Goal: Transaction & Acquisition: Book appointment/travel/reservation

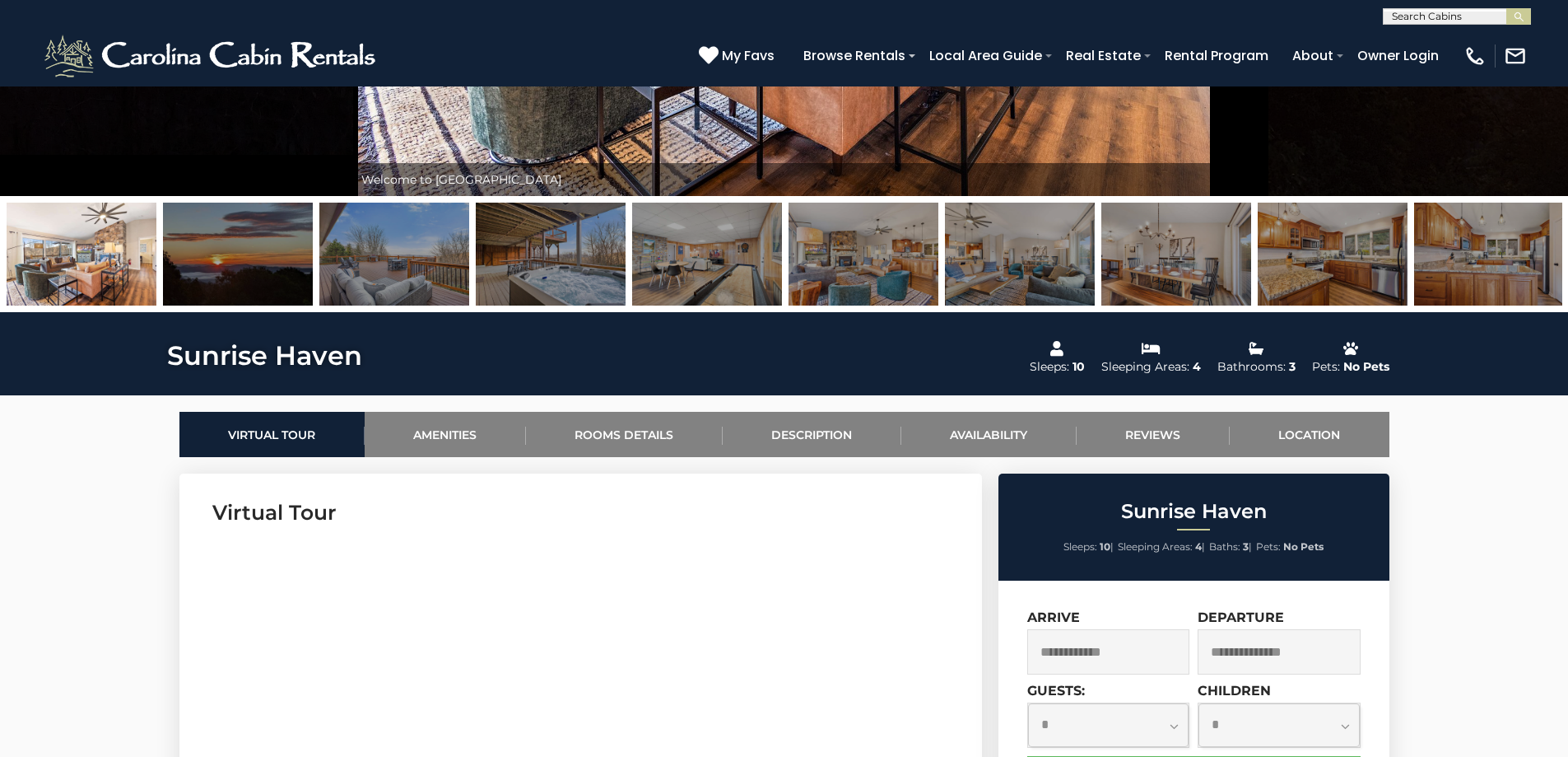
scroll to position [247, 0]
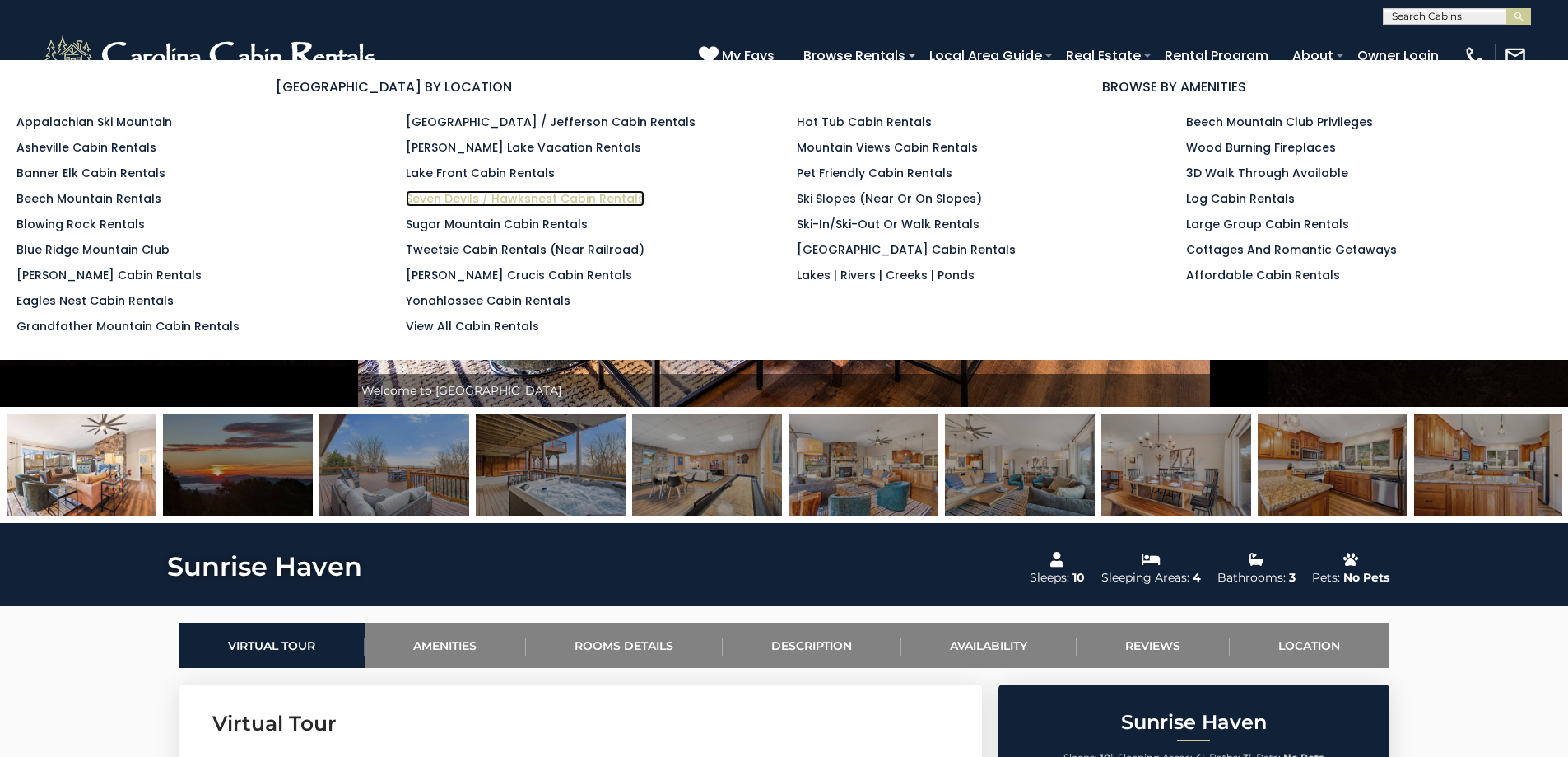
click at [545, 198] on link "Seven Devils / Hawksnest Cabin Rentals" at bounding box center [525, 198] width 239 height 16
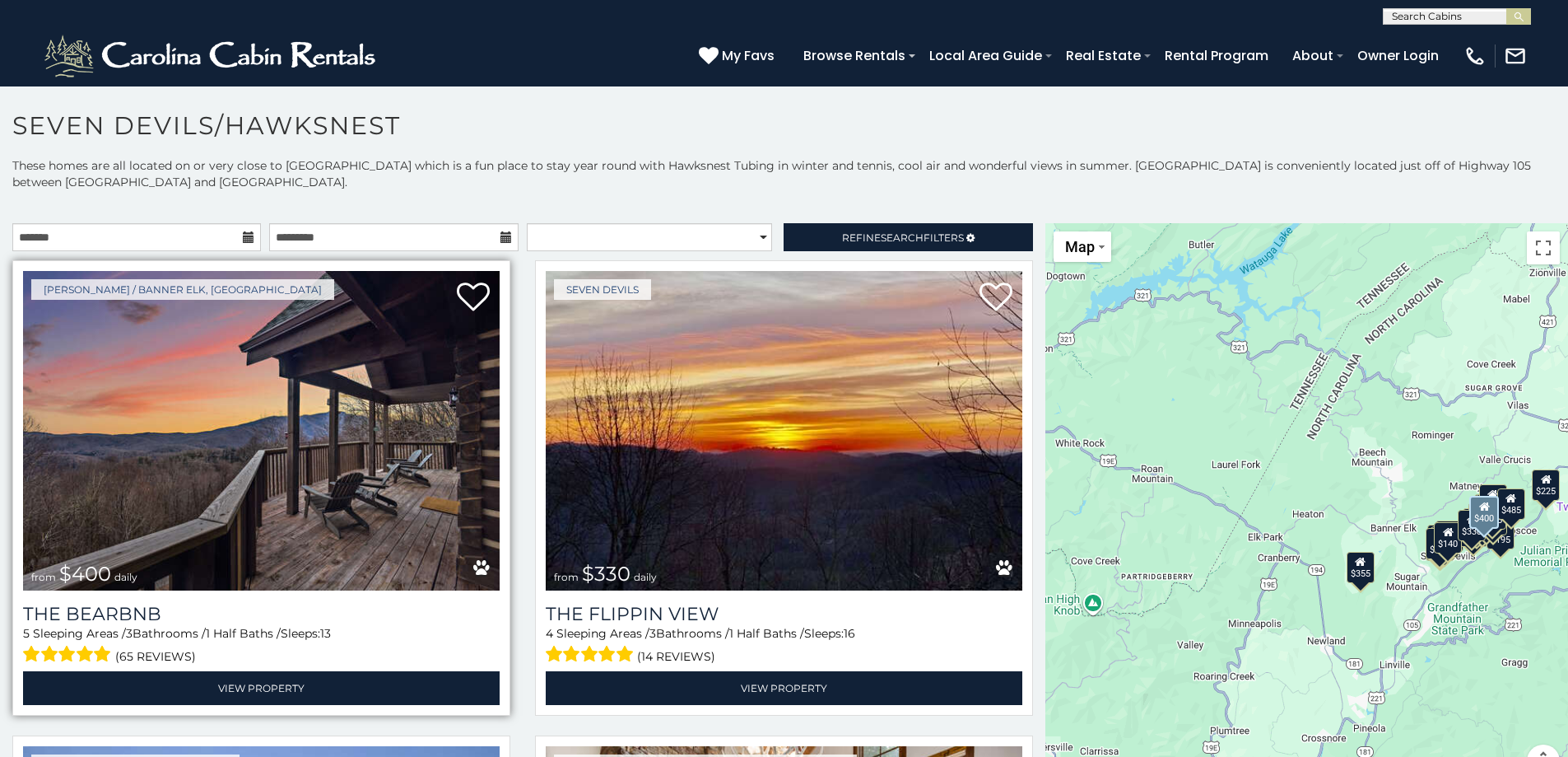
click at [299, 437] on img at bounding box center [261, 431] width 476 height 320
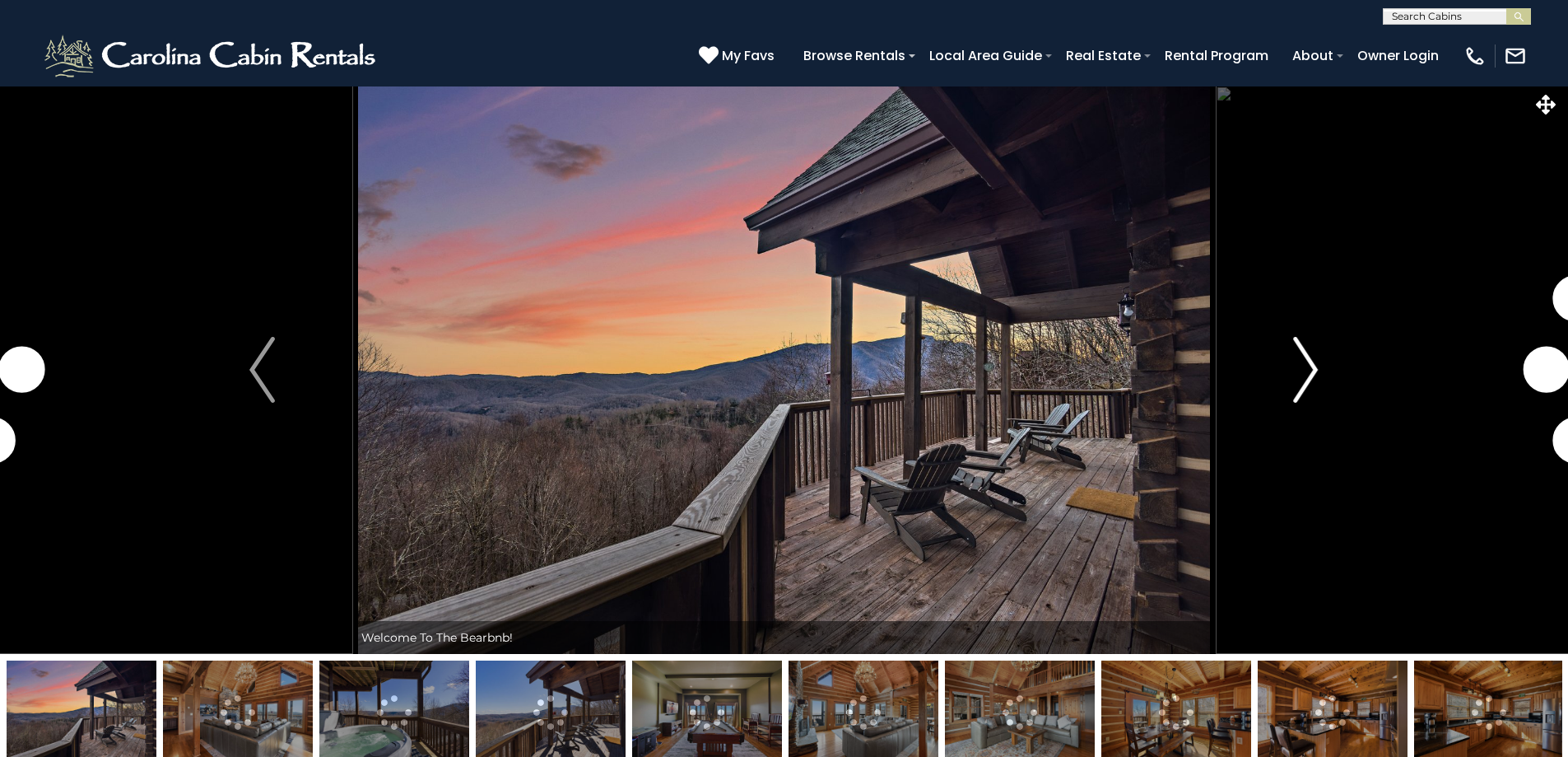
click at [1303, 378] on img "Next" at bounding box center [1306, 369] width 25 height 66
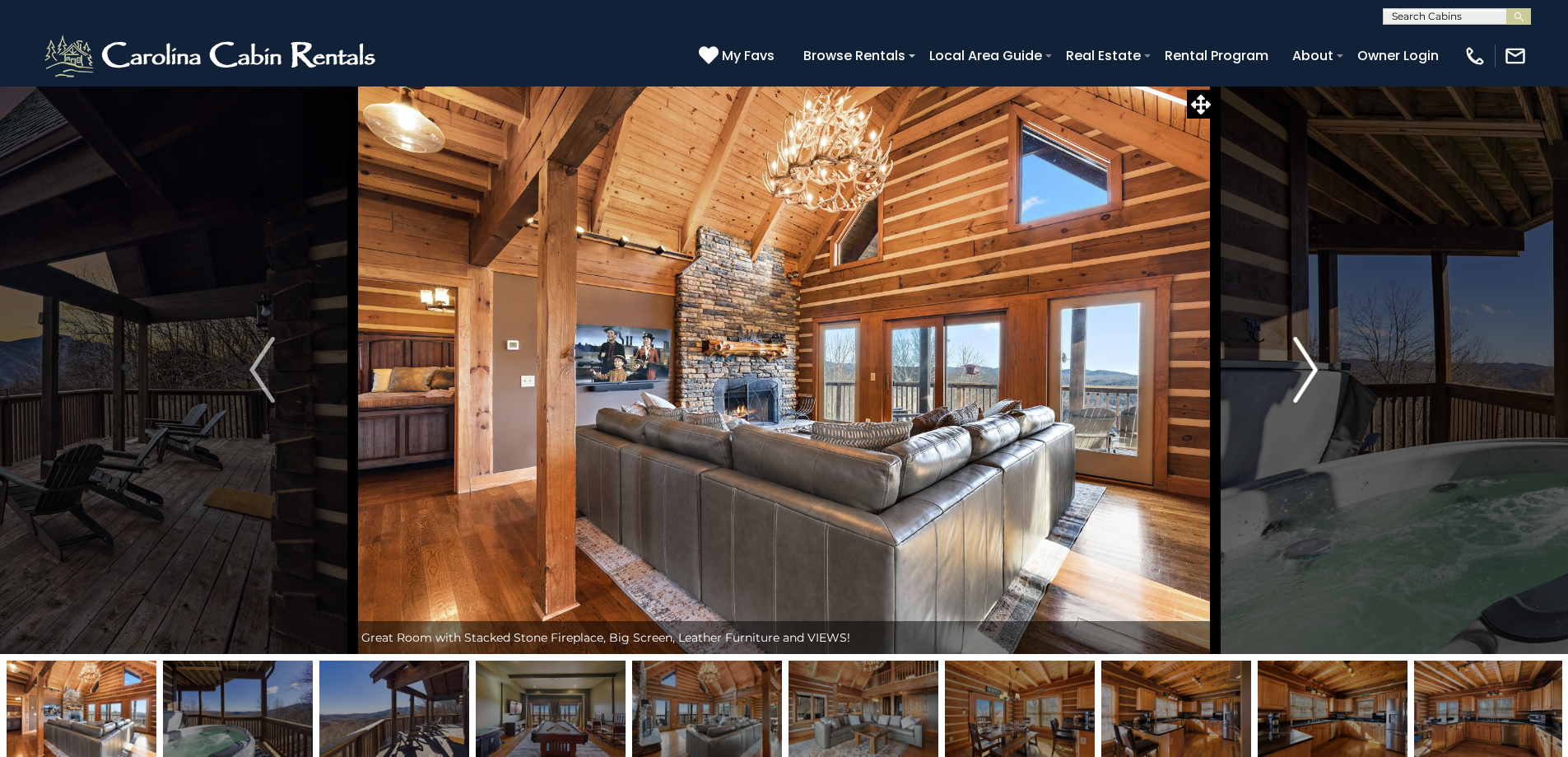
click at [1306, 368] on img "Next" at bounding box center [1306, 369] width 25 height 66
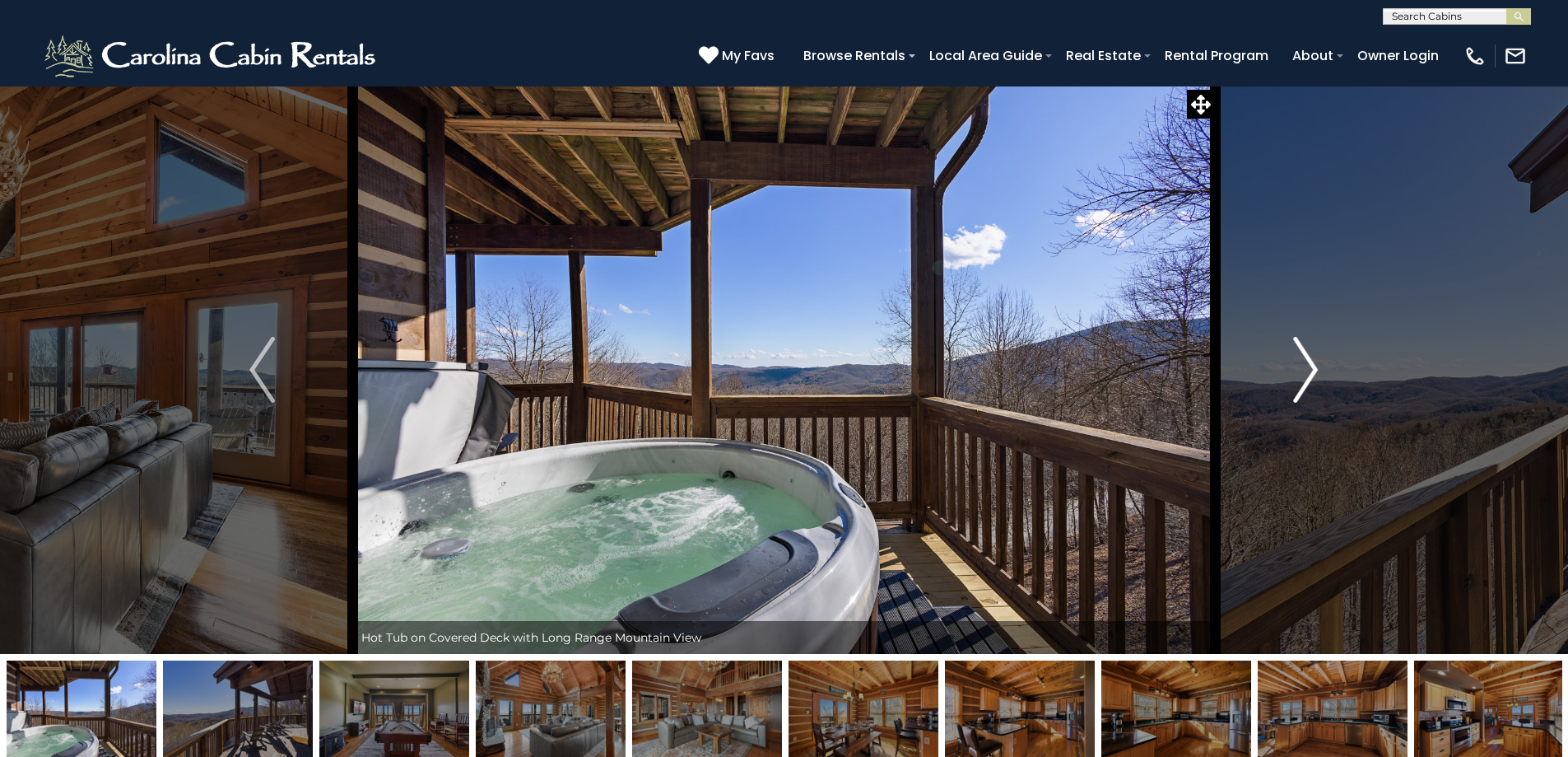
click at [1306, 373] on img "Next" at bounding box center [1306, 369] width 25 height 66
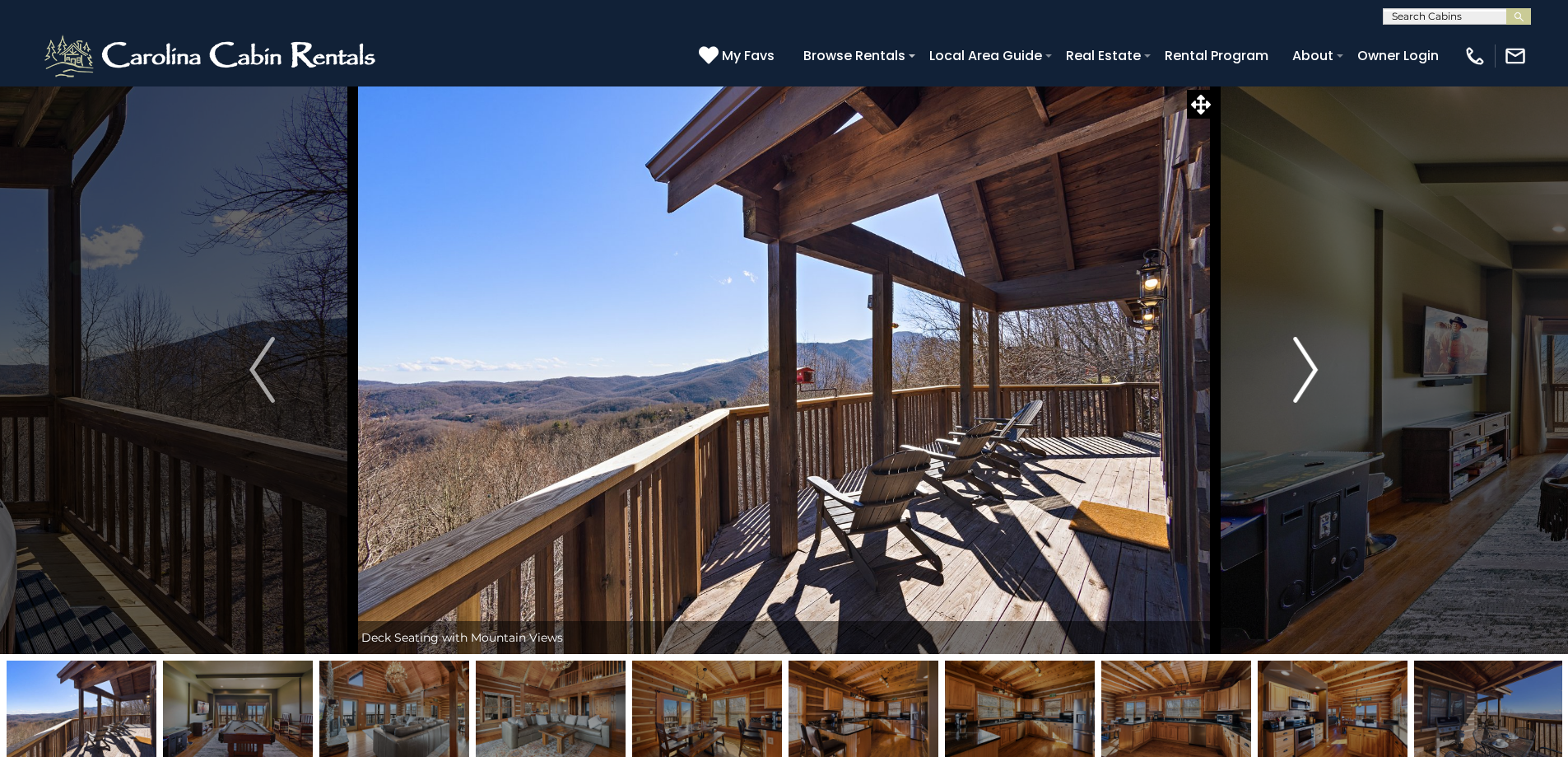
click at [1306, 373] on img "Next" at bounding box center [1306, 369] width 25 height 66
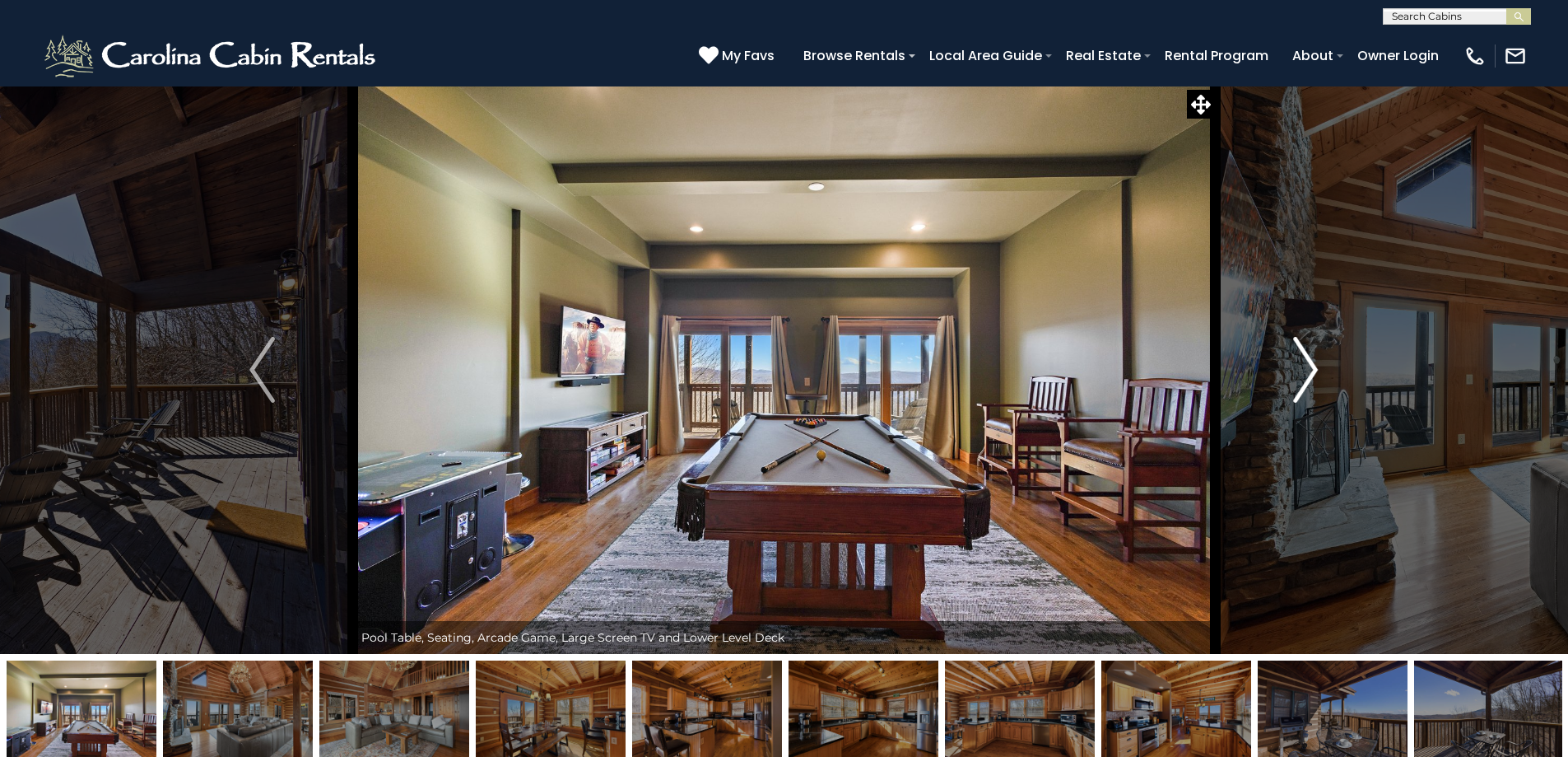
click at [1306, 373] on img "Next" at bounding box center [1306, 369] width 25 height 66
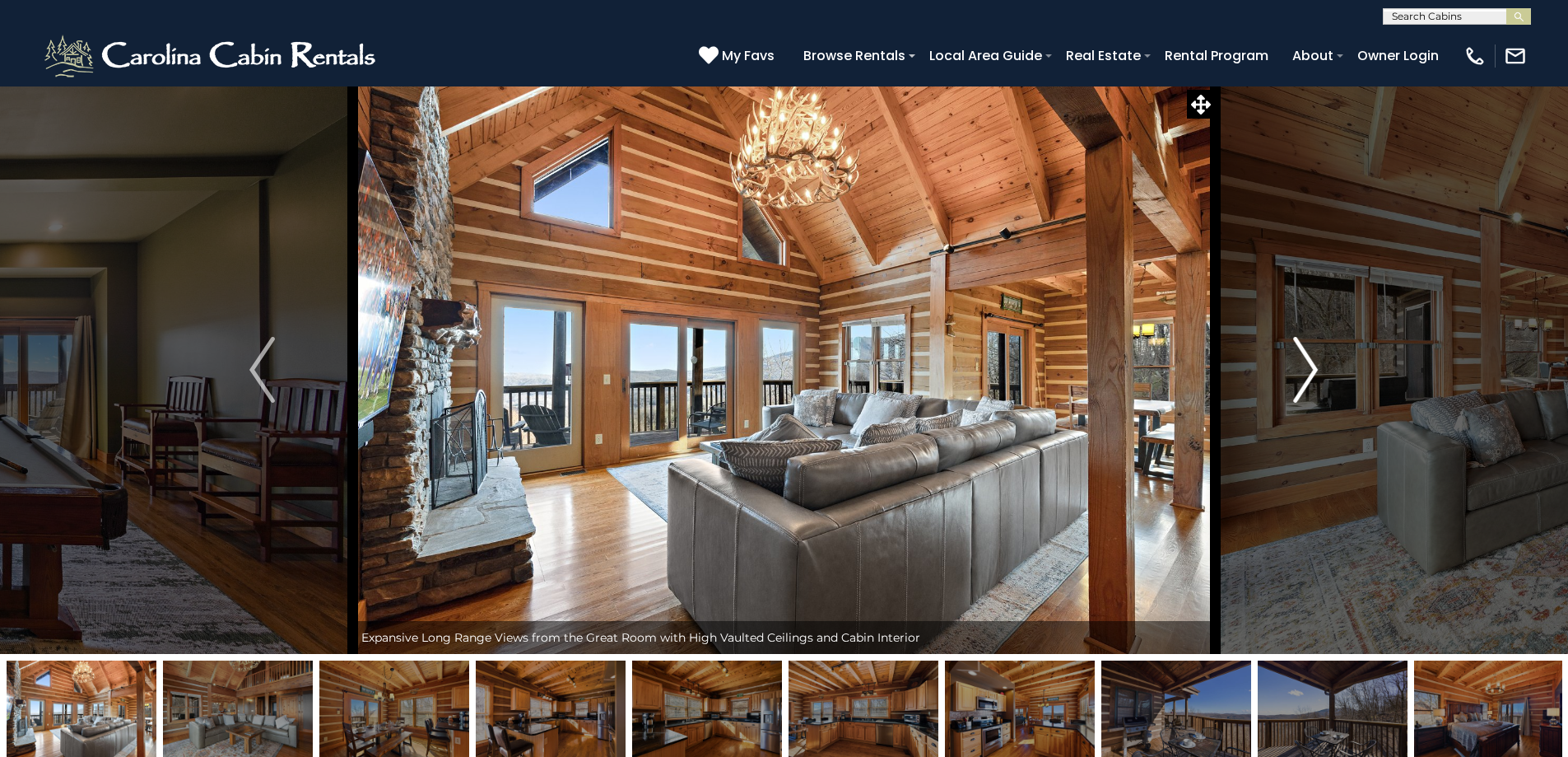
click at [1306, 373] on img "Next" at bounding box center [1306, 369] width 25 height 66
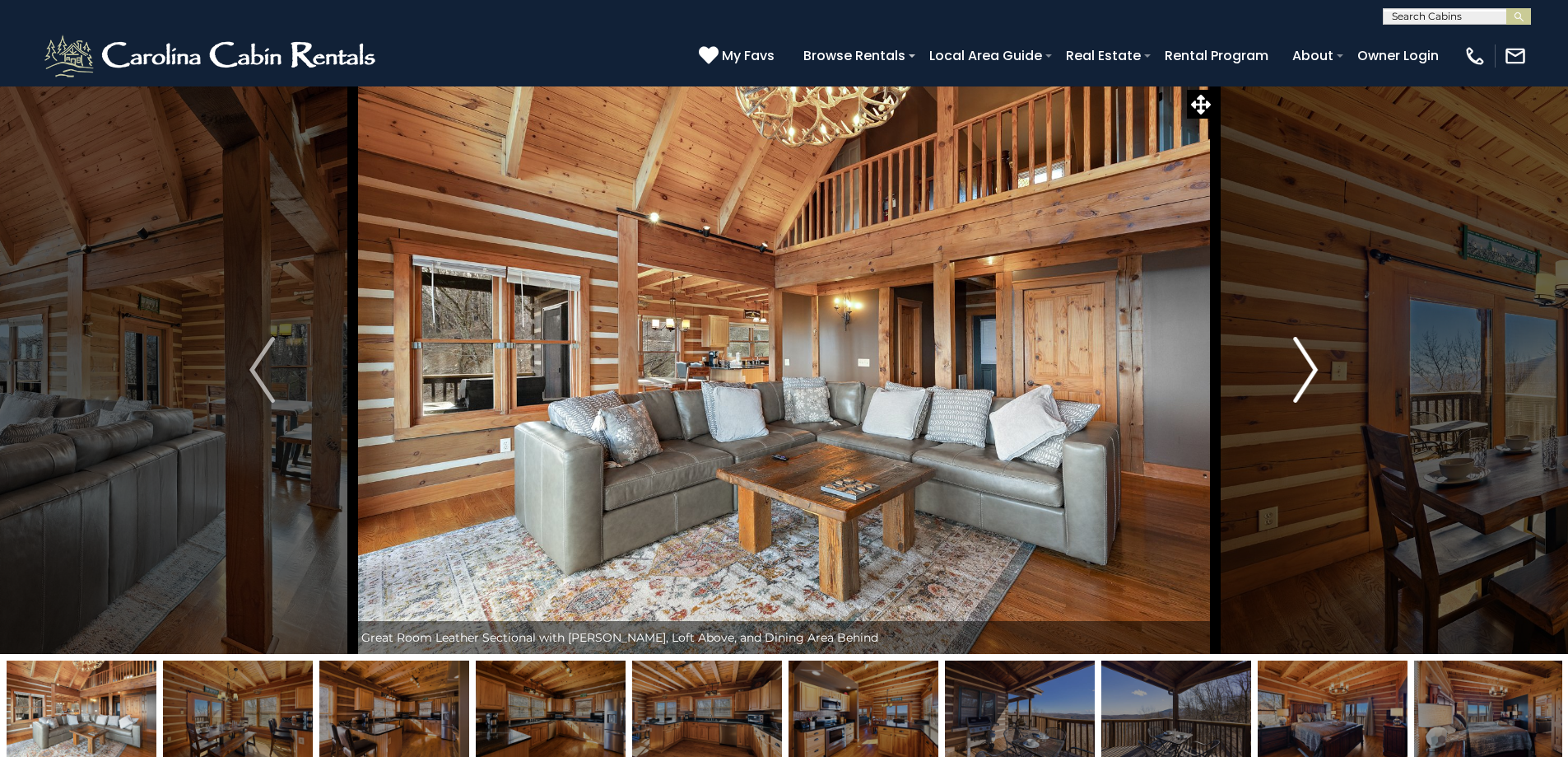
click at [1306, 373] on img "Next" at bounding box center [1306, 369] width 25 height 66
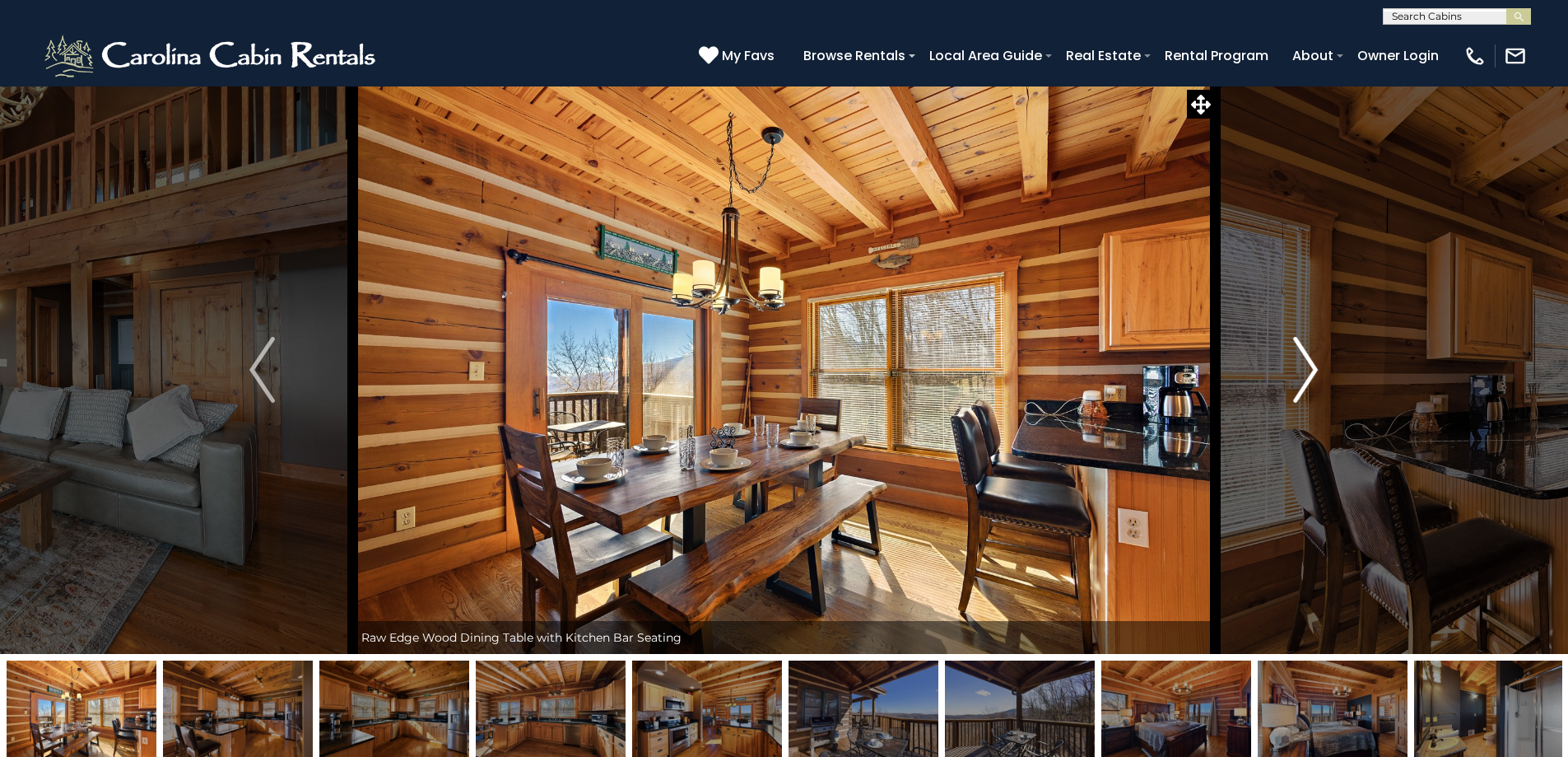
click at [1306, 373] on img "Next" at bounding box center [1306, 369] width 25 height 66
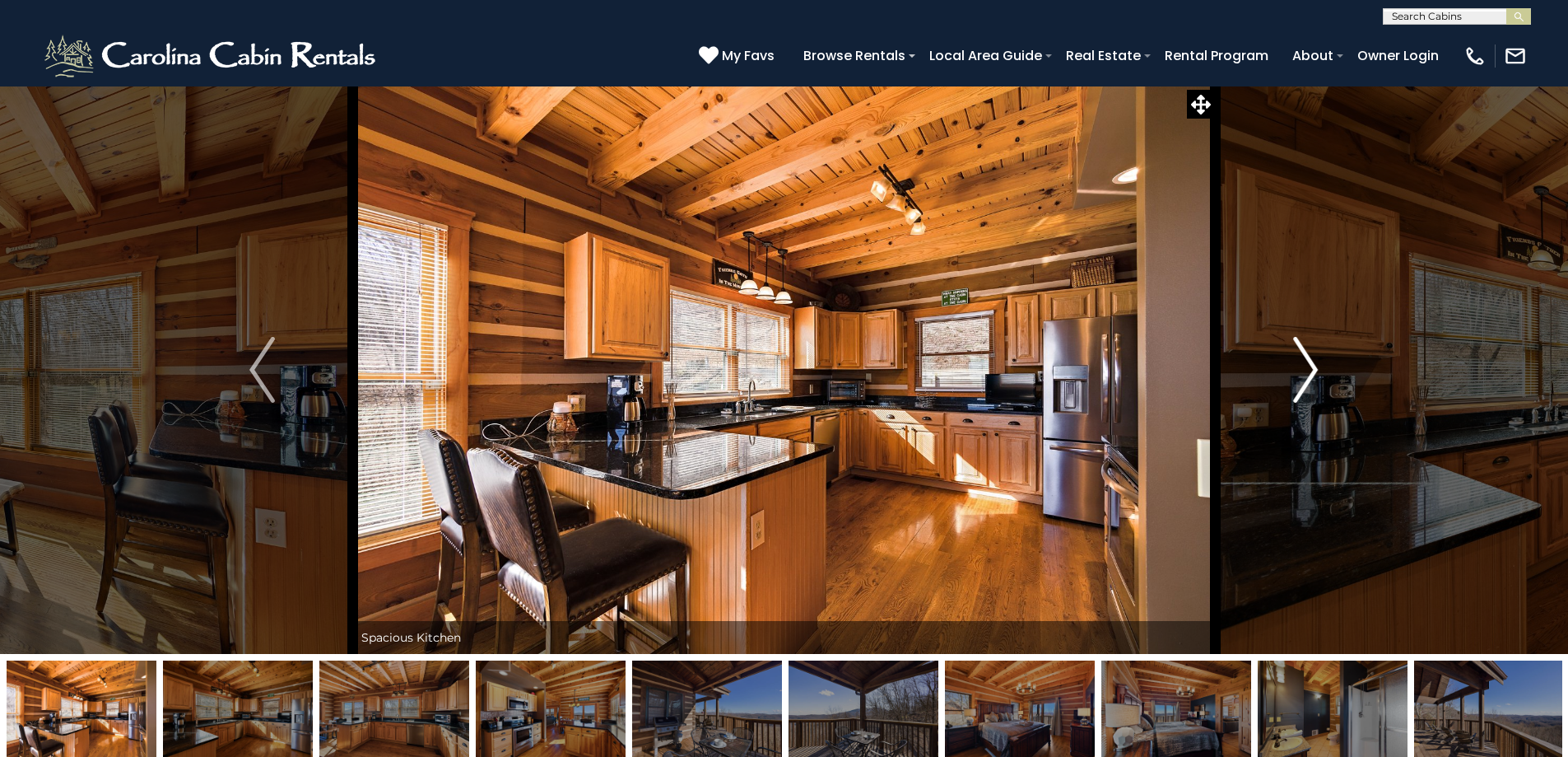
click at [1306, 373] on img "Next" at bounding box center [1306, 369] width 25 height 66
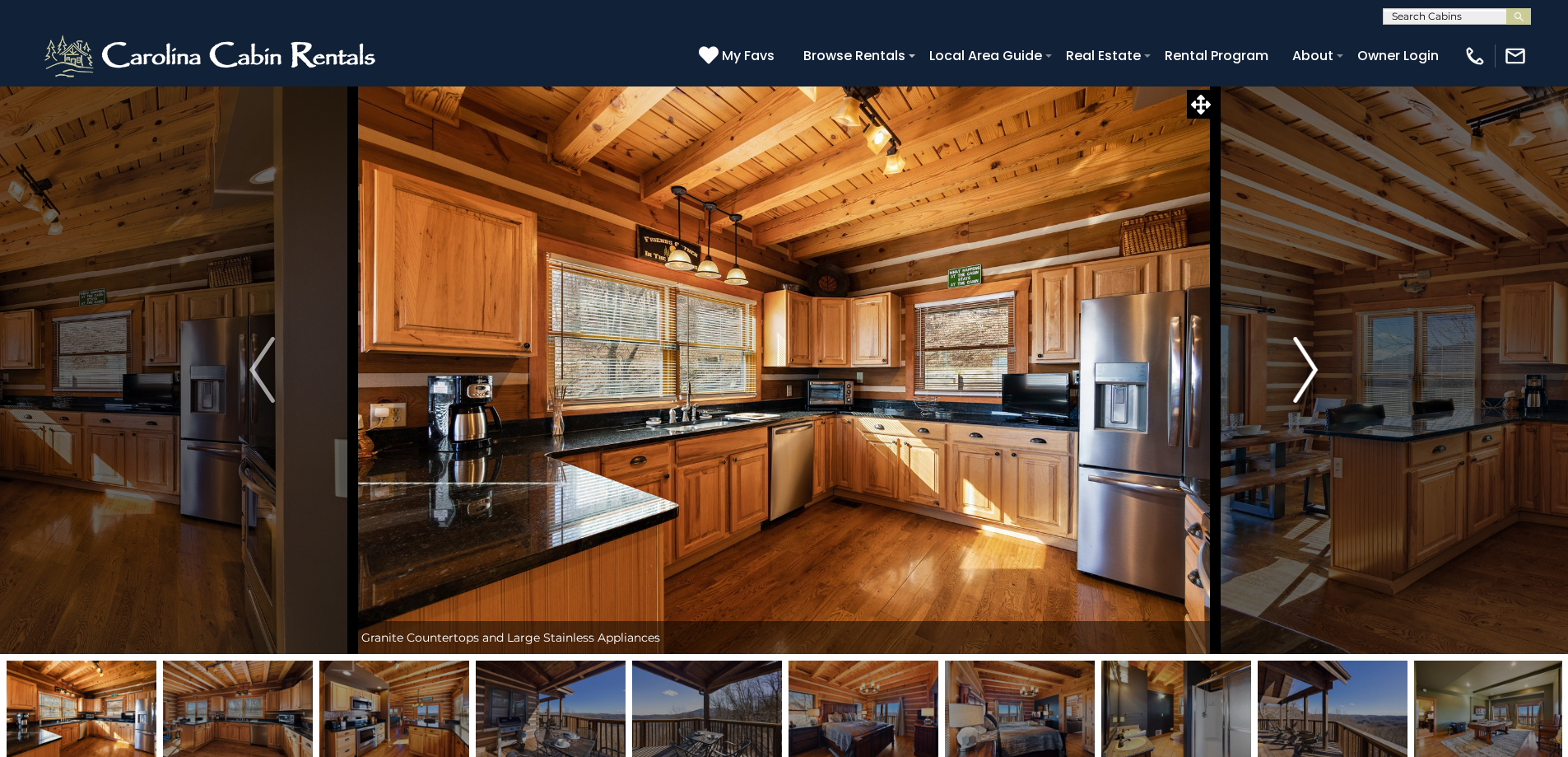
click at [1306, 373] on img "Next" at bounding box center [1306, 369] width 25 height 66
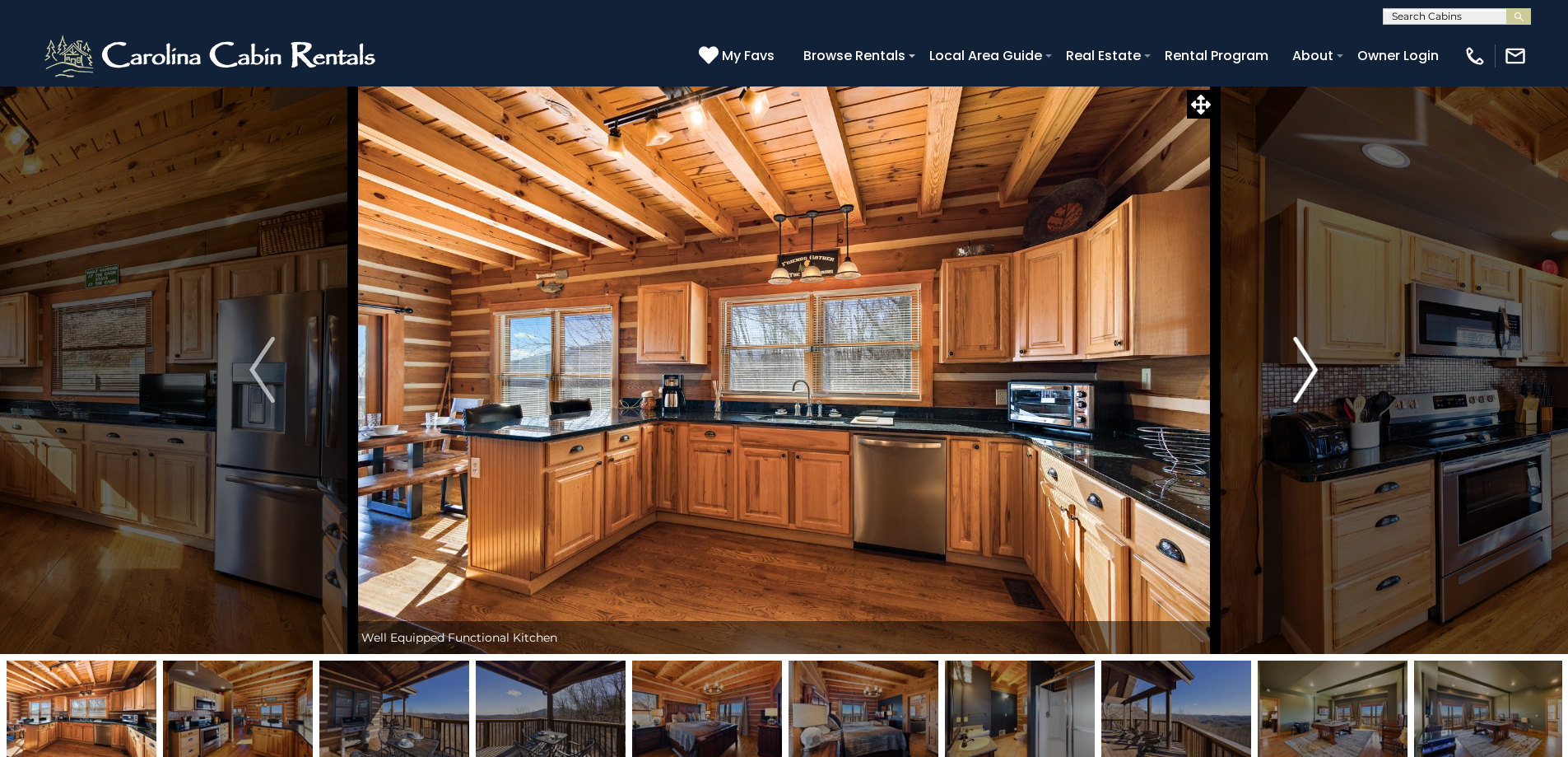
click at [1306, 374] on img "Next" at bounding box center [1306, 369] width 25 height 66
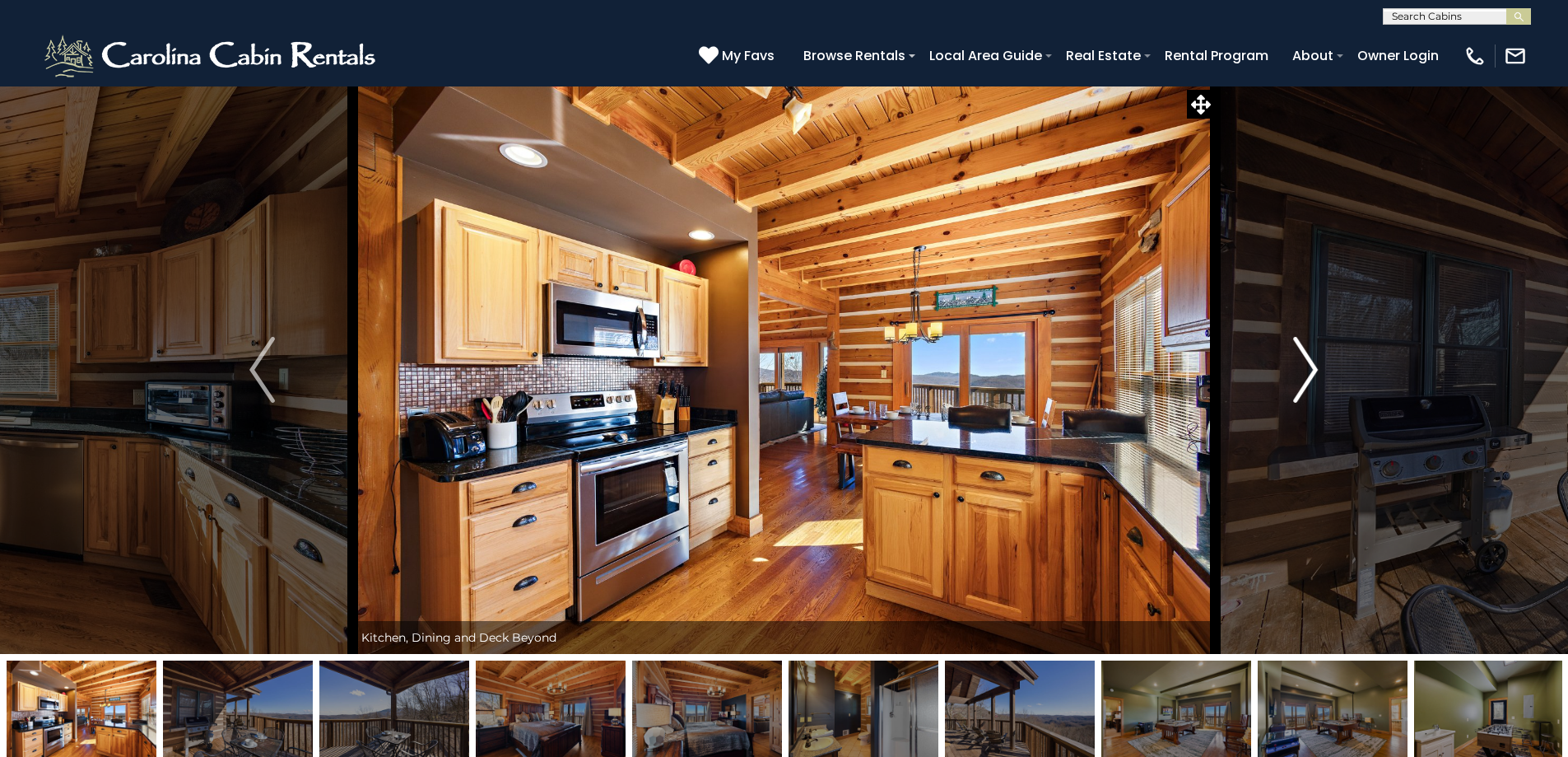
click at [1306, 374] on img "Next" at bounding box center [1306, 369] width 25 height 66
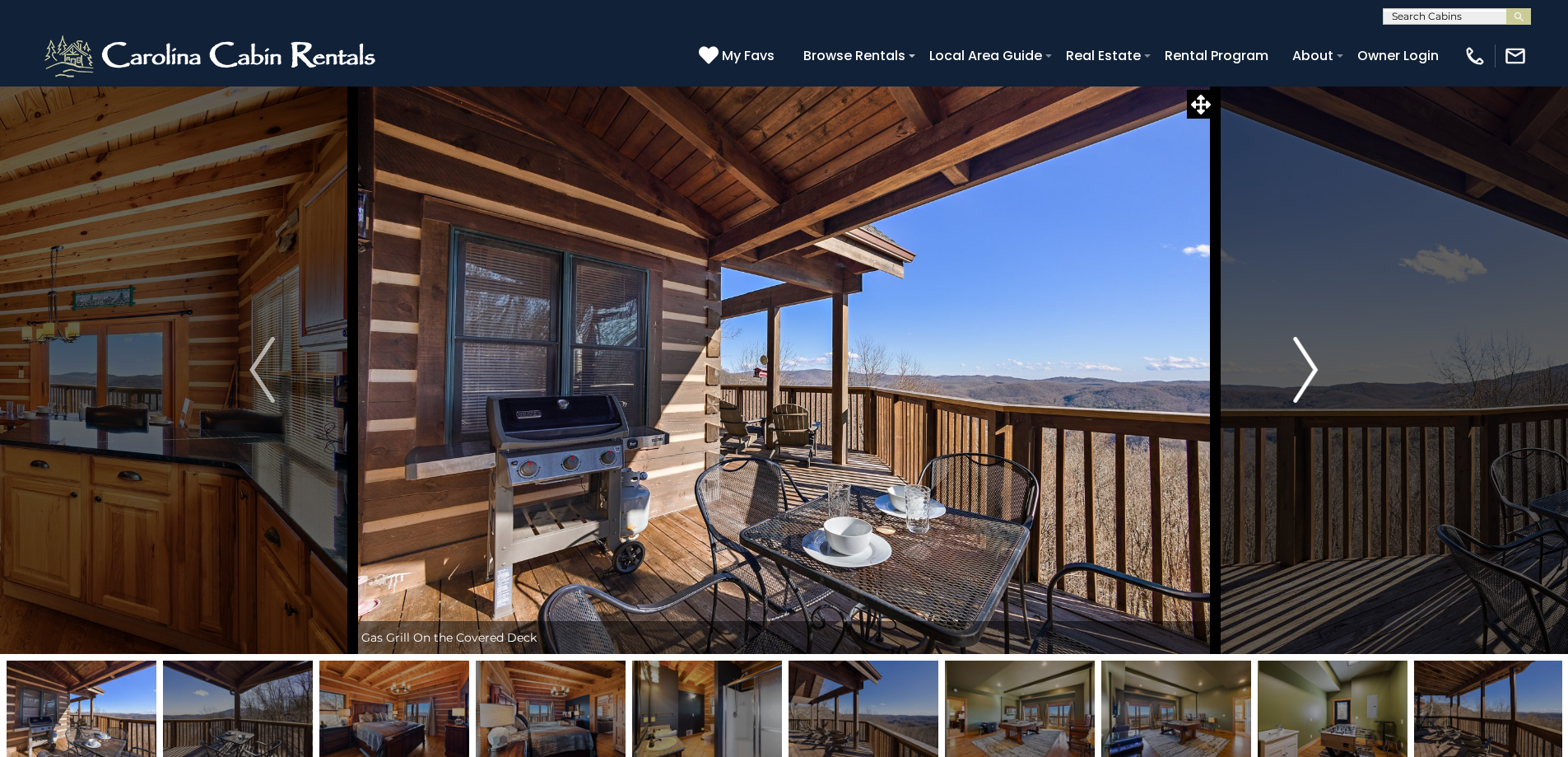
click at [1306, 374] on img "Next" at bounding box center [1306, 369] width 25 height 66
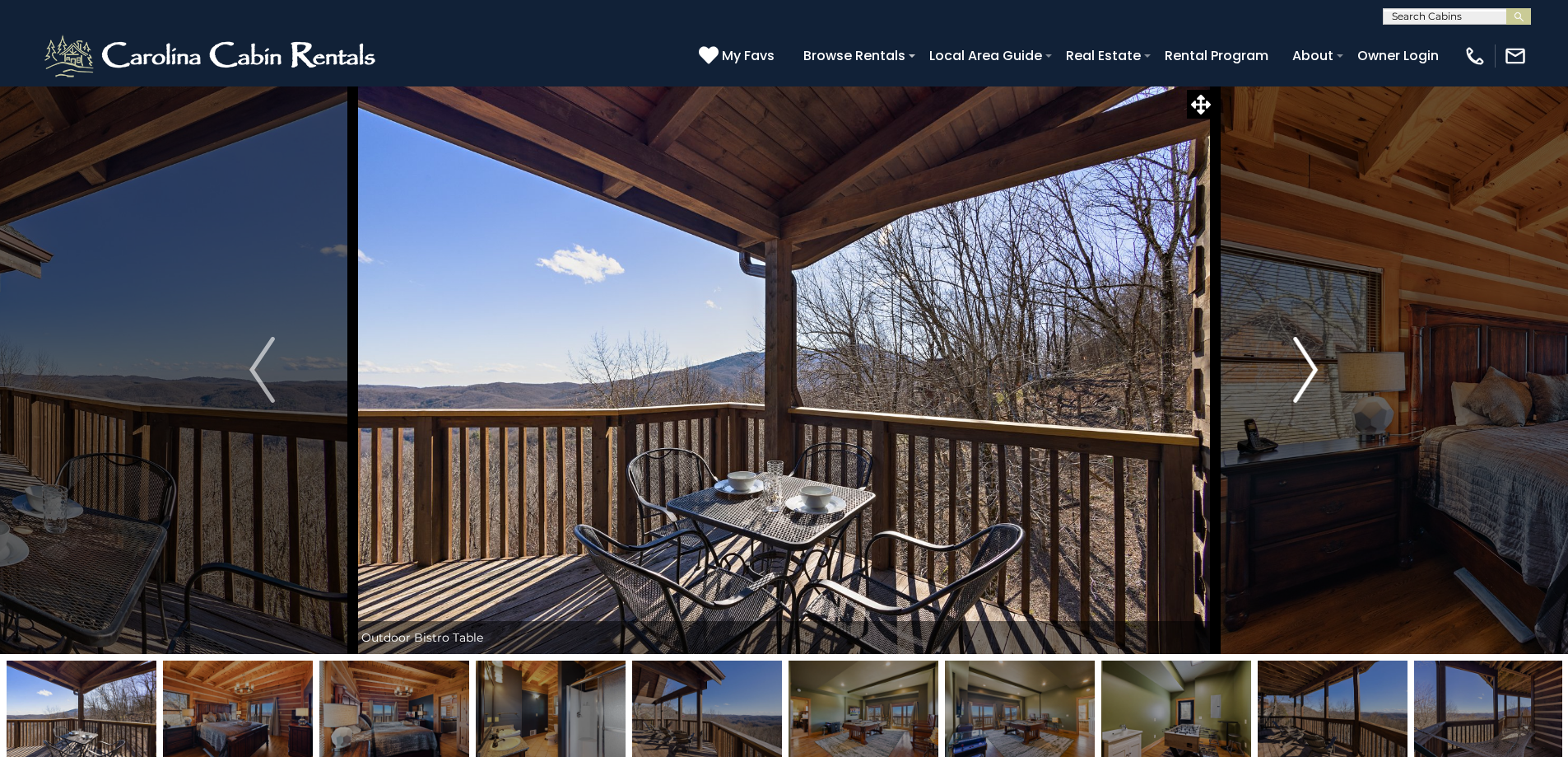
click at [1306, 374] on img "Next" at bounding box center [1306, 369] width 25 height 66
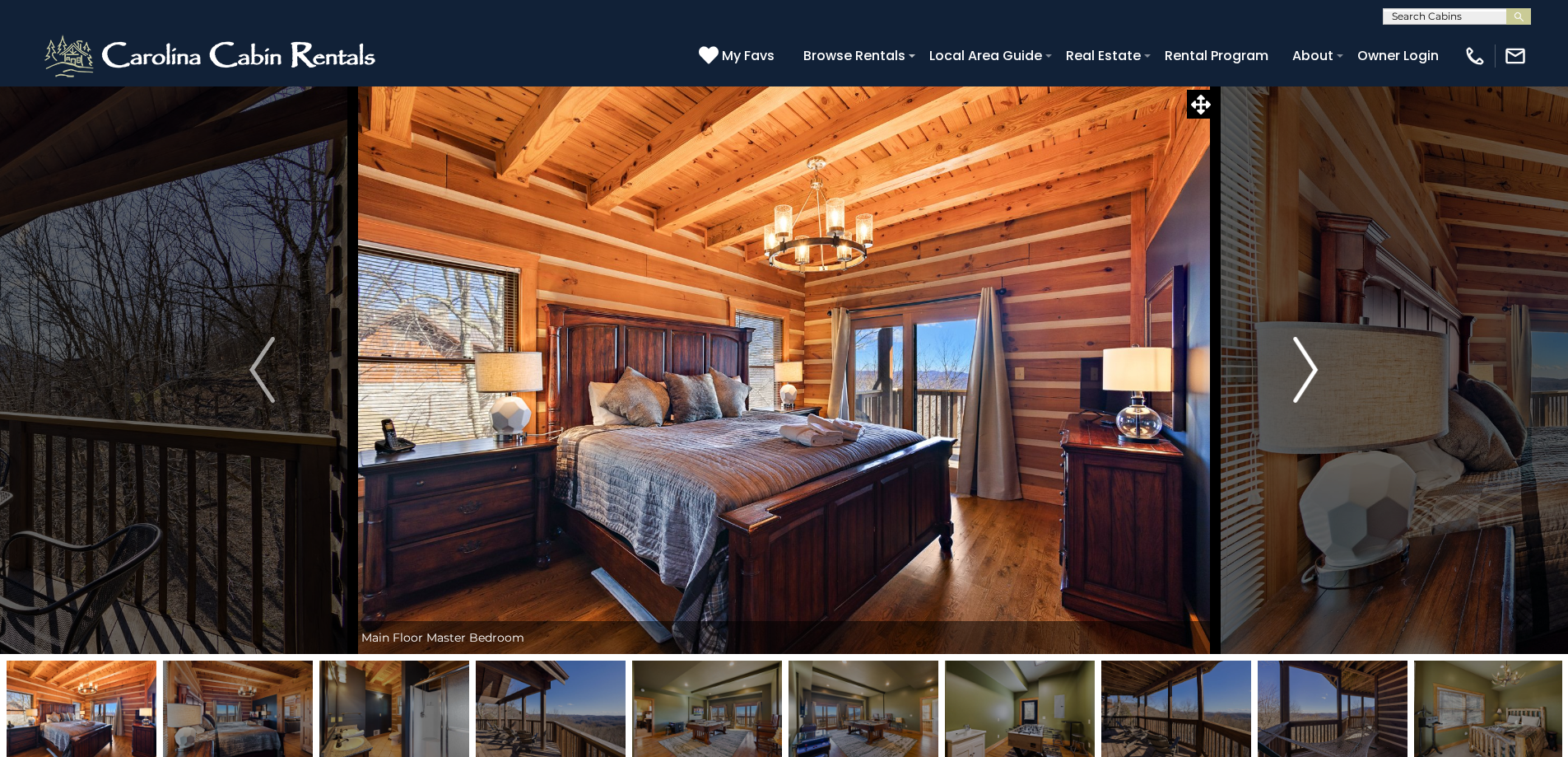
click at [1306, 374] on img "Next" at bounding box center [1306, 369] width 25 height 66
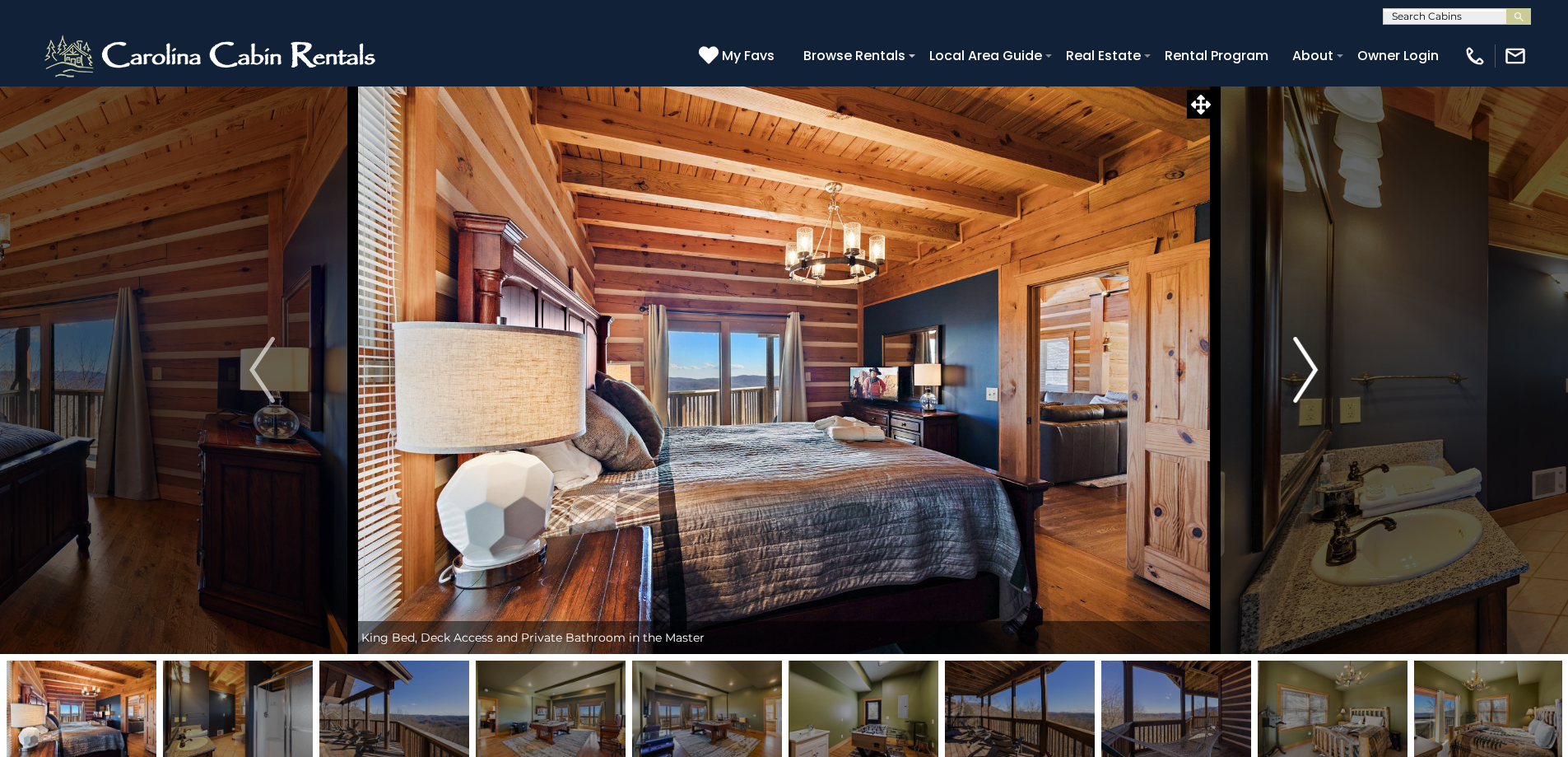
click at [1306, 374] on img "Next" at bounding box center [1306, 369] width 25 height 66
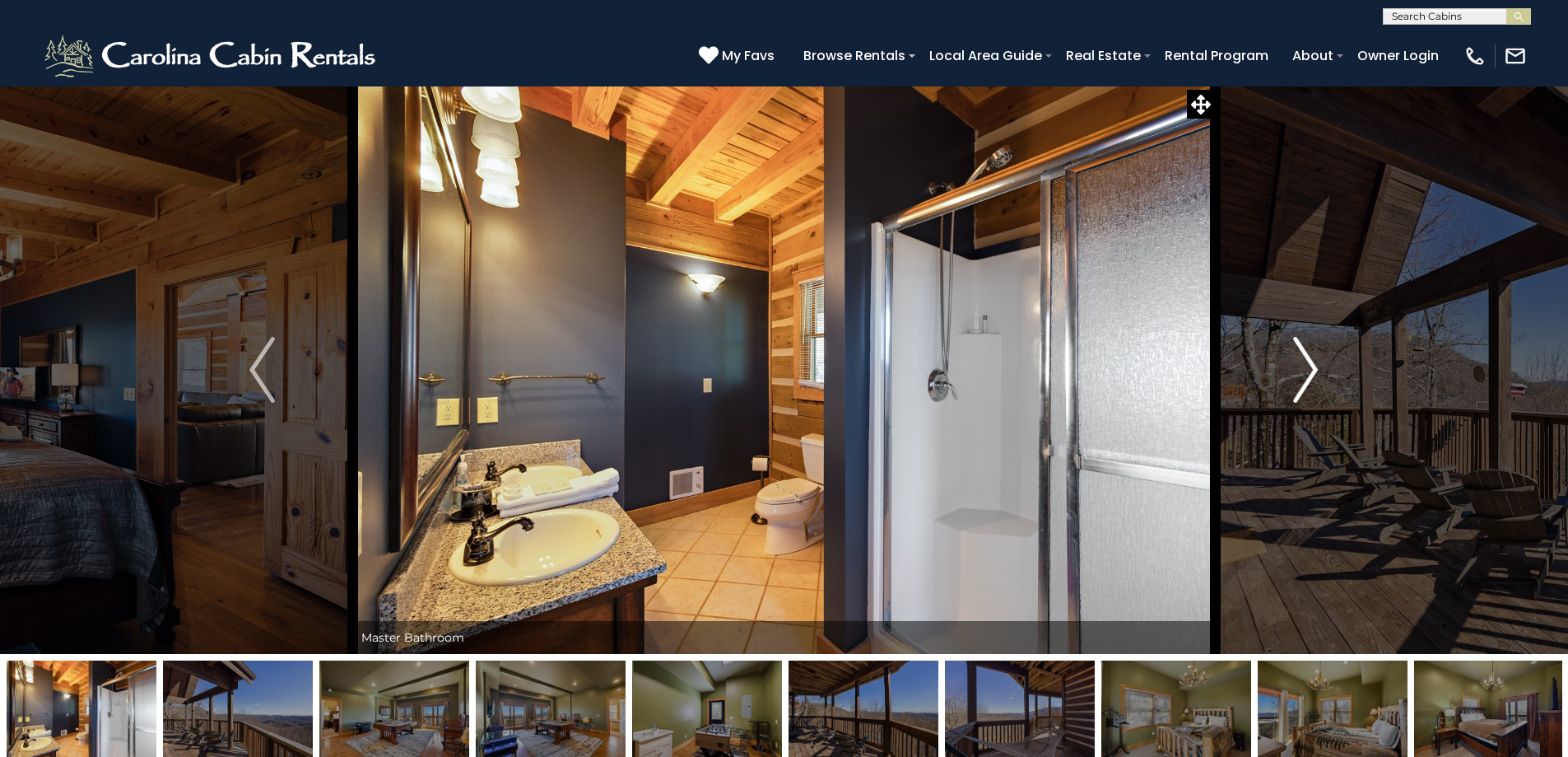
click at [1306, 374] on img "Next" at bounding box center [1306, 369] width 25 height 66
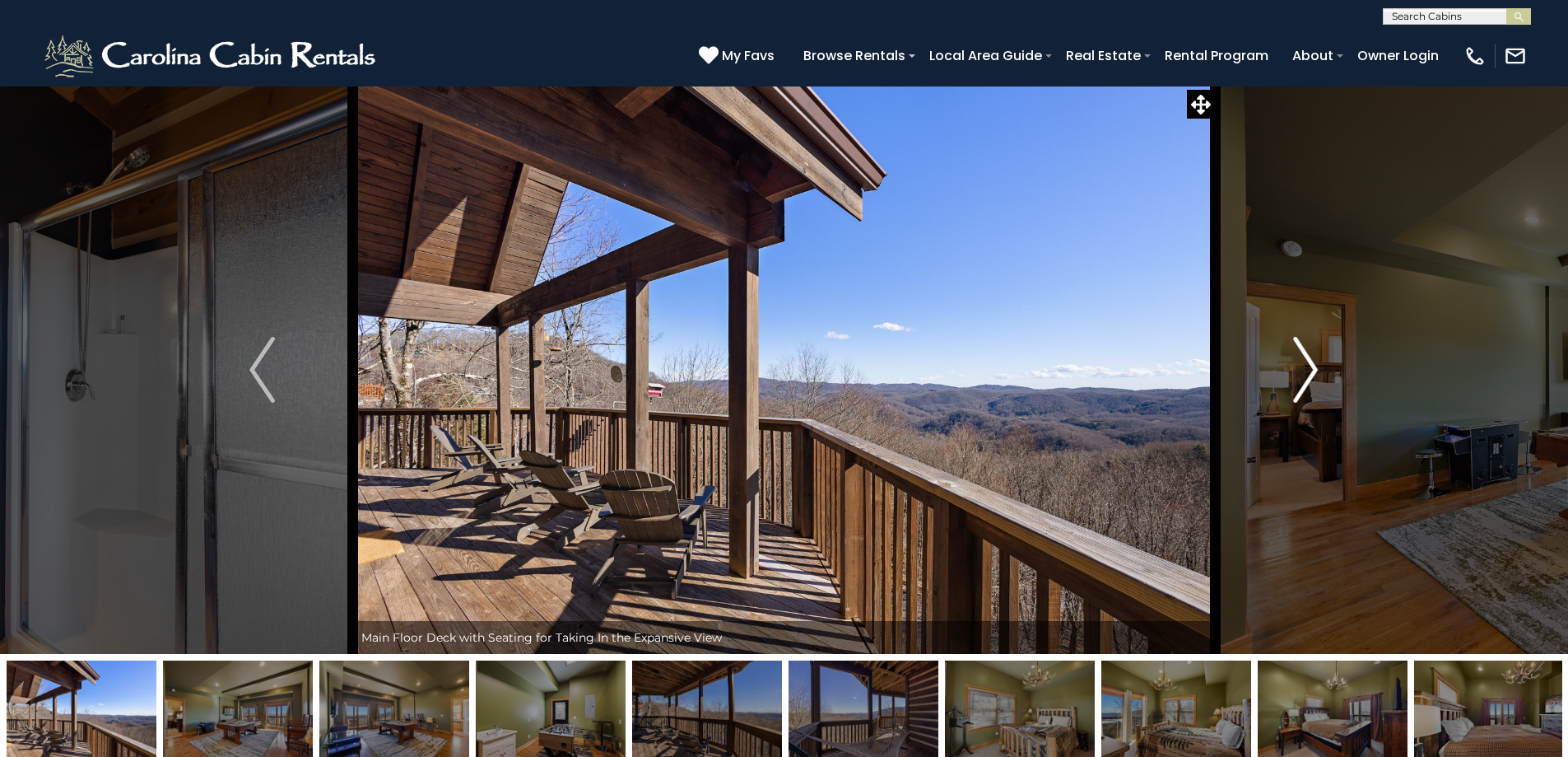
click at [1306, 374] on img "Next" at bounding box center [1306, 369] width 25 height 66
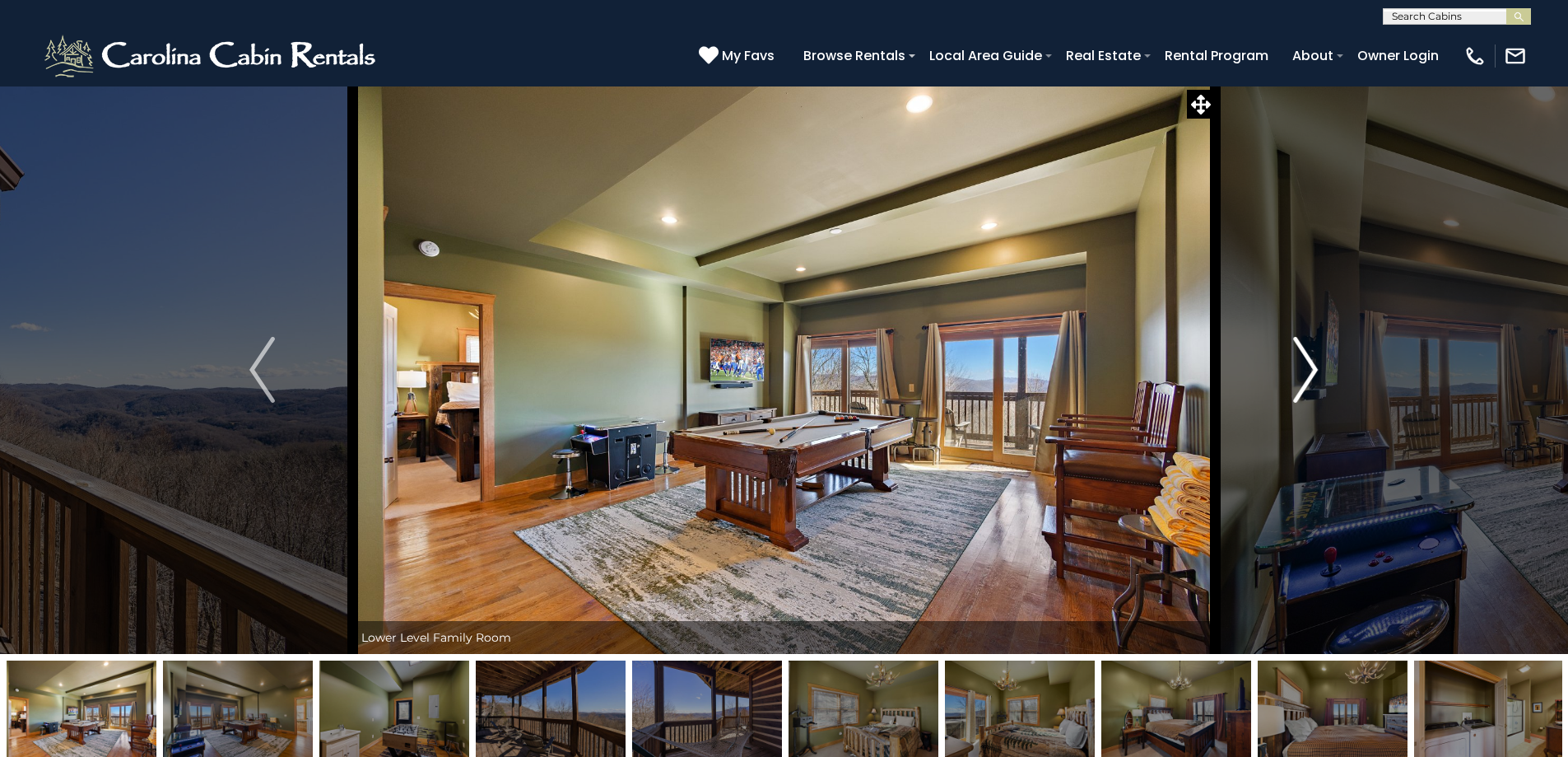
click at [1306, 374] on img "Next" at bounding box center [1306, 369] width 25 height 66
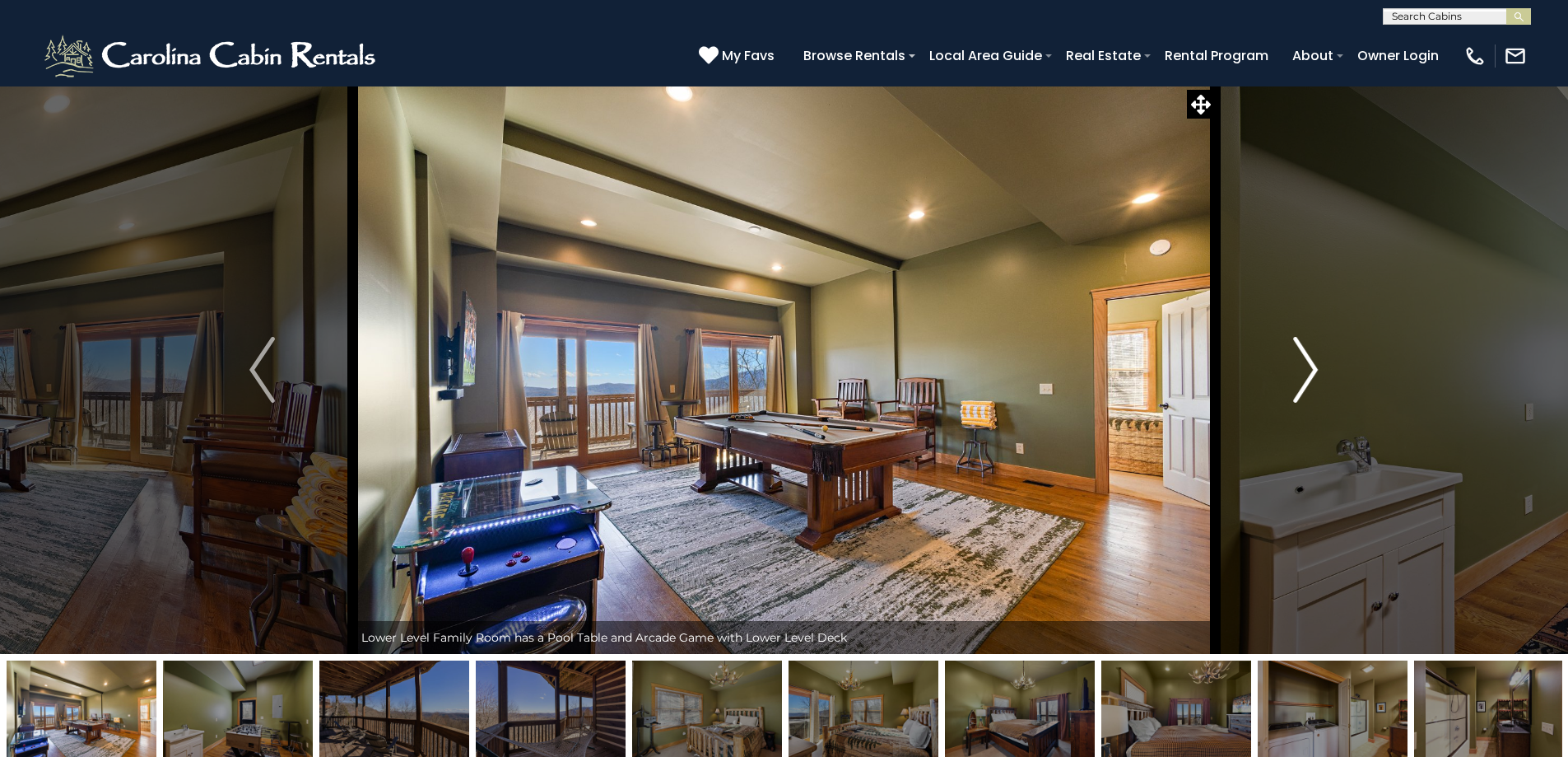
click at [1306, 374] on img "Next" at bounding box center [1306, 369] width 25 height 66
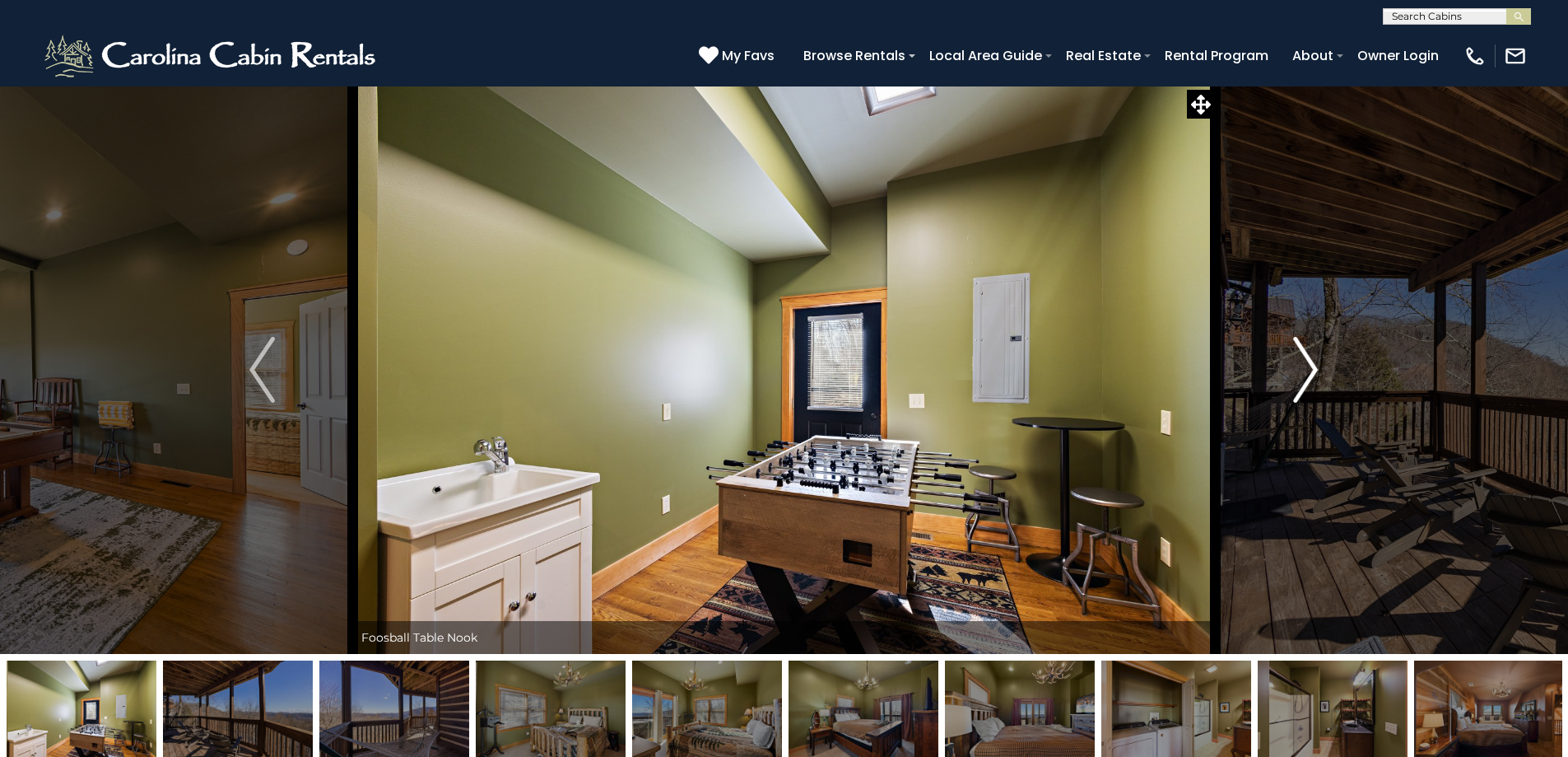
click at [1306, 374] on img "Next" at bounding box center [1306, 369] width 25 height 66
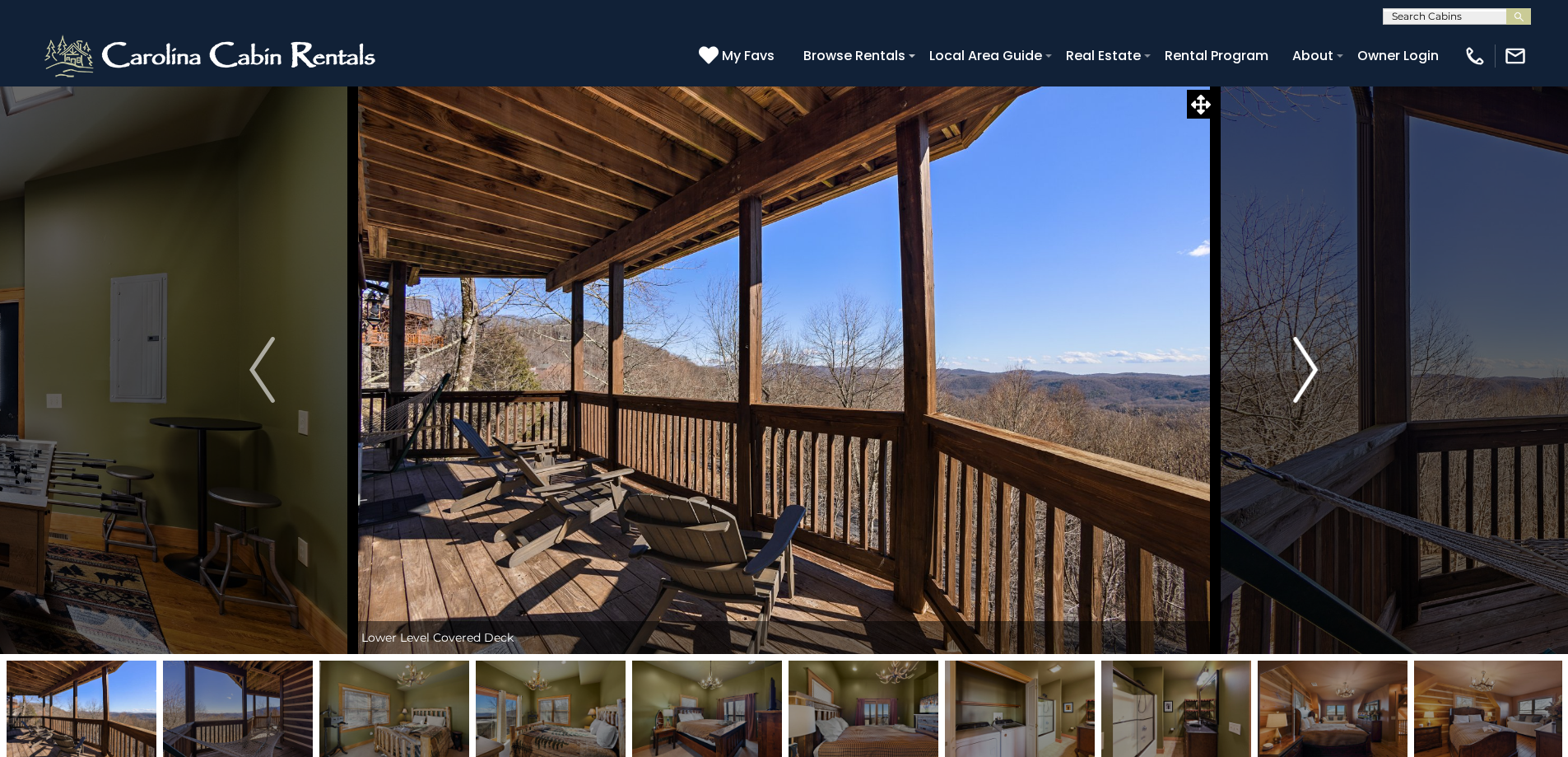
click at [1306, 374] on img "Next" at bounding box center [1306, 369] width 25 height 66
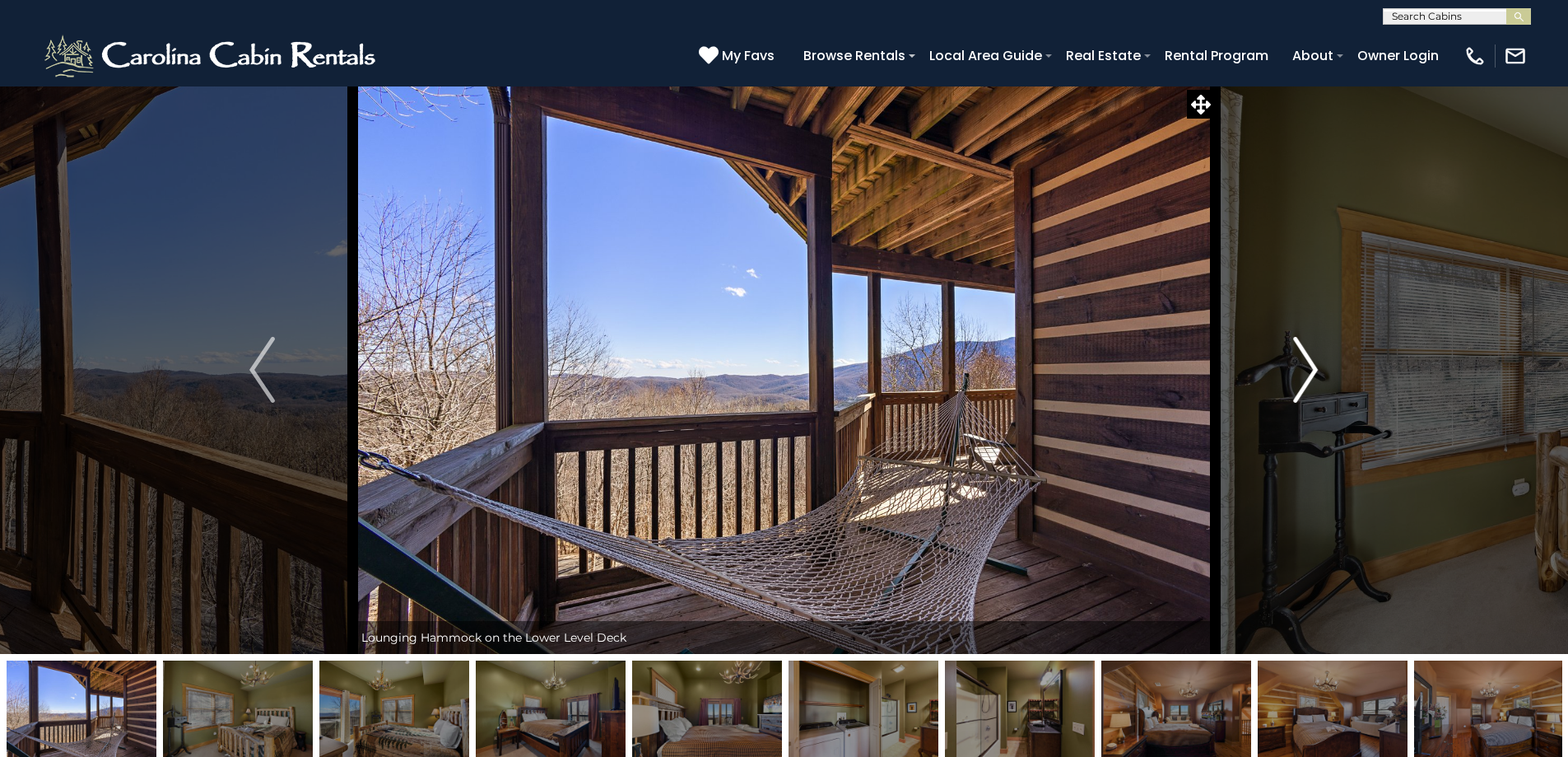
click at [1306, 374] on img "Next" at bounding box center [1306, 369] width 25 height 66
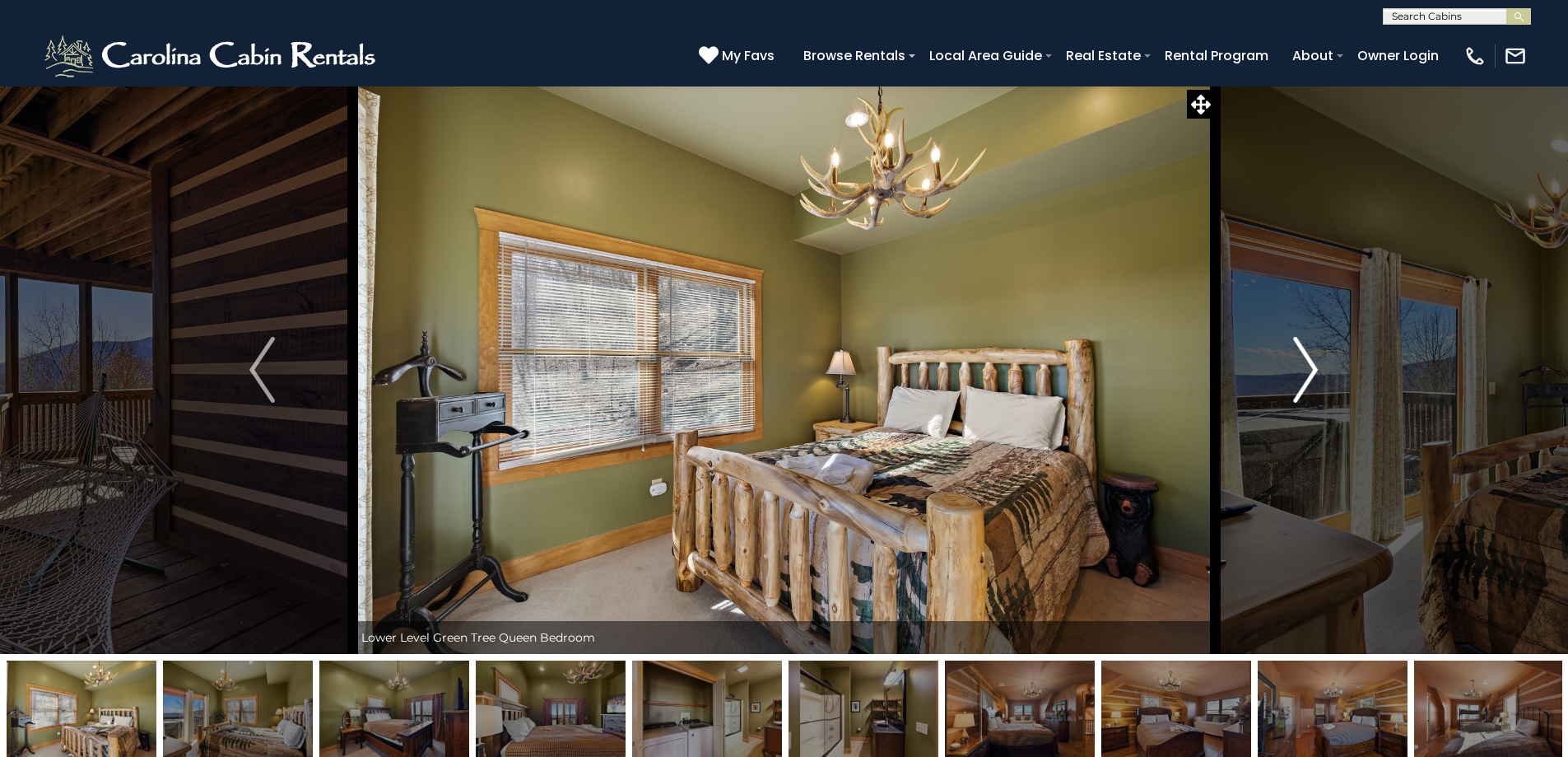
click at [1306, 374] on img "Next" at bounding box center [1306, 369] width 25 height 66
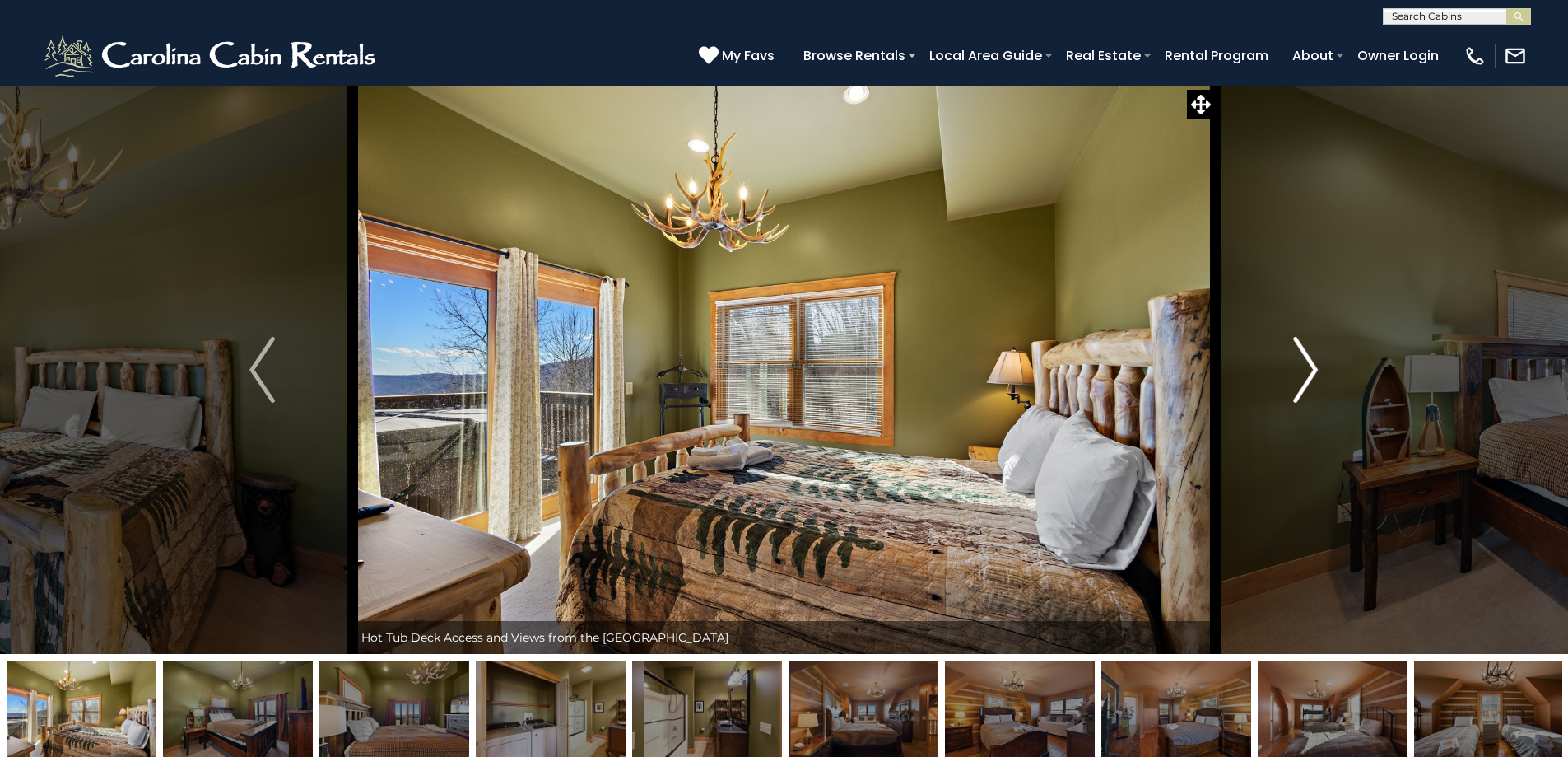
click at [1306, 374] on img "Next" at bounding box center [1306, 369] width 25 height 66
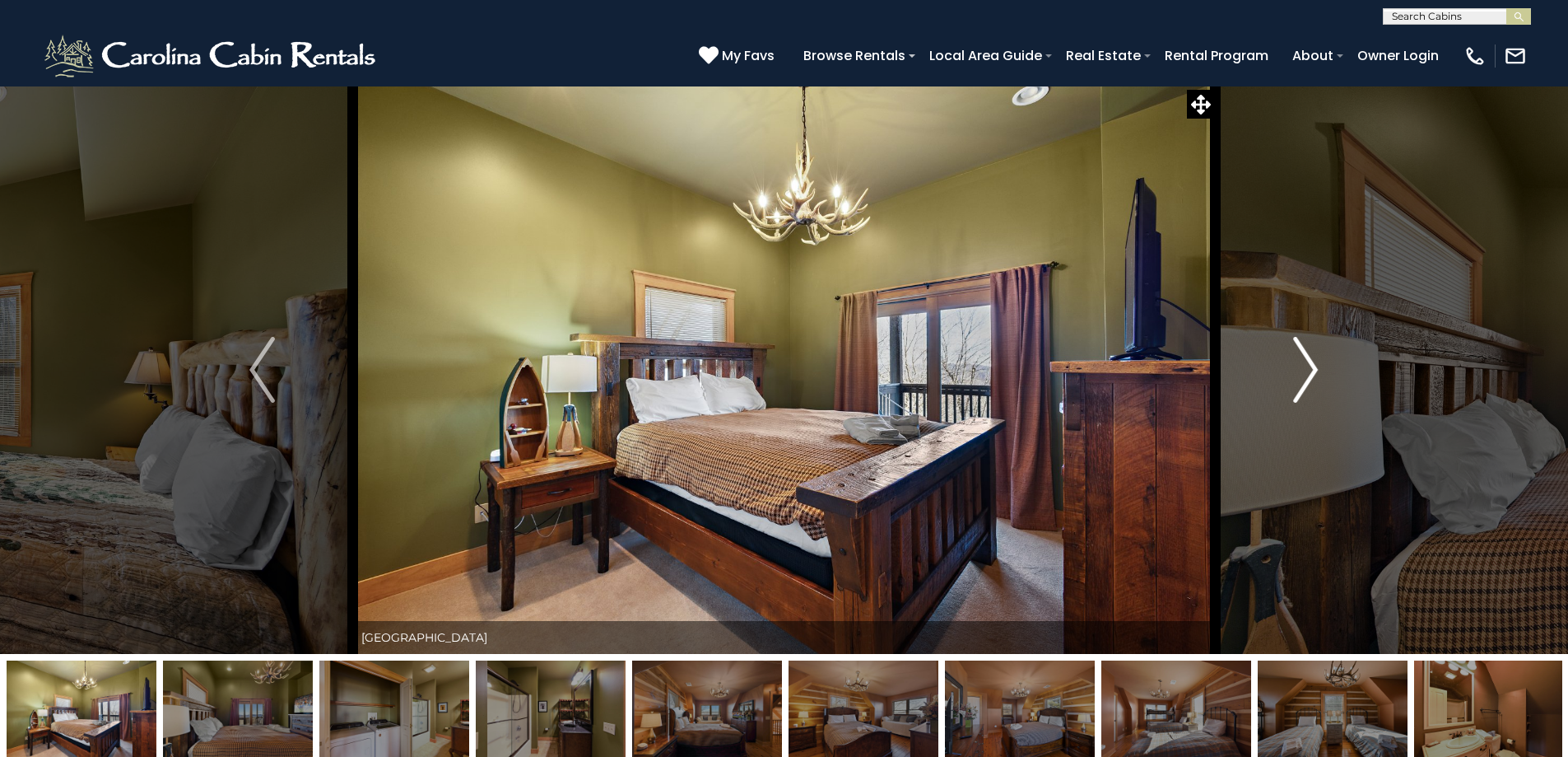
click at [1306, 374] on img "Next" at bounding box center [1306, 369] width 25 height 66
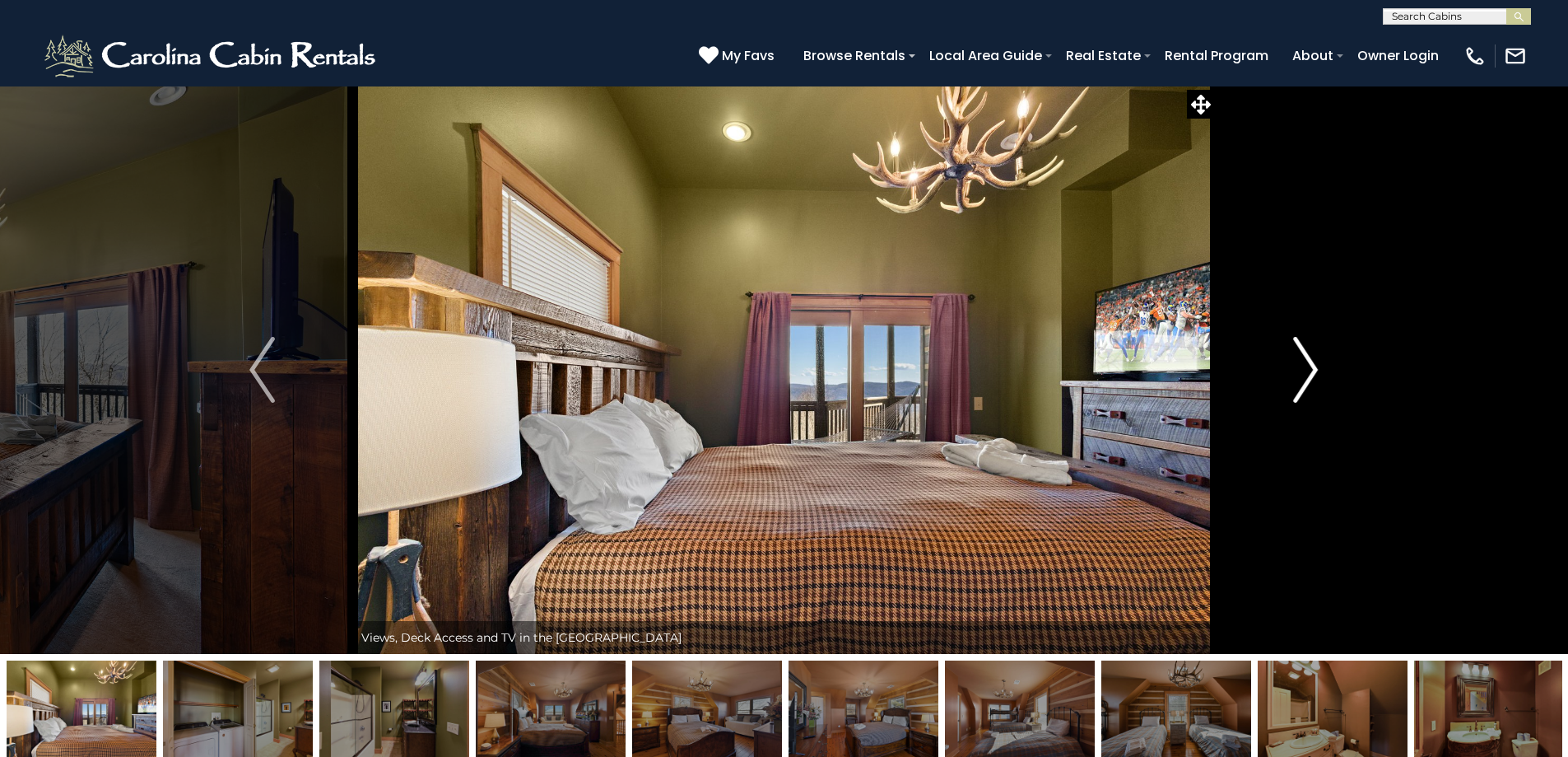
click at [1306, 374] on img "Next" at bounding box center [1306, 369] width 25 height 66
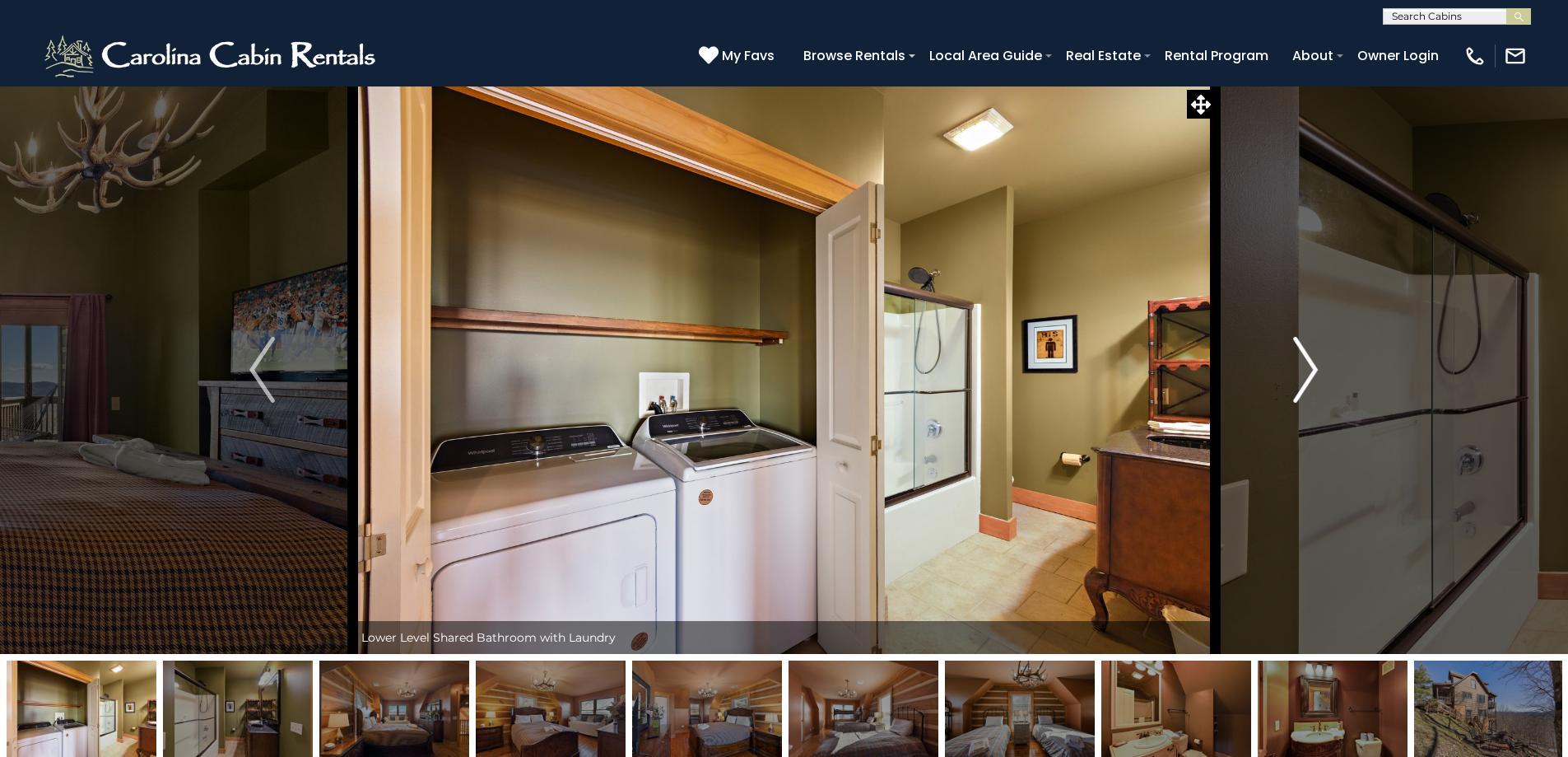
click at [1306, 367] on img "Next" at bounding box center [1306, 369] width 25 height 66
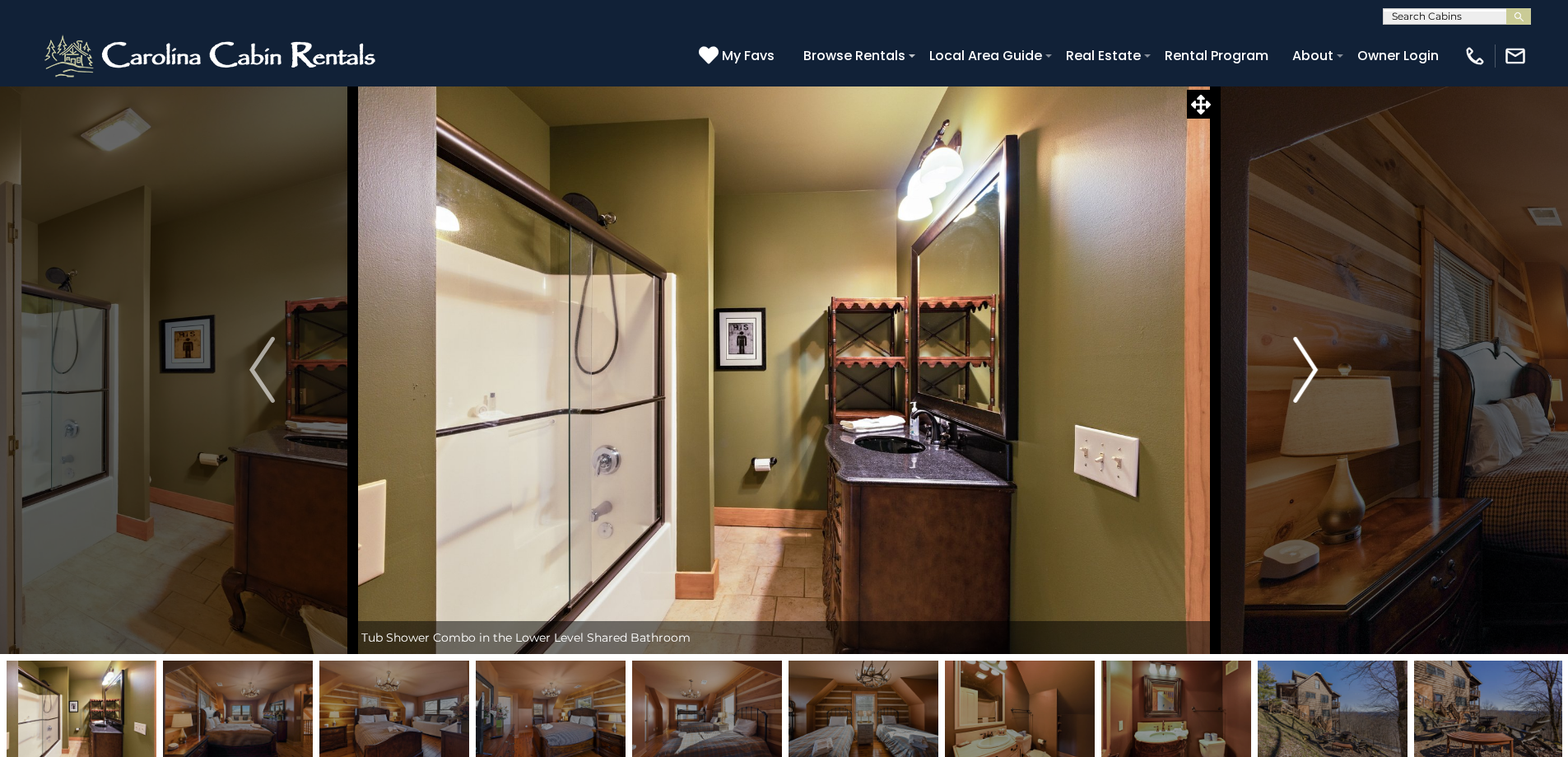
click at [1306, 367] on img "Next" at bounding box center [1306, 369] width 25 height 66
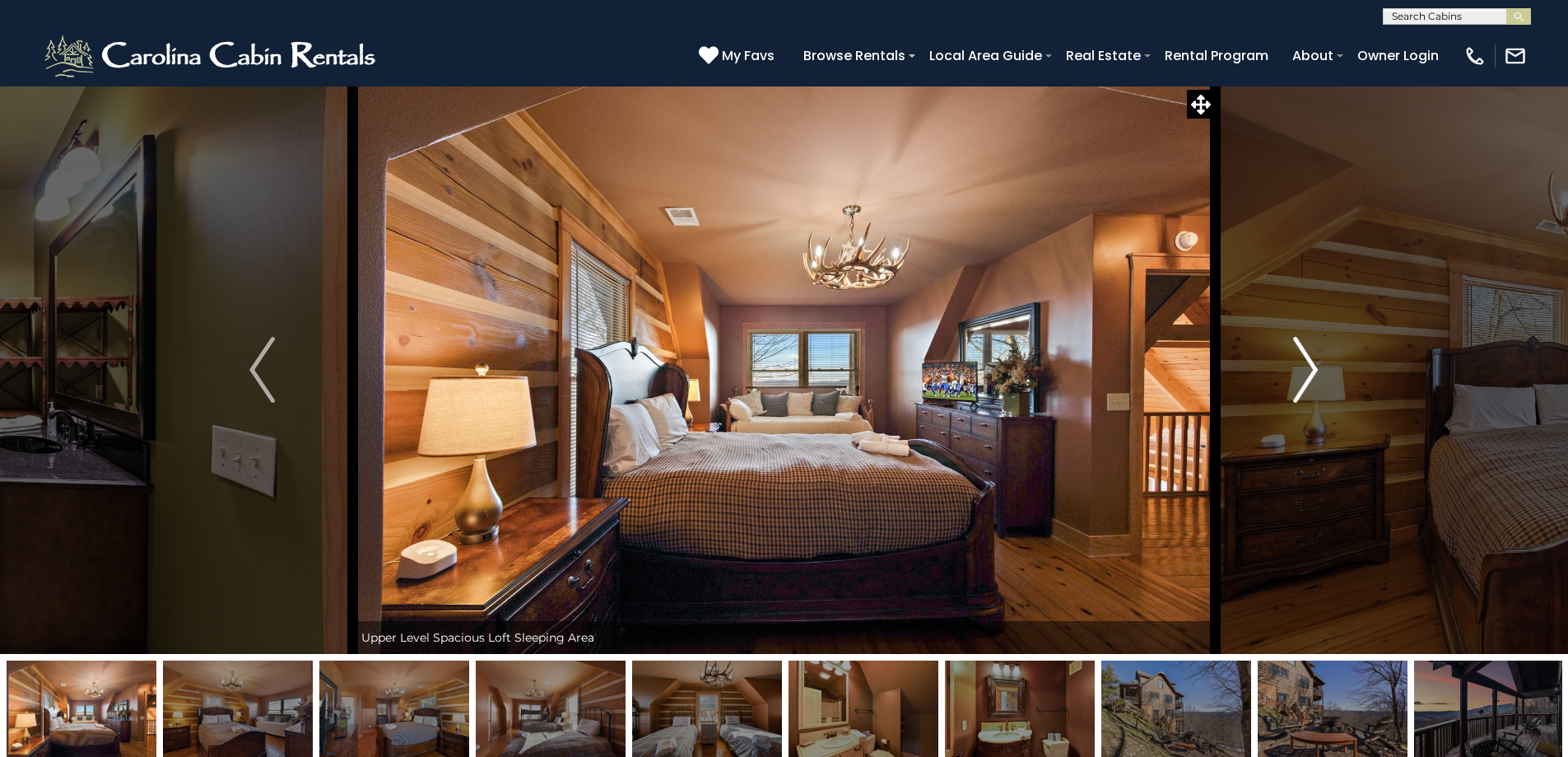
click at [1306, 367] on img "Next" at bounding box center [1306, 369] width 25 height 66
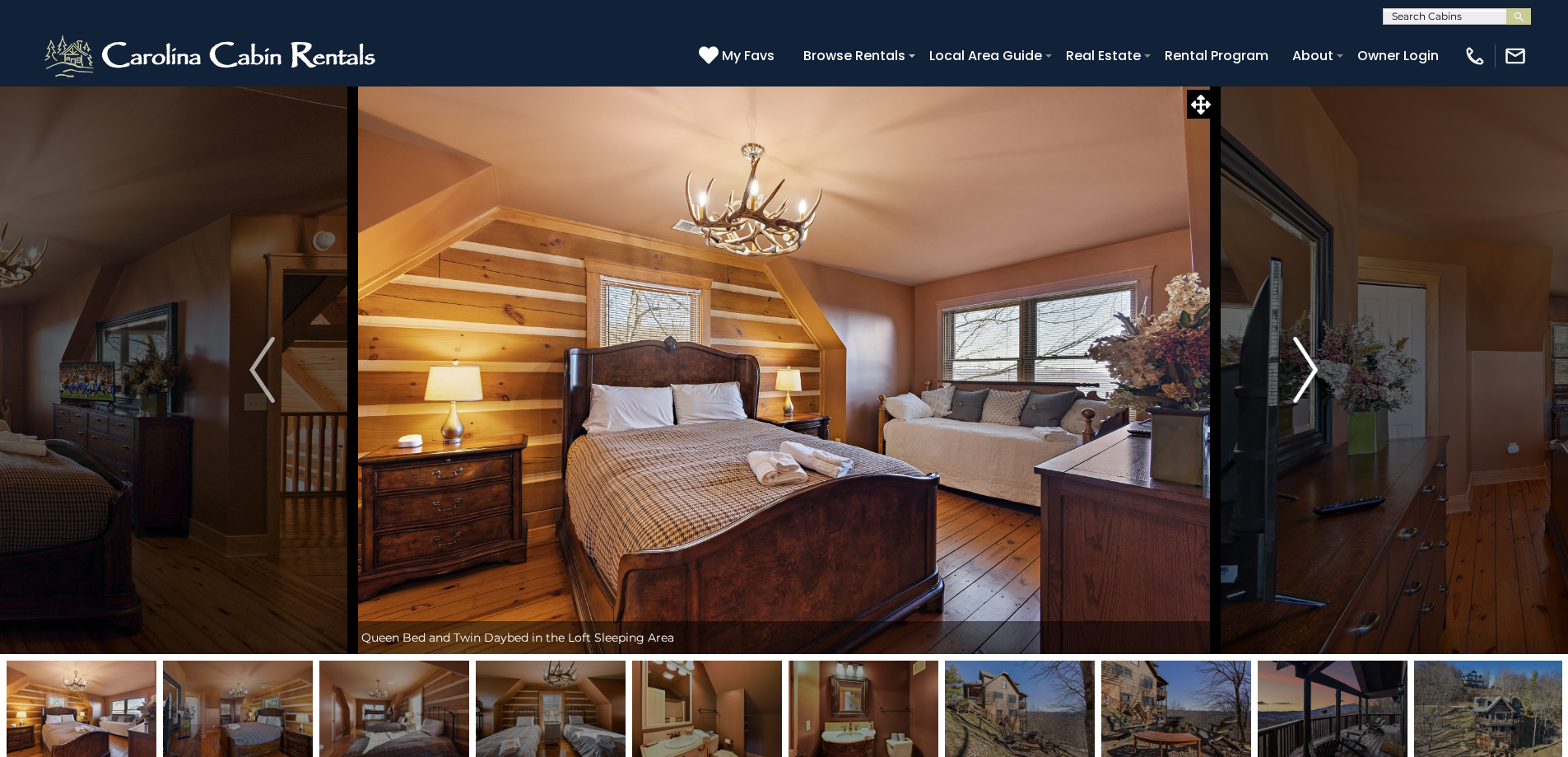
click at [1306, 367] on img "Next" at bounding box center [1306, 369] width 25 height 66
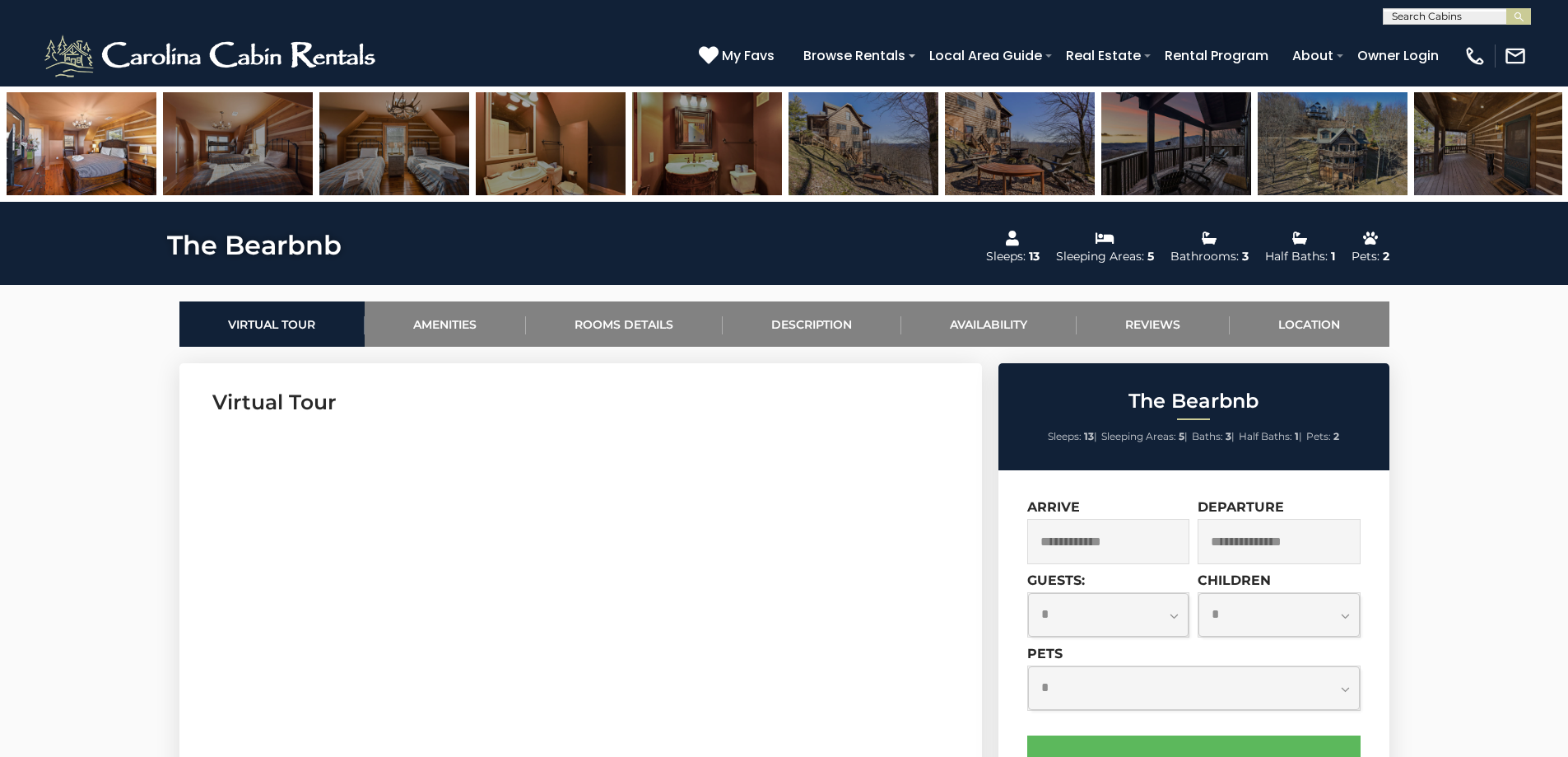
scroll to position [824, 0]
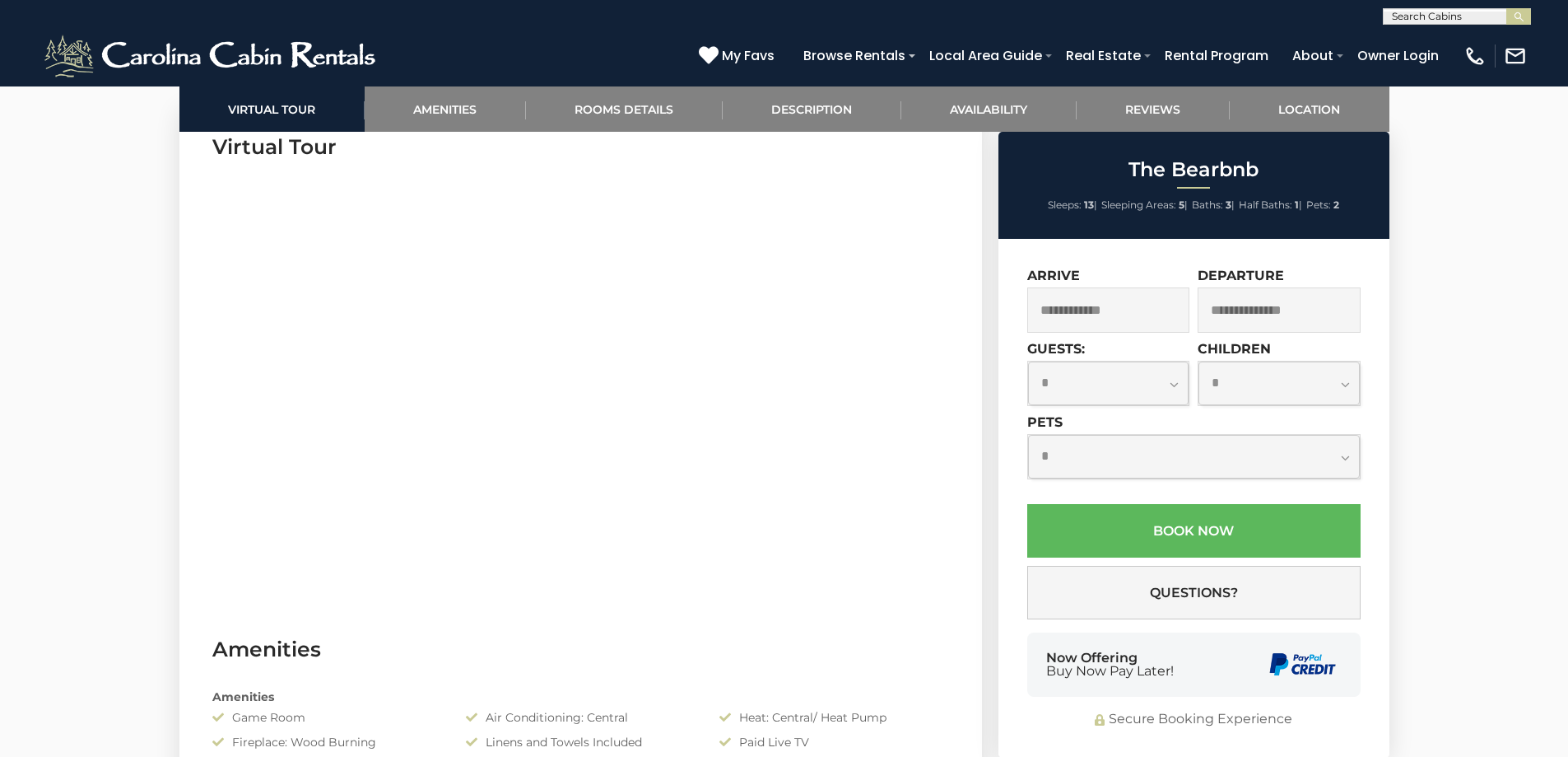
click at [1088, 314] on input "text" at bounding box center [1108, 310] width 163 height 46
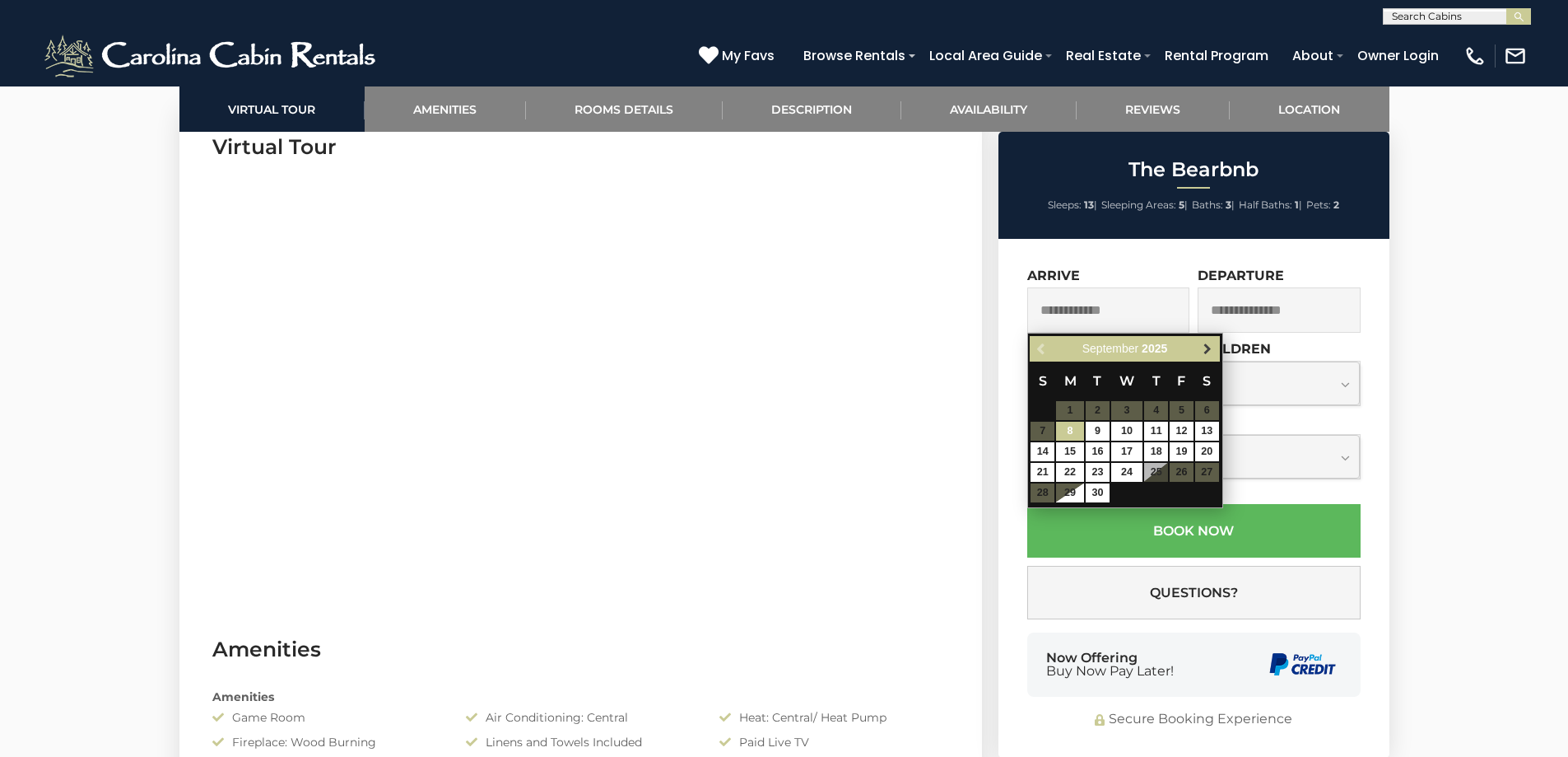
click at [1208, 347] on span "Next" at bounding box center [1208, 349] width 13 height 13
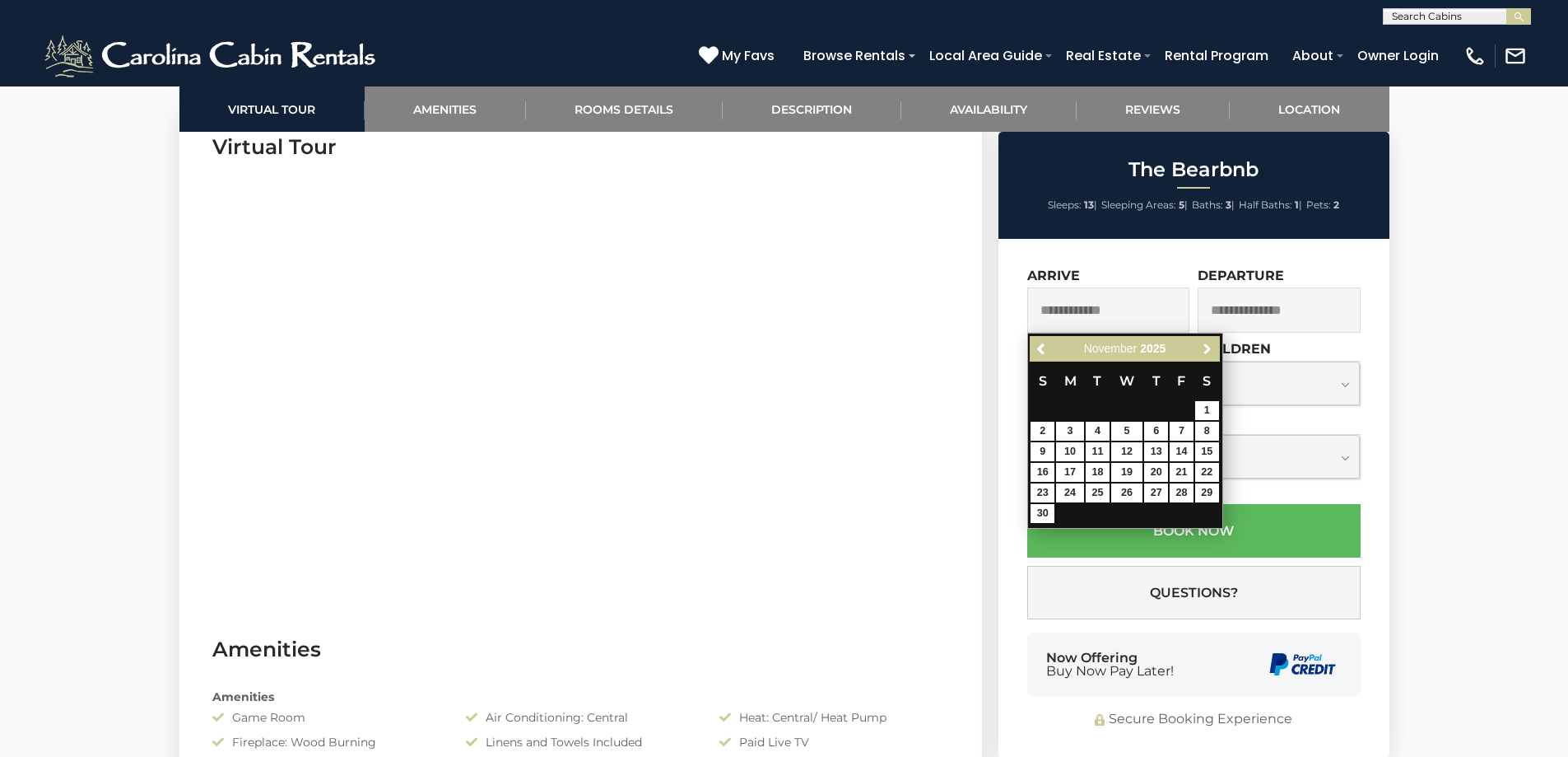
click at [1208, 347] on span "Next" at bounding box center [1208, 349] width 13 height 13
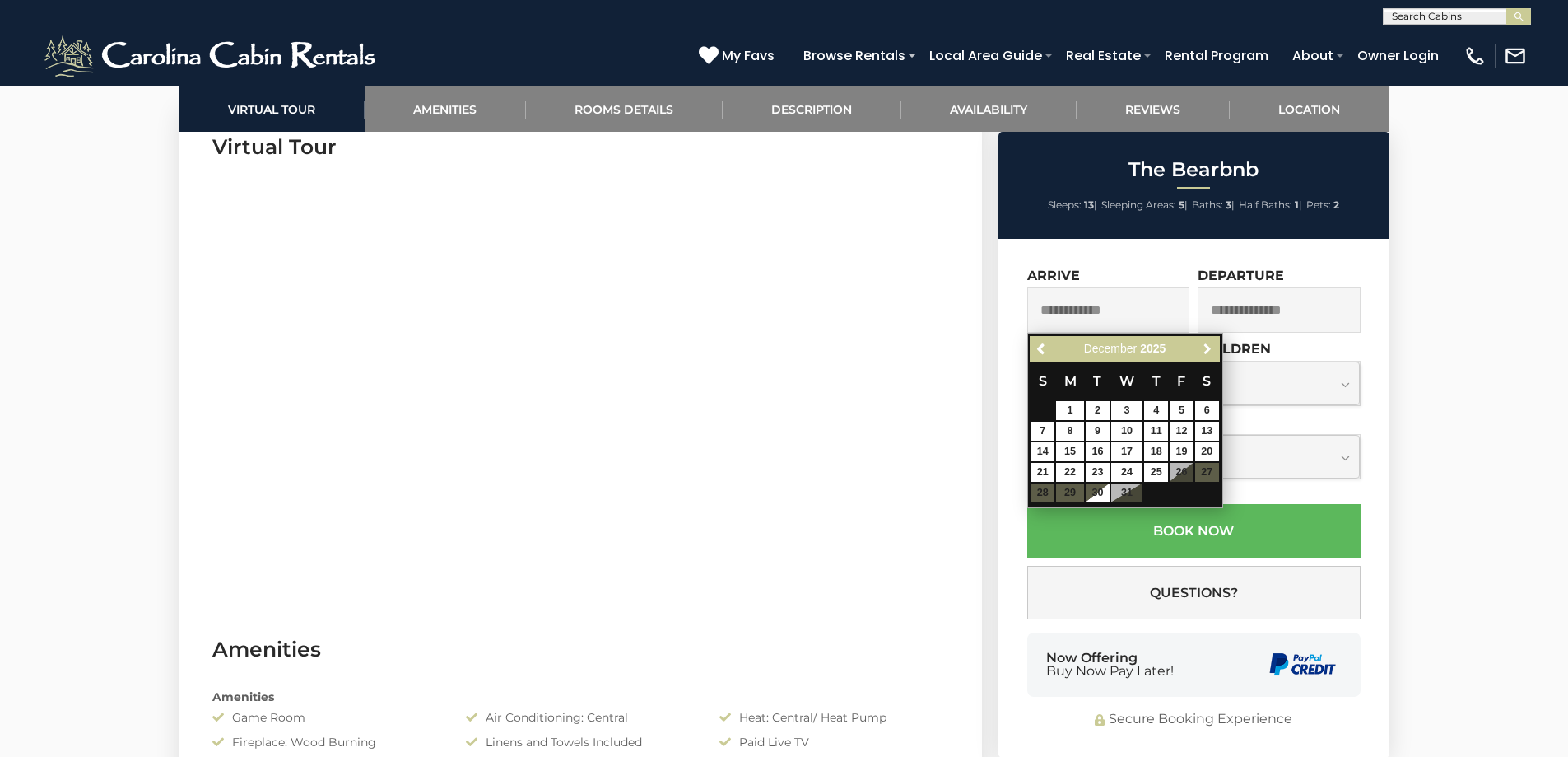
click at [1208, 347] on span "Next" at bounding box center [1208, 349] width 13 height 13
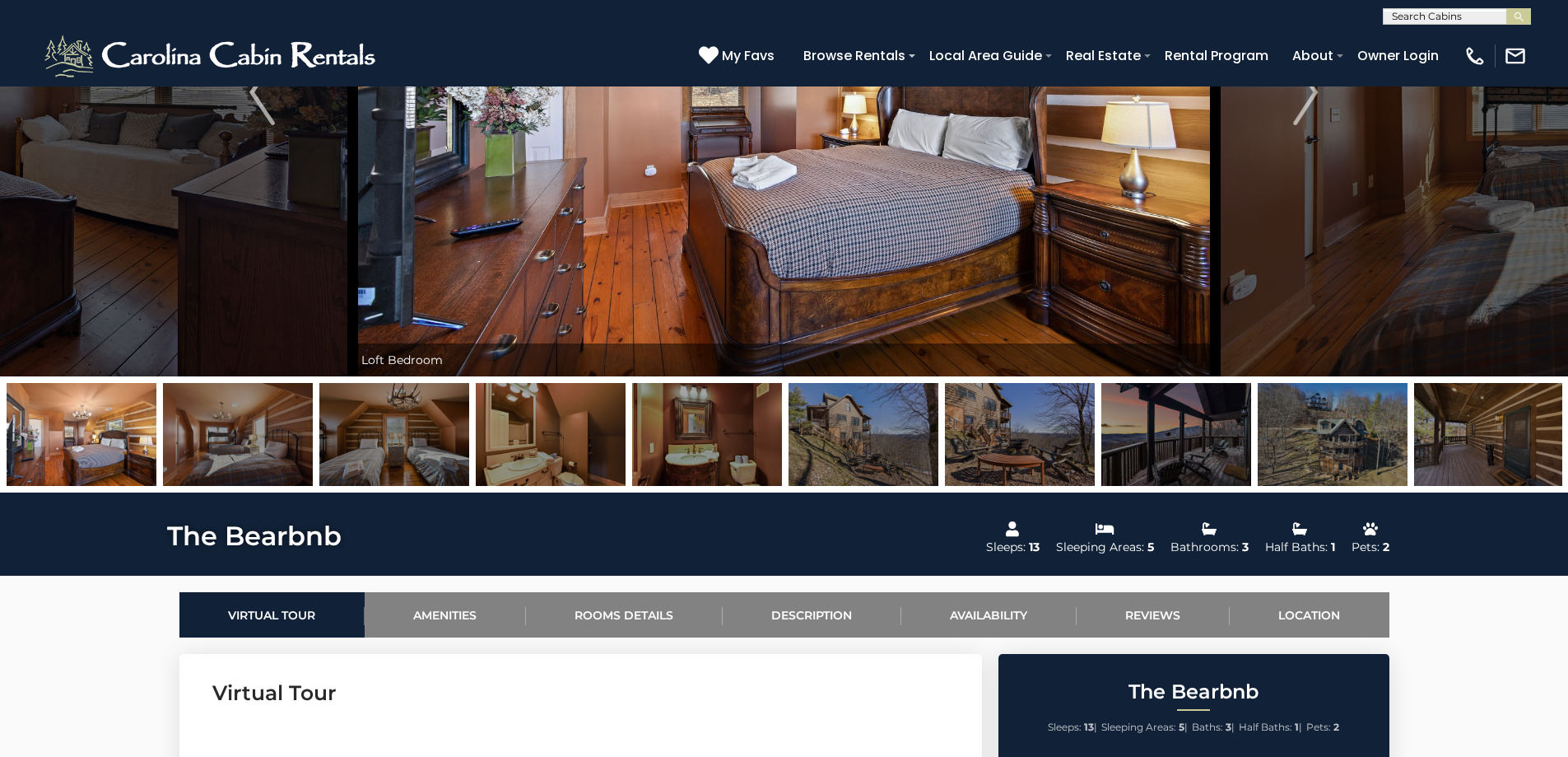
scroll to position [0, 0]
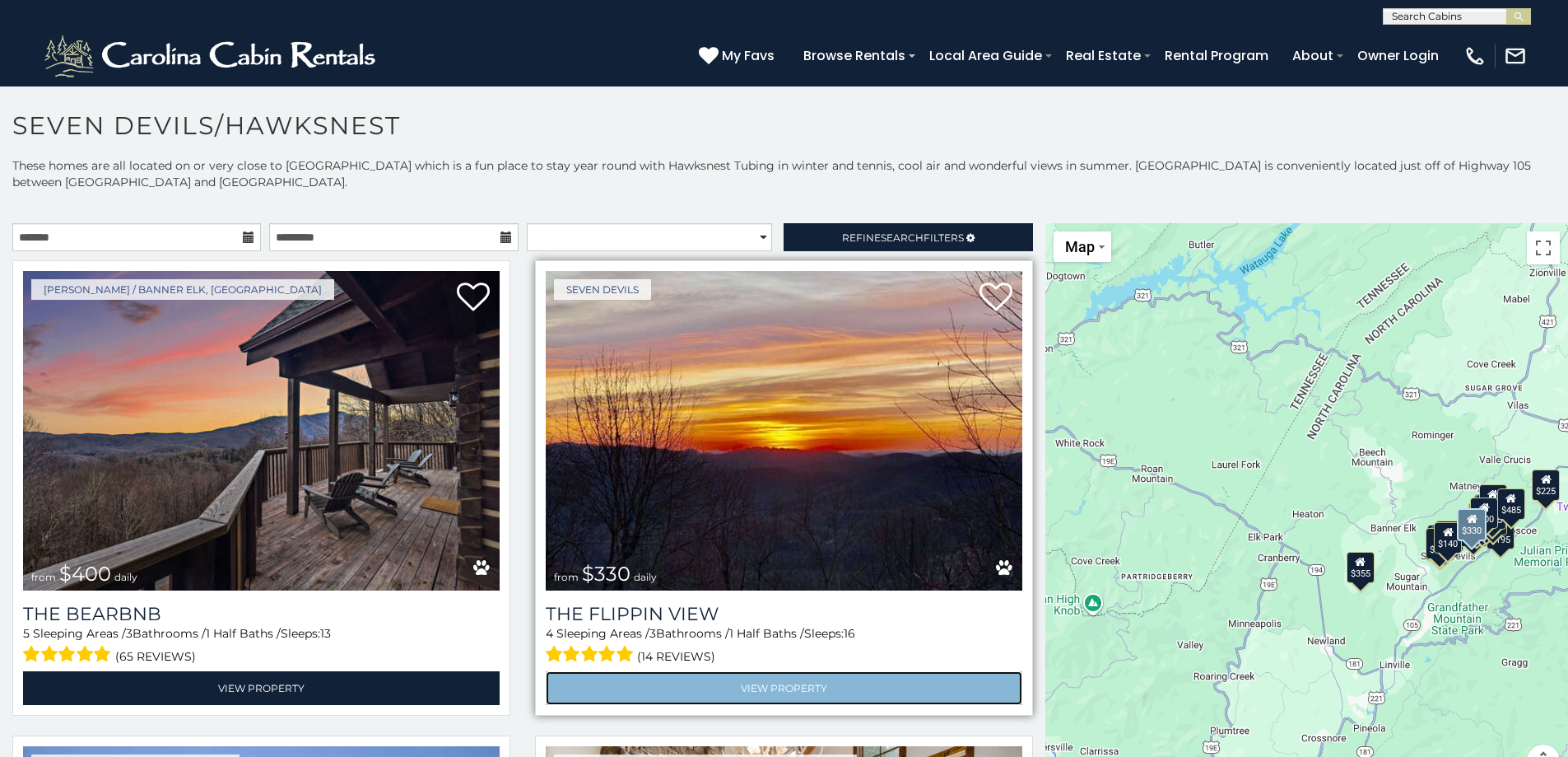
click at [739, 682] on link "View Property" at bounding box center [784, 688] width 476 height 33
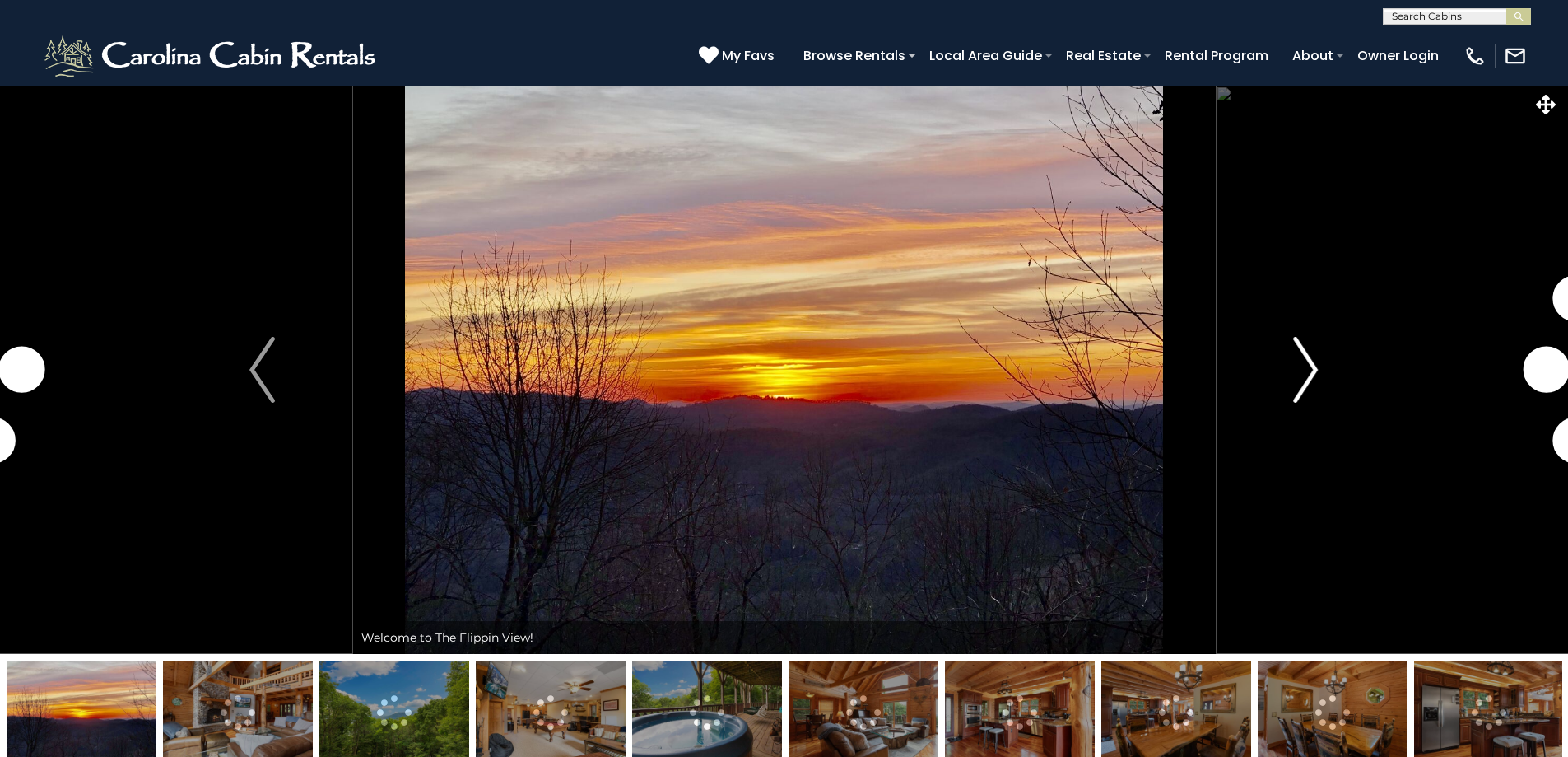
click at [1290, 389] on button "Next" at bounding box center [1306, 369] width 181 height 568
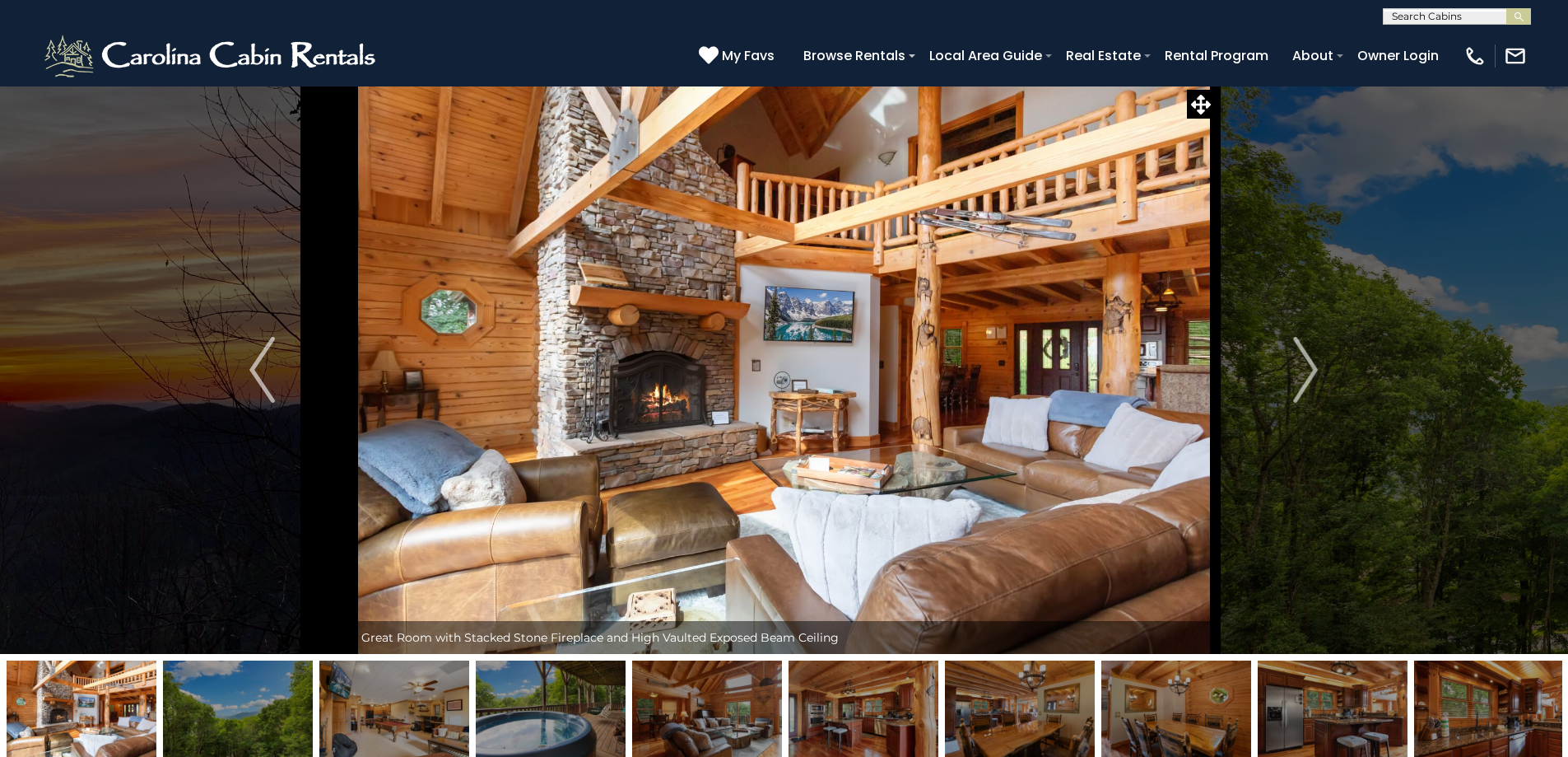
click at [227, 714] on img at bounding box center [238, 711] width 150 height 103
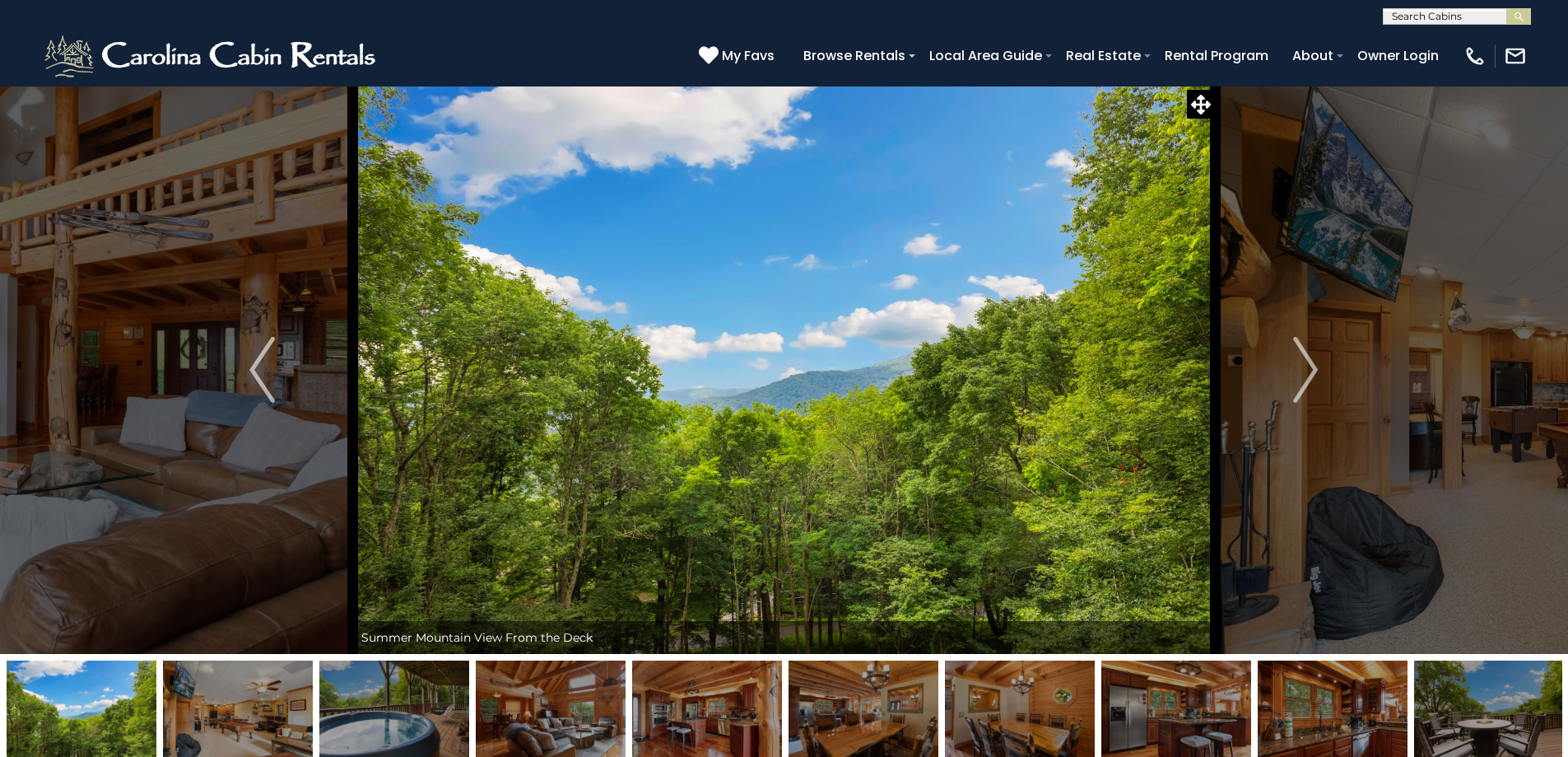
click at [83, 701] on img at bounding box center [82, 711] width 150 height 103
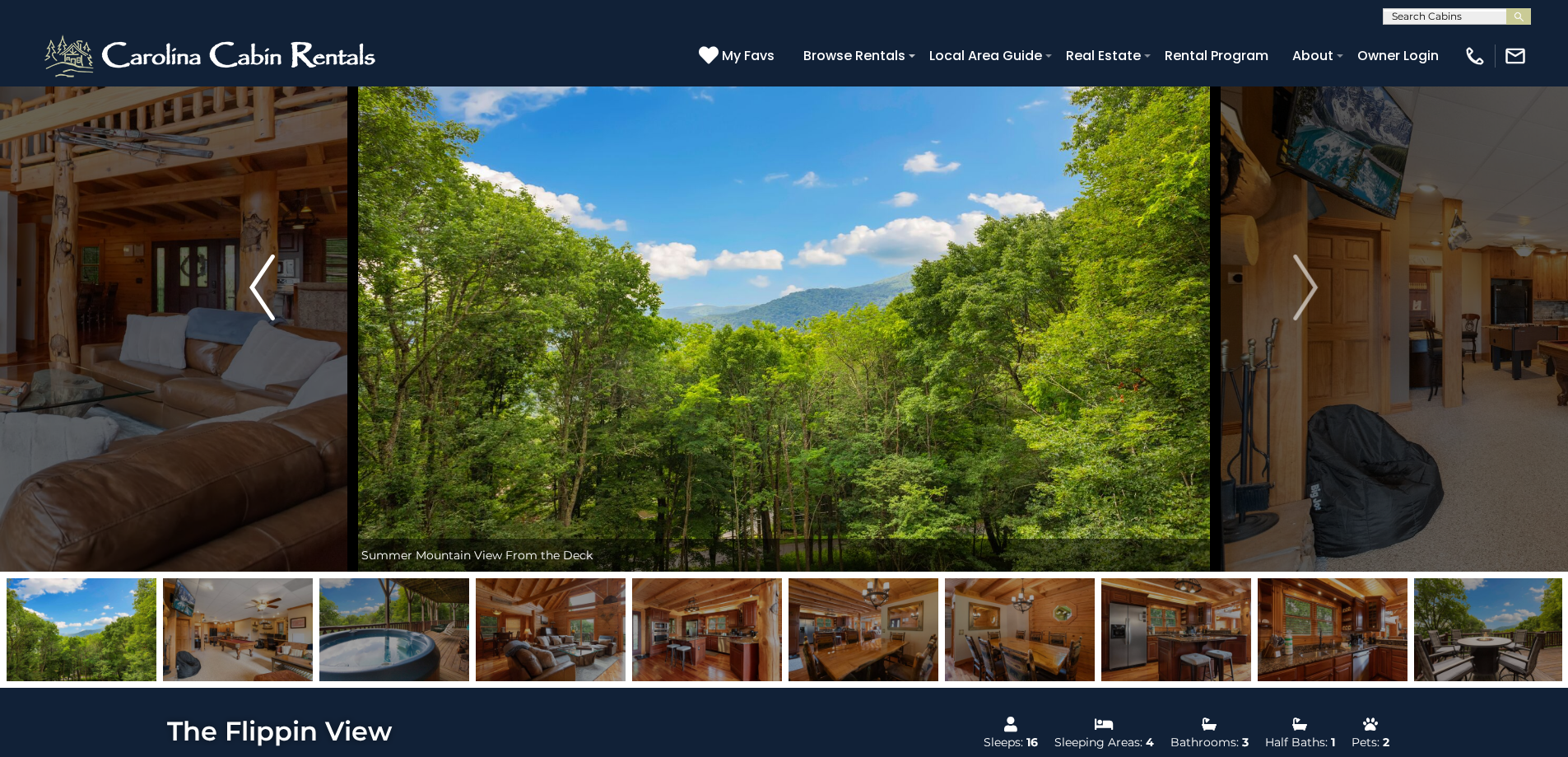
click at [260, 301] on img "Previous" at bounding box center [261, 287] width 25 height 66
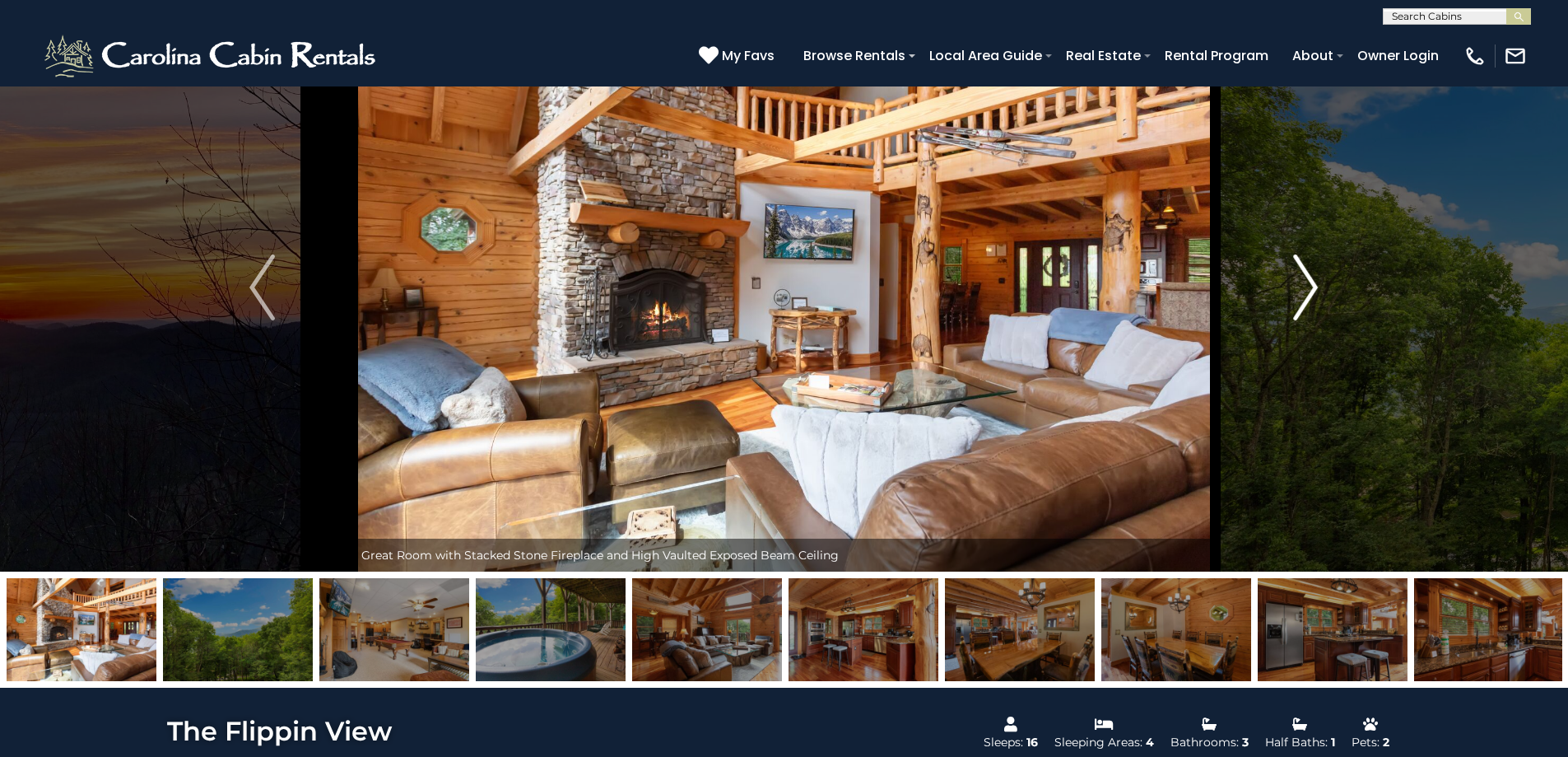
click at [1300, 296] on img "Next" at bounding box center [1306, 287] width 25 height 66
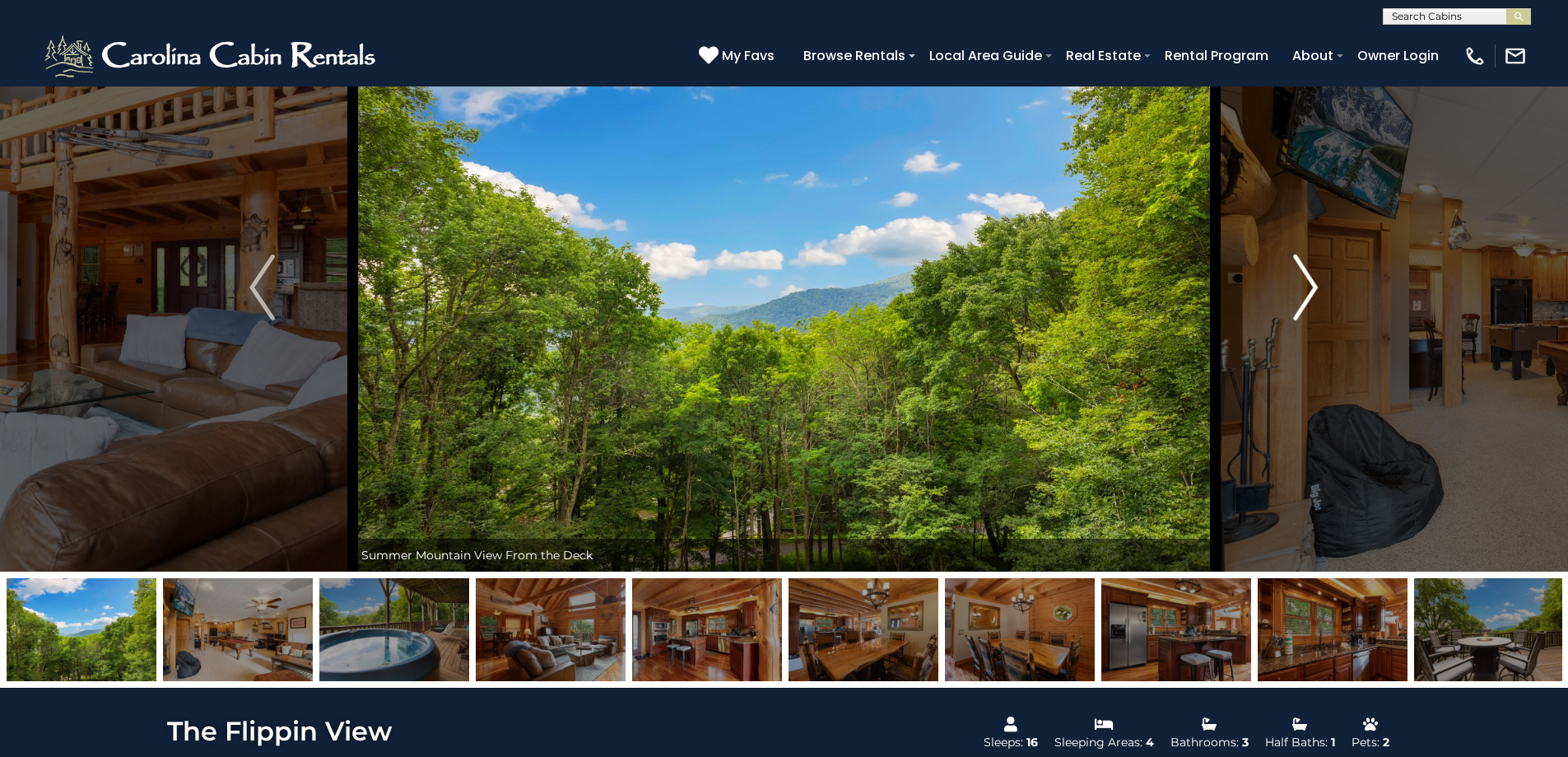
click at [1287, 301] on button "Next" at bounding box center [1306, 286] width 181 height 568
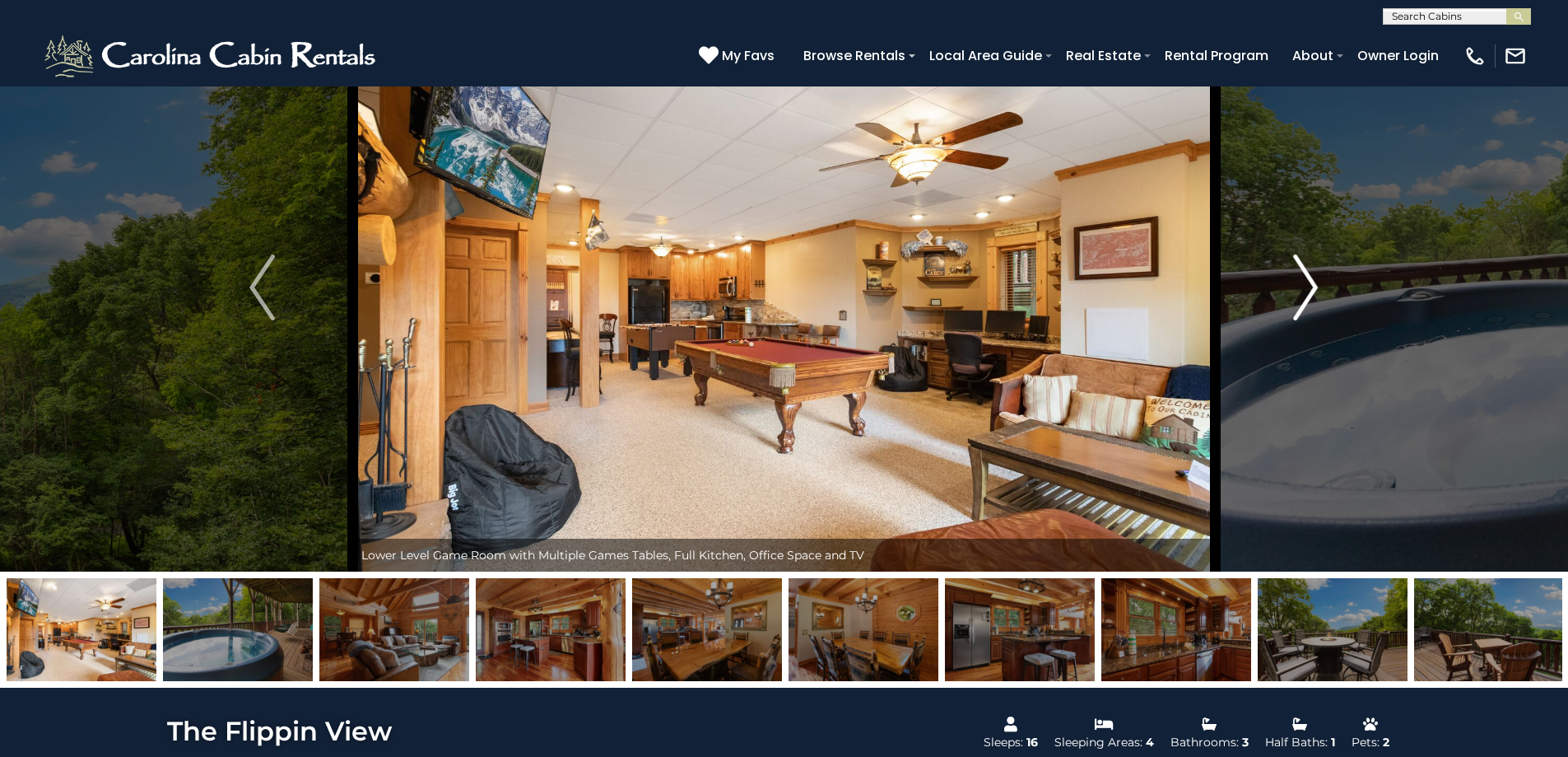
click at [1283, 303] on button "Next" at bounding box center [1306, 286] width 181 height 568
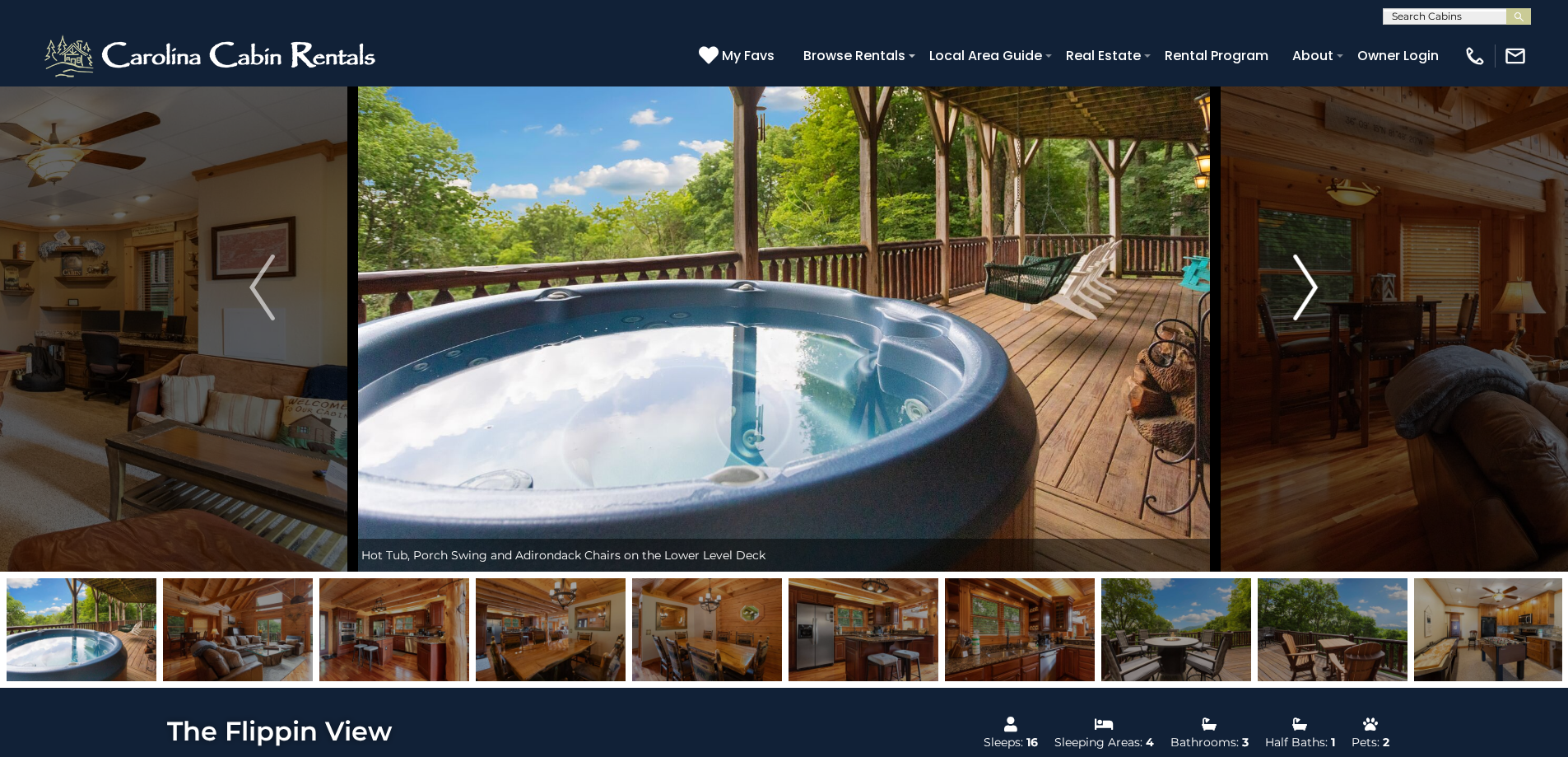
click at [1283, 303] on button "Next" at bounding box center [1306, 286] width 181 height 568
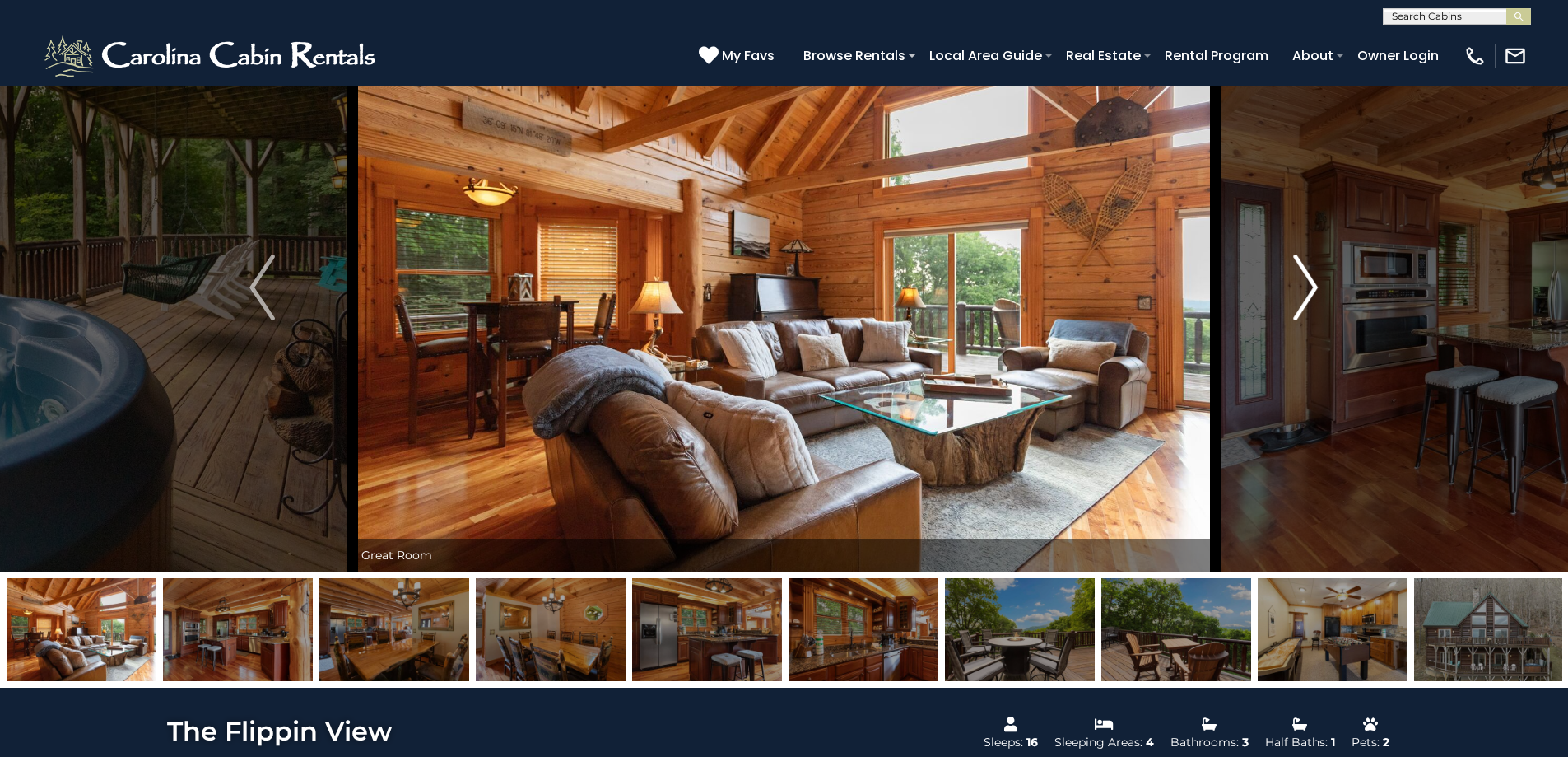
click at [1283, 303] on button "Next" at bounding box center [1306, 286] width 181 height 568
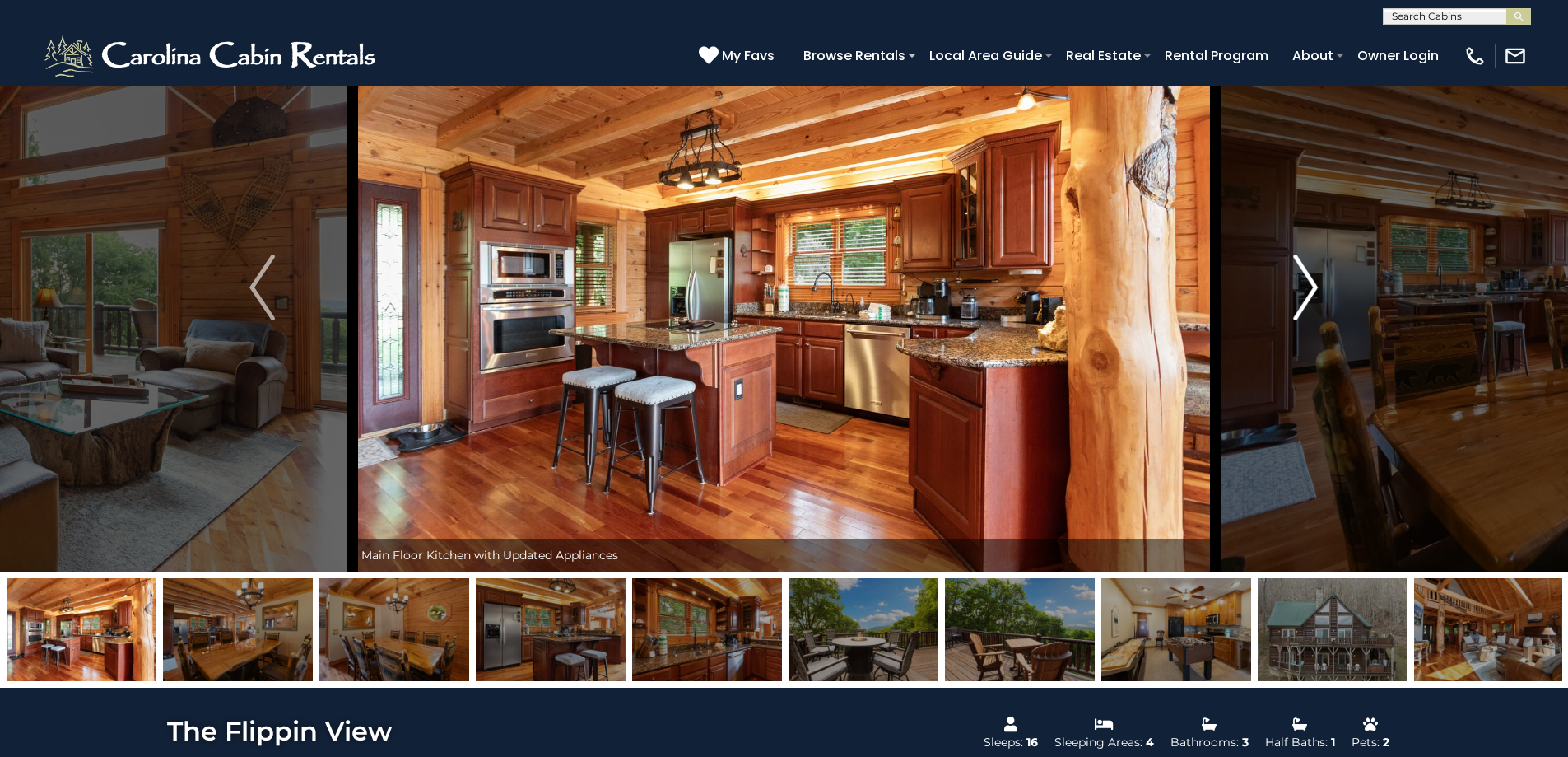
click at [1283, 303] on button "Next" at bounding box center [1306, 286] width 181 height 568
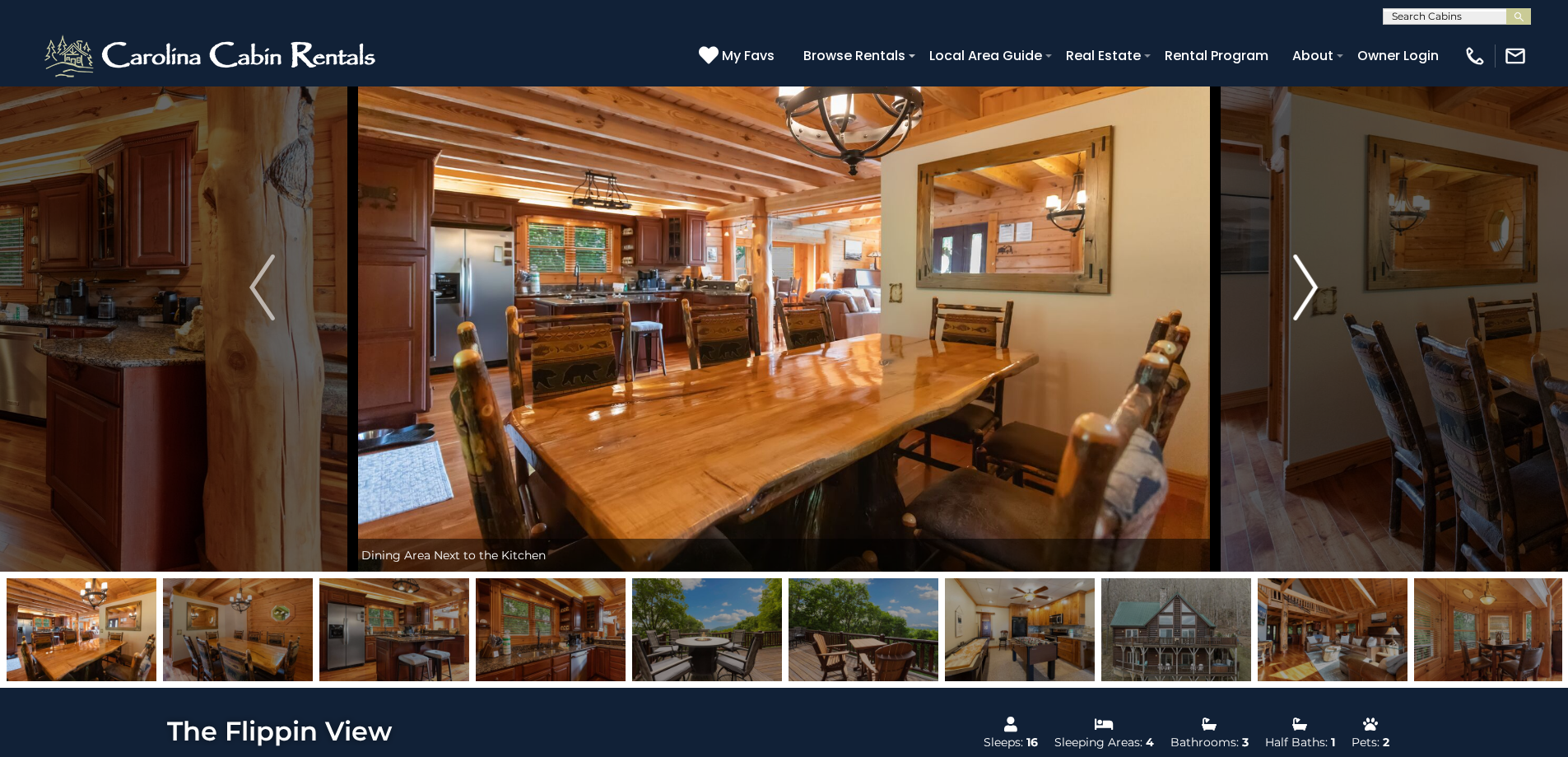
click at [1283, 303] on button "Next" at bounding box center [1306, 286] width 181 height 568
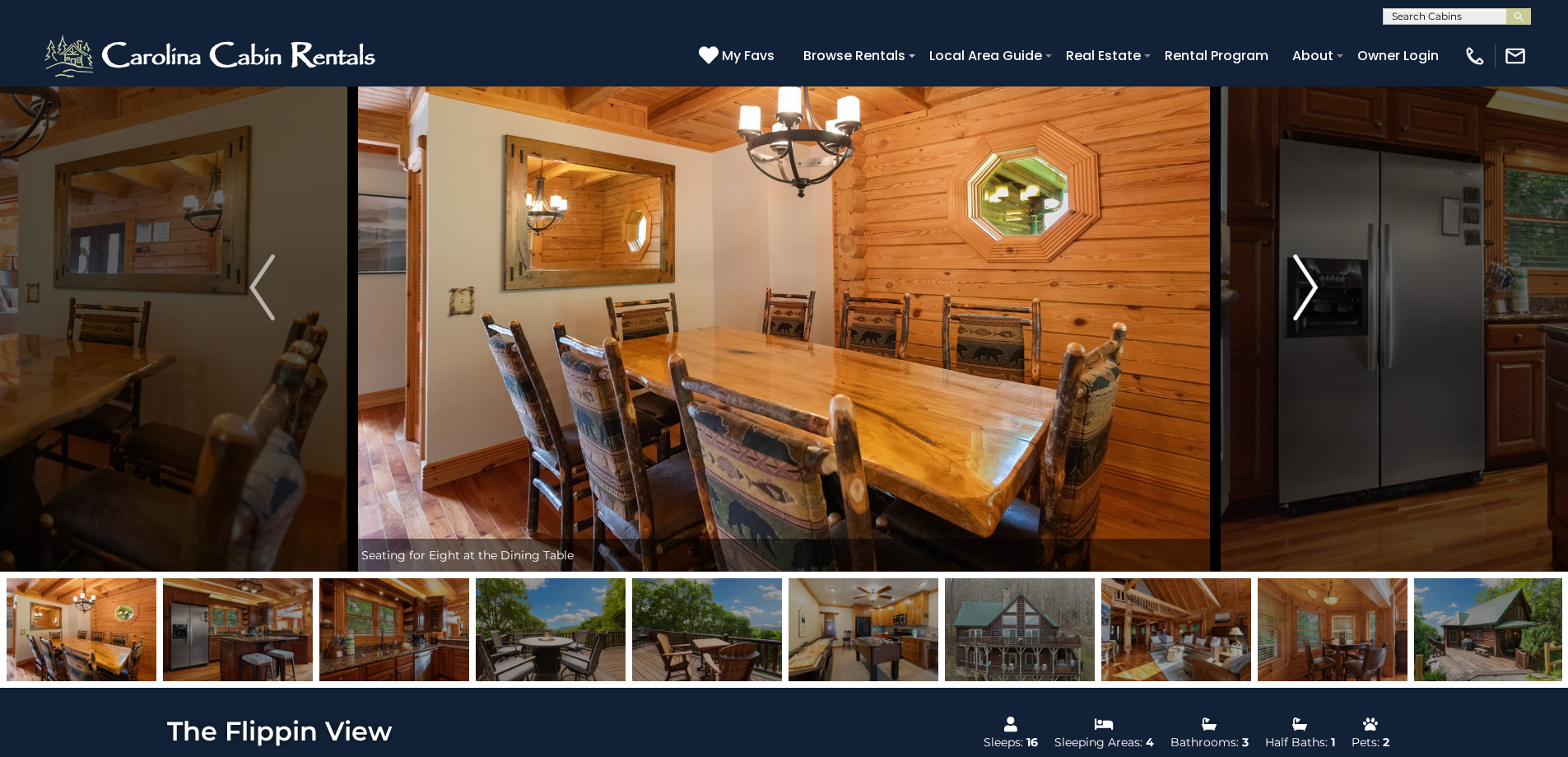
click at [1283, 303] on button "Next" at bounding box center [1306, 286] width 181 height 568
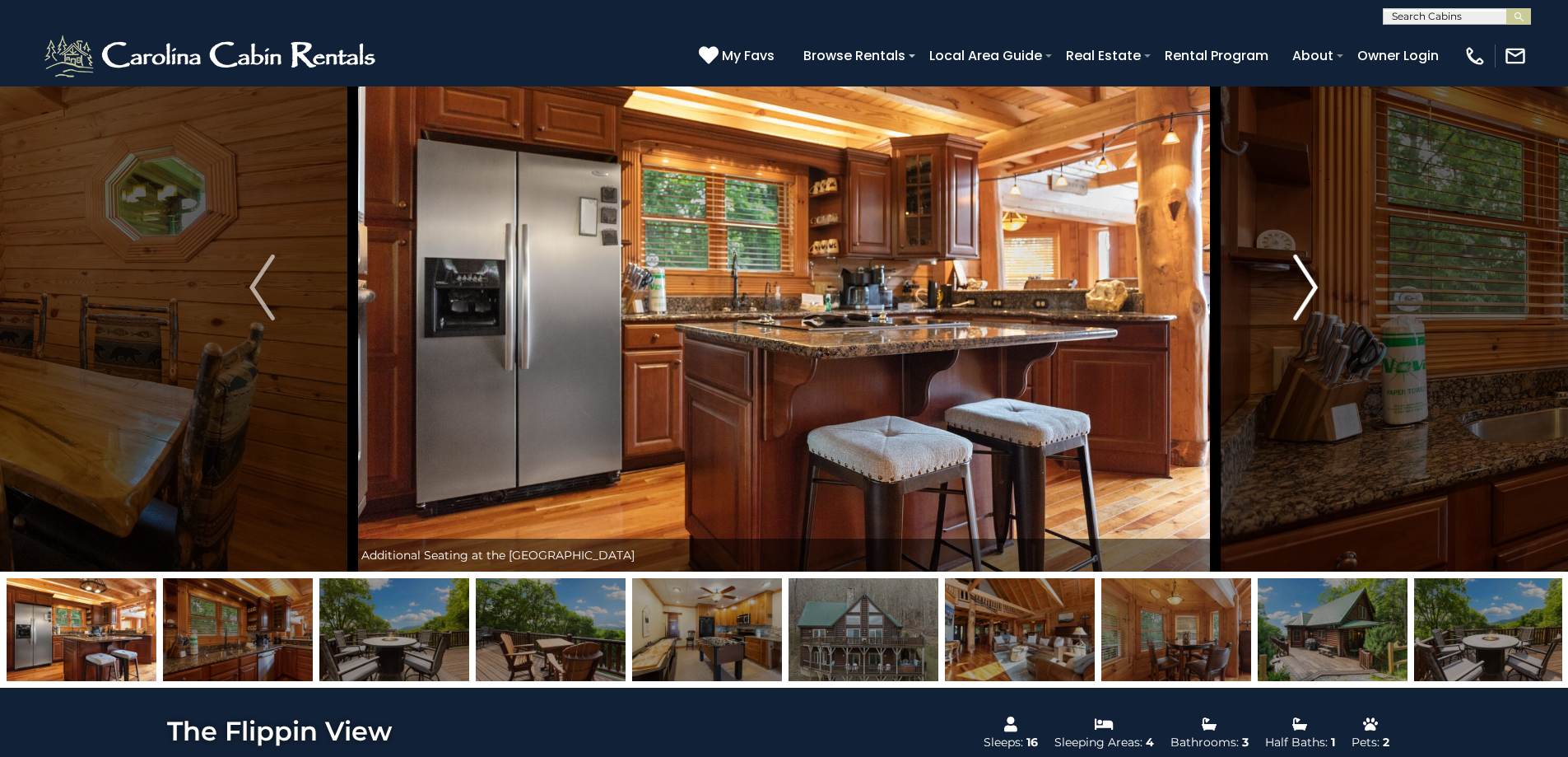
click at [1283, 303] on button "Next" at bounding box center [1306, 286] width 181 height 568
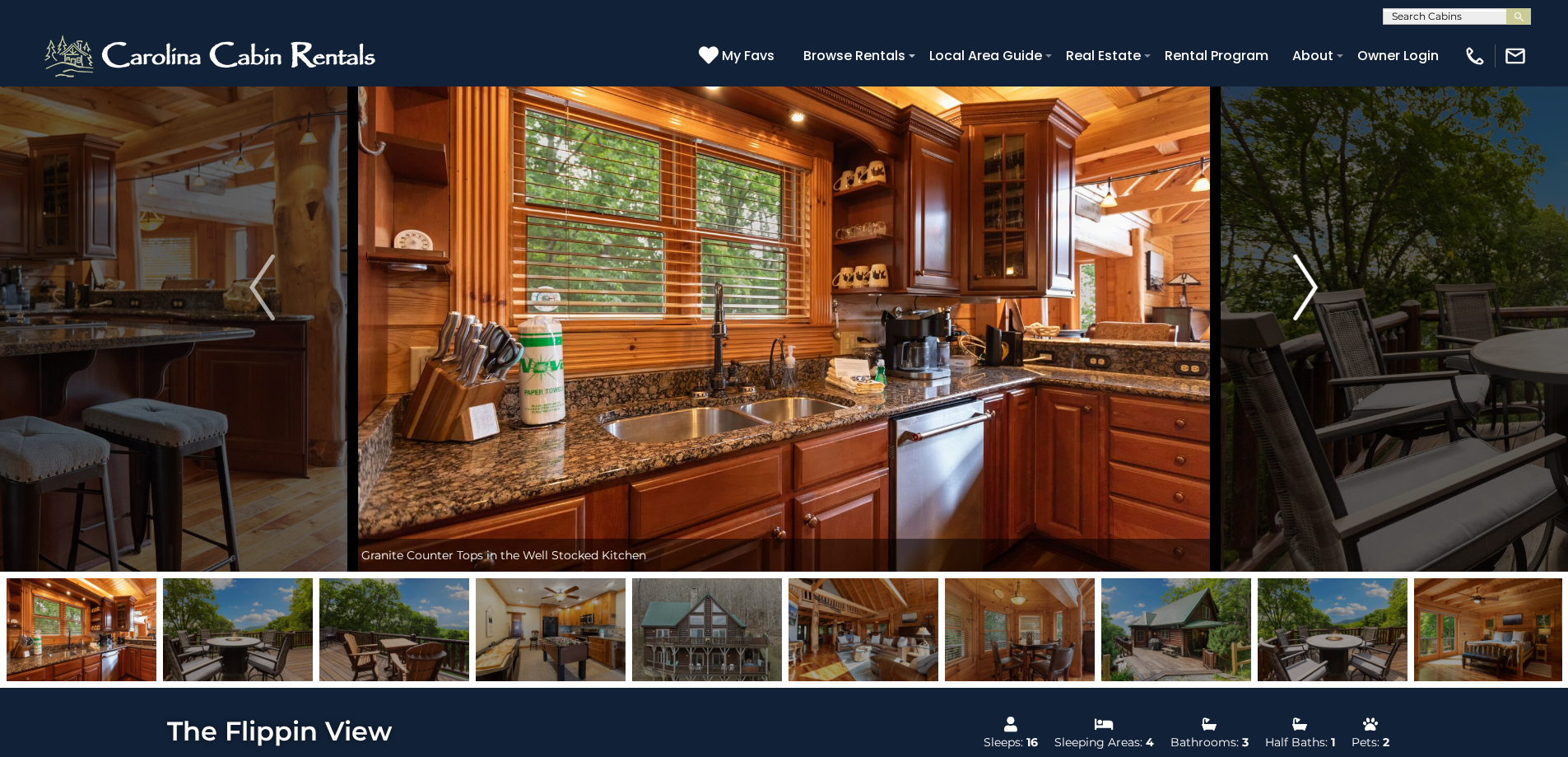
click at [1283, 303] on button "Next" at bounding box center [1306, 286] width 181 height 568
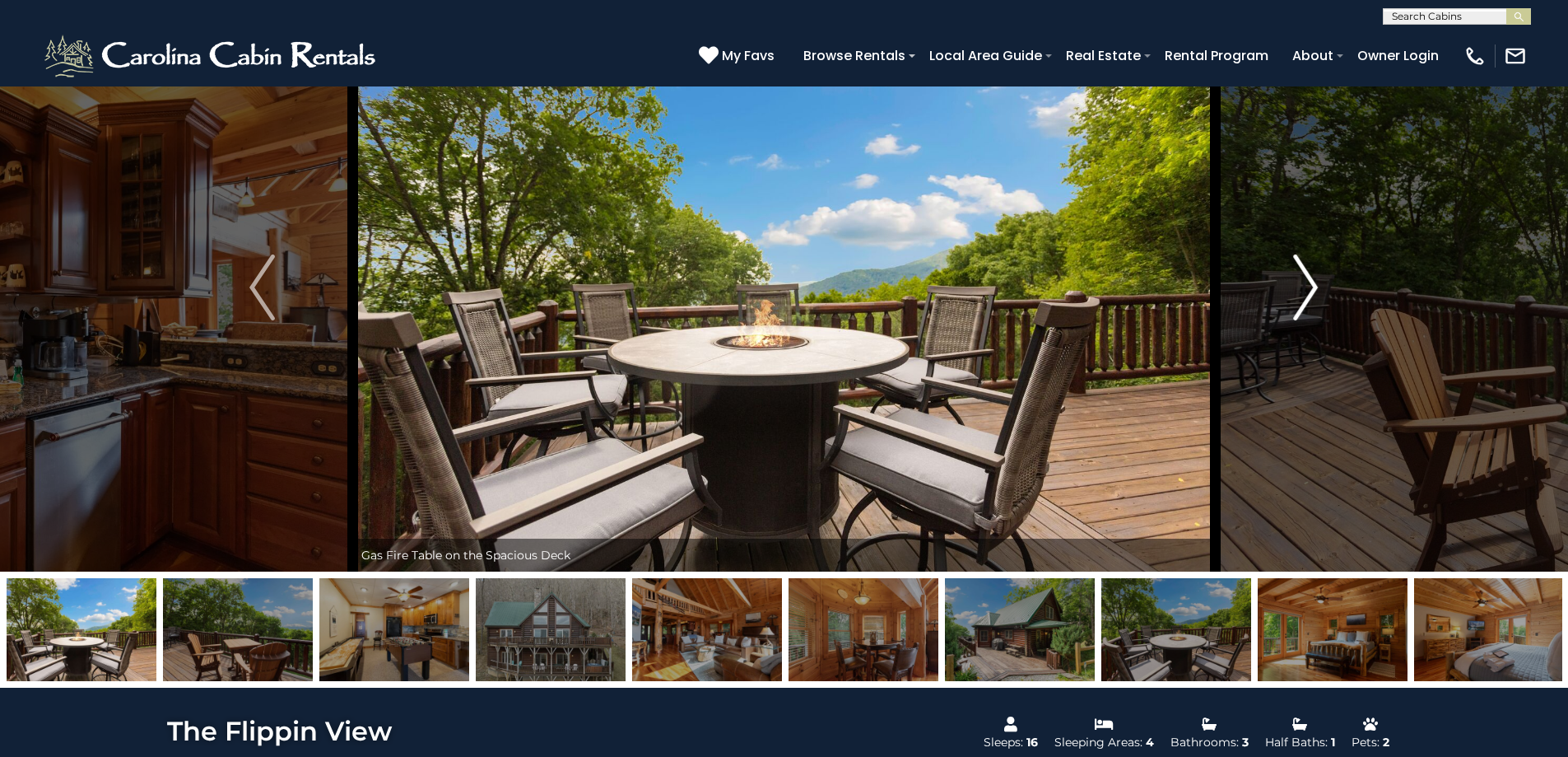
click at [1283, 303] on button "Next" at bounding box center [1306, 286] width 181 height 568
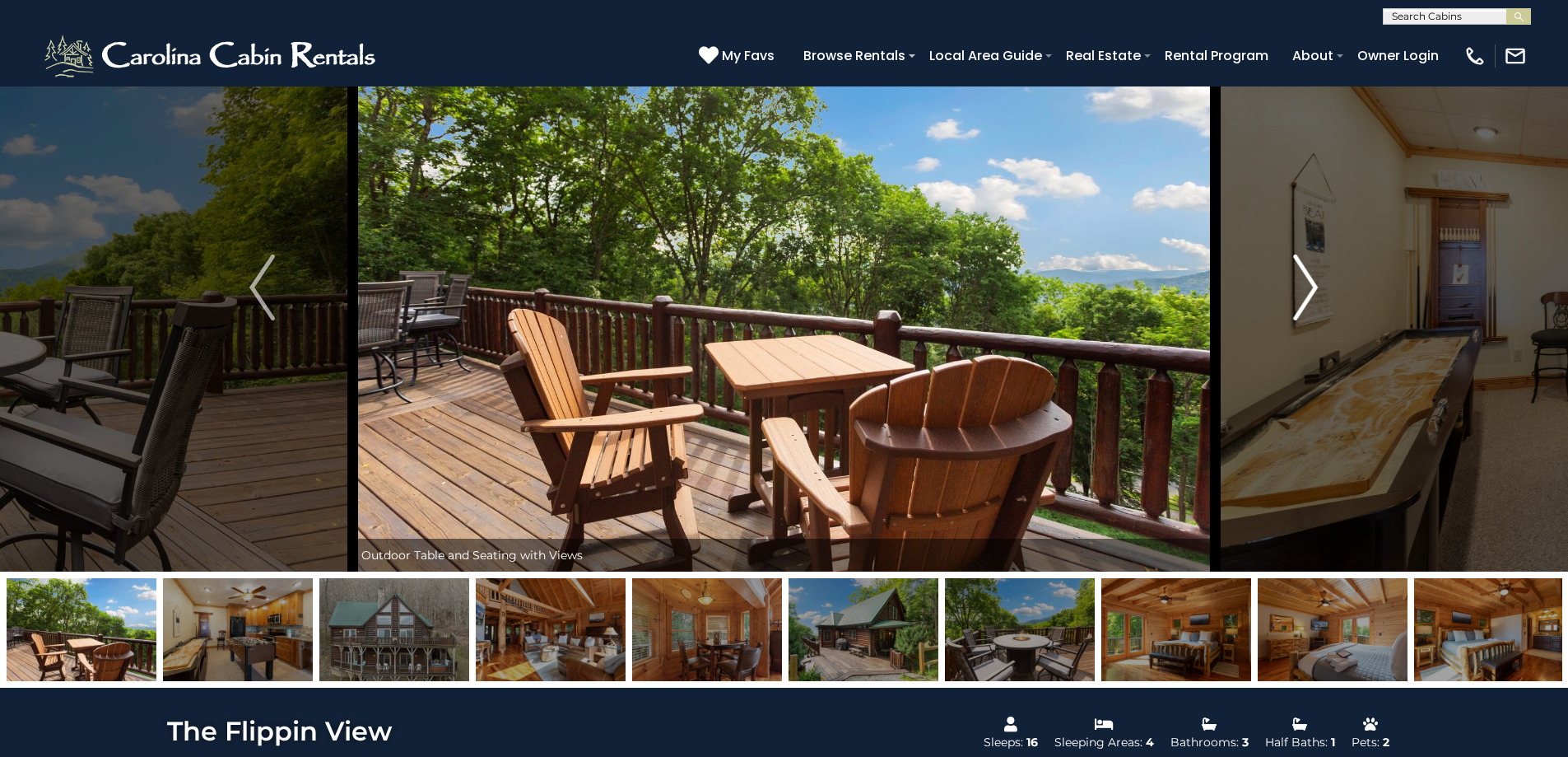
click at [1283, 303] on button "Next" at bounding box center [1306, 286] width 181 height 568
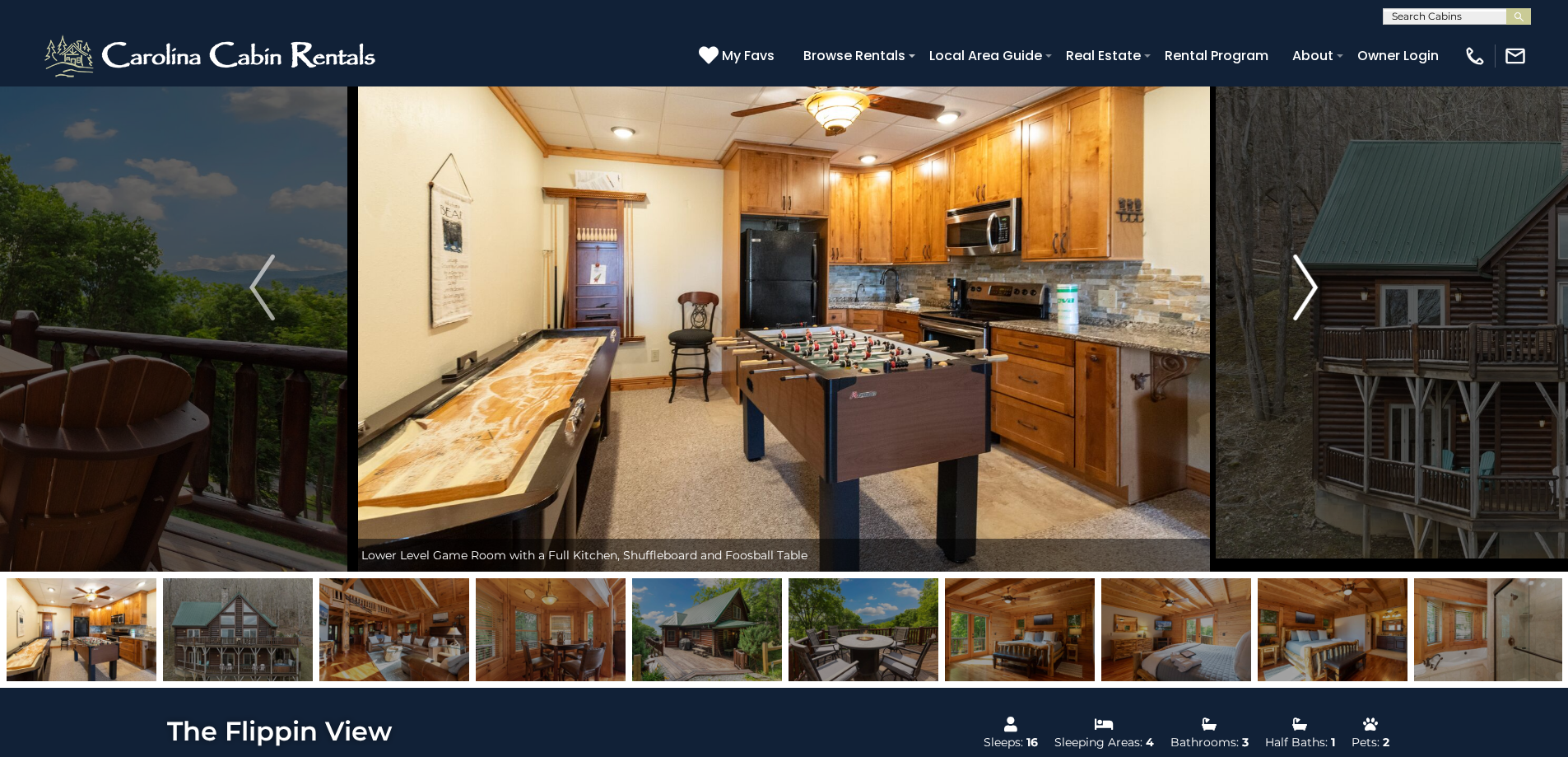
click at [1283, 303] on button "Next" at bounding box center [1306, 286] width 181 height 568
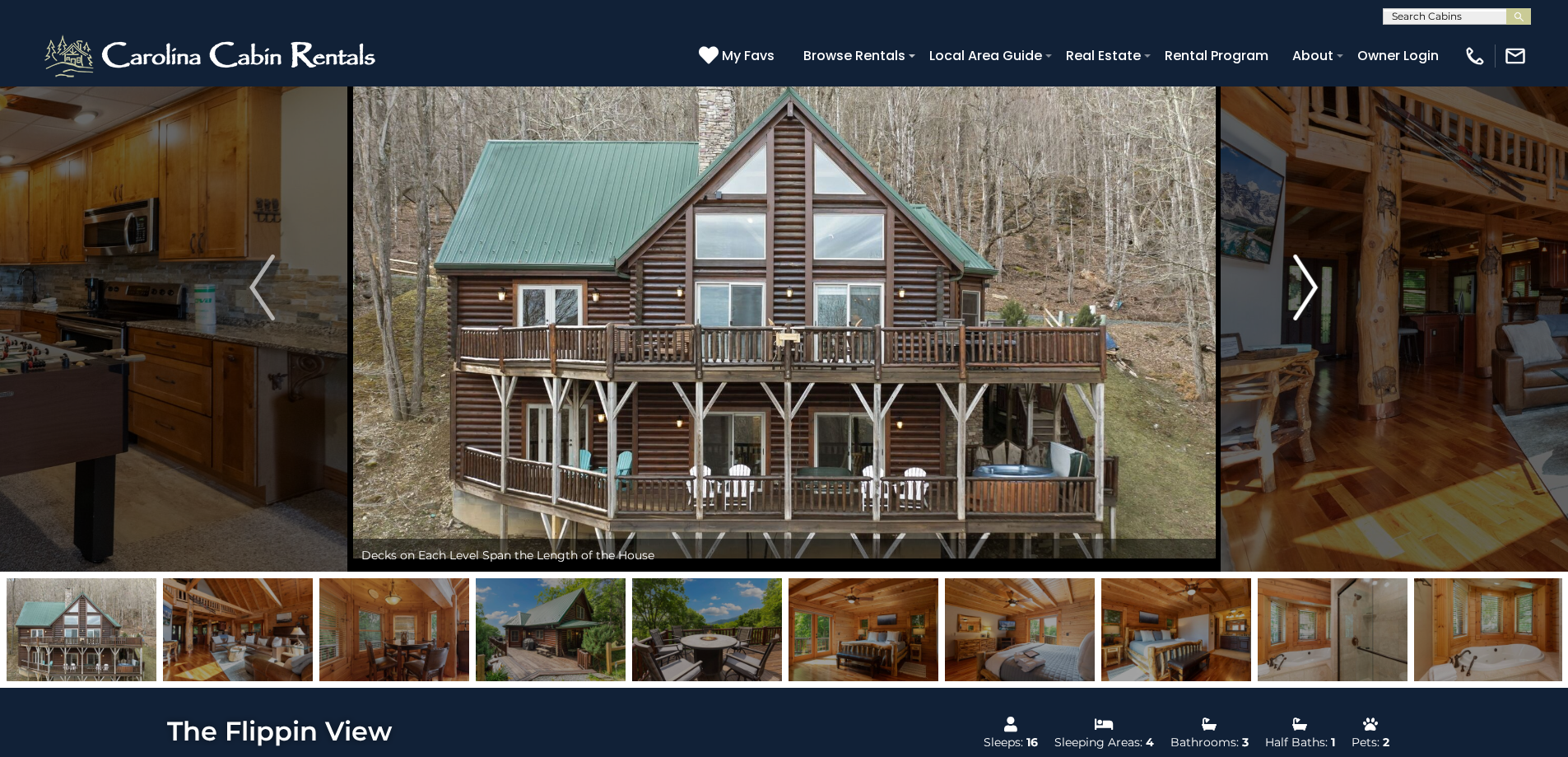
click at [1283, 303] on button "Next" at bounding box center [1306, 286] width 181 height 568
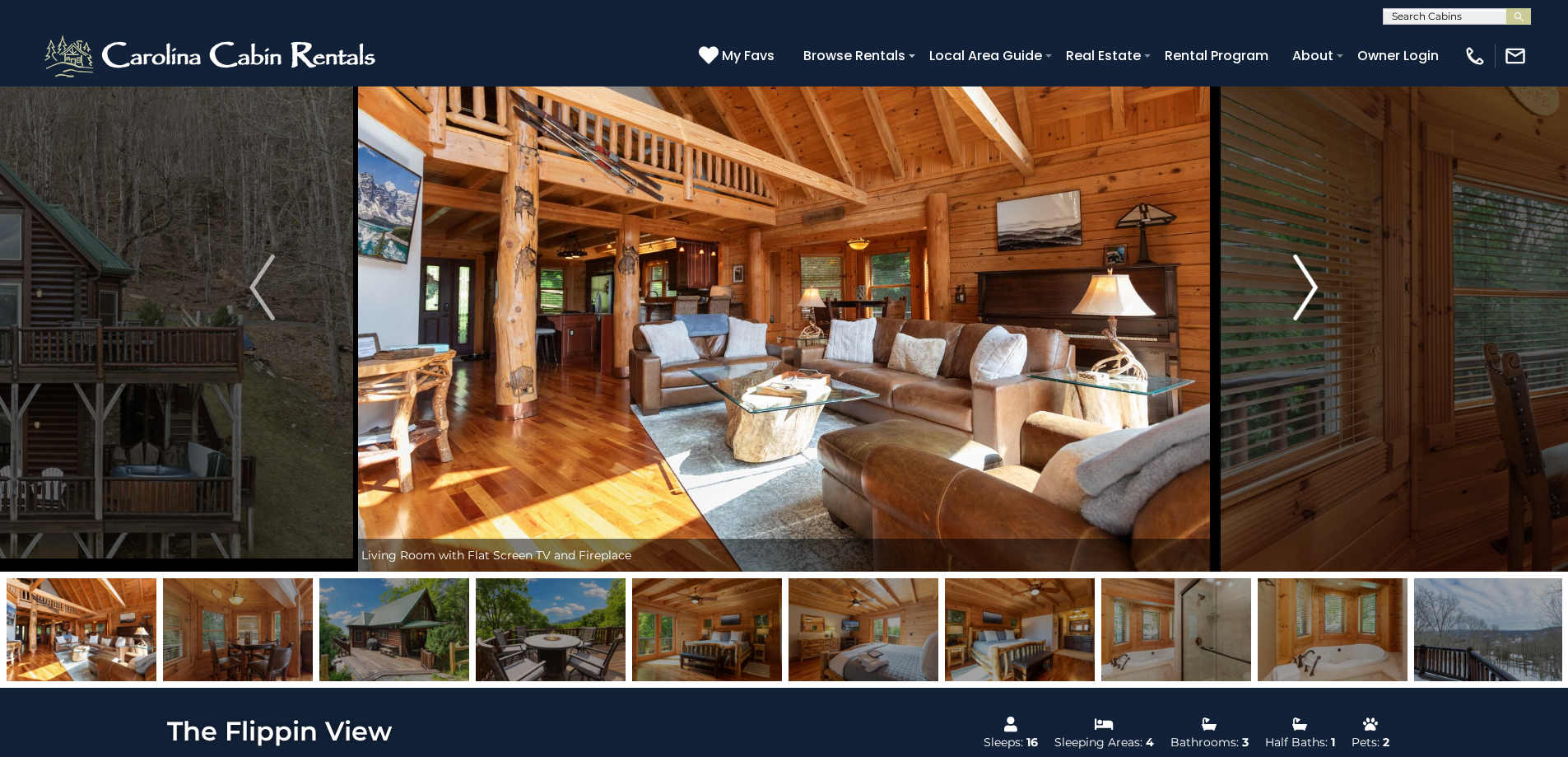
click at [1282, 303] on button "Next" at bounding box center [1306, 286] width 181 height 568
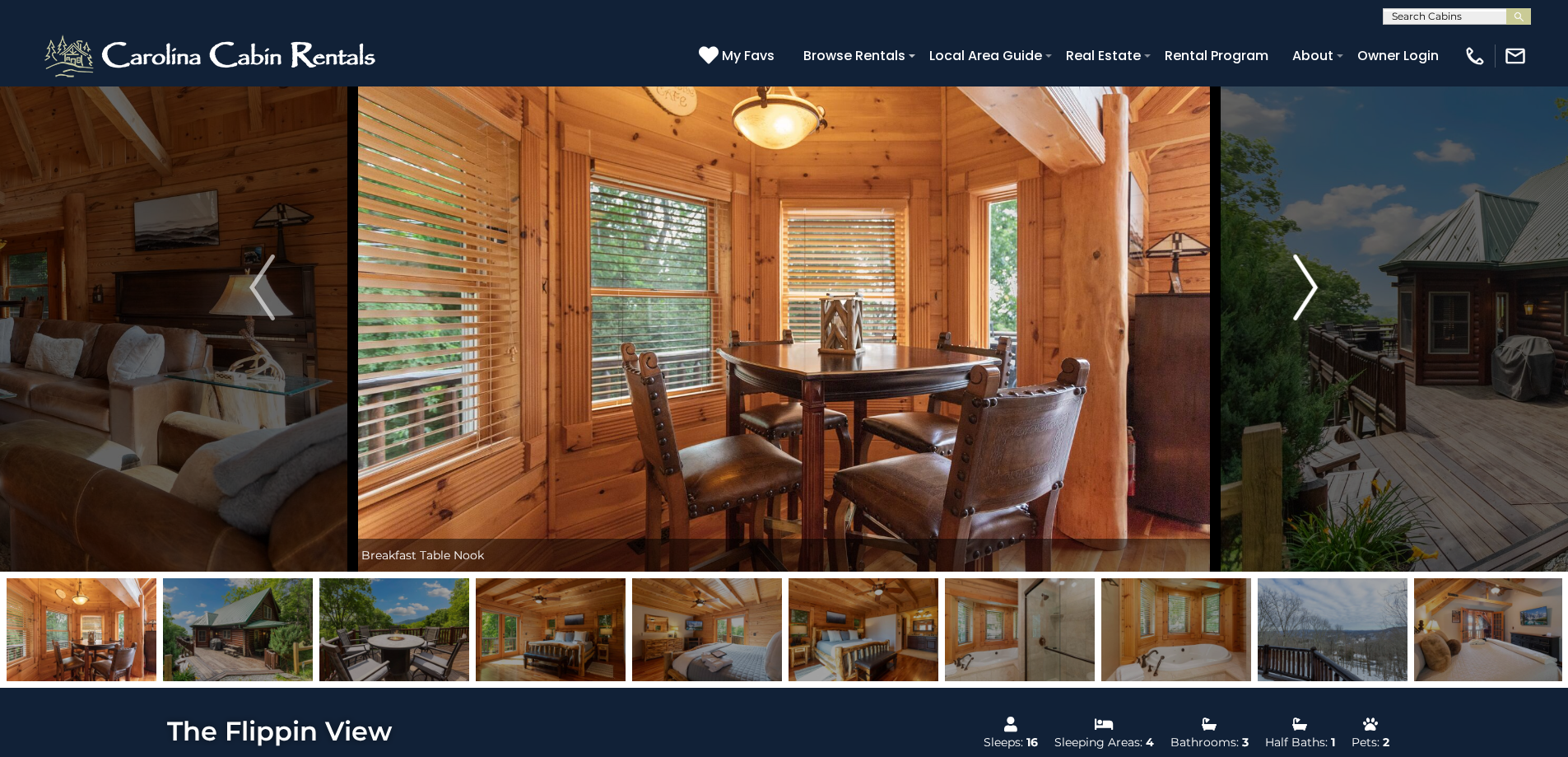
click at [1282, 303] on button "Next" at bounding box center [1306, 286] width 181 height 568
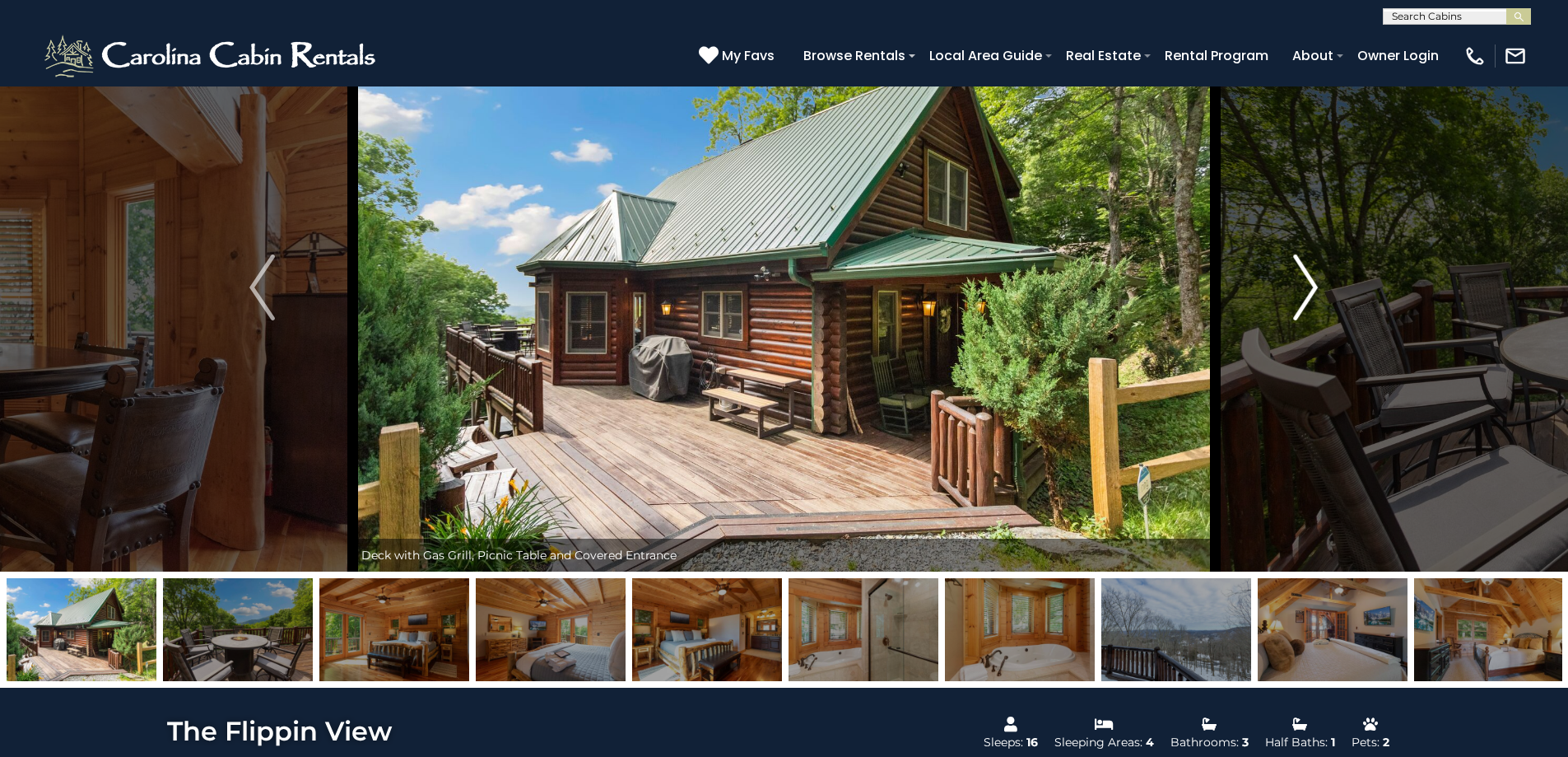
click at [1282, 303] on button "Next" at bounding box center [1306, 286] width 181 height 568
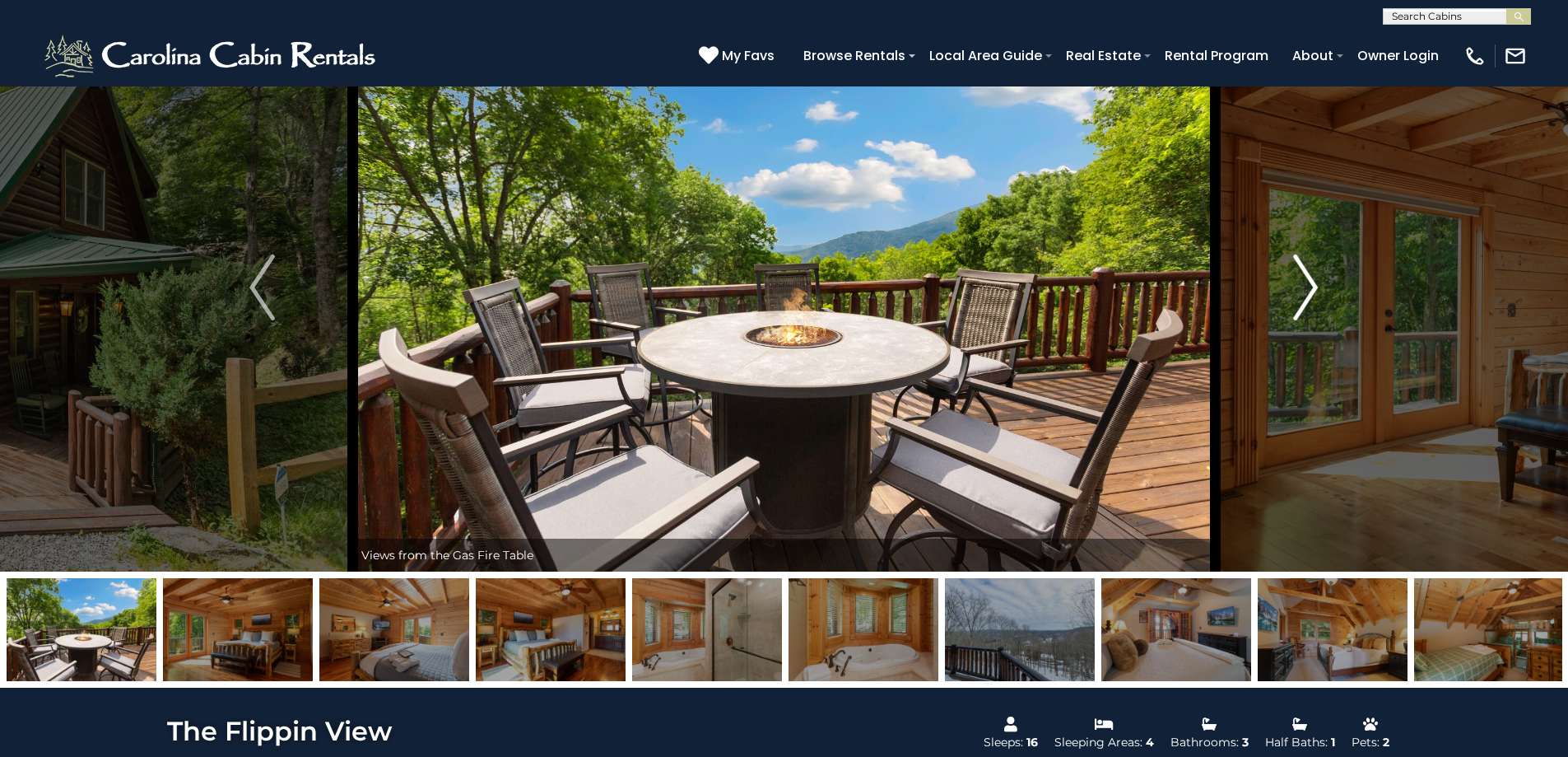
click at [1282, 303] on button "Next" at bounding box center [1306, 286] width 181 height 568
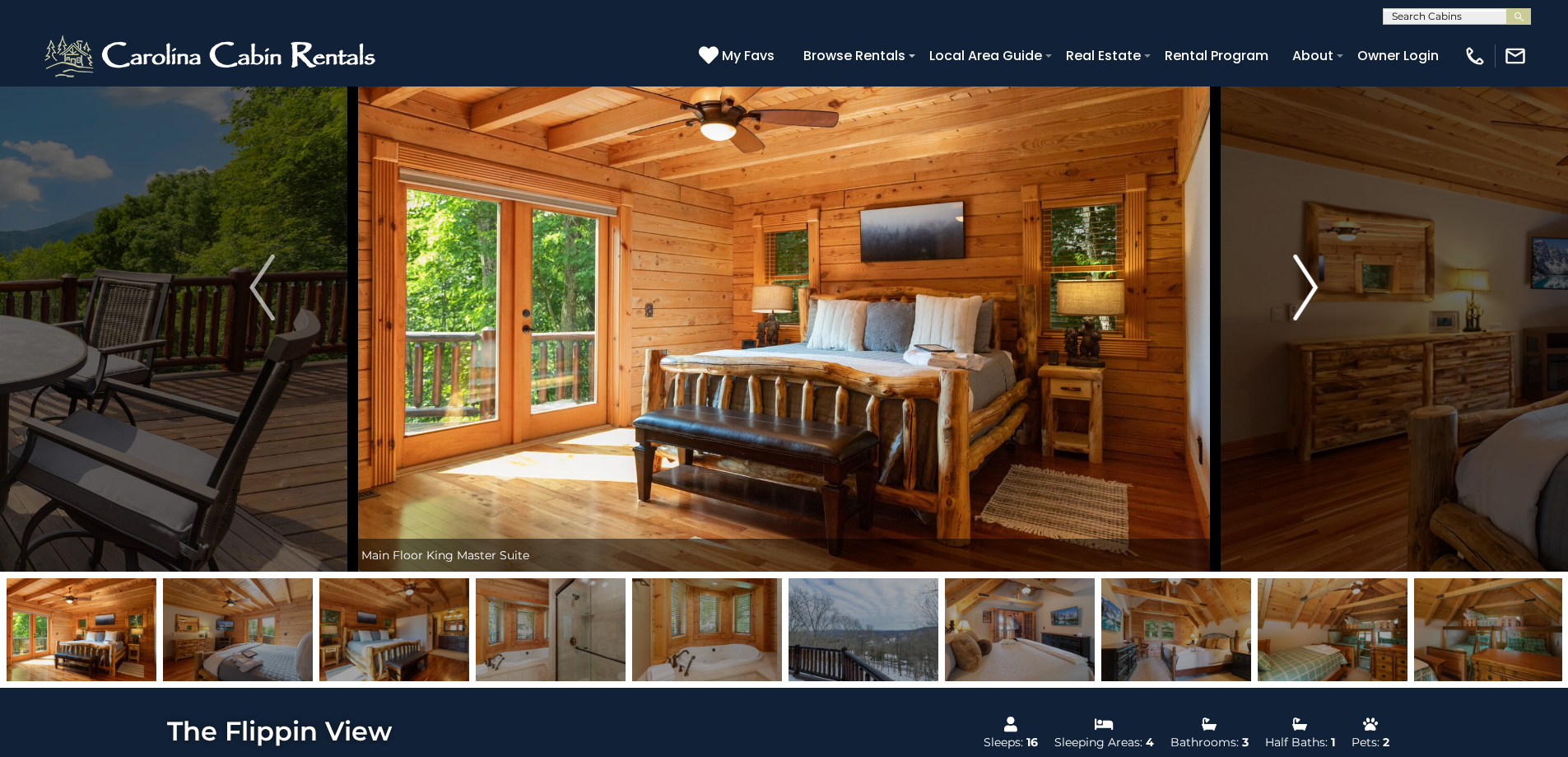
click at [1282, 303] on button "Next" at bounding box center [1306, 286] width 181 height 568
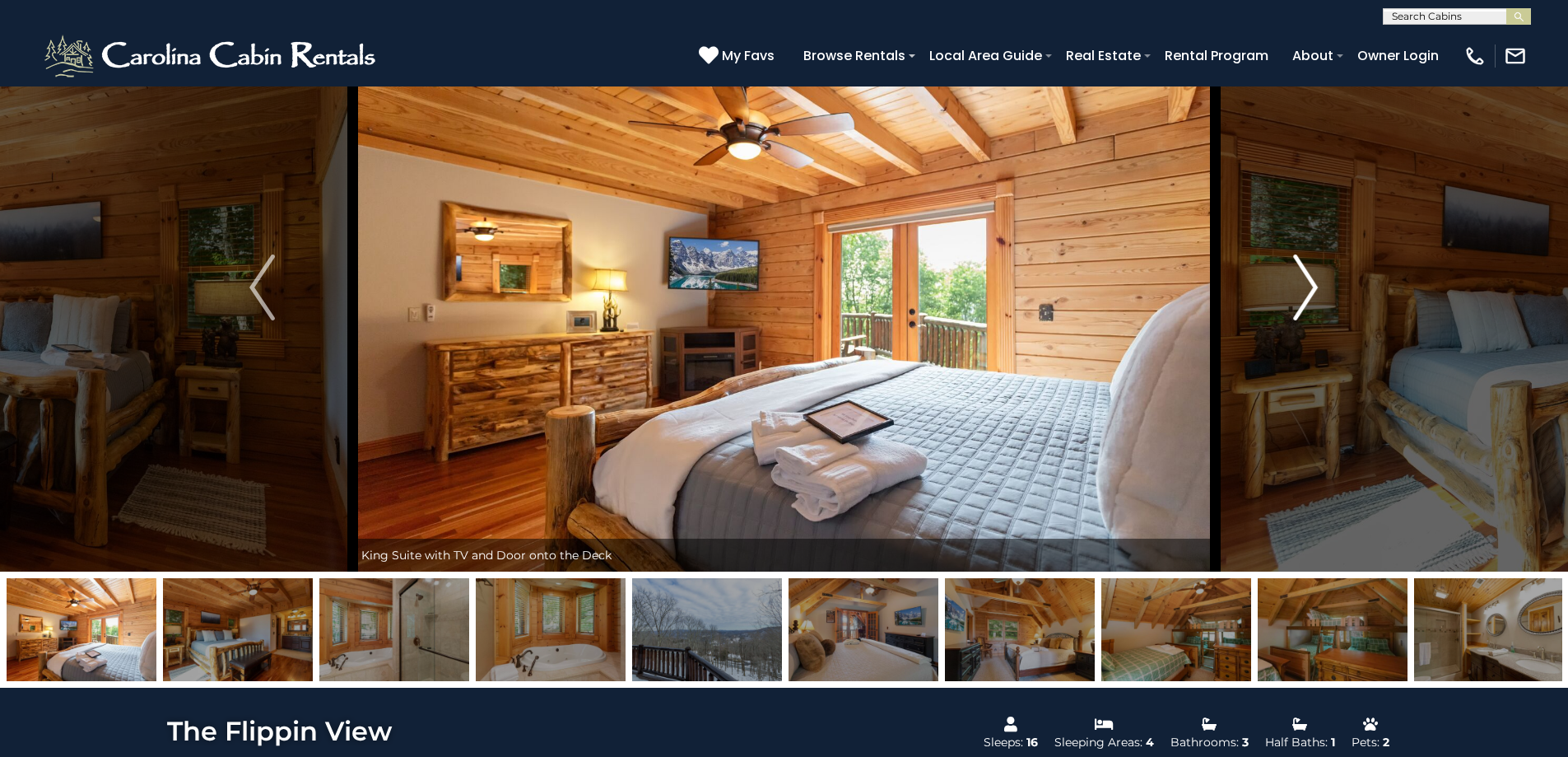
click at [1282, 303] on button "Next" at bounding box center [1306, 286] width 181 height 568
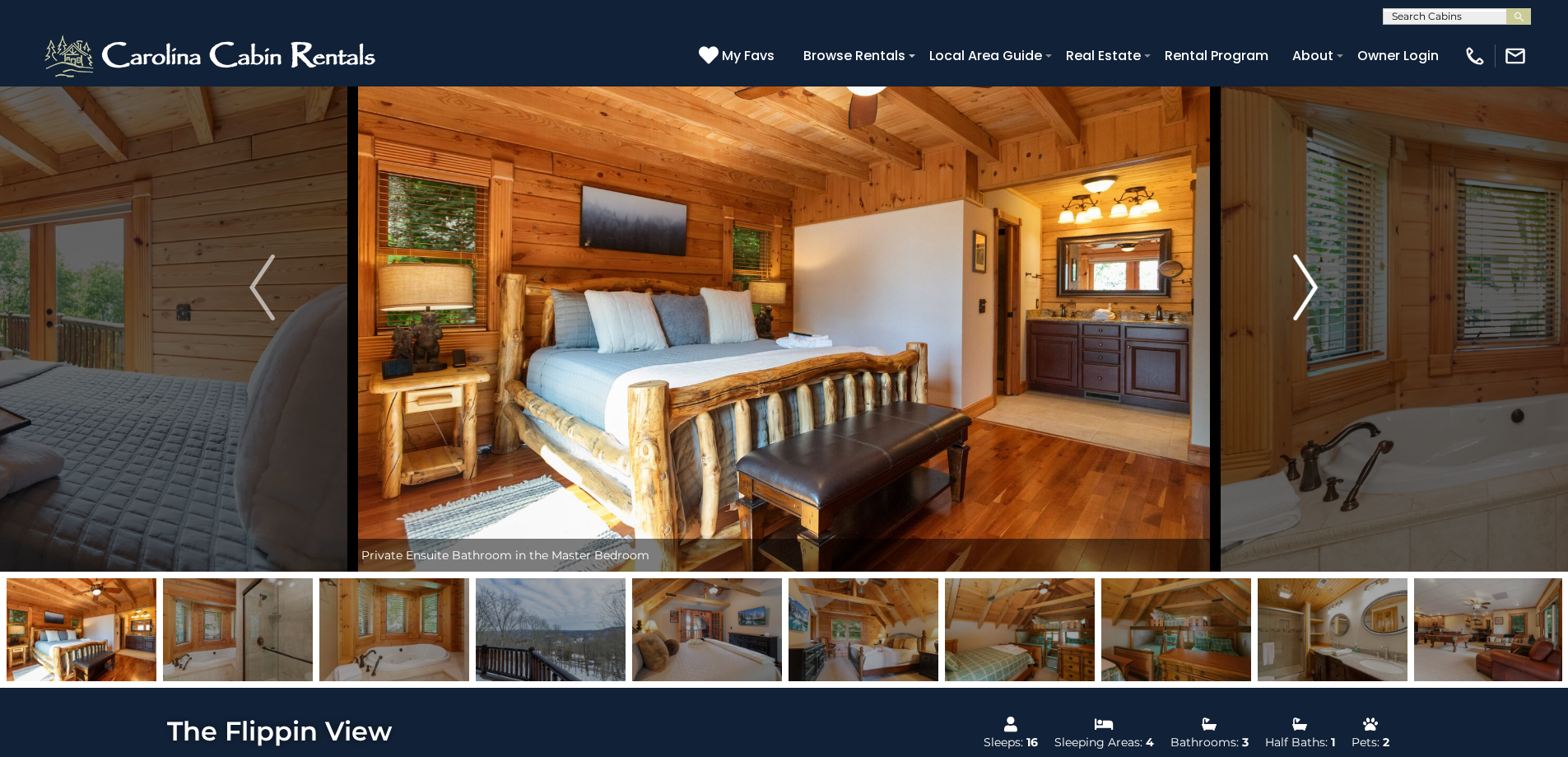
click at [1282, 303] on button "Next" at bounding box center [1306, 286] width 181 height 568
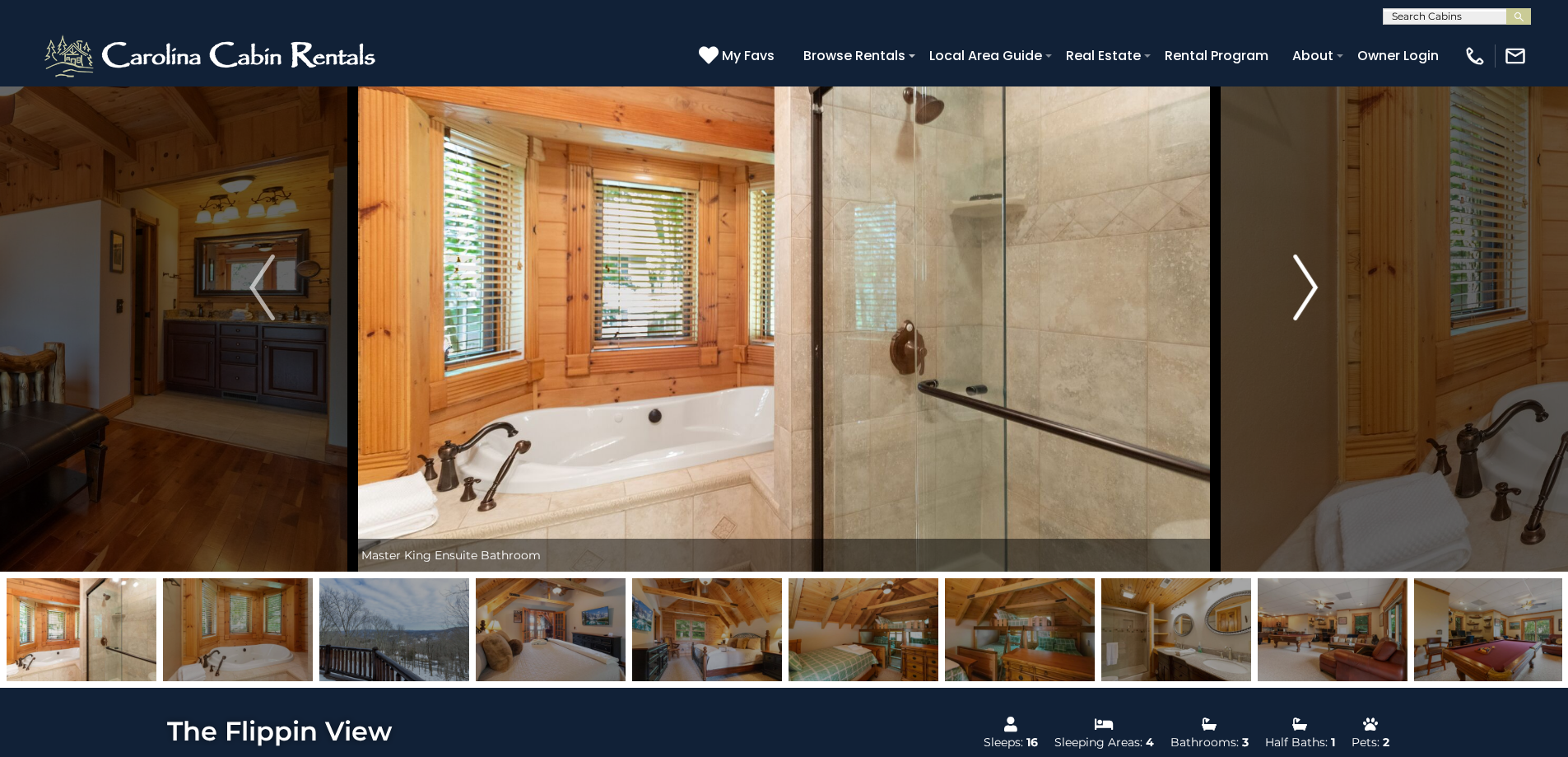
click at [1296, 304] on img "Next" at bounding box center [1306, 287] width 25 height 66
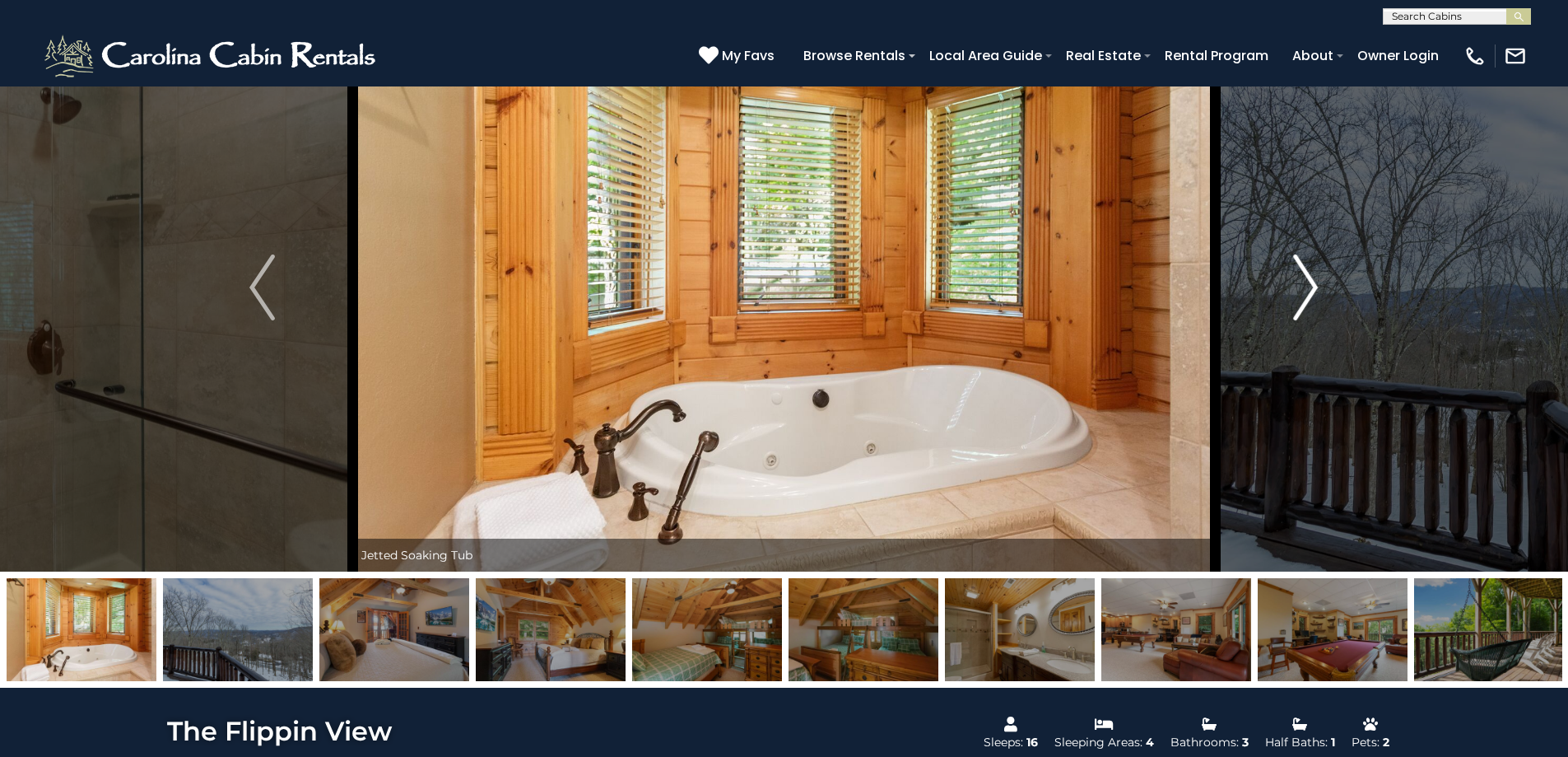
click at [1296, 304] on img "Next" at bounding box center [1306, 287] width 25 height 66
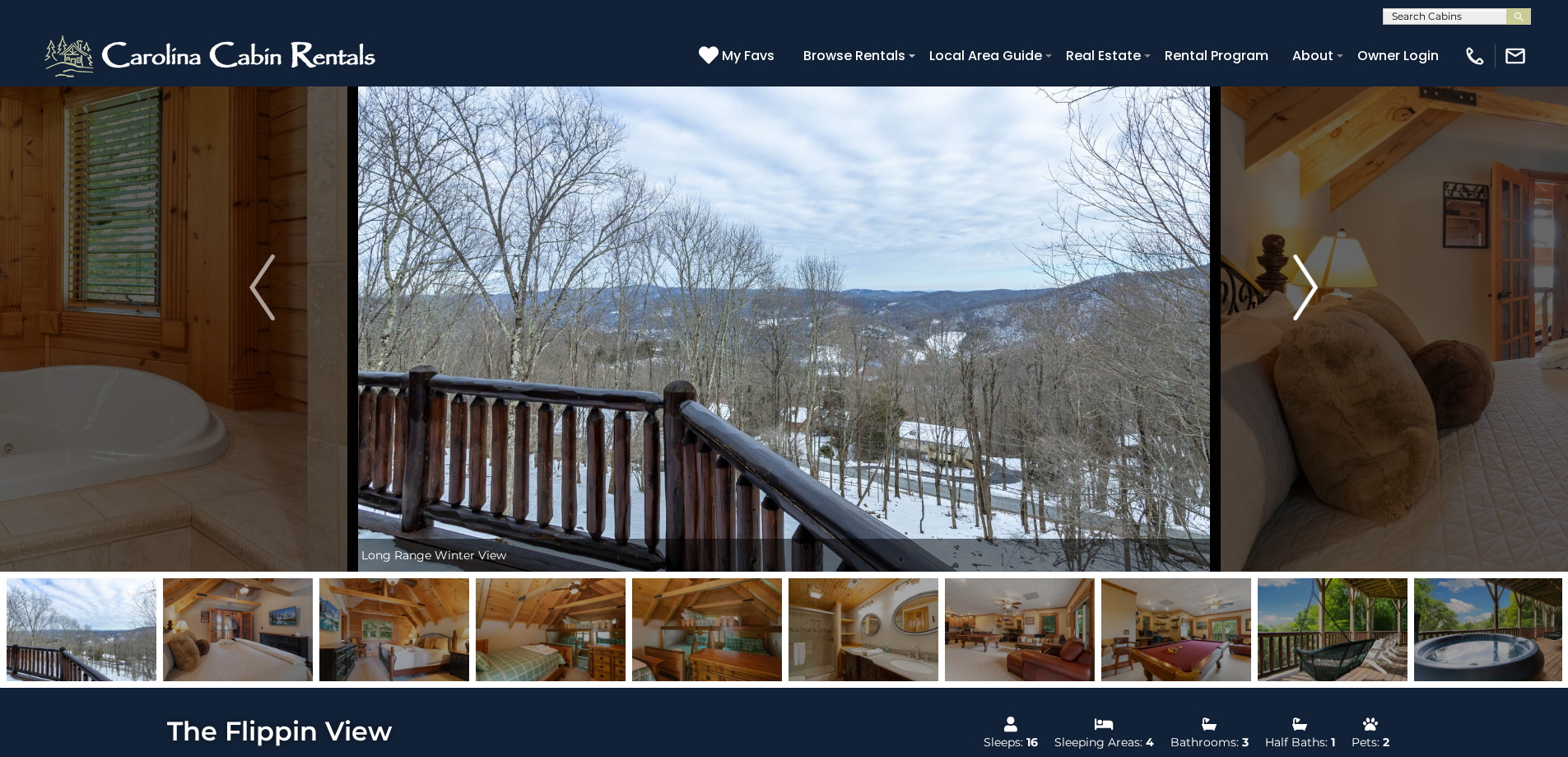
click at [1296, 304] on img "Next" at bounding box center [1306, 287] width 25 height 66
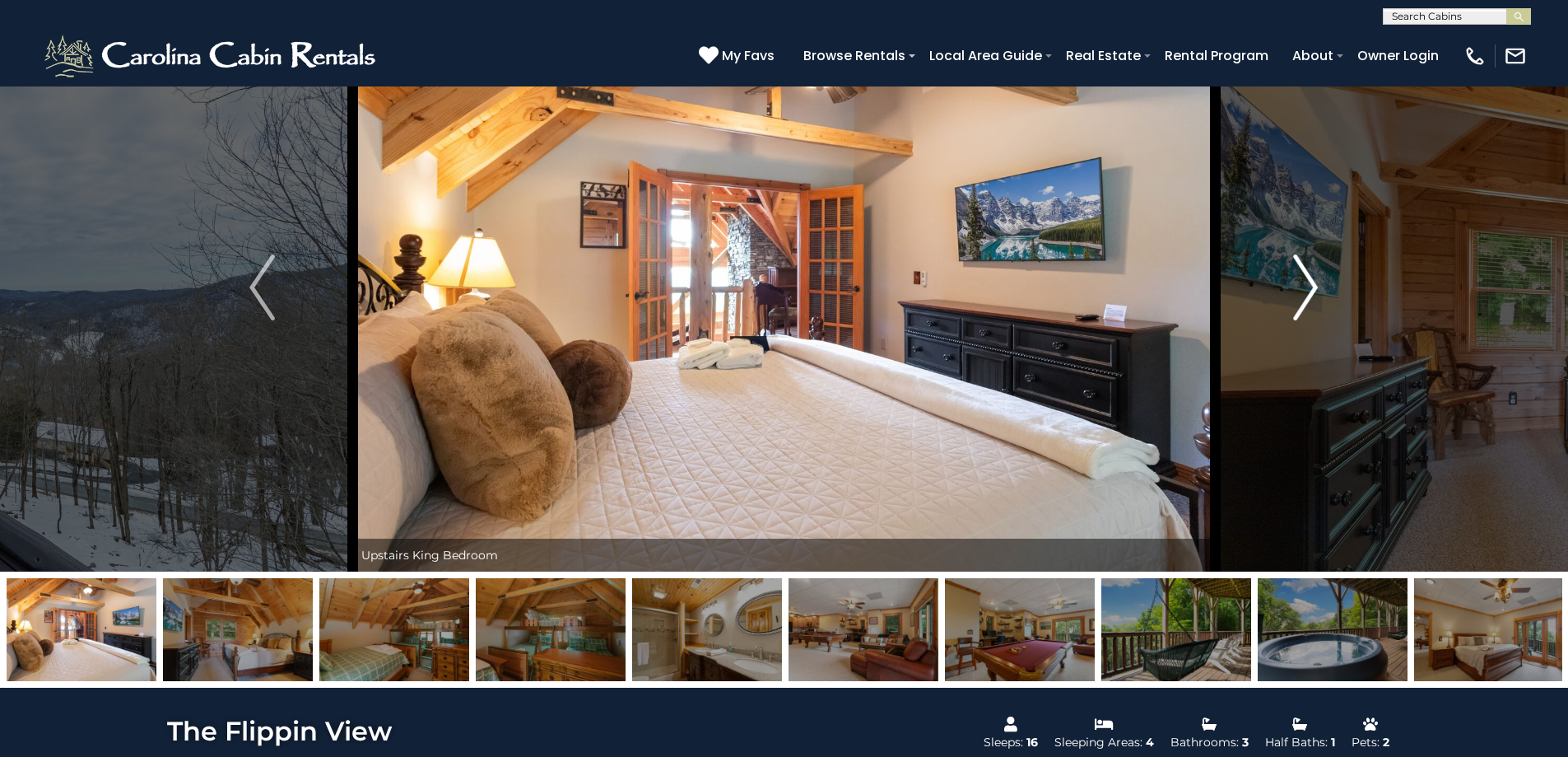
click at [1296, 304] on img "Next" at bounding box center [1306, 287] width 25 height 66
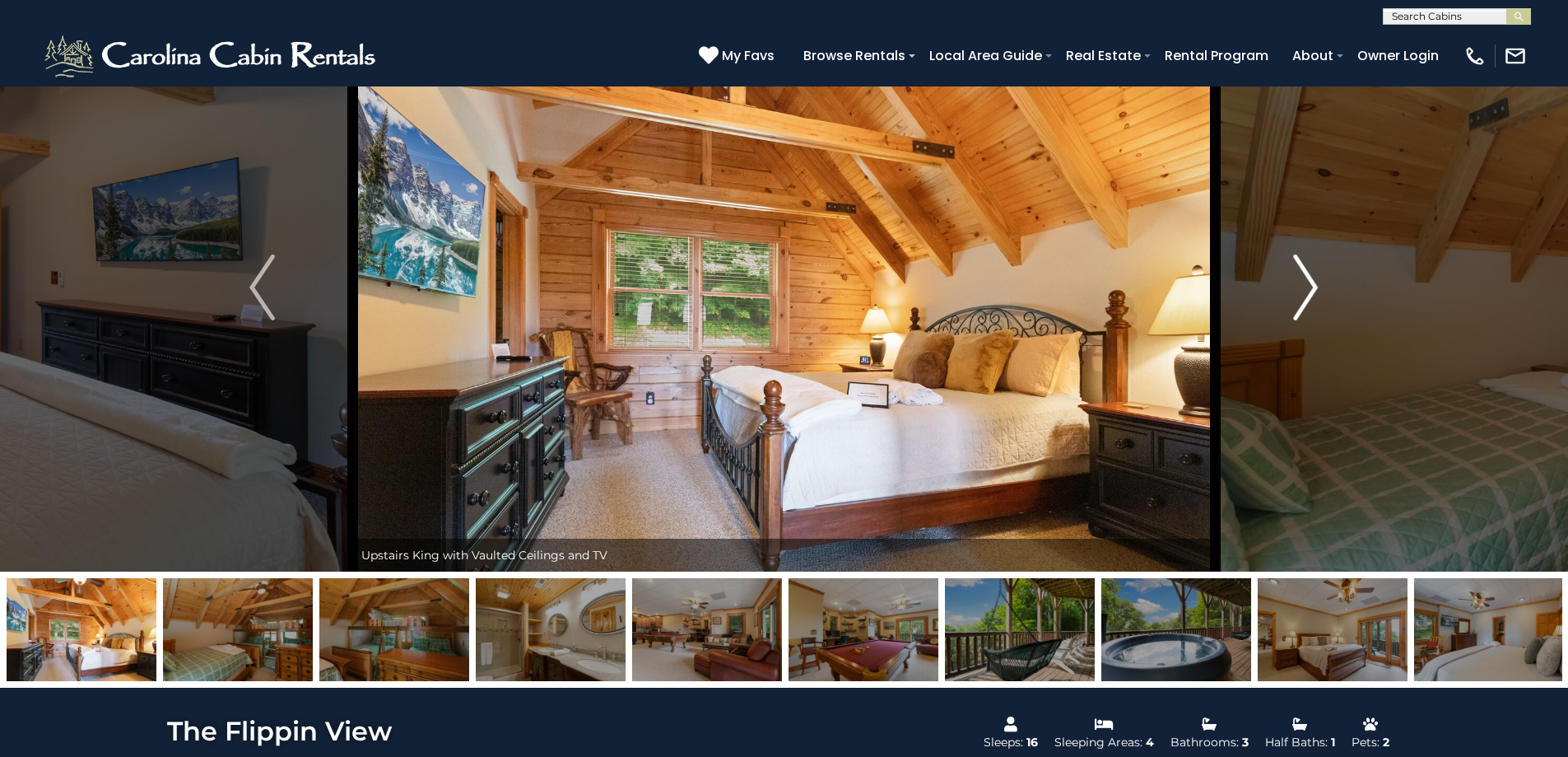
click at [1296, 304] on img "Next" at bounding box center [1306, 287] width 25 height 66
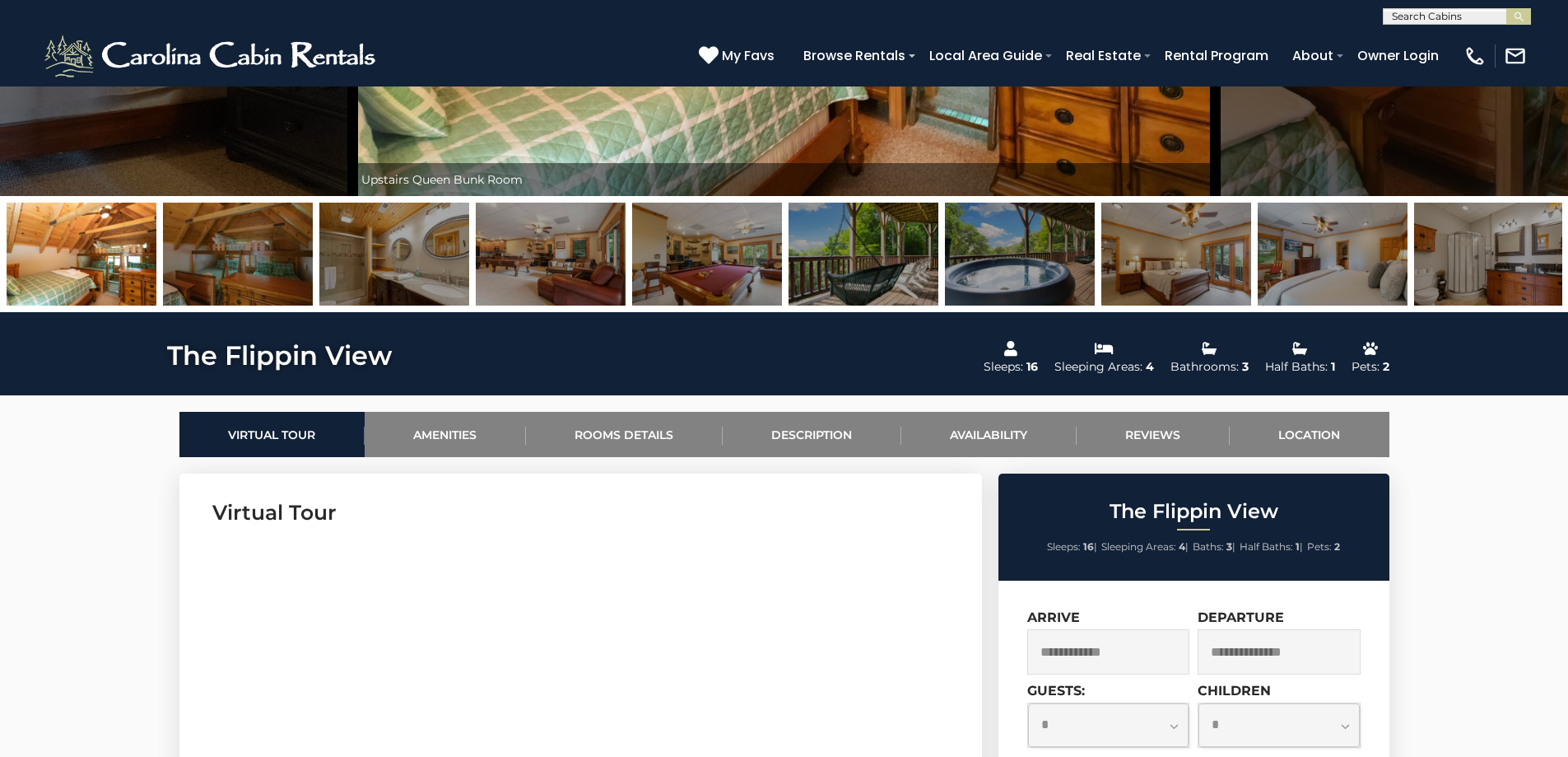
scroll to position [741, 0]
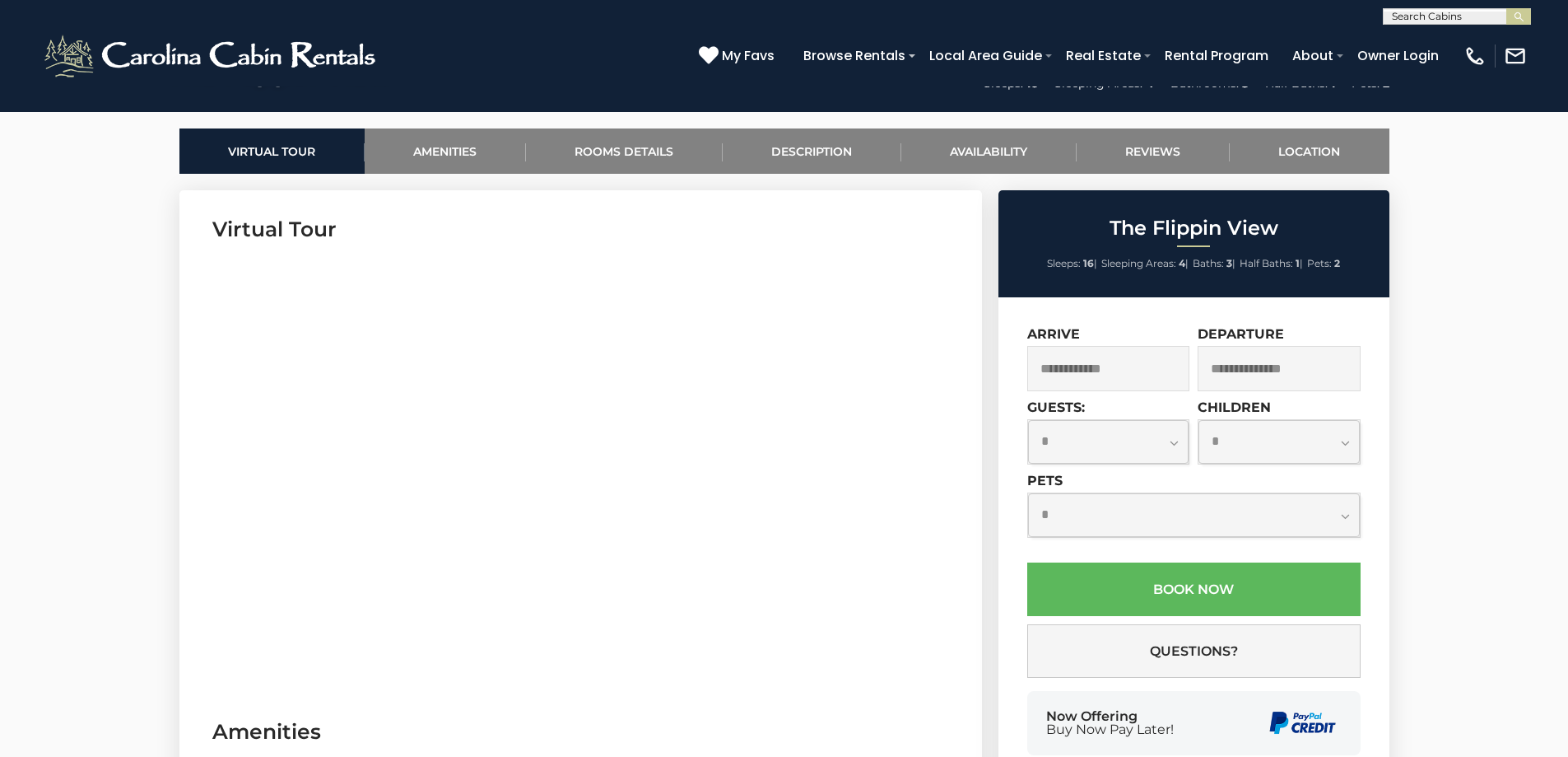
click at [1126, 370] on input "text" at bounding box center [1108, 369] width 163 height 46
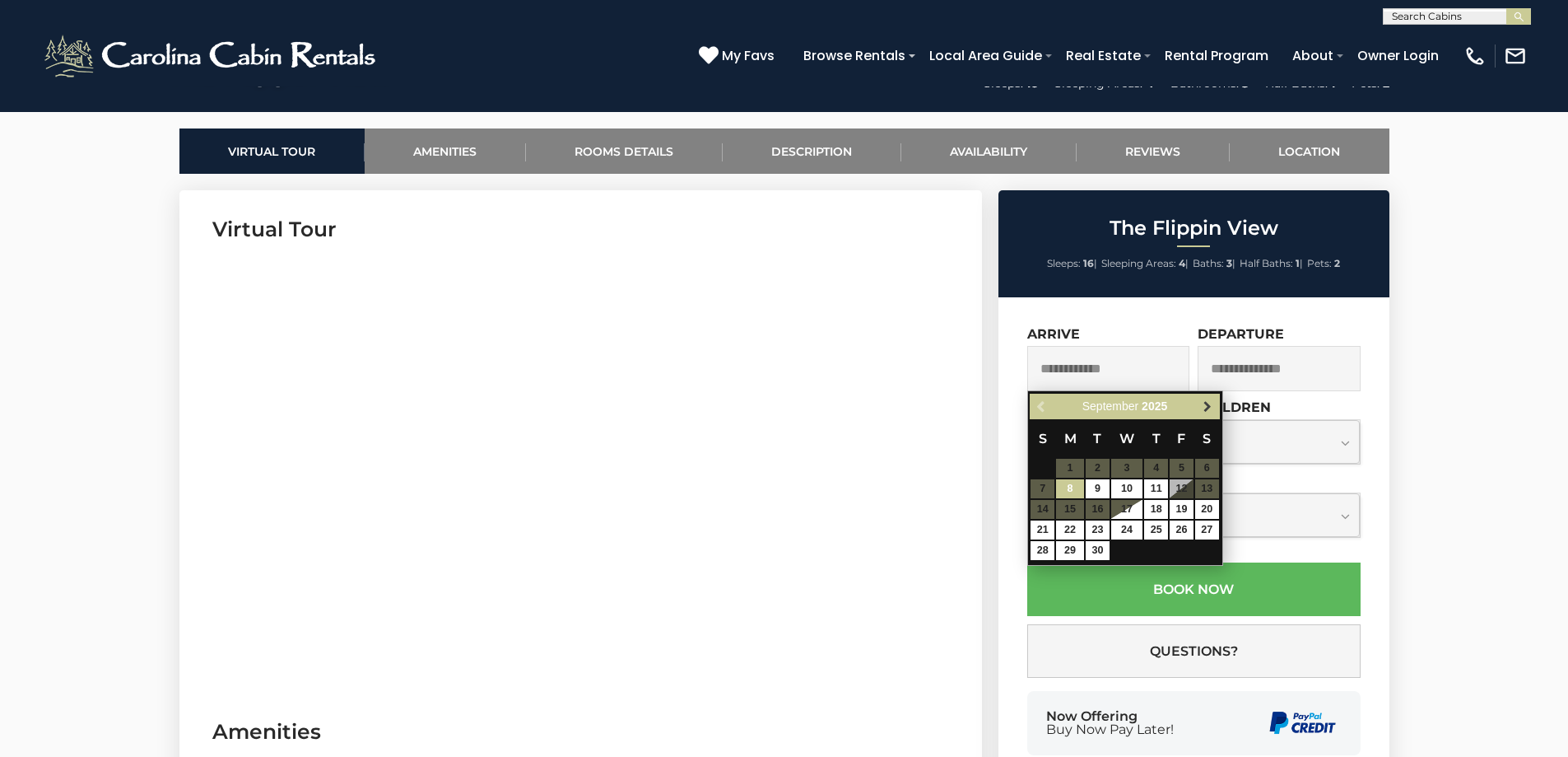
click at [1205, 404] on span "Next" at bounding box center [1208, 407] width 13 height 13
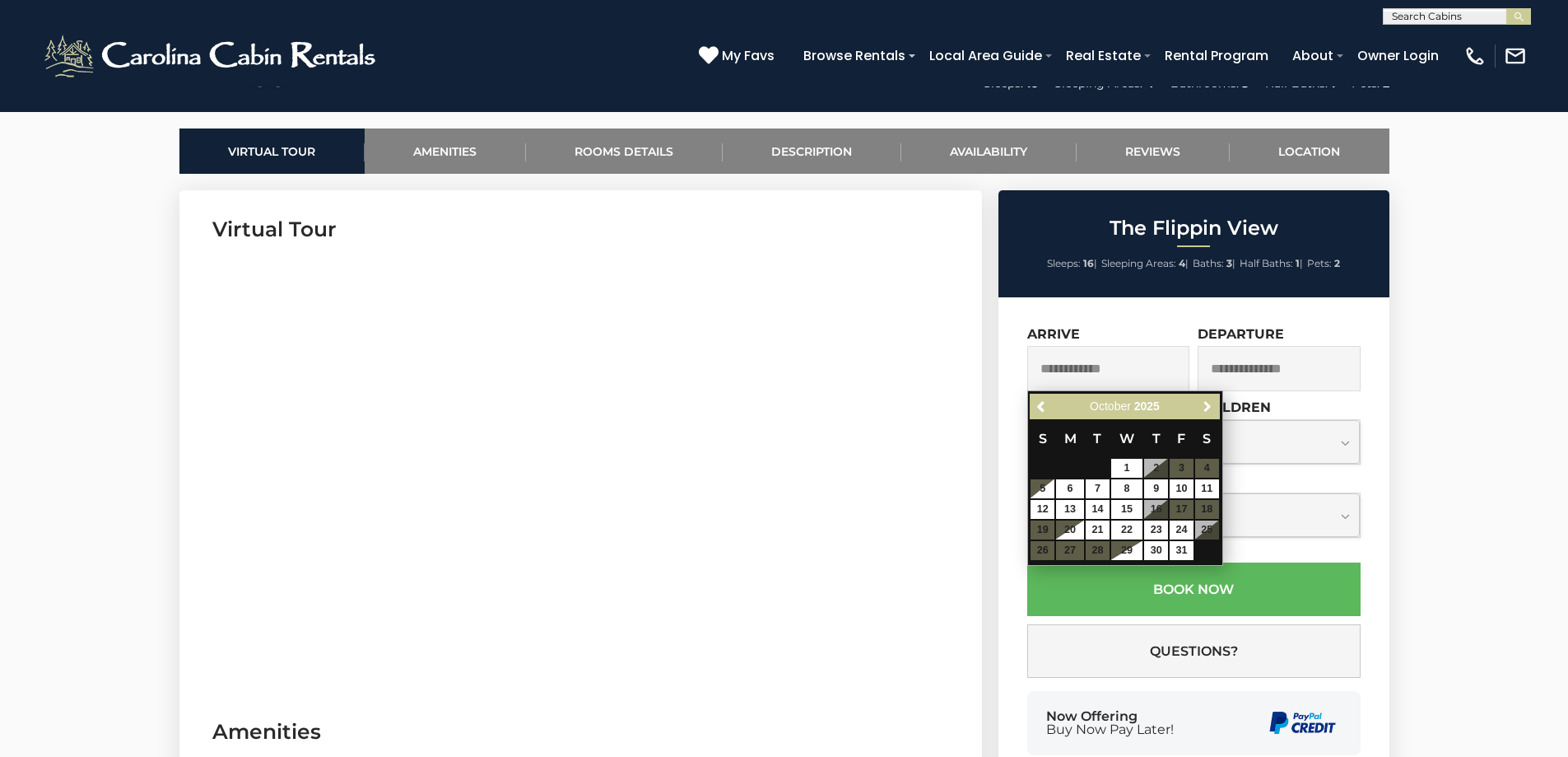
click at [1205, 404] on span "Next" at bounding box center [1208, 407] width 13 height 13
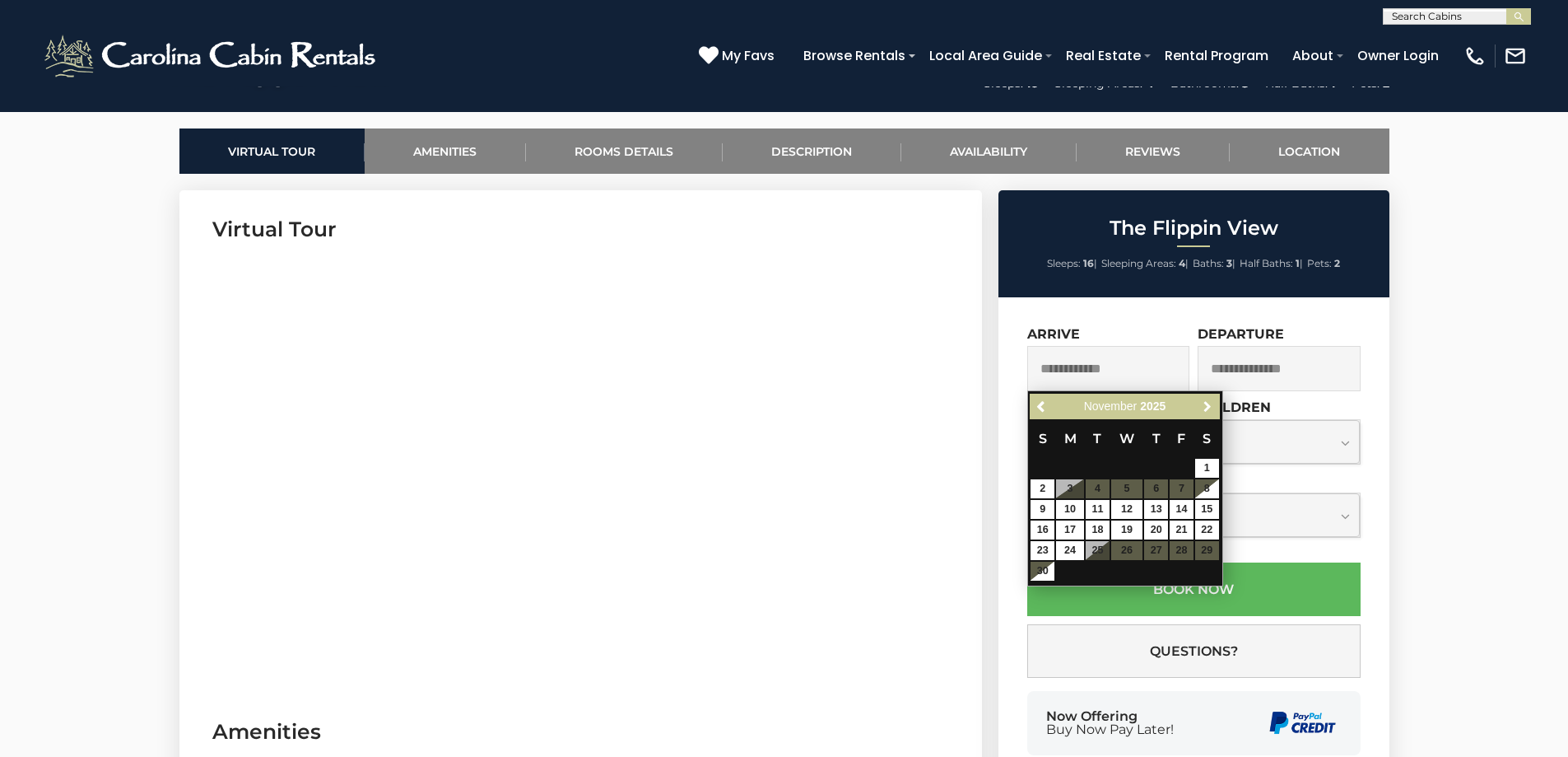
click at [1205, 404] on span "Next" at bounding box center [1208, 407] width 13 height 13
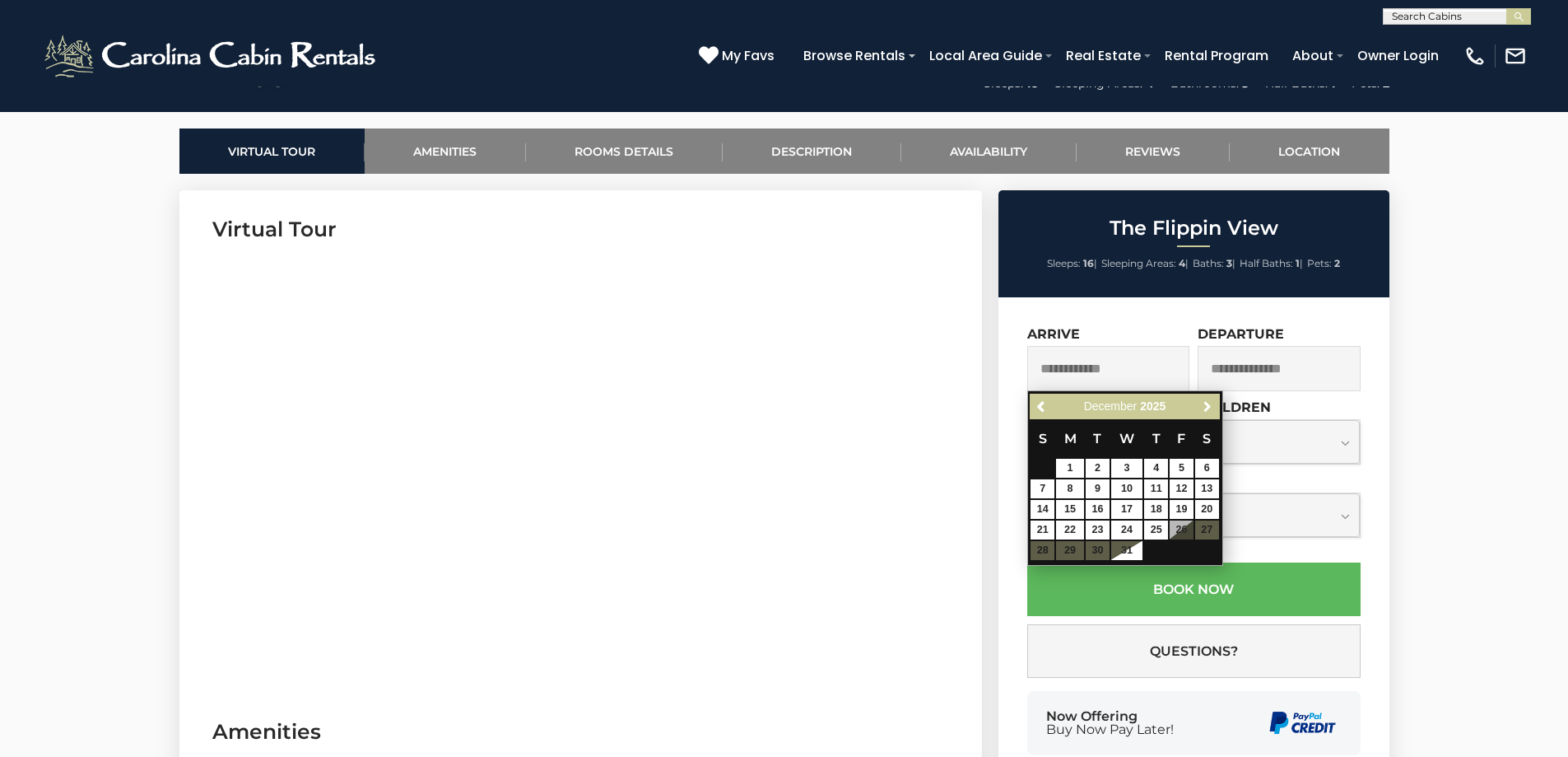
click at [1205, 404] on span "Next" at bounding box center [1208, 407] width 13 height 13
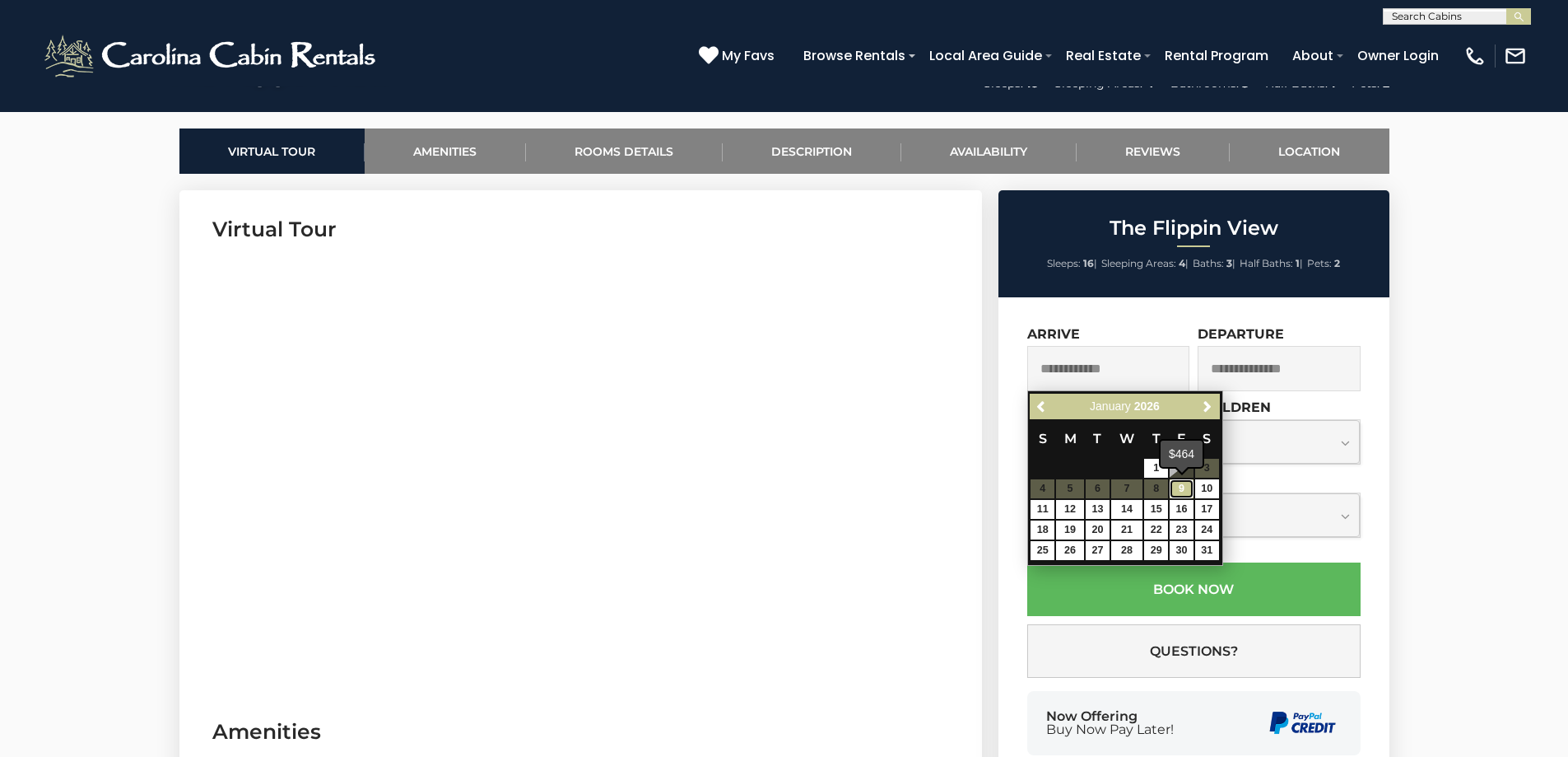
click at [1184, 488] on link "9" at bounding box center [1181, 489] width 24 height 19
type input "**********"
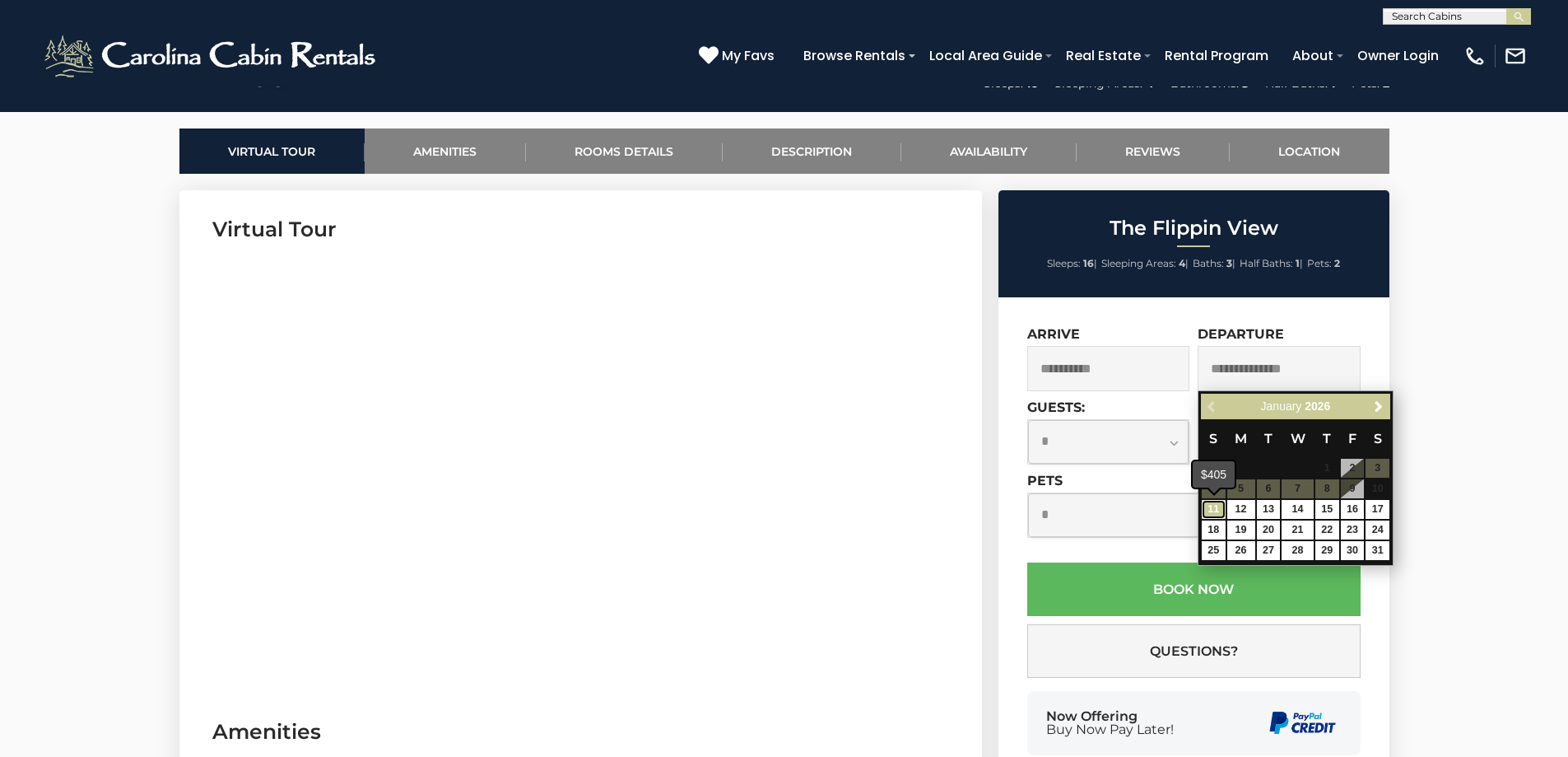
click at [1211, 507] on link "11" at bounding box center [1213, 510] width 24 height 19
type input "**********"
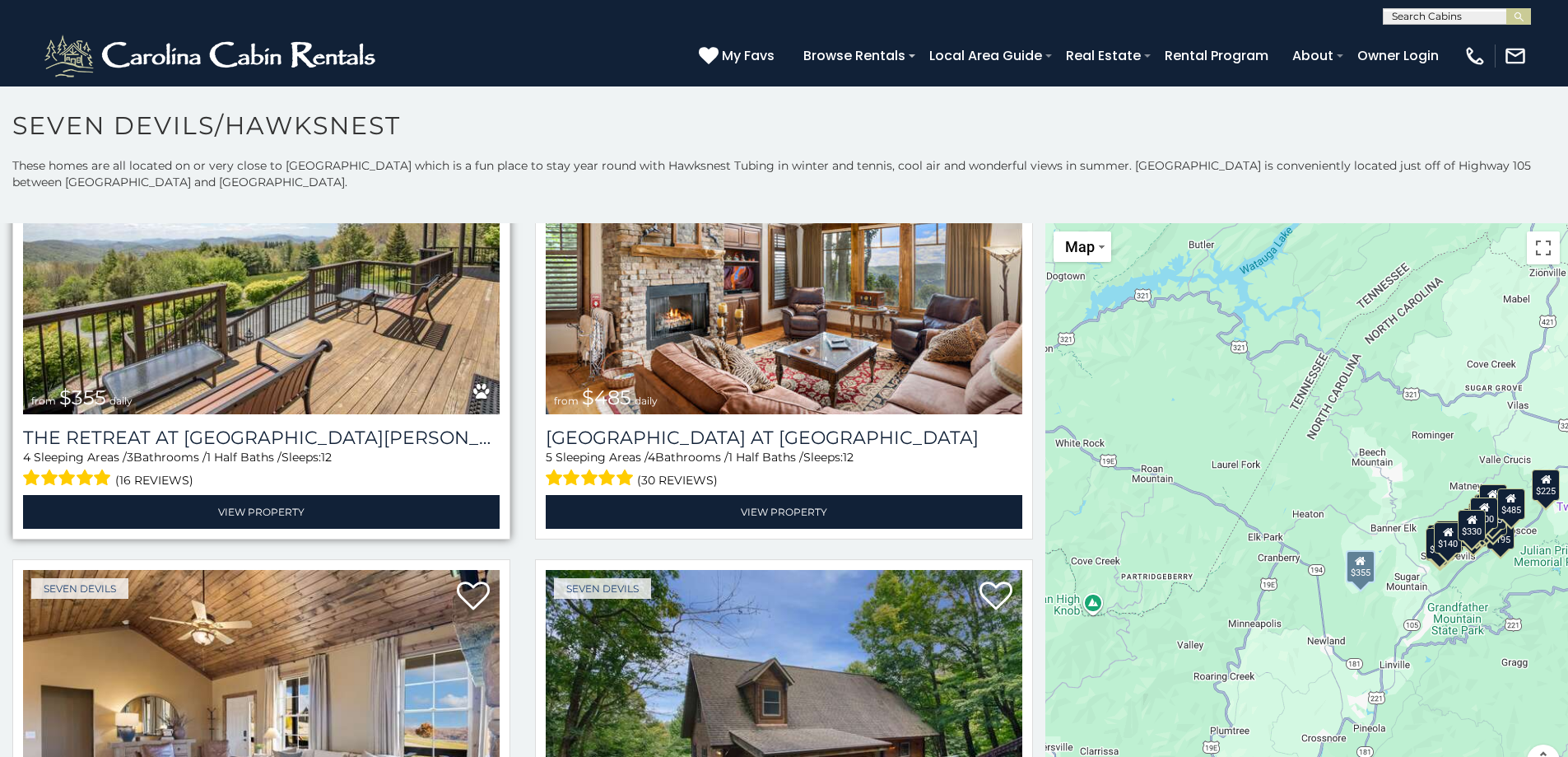
scroll to position [905, 0]
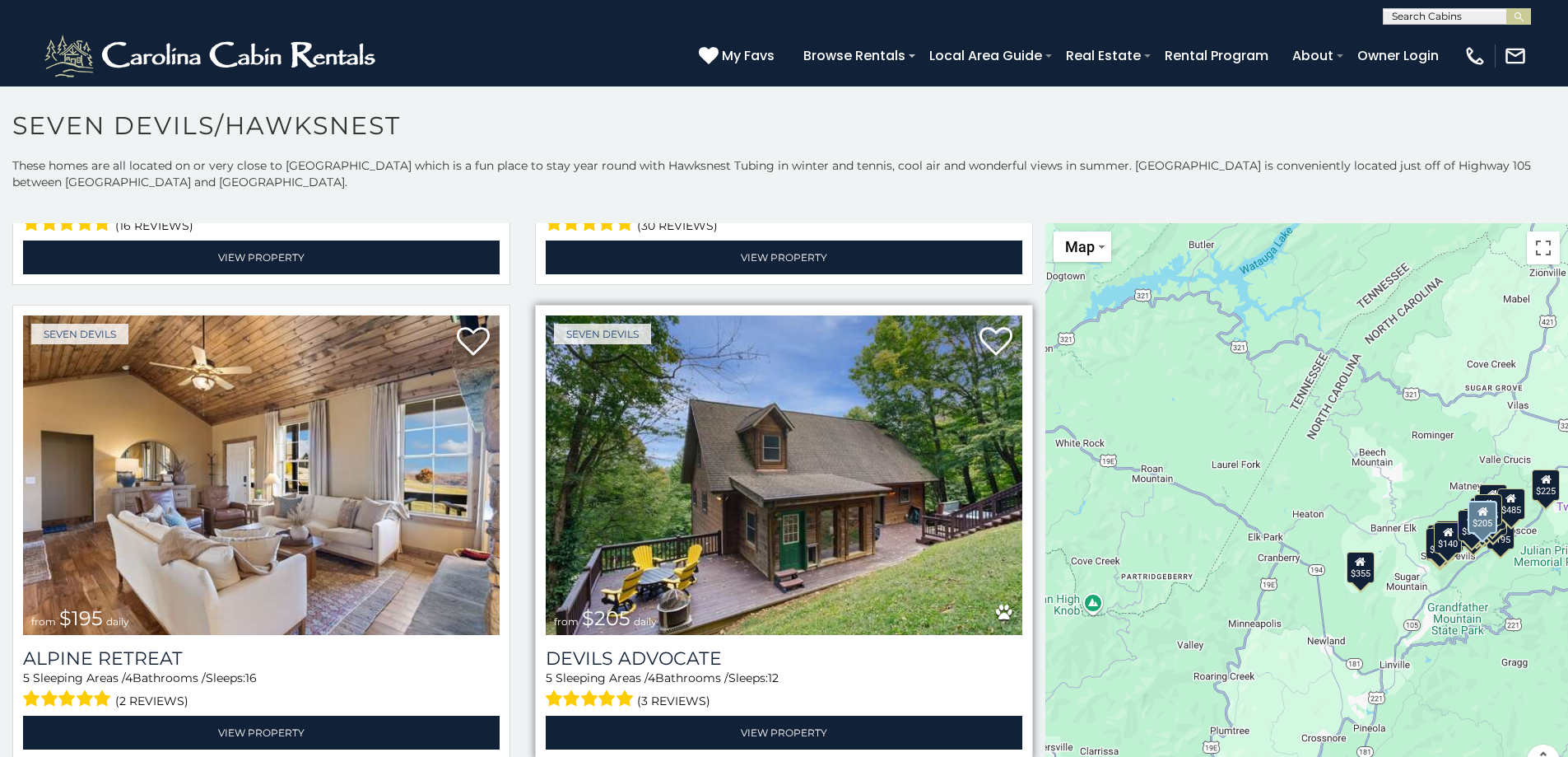
click at [701, 577] on img at bounding box center [784, 476] width 476 height 320
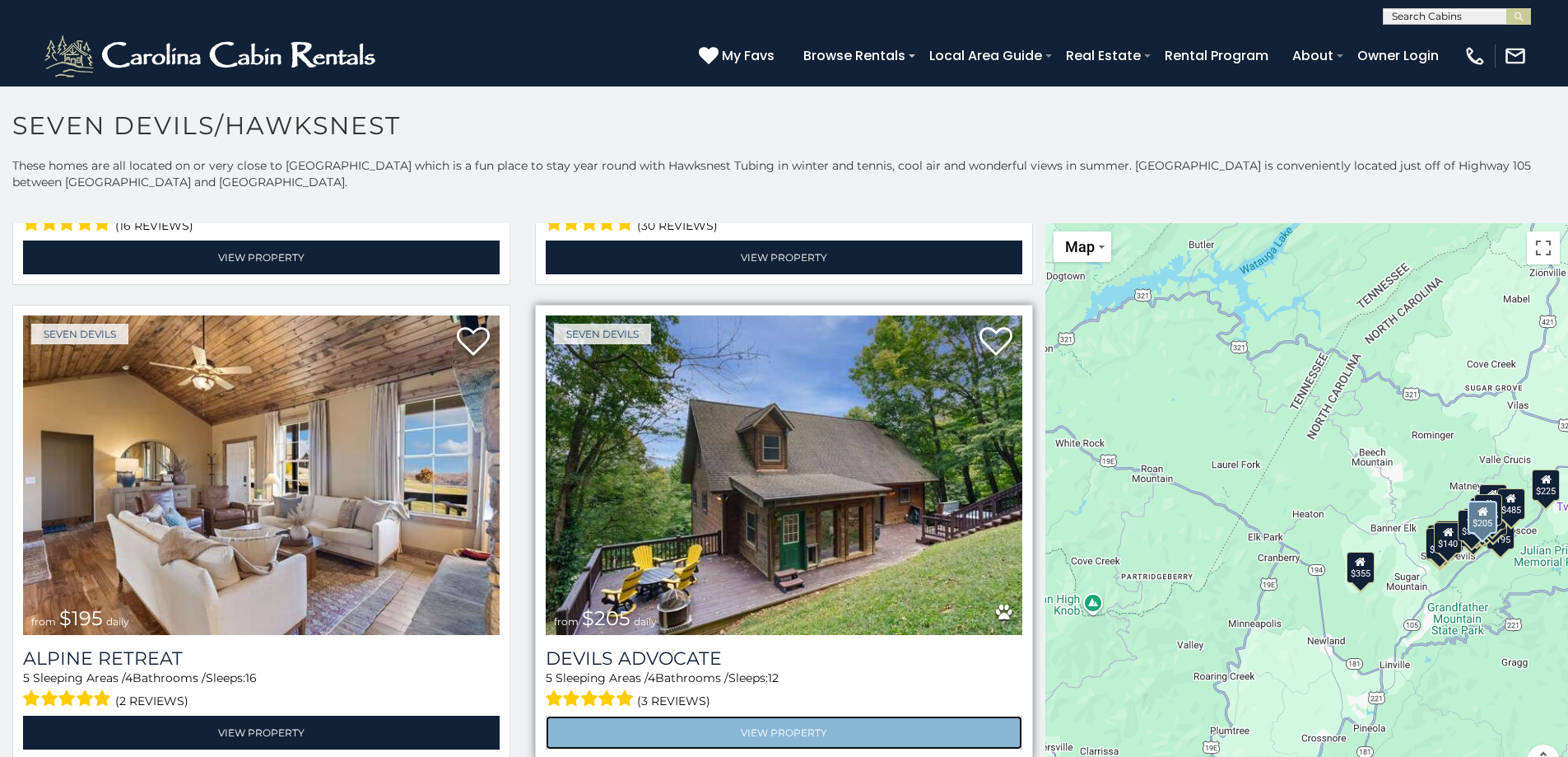
click at [765, 722] on link "View Property" at bounding box center [784, 731] width 476 height 33
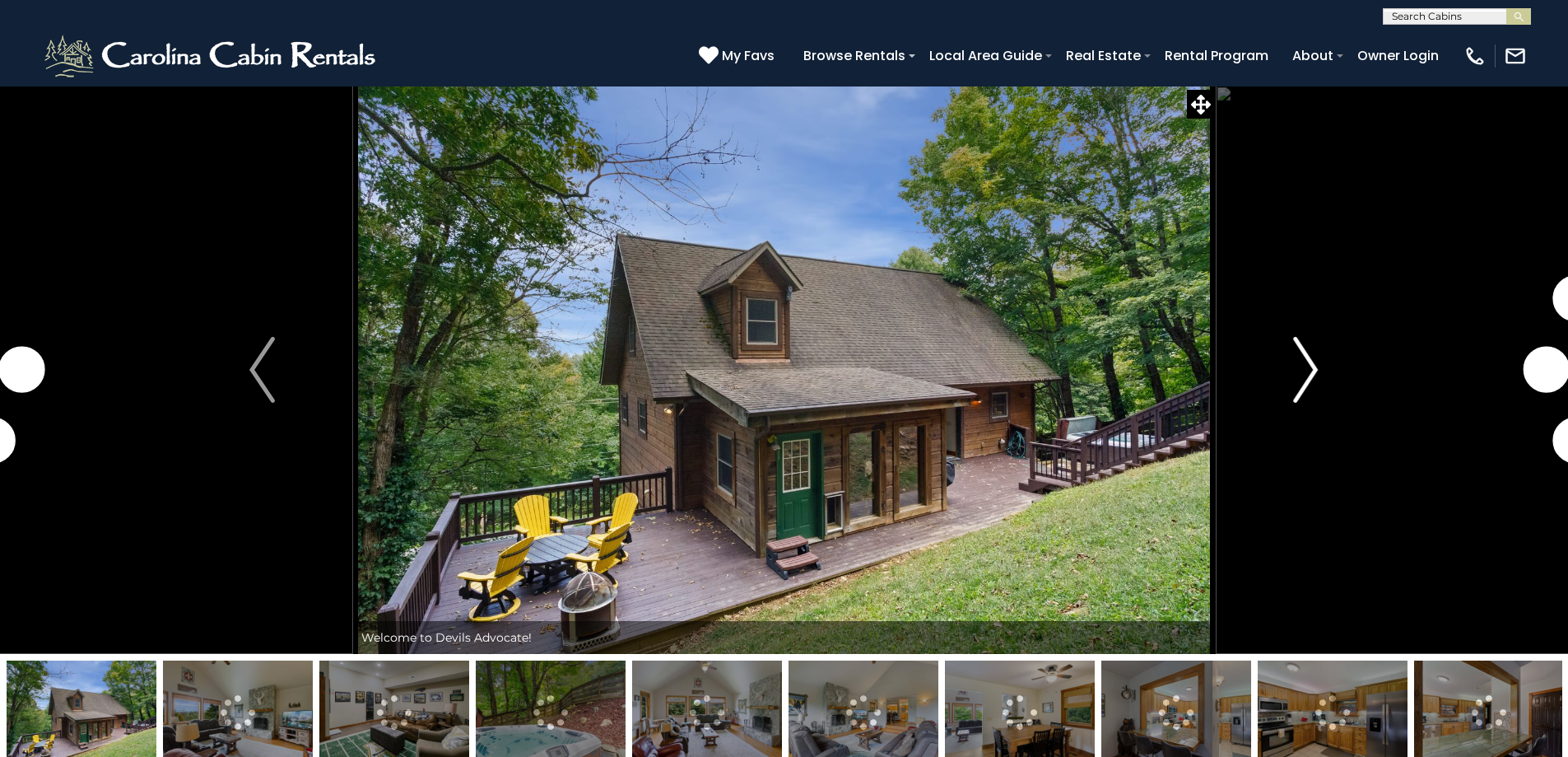
click at [1304, 382] on img "Next" at bounding box center [1306, 369] width 25 height 66
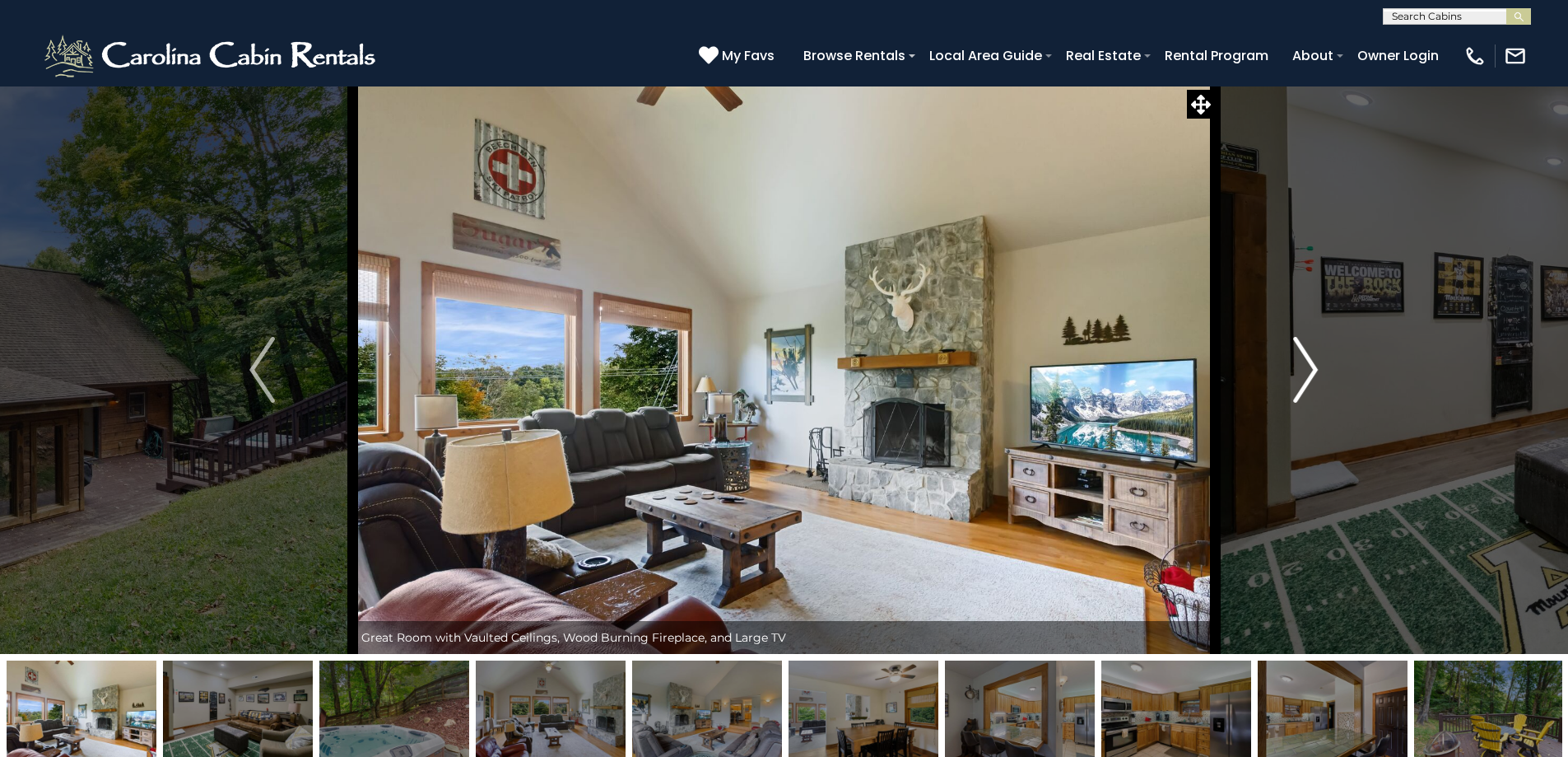
click at [1290, 381] on button "Next" at bounding box center [1306, 369] width 181 height 568
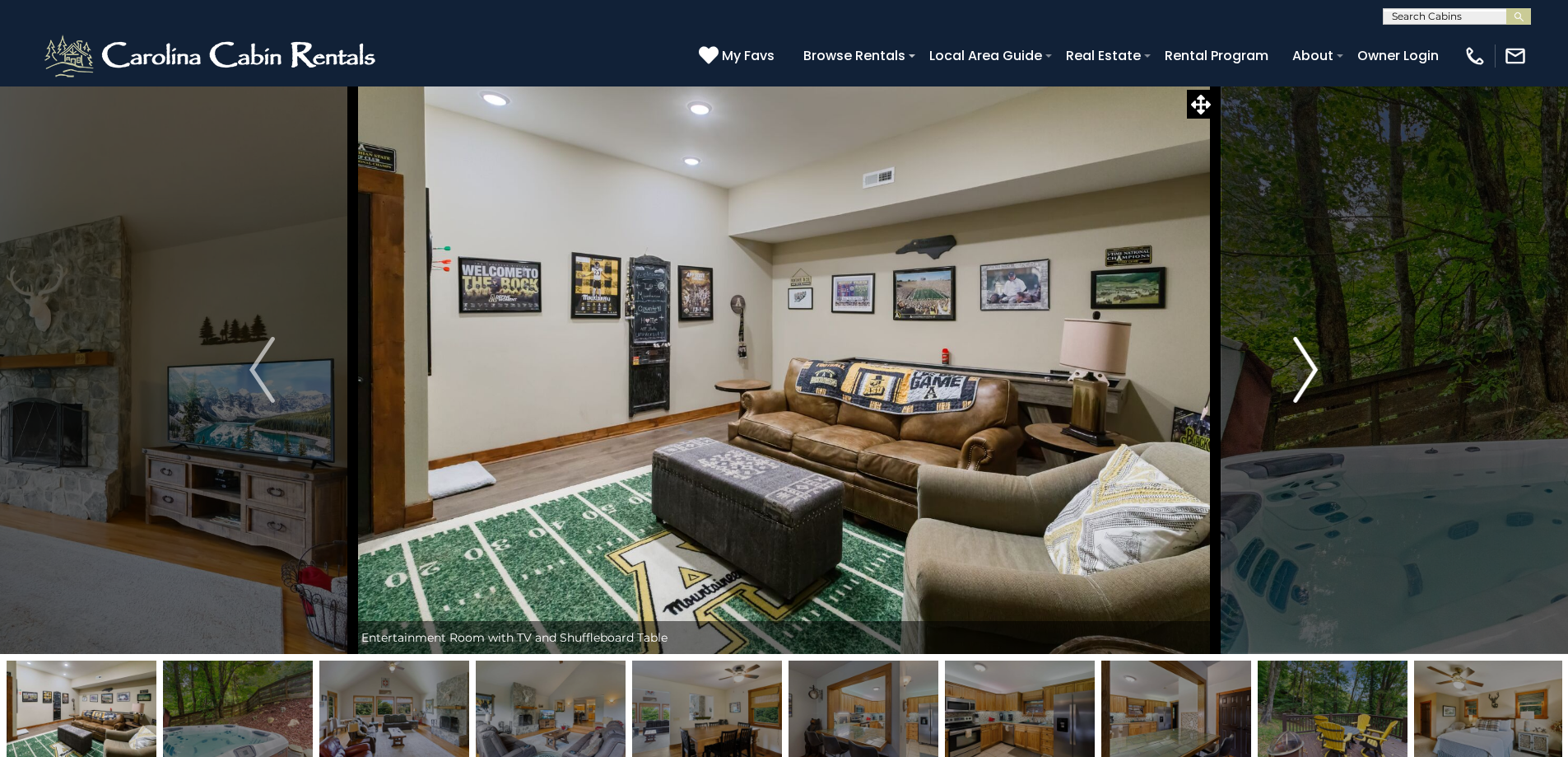
click at [1301, 380] on img "Next" at bounding box center [1306, 369] width 25 height 66
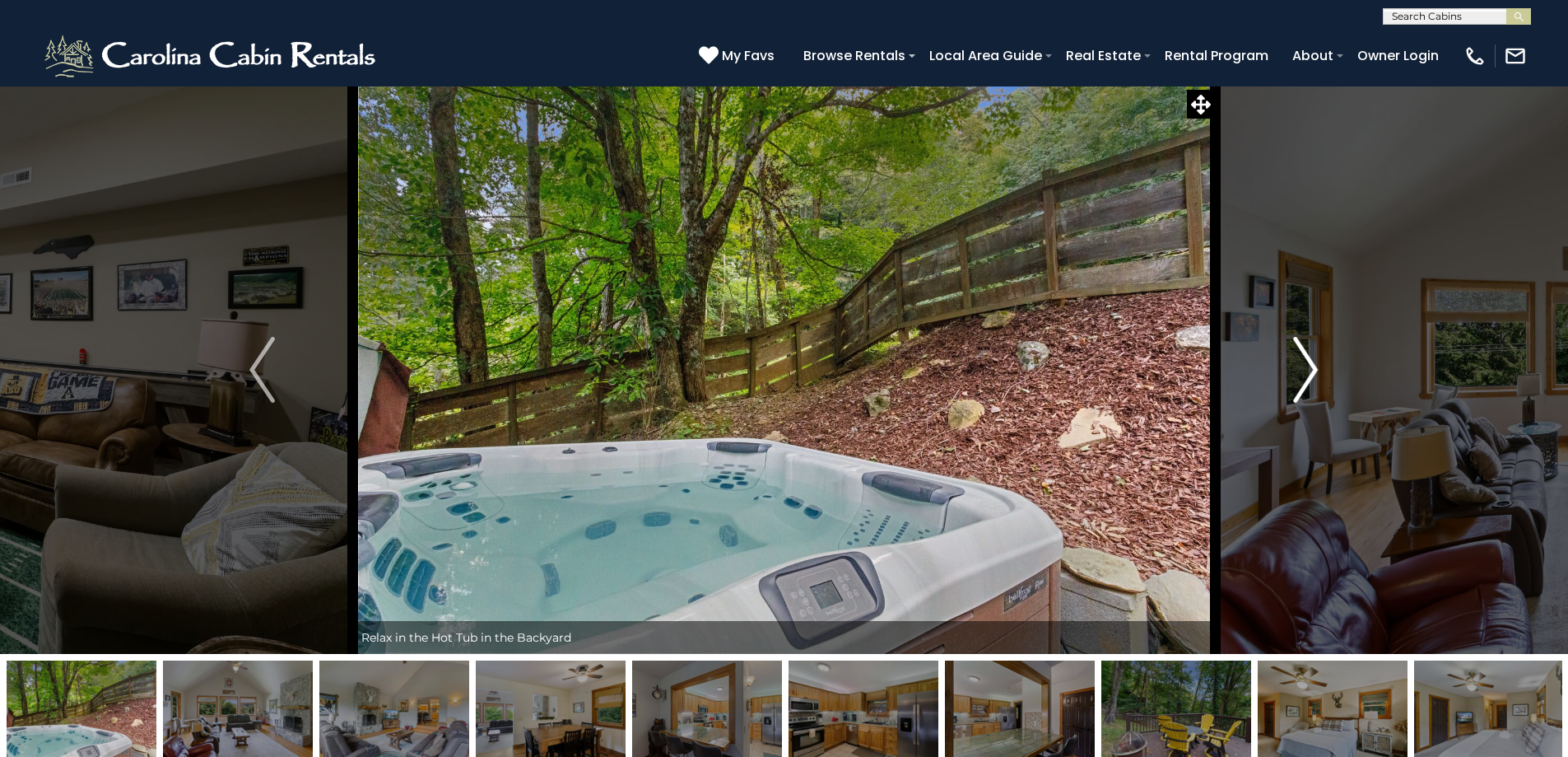
click at [1301, 380] on img "Next" at bounding box center [1306, 369] width 25 height 66
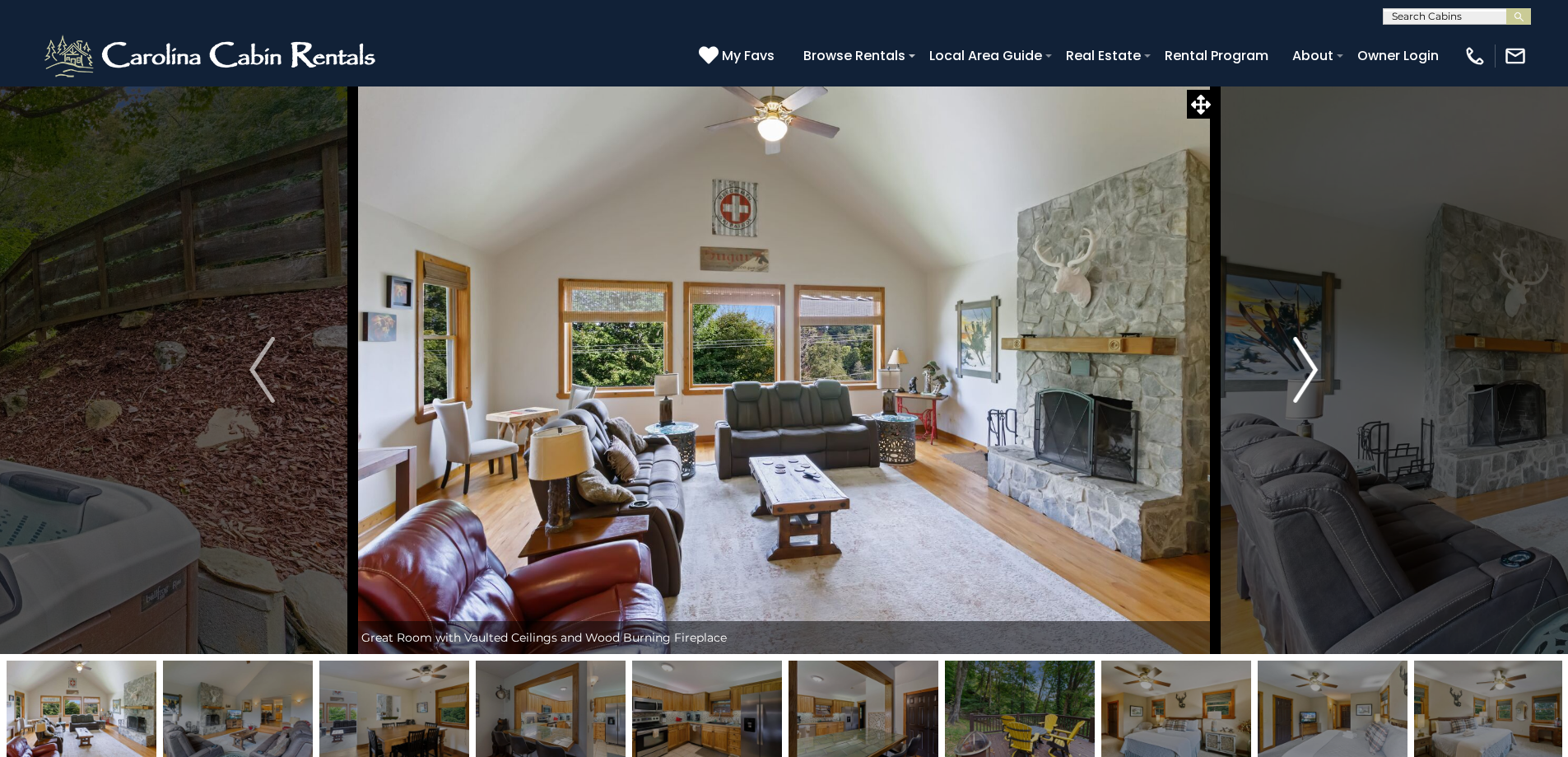
click at [1301, 380] on img "Next" at bounding box center [1306, 369] width 25 height 66
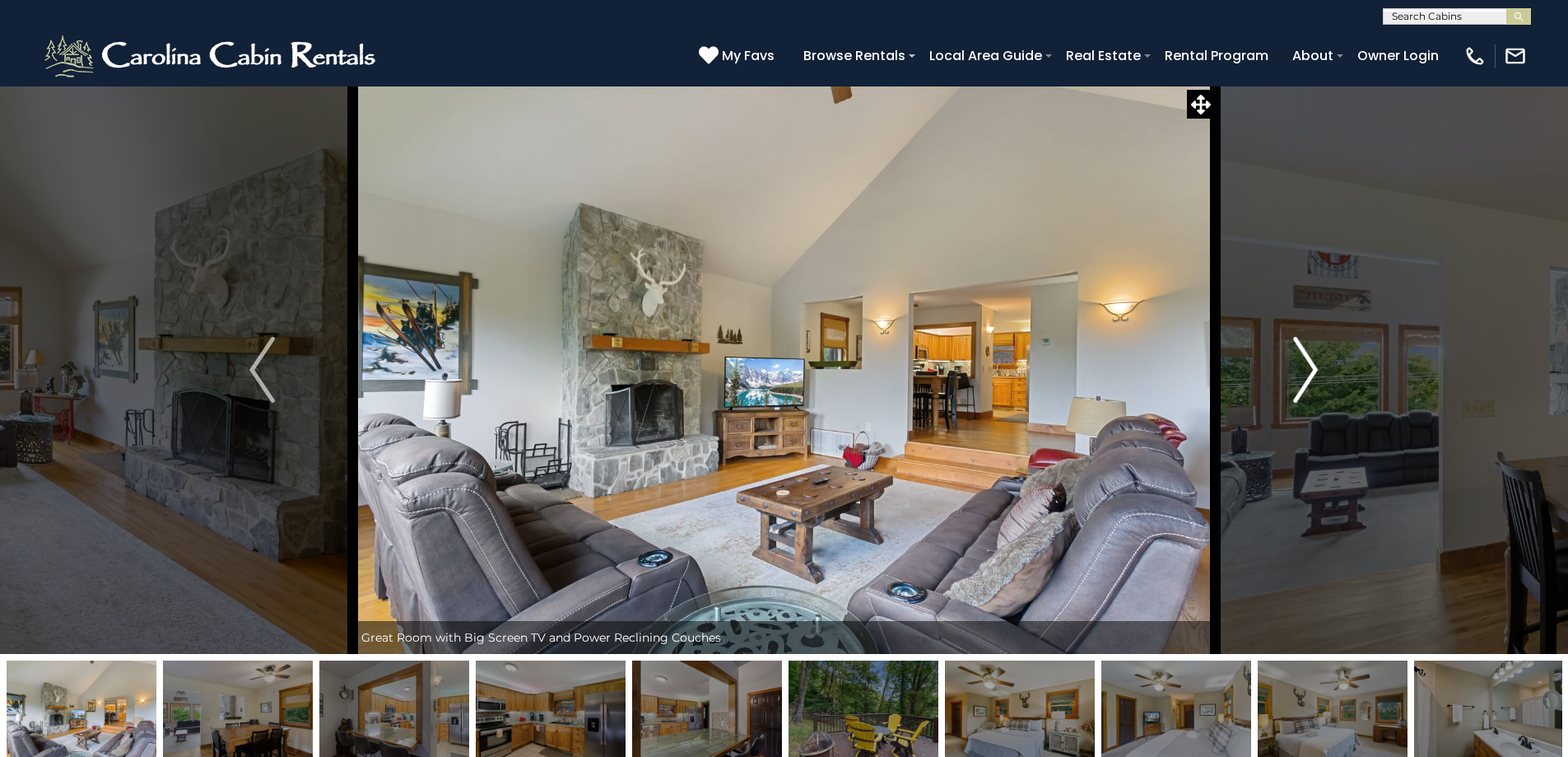
click at [1301, 380] on img "Next" at bounding box center [1306, 369] width 25 height 66
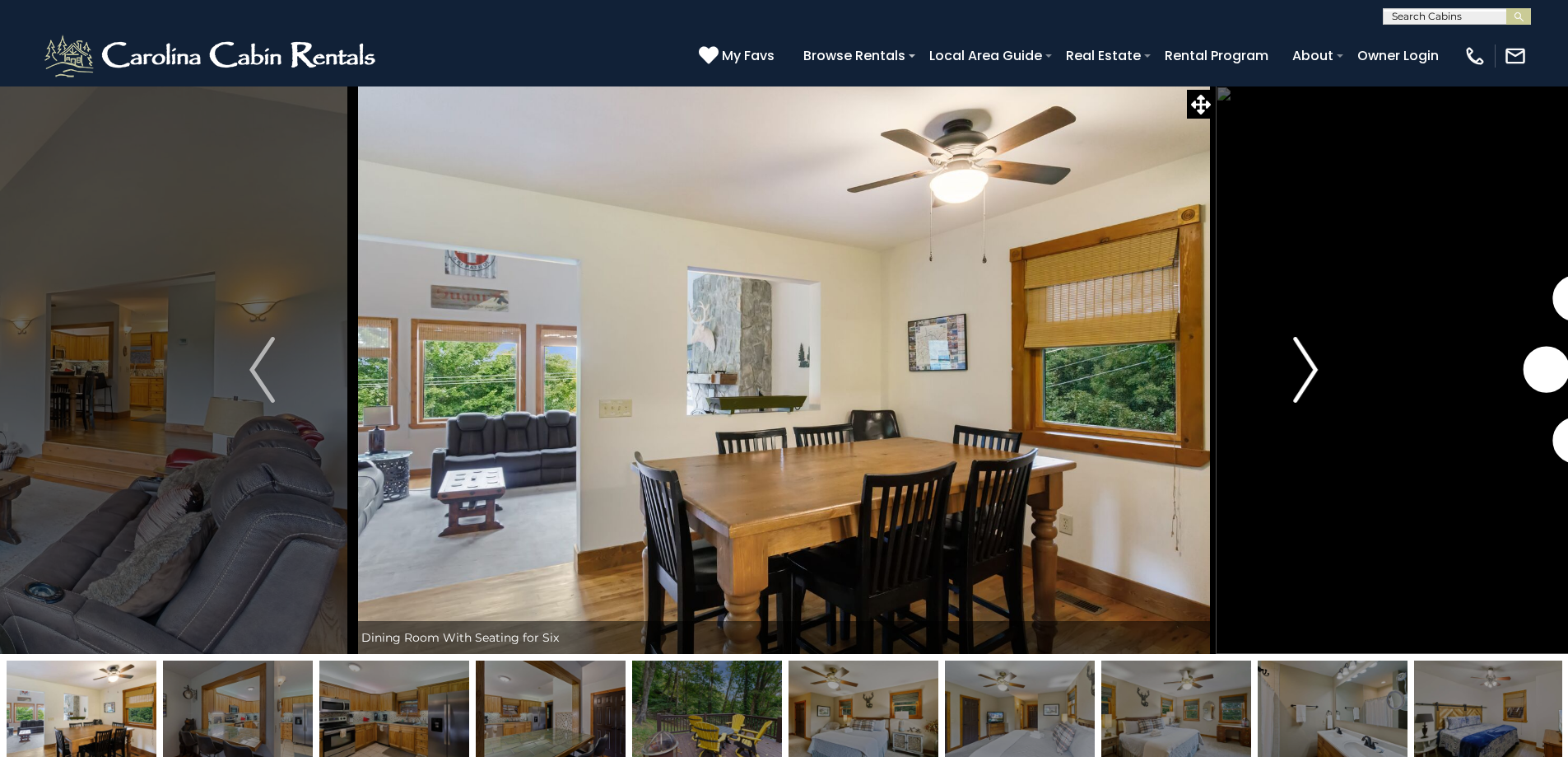
click at [1301, 380] on img "Next" at bounding box center [1306, 369] width 25 height 66
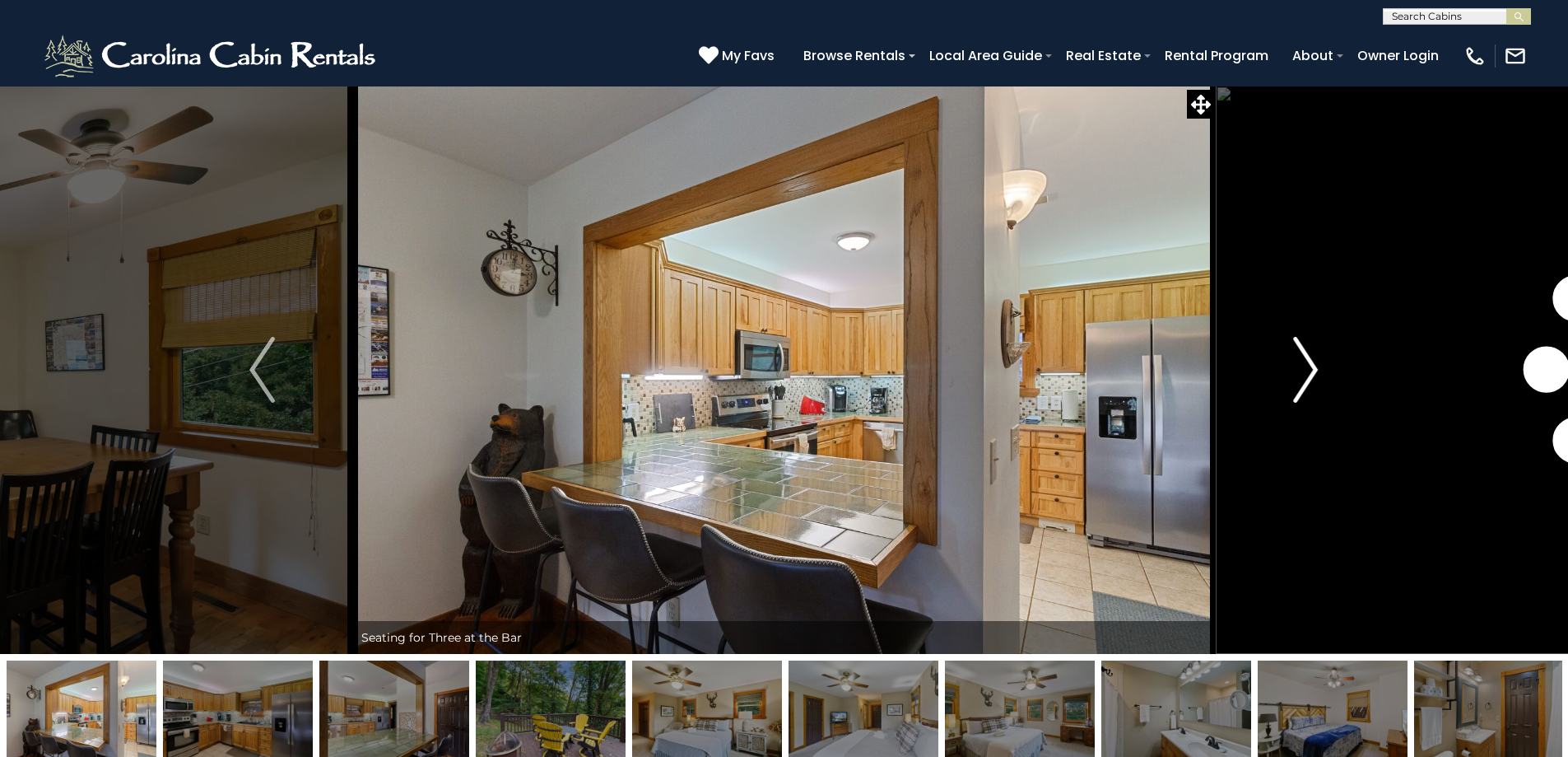
click at [1301, 380] on img "Next" at bounding box center [1306, 369] width 25 height 66
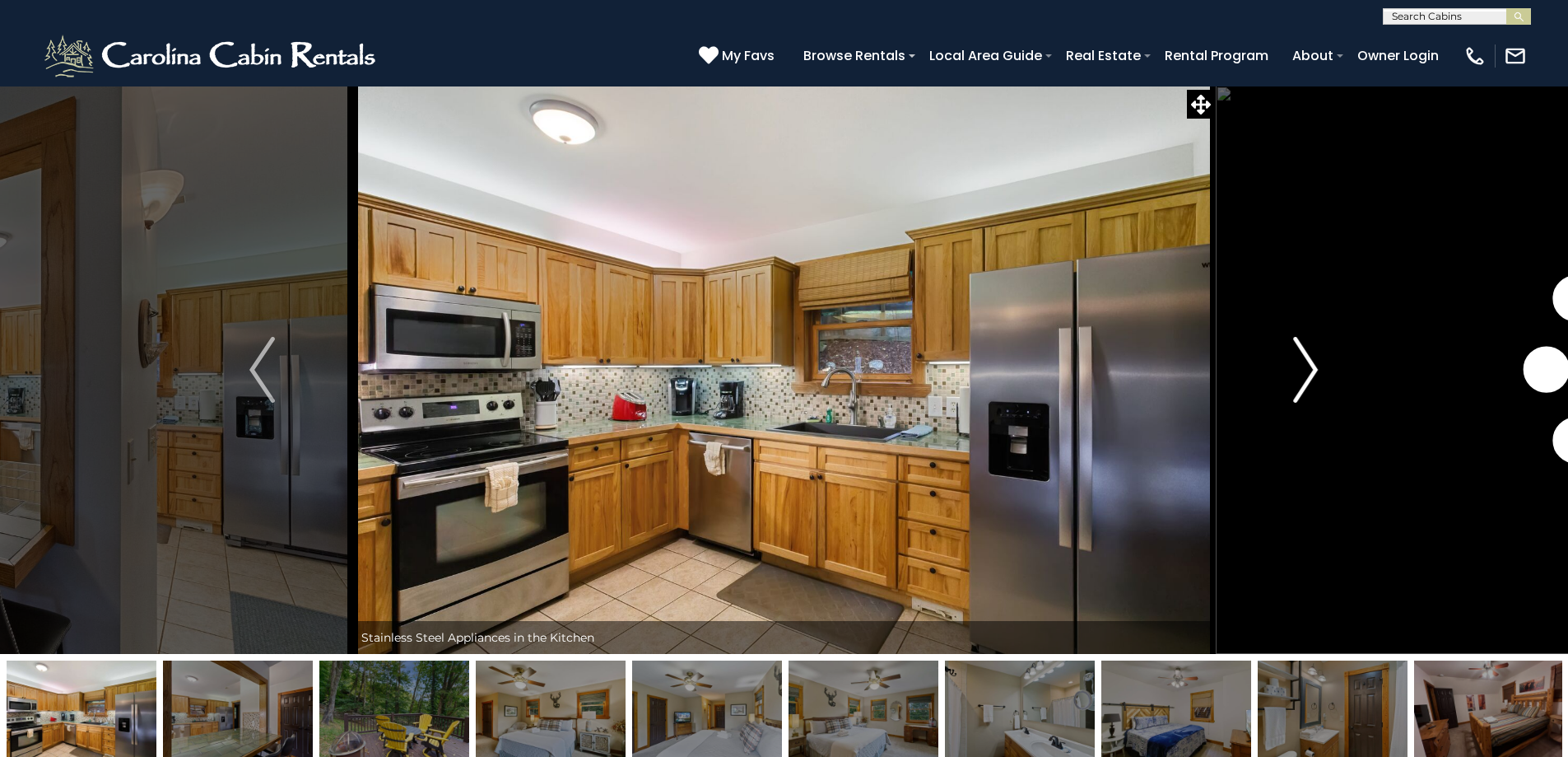
click at [1301, 380] on img "Next" at bounding box center [1306, 369] width 25 height 66
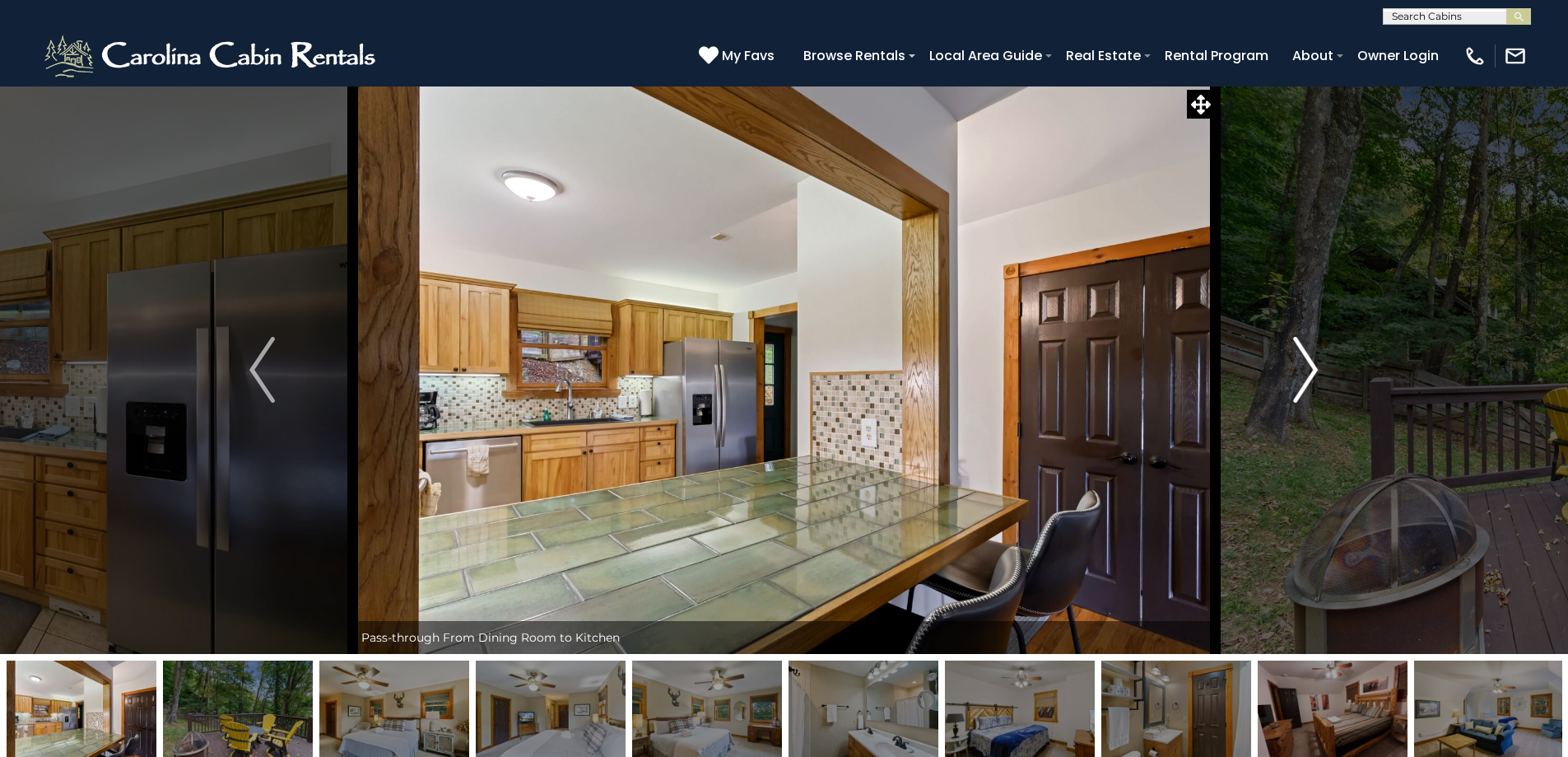
click at [1301, 380] on img "Next" at bounding box center [1306, 369] width 25 height 66
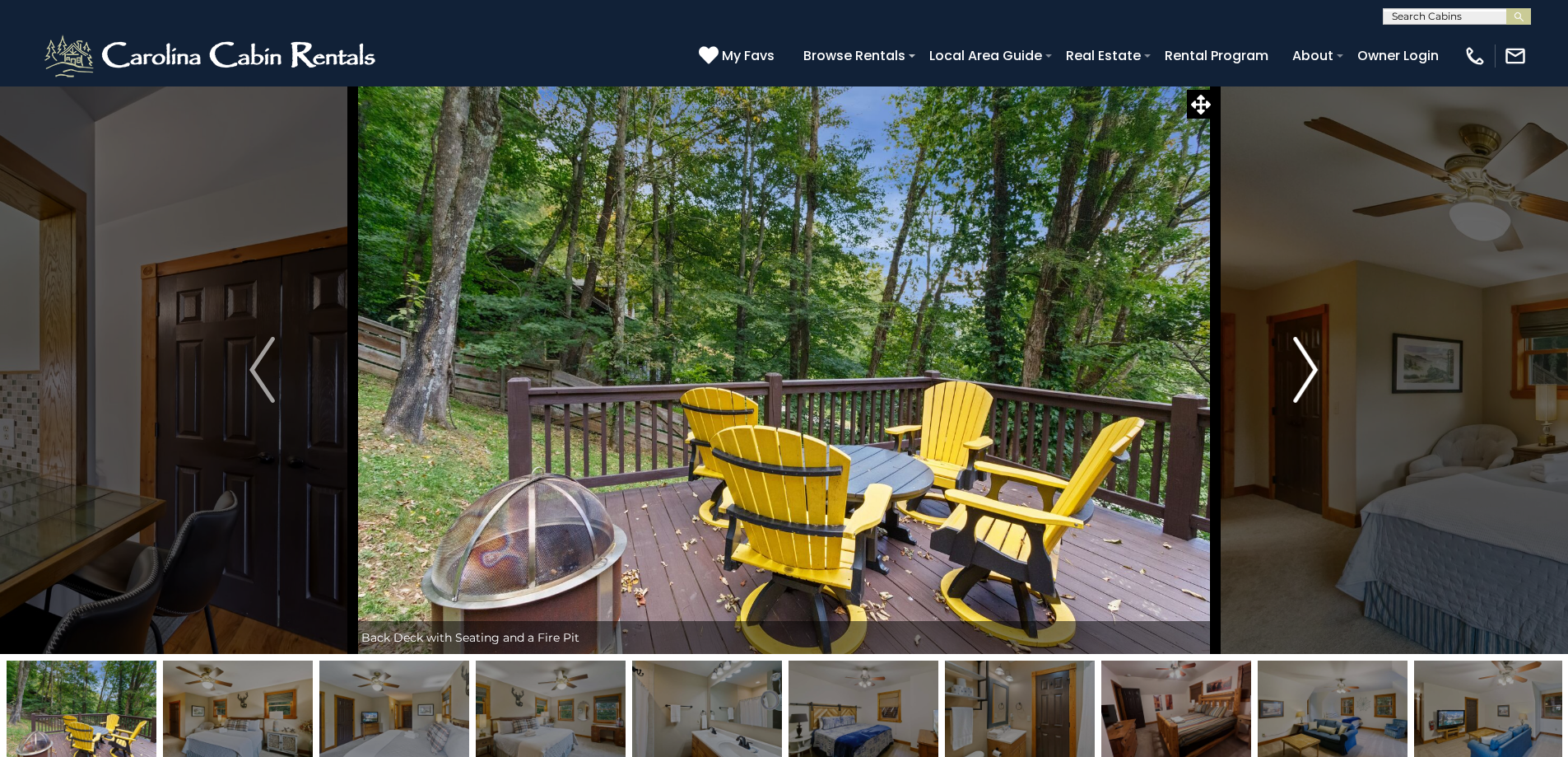
click at [1301, 380] on img "Next" at bounding box center [1306, 369] width 25 height 66
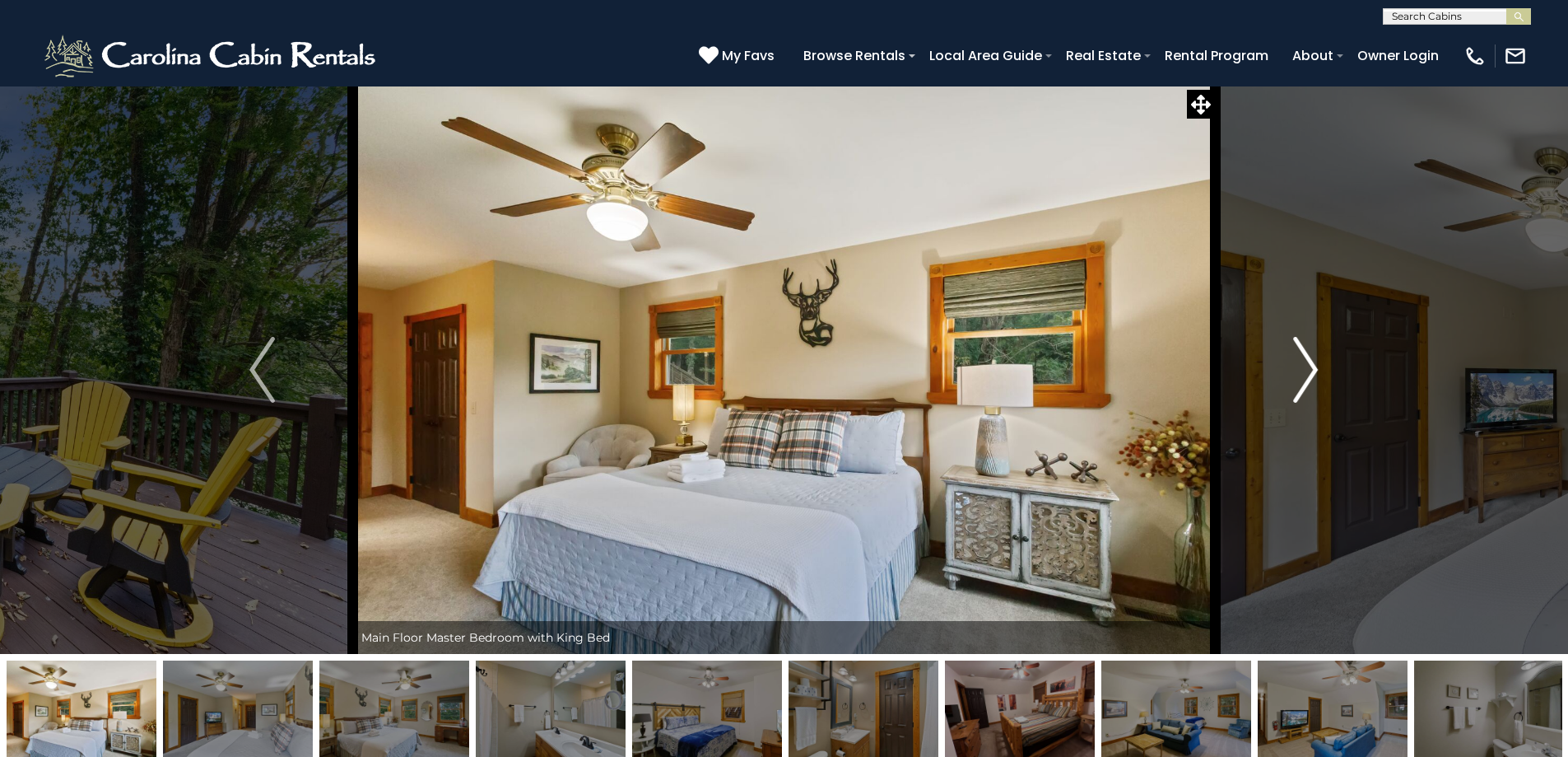
click at [1301, 380] on img "Next" at bounding box center [1306, 369] width 25 height 66
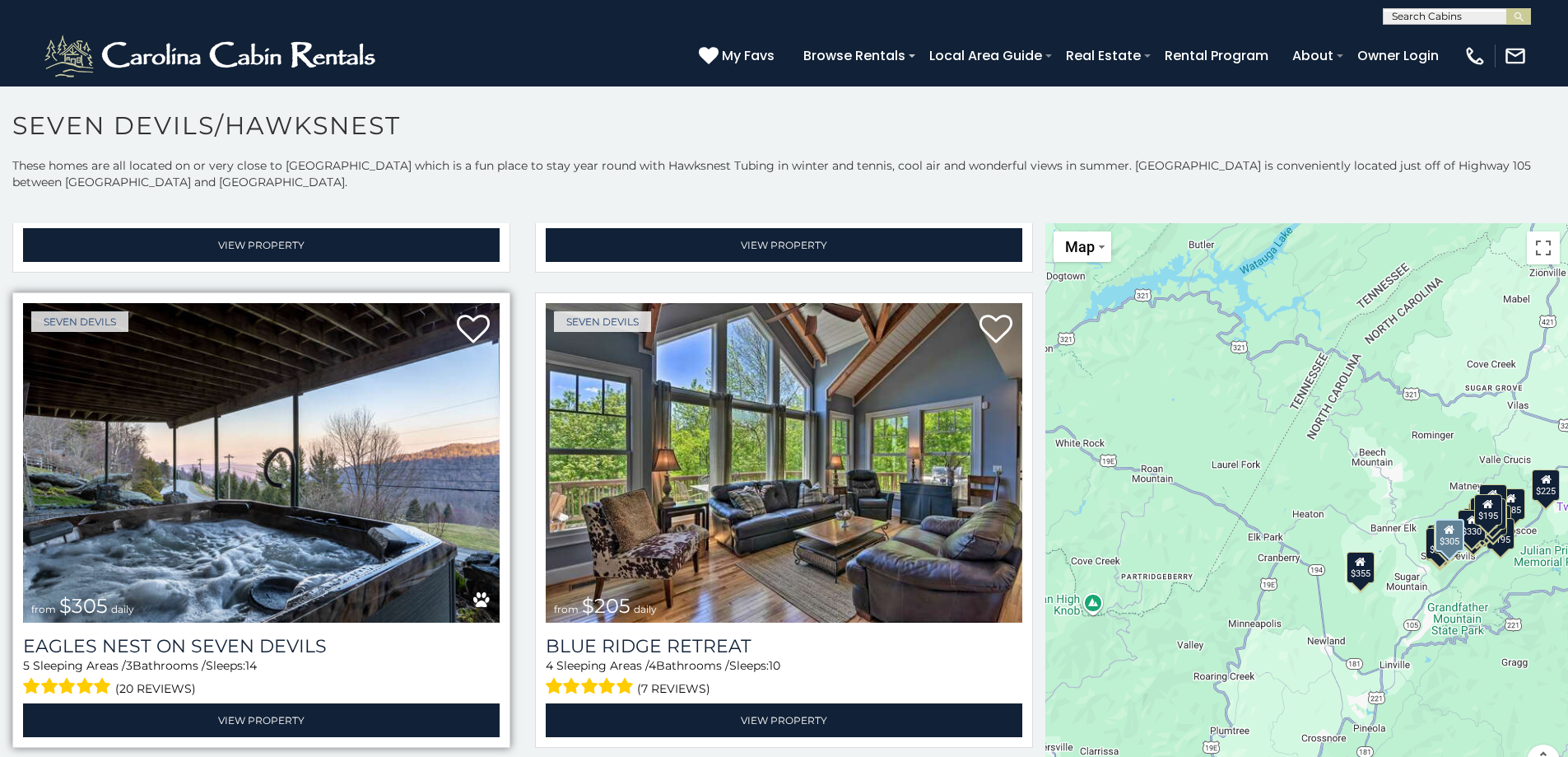
scroll to position [1400, 0]
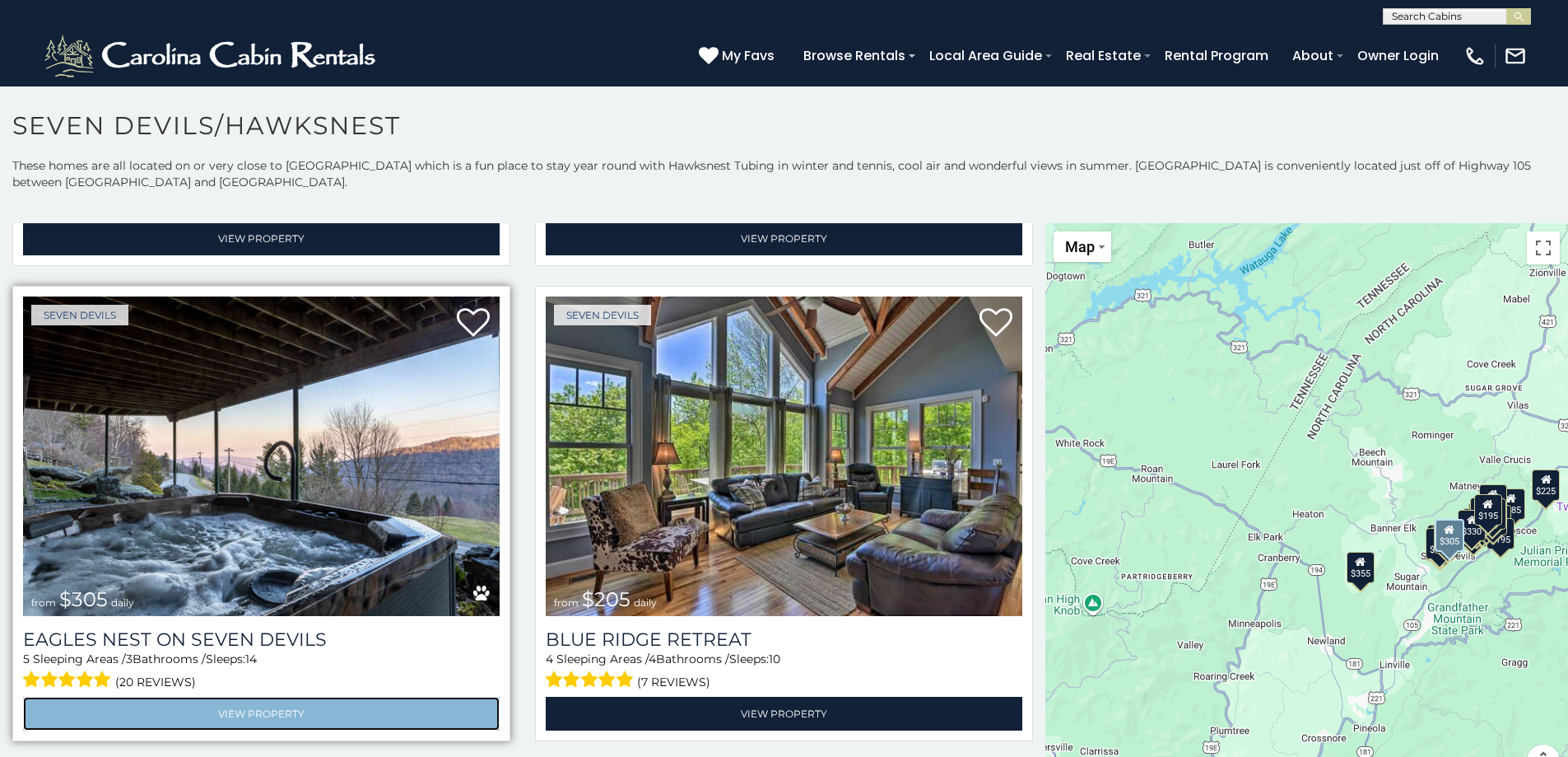
click at [206, 700] on link "View Property" at bounding box center [261, 712] width 476 height 33
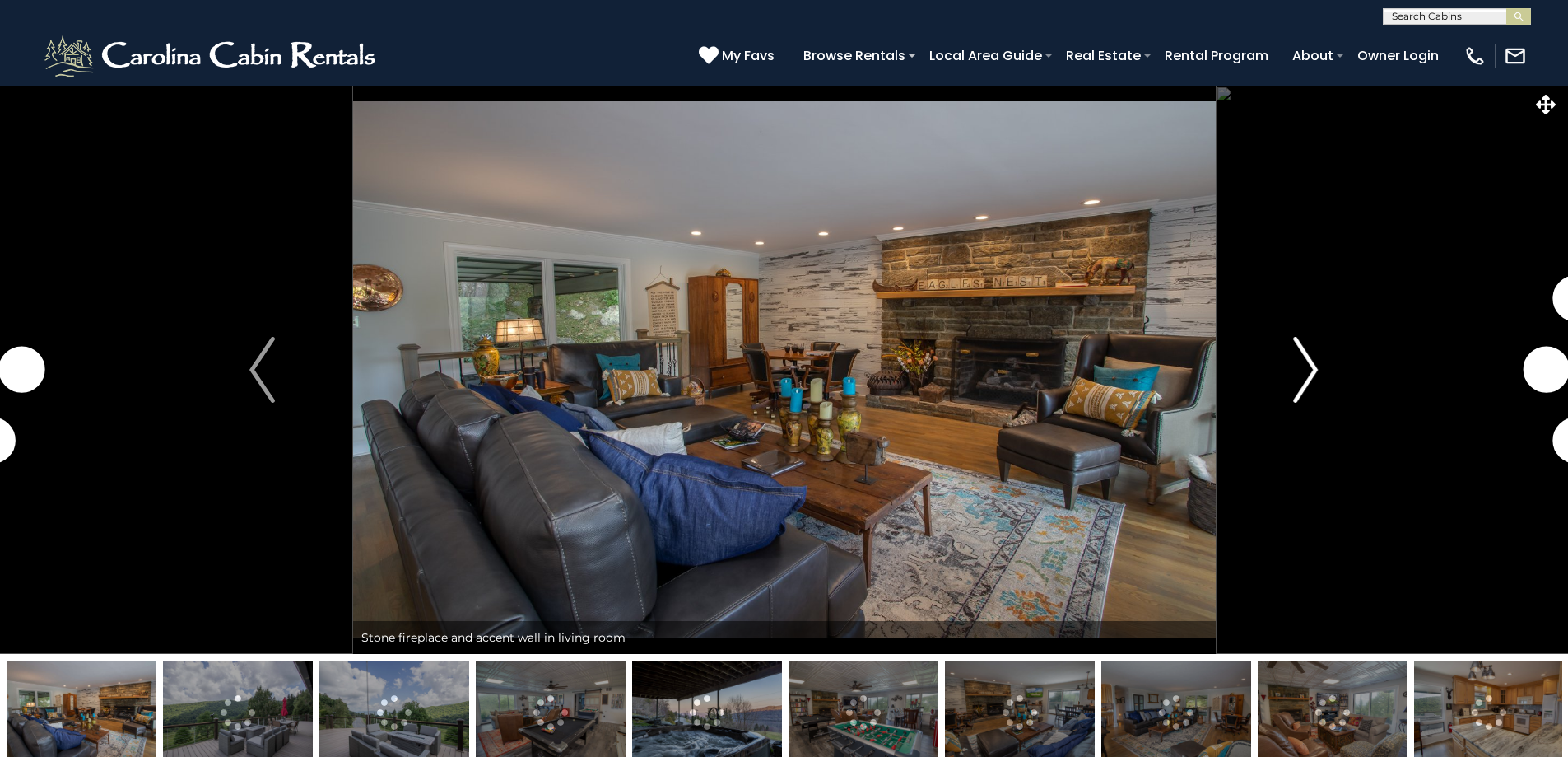
click at [1307, 374] on img "Next" at bounding box center [1306, 369] width 25 height 66
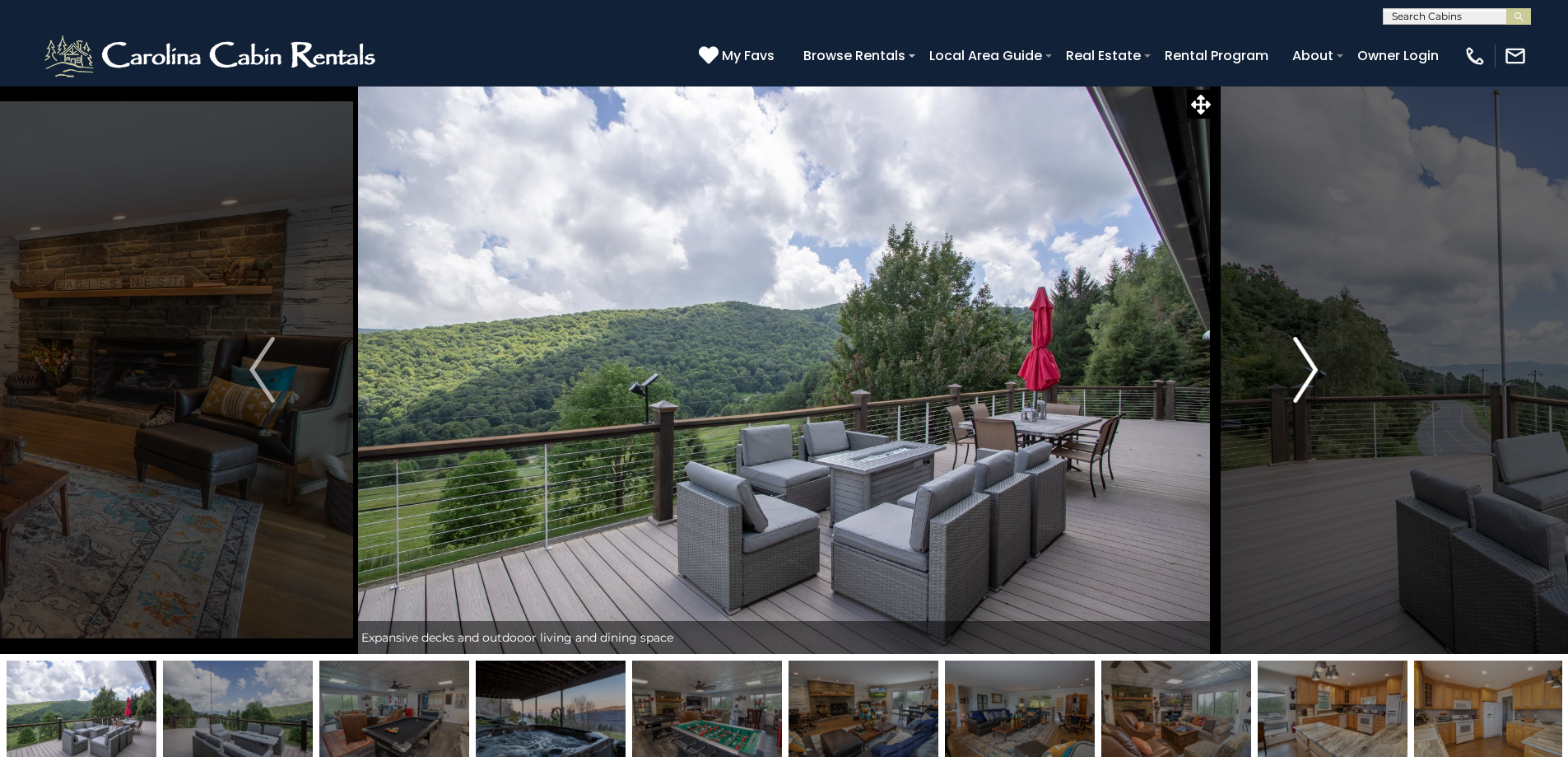
click at [1300, 378] on img "Next" at bounding box center [1306, 369] width 25 height 66
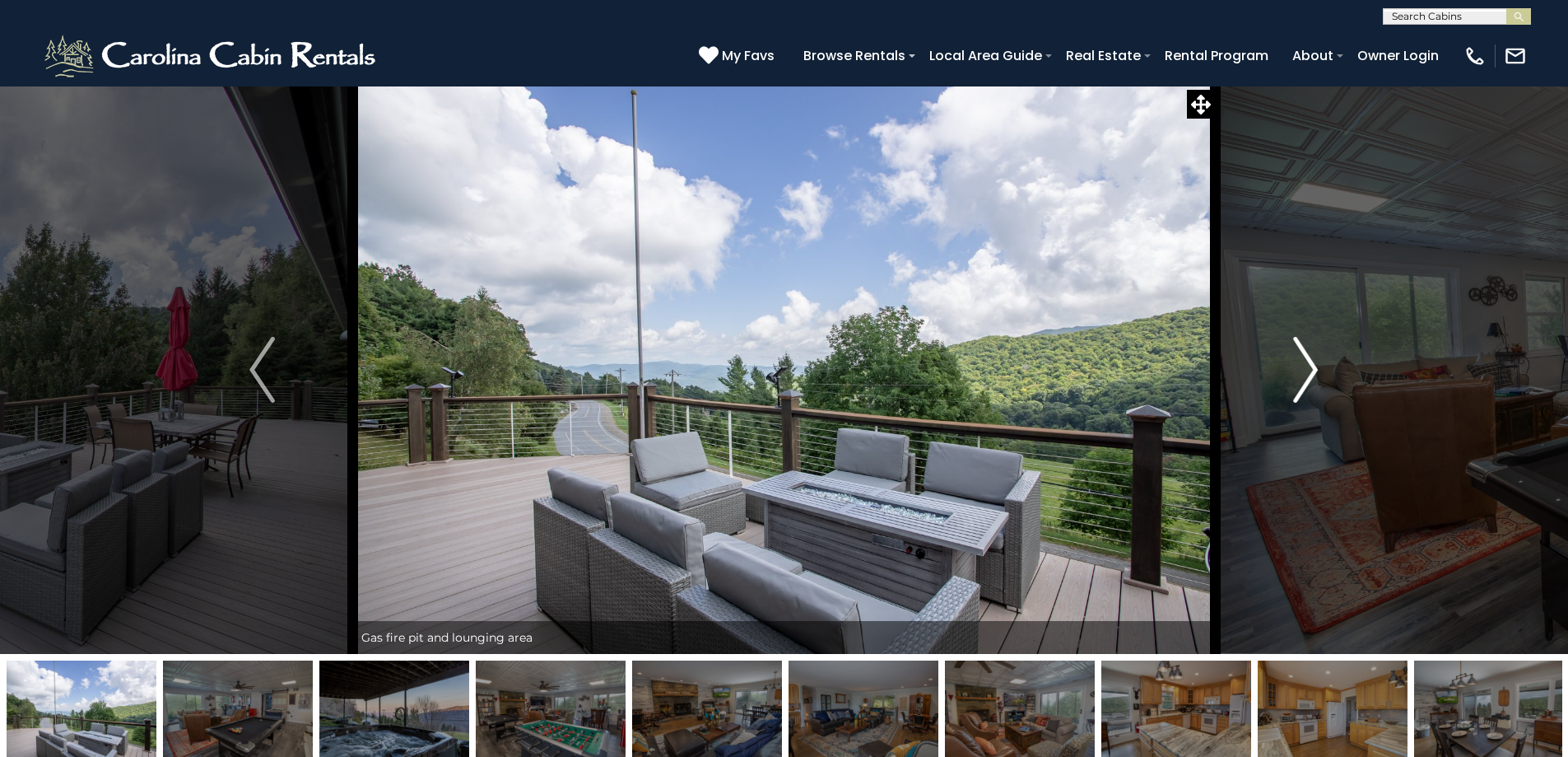
click at [1298, 378] on img "Next" at bounding box center [1306, 369] width 25 height 66
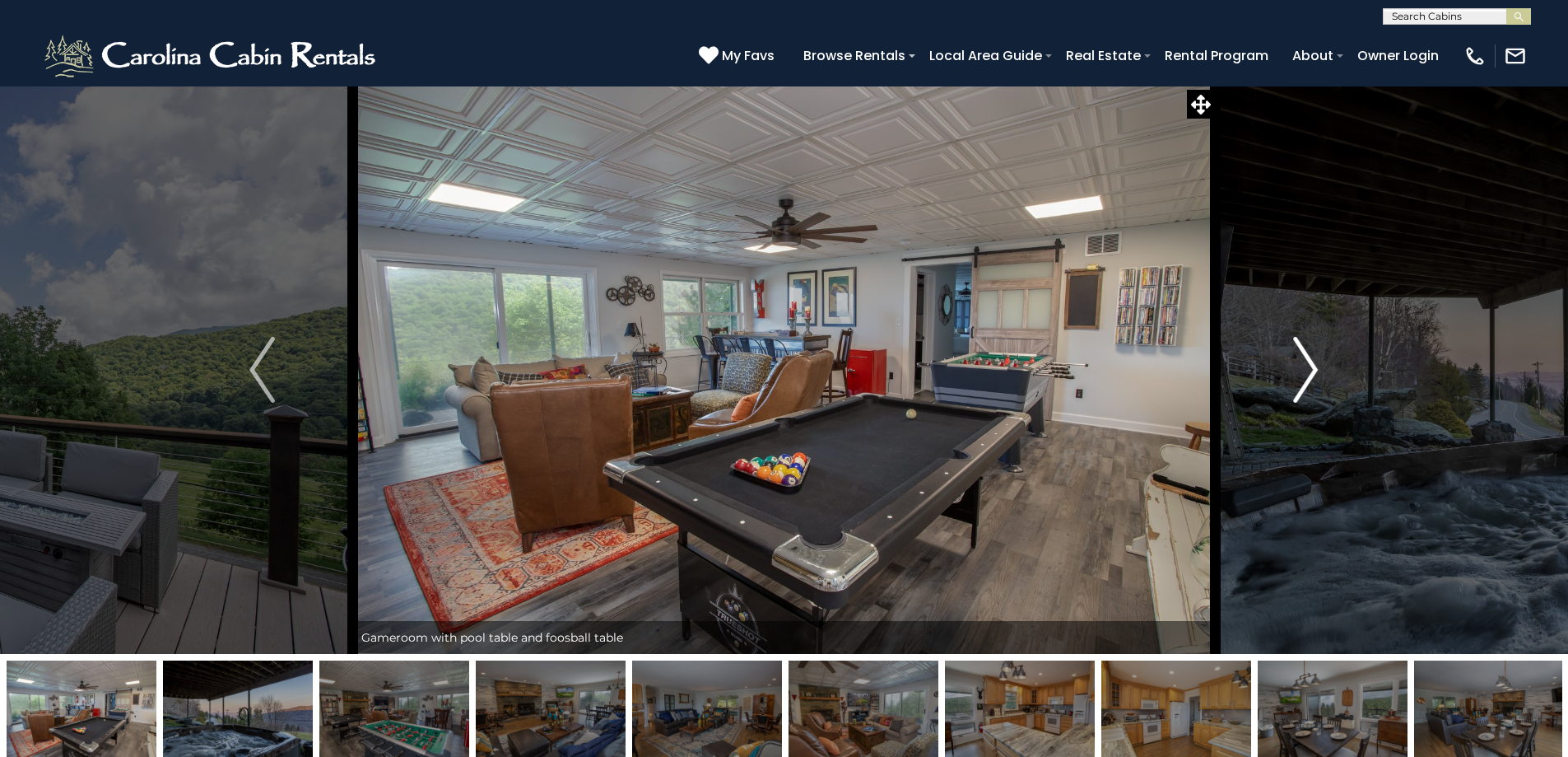
click at [1293, 381] on img "Next" at bounding box center [1306, 369] width 25 height 66
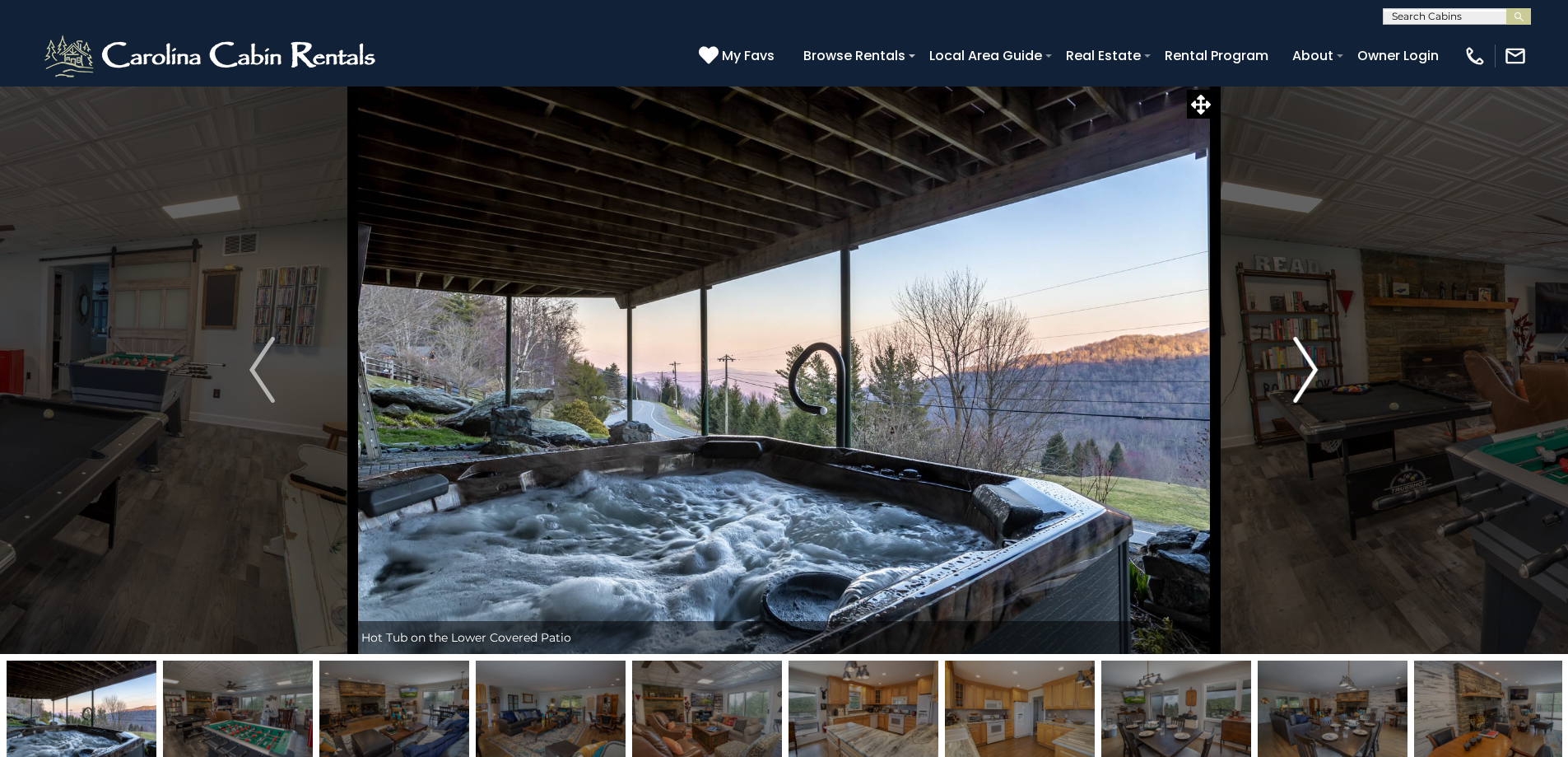
click at [1309, 371] on img "Next" at bounding box center [1306, 369] width 25 height 66
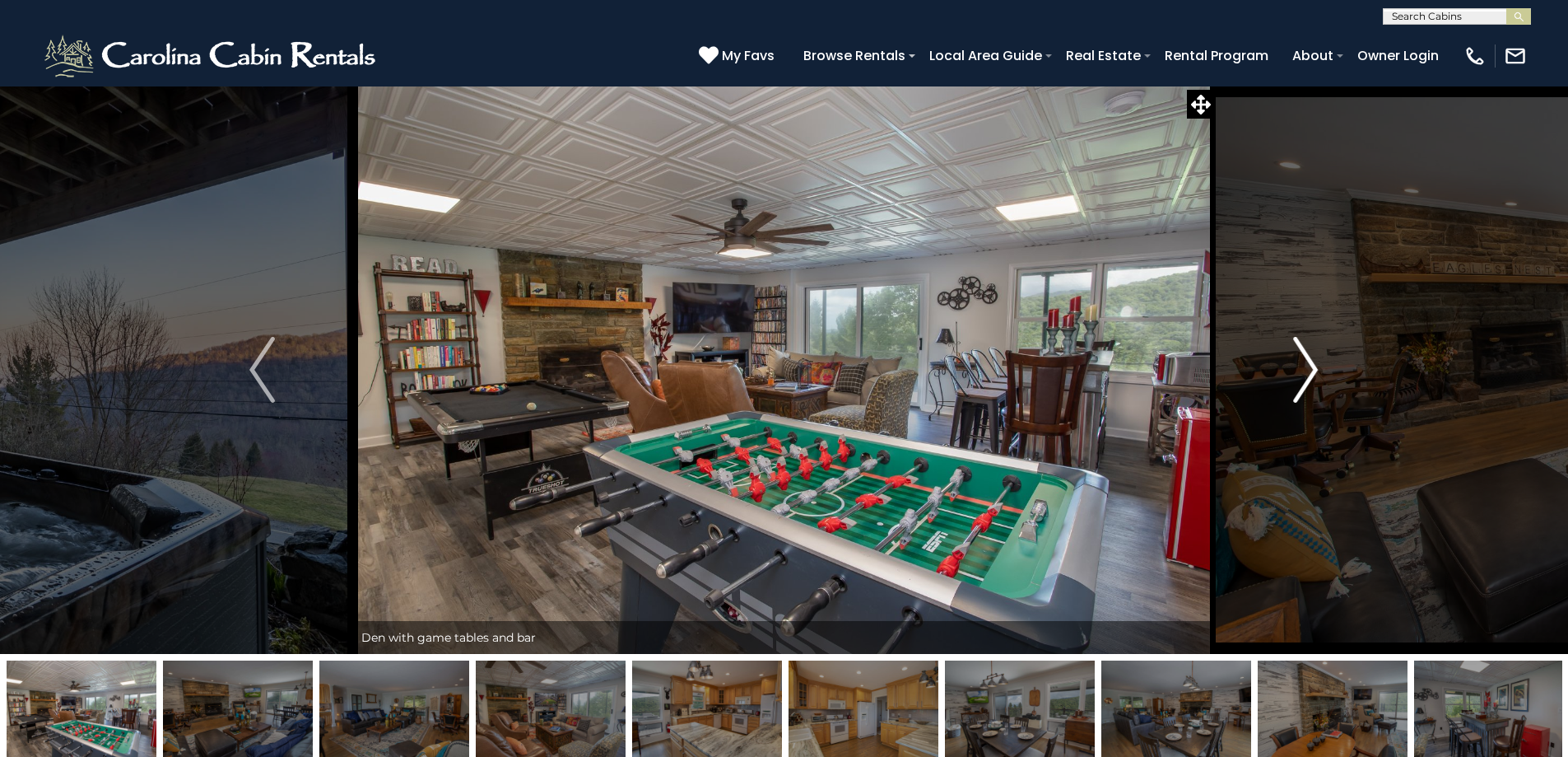
click at [1309, 371] on img "Next" at bounding box center [1306, 369] width 25 height 66
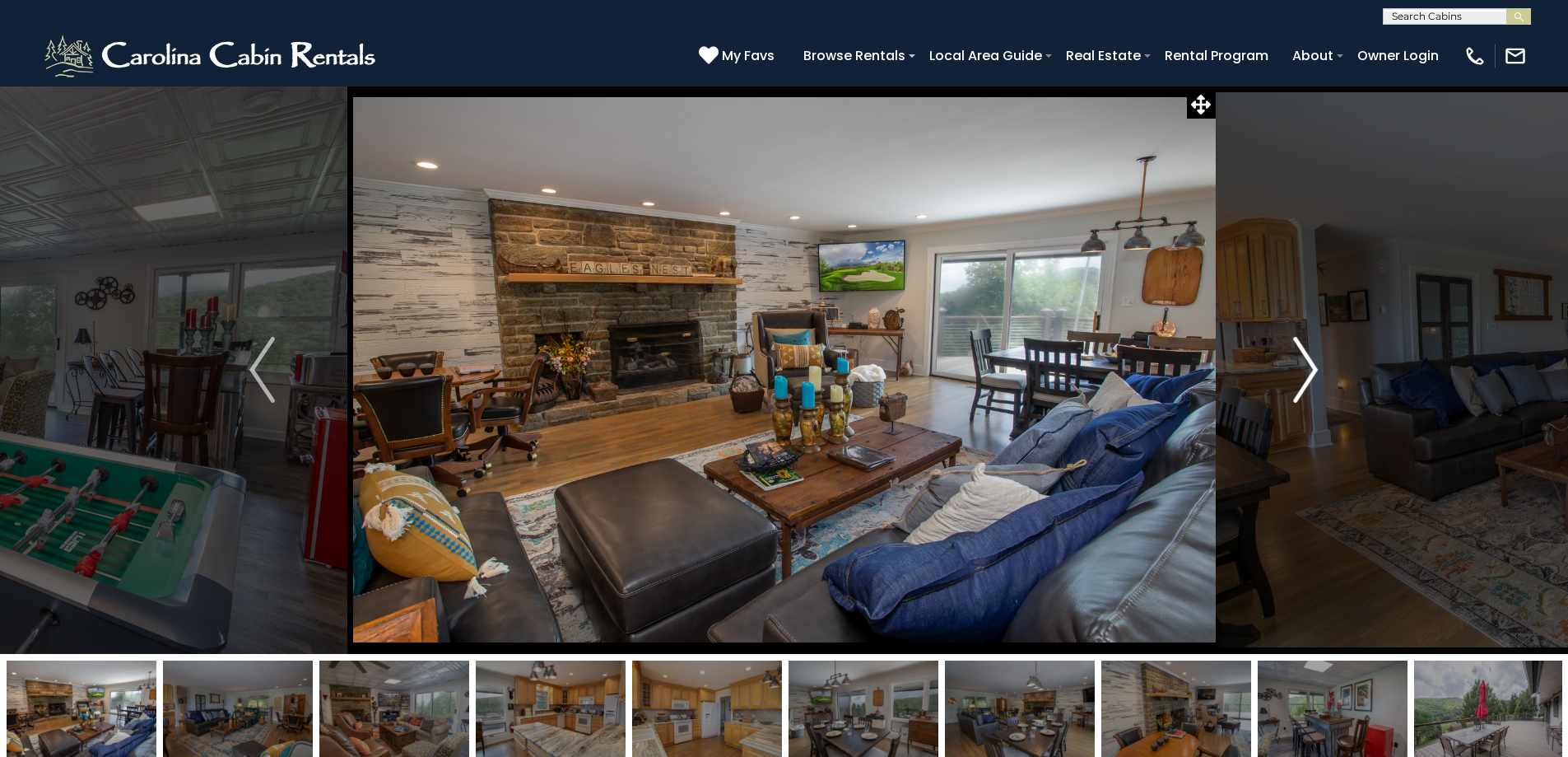
click at [1309, 371] on img "Next" at bounding box center [1306, 369] width 25 height 66
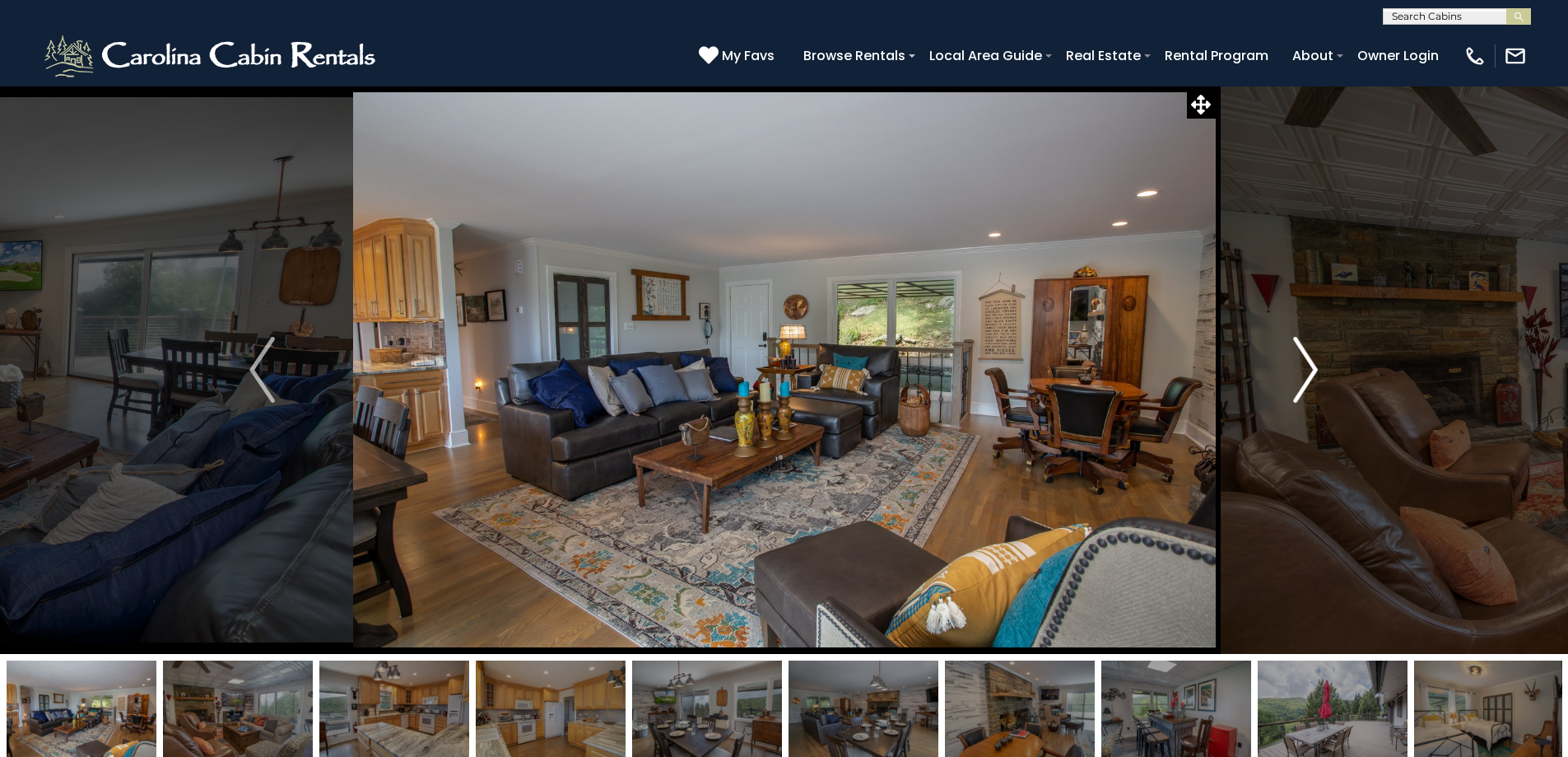
click at [1309, 371] on img "Next" at bounding box center [1306, 369] width 25 height 66
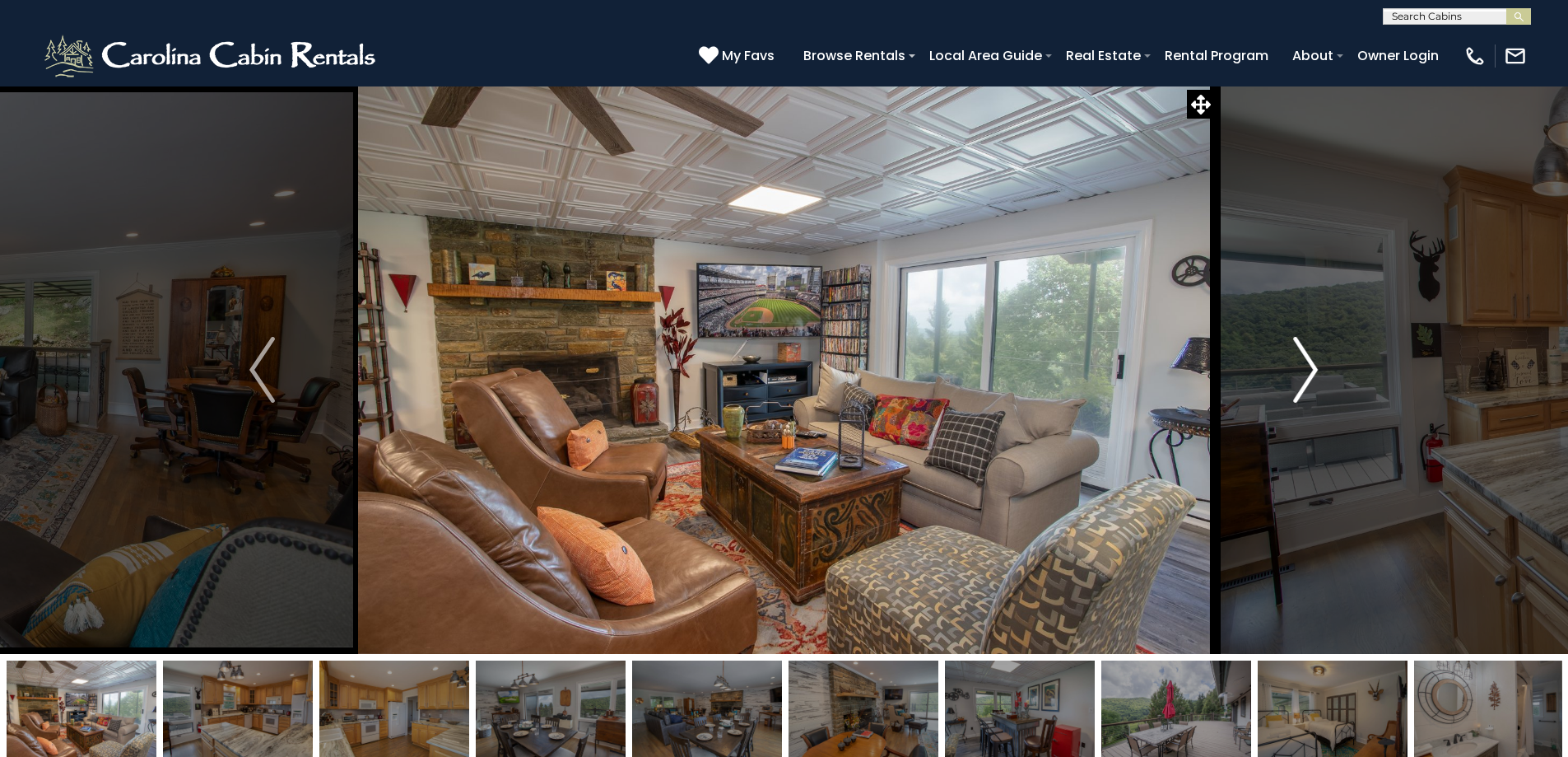
click at [1309, 371] on img "Next" at bounding box center [1306, 369] width 25 height 66
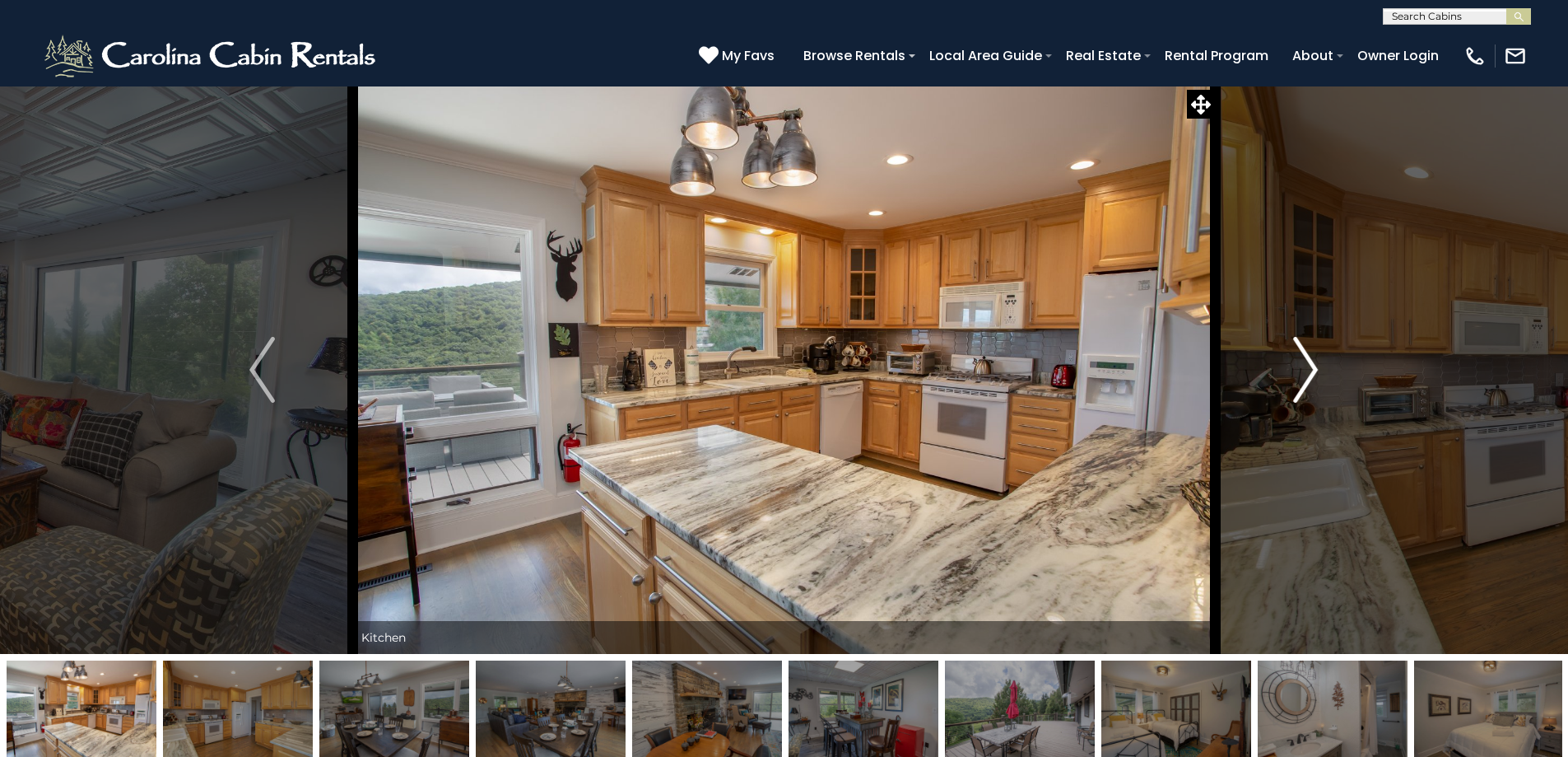
click at [1309, 371] on img "Next" at bounding box center [1306, 369] width 25 height 66
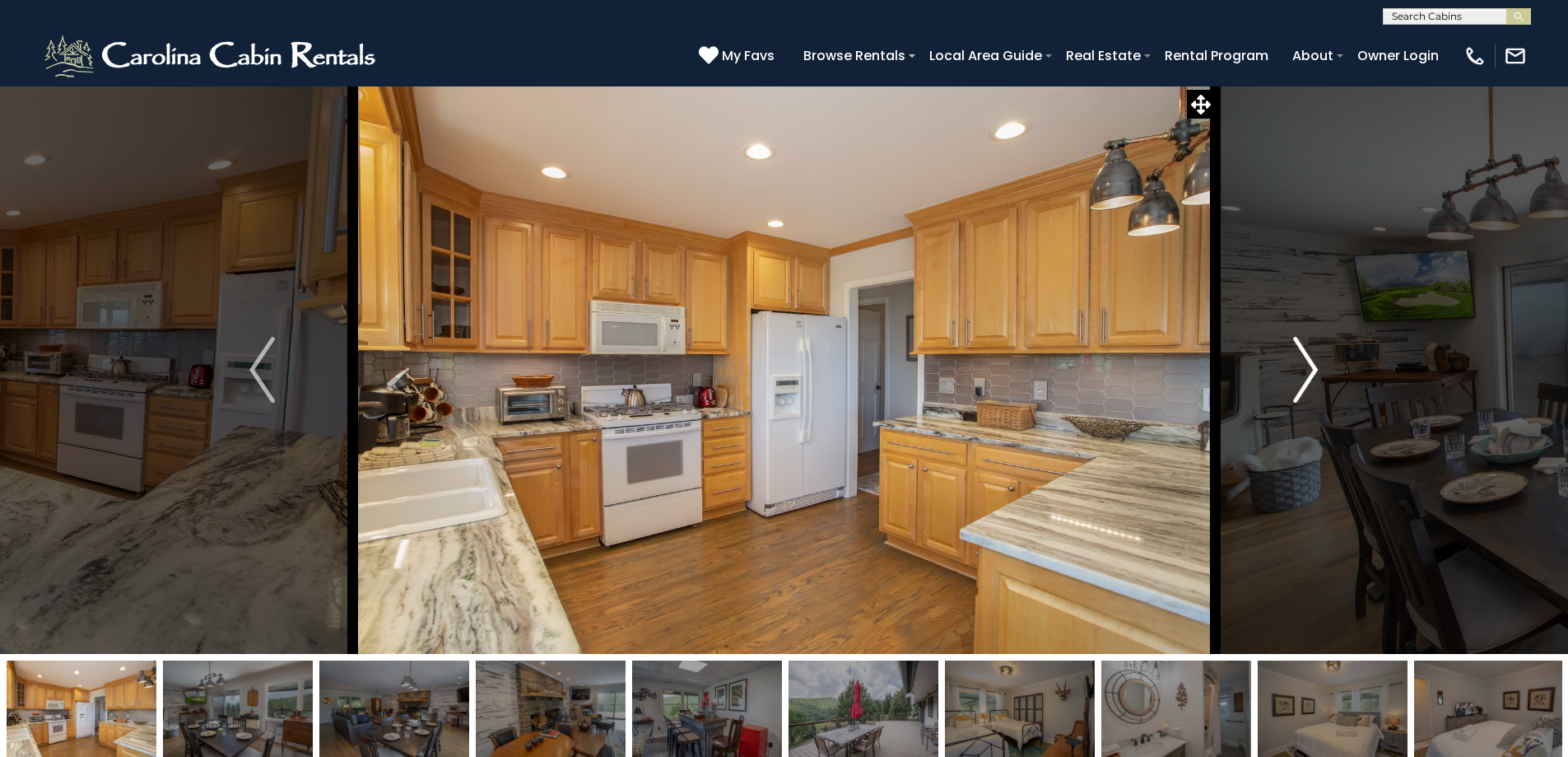
click at [1309, 371] on img "Next" at bounding box center [1306, 369] width 25 height 66
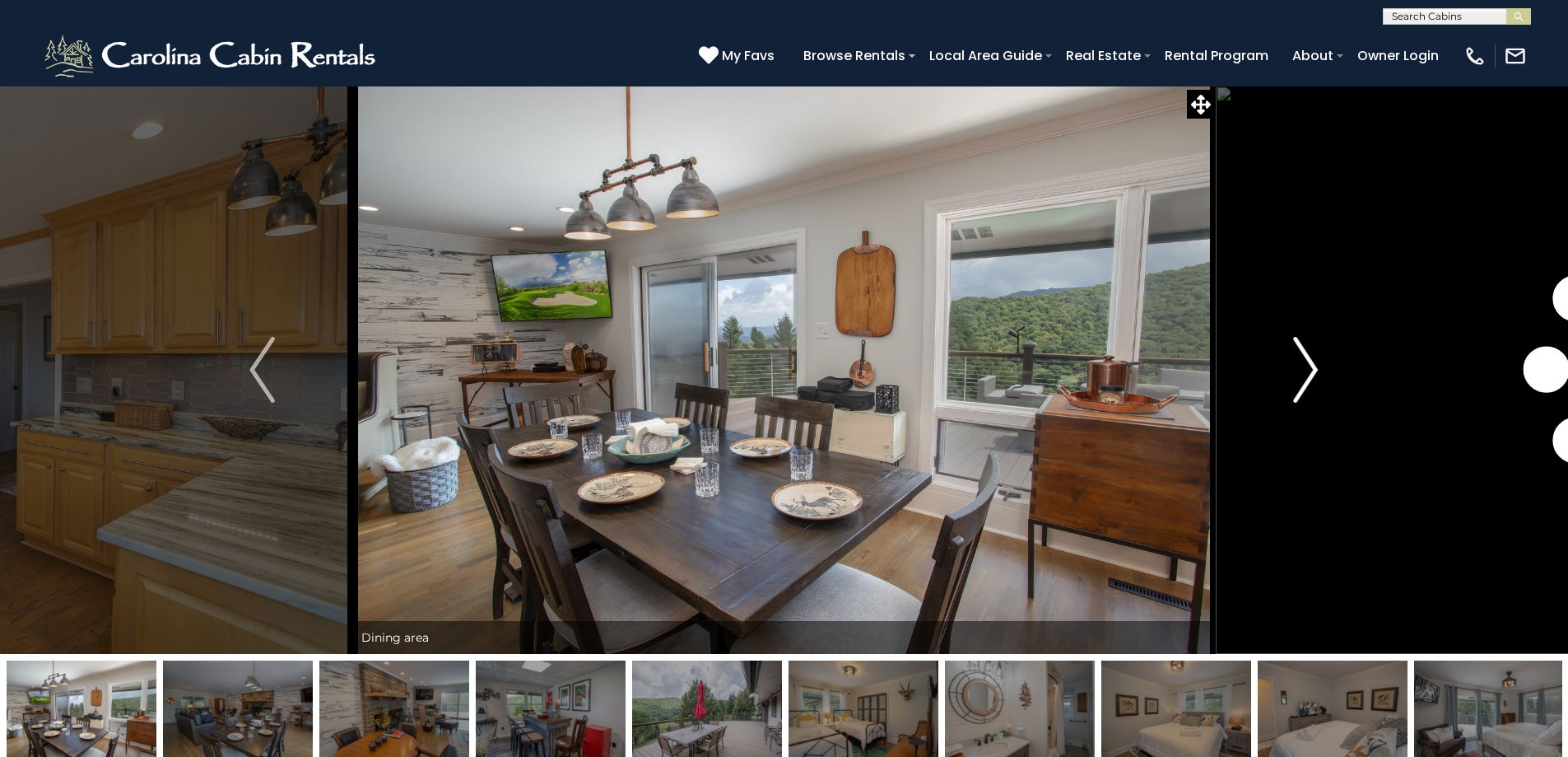
click at [1309, 371] on img "Next" at bounding box center [1306, 369] width 25 height 66
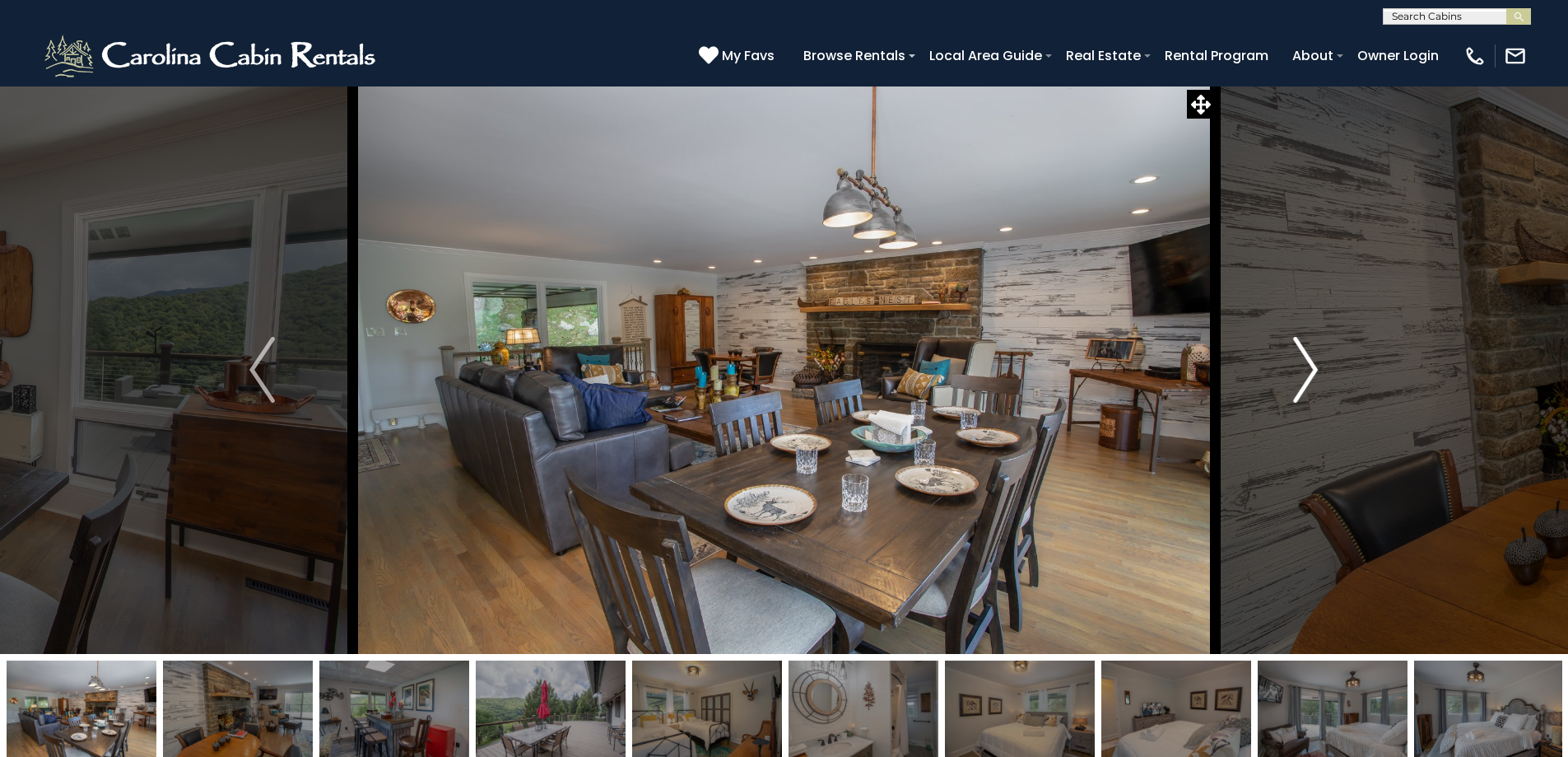
click at [1309, 371] on img "Next" at bounding box center [1306, 369] width 25 height 66
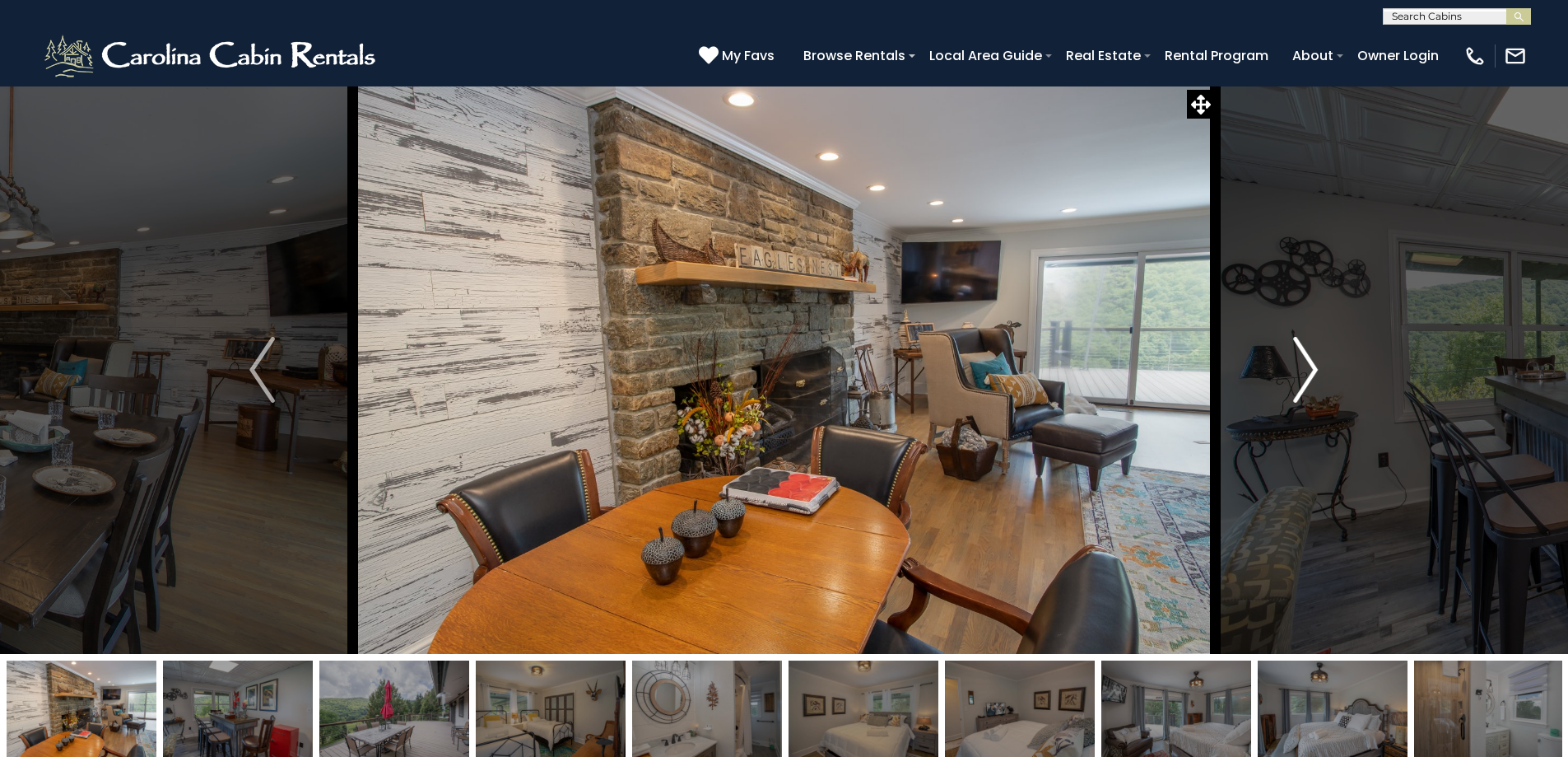
click at [1309, 371] on img "Next" at bounding box center [1306, 369] width 25 height 66
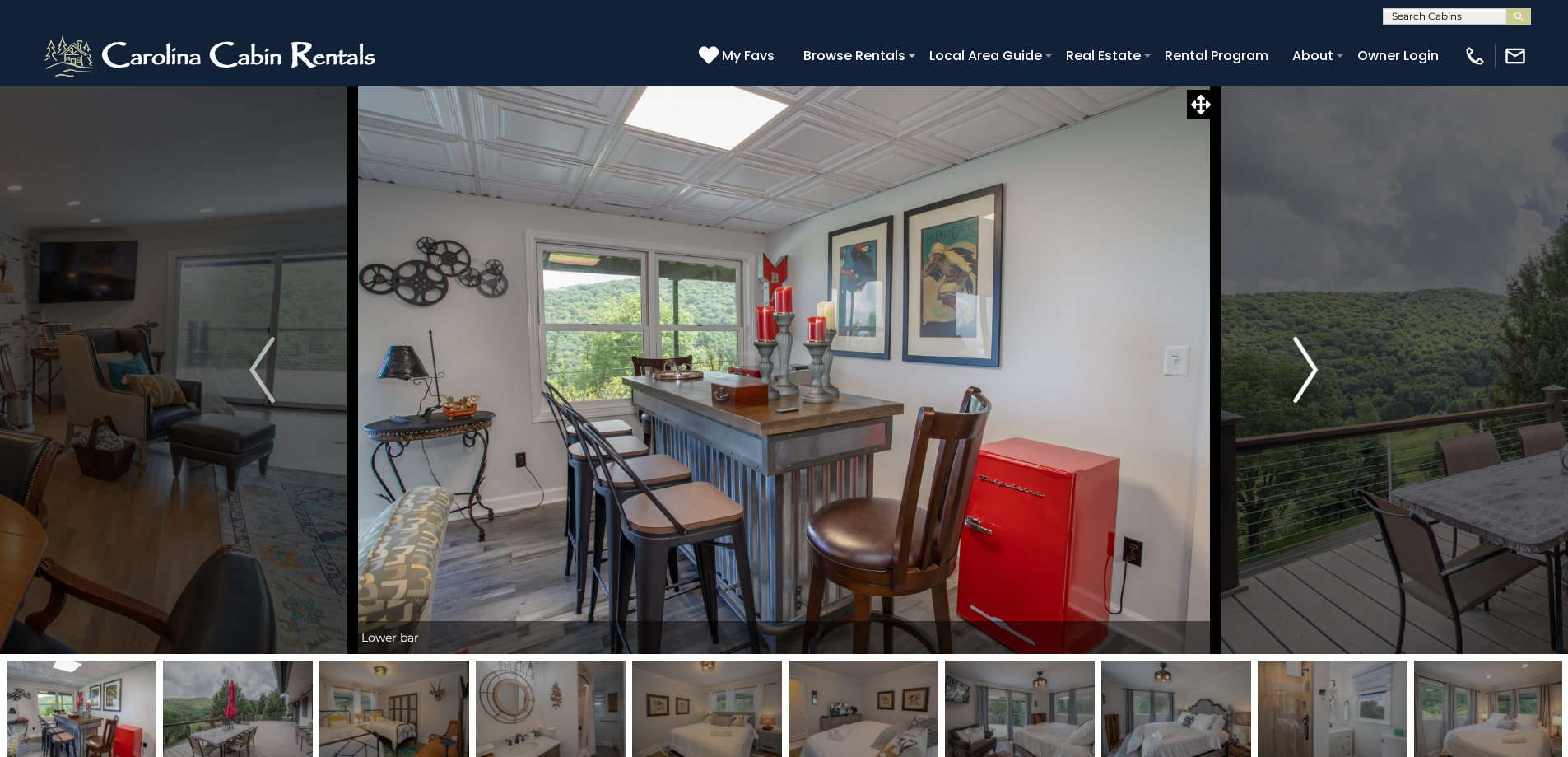
click at [1309, 371] on img "Next" at bounding box center [1306, 369] width 25 height 66
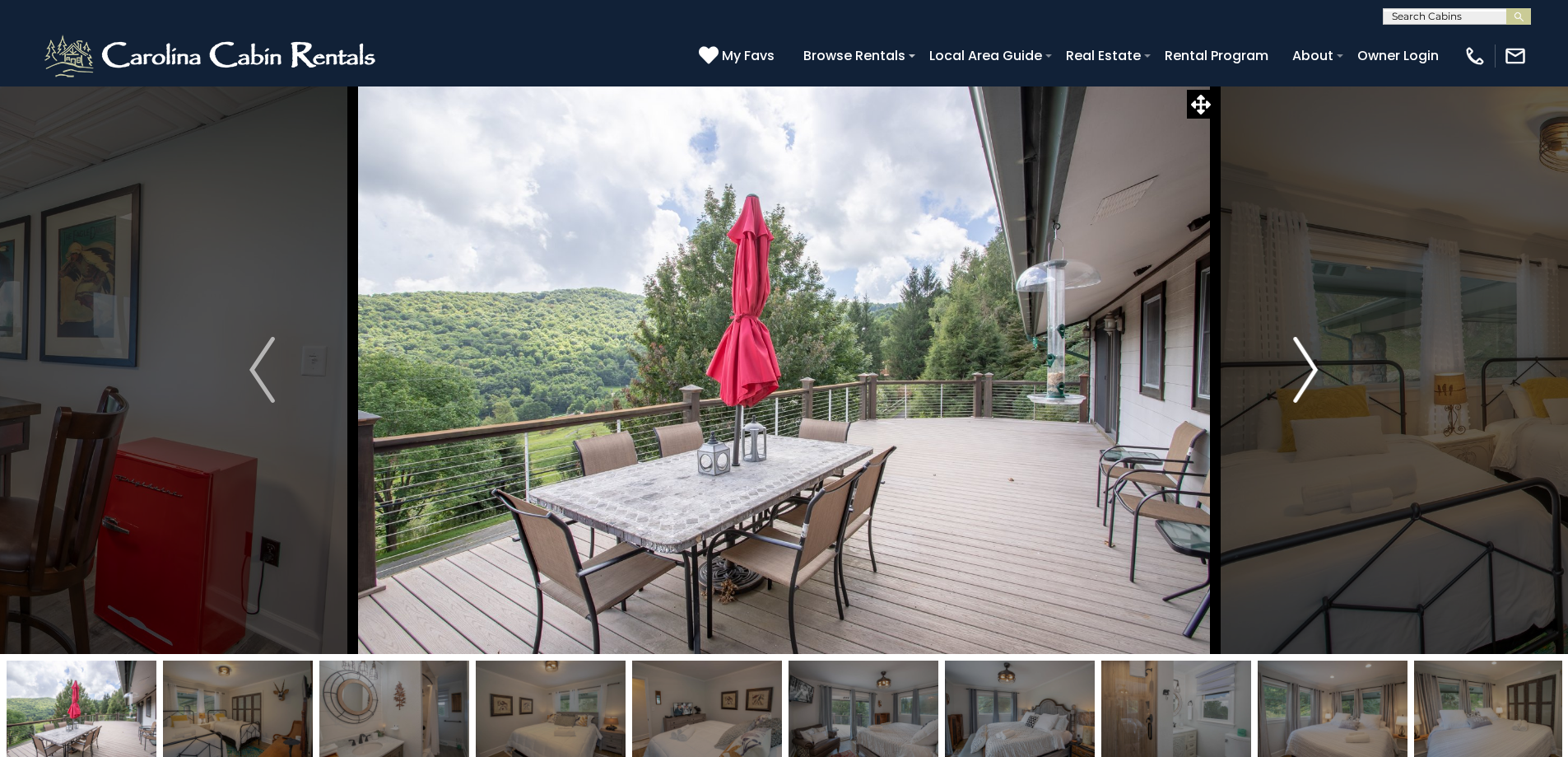
click at [1309, 371] on img "Next" at bounding box center [1306, 369] width 25 height 66
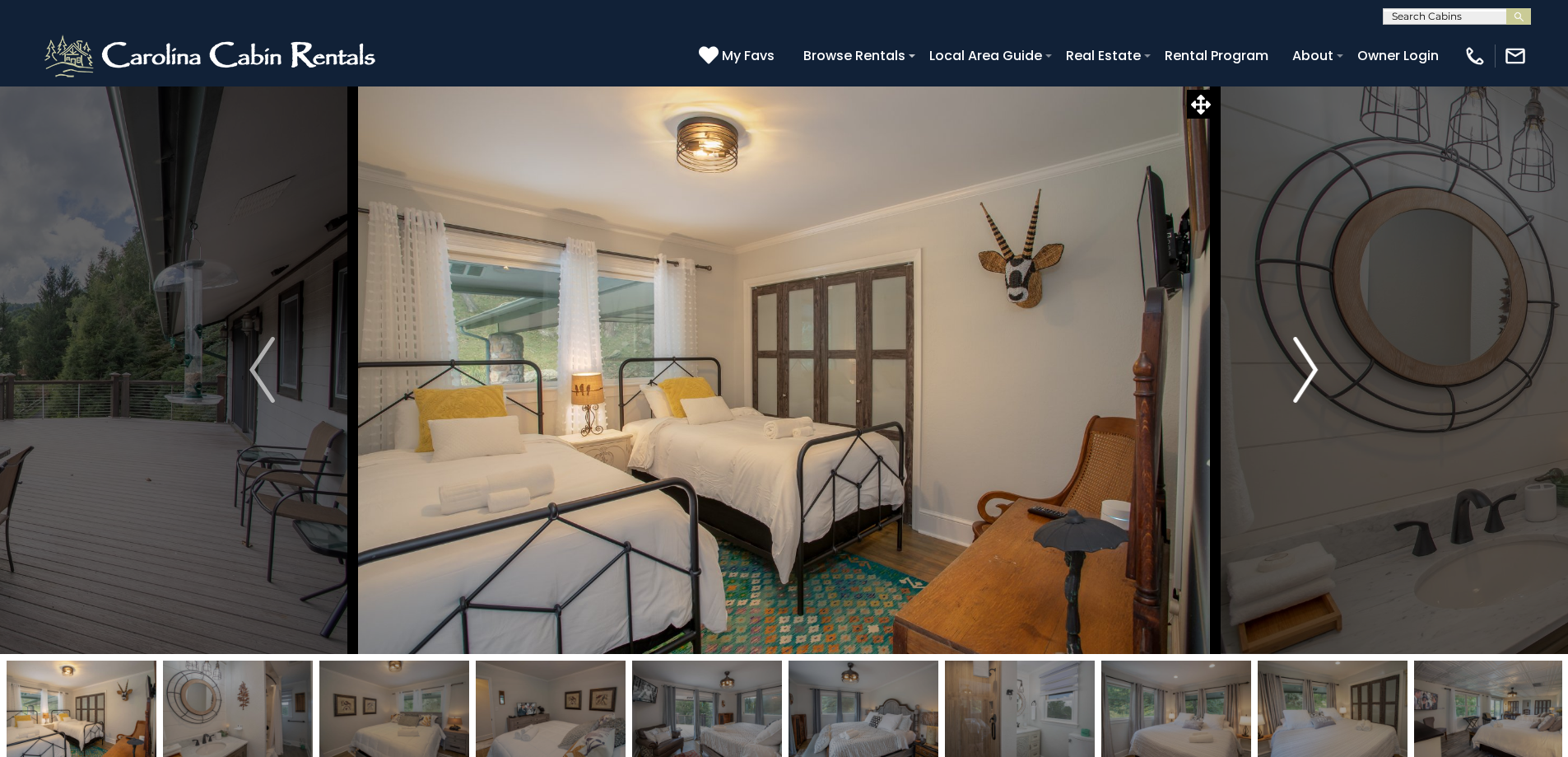
click at [1309, 371] on img "Next" at bounding box center [1306, 369] width 25 height 66
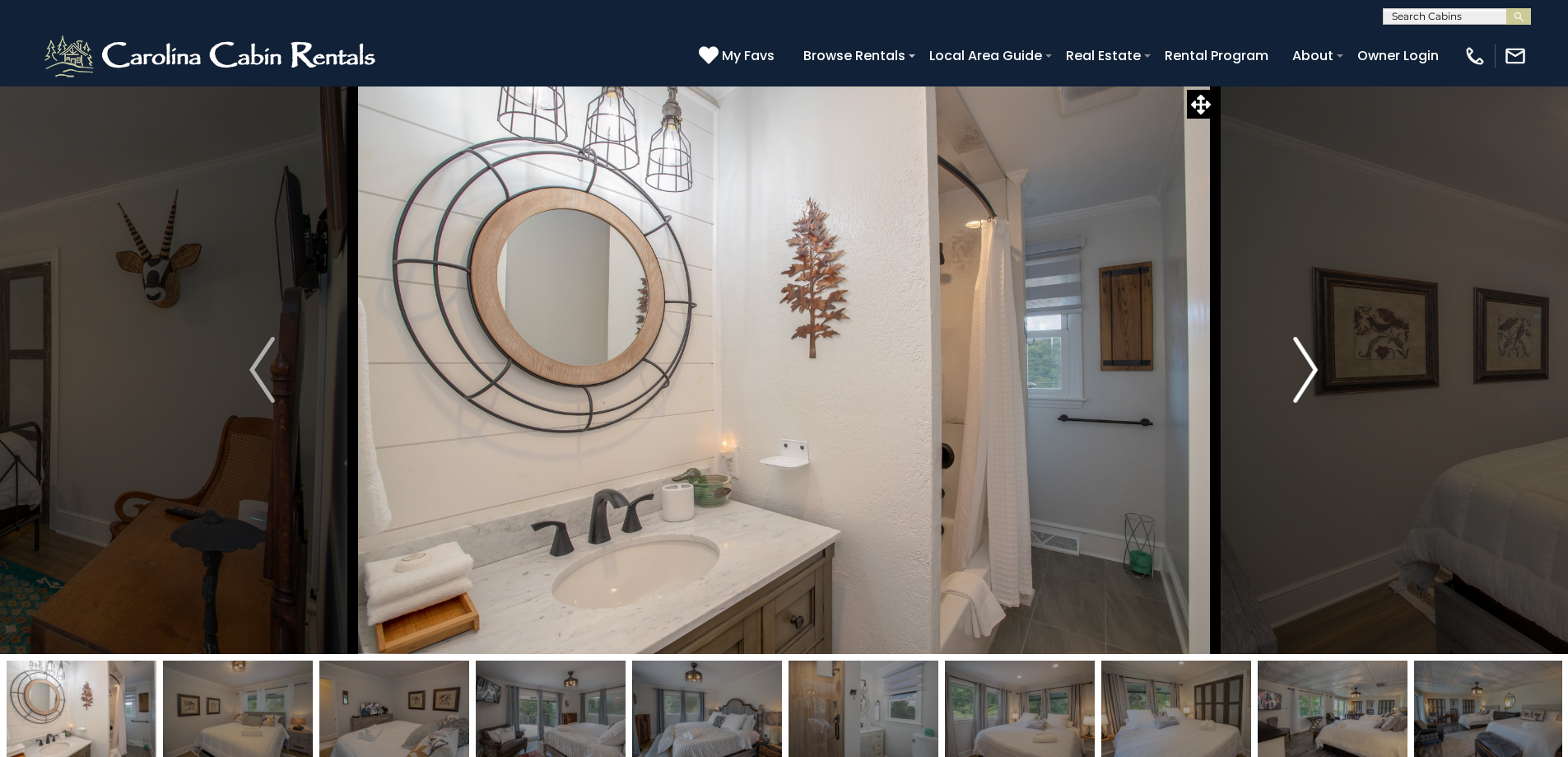
click at [1309, 371] on img "Next" at bounding box center [1306, 369] width 25 height 66
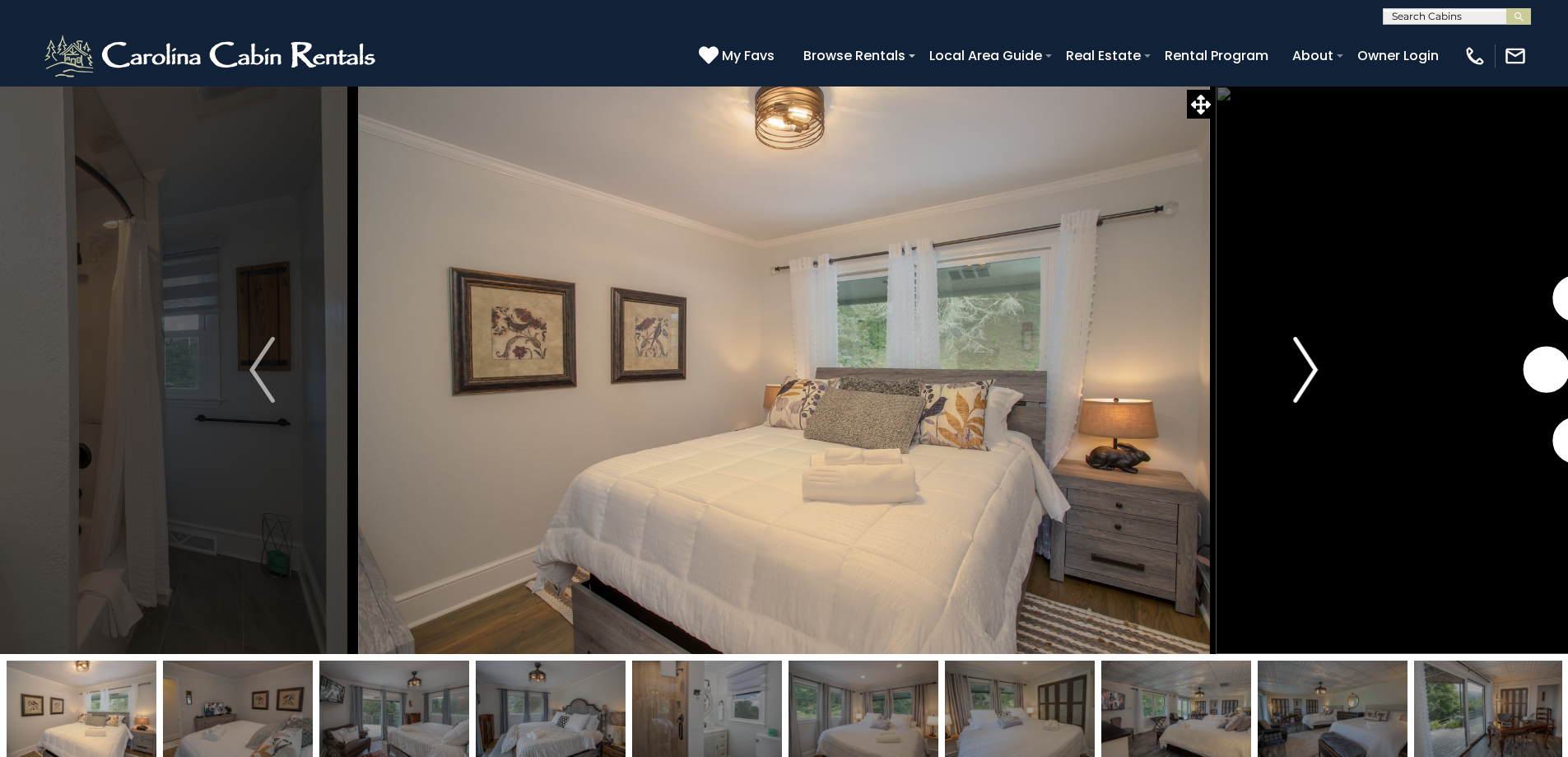
click at [1309, 371] on img "Next" at bounding box center [1306, 369] width 25 height 66
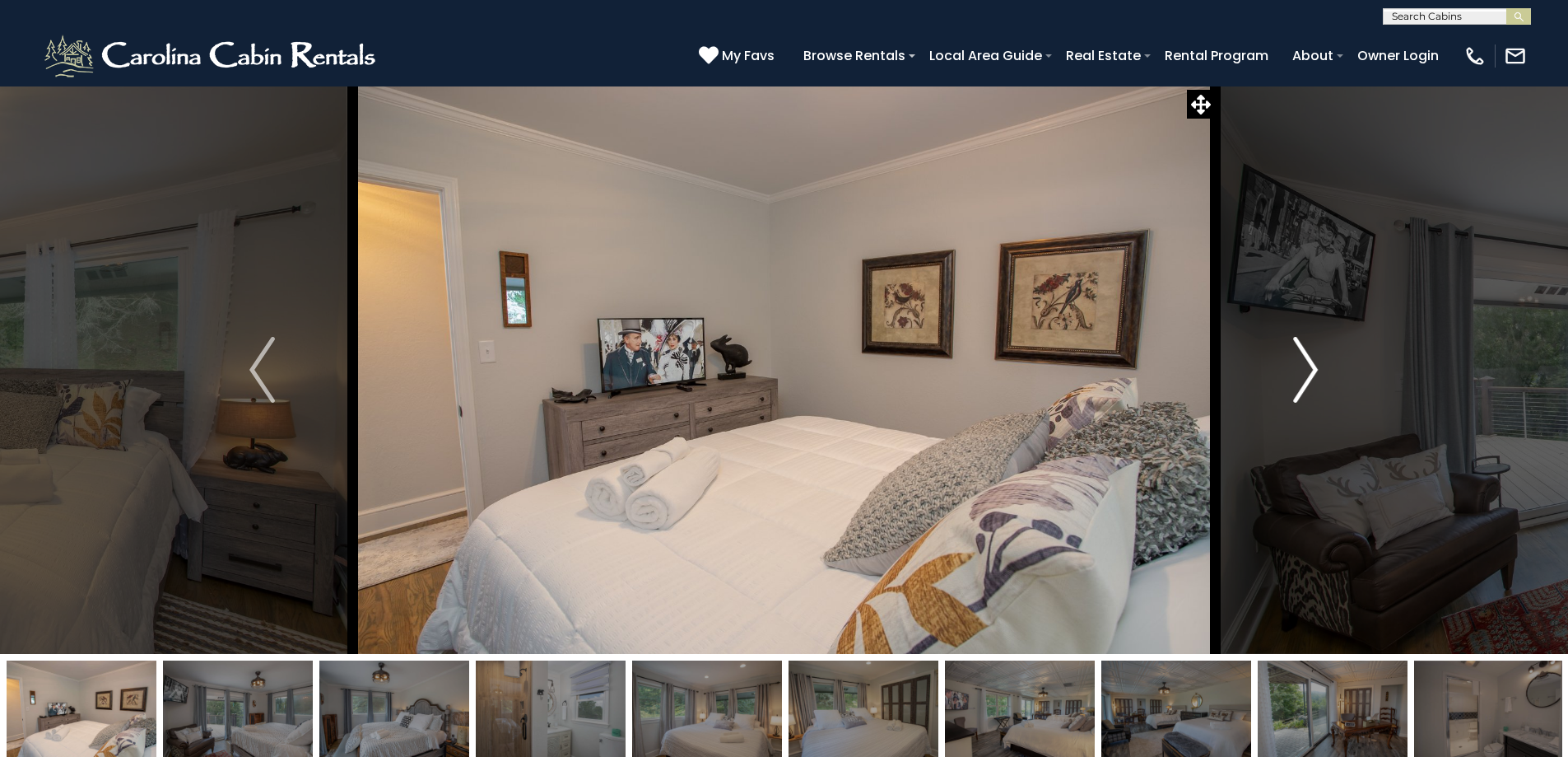
click at [1309, 371] on img "Next" at bounding box center [1306, 369] width 25 height 66
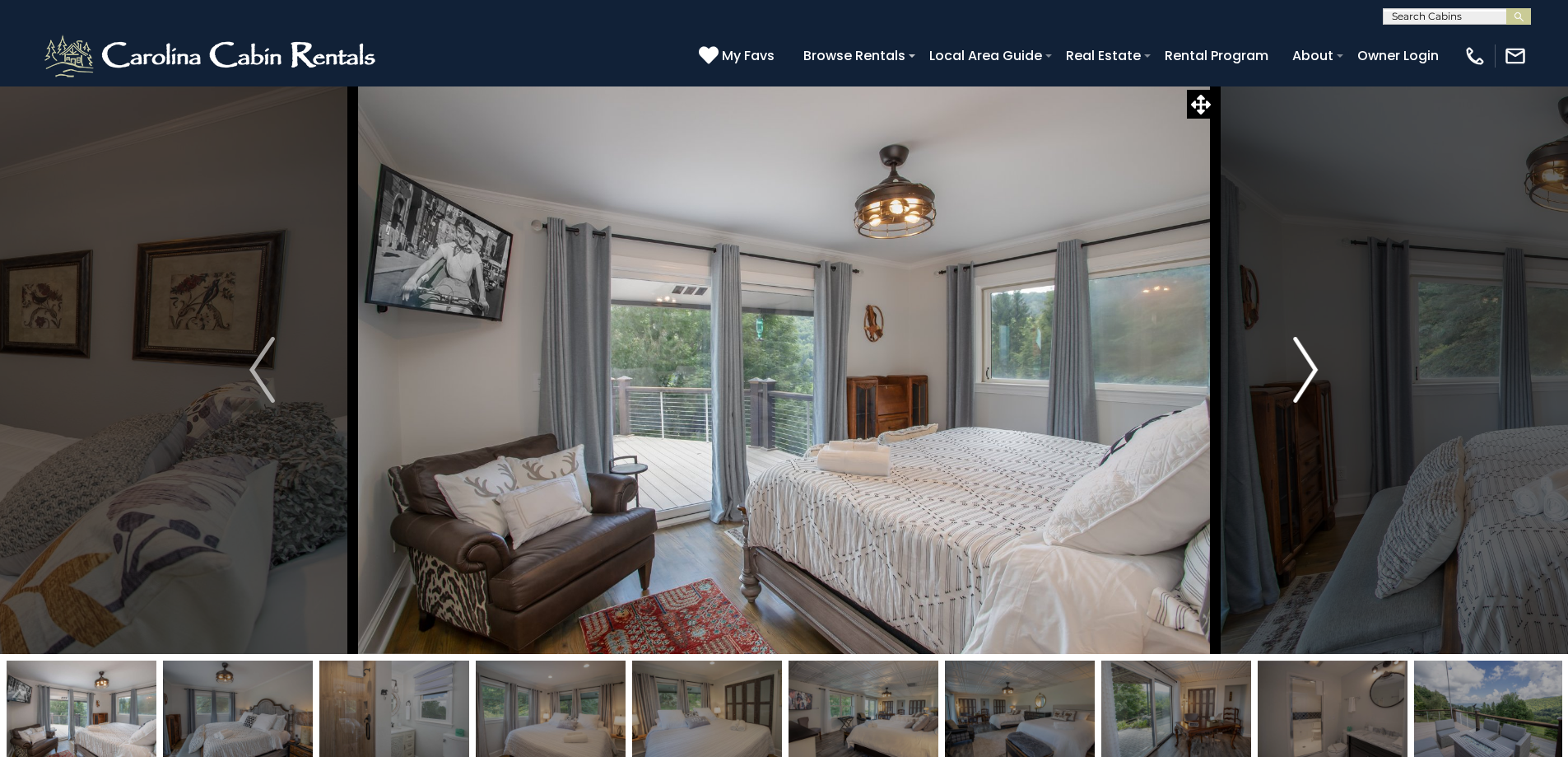
click at [1307, 374] on img "Next" at bounding box center [1306, 369] width 25 height 66
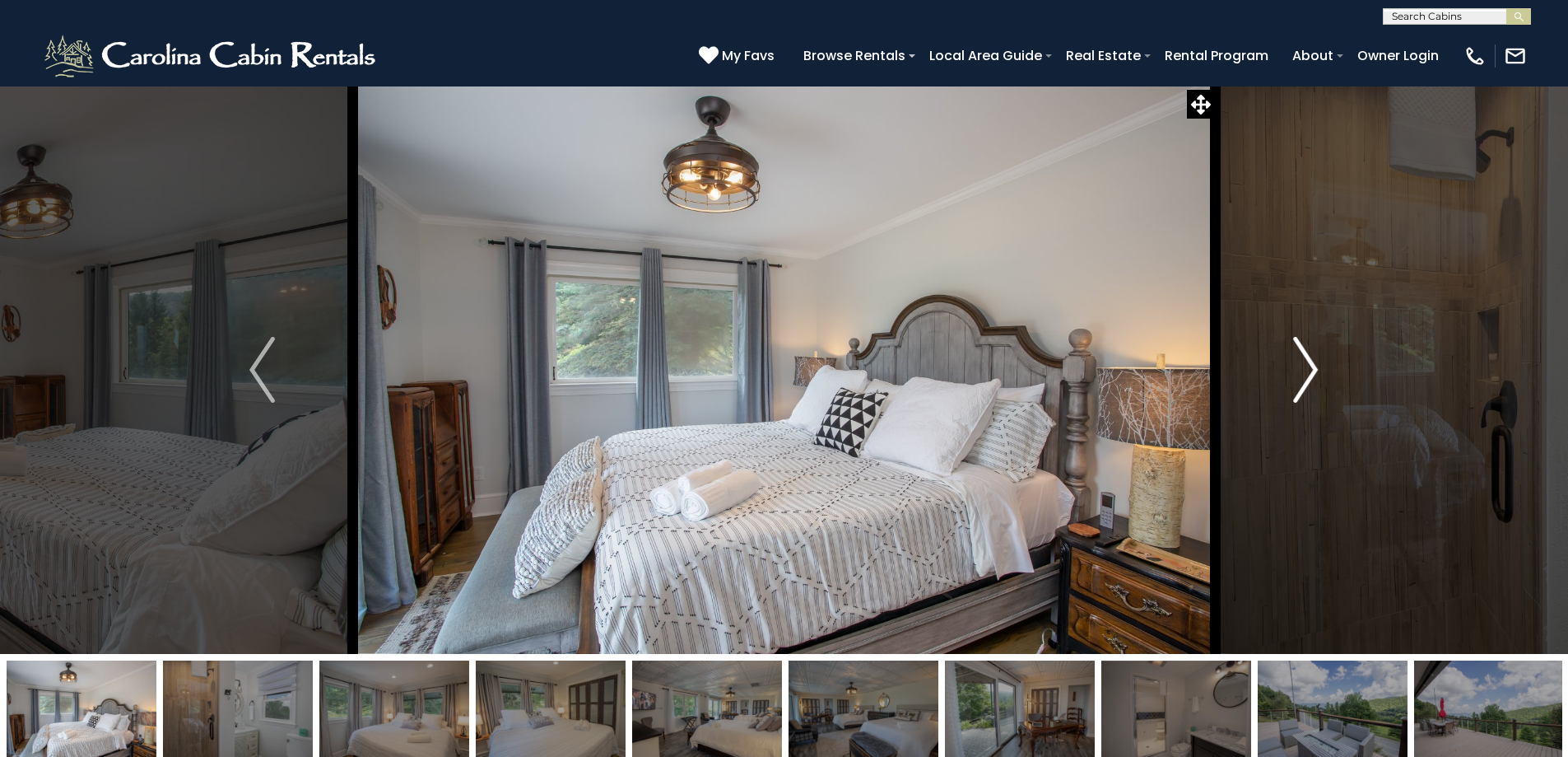
click at [1307, 374] on img "Next" at bounding box center [1306, 369] width 25 height 66
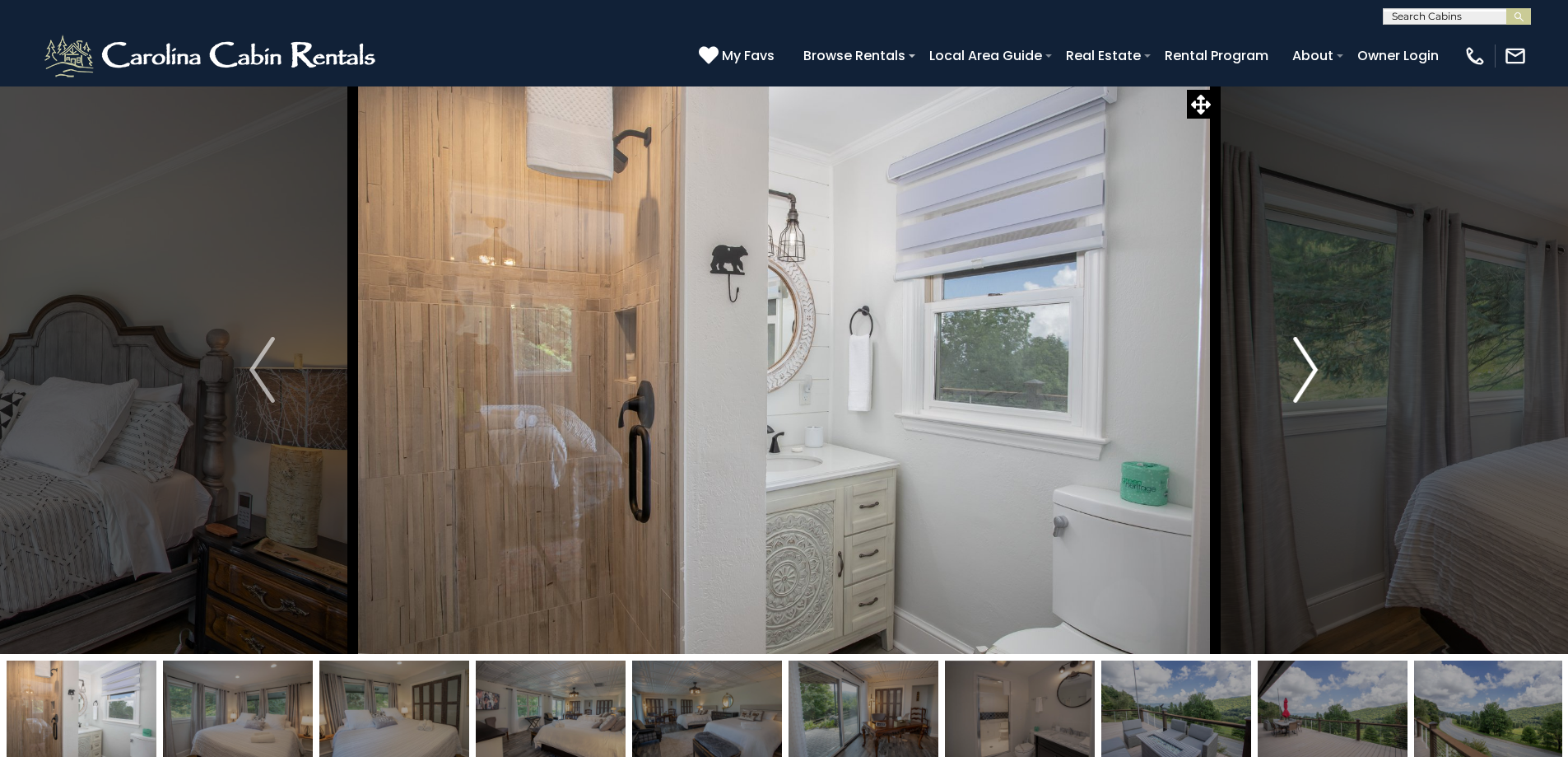
click at [1307, 374] on img "Next" at bounding box center [1306, 369] width 25 height 66
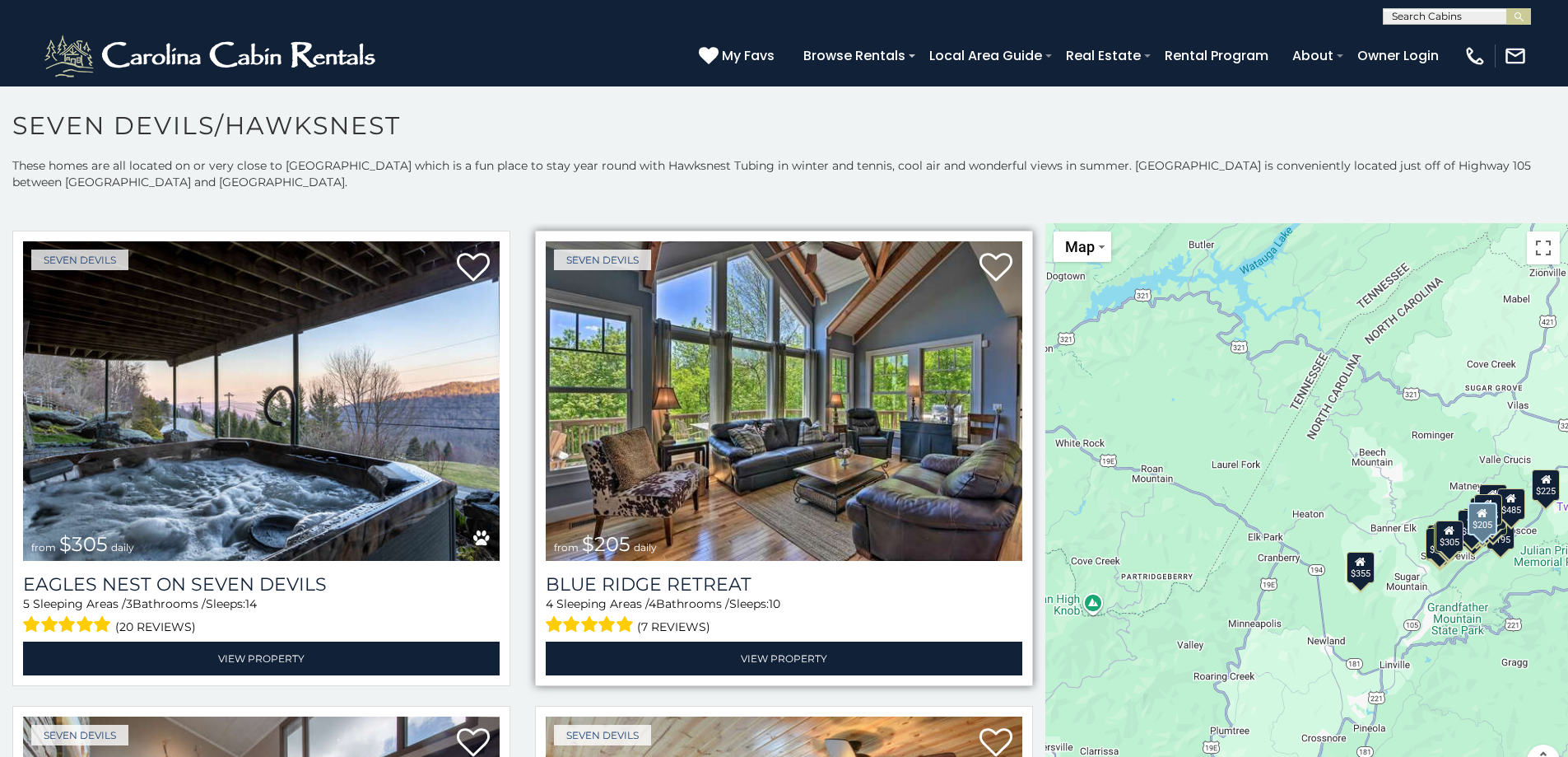
scroll to position [1482, 0]
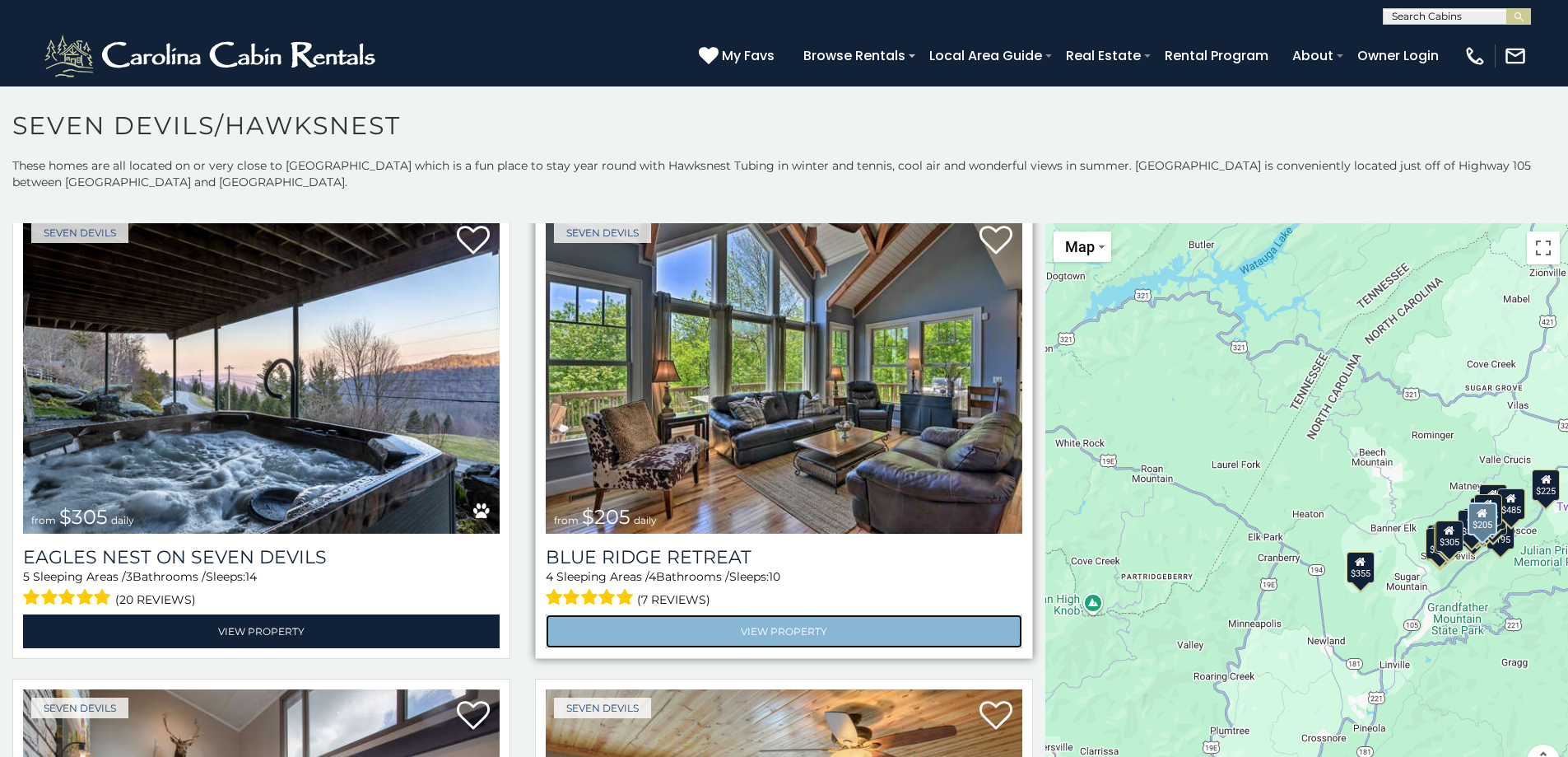
click at [751, 621] on link "View Property" at bounding box center [784, 631] width 476 height 33
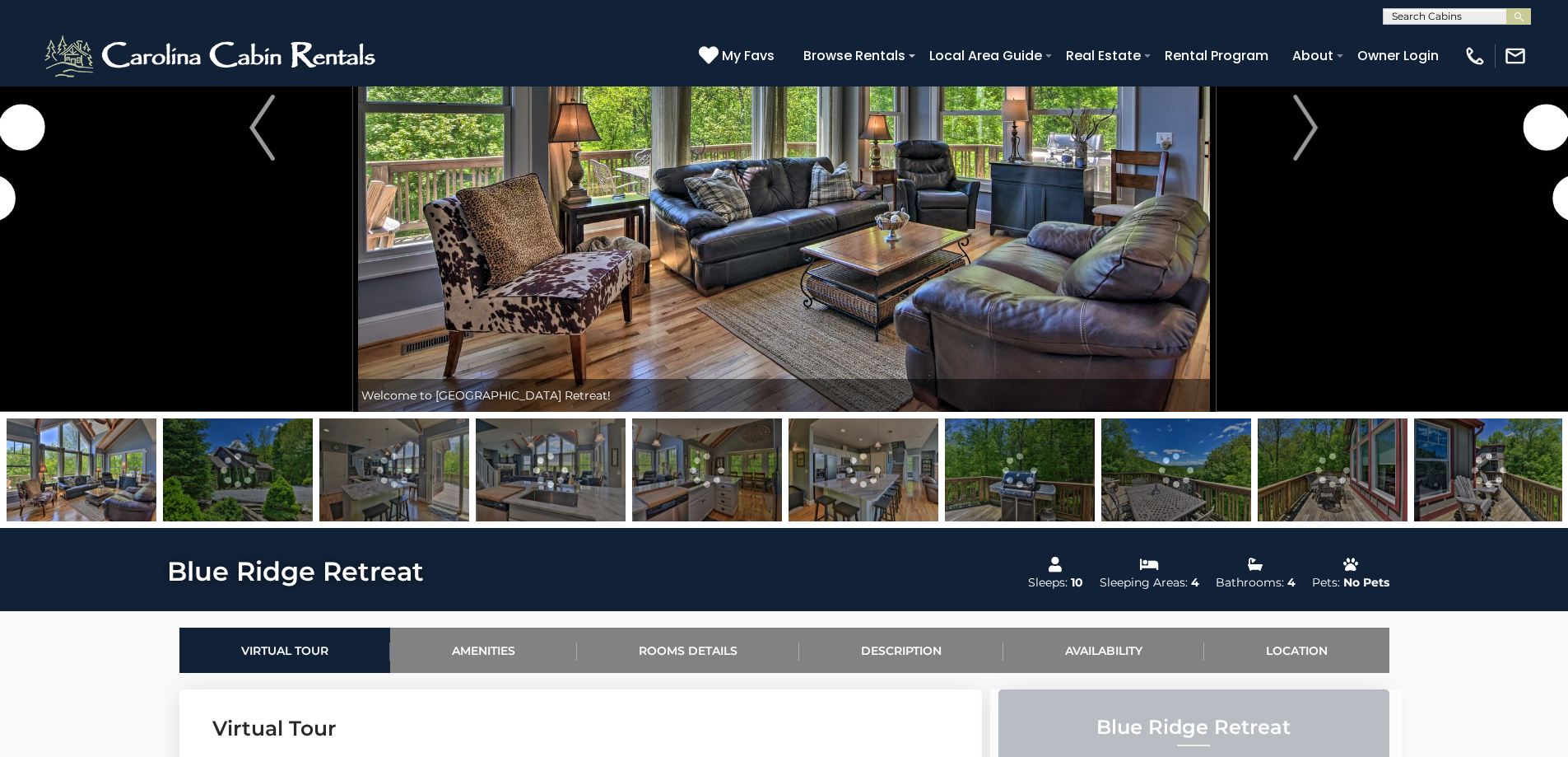
scroll to position [247, 0]
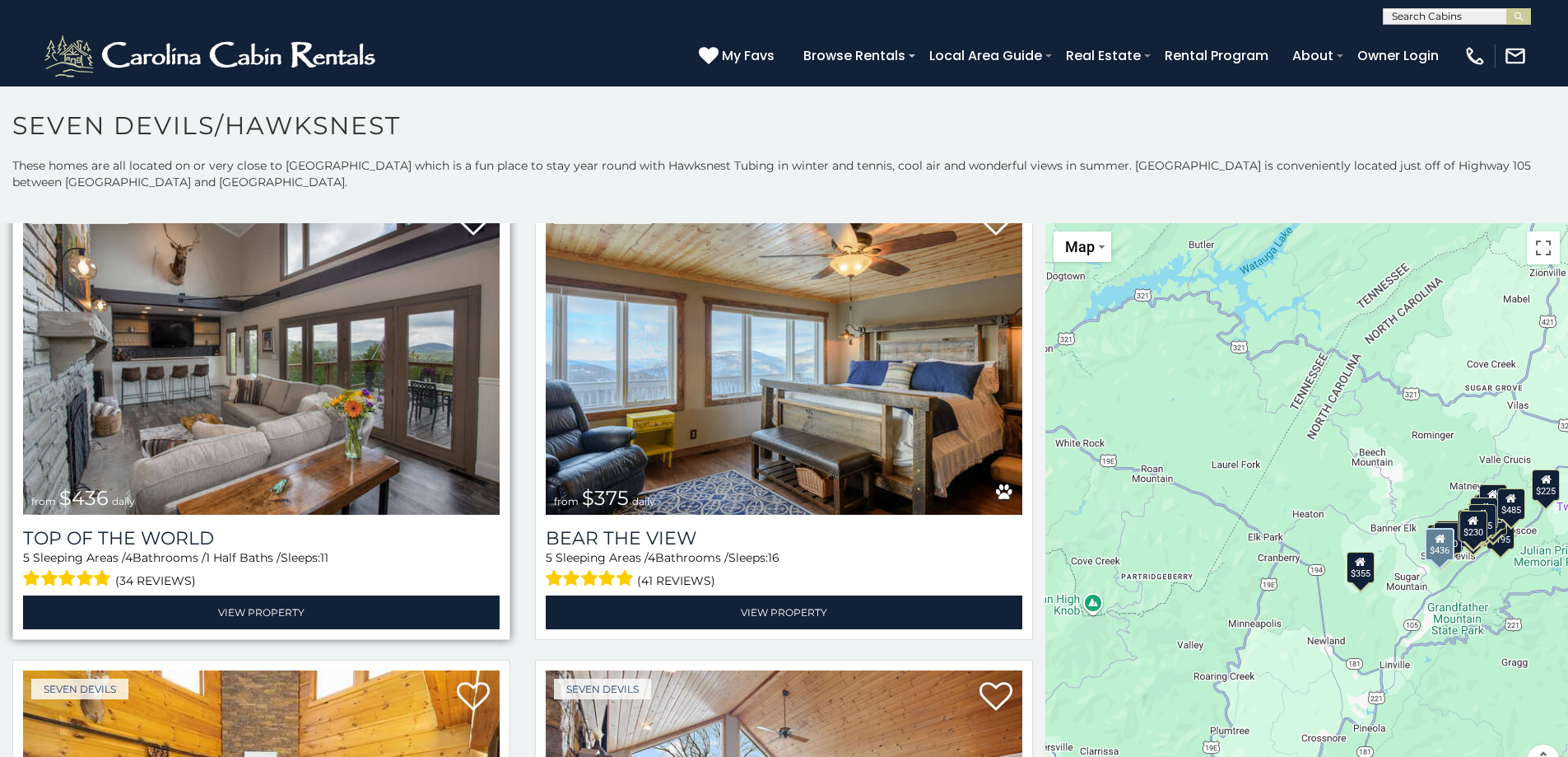
scroll to position [1893, 0]
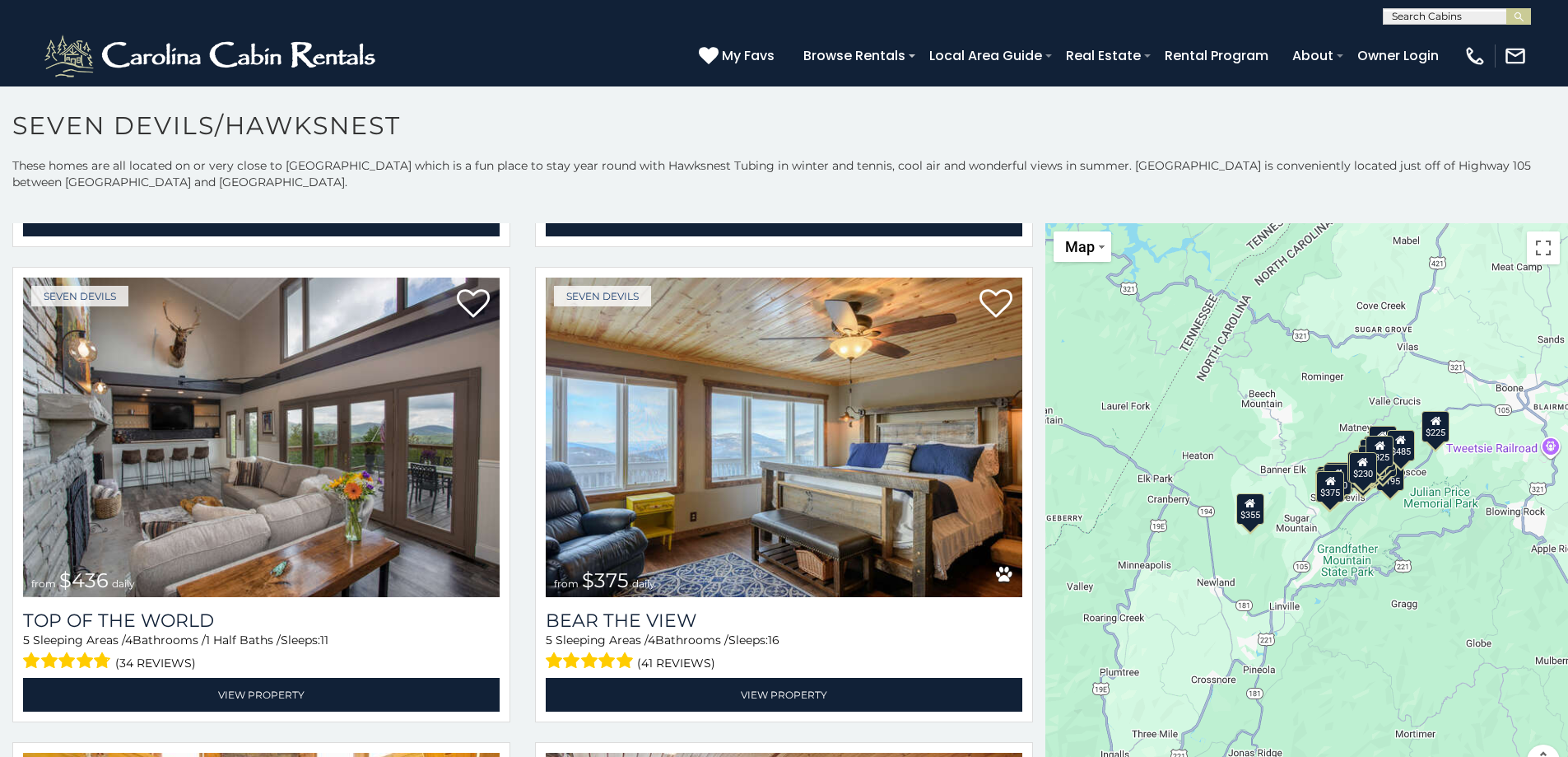
drag, startPoint x: 1237, startPoint y: 590, endPoint x: 1134, endPoint y: 537, distance: 115.8
click at [1134, 537] on div "$400 $330 $355 $485 $195 $205 $305 $205 $436 $375 $325 $230 $275 $315 $300 $140…" at bounding box center [1307, 510] width 523 height 573
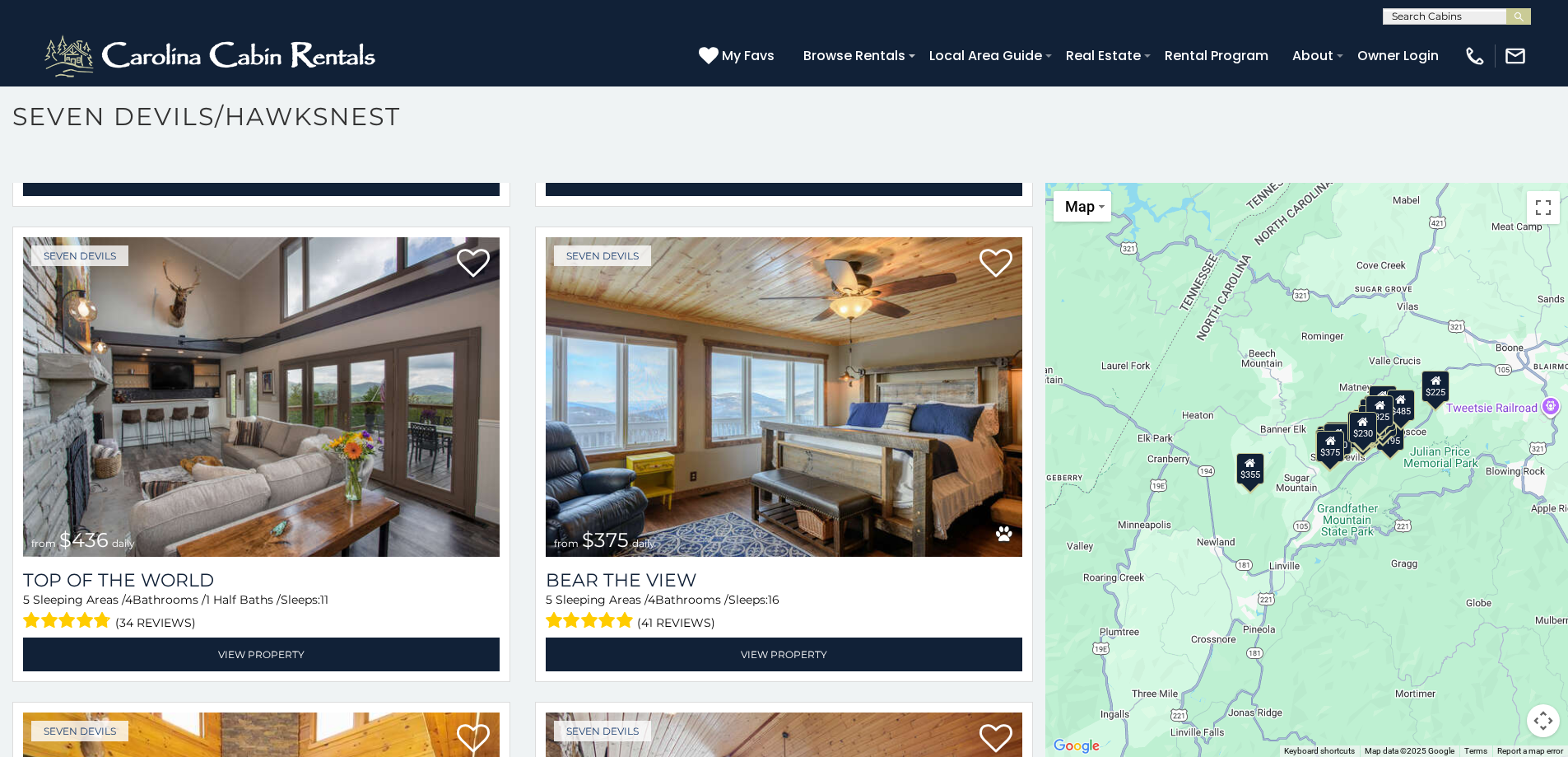
scroll to position [0, 0]
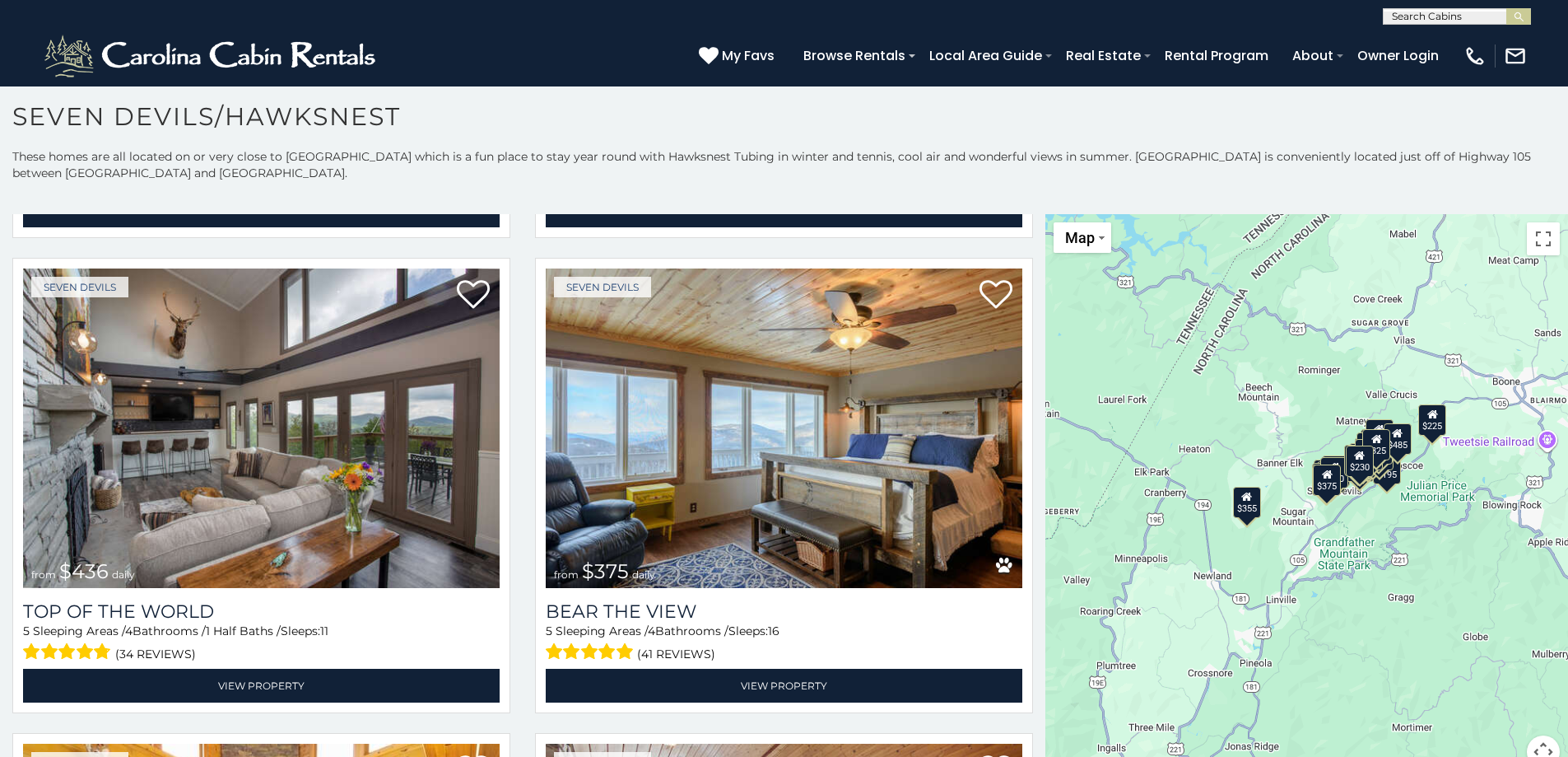
click at [1413, 537] on div "$400 $330 $355 $485 $195 $205 $305 $205 $436 $375 $325 $230 $275 $315 $300 $140…" at bounding box center [1307, 500] width 523 height 573
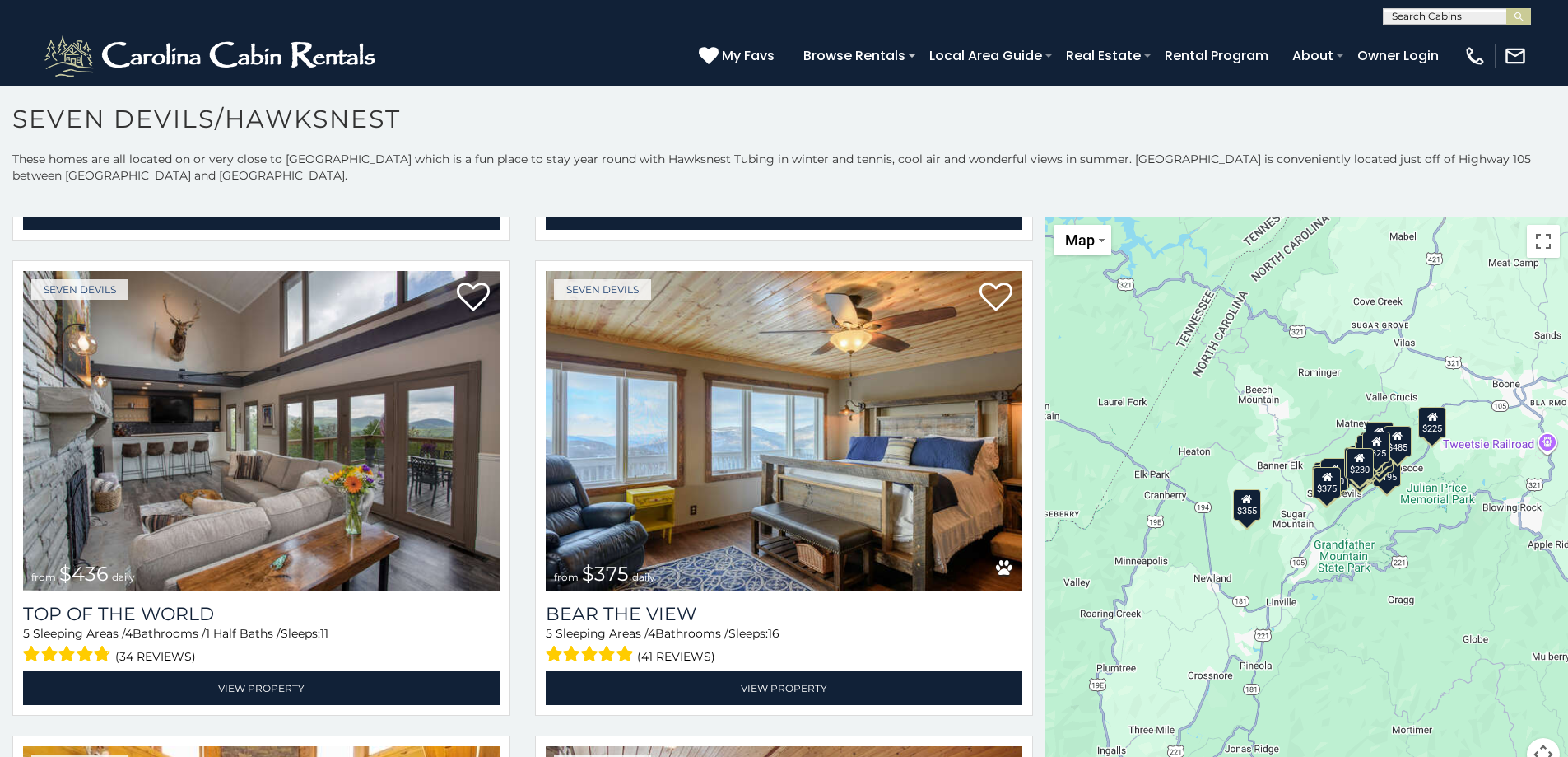
scroll to position [10, 0]
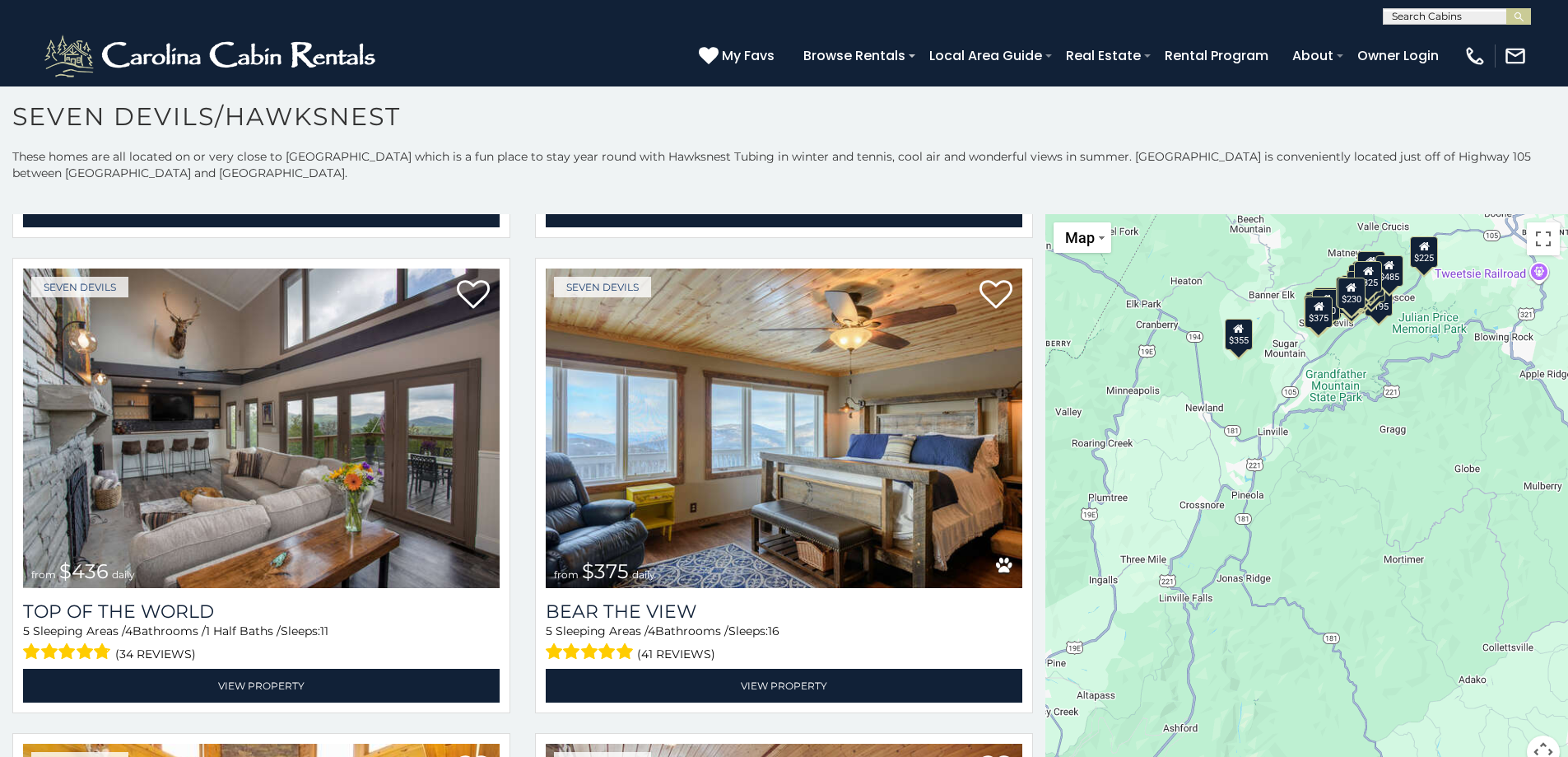
drag, startPoint x: 1358, startPoint y: 584, endPoint x: 1340, endPoint y: 568, distance: 24.1
click at [1340, 573] on div "$400 $330 $355 $485 $195 $205 $305 $205 $436 $375 $325 $230 $275 $315 $300 $140…" at bounding box center [1307, 500] width 523 height 573
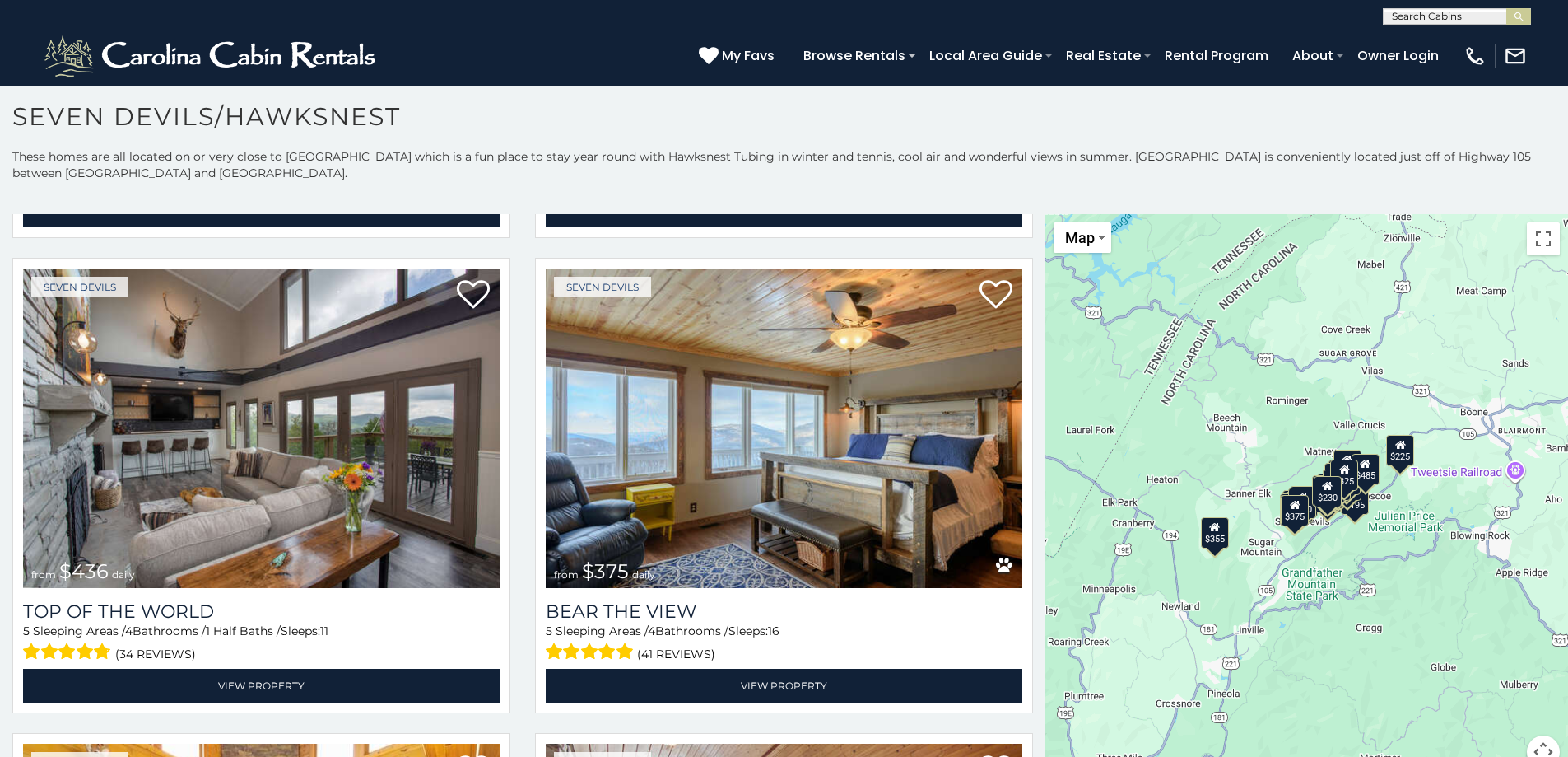
click at [1340, 552] on div "$400 $330 $355 $485 $195 $205 $305 $205 $436 $375 $325 $230 $275 $315 $300 $140…" at bounding box center [1307, 500] width 523 height 573
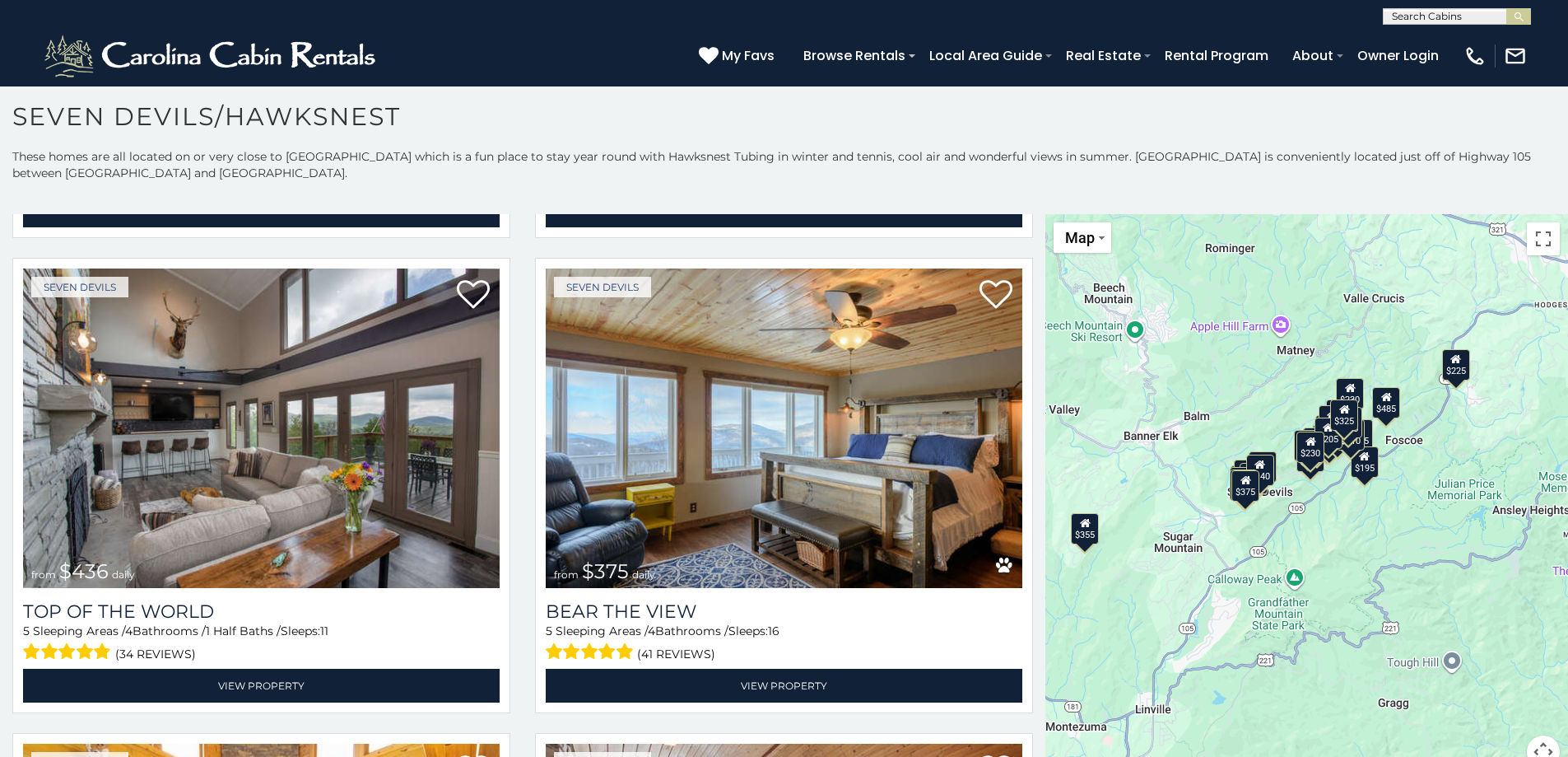
click at [1340, 552] on div "$400 $330 $355 $485 $195 $205 $305 $205 $436 $375 $325 $230 $275 $315 $300 $140…" at bounding box center [1307, 500] width 523 height 573
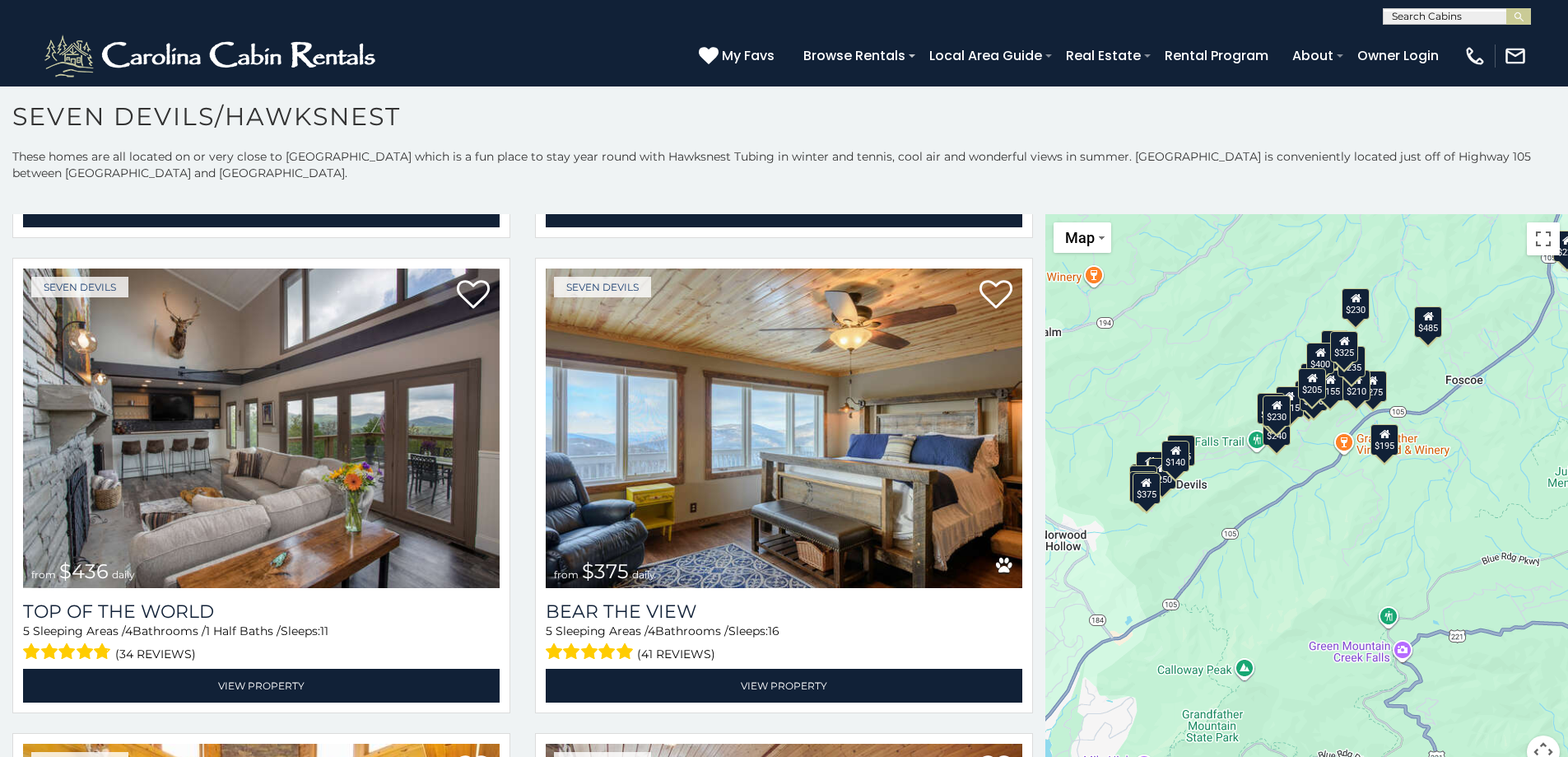
drag, startPoint x: 1329, startPoint y: 522, endPoint x: 1331, endPoint y: 580, distance: 58.0
click at [1331, 580] on div "$400 $330 $355 $485 $195 $205 $305 $205 $436 $375 $325 $230 $275 $315 $300 $140…" at bounding box center [1307, 500] width 523 height 573
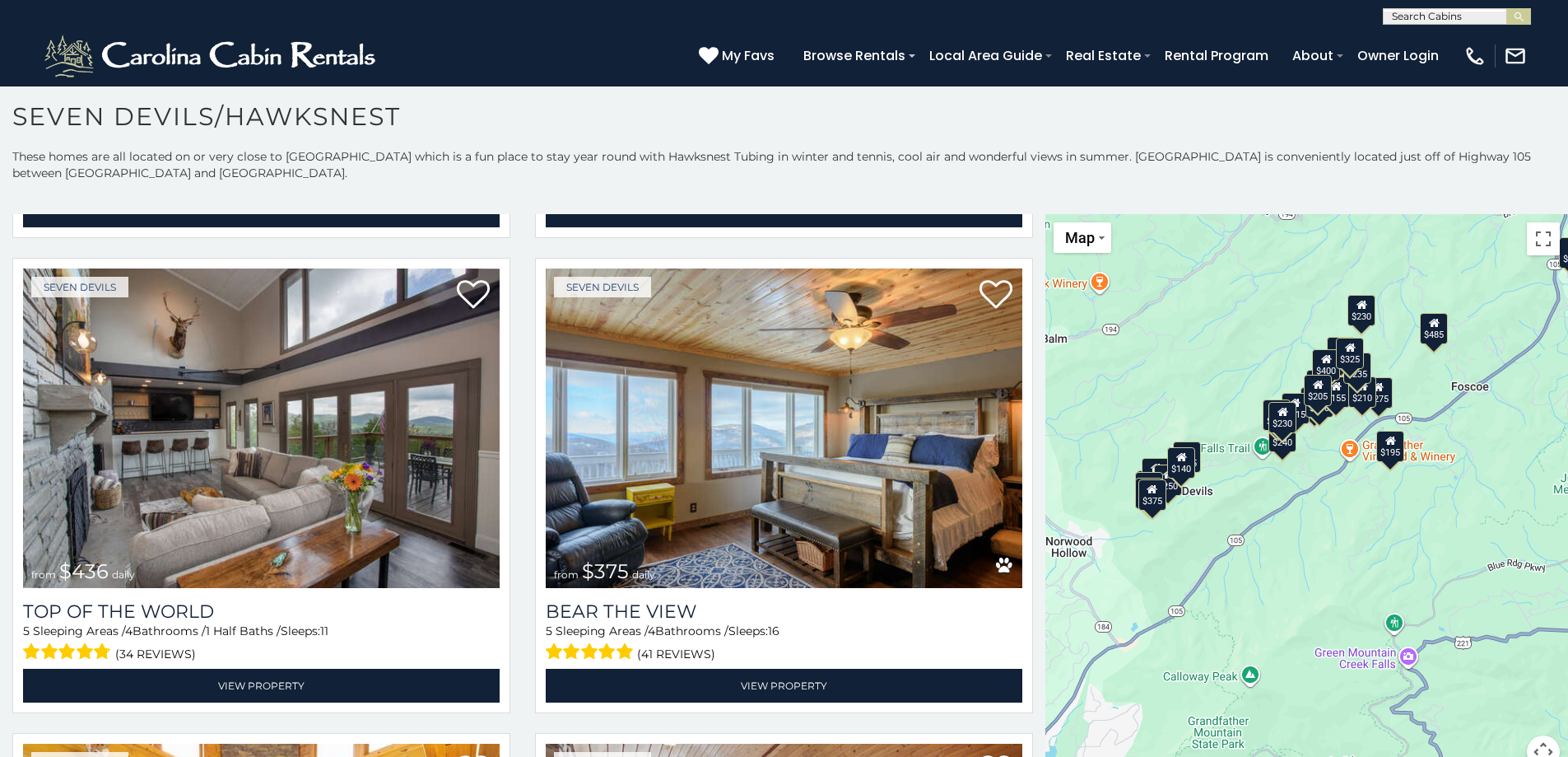
click at [1309, 540] on div "$400 $330 $355 $485 $195 $205 $305 $205 $436 $375 $325 $230 $275 $315 $300 $140…" at bounding box center [1307, 500] width 523 height 573
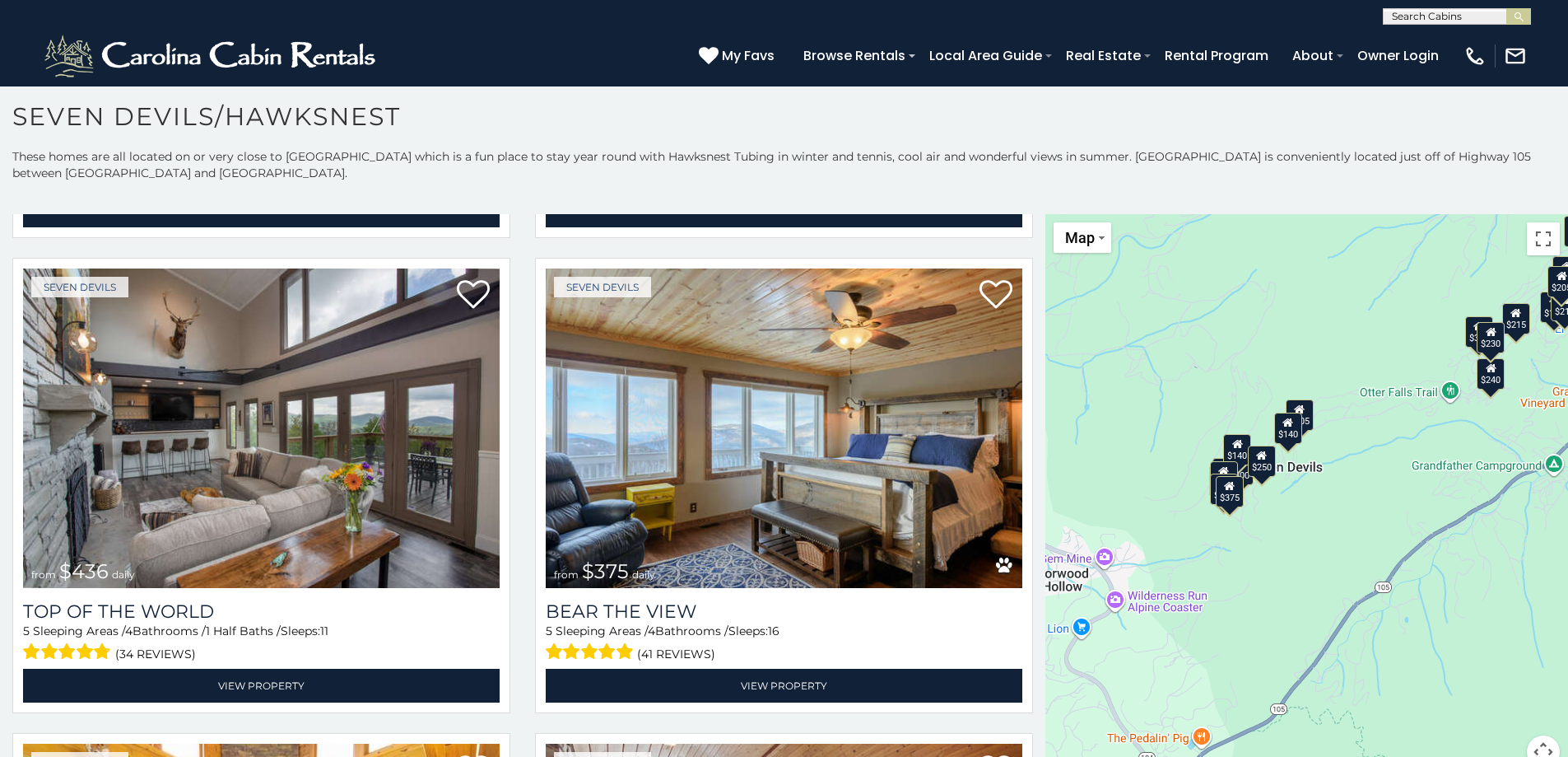
drag, startPoint x: 1202, startPoint y: 549, endPoint x: 1445, endPoint y: 575, distance: 244.4
click at [1445, 575] on div "$400 $330 $355 $485 $195 $205 $305 $205 $436 $375 $325 $230 $275 $315 $300 $140…" at bounding box center [1307, 500] width 523 height 573
click at [1302, 485] on div "$400 $330 $355 $485 $195 $205 $305 $205 $436 $375 $325 $230 $275 $315 $300 $140…" at bounding box center [1307, 500] width 523 height 573
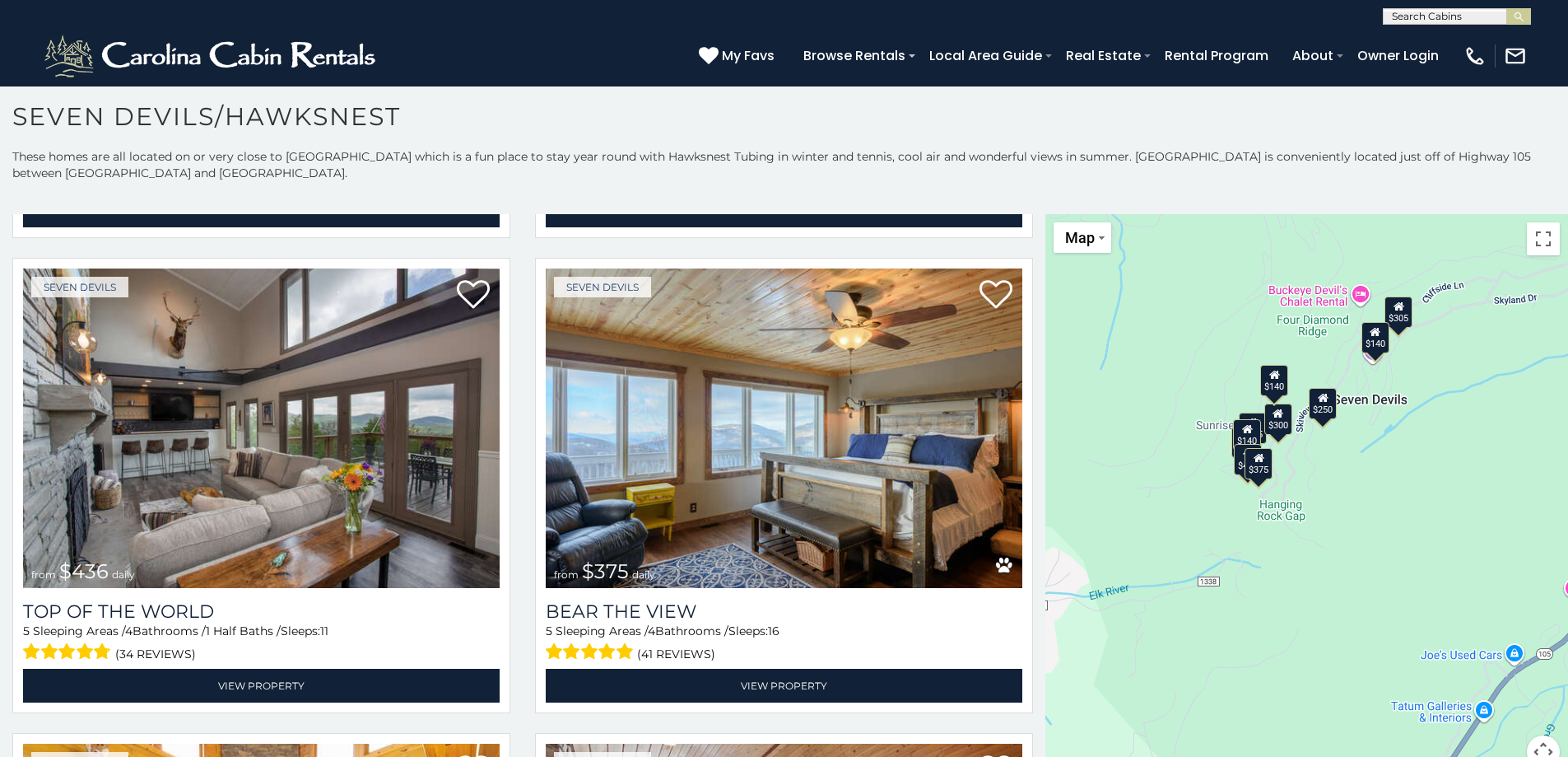
drag, startPoint x: 1232, startPoint y: 559, endPoint x: 1336, endPoint y: 514, distance: 113.3
click at [1336, 514] on div "$400 $330 $355 $485 $195 $205 $305 $205 $436 $375 $325 $230 $275 $315 $300 $140…" at bounding box center [1307, 500] width 523 height 573
click at [1343, 503] on div "$400 $330 $355 $485 $195 $205 $305 $205 $436 $375 $325 $230 $275 $315 $300 $140…" at bounding box center [1307, 500] width 523 height 573
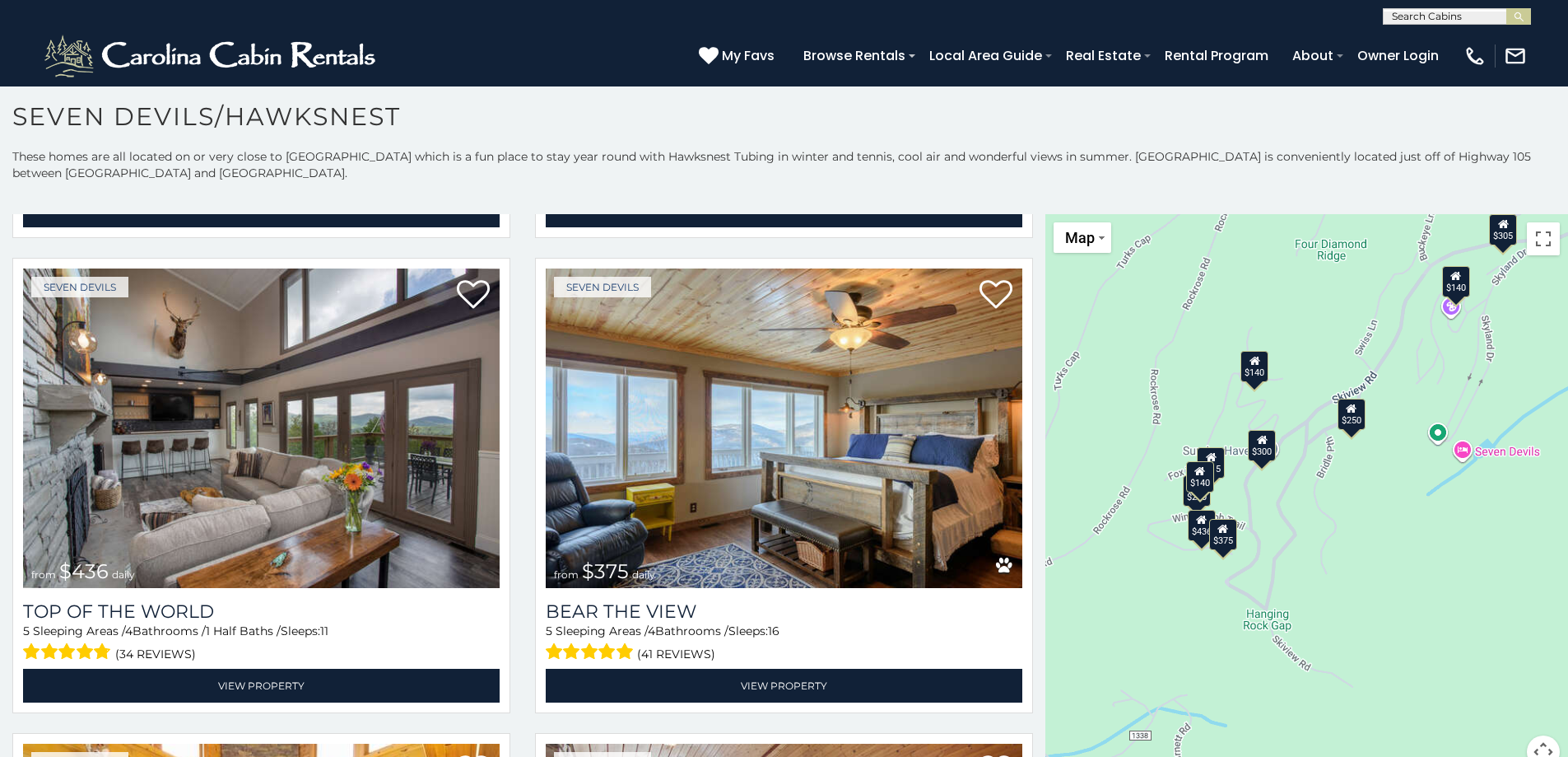
drag, startPoint x: 1263, startPoint y: 494, endPoint x: 1318, endPoint y: 590, distance: 110.6
click at [1318, 590] on div "$400 $330 $355 $485 $195 $205 $305 $205 $436 $375 $325 $230 $275 $315 $300 $140…" at bounding box center [1307, 500] width 523 height 573
click at [1222, 539] on div "$375" at bounding box center [1223, 534] width 28 height 31
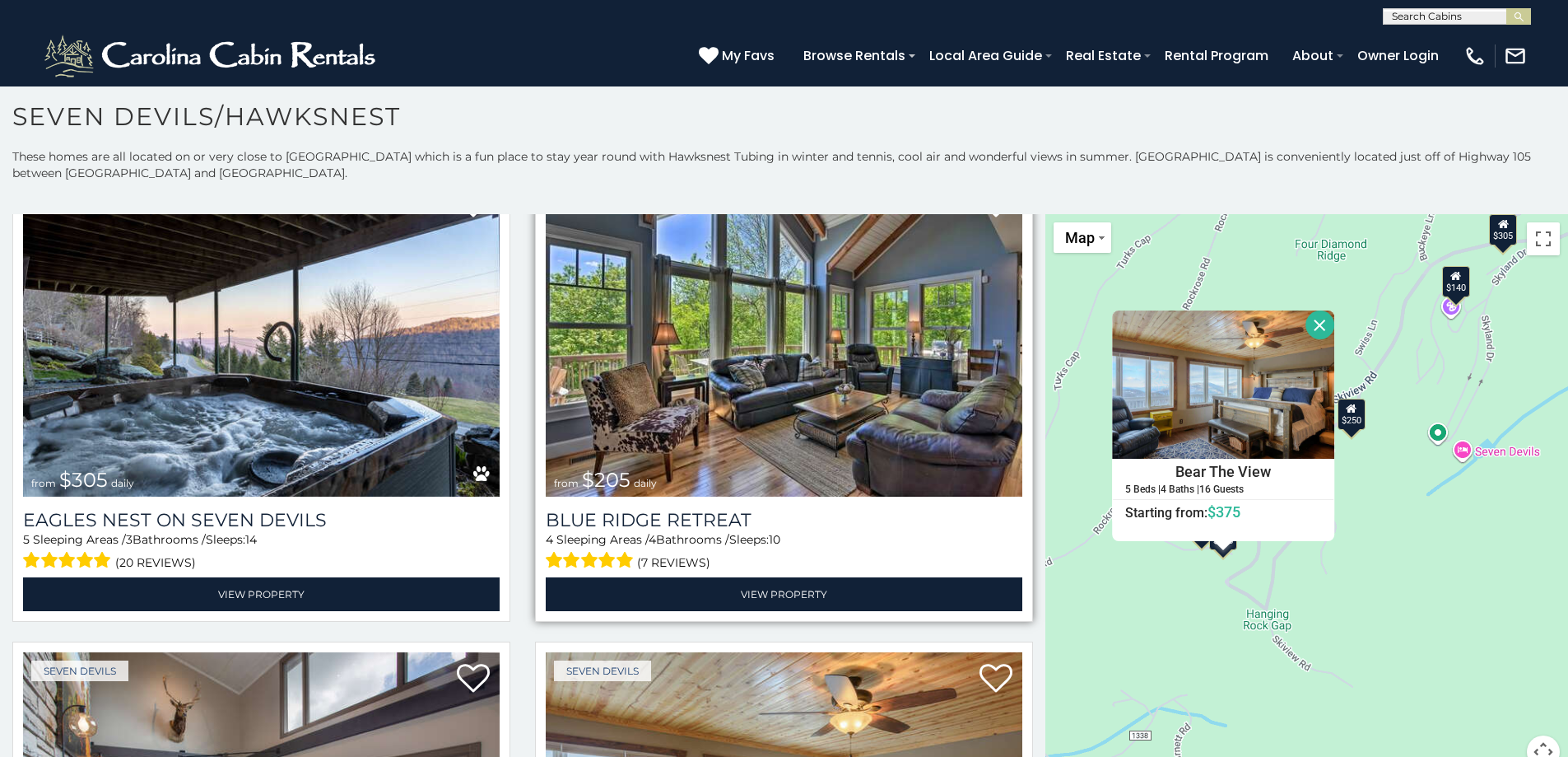
scroll to position [1812, 0]
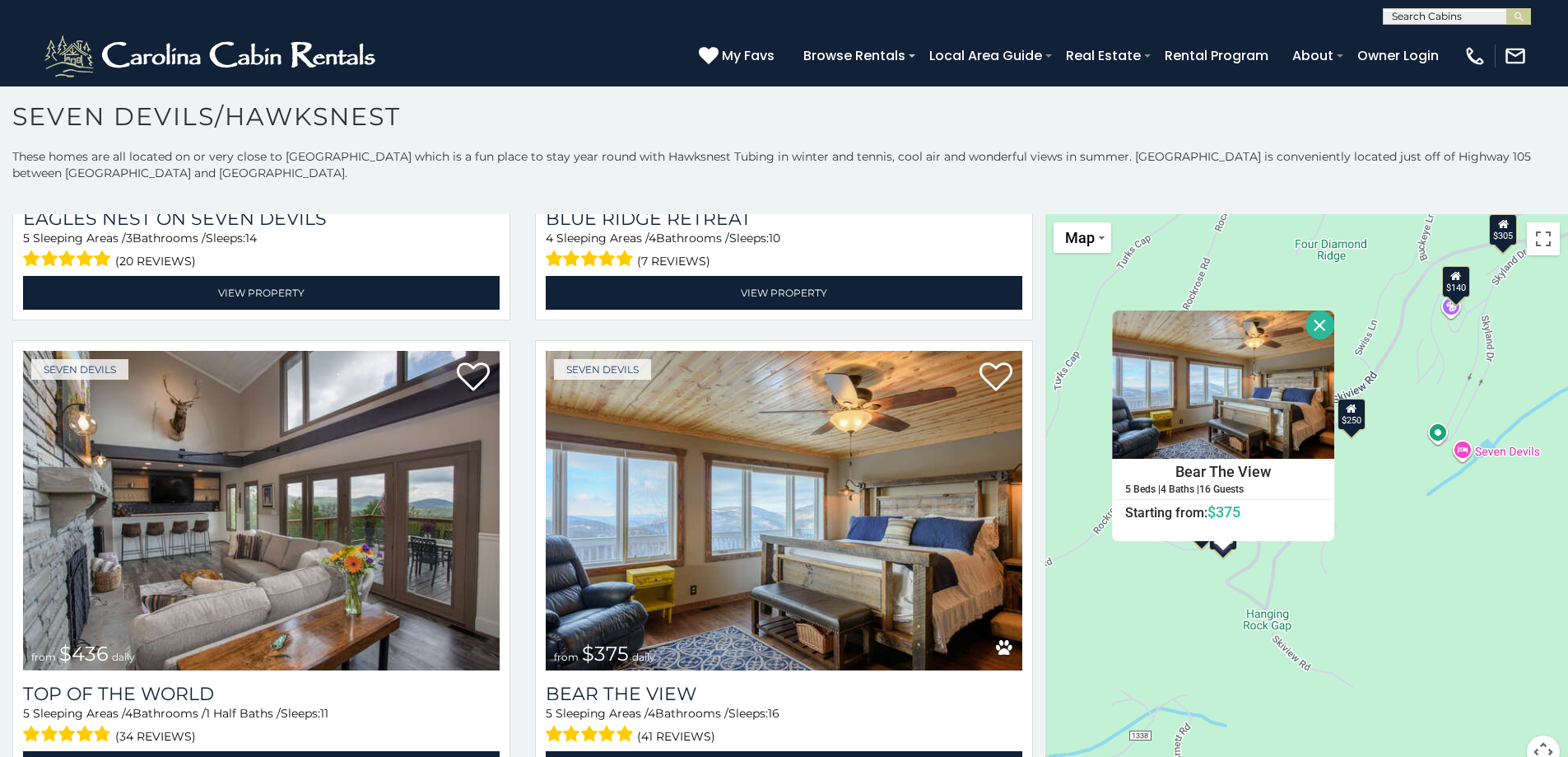
click at [1302, 603] on div "$400 $330 $355 $485 $195 $205 $305 $205 $436 $375 $325 $230 $275 $315 $300 $140…" at bounding box center [1307, 500] width 523 height 573
click at [1381, 553] on div "$400 $330 $355 $485 $195 $205 $305 $205 $436 $375 $325 $230 $275 $315 $300 $140…" at bounding box center [1307, 500] width 523 height 573
click at [1309, 324] on button "Close" at bounding box center [1320, 324] width 29 height 29
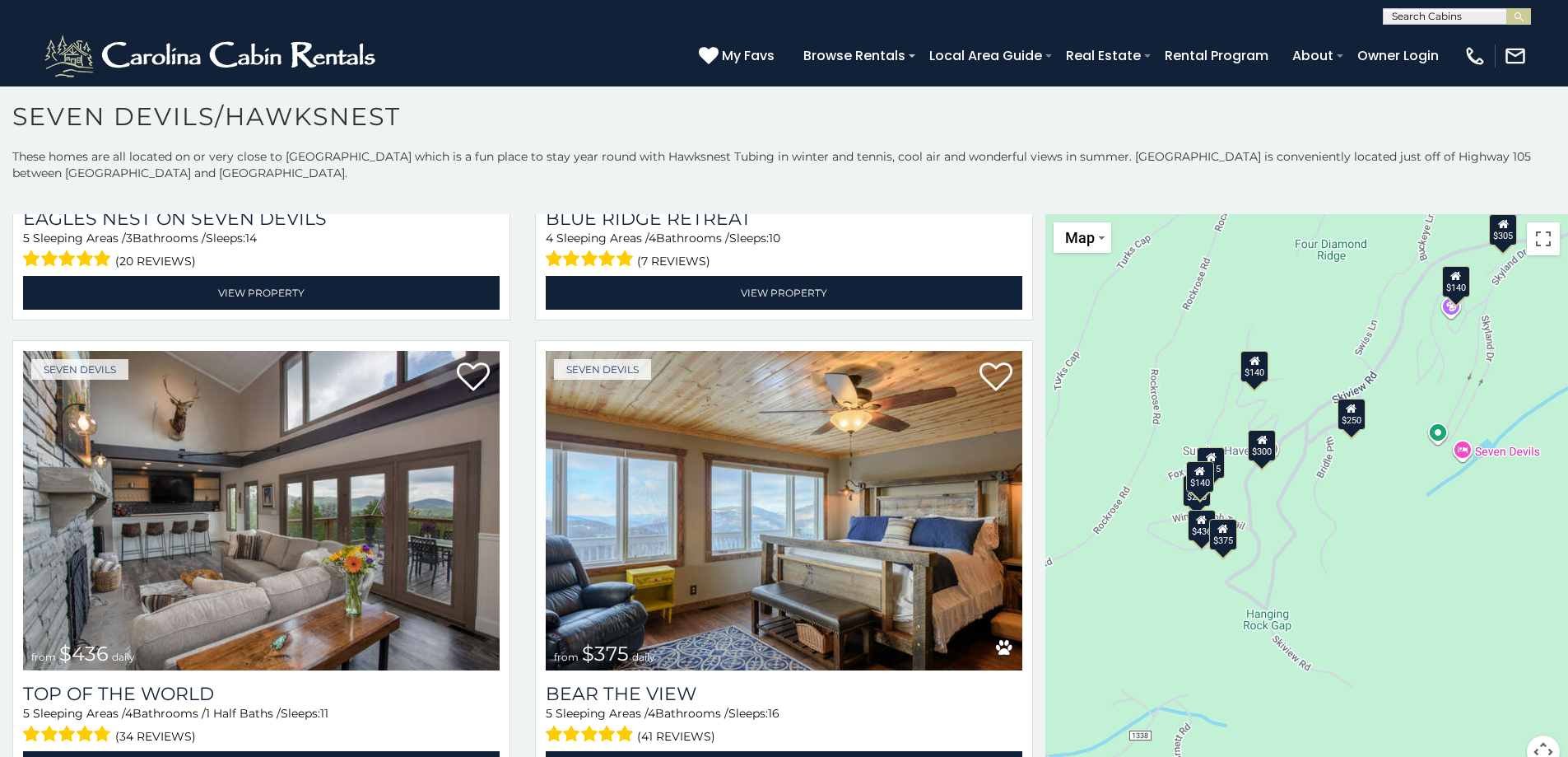
click at [1191, 530] on div "$436" at bounding box center [1201, 524] width 28 height 31
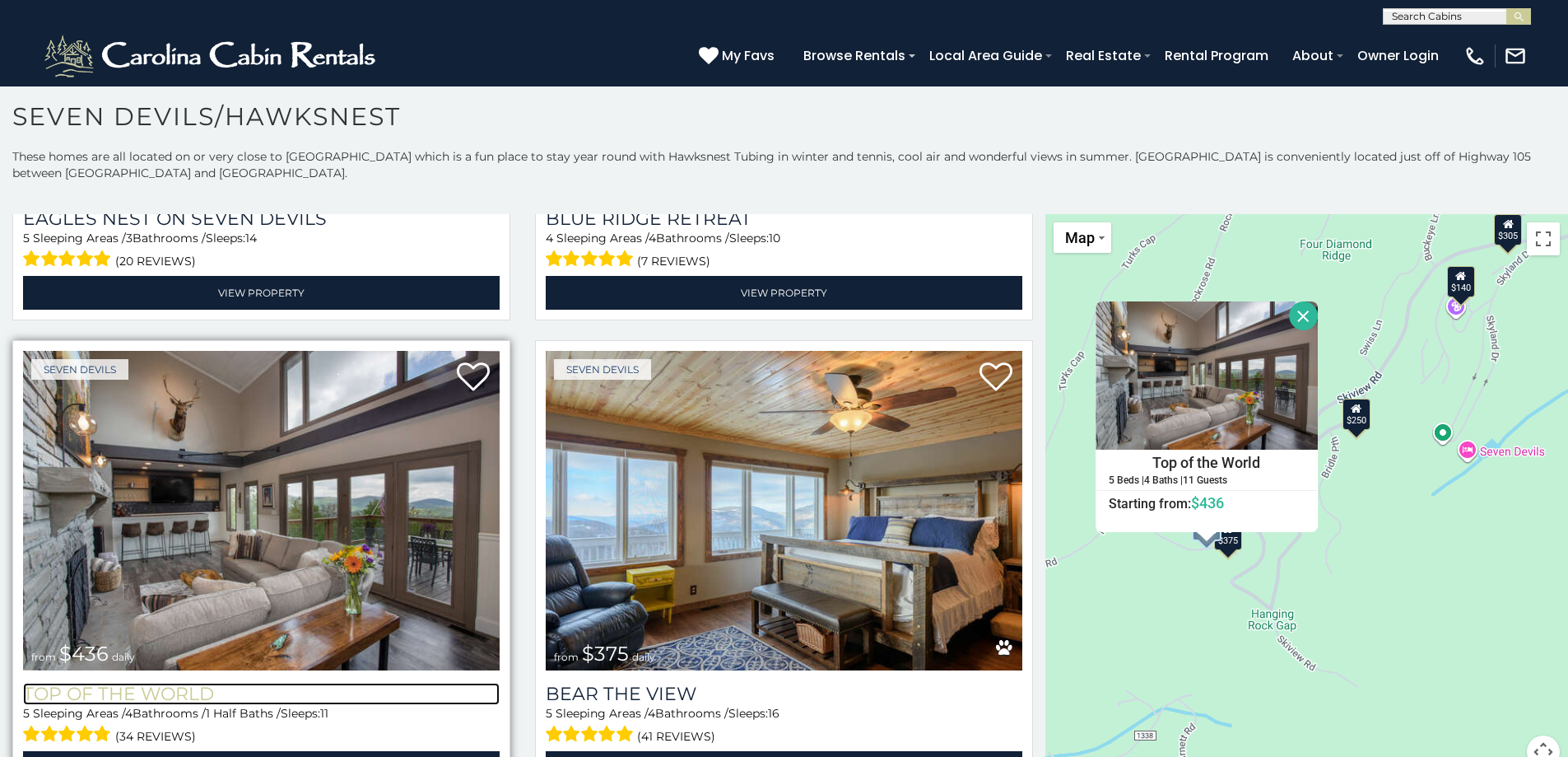
click at [174, 683] on h3 "Top of the World" at bounding box center [261, 693] width 476 height 22
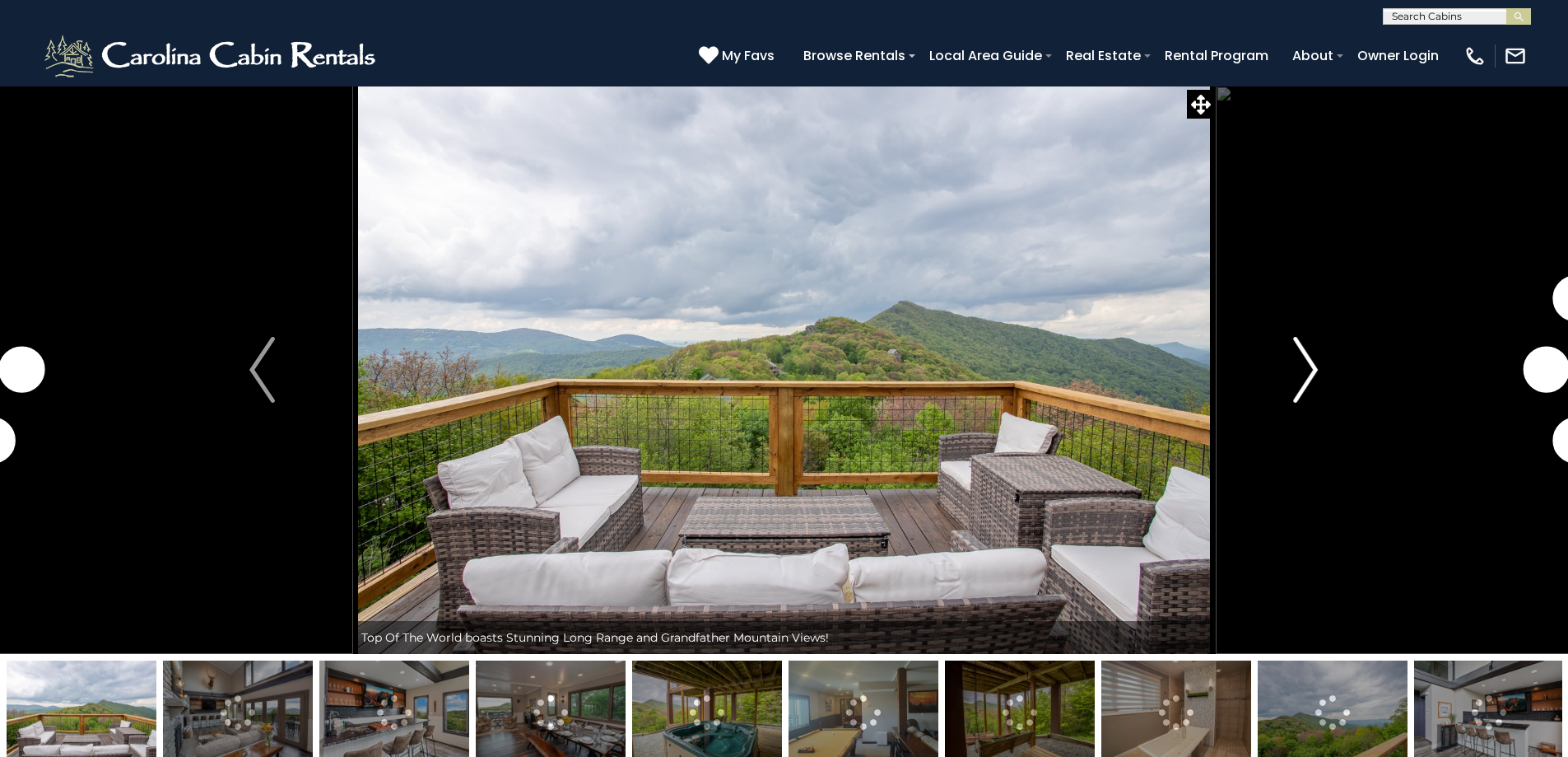
click at [1299, 363] on img "Next" at bounding box center [1306, 369] width 25 height 66
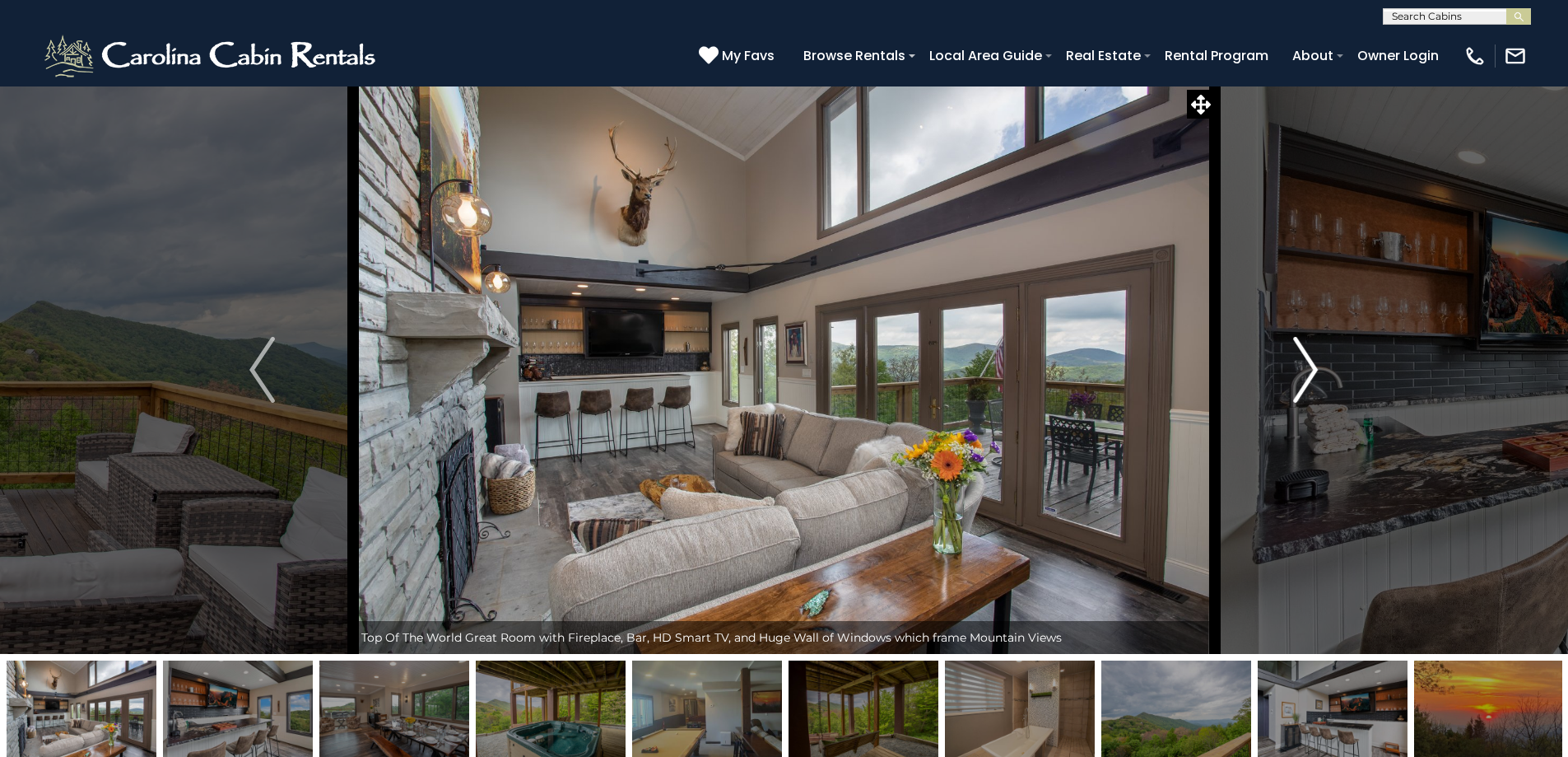
click at [1302, 373] on img "Next" at bounding box center [1306, 369] width 25 height 66
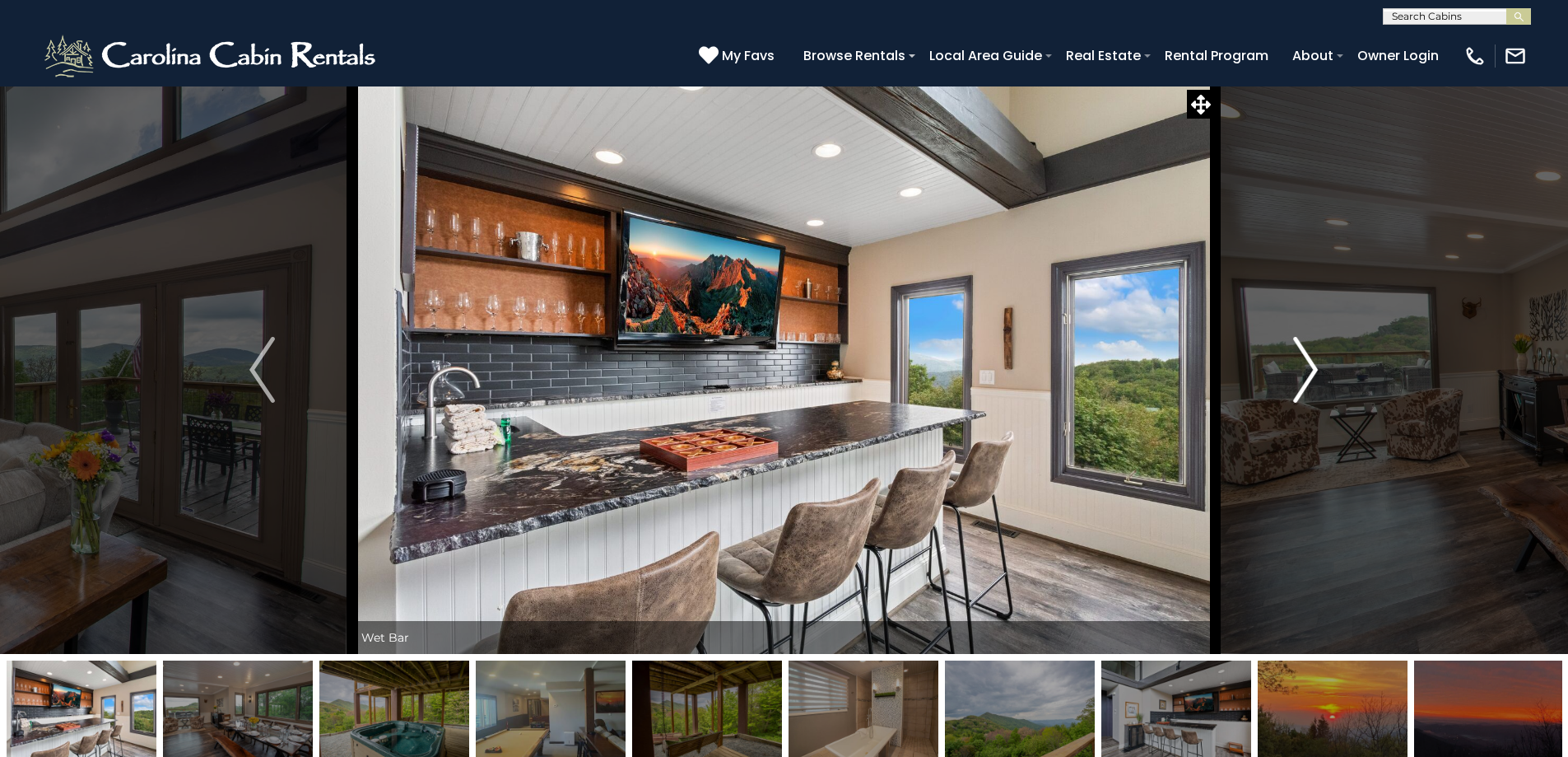
click at [1302, 378] on img "Next" at bounding box center [1306, 369] width 25 height 66
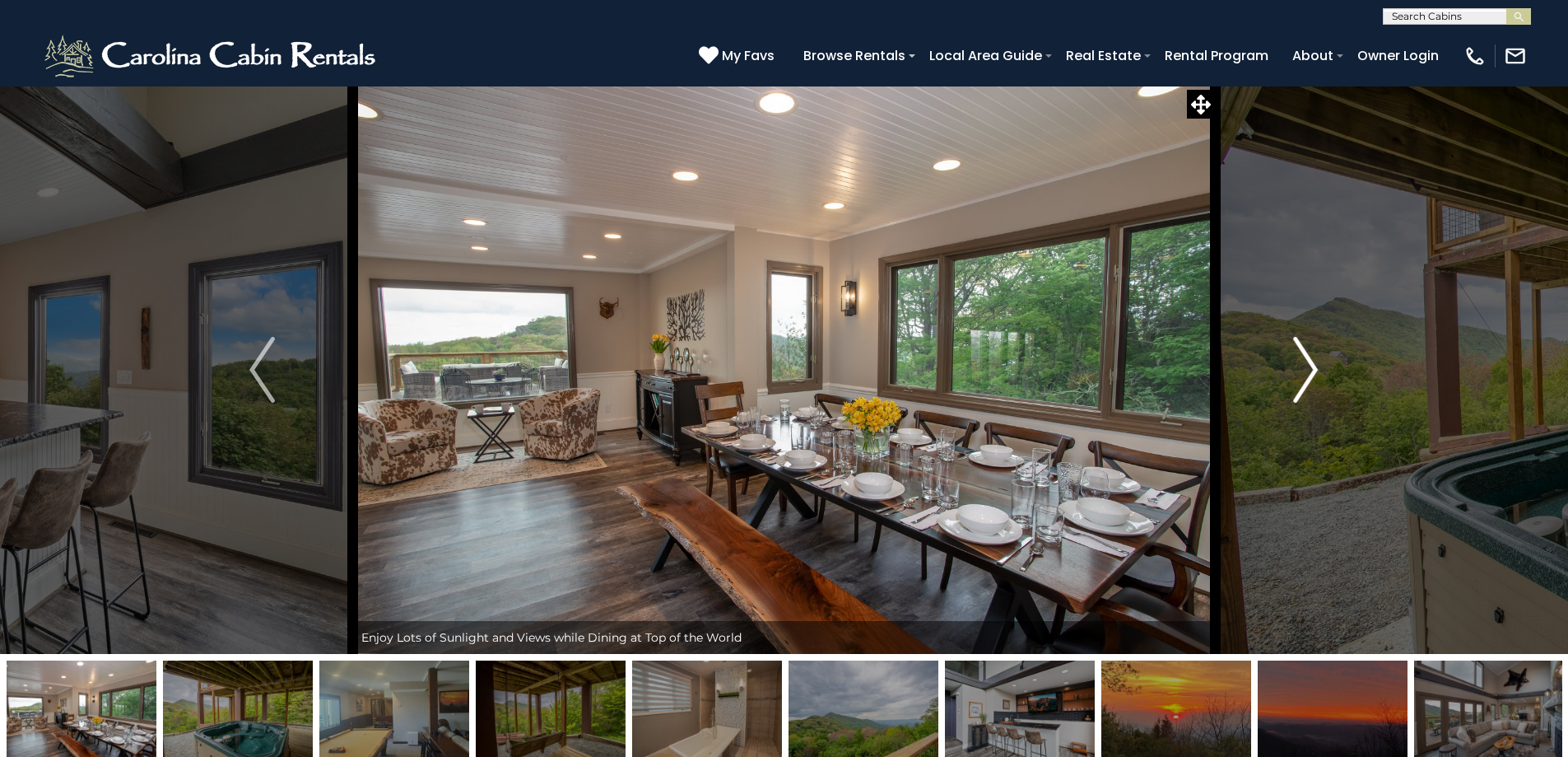
click at [1302, 378] on img "Next" at bounding box center [1306, 369] width 25 height 66
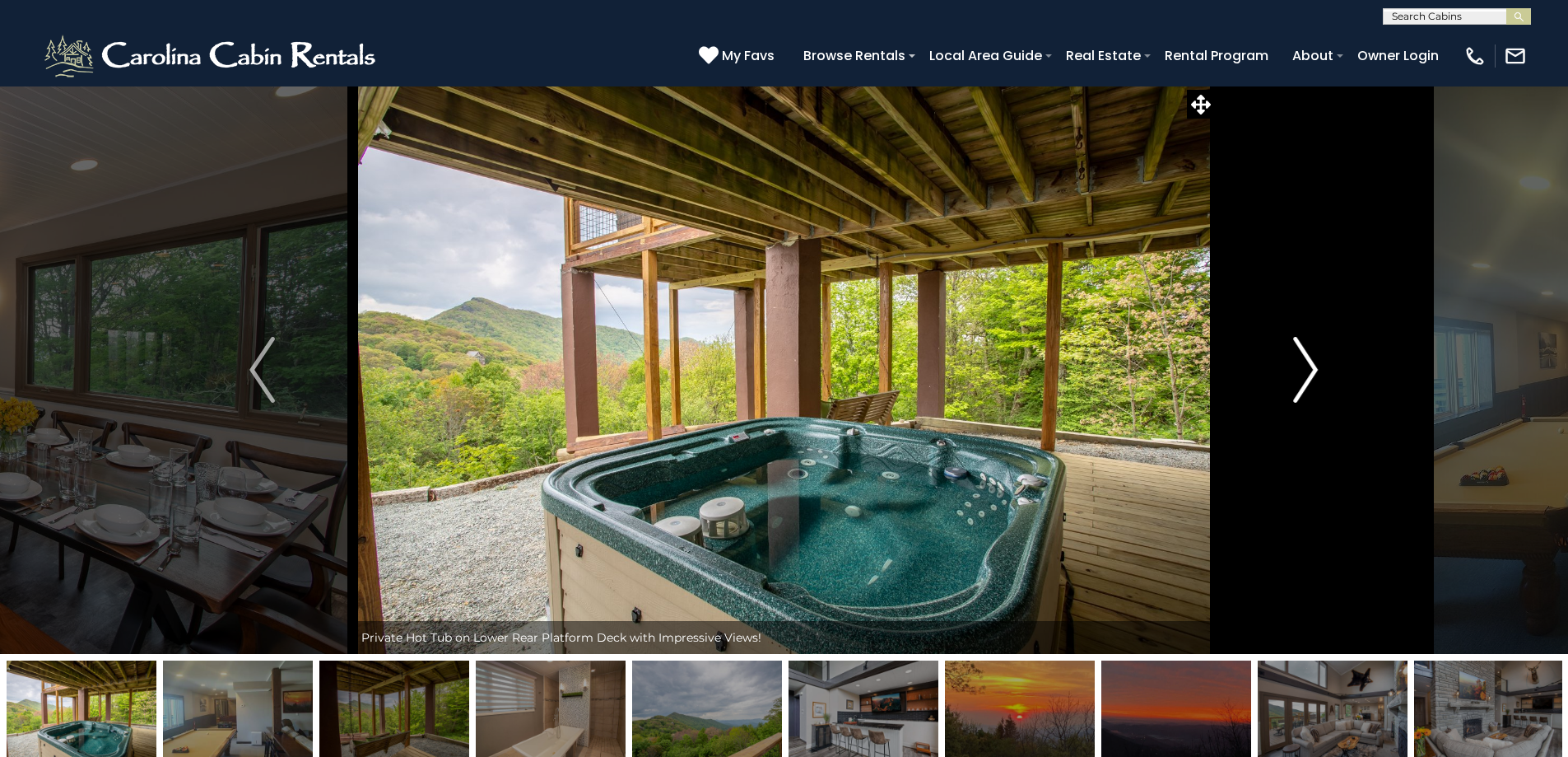
click at [1302, 378] on img "Next" at bounding box center [1306, 369] width 25 height 66
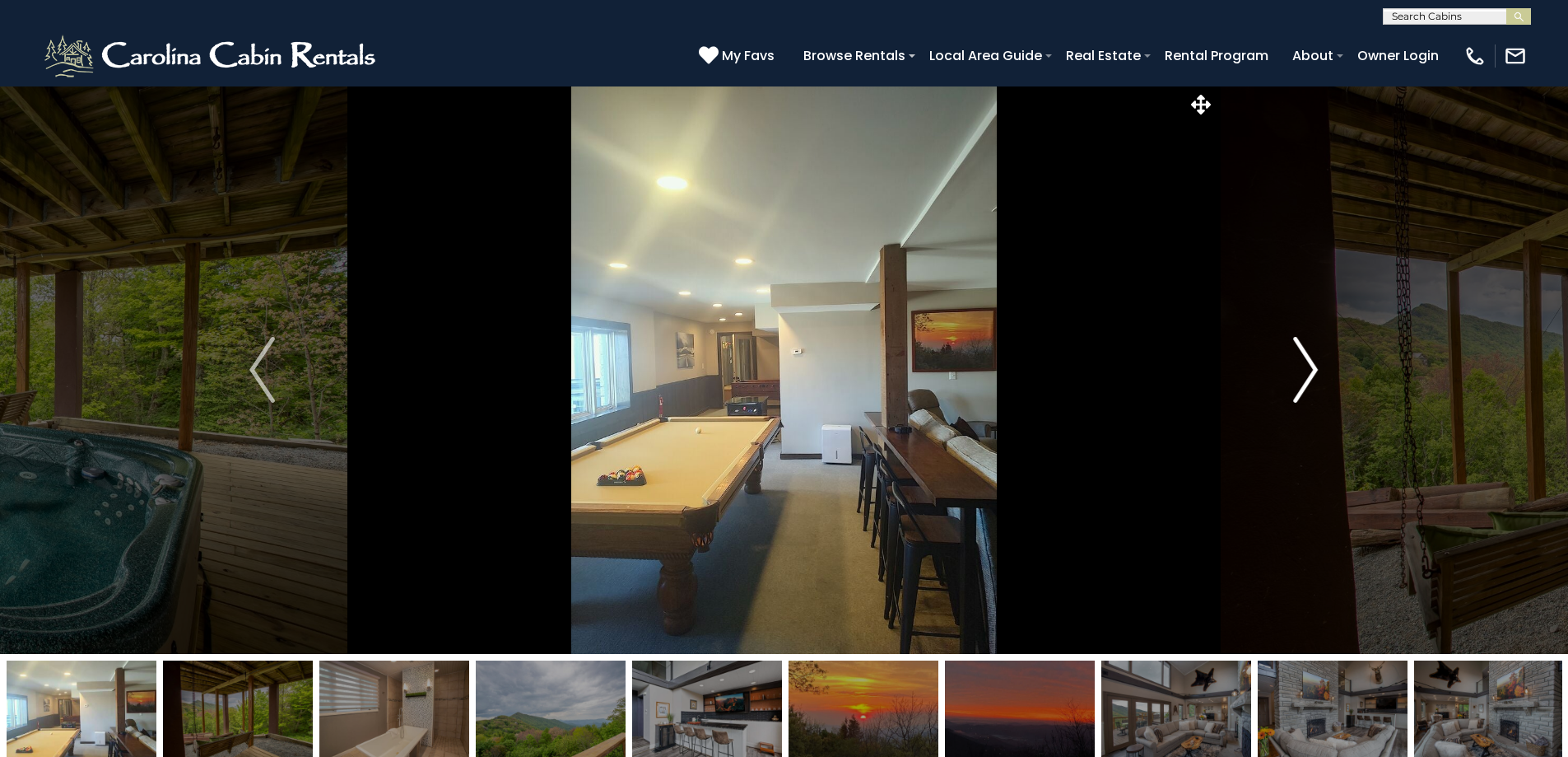
click at [1302, 378] on img "Next" at bounding box center [1306, 369] width 25 height 66
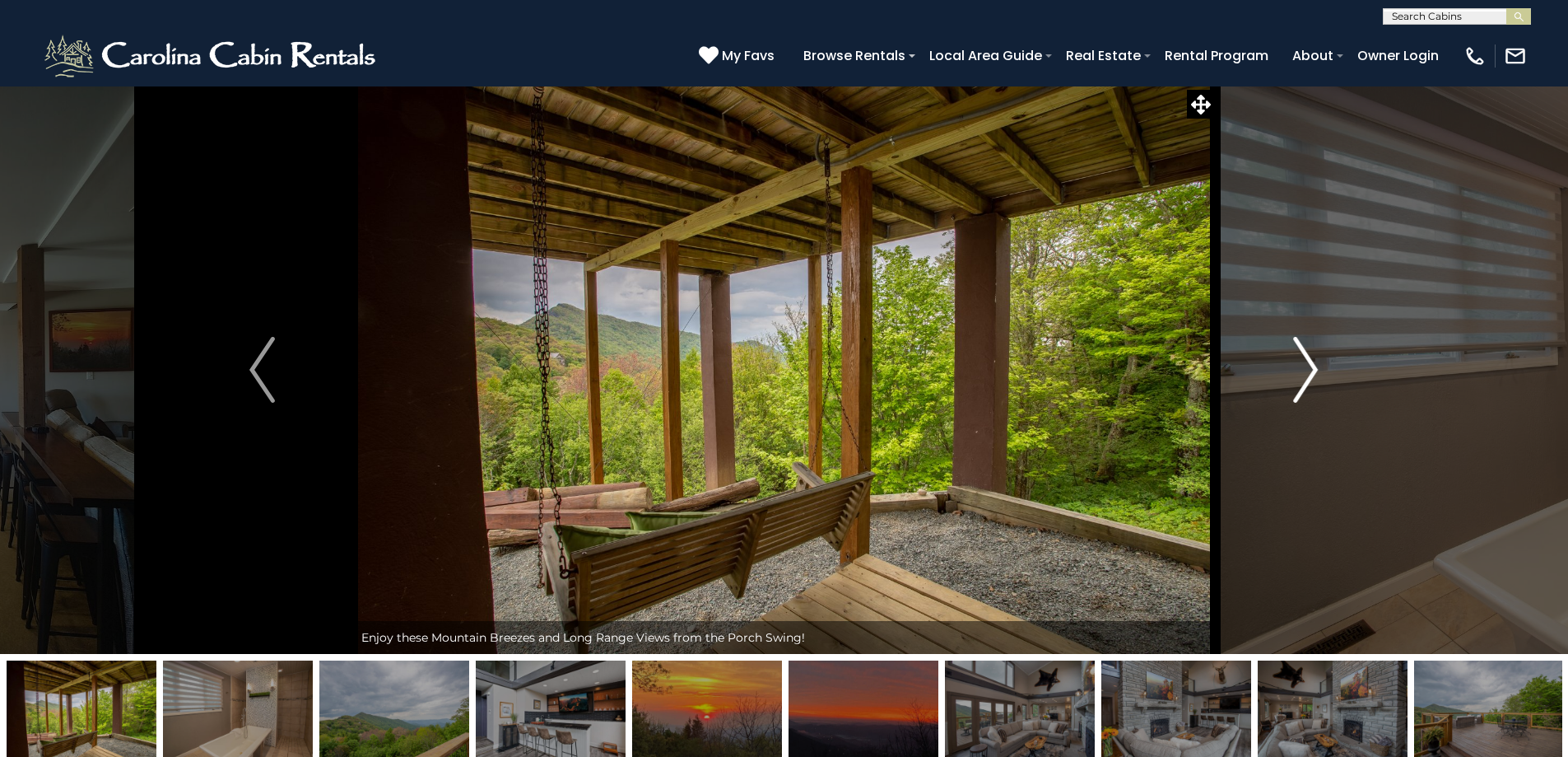
click at [1302, 378] on img "Next" at bounding box center [1306, 369] width 25 height 66
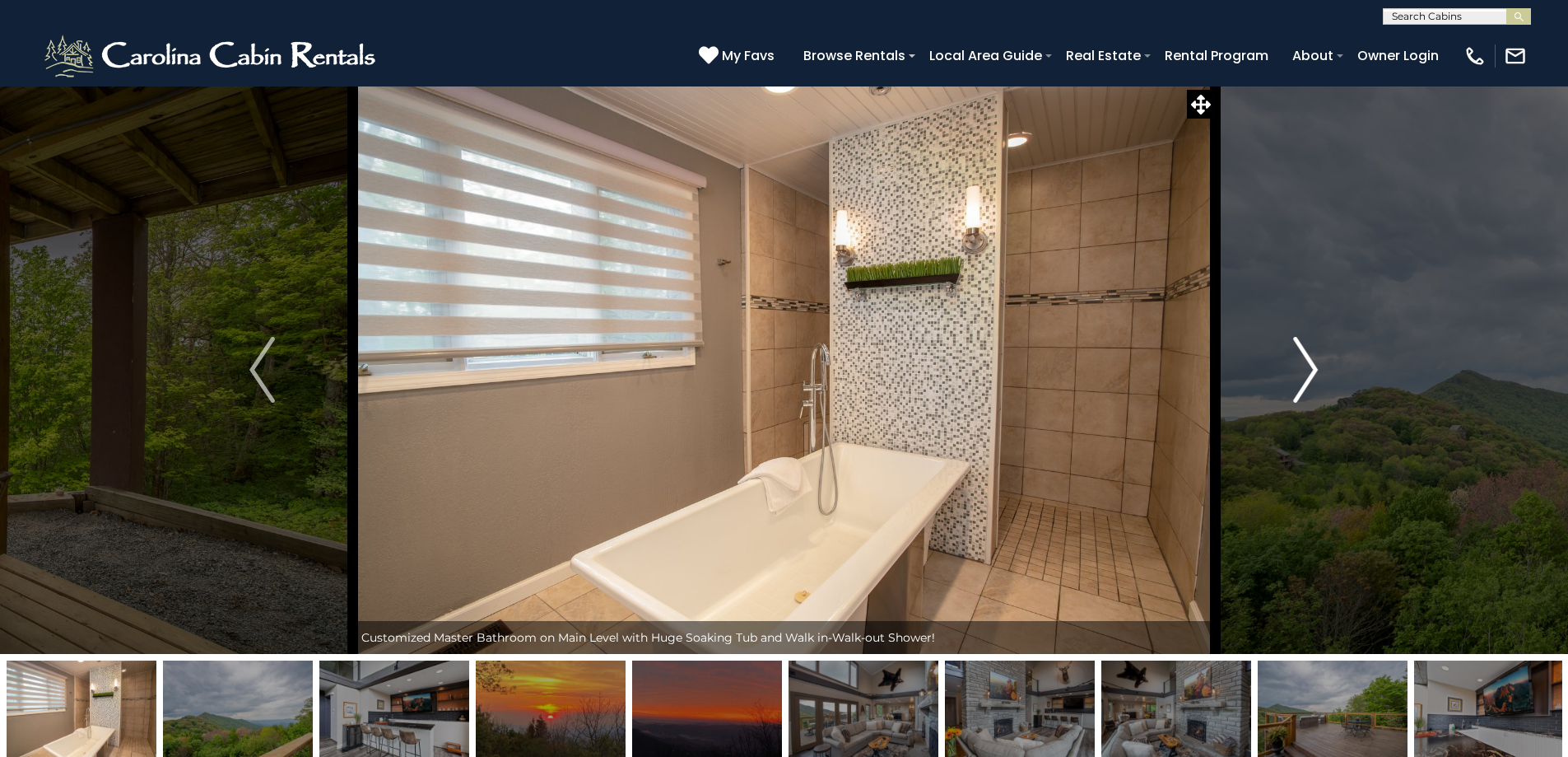
click at [1302, 378] on img "Next" at bounding box center [1306, 369] width 25 height 66
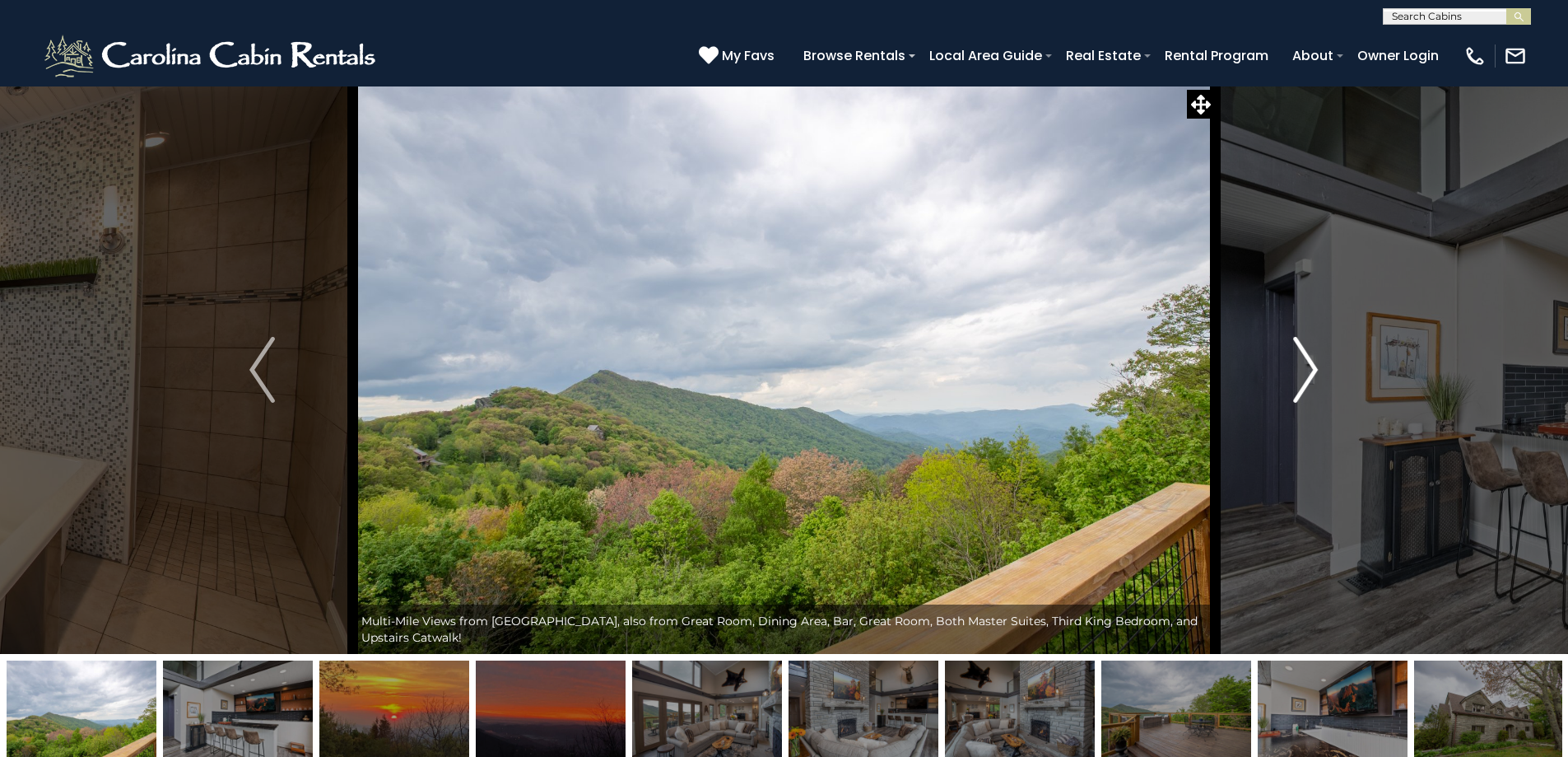
click at [1302, 382] on img "Next" at bounding box center [1306, 369] width 25 height 66
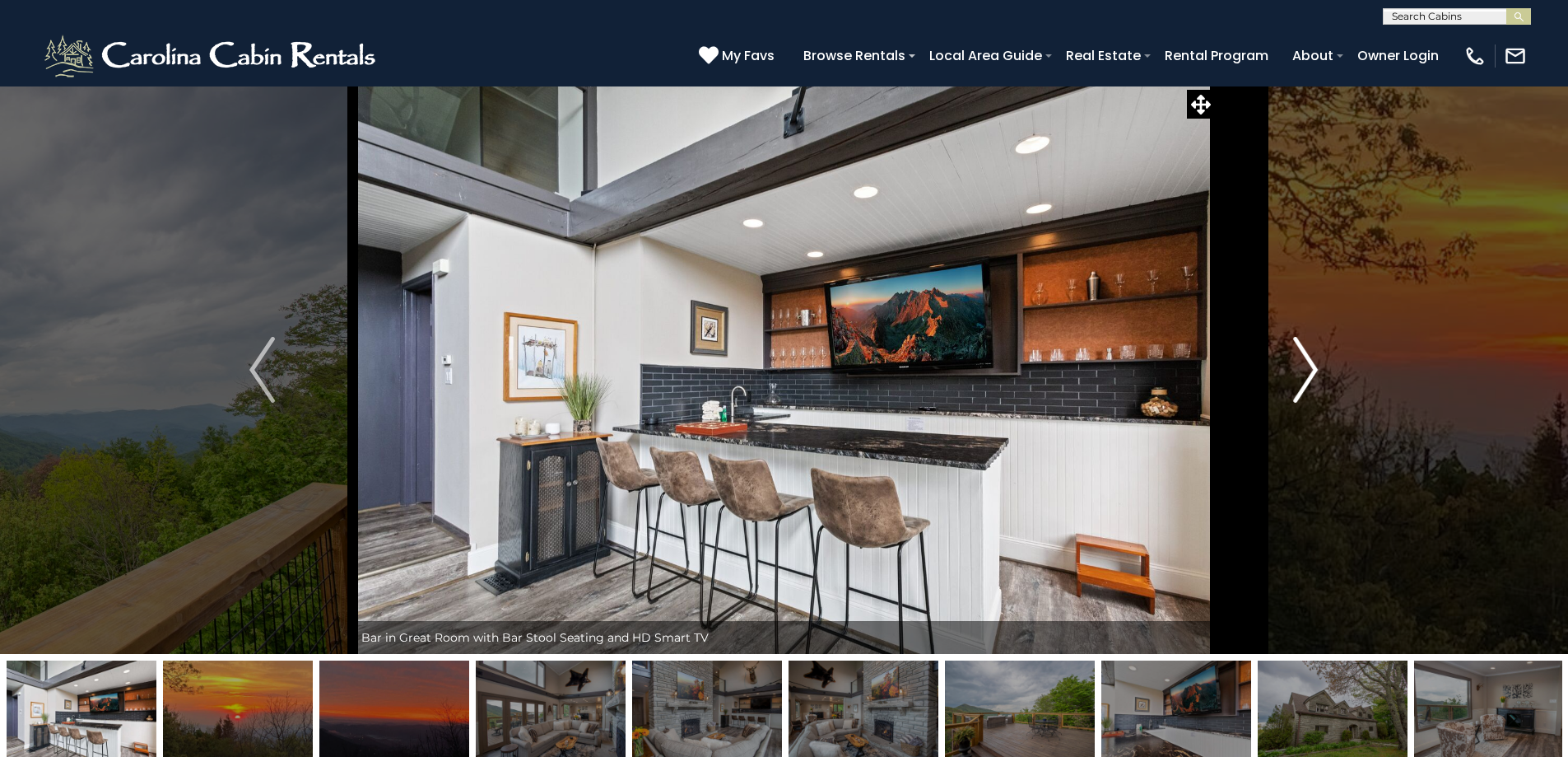
click at [1302, 382] on img "Next" at bounding box center [1306, 369] width 25 height 66
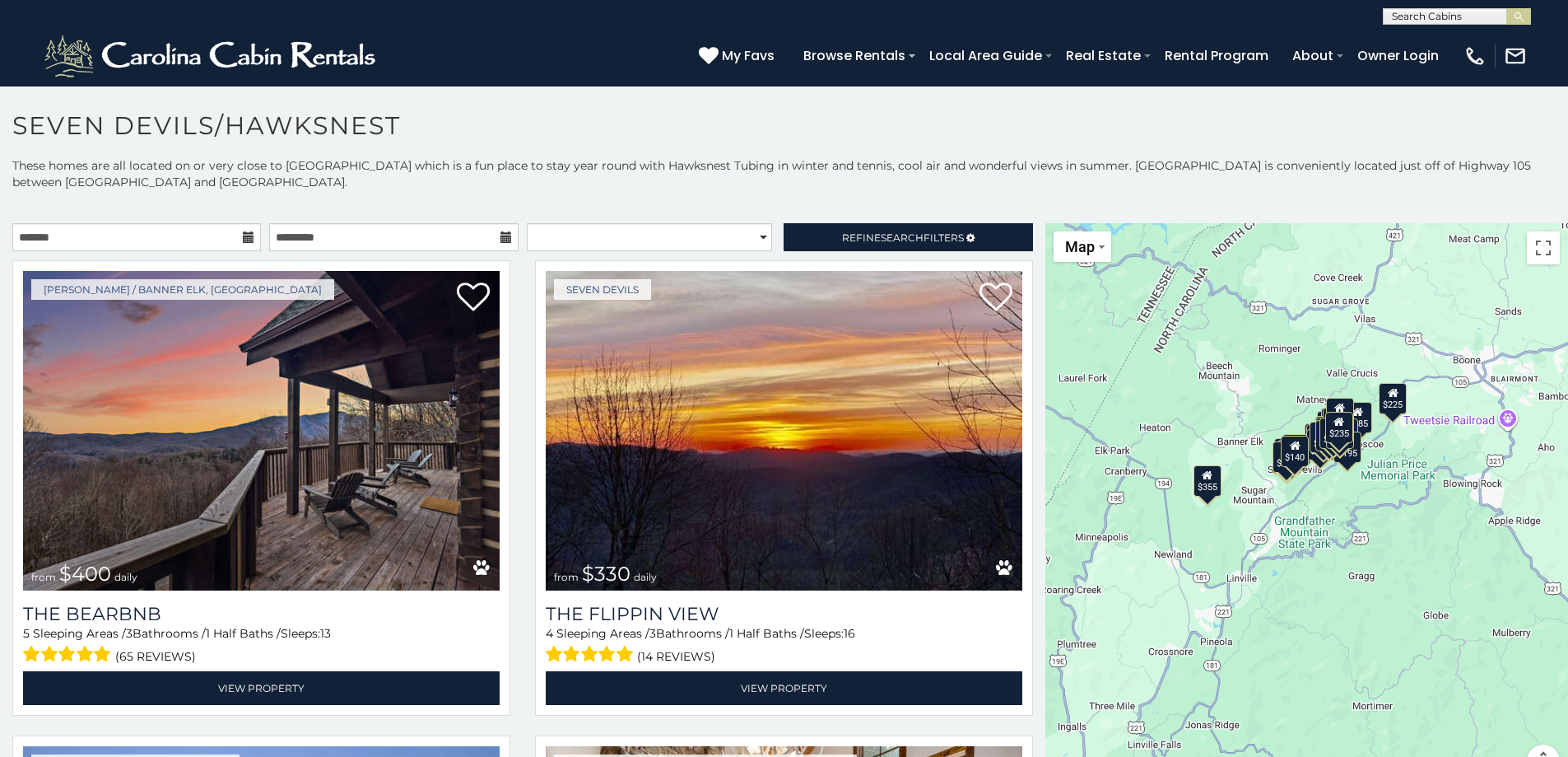
drag, startPoint x: 1418, startPoint y: 689, endPoint x: 1267, endPoint y: 601, distance: 174.8
click at [1267, 601] on div "$400 $330 $355 $485 $195 $205 $305 $205 $436 $375 $325 $230 $275 $315 $300 $140…" at bounding box center [1307, 510] width 523 height 573
click at [1315, 517] on div "$400 $330 $355 $485 $195 $205 $305 $205 $436 $375 $325 $230 $275 $315 $300 $140…" at bounding box center [1307, 510] width 523 height 573
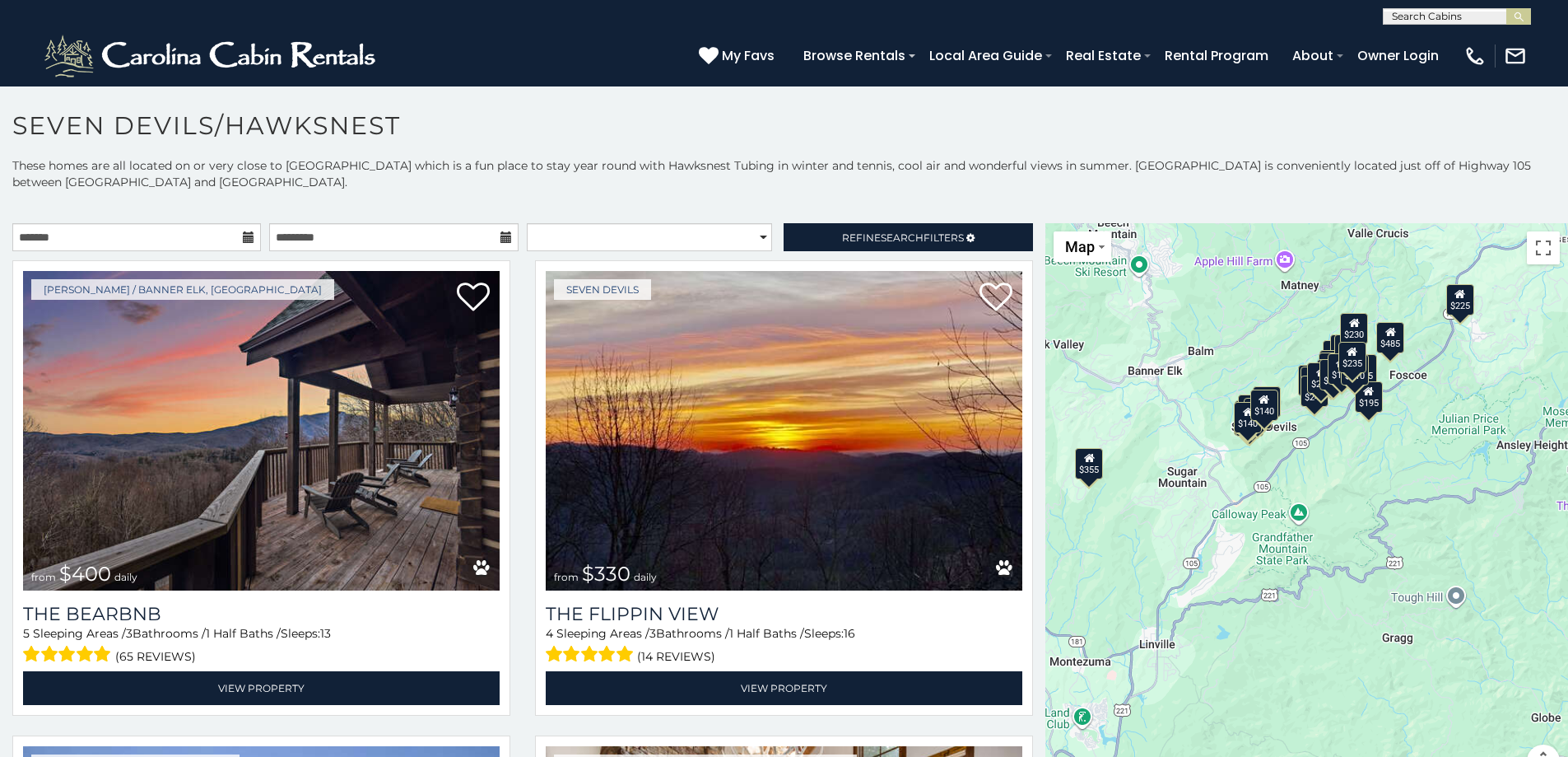
click at [1296, 469] on div "$400 $330 $355 $485 $195 $205 $305 $205 $436 $375 $325 $230 $275 $315 $300 $140…" at bounding box center [1307, 510] width 523 height 573
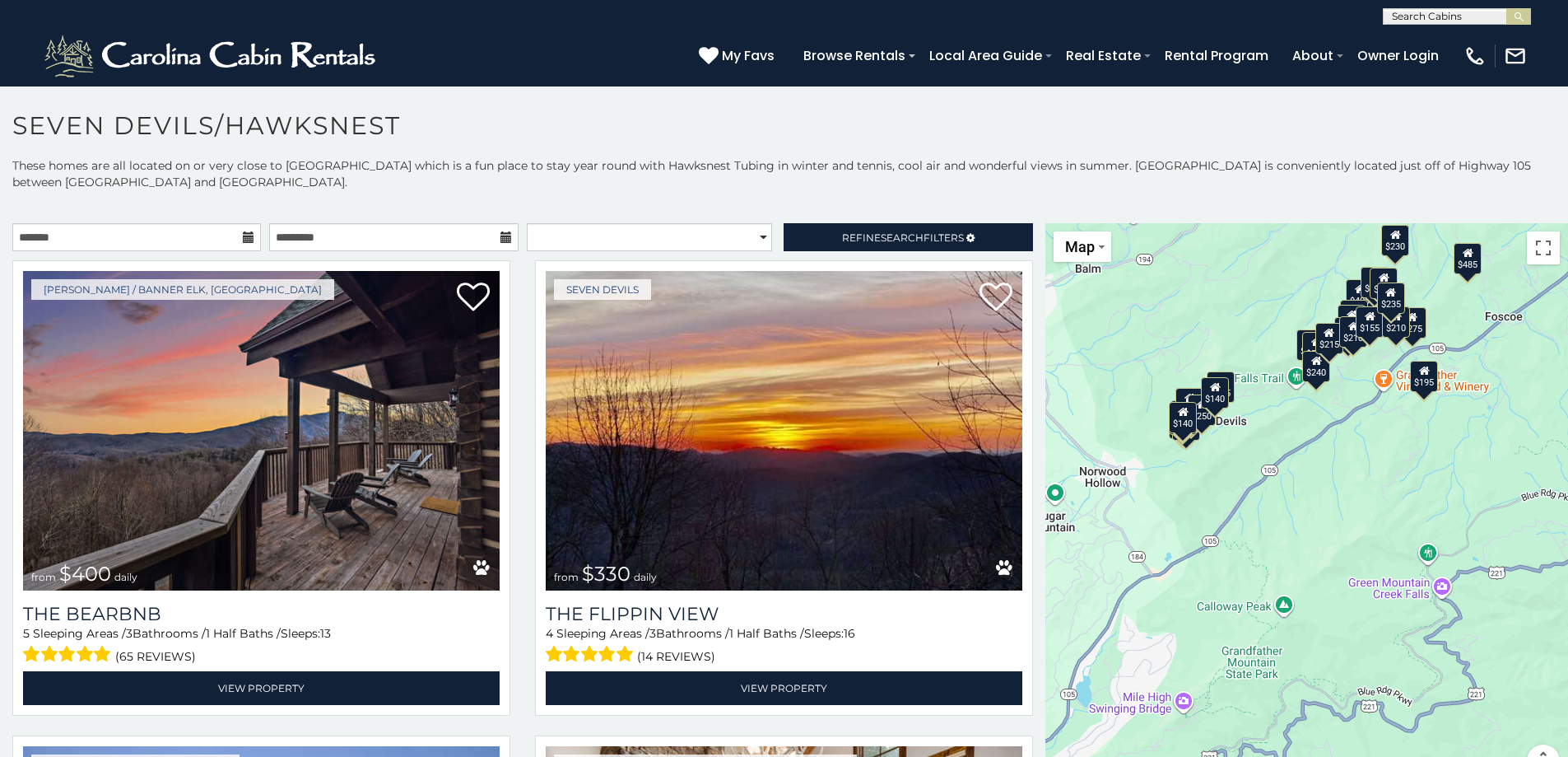
drag, startPoint x: 1295, startPoint y: 506, endPoint x: 1283, endPoint y: 547, distance: 42.7
click at [1283, 547] on div "$400 $330 $355 $485 $195 $205 $305 $205 $436 $375 $325 $230 $275 $315 $300 $140…" at bounding box center [1307, 510] width 523 height 573
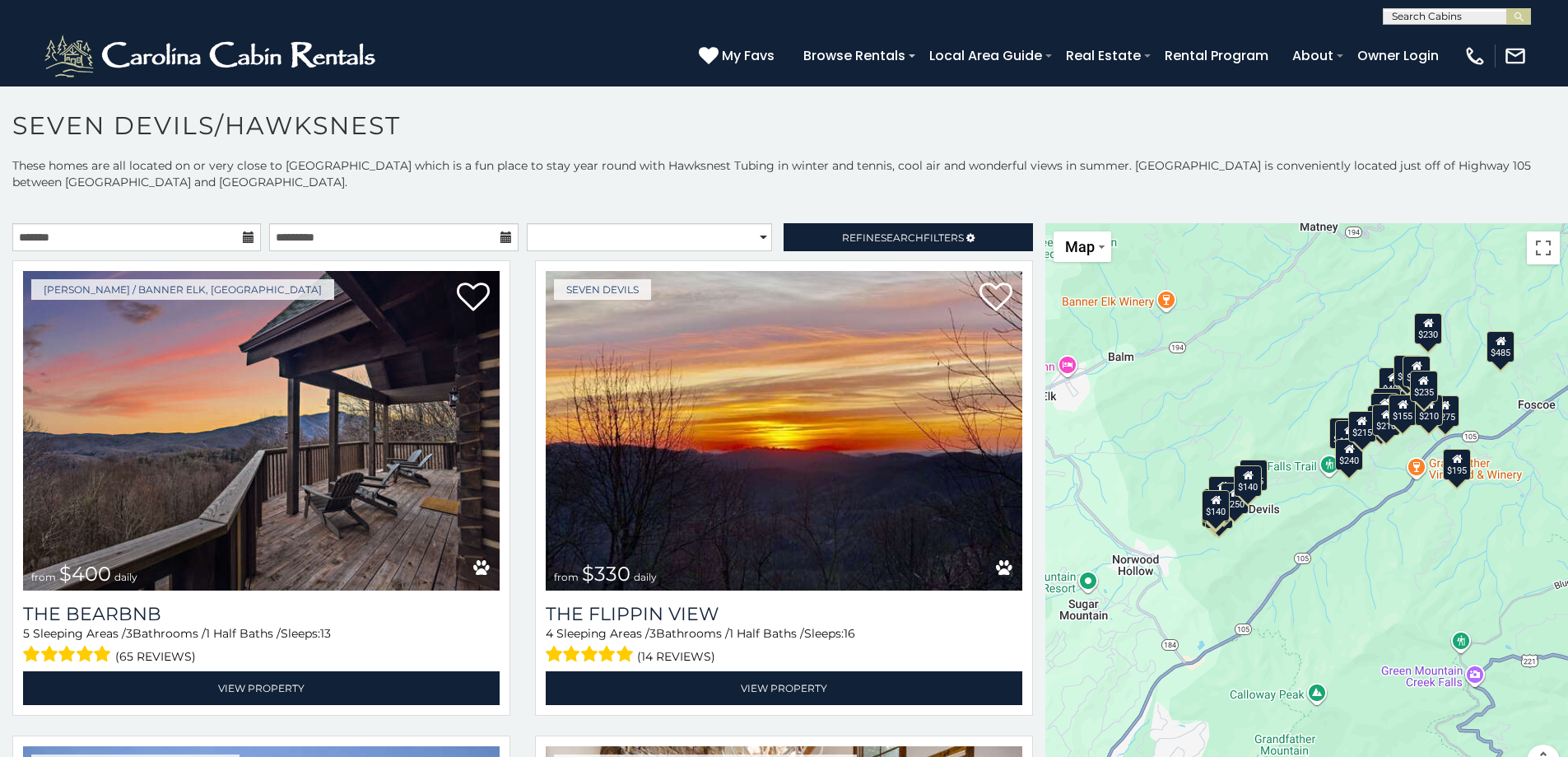
drag, startPoint x: 1346, startPoint y: 525, endPoint x: 1369, endPoint y: 569, distance: 49.6
click at [1369, 569] on div "$400 $330 $355 $485 $195 $205 $305 $205 $436 $375 $325 $230 $275 $315 $300 $140…" at bounding box center [1307, 510] width 523 height 573
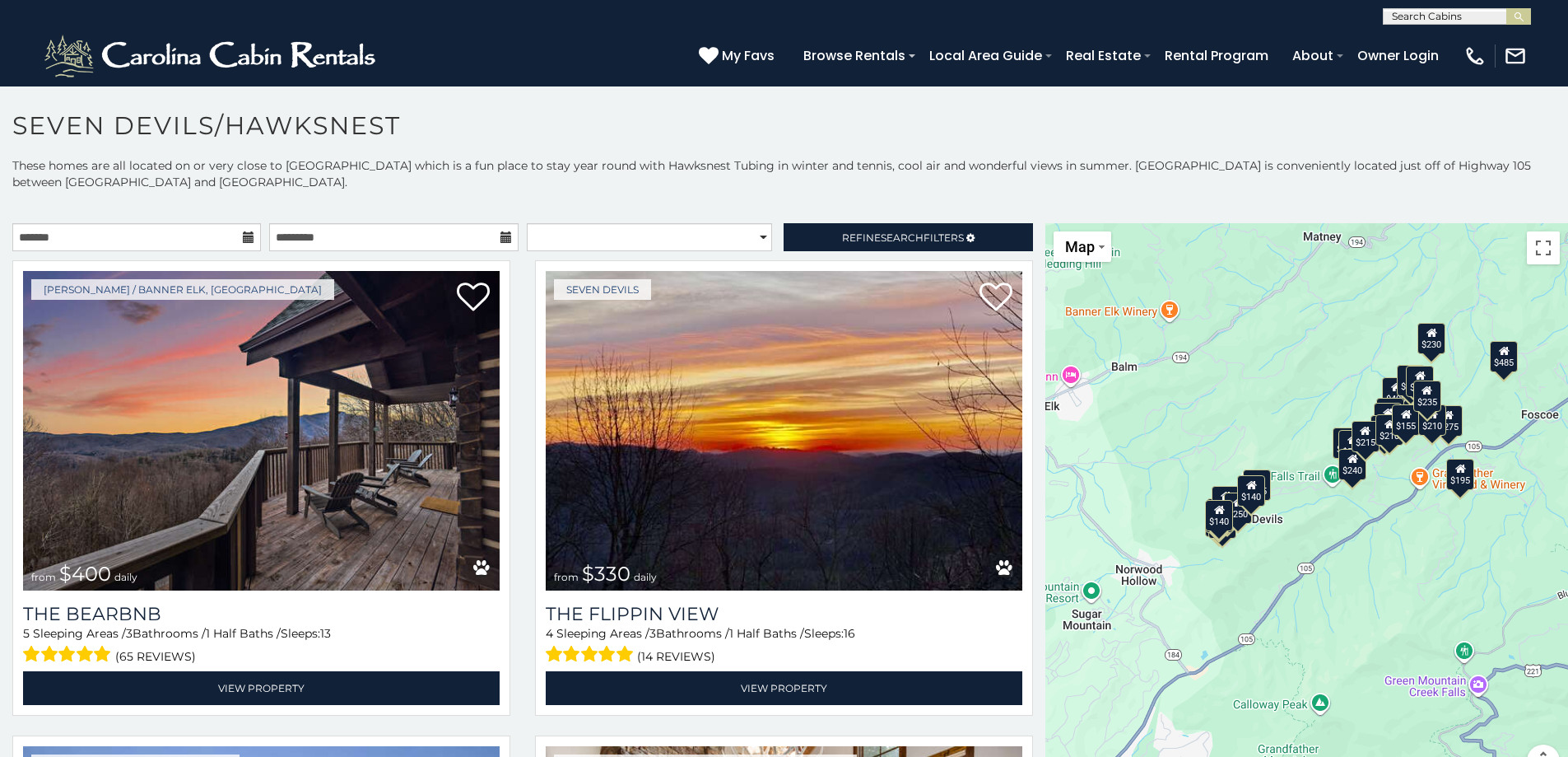
click at [1322, 521] on div "$400 $330 $355 $485 $195 $205 $305 $205 $436 $375 $325 $230 $275 $315 $300 $140…" at bounding box center [1307, 510] width 523 height 573
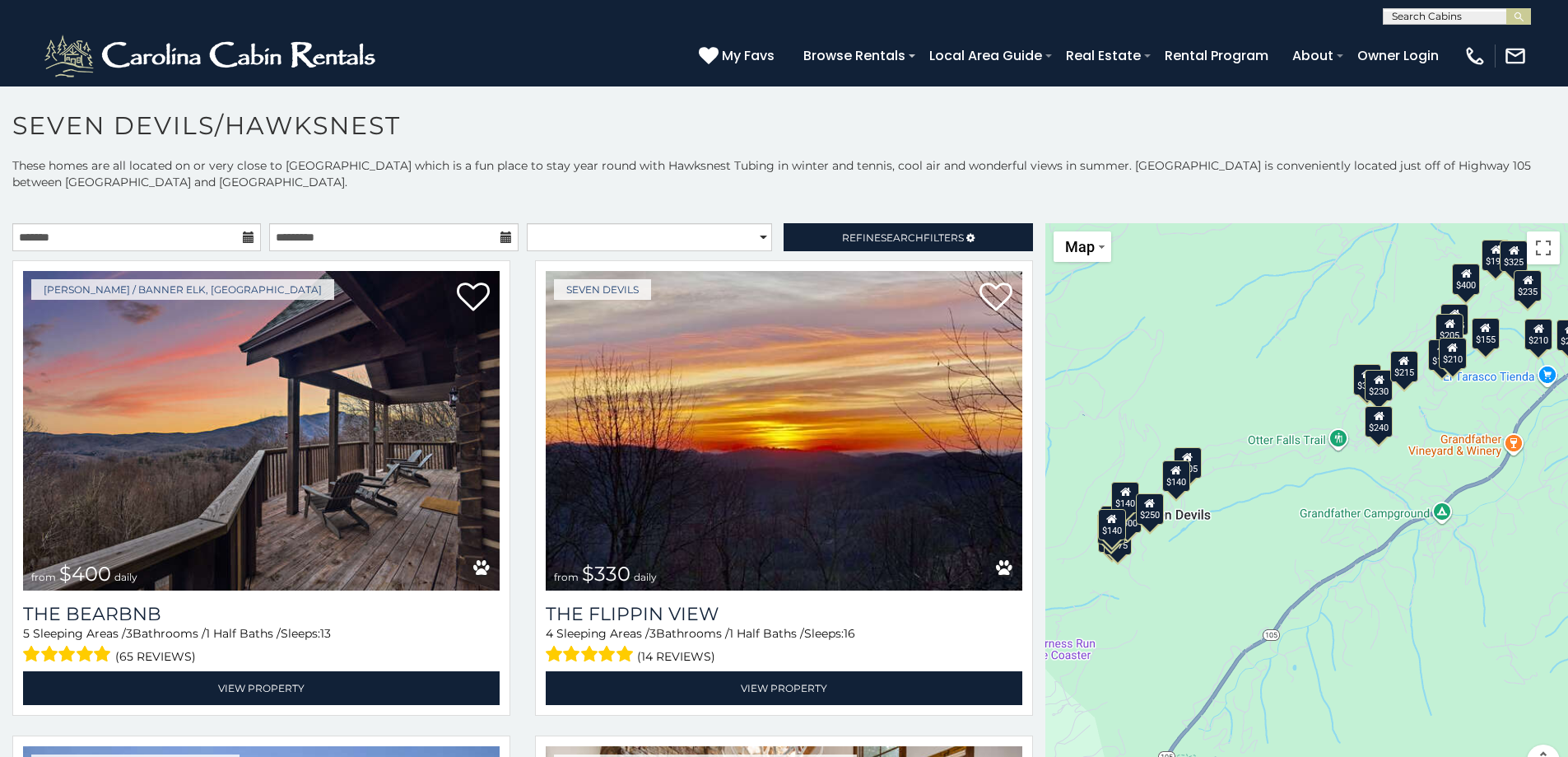
click at [1237, 523] on div "$400 $330 $355 $485 $195 $205 $305 $205 $436 $375 $325 $230 $275 $315 $300 $140…" at bounding box center [1307, 510] width 523 height 573
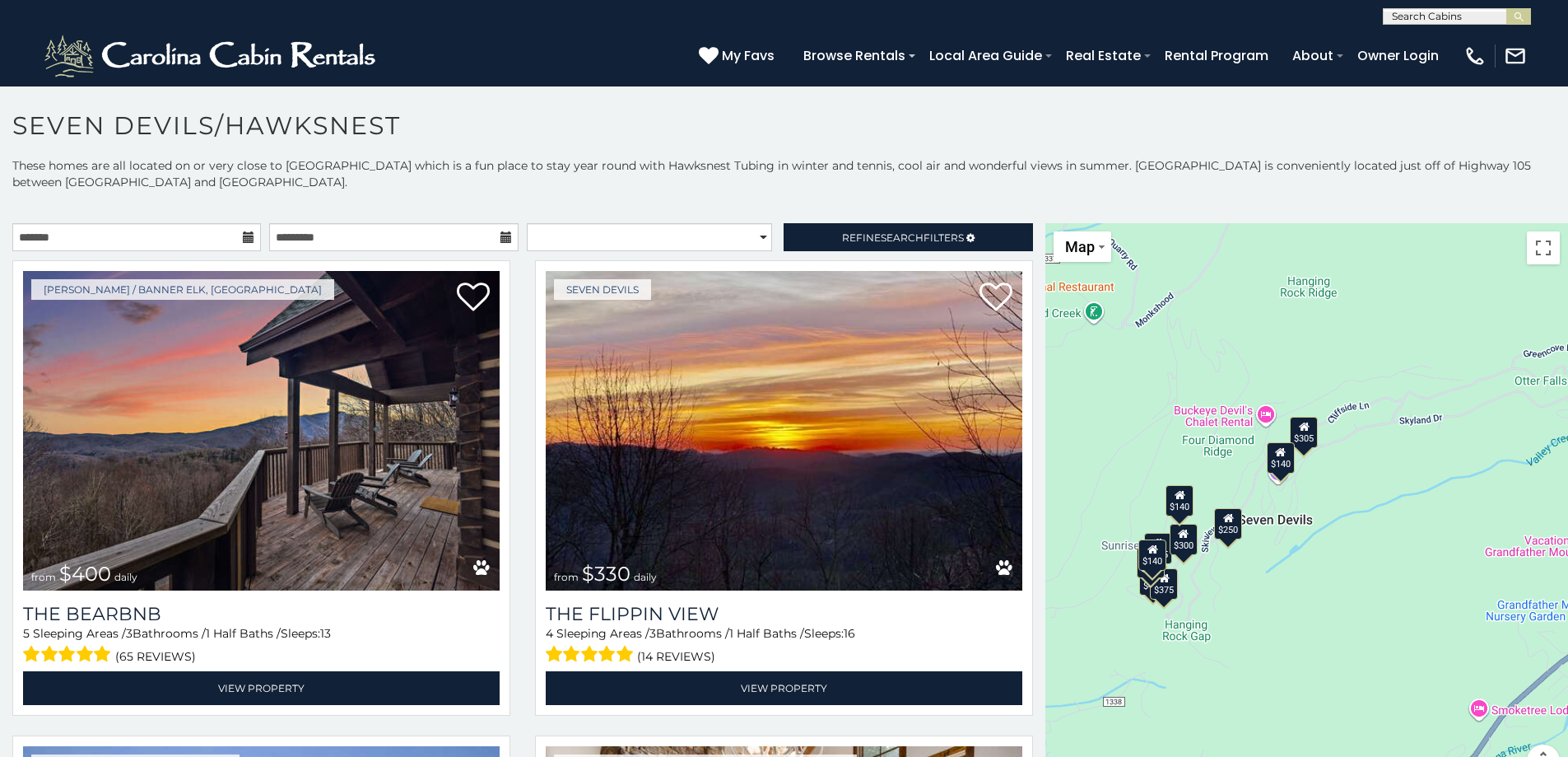
drag, startPoint x: 1183, startPoint y: 521, endPoint x: 1357, endPoint y: 534, distance: 174.5
click at [1357, 534] on div "$400 $330 $355 $485 $195 $205 $305 $205 $436 $375 $325 $230 $275 $315 $300 $140…" at bounding box center [1307, 510] width 523 height 573
click at [1276, 465] on div "$140" at bounding box center [1280, 456] width 28 height 31
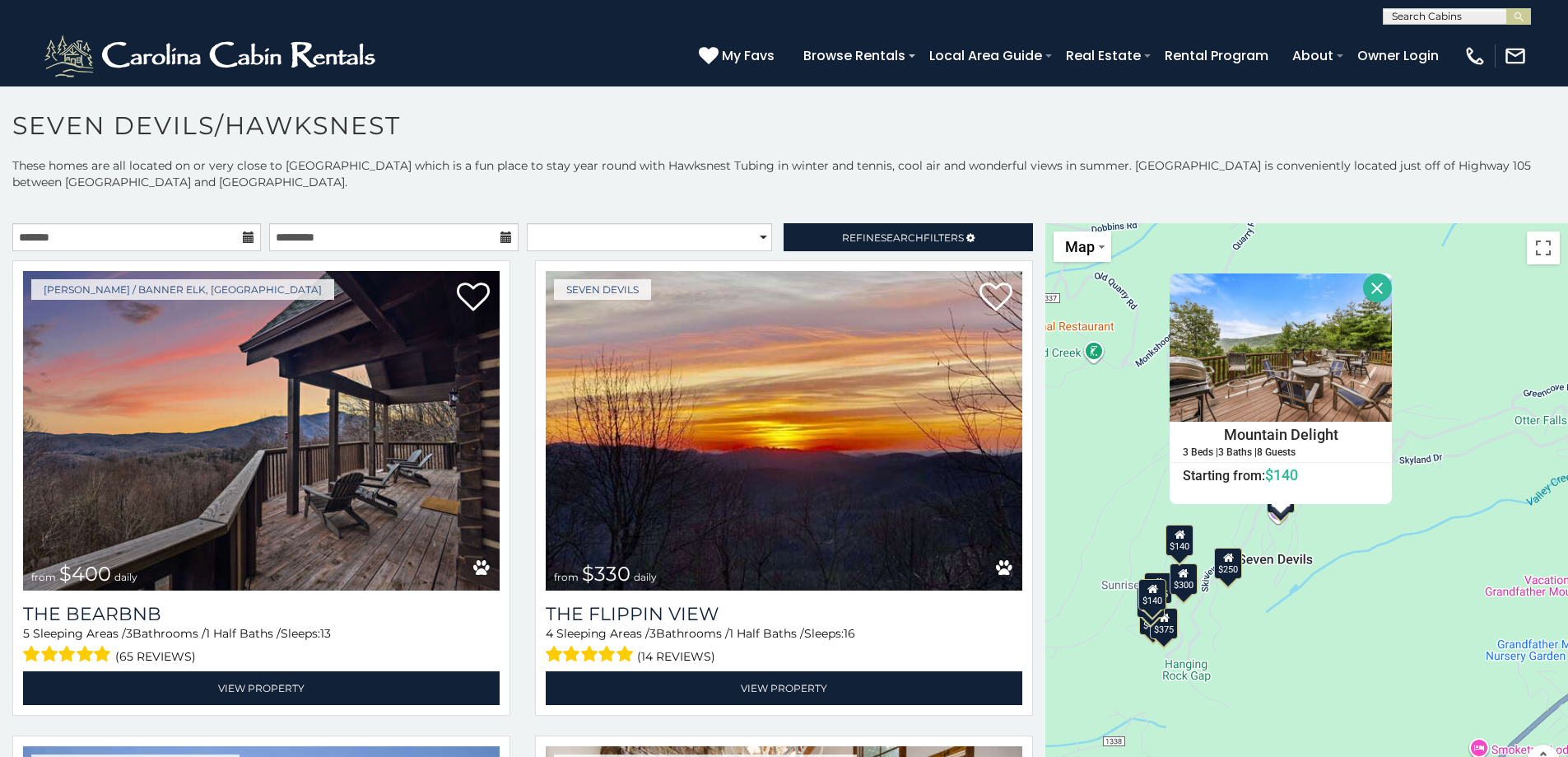
click at [1339, 564] on div "$400 $330 $355 $485 $195 $205 $305 $205 $436 $375 $325 $230 $275 $315 $300 $140…" at bounding box center [1307, 510] width 523 height 573
click at [1375, 278] on button "Close" at bounding box center [1378, 287] width 29 height 29
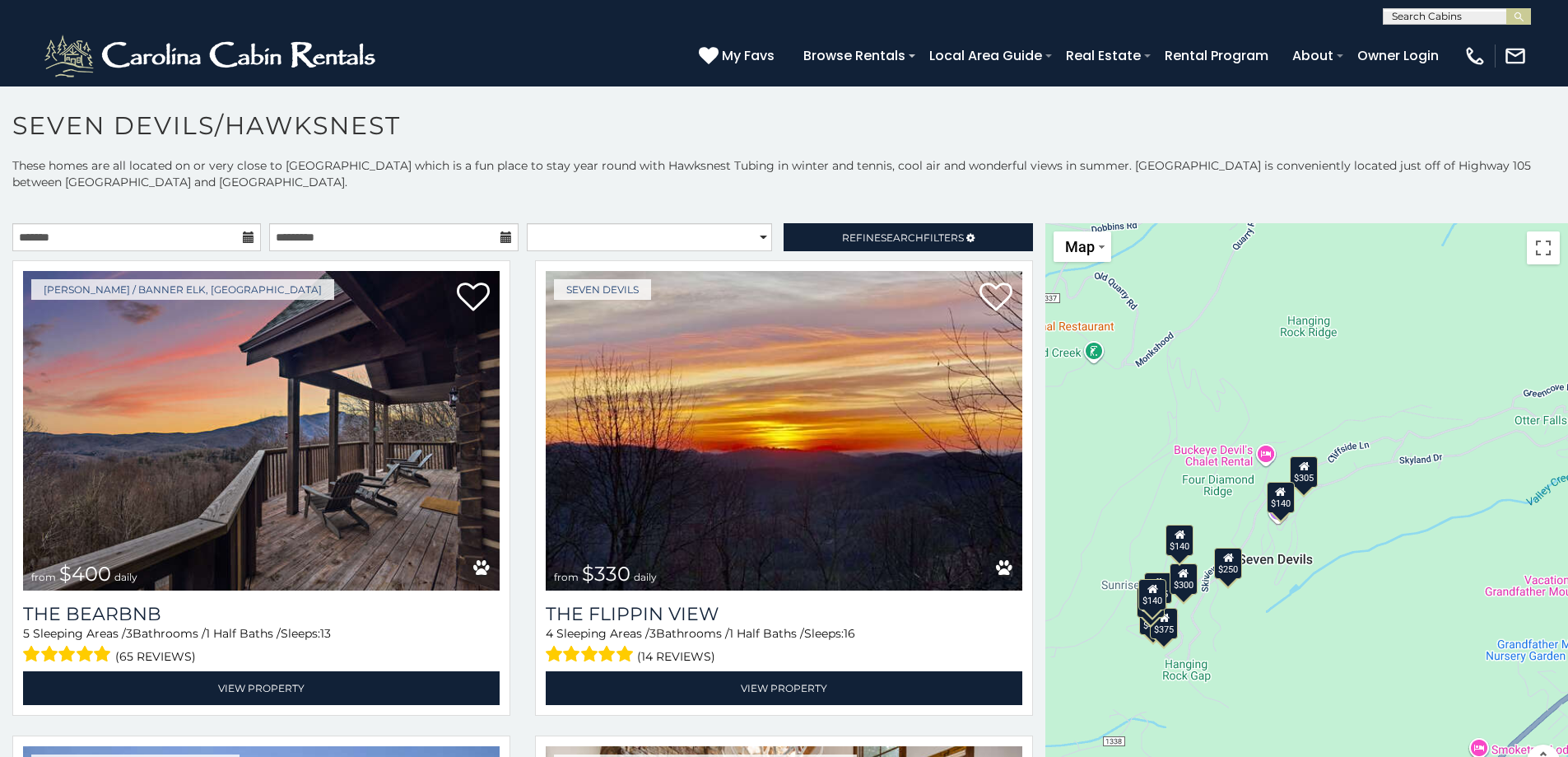
click at [1297, 473] on div "$305" at bounding box center [1305, 471] width 28 height 31
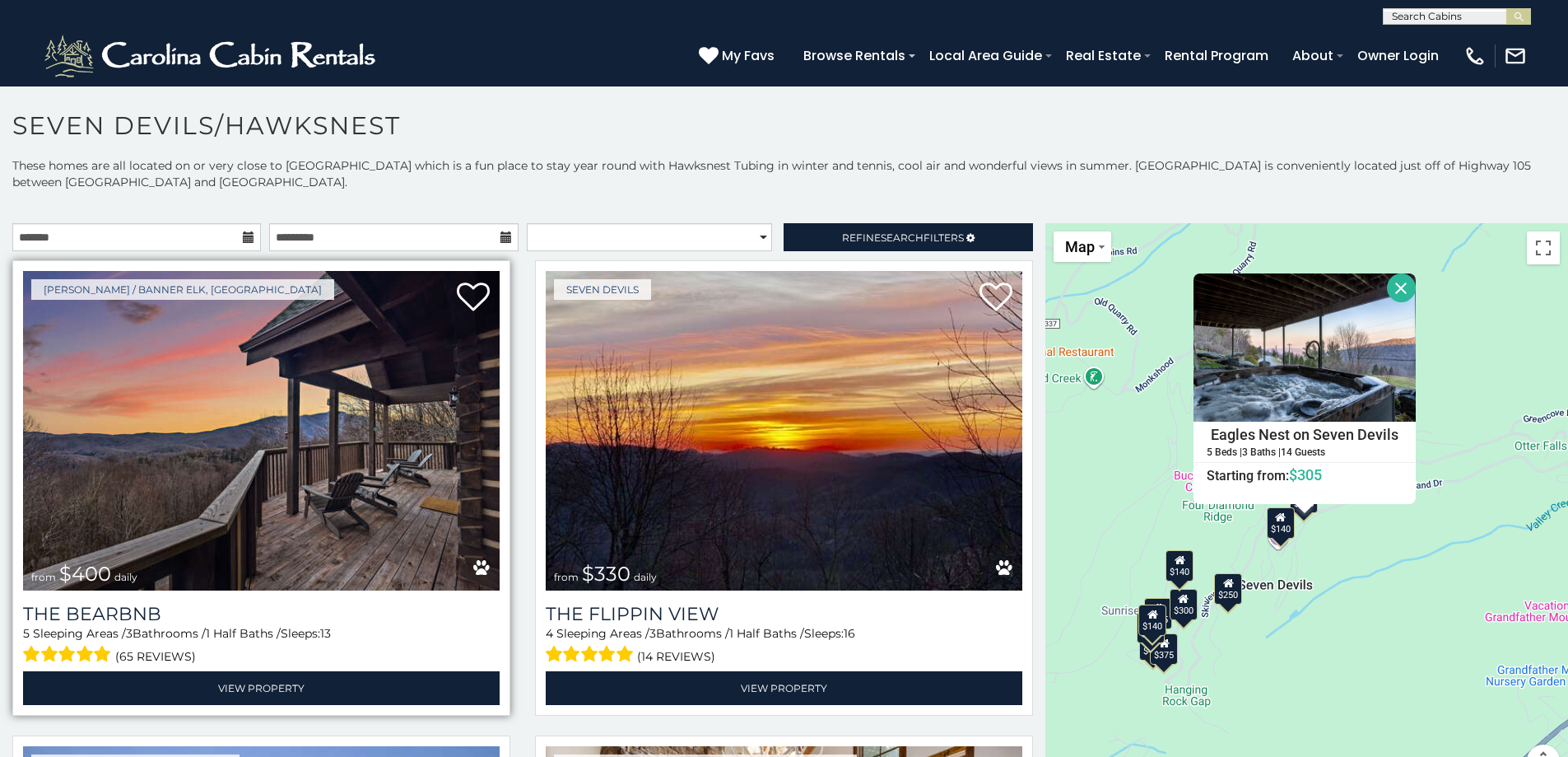
click at [242, 567] on img at bounding box center [261, 431] width 476 height 320
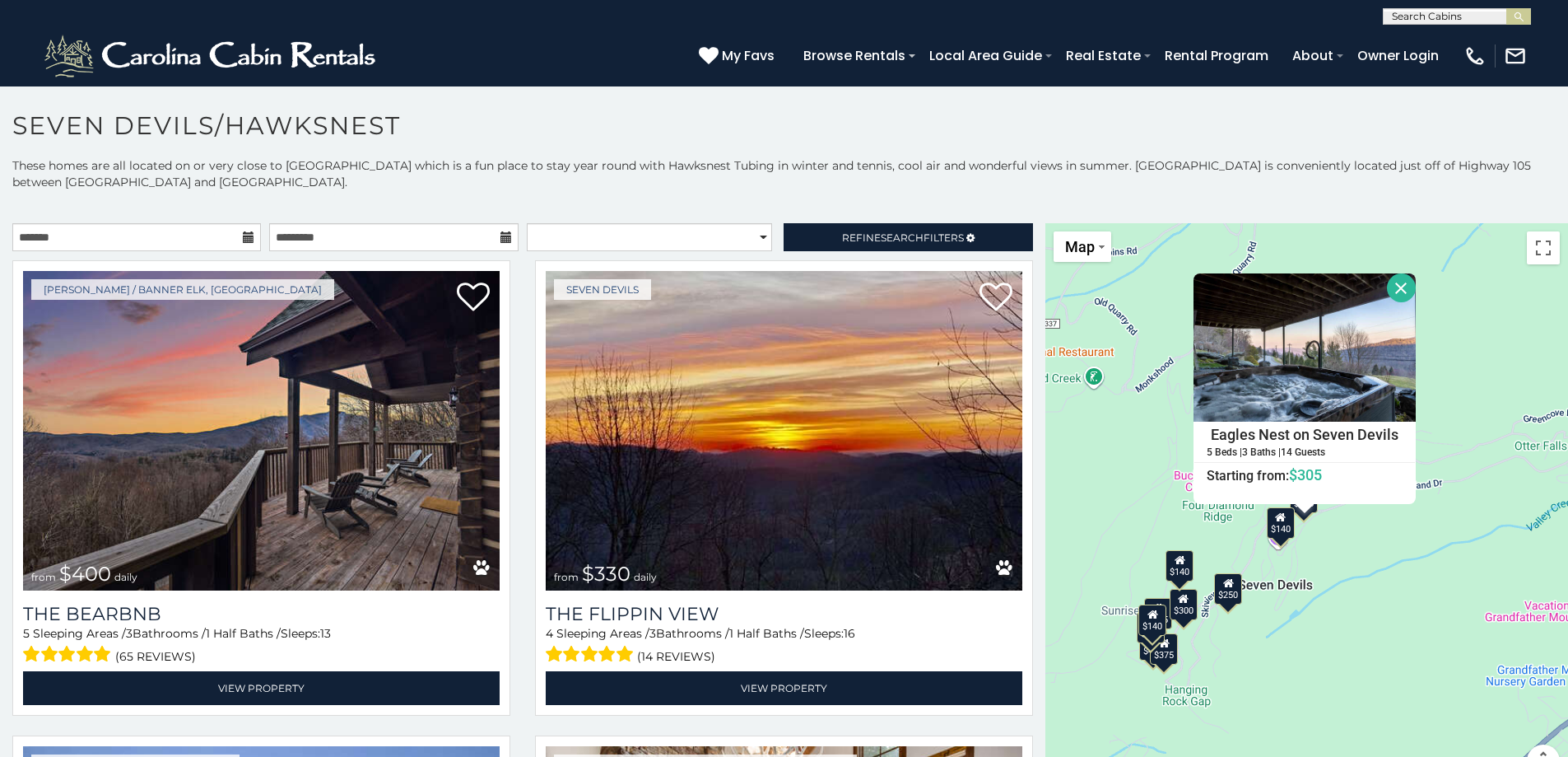
click at [1392, 283] on button "Close" at bounding box center [1402, 287] width 29 height 29
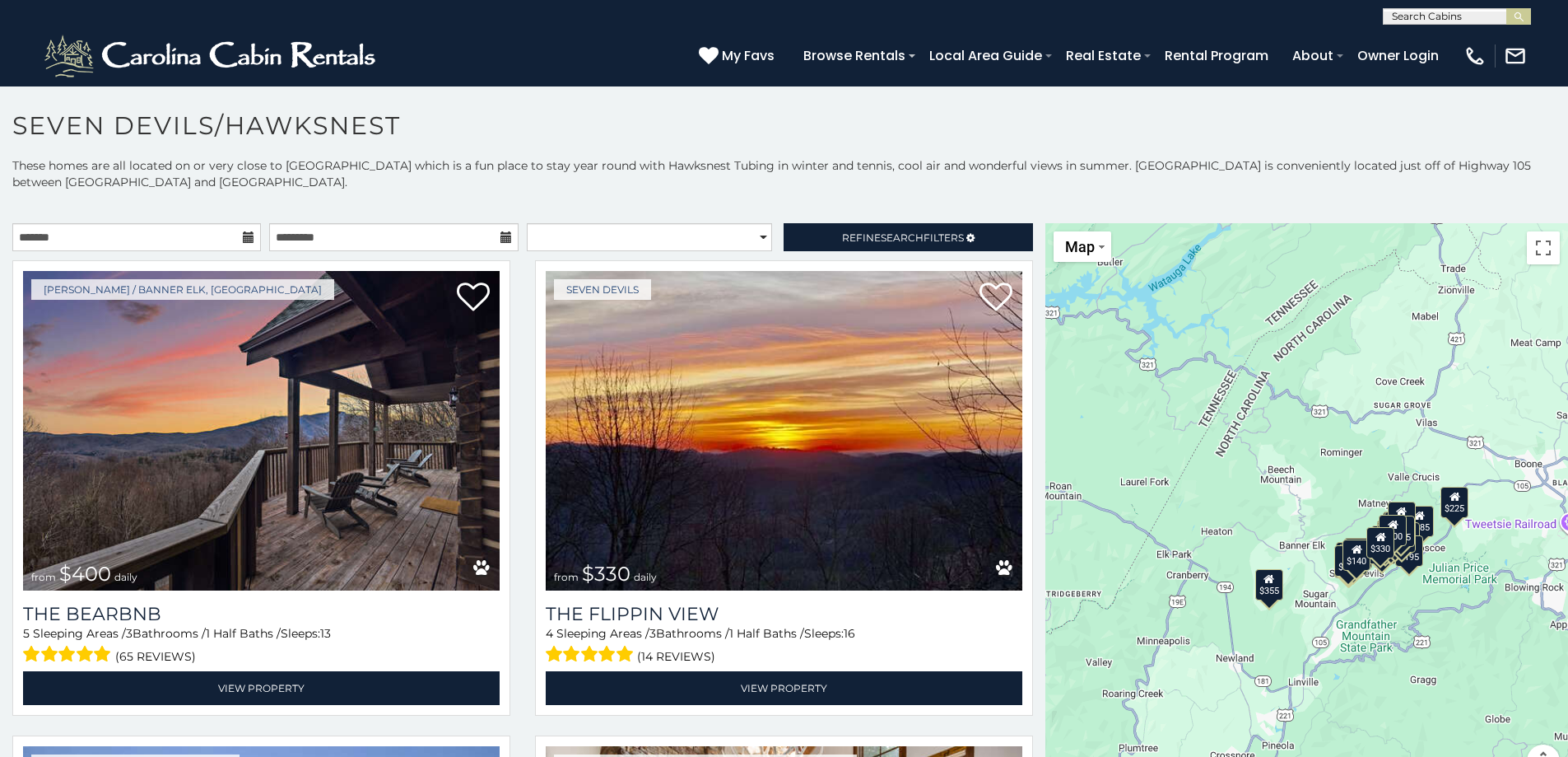
drag, startPoint x: 1468, startPoint y: 621, endPoint x: 1367, endPoint y: 640, distance: 102.8
click at [1367, 640] on div "$400 $330 $355 $485 $195 $205 $305 $205 $436 $375 $325 $230 $275 $315 $300 $140…" at bounding box center [1307, 510] width 523 height 573
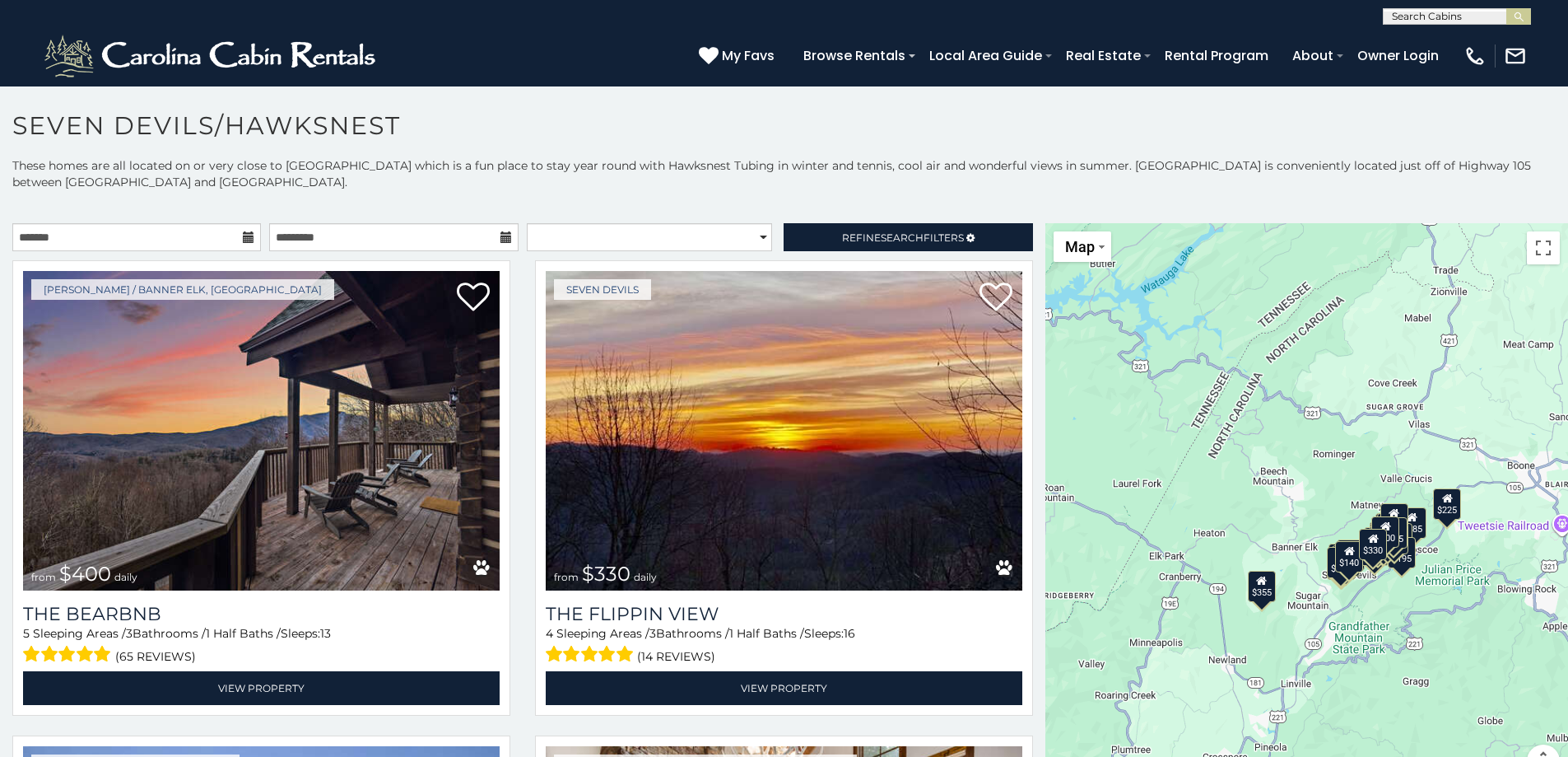
click at [1389, 579] on div "$400 $330 $355 $485 $195 $205 $305 $205 $436 $375 $325 $230 $275 $315 $300 $140…" at bounding box center [1307, 510] width 523 height 573
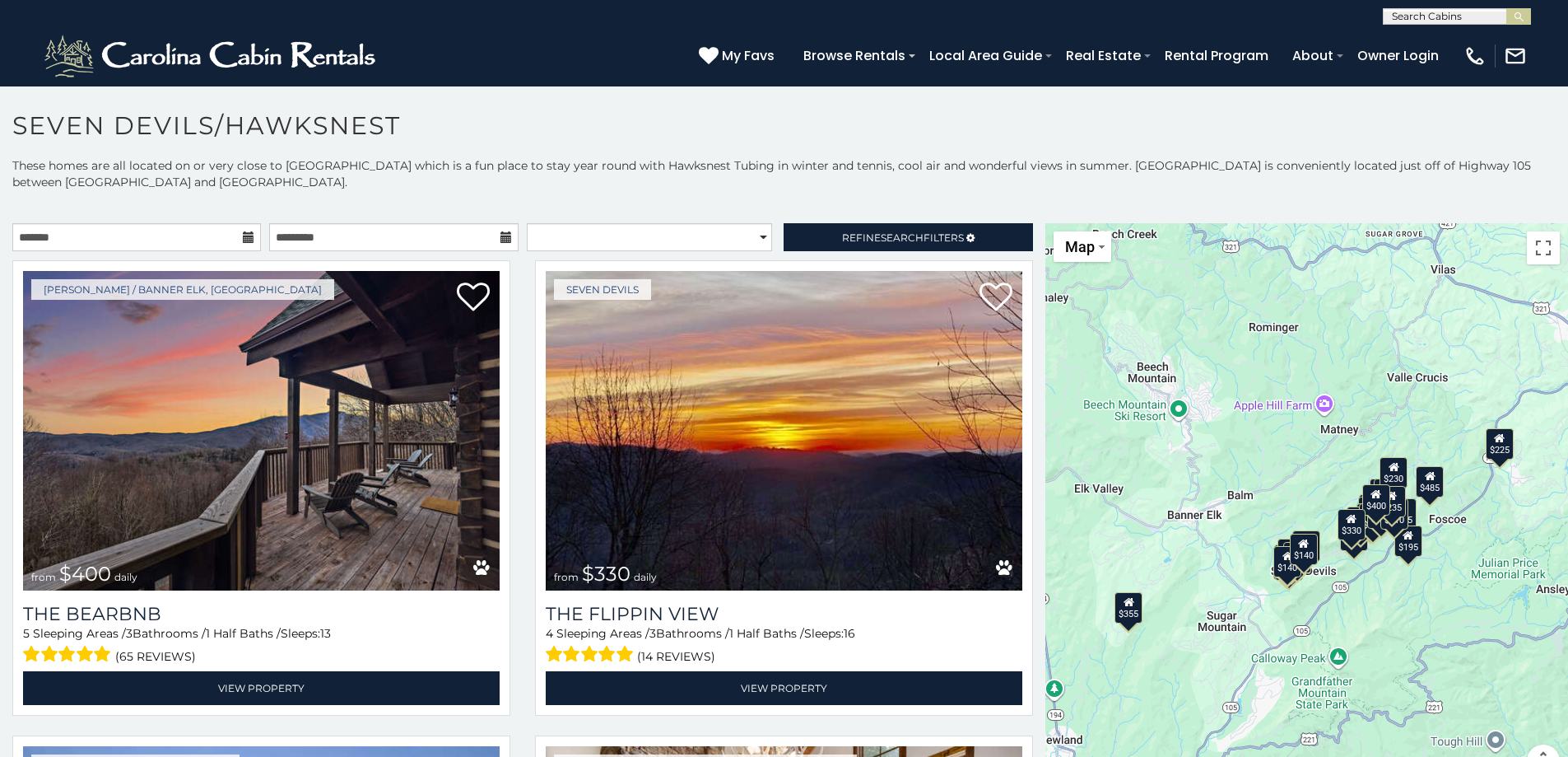
click at [1377, 598] on div "$400 $330 $355 $485 $195 $205 $305 $205 $436 $375 $325 $230 $275 $315 $300 $140…" at bounding box center [1307, 510] width 523 height 573
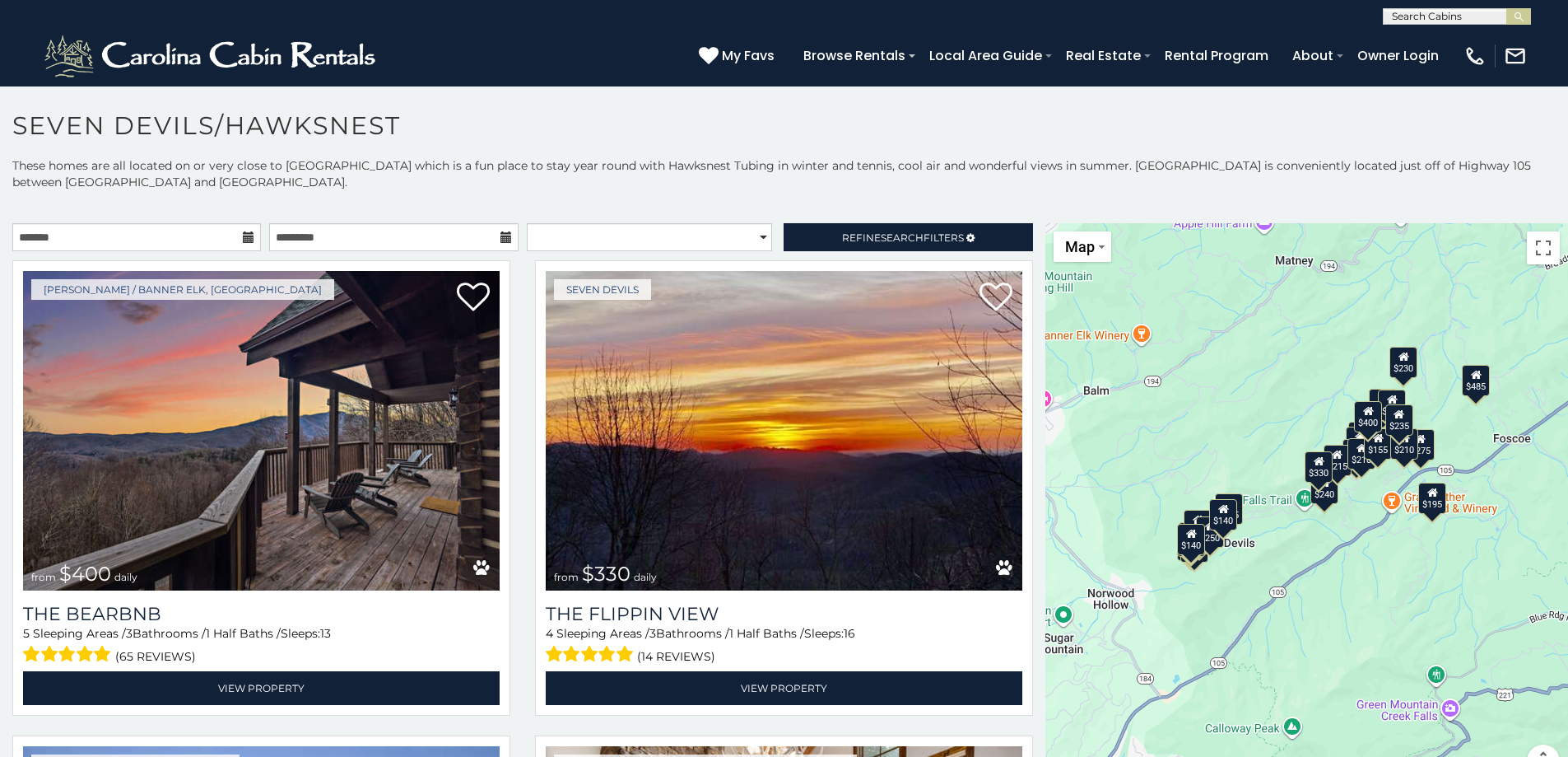
click at [1317, 607] on div "$400 $330 $355 $485 $195 $205 $305 $205 $436 $375 $325 $230 $275 $315 $300 $140…" at bounding box center [1307, 510] width 523 height 573
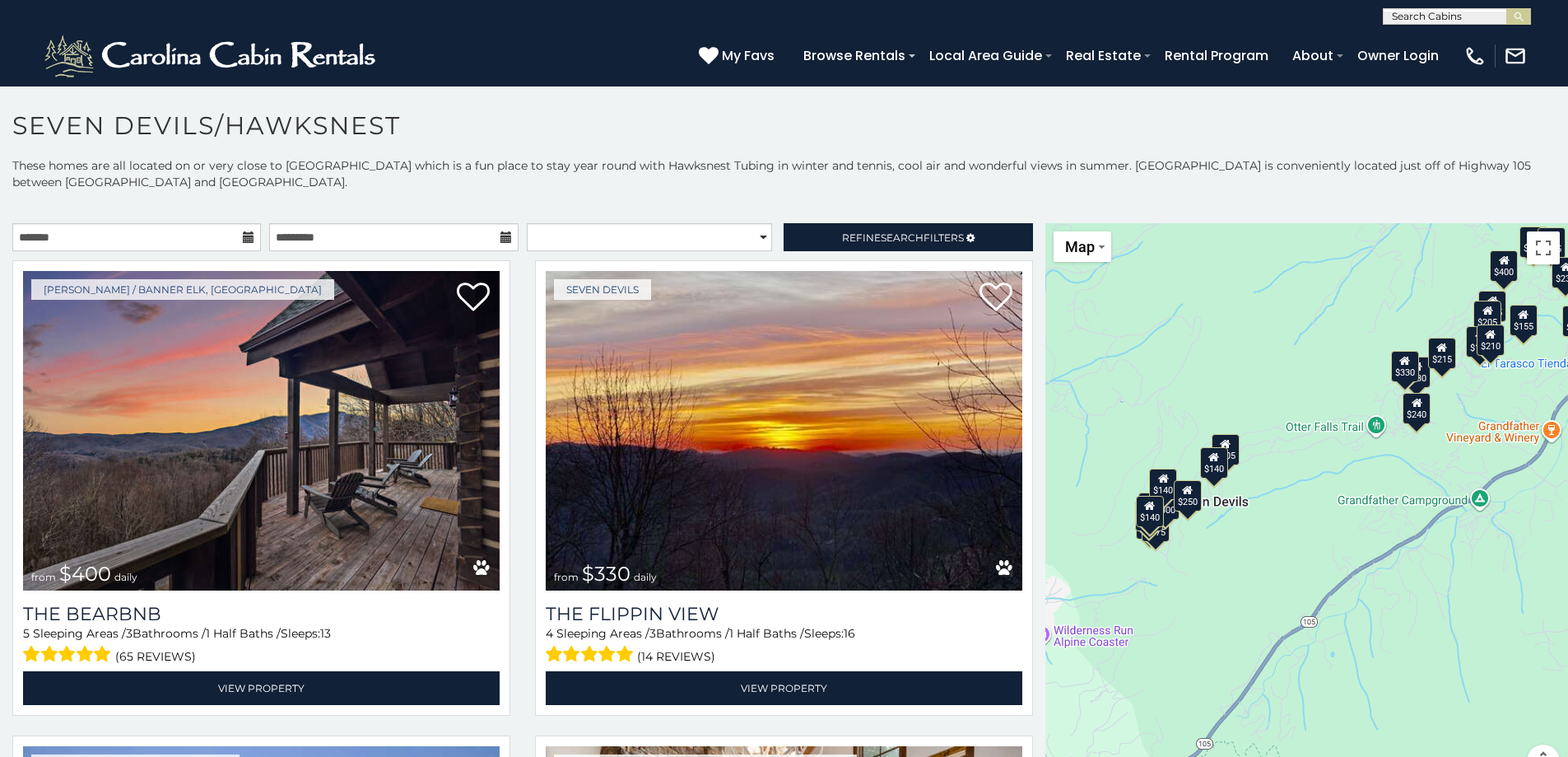
drag, startPoint x: 1309, startPoint y: 586, endPoint x: 1402, endPoint y: 611, distance: 96.3
click at [1402, 611] on div "$400 $330 $355 $485 $195 $205 $305 $205 $436 $375 $325 $230 $275 $315 $300 $140…" at bounding box center [1307, 510] width 523 height 573
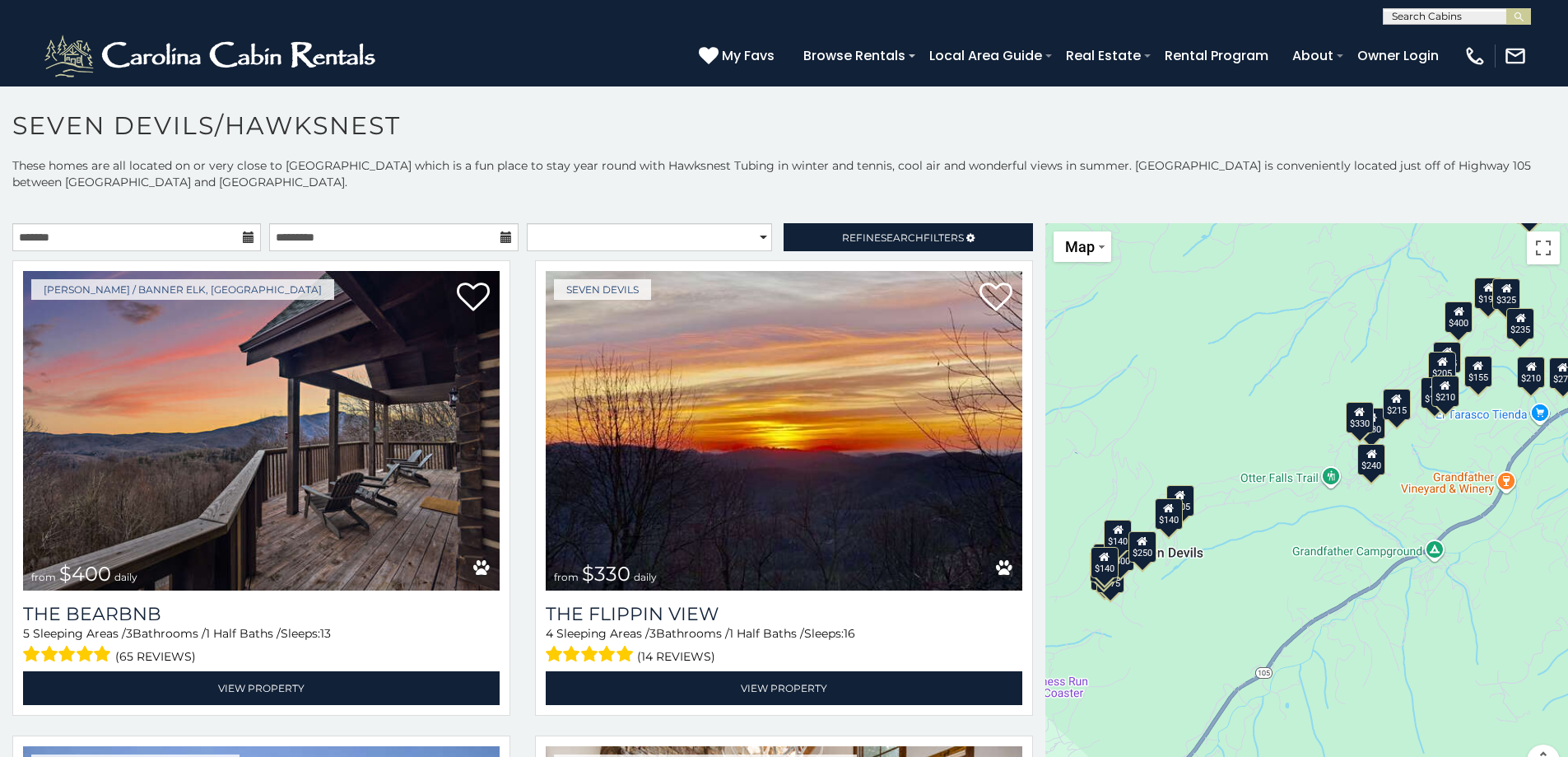
drag, startPoint x: 1236, startPoint y: 576, endPoint x: 1192, endPoint y: 629, distance: 68.9
click at [1192, 629] on div "$400 $330 $355 $485 $195 $205 $305 $205 $436 $375 $325 $230 $275 $315 $300 $140…" at bounding box center [1307, 510] width 523 height 573
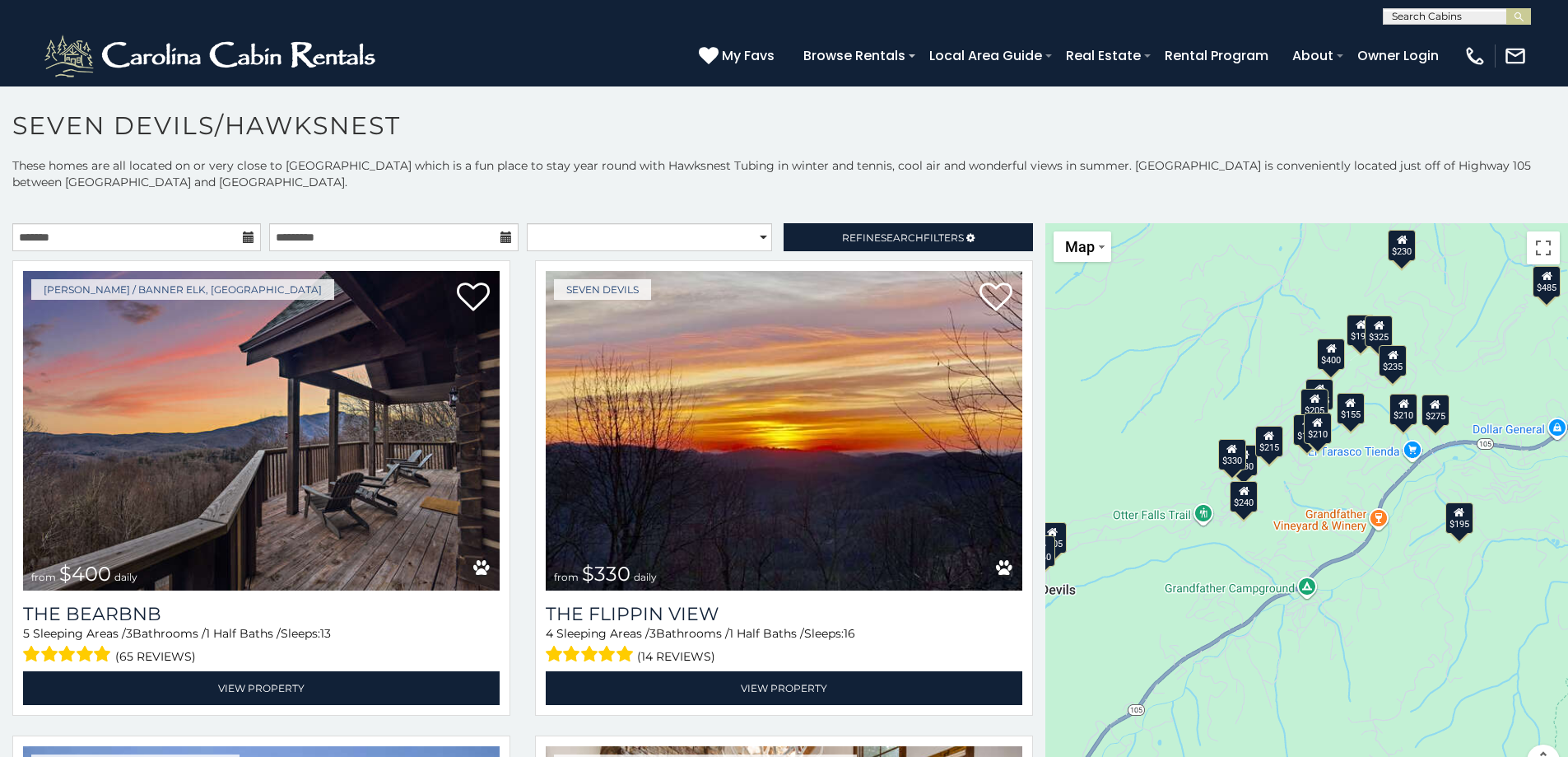
drag, startPoint x: 1426, startPoint y: 502, endPoint x: 1294, endPoint y: 543, distance: 138.2
click at [1293, 543] on div "$400 $330 $355 $485 $195 $205 $305 $205 $436 $375 $325 $230 $275 $315 $300 $140…" at bounding box center [1307, 510] width 523 height 573
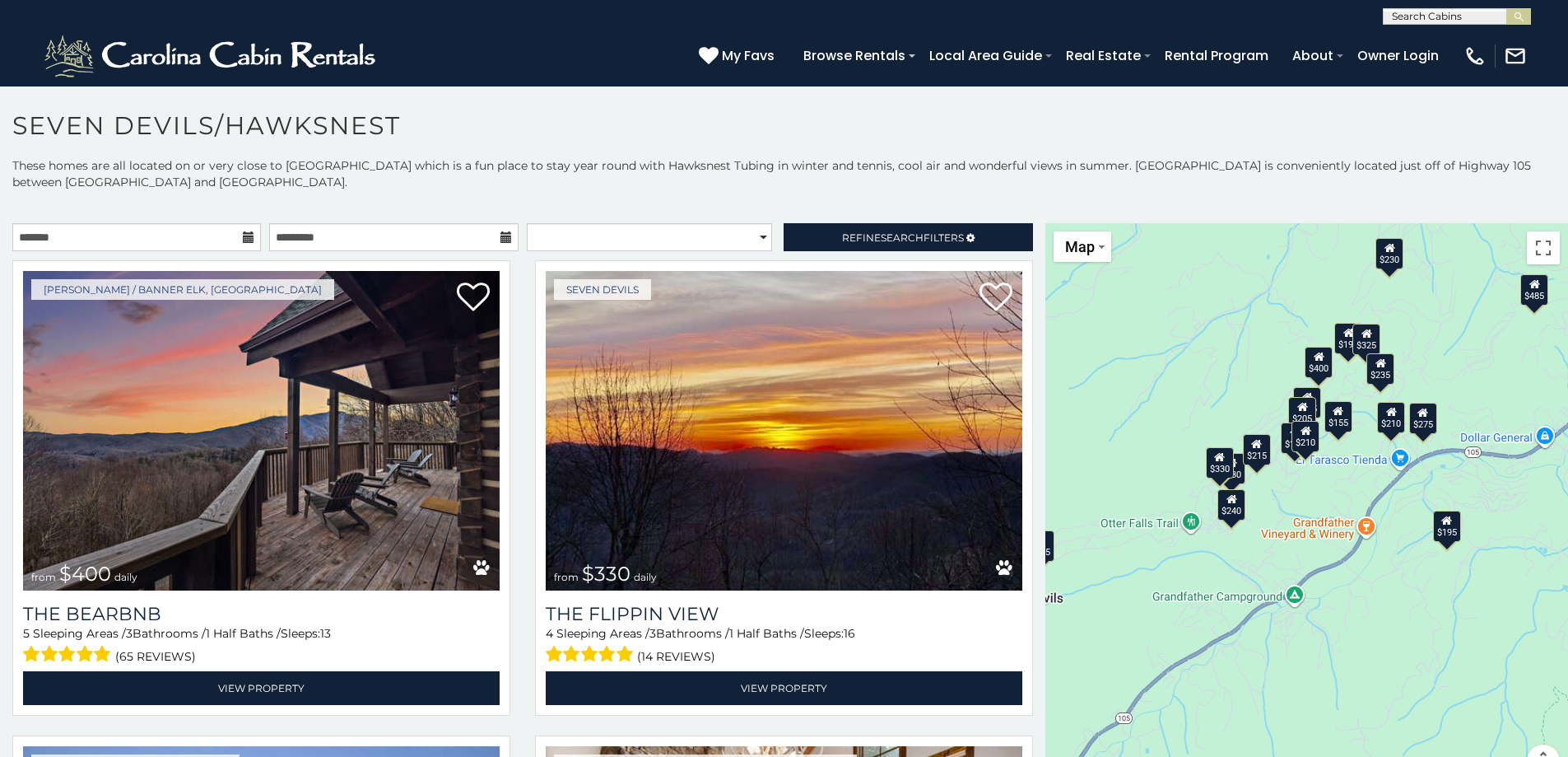
click at [1338, 496] on div "$400 $330 $355 $485 $195 $205 $305 $205 $436 $375 $325 $230 $275 $315 $300 $140…" at bounding box center [1307, 510] width 523 height 573
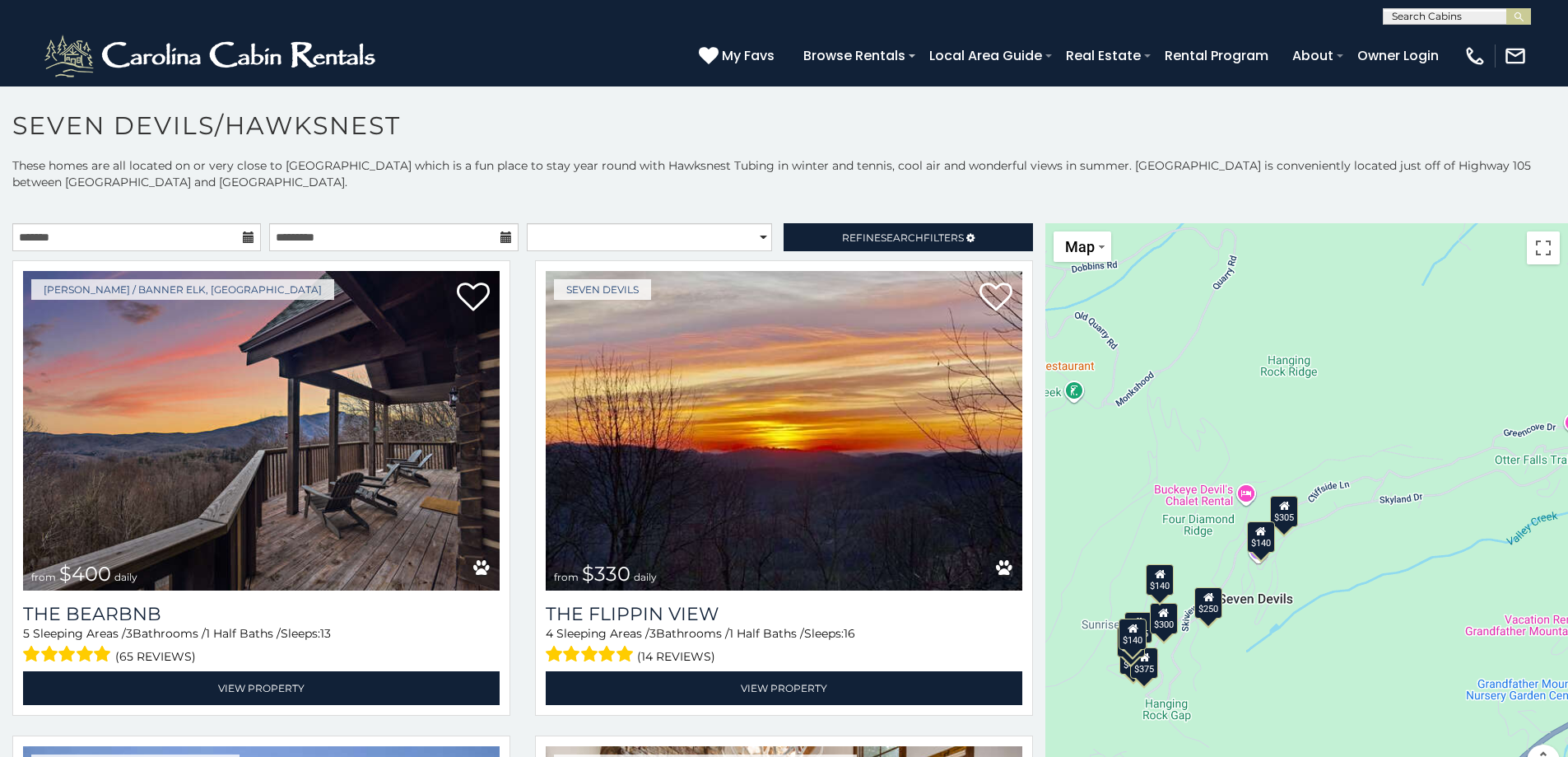
drag, startPoint x: 1050, startPoint y: 588, endPoint x: 1598, endPoint y: 488, distance: 557.0
click at [1567, 488] on html "**********" at bounding box center [784, 382] width 1568 height 766
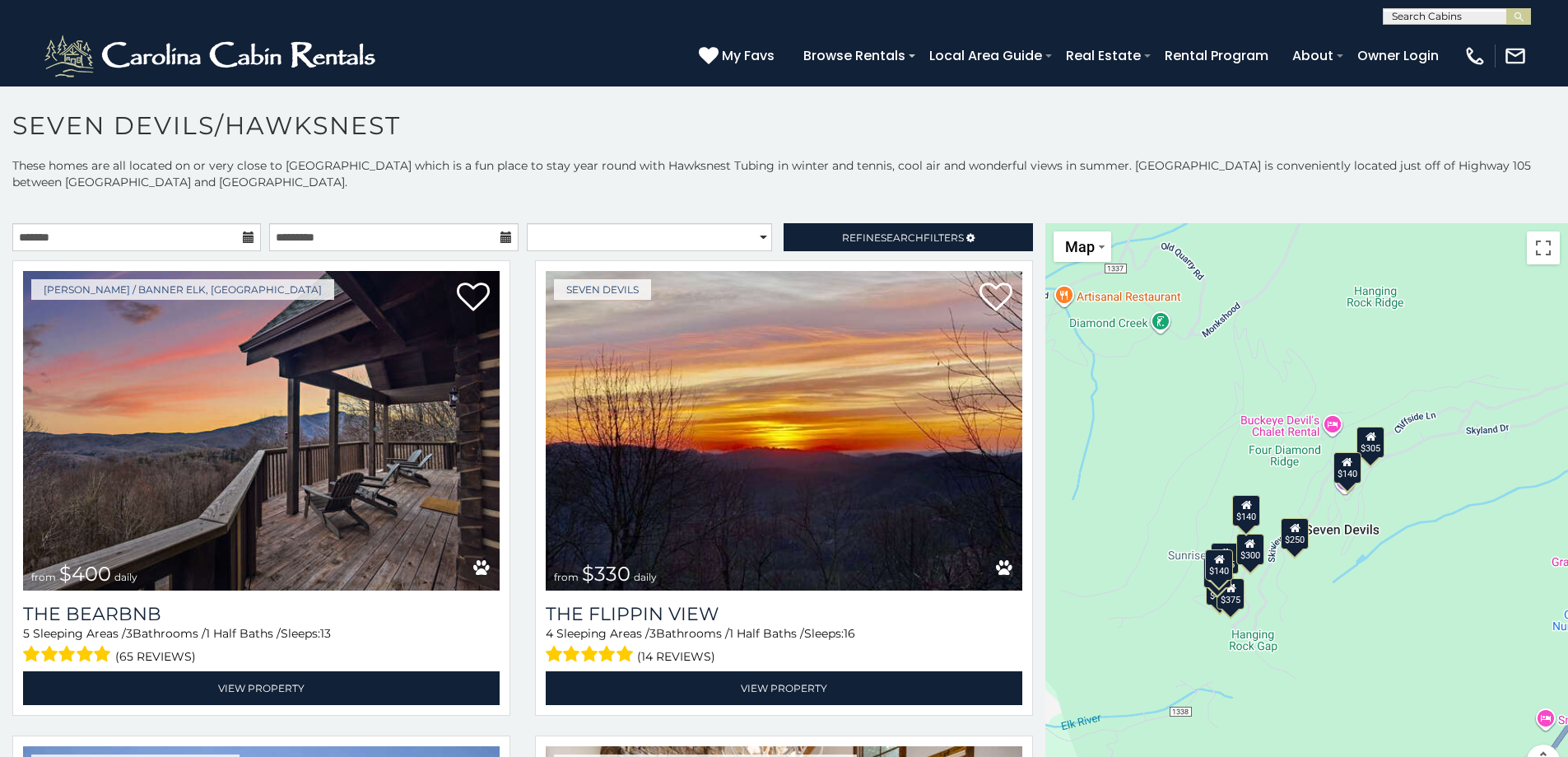
drag, startPoint x: 1287, startPoint y: 691, endPoint x: 1371, endPoint y: 624, distance: 107.4
click at [1371, 624] on div "$400 $330 $355 $485 $195 $205 $305 $205 $436 $375 $325 $230 $275 $315 $300 $140…" at bounding box center [1307, 510] width 523 height 573
click at [1264, 612] on div "$400 $330 $355 $485 $195 $205 $305 $205 $436 $375 $325 $230 $275 $315 $300 $140…" at bounding box center [1307, 510] width 523 height 573
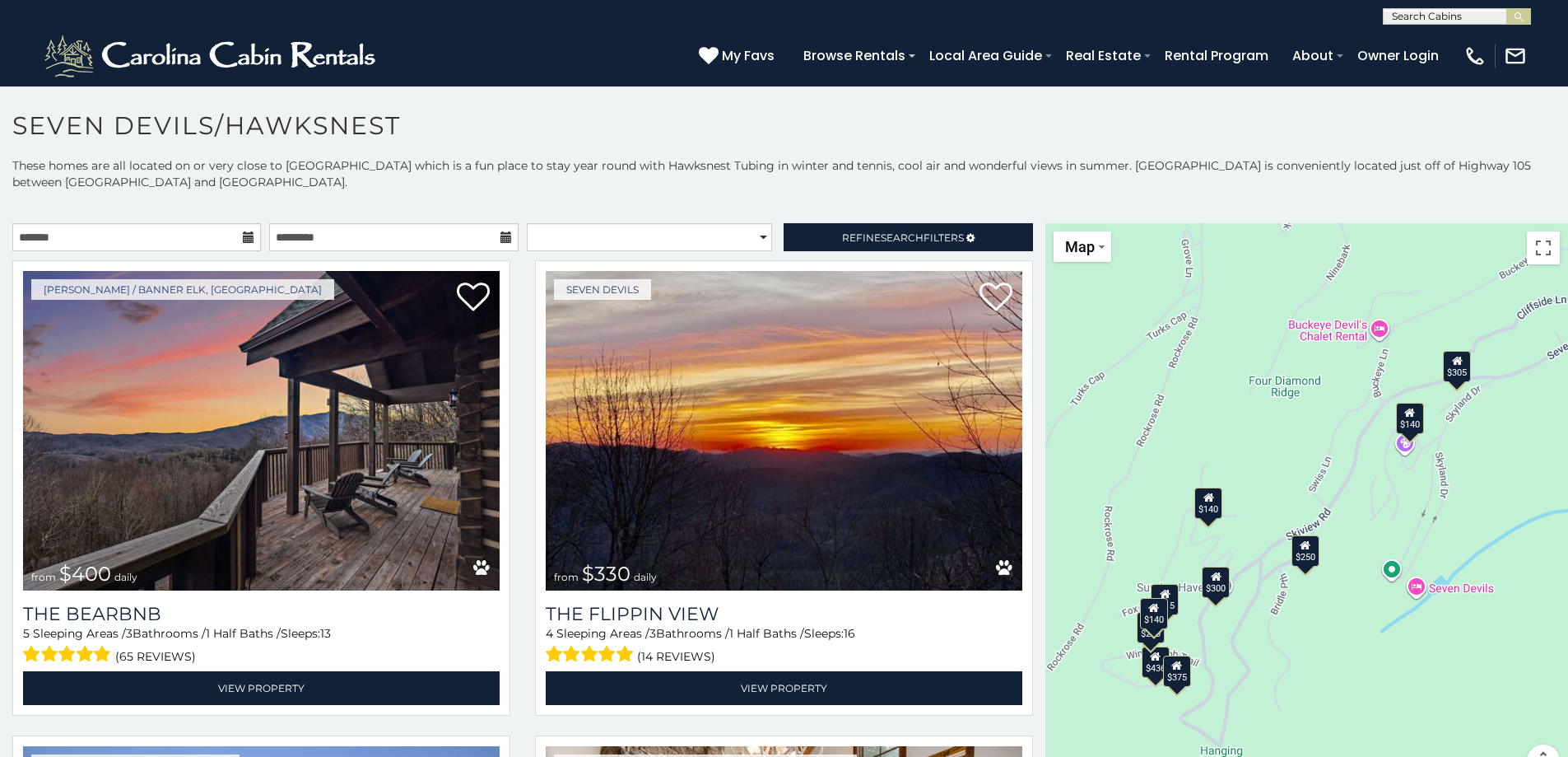
drag, startPoint x: 1307, startPoint y: 572, endPoint x: 1288, endPoint y: 653, distance: 83.2
click at [1288, 653] on div "$400 $330 $355 $485 $195 $205 $305 $205 $436 $375 $325 $230 $275 $315 $300 $140…" at bounding box center [1307, 510] width 523 height 573
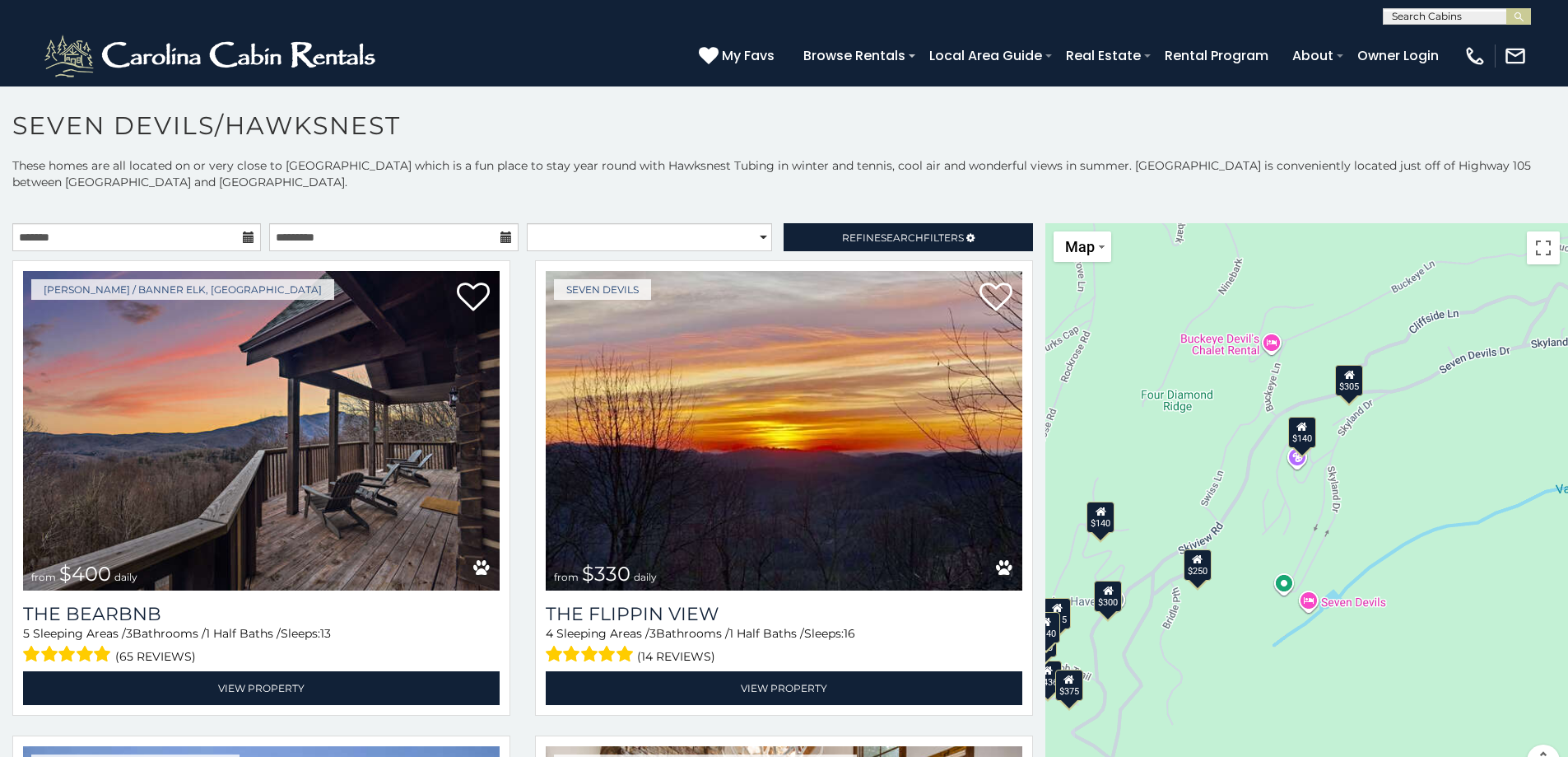
drag, startPoint x: 1275, startPoint y: 456, endPoint x: 1166, endPoint y: 469, distance: 109.8
click at [1166, 469] on div "$400 $330 $355 $485 $195 $205 $305 $205 $436 $375 $325 $230 $275 $315 $300 $140…" at bounding box center [1307, 510] width 523 height 573
click at [1342, 381] on div "$305" at bounding box center [1349, 380] width 28 height 31
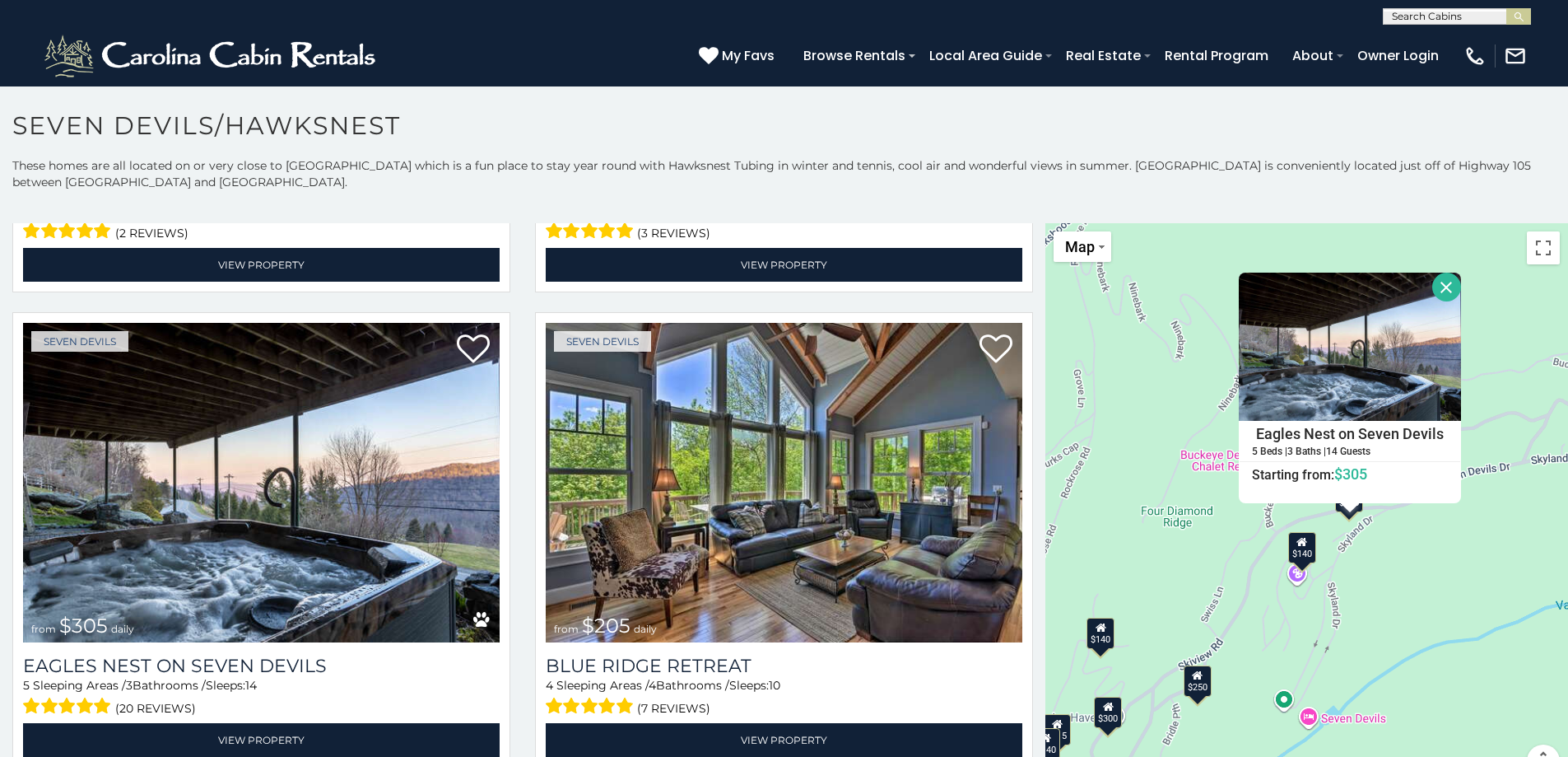
scroll to position [1400, 0]
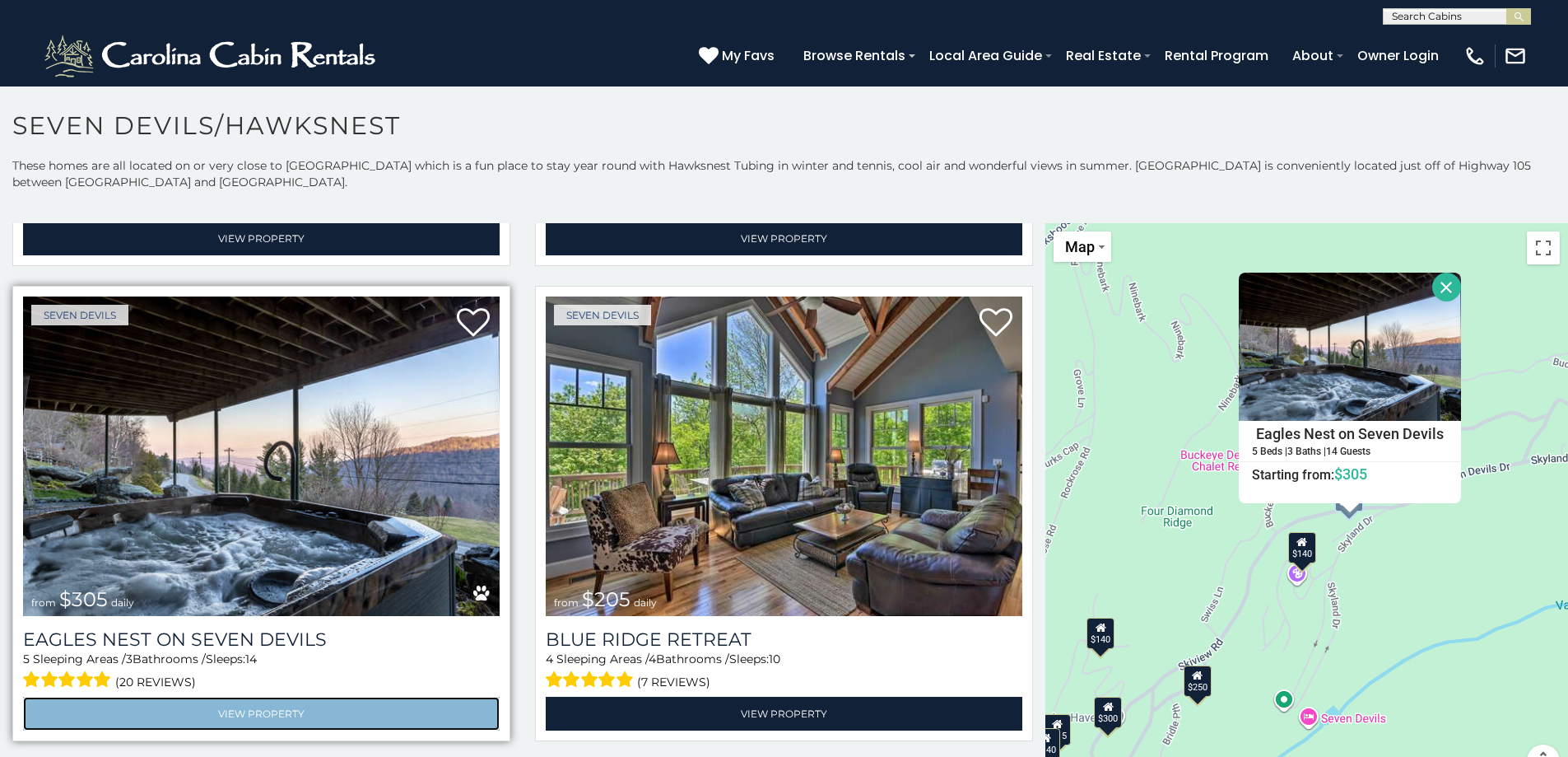
click at [261, 696] on link "View Property" at bounding box center [261, 712] width 476 height 33
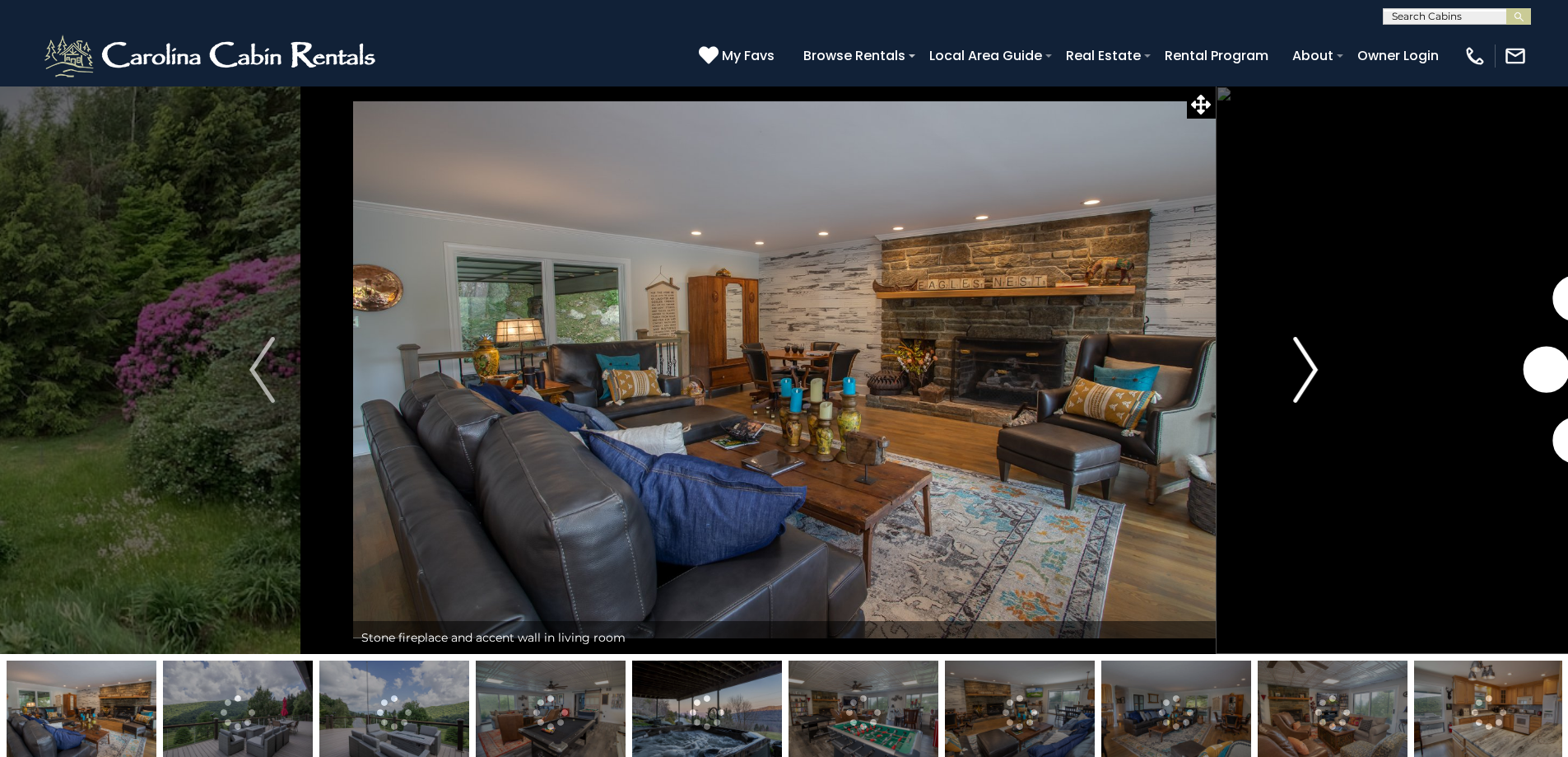
click at [1293, 362] on img "Next" at bounding box center [1306, 369] width 25 height 66
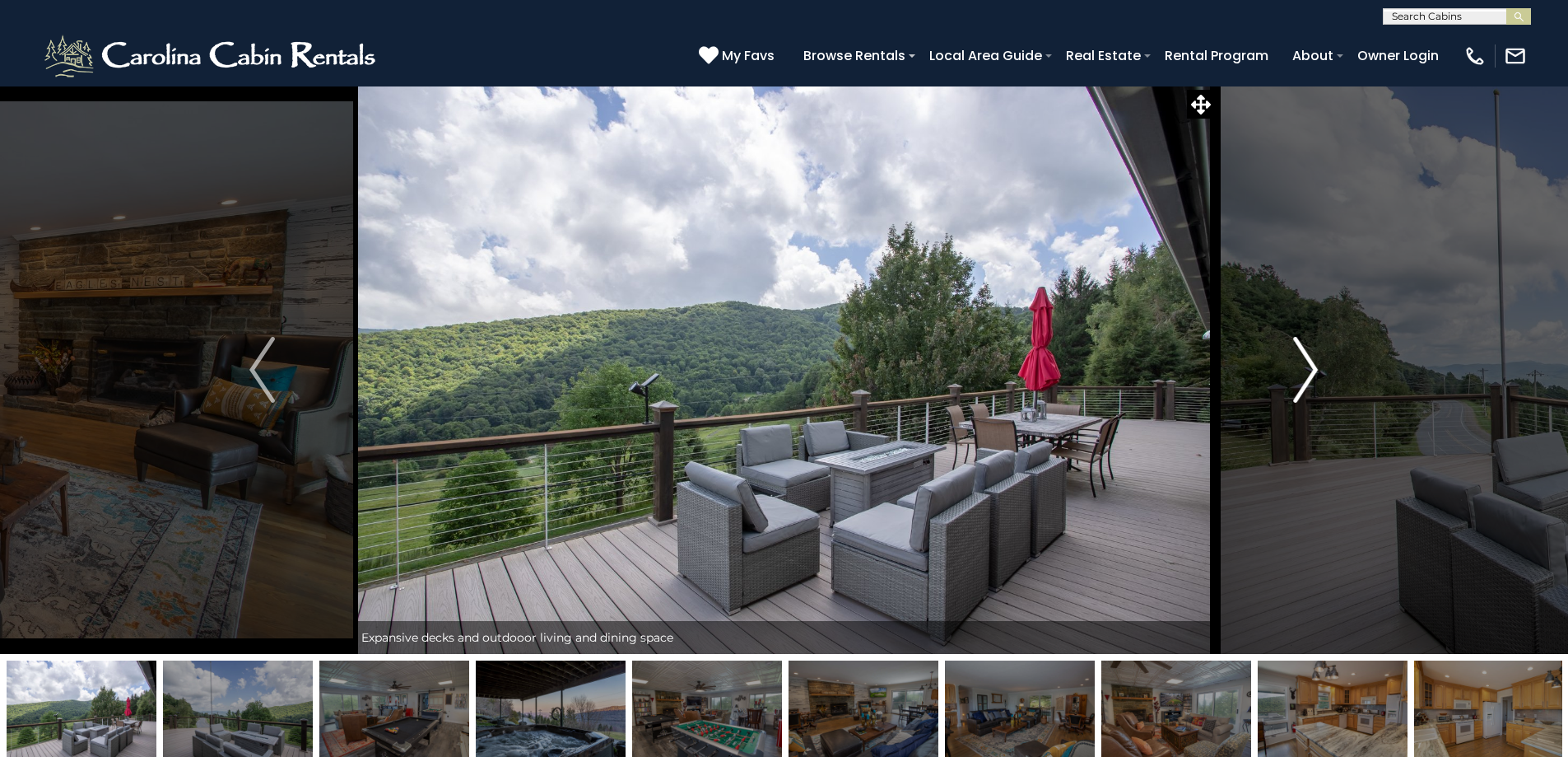
click at [1306, 378] on img "Next" at bounding box center [1306, 369] width 25 height 66
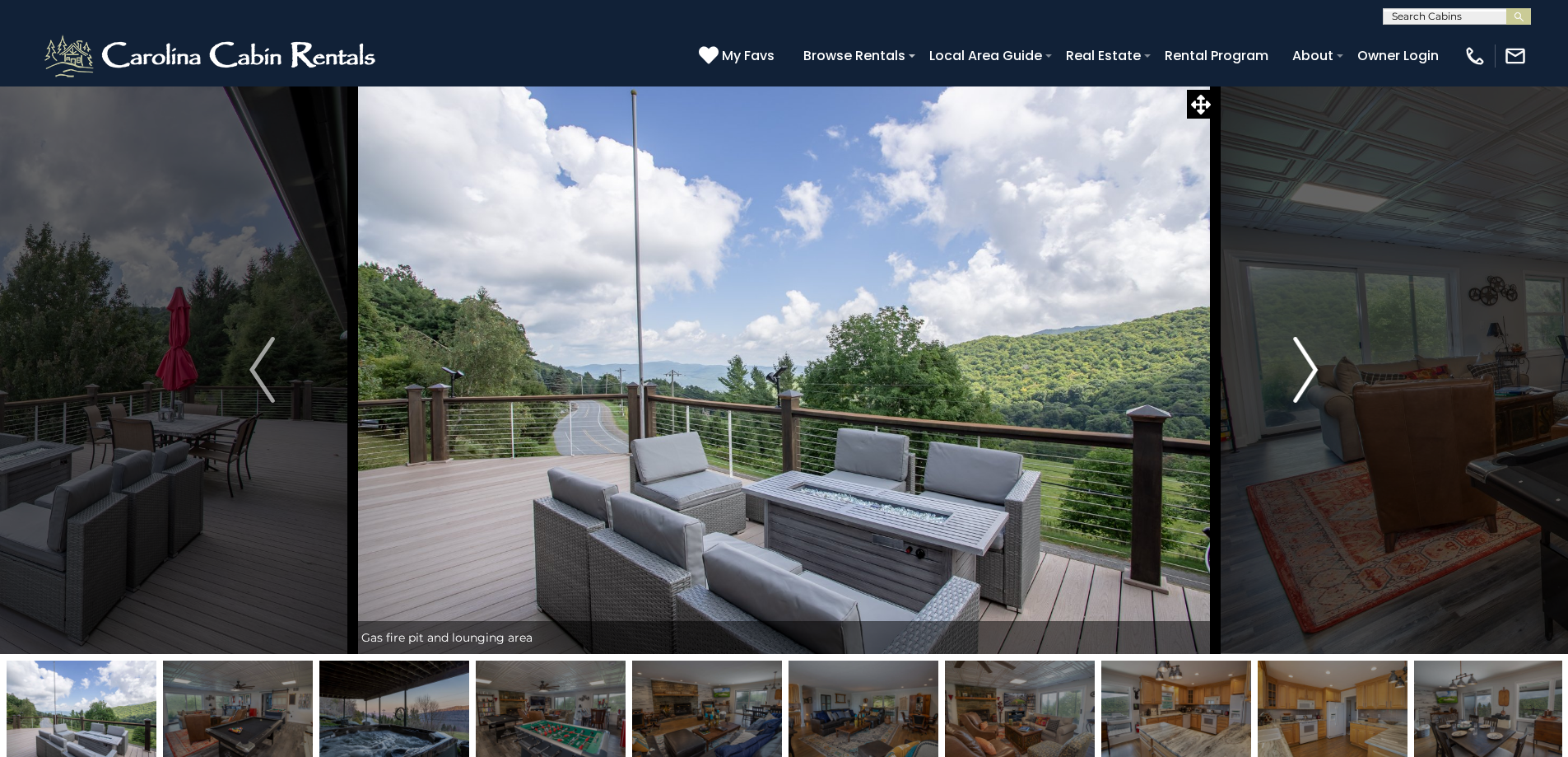
click at [1306, 378] on img "Next" at bounding box center [1306, 369] width 25 height 66
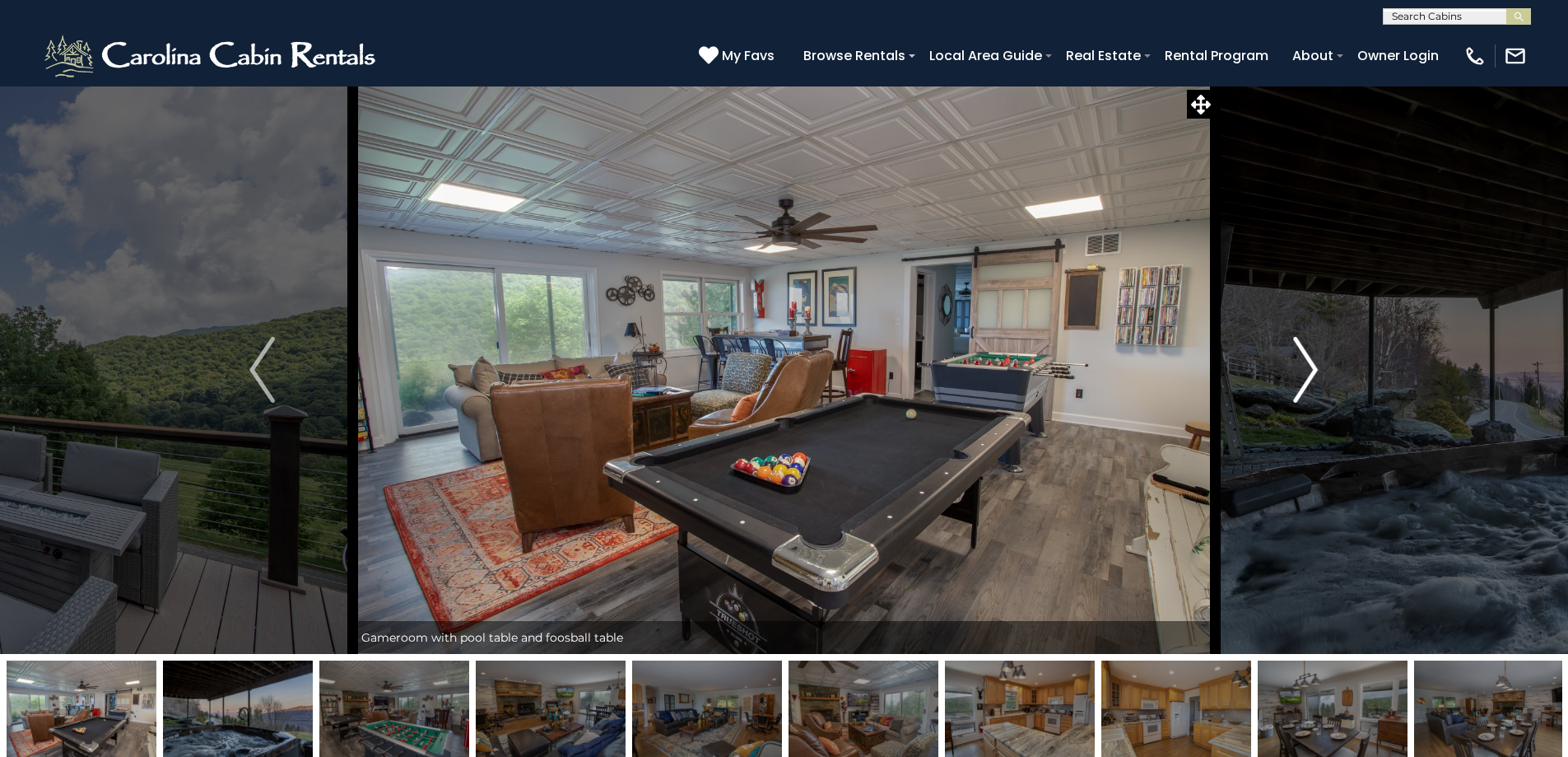
click at [1306, 378] on img "Next" at bounding box center [1306, 369] width 25 height 66
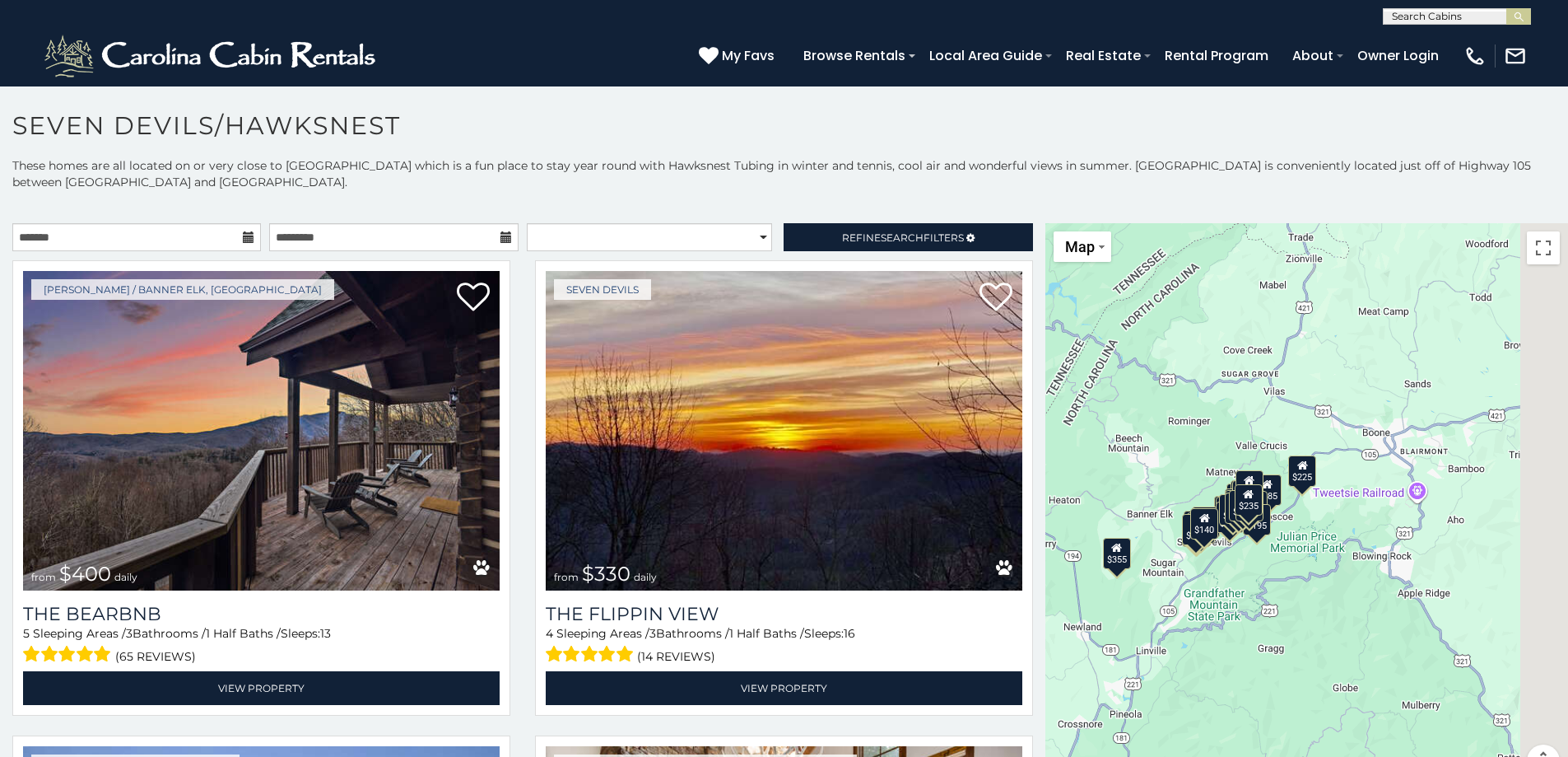
drag, startPoint x: 1360, startPoint y: 634, endPoint x: 1113, endPoint y: 607, distance: 248.5
click at [1108, 611] on div "$400 $330 $355 $485 $195 $205 $305 $205 $436 $375 $325 $230 $275 $315 $300 $140…" at bounding box center [1307, 510] width 523 height 573
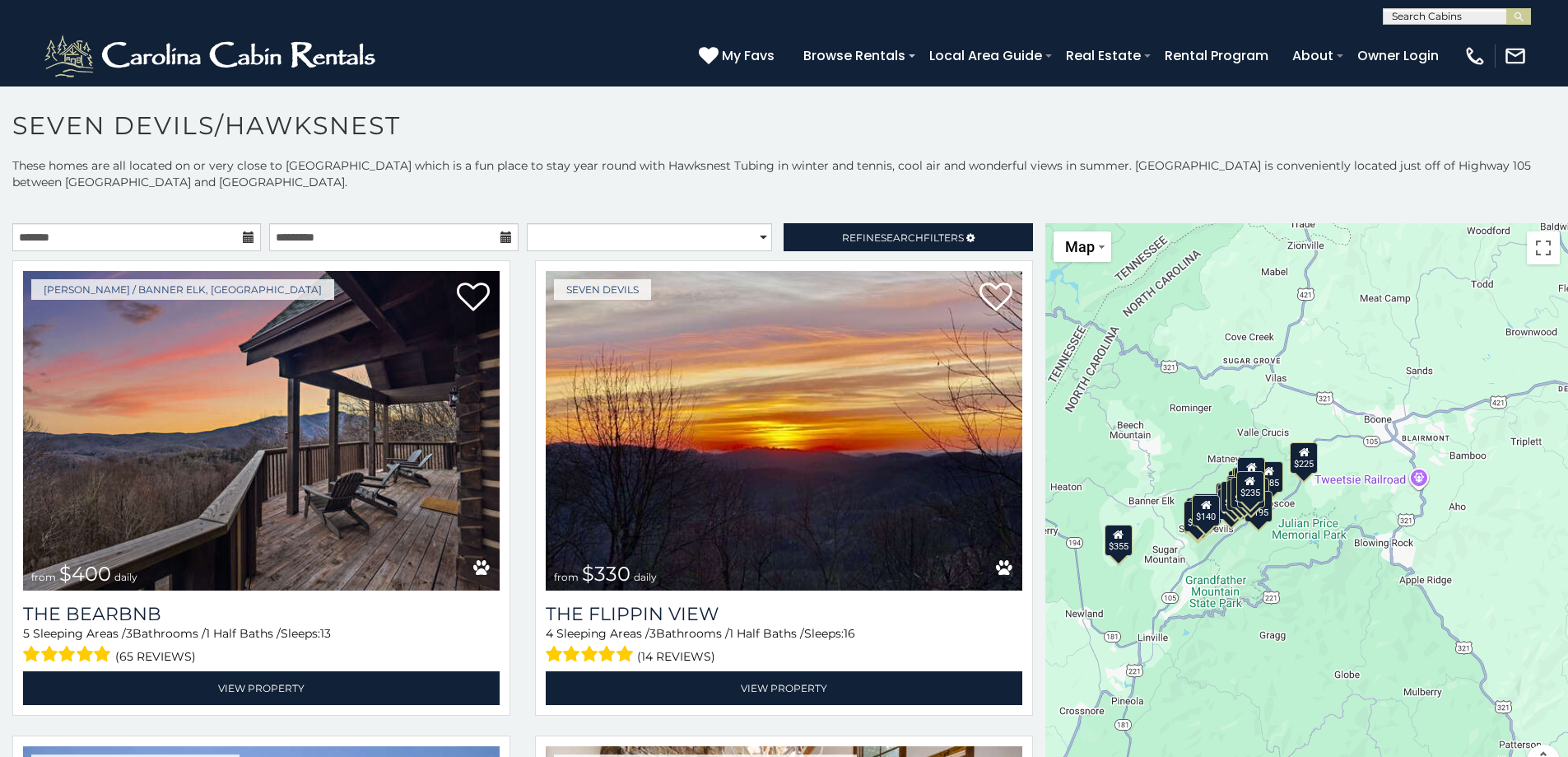
click at [1248, 580] on div "$400 $330 $355 $485 $195 $205 $305 $205 $436 $375 $325 $230 $275 $315 $300 $140…" at bounding box center [1307, 510] width 523 height 573
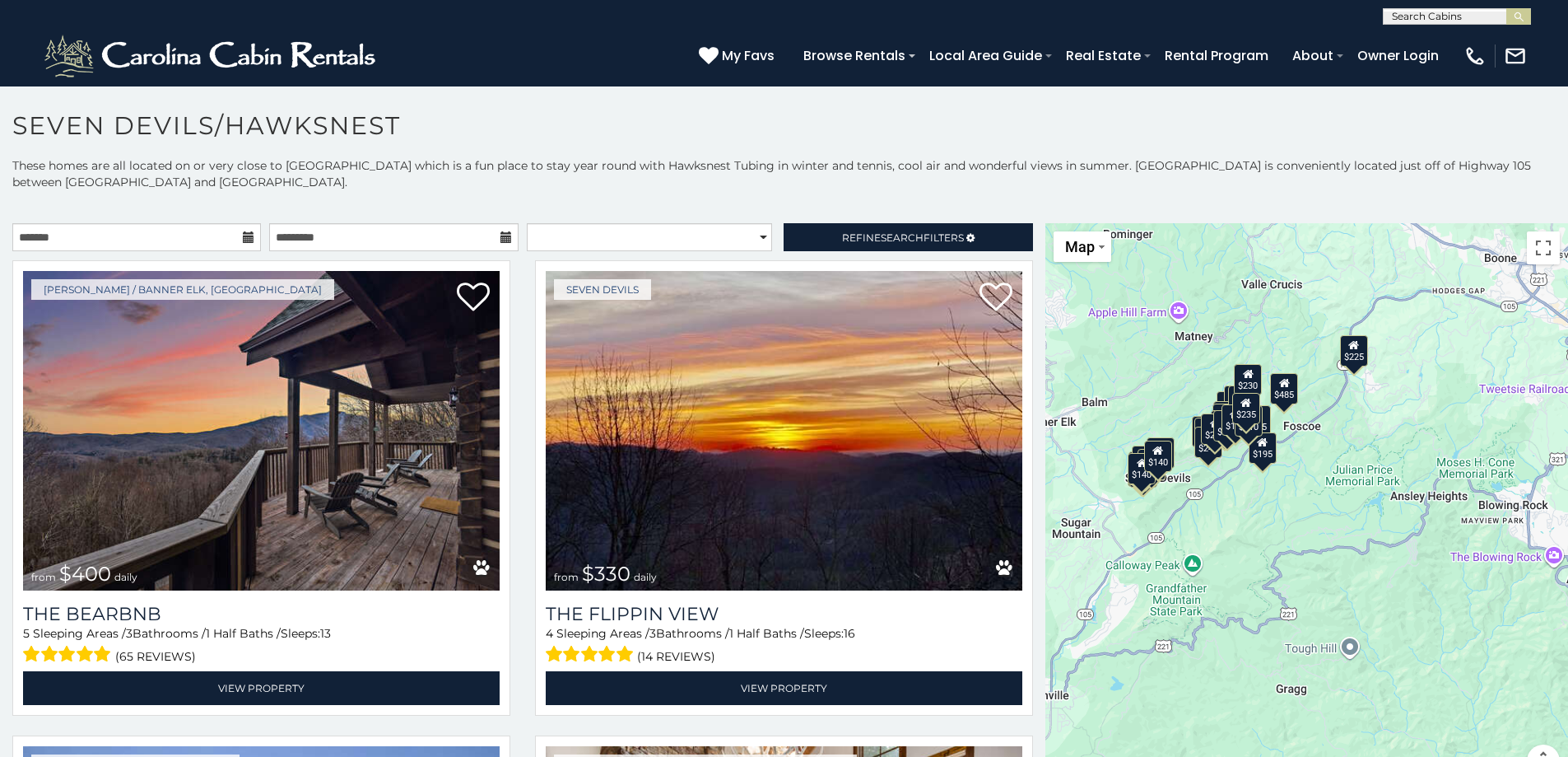
click at [1208, 555] on div "$400 $330 $355 $485 $195 $205 $305 $205 $436 $375 $325 $230 $275 $315 $300 $140…" at bounding box center [1307, 510] width 523 height 573
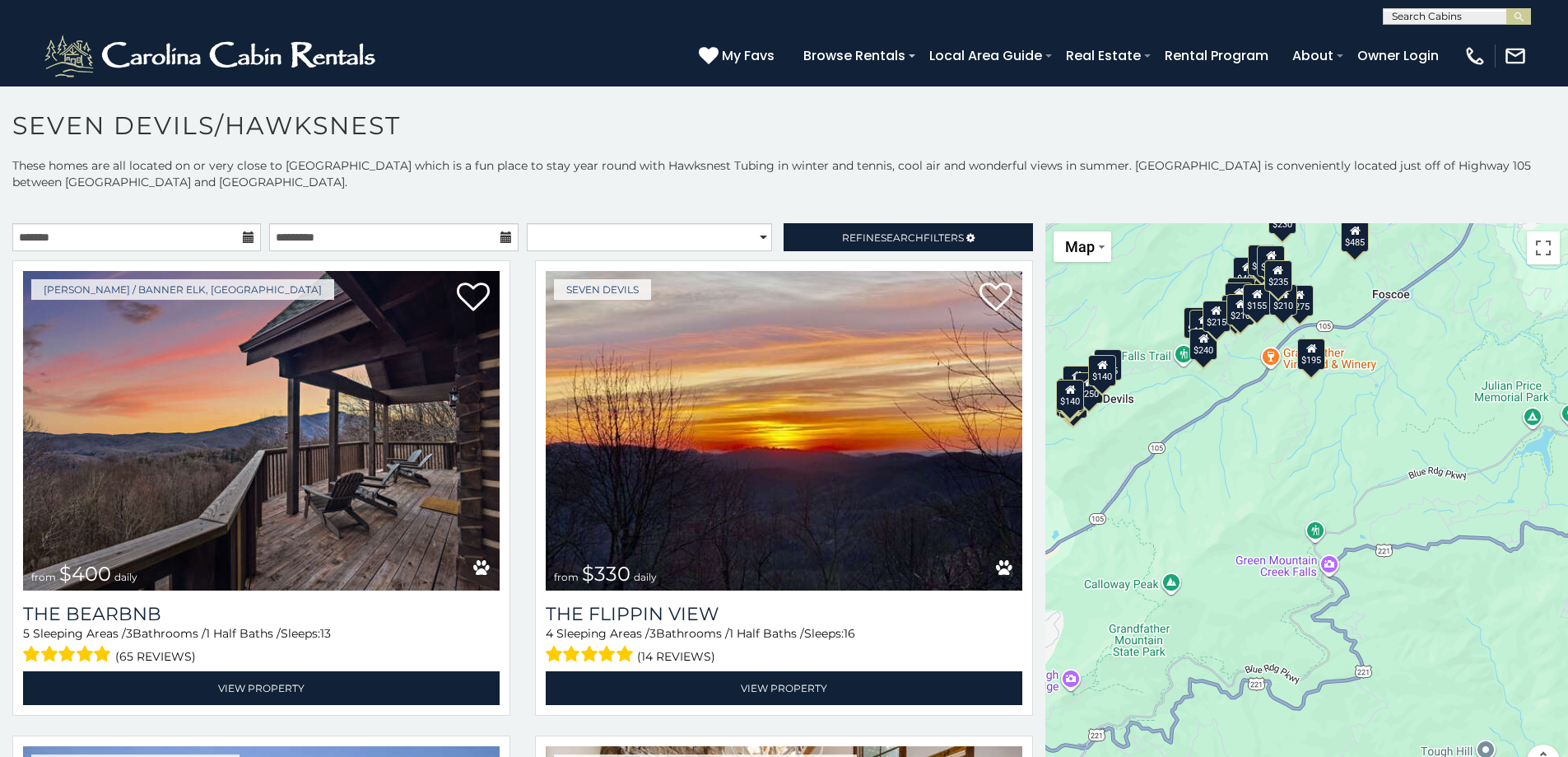
drag, startPoint x: 1191, startPoint y: 516, endPoint x: 1300, endPoint y: 579, distance: 125.9
click at [1300, 579] on div "$400 $330 $355 $485 $195 $205 $305 $205 $436 $375 $325 $230 $275 $315 $300 $140…" at bounding box center [1307, 510] width 523 height 573
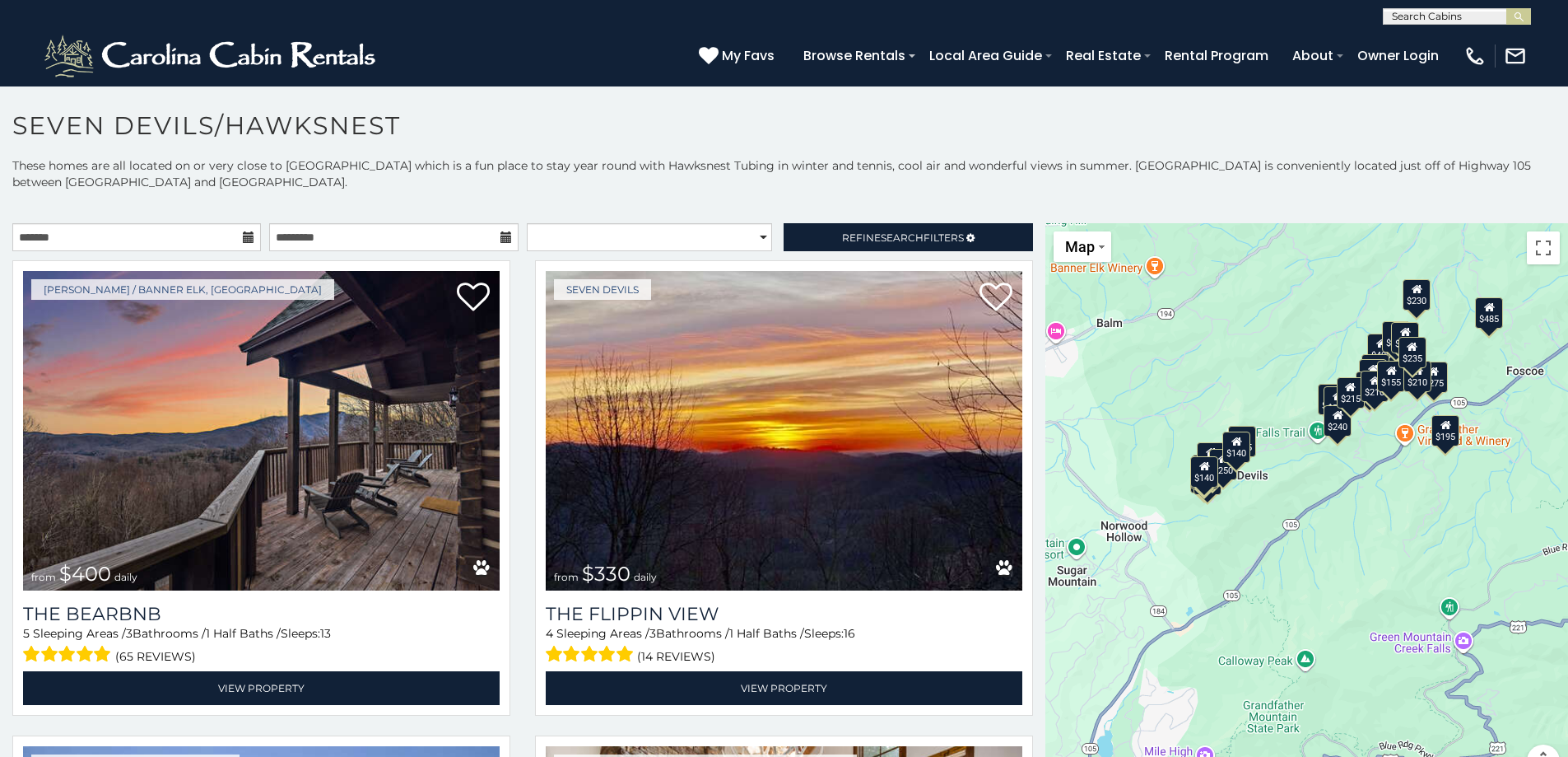
click at [1268, 555] on div "$400 $330 $355 $485 $195 $205 $305 $205 $436 $375 $325 $230 $275 $315 $300 $140…" at bounding box center [1307, 510] width 523 height 573
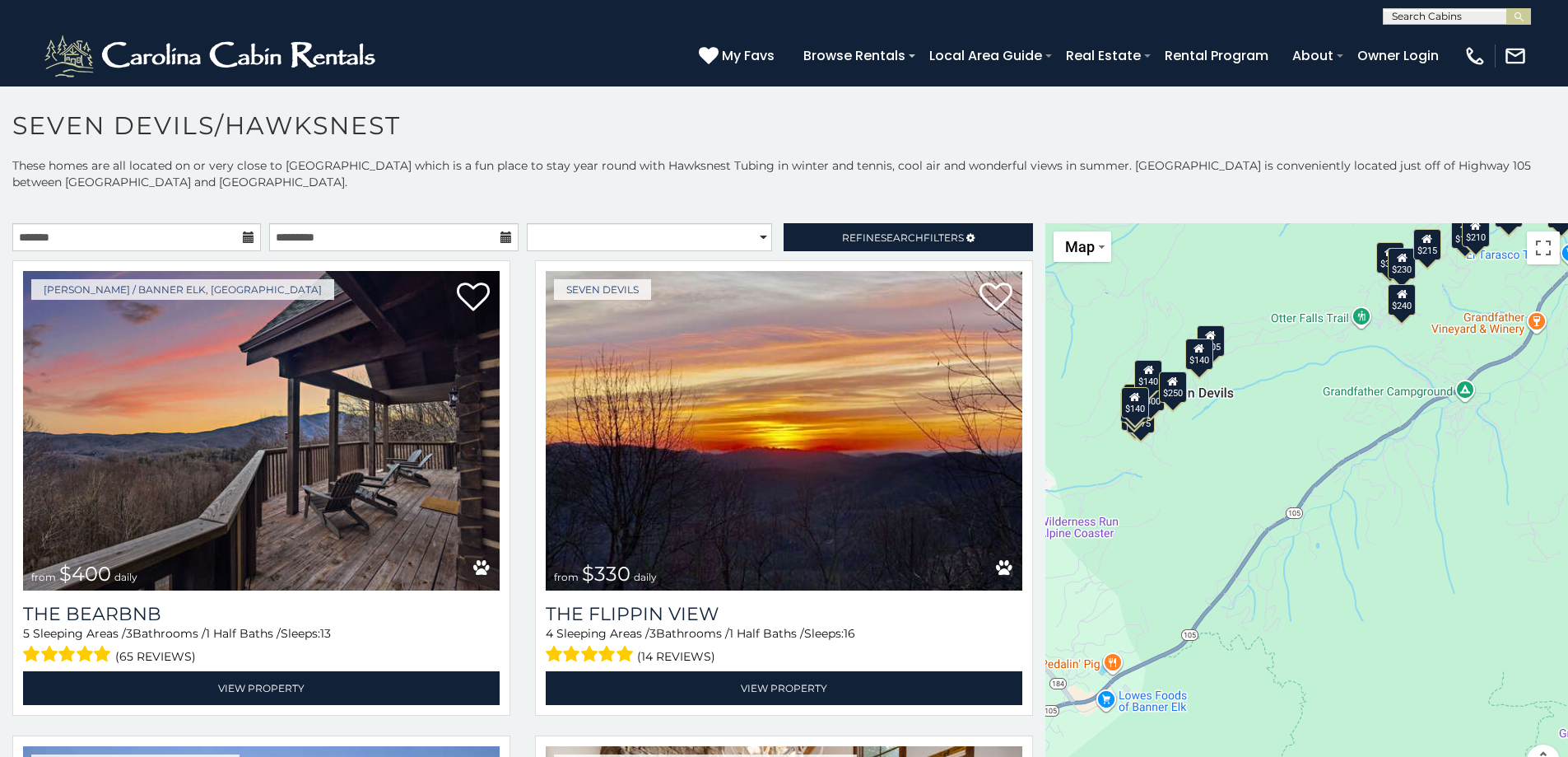
click at [1209, 497] on div "$400 $330 $355 $485 $195 $205 $305 $205 $436 $375 $325 $230 $275 $315 $300 $140…" at bounding box center [1307, 510] width 523 height 573
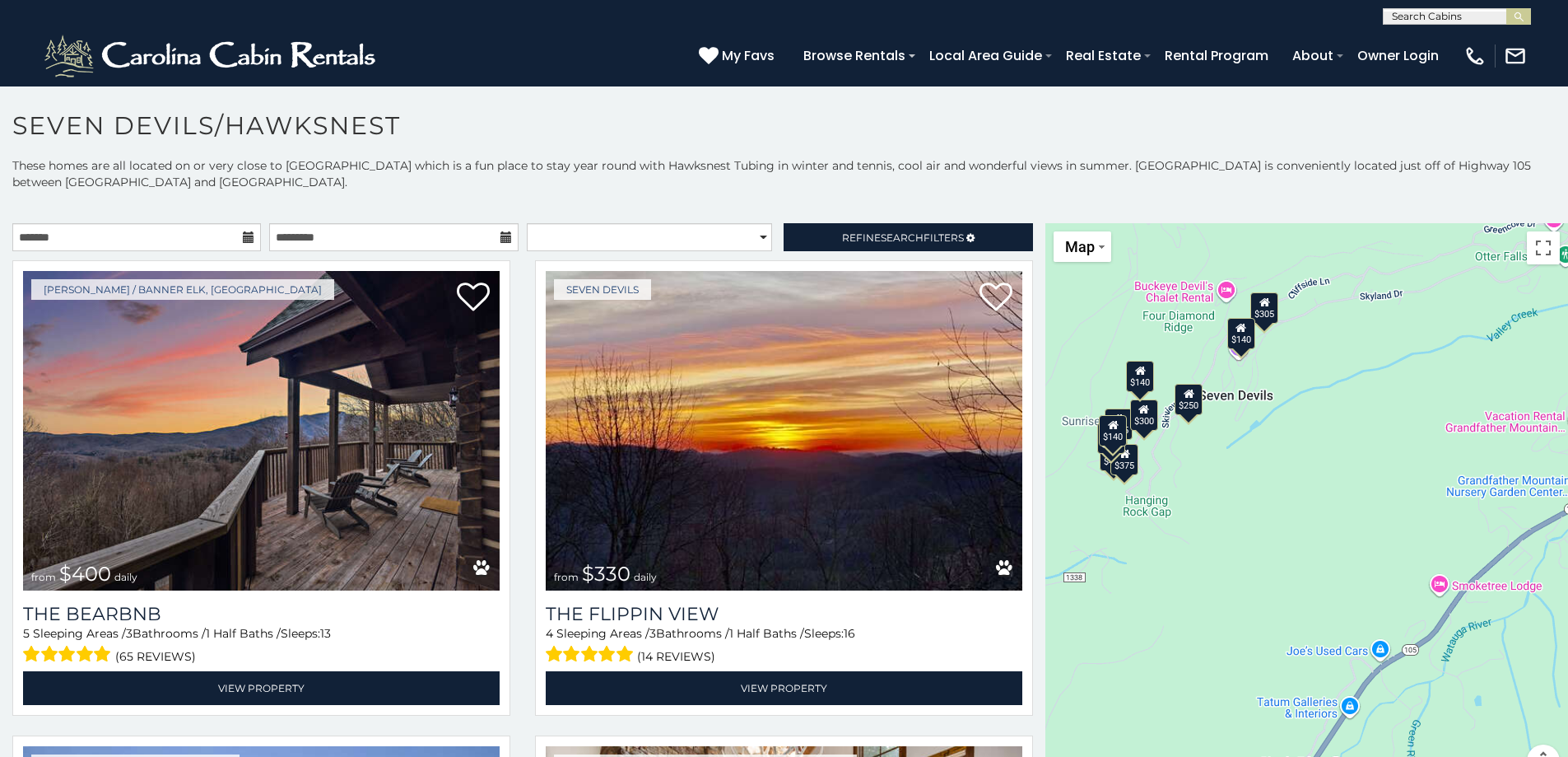
drag, startPoint x: 1192, startPoint y: 476, endPoint x: 1268, endPoint y: 616, distance: 159.3
click at [1268, 616] on div "$400 $330 $355 $485 $195 $205 $305 $205 $436 $375 $325 $230 $275 $315 $300 $140…" at bounding box center [1307, 510] width 523 height 573
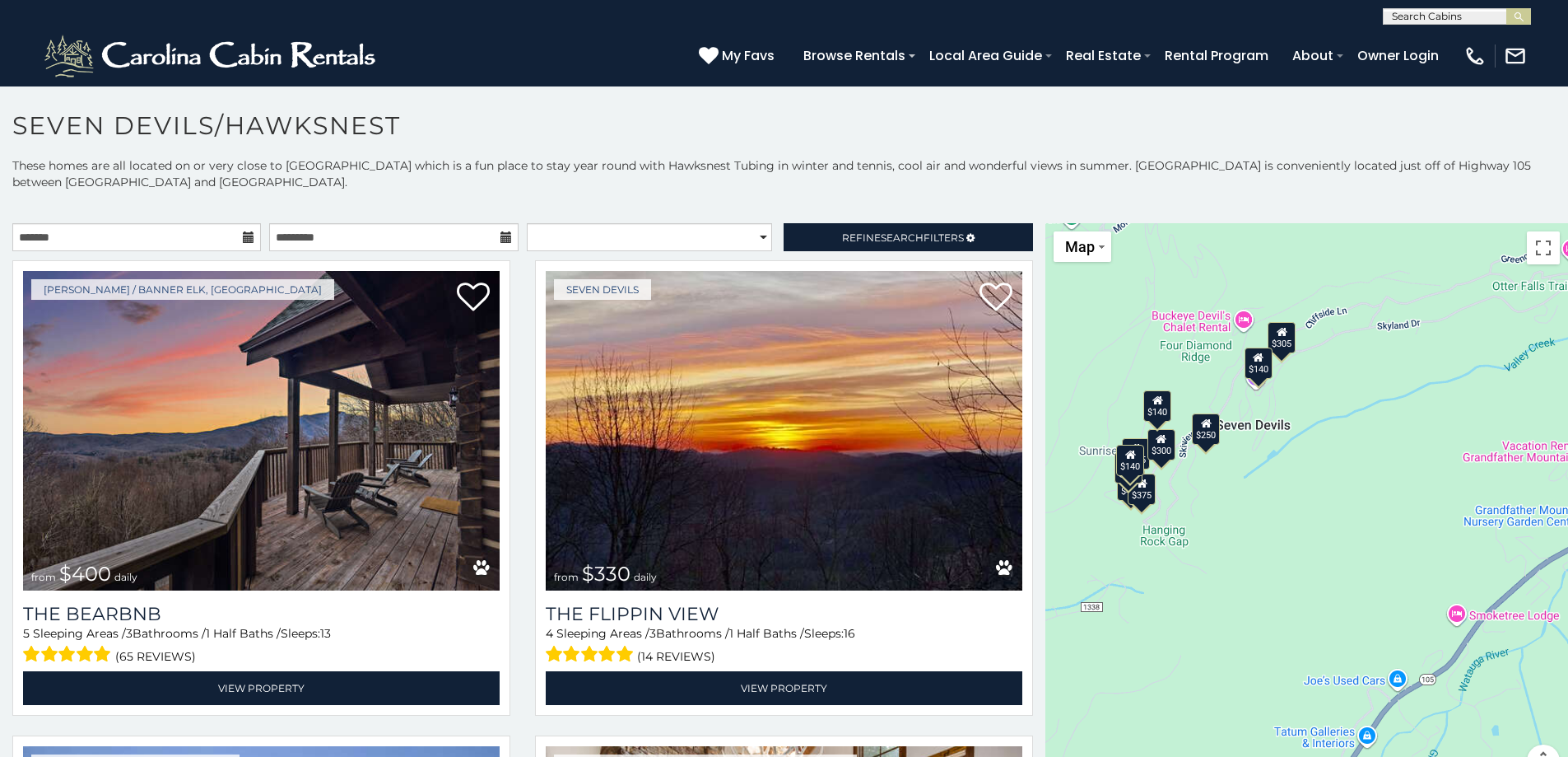
click at [1245, 519] on div "$400 $330 $355 $485 $195 $205 $305 $205 $436 $375 $325 $230 $275 $315 $300 $140…" at bounding box center [1307, 510] width 523 height 573
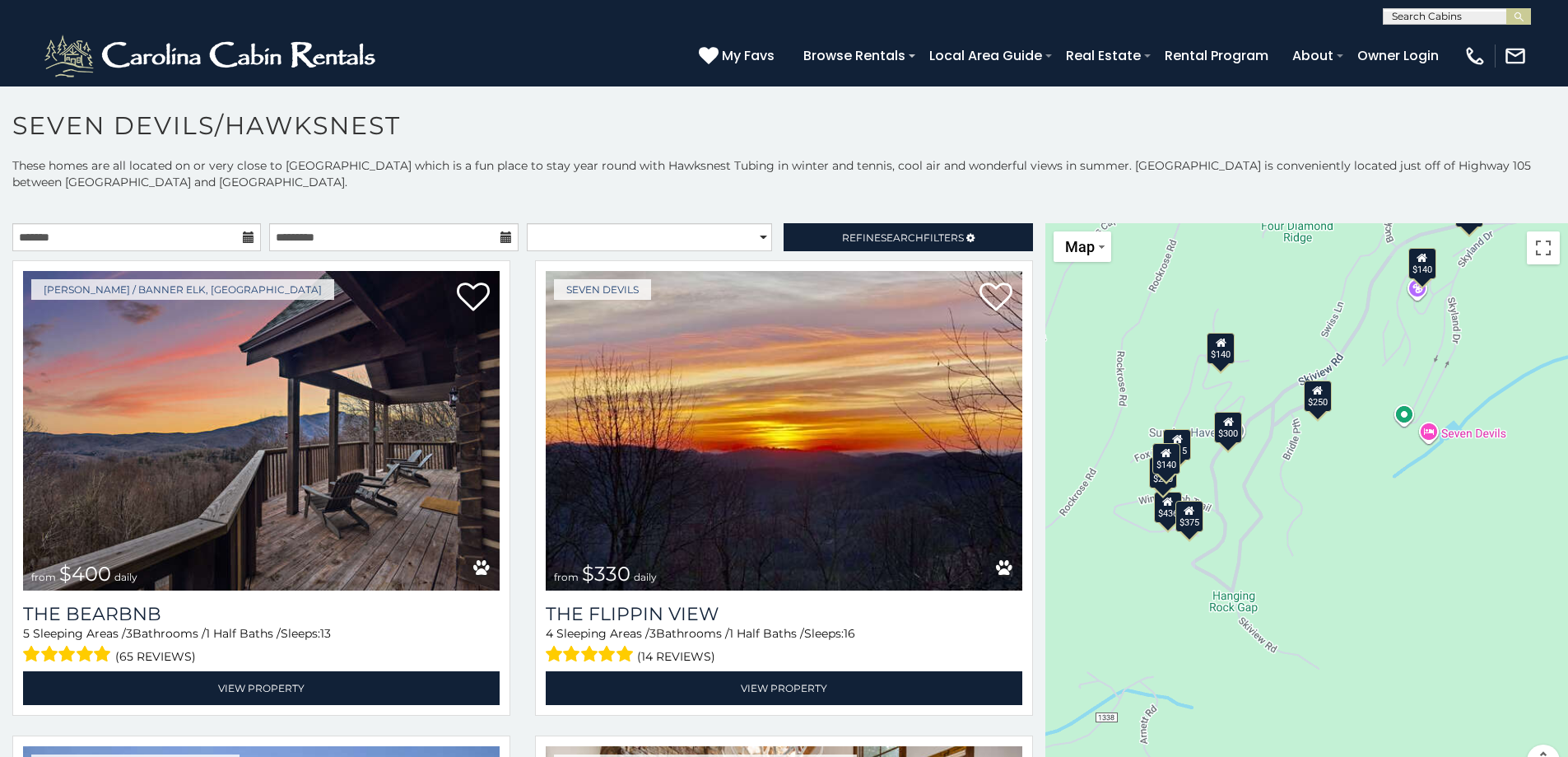
drag, startPoint x: 1194, startPoint y: 492, endPoint x: 1355, endPoint y: 545, distance: 169.5
click at [1355, 545] on div "$400 $330 $355 $485 $195 $205 $305 $205 $436 $375 $325 $230 $275 $315 $300 $140…" at bounding box center [1307, 510] width 523 height 573
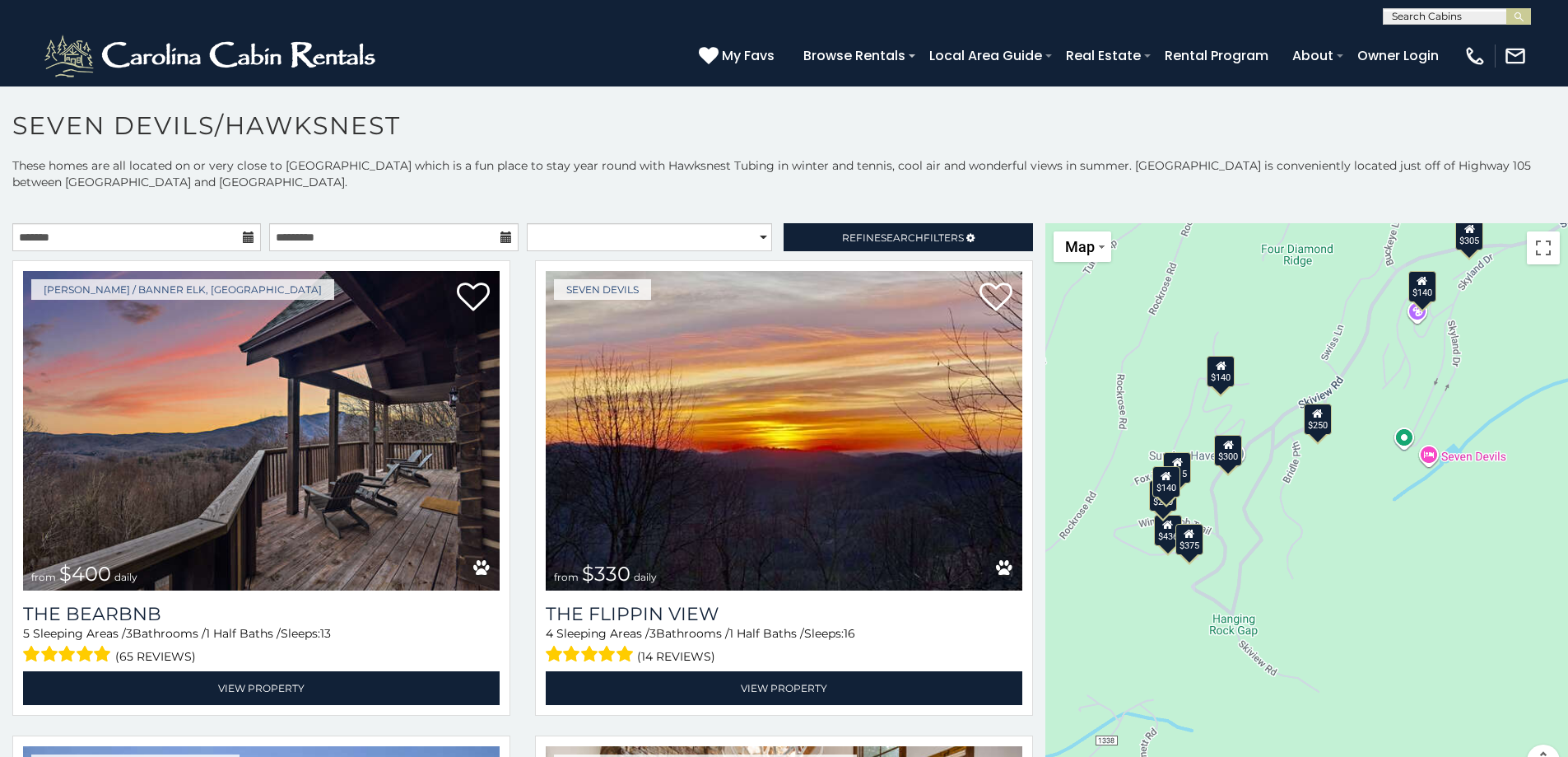
click at [1219, 453] on div "$300" at bounding box center [1229, 449] width 28 height 31
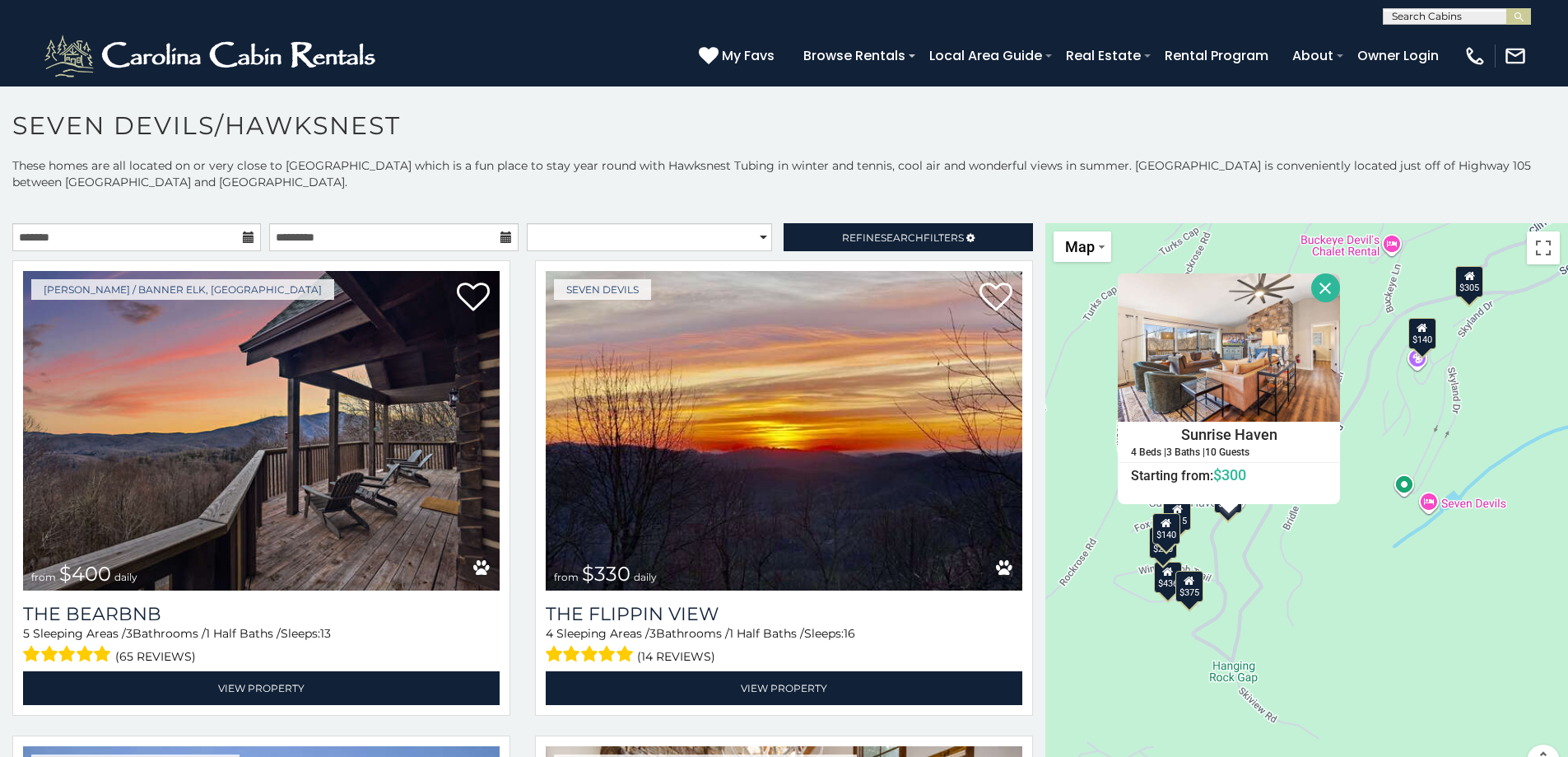
click at [1313, 291] on button "Close" at bounding box center [1326, 287] width 29 height 29
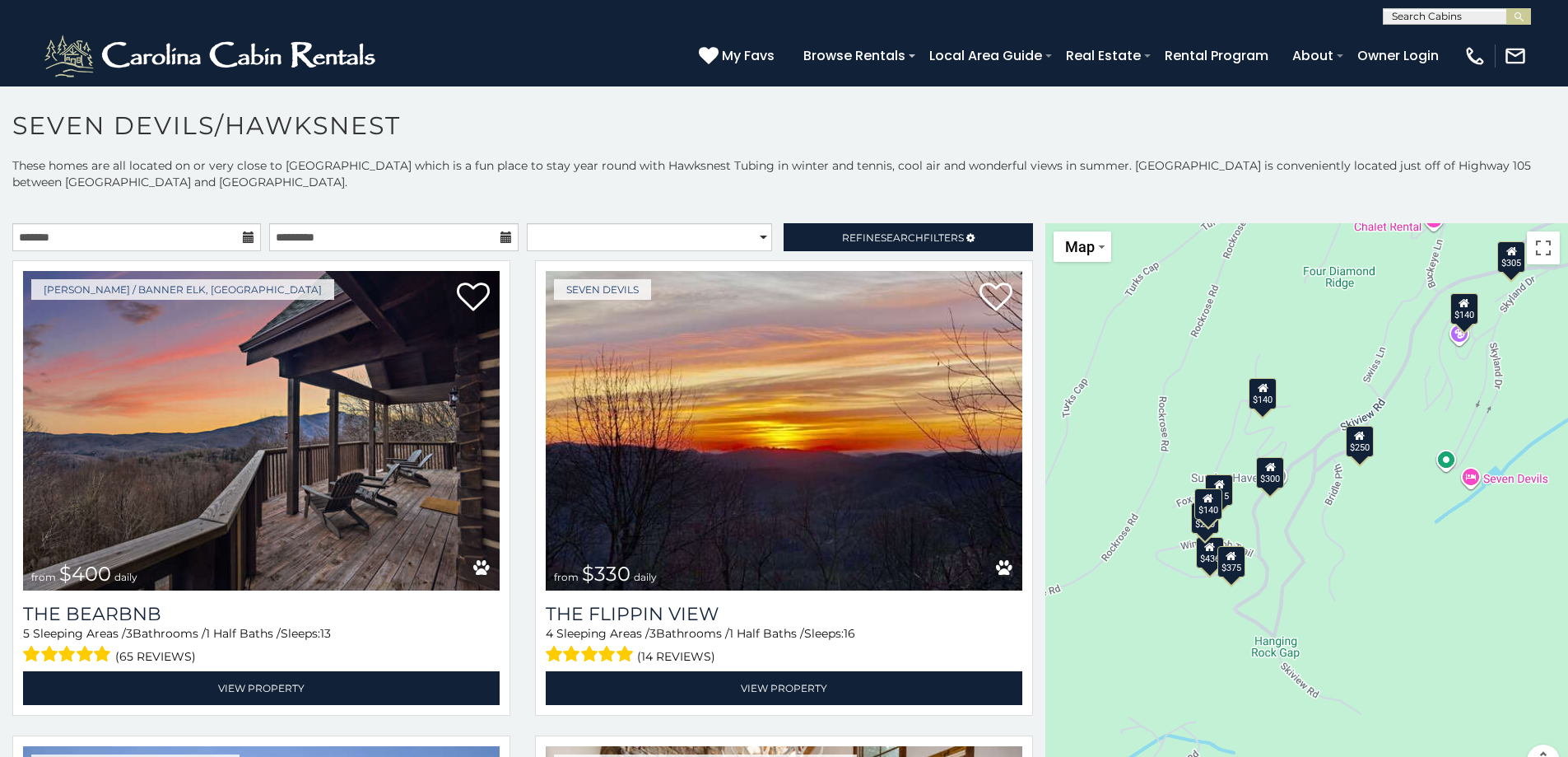
drag, startPoint x: 1281, startPoint y: 567, endPoint x: 1325, endPoint y: 543, distance: 50.1
click at [1325, 543] on div "$400 $330 $355 $485 $195 $205 $305 $205 $436 $375 $325 $230 $275 $315 $300 $140…" at bounding box center [1307, 510] width 523 height 573
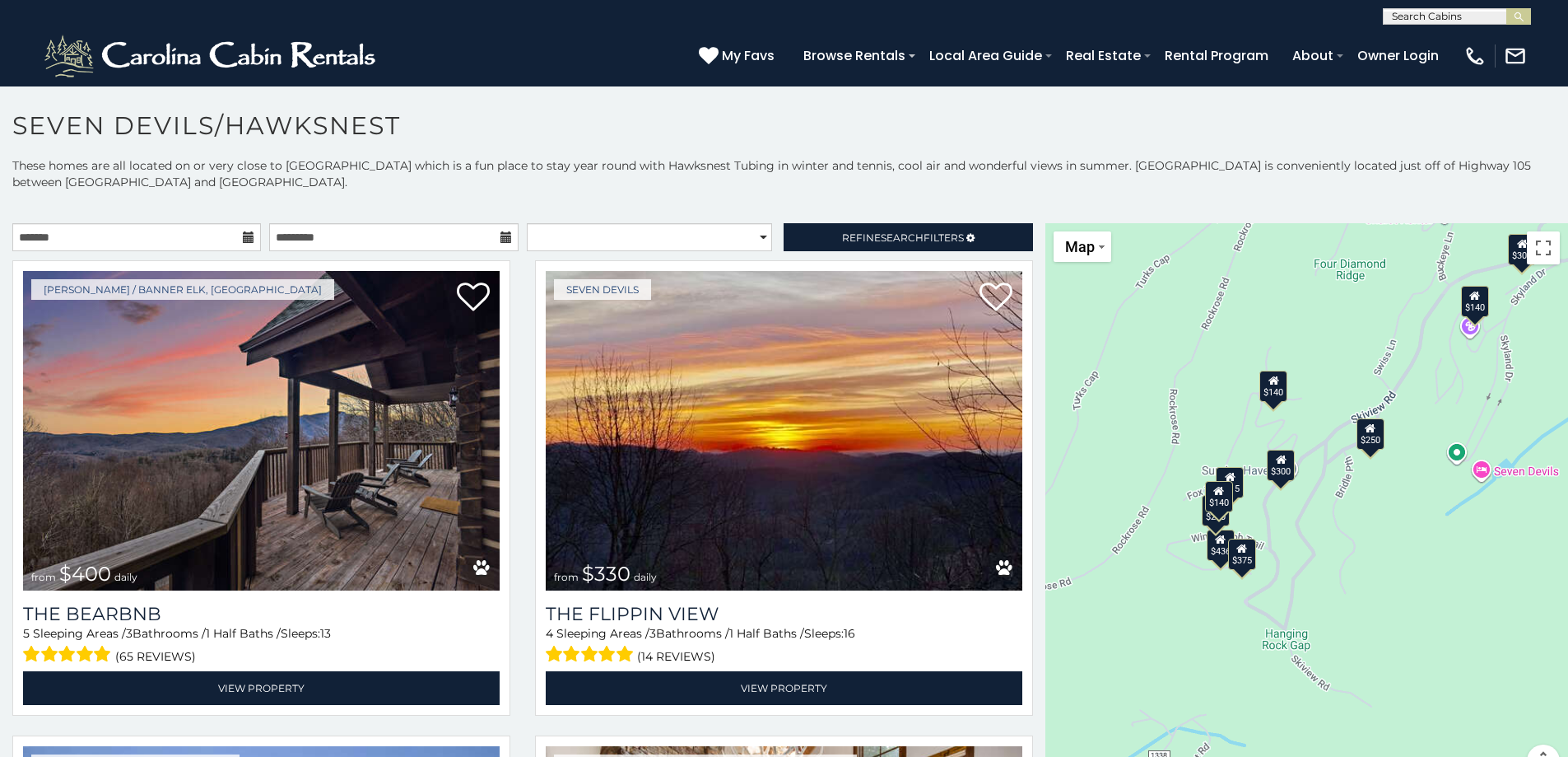
click at [1325, 543] on div "$400 $330 $355 $485 $195 $205 $305 $205 $436 $375 $325 $230 $275 $315 $300 $140…" at bounding box center [1307, 510] width 523 height 573
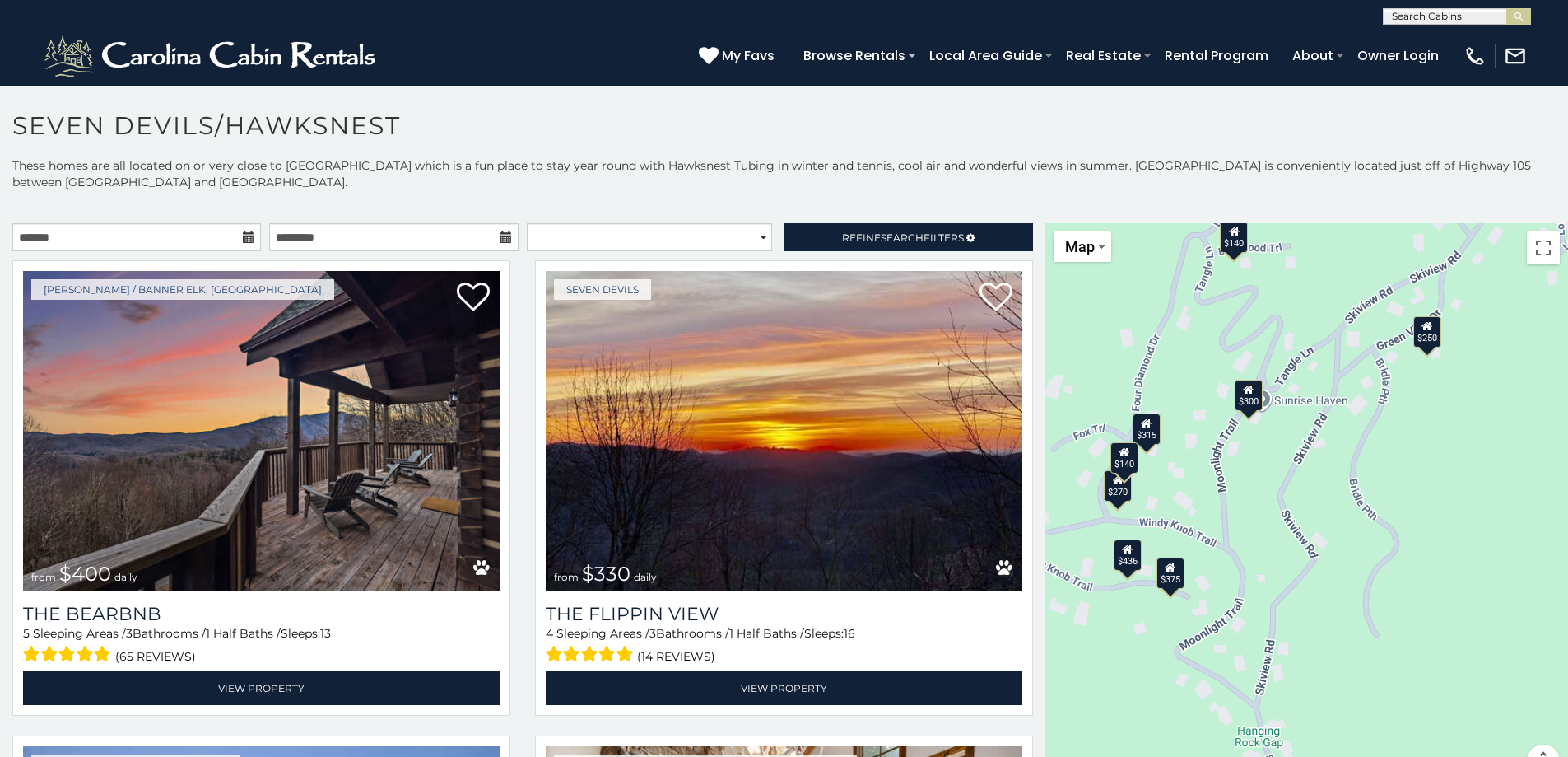
drag, startPoint x: 1239, startPoint y: 536, endPoint x: 1276, endPoint y: 523, distance: 39.2
click at [1276, 523] on div "$400 $330 $355 $485 $195 $205 $305 $205 $436 $375 $325 $230 $275 $315 $300 $140…" at bounding box center [1307, 510] width 523 height 573
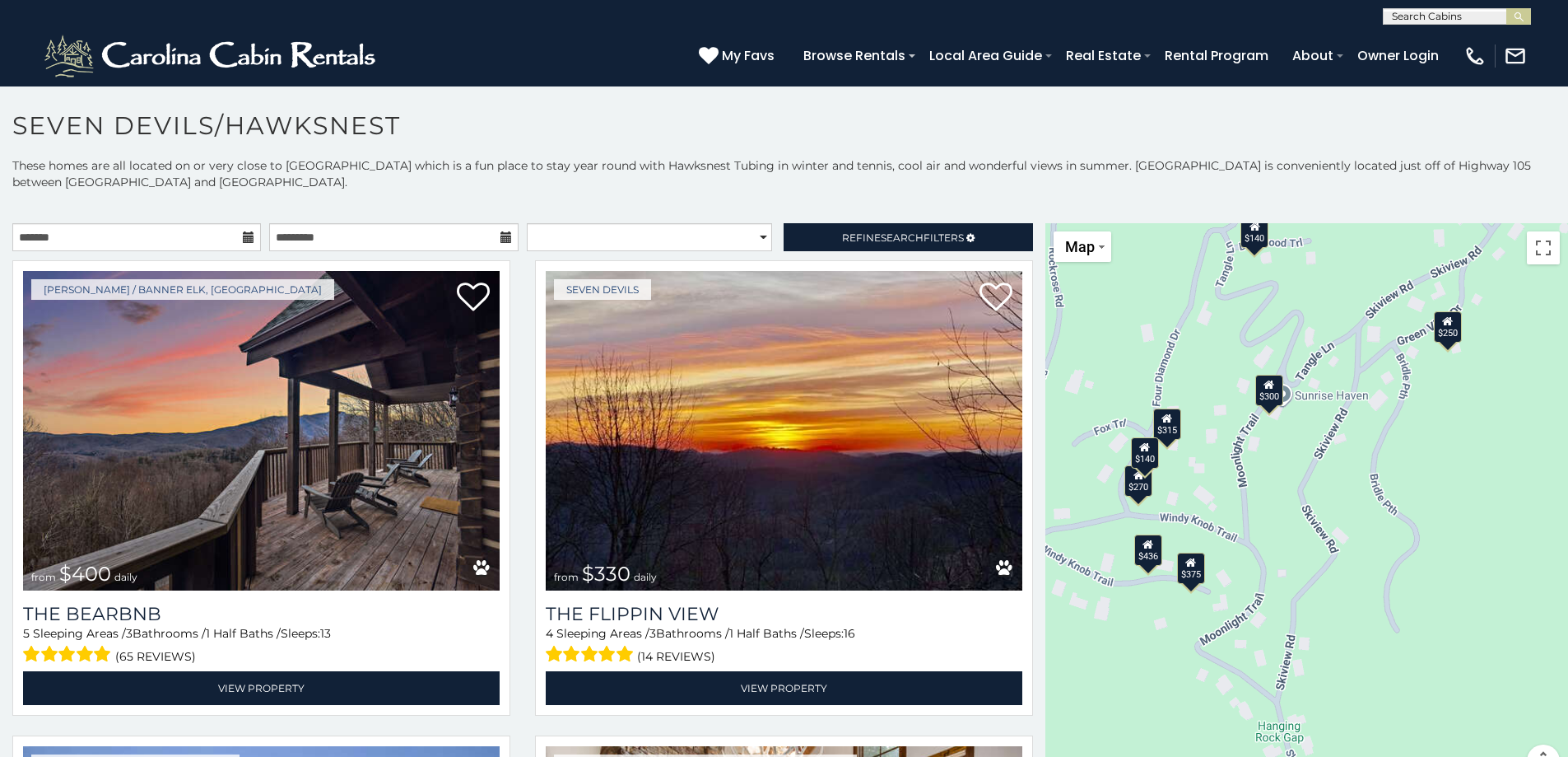
click at [1182, 573] on div "$375" at bounding box center [1191, 567] width 28 height 31
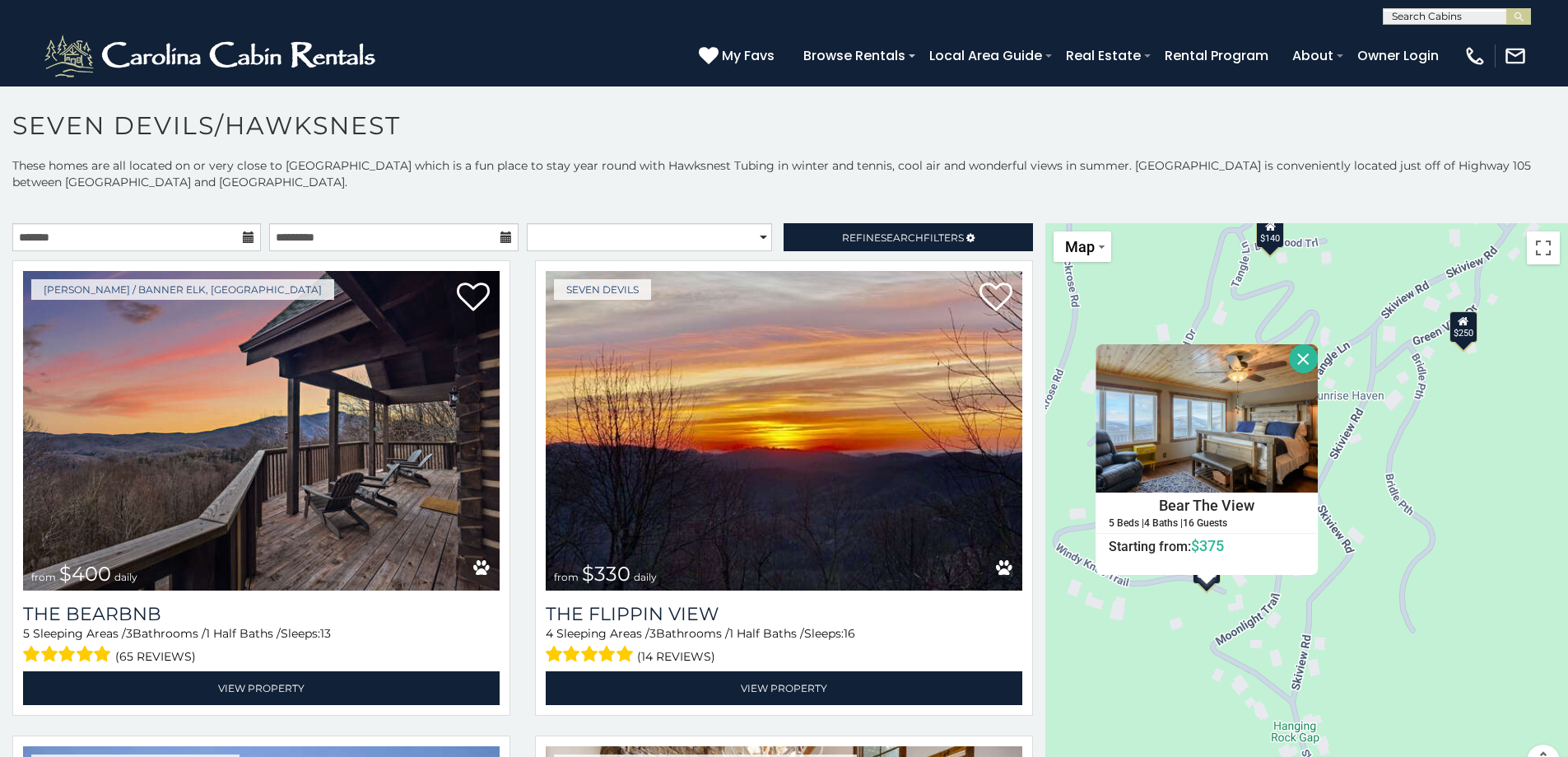
click at [1175, 623] on div "$400 $330 $355 $485 $195 $205 $305 $205 $436 $375 $325 $230 $275 $315 $300 $140…" at bounding box center [1307, 510] width 523 height 573
click at [1293, 365] on button "Close" at bounding box center [1304, 359] width 29 height 29
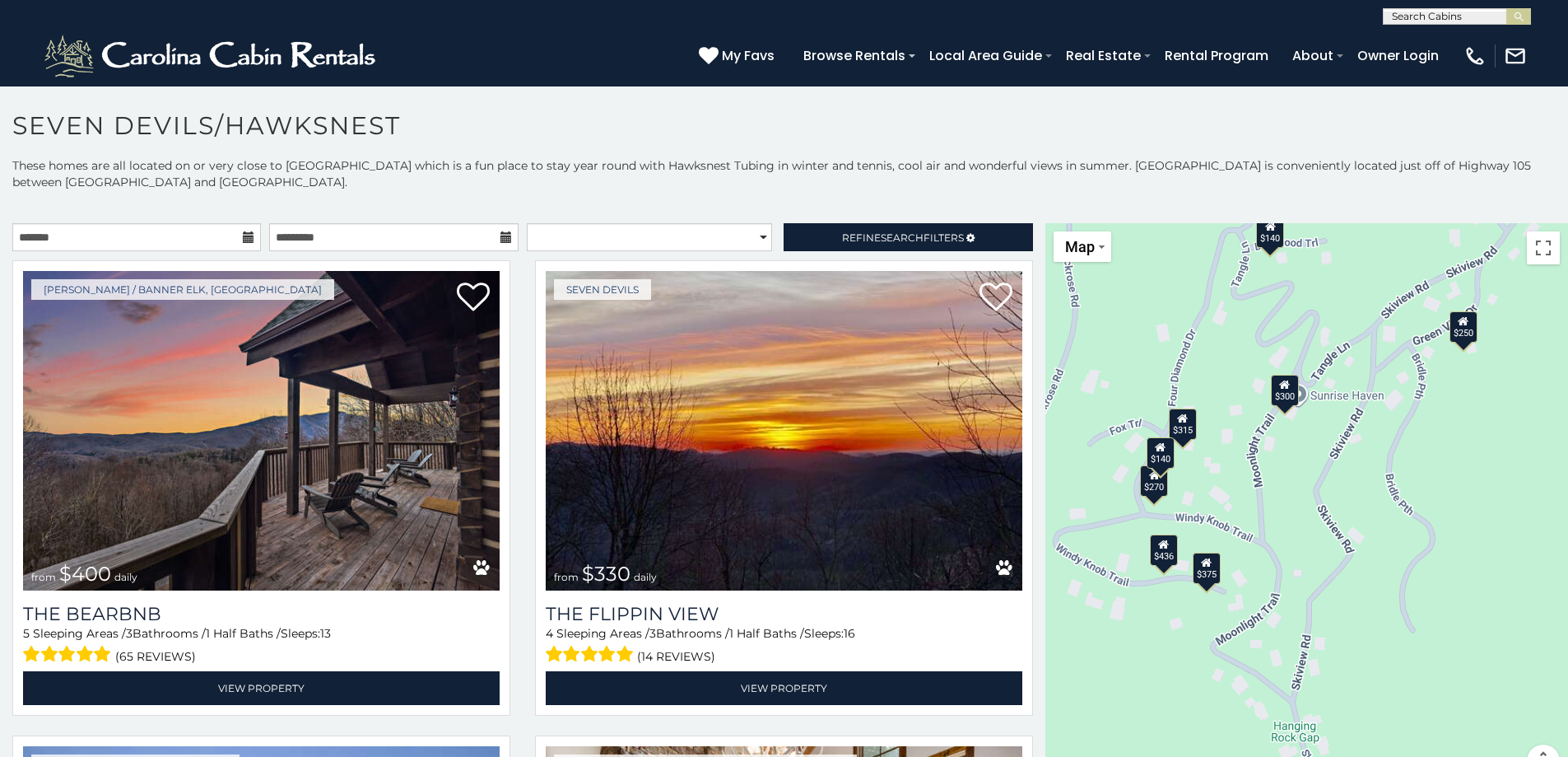
click at [1167, 560] on div "$436" at bounding box center [1163, 549] width 28 height 31
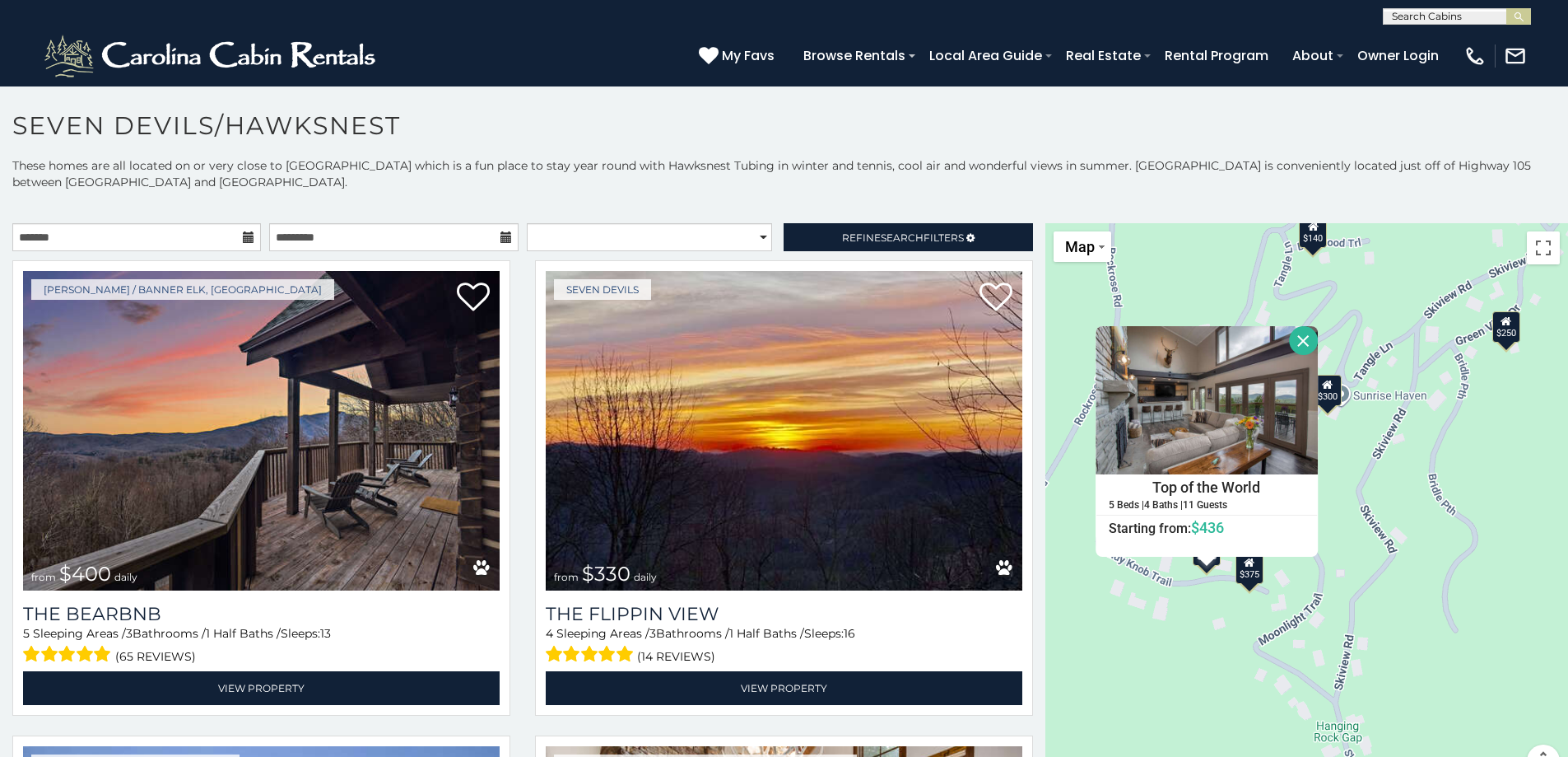
click at [1289, 340] on button "Close" at bounding box center [1304, 340] width 29 height 29
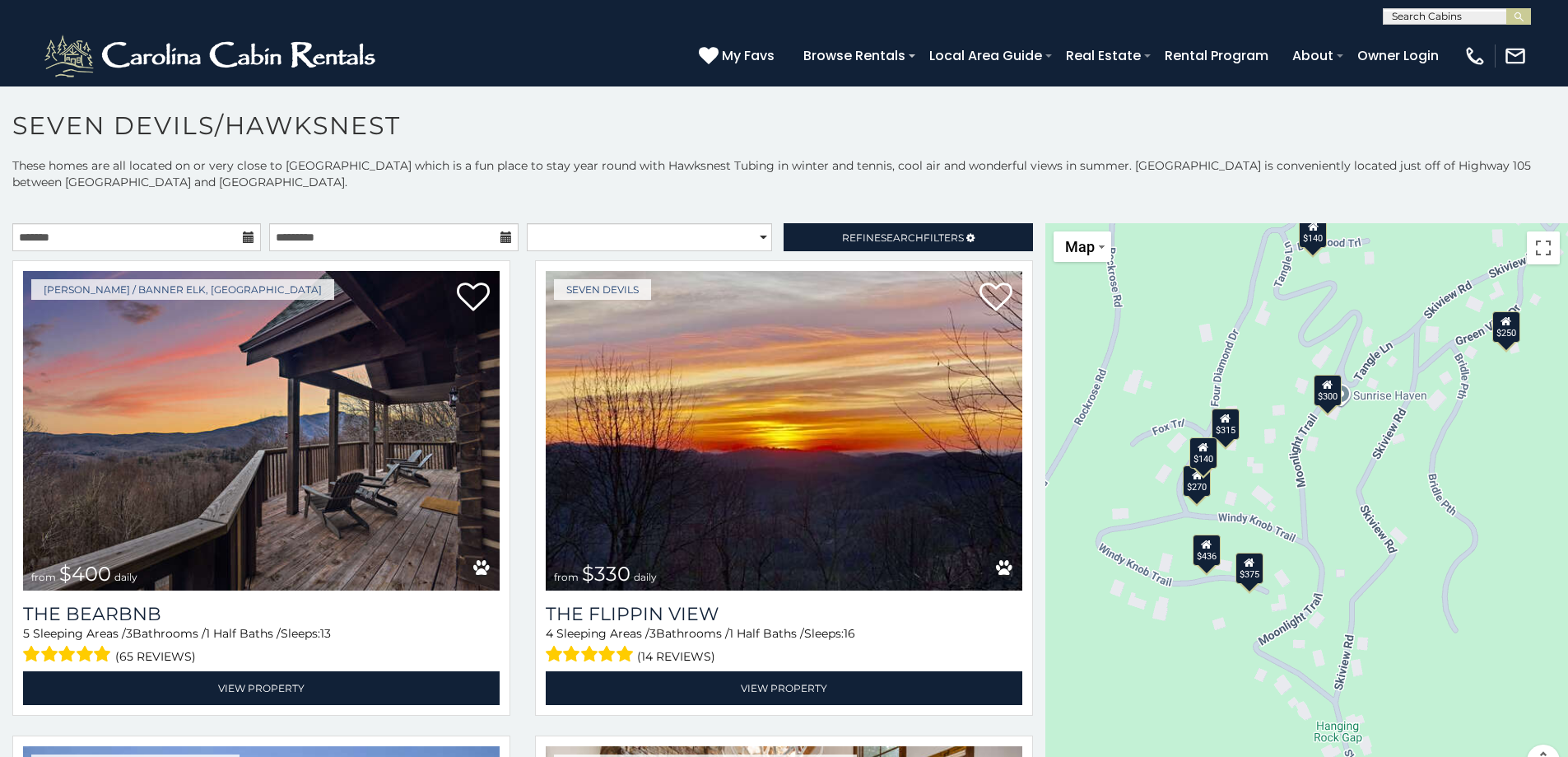
click at [1194, 490] on div "$270" at bounding box center [1197, 480] width 28 height 31
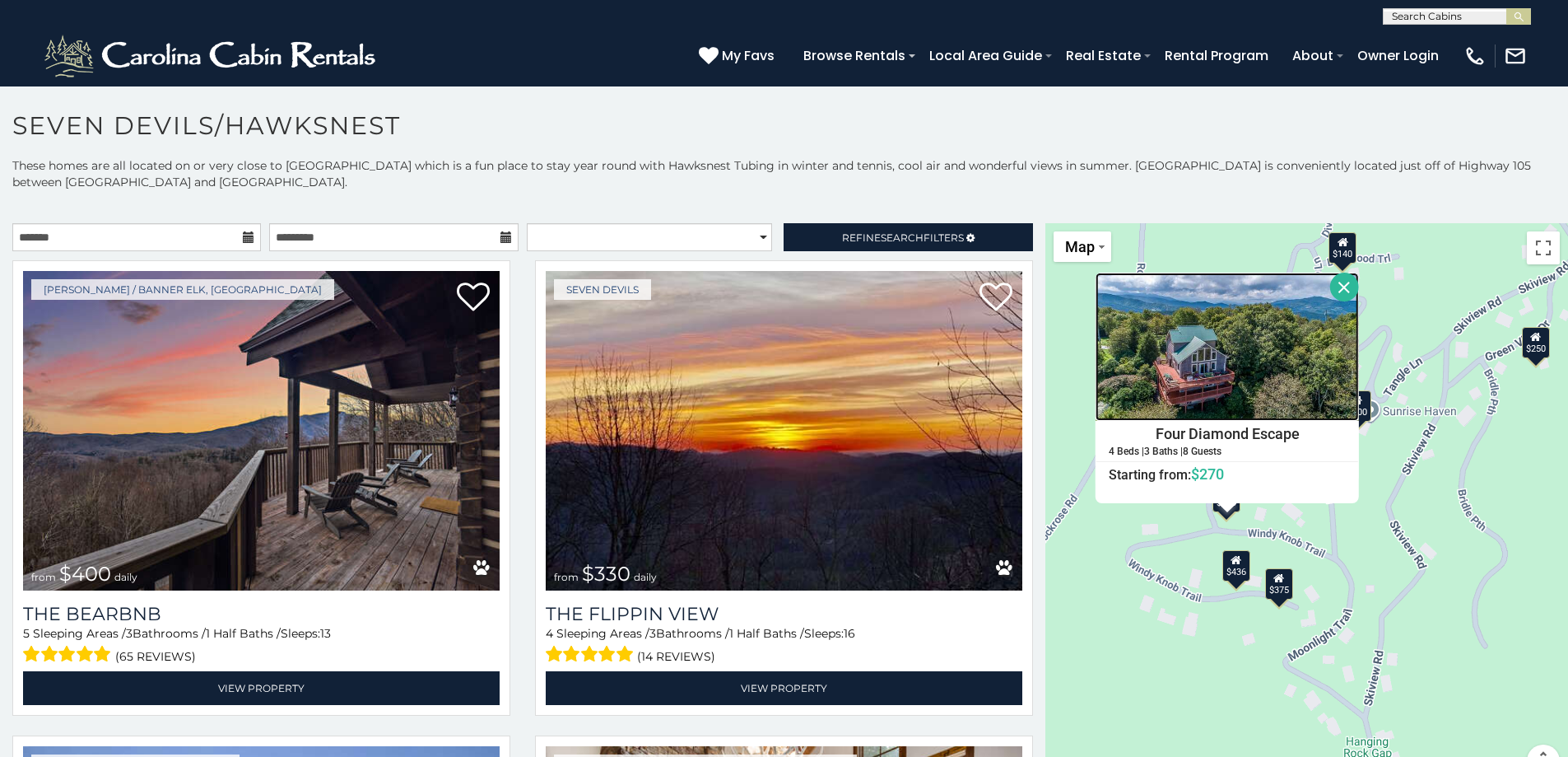
click at [1176, 390] on img at bounding box center [1227, 347] width 263 height 148
click at [1341, 291] on button "Close" at bounding box center [1345, 287] width 29 height 29
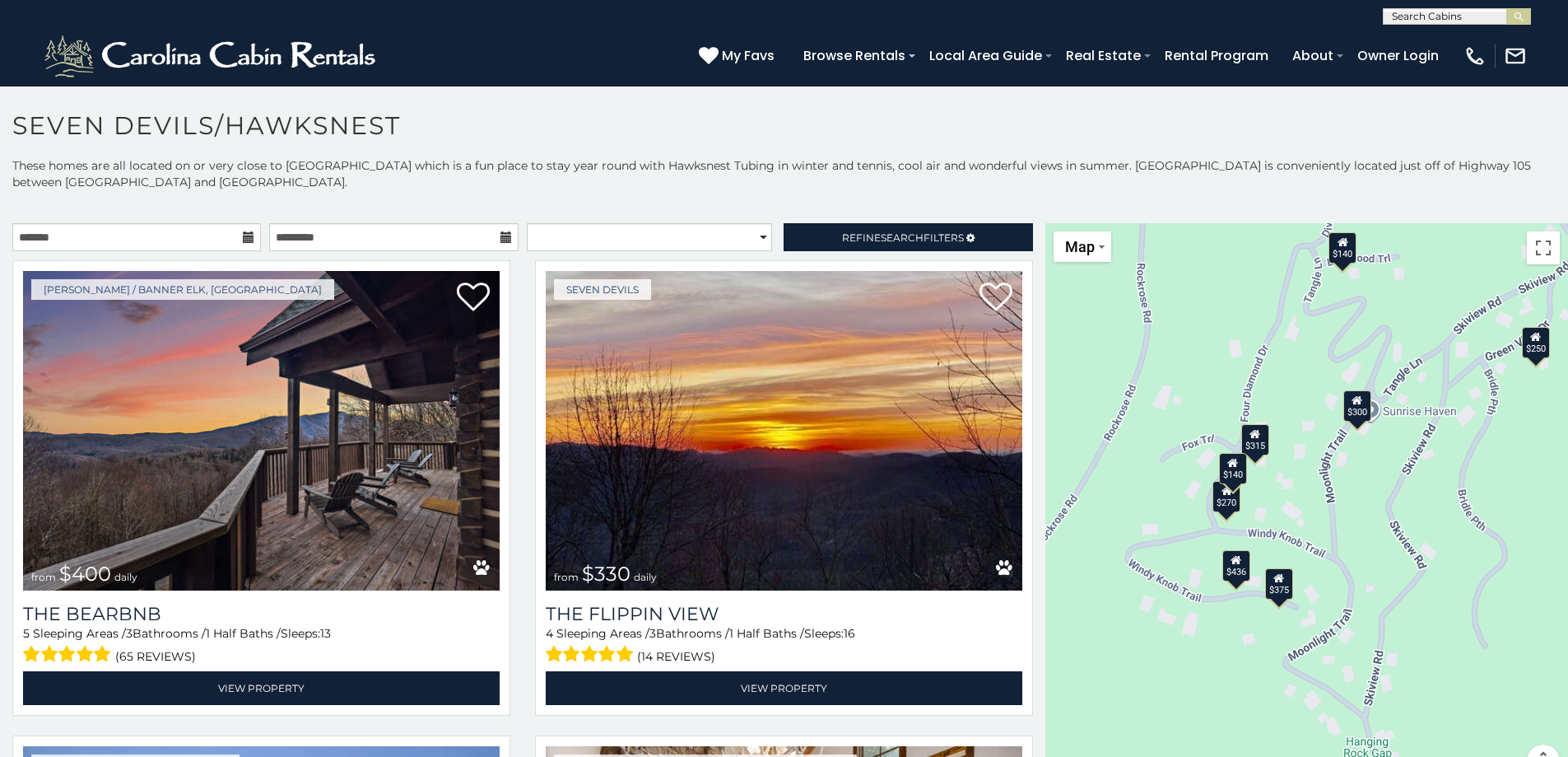
click at [1354, 404] on icon at bounding box center [1357, 399] width 10 height 11
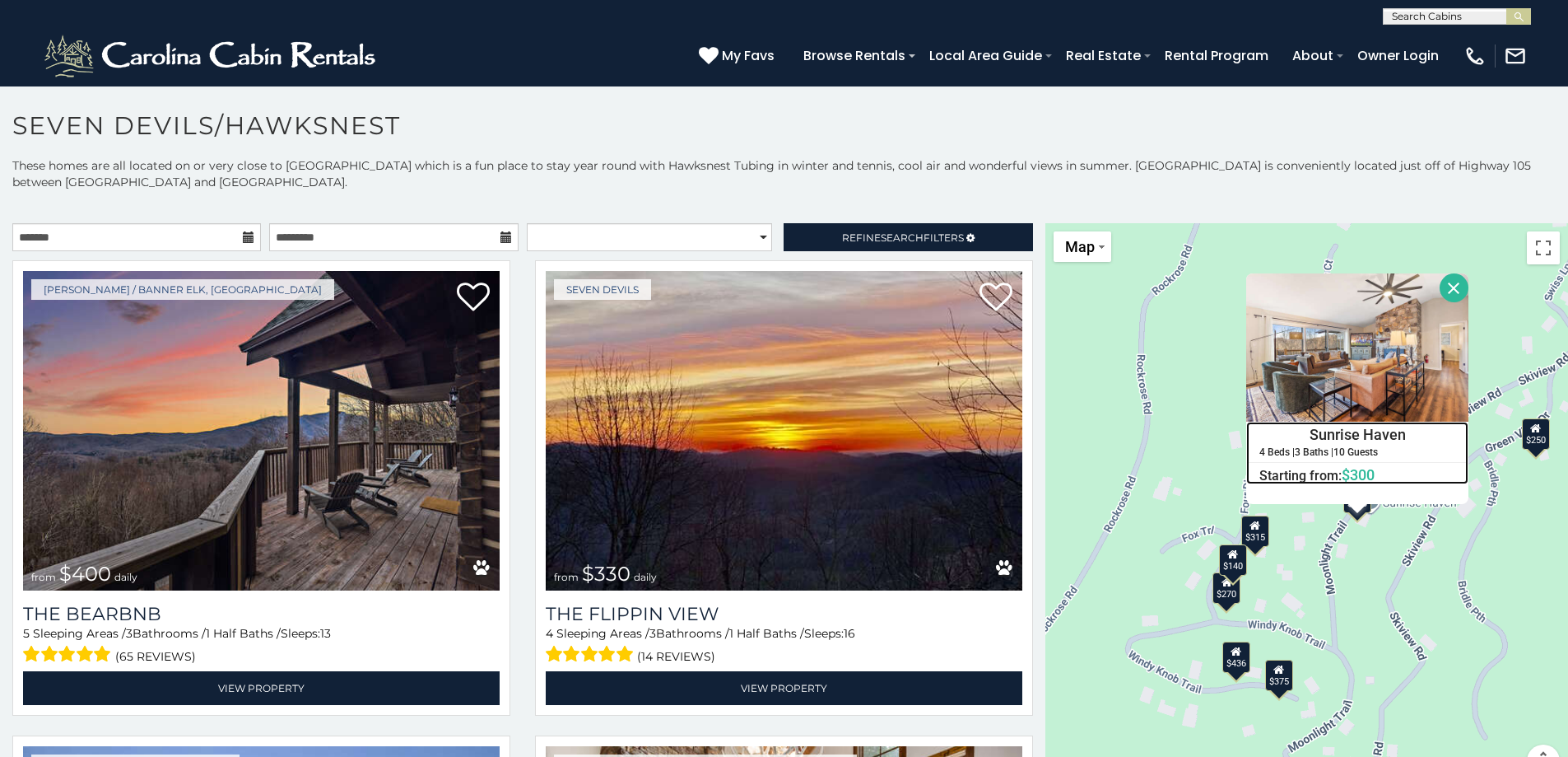
click at [1322, 445] on h4 "Sunrise Haven" at bounding box center [1358, 435] width 221 height 25
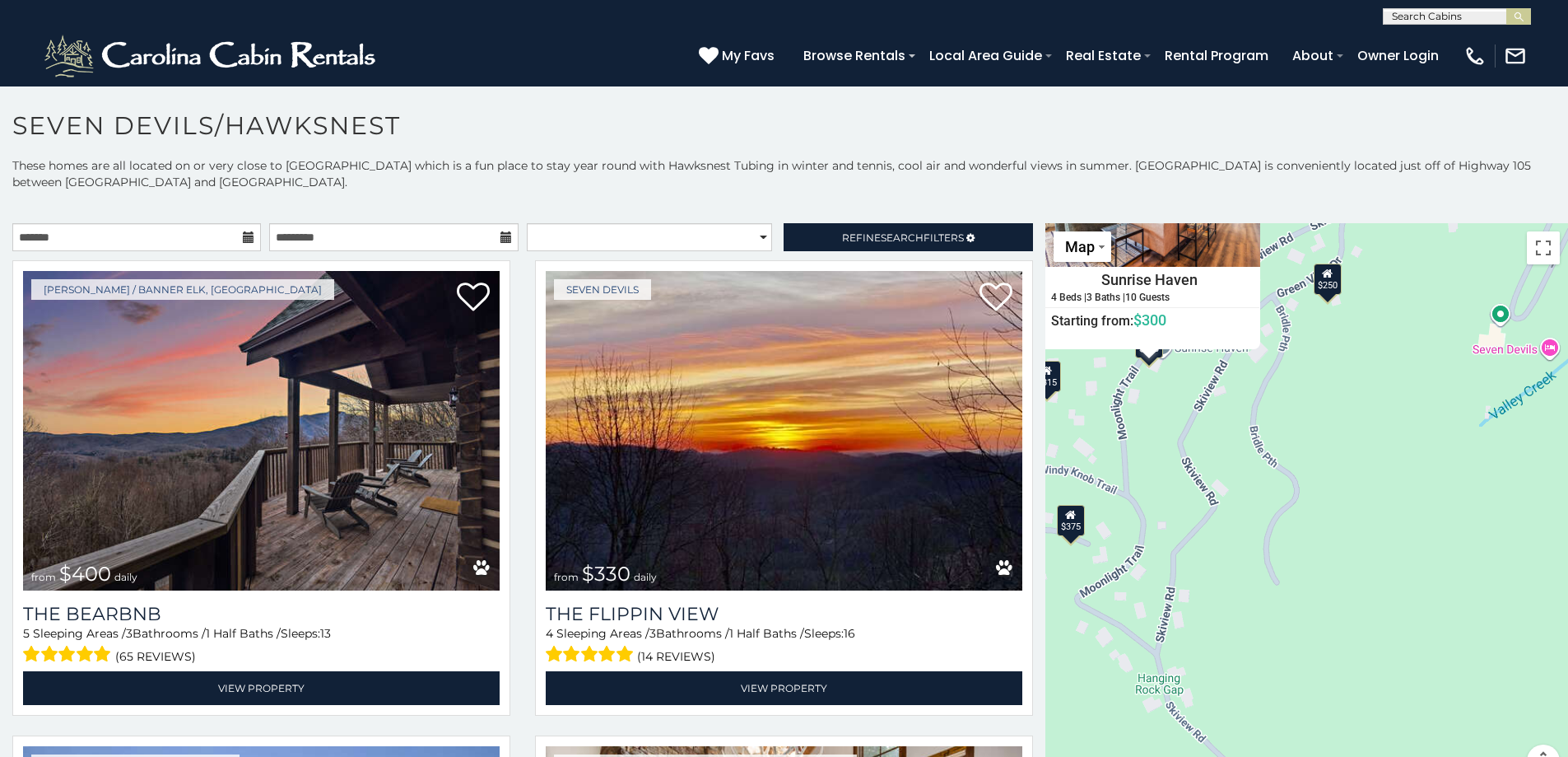
drag, startPoint x: 1336, startPoint y: 591, endPoint x: 1171, endPoint y: 433, distance: 228.4
click at [1171, 433] on div "$400 $330 $355 $485 $195 $205 $305 $205 $436 $375 $325 $230 $275 $315 $300 $140…" at bounding box center [1307, 510] width 523 height 573
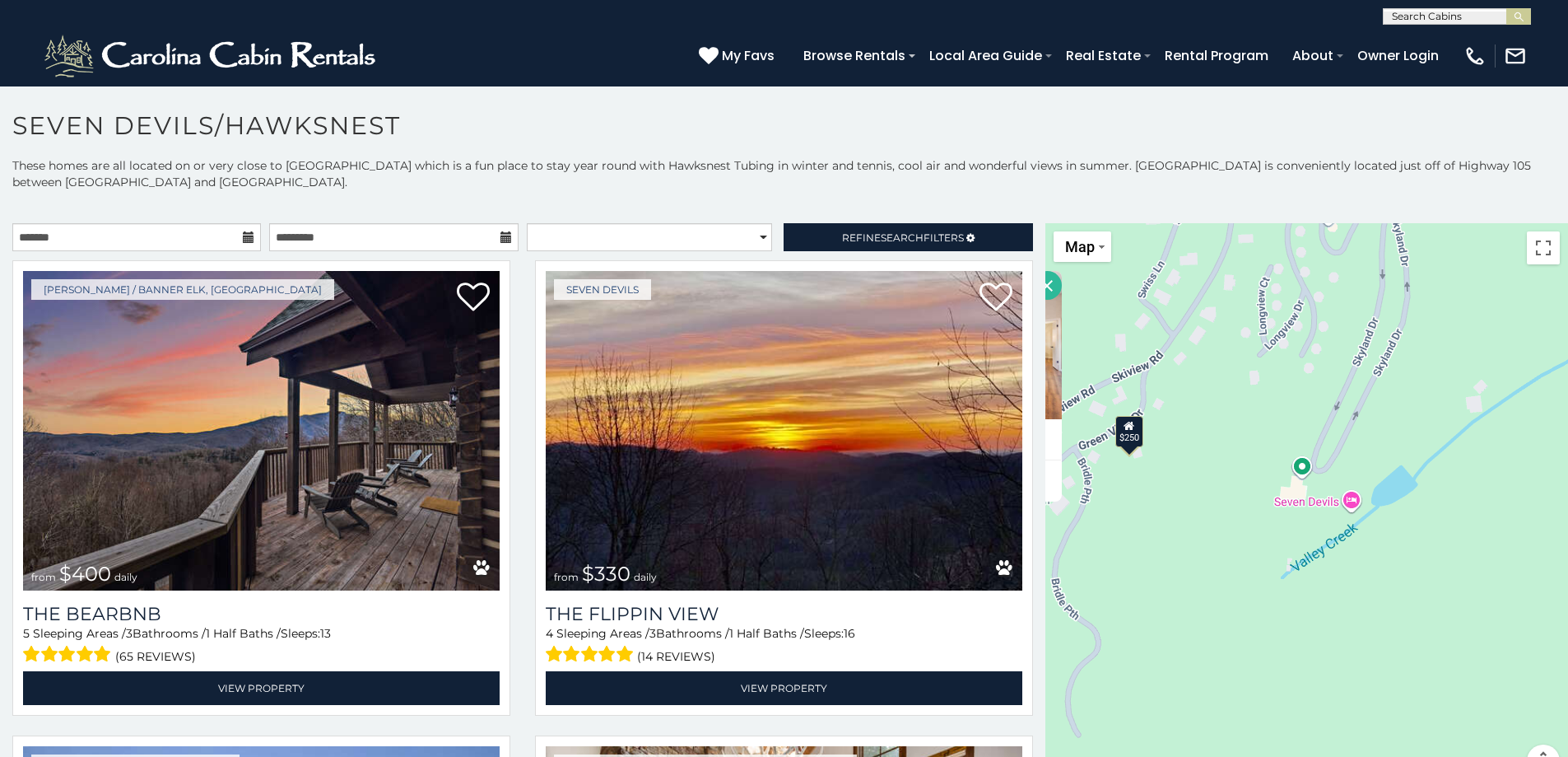
drag, startPoint x: 1186, startPoint y: 537, endPoint x: 995, endPoint y: 729, distance: 270.8
click at [995, 223] on main "**********" at bounding box center [784, 223] width 1568 height 0
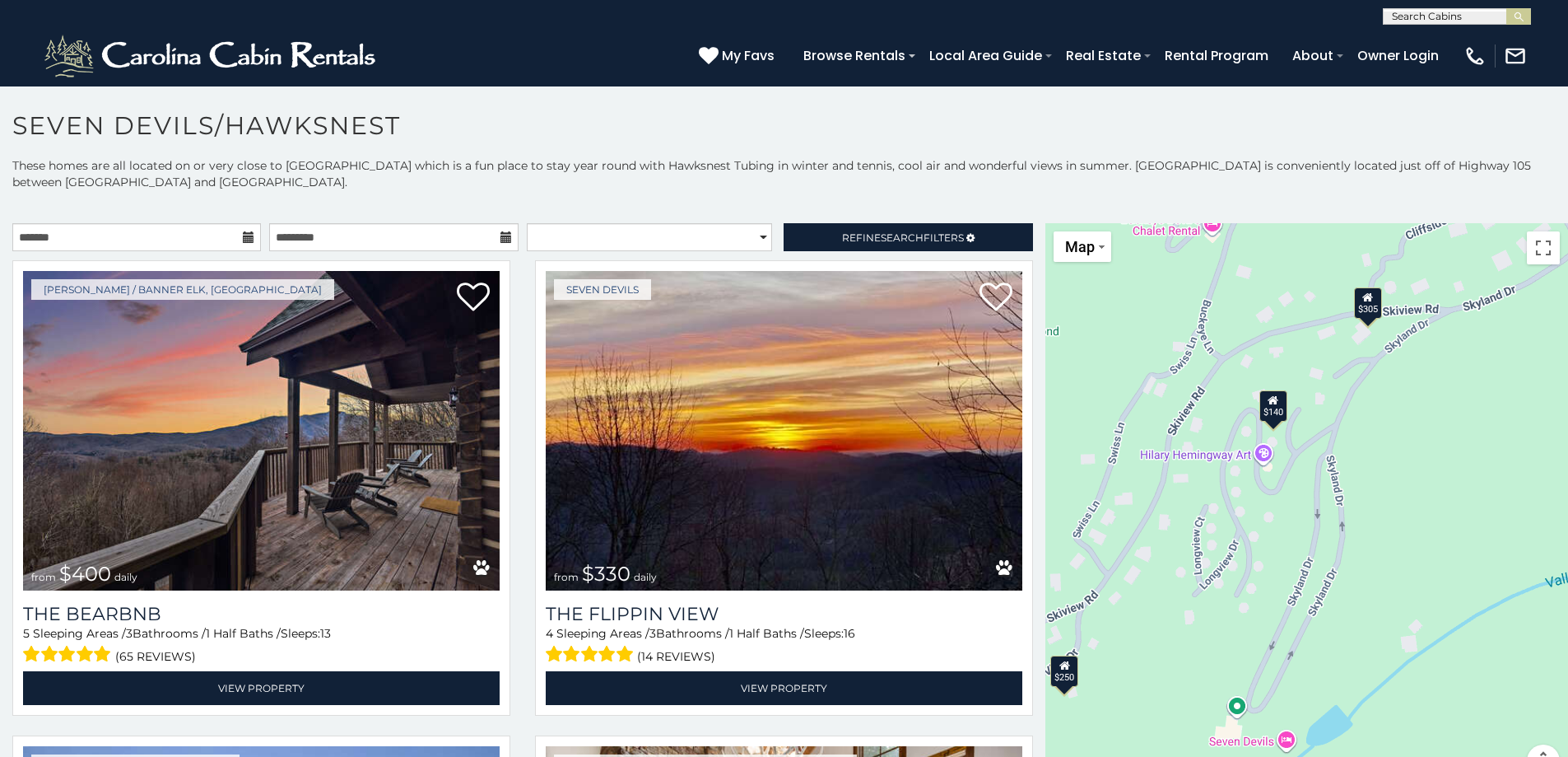
drag, startPoint x: 1238, startPoint y: 305, endPoint x: 1171, endPoint y: 540, distance: 244.4
click at [1171, 540] on div "$400 $330 $355 $485 $195 $205 $305 $205 $436 $375 $325 $230 $275 $315 $300 $140…" at bounding box center [1307, 510] width 523 height 573
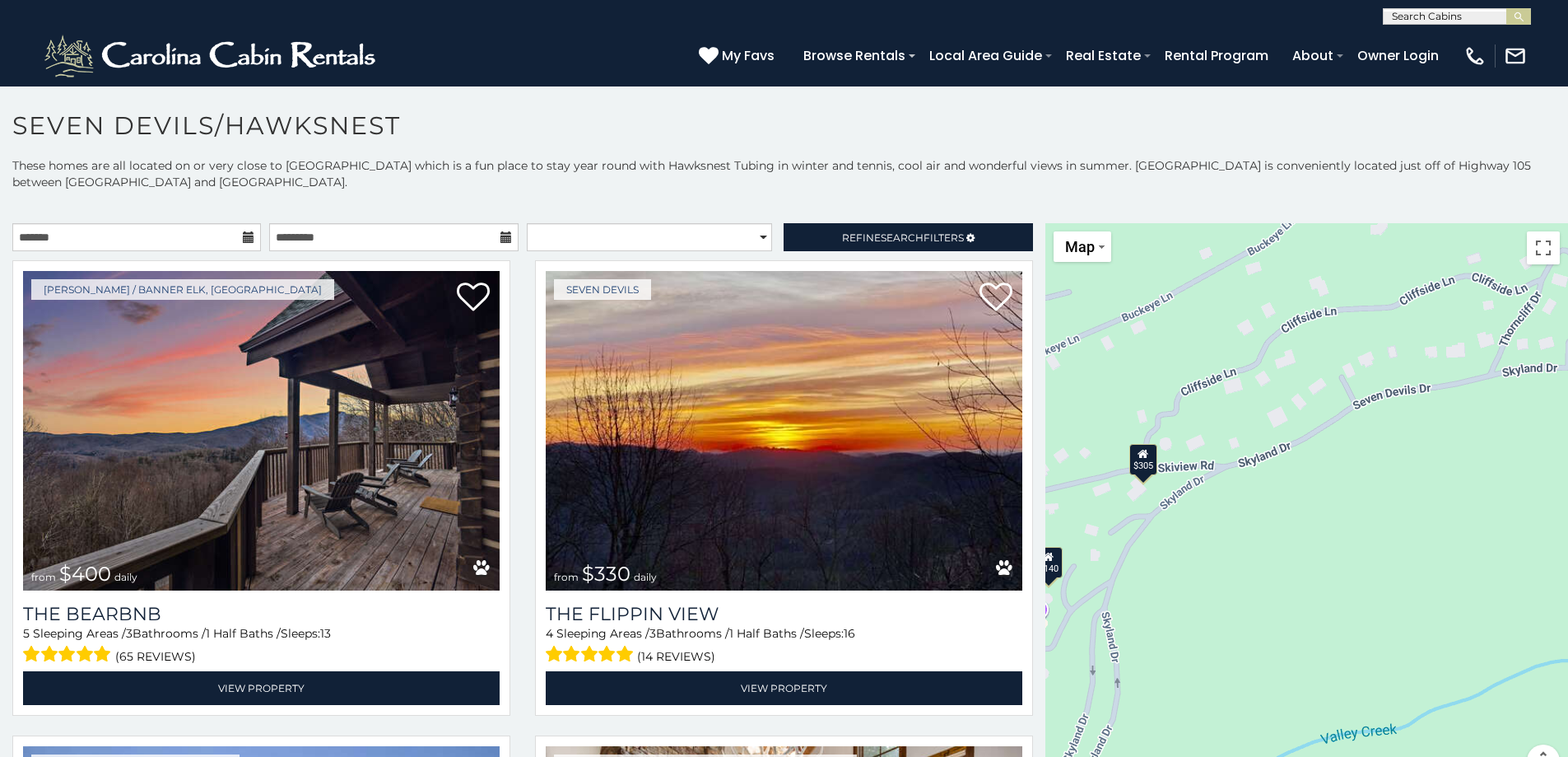
drag, startPoint x: 1430, startPoint y: 377, endPoint x: 1250, endPoint y: 499, distance: 217.4
click at [1250, 499] on div "$400 $330 $355 $485 $195 $205 $305 $205 $436 $375 $325 $230 $275 $315 $300 $140…" at bounding box center [1307, 510] width 523 height 573
click at [1137, 461] on div "$305" at bounding box center [1143, 459] width 28 height 31
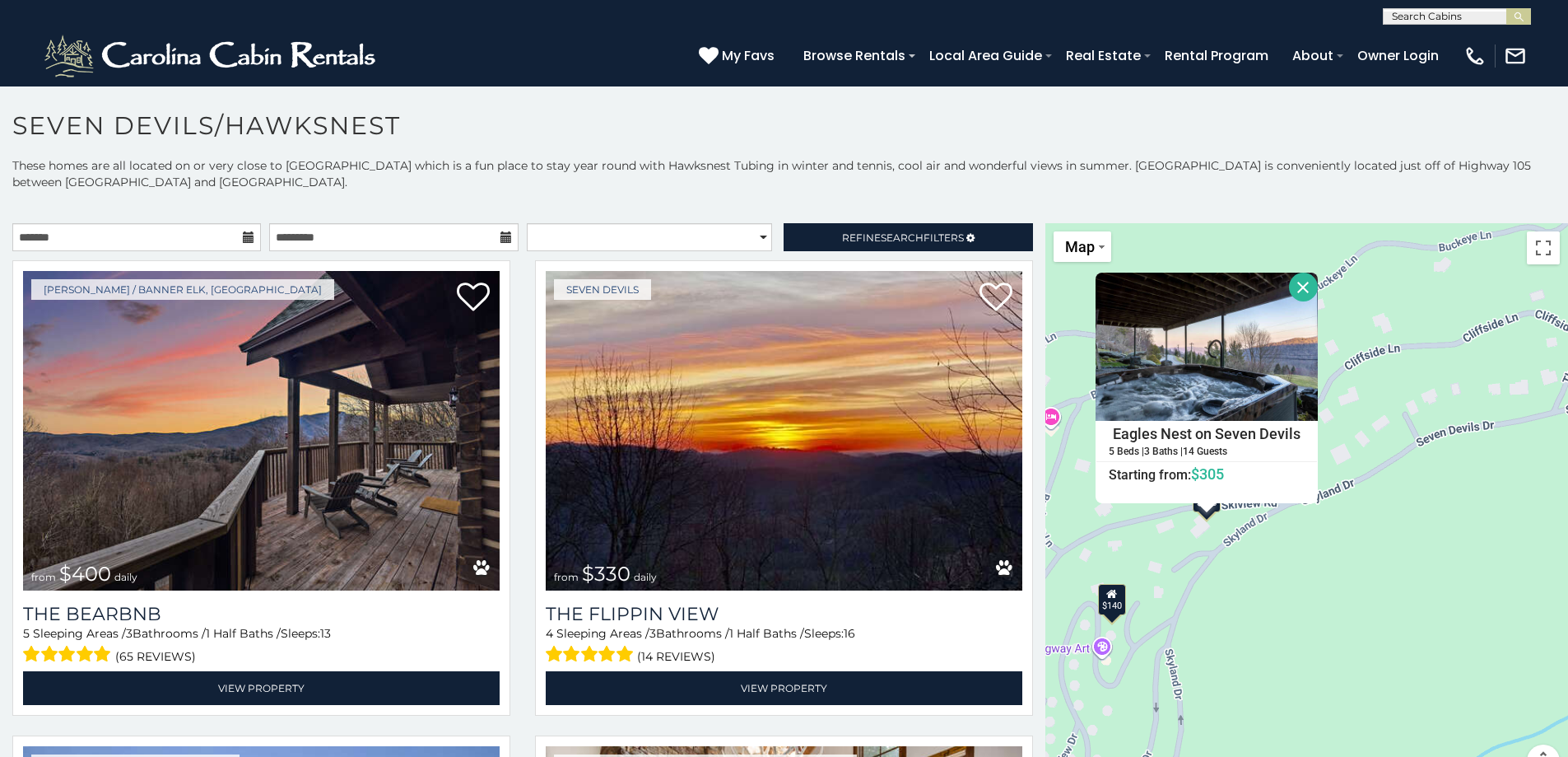
click at [1294, 285] on button "Close" at bounding box center [1304, 287] width 29 height 29
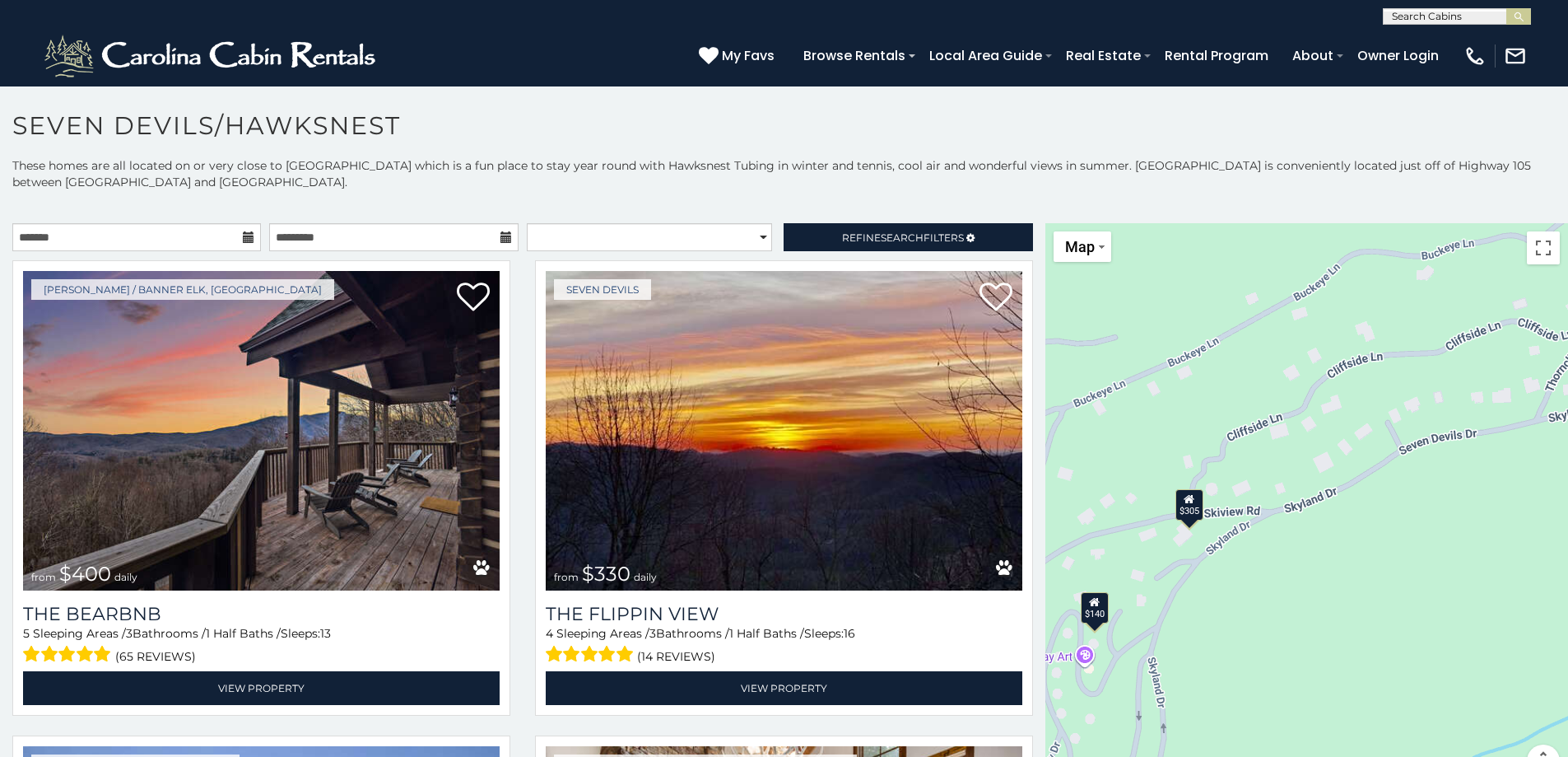
drag, startPoint x: 1379, startPoint y: 411, endPoint x: 1300, endPoint y: 441, distance: 84.5
click at [1300, 441] on div "$400 $330 $355 $485 $195 $205 $305 $205 $436 $375 $325 $230 $275 $315 $300 $140…" at bounding box center [1307, 510] width 523 height 573
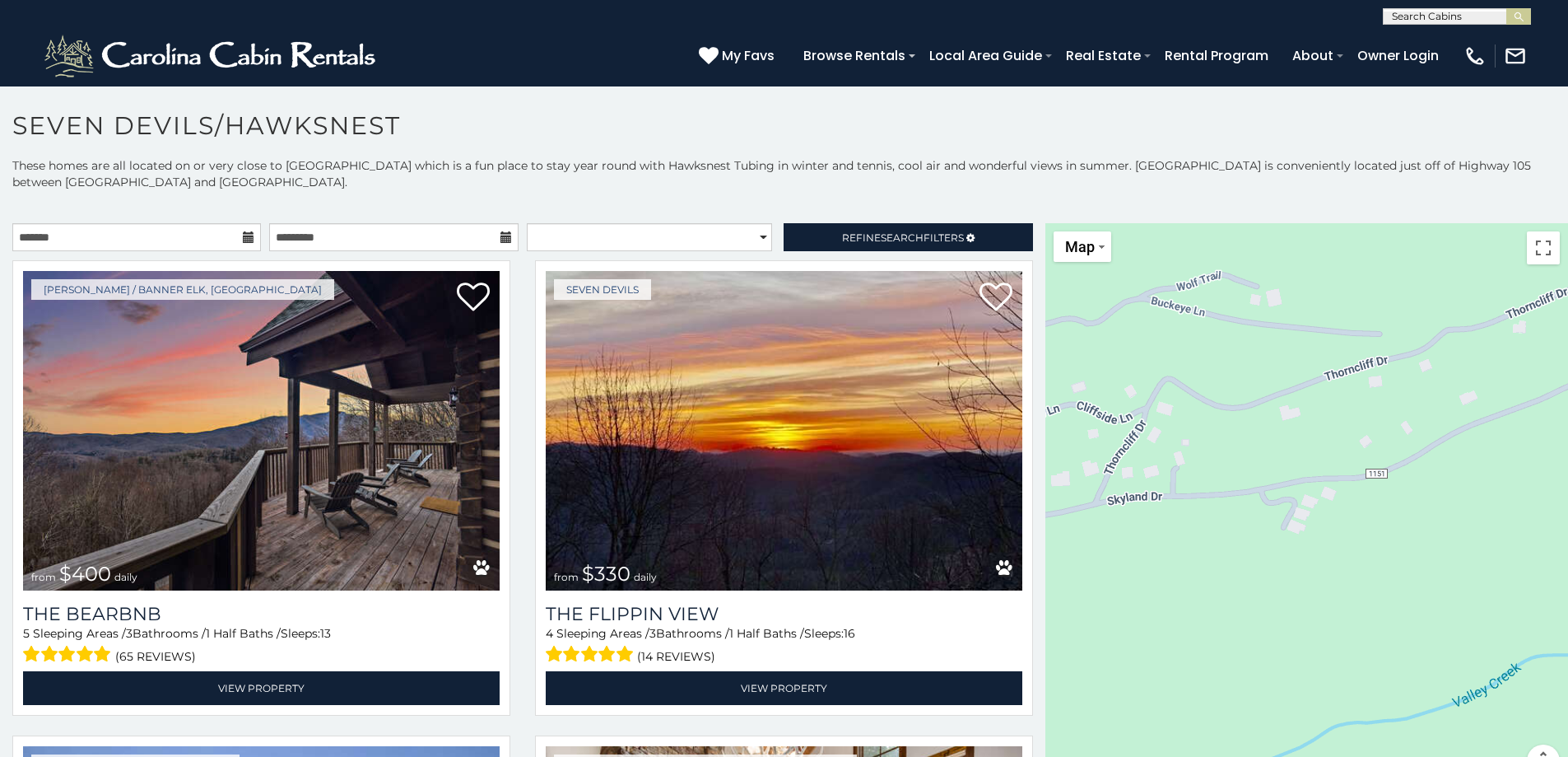
drag, startPoint x: 1370, startPoint y: 463, endPoint x: 1074, endPoint y: 495, distance: 297.7
click at [1074, 495] on div "$400 $330 $355 $485 $195 $205 $305 $205 $436 $375 $325 $230 $275 $315 $300 $140…" at bounding box center [1307, 510] width 523 height 573
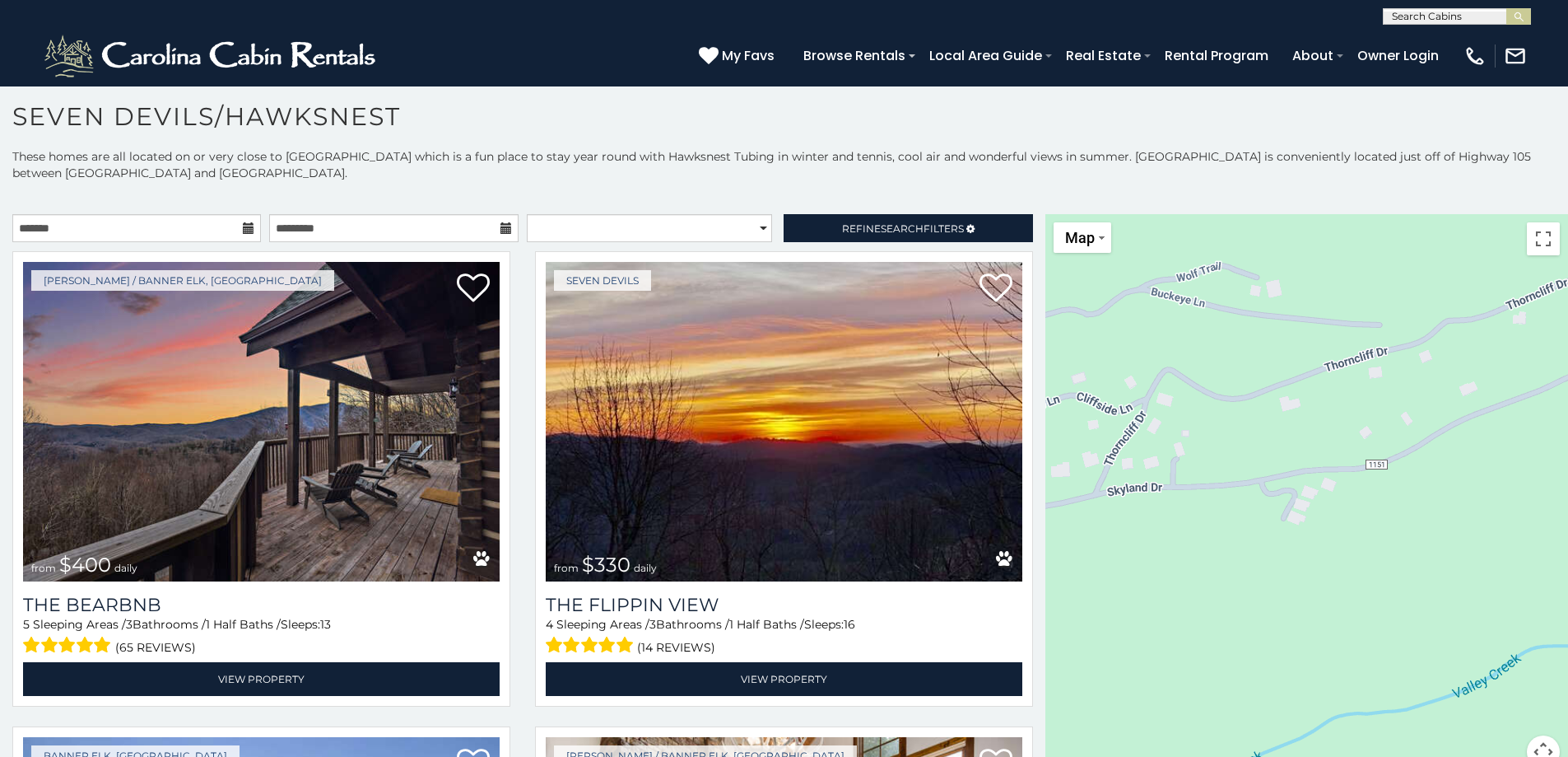
click at [1212, 447] on div "$400 $330 $355 $485 $195 $205 $305 $205 $436 $375 $325 $230 $275 $315 $300 $140…" at bounding box center [1307, 500] width 523 height 573
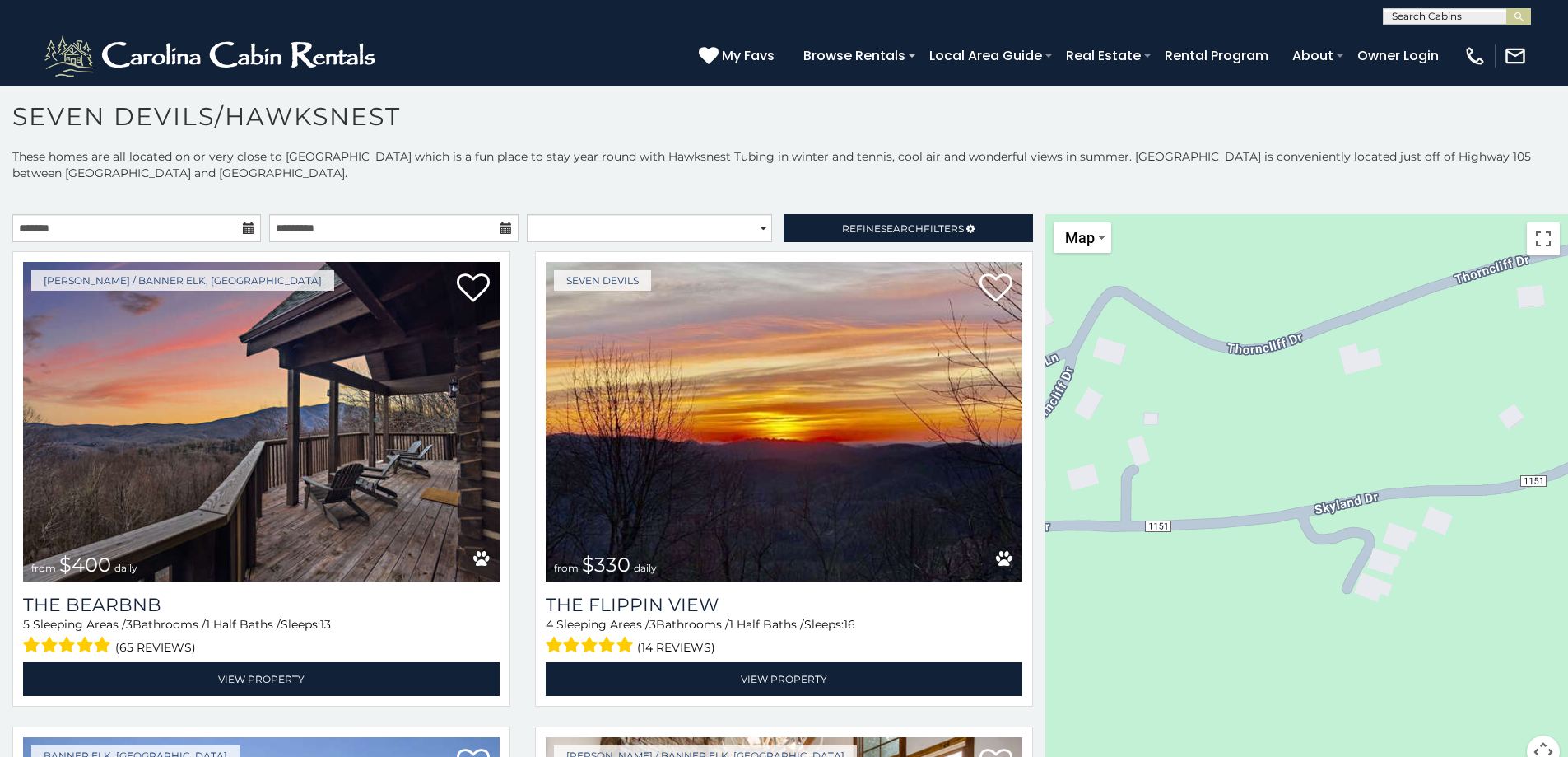
click at [1212, 447] on div "$400 $330 $355 $485 $195 $205 $305 $205 $436 $375 $325 $230 $275 $315 $300 $140…" at bounding box center [1307, 500] width 523 height 573
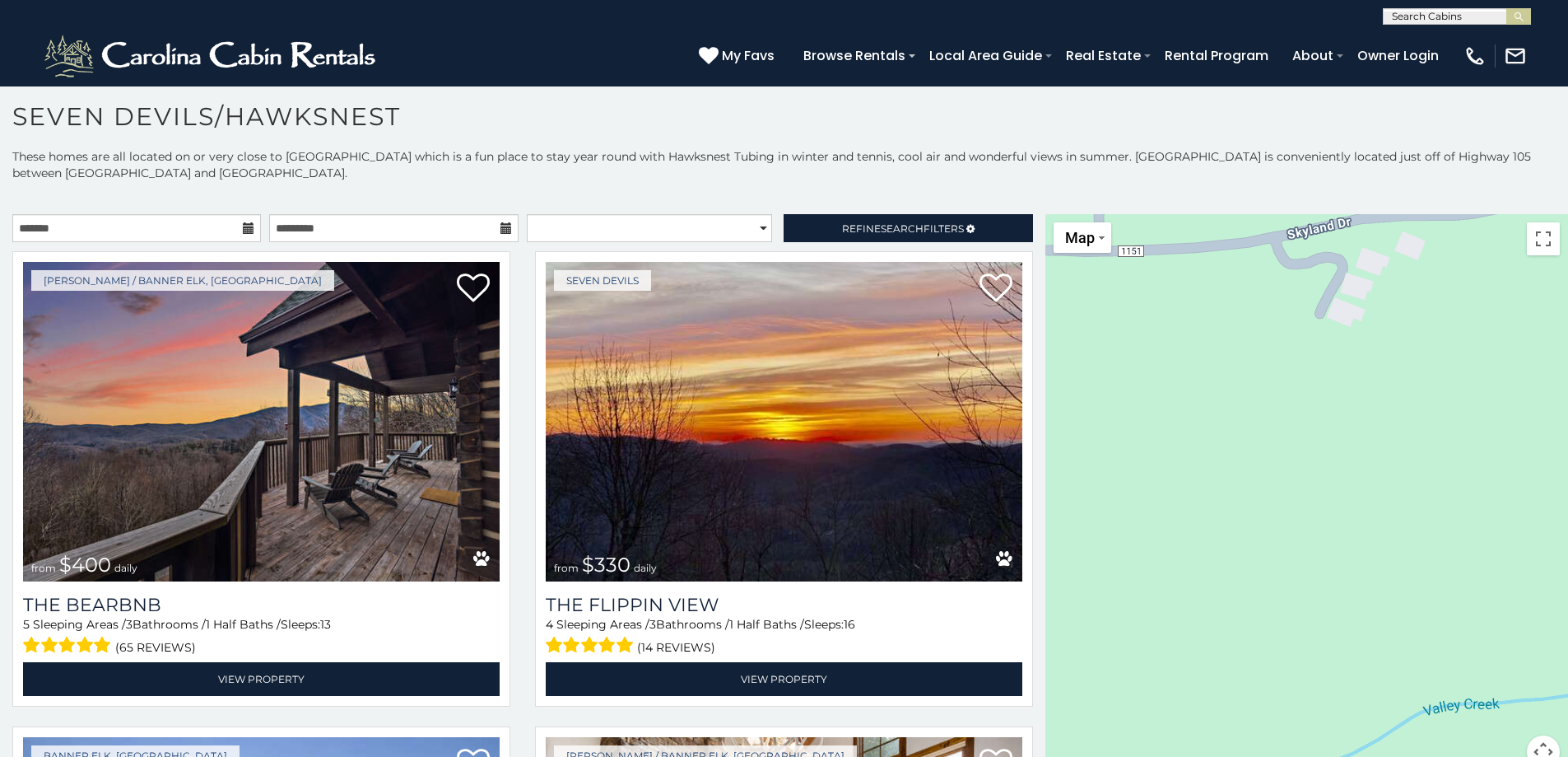
drag, startPoint x: 1238, startPoint y: 583, endPoint x: 1206, endPoint y: 294, distance: 290.8
click at [1206, 294] on div "$400 $330 $355 $485 $195 $205 $305 $205 $436 $375 $325 $230 $275 $315 $300 $140…" at bounding box center [1307, 500] width 523 height 573
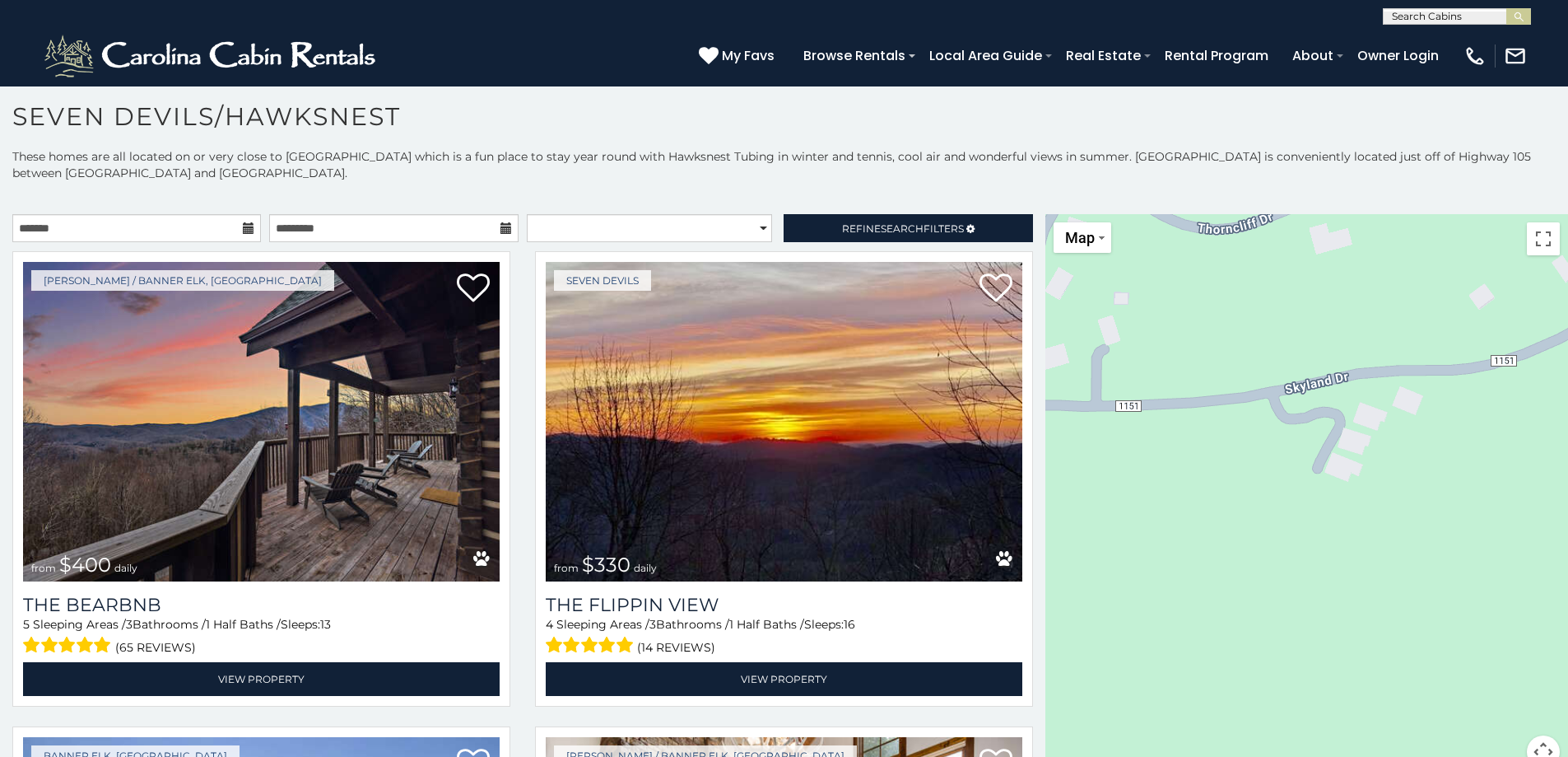
drag, startPoint x: 1208, startPoint y: 295, endPoint x: 1221, endPoint y: 461, distance: 166.5
click at [1210, 474] on div "$400 $330 $355 $485 $195 $205 $305 $205 $436 $375 $325 $230 $275 $315 $300 $140…" at bounding box center [1307, 500] width 523 height 573
click at [1106, 262] on div "$400 $330 $355 $485 $195 $205 $305 $205 $436 $375 $325 $230 $275 $315 $300 $140…" at bounding box center [1307, 500] width 523 height 573
click at [1094, 240] on button "Map" at bounding box center [1082, 238] width 58 height 30
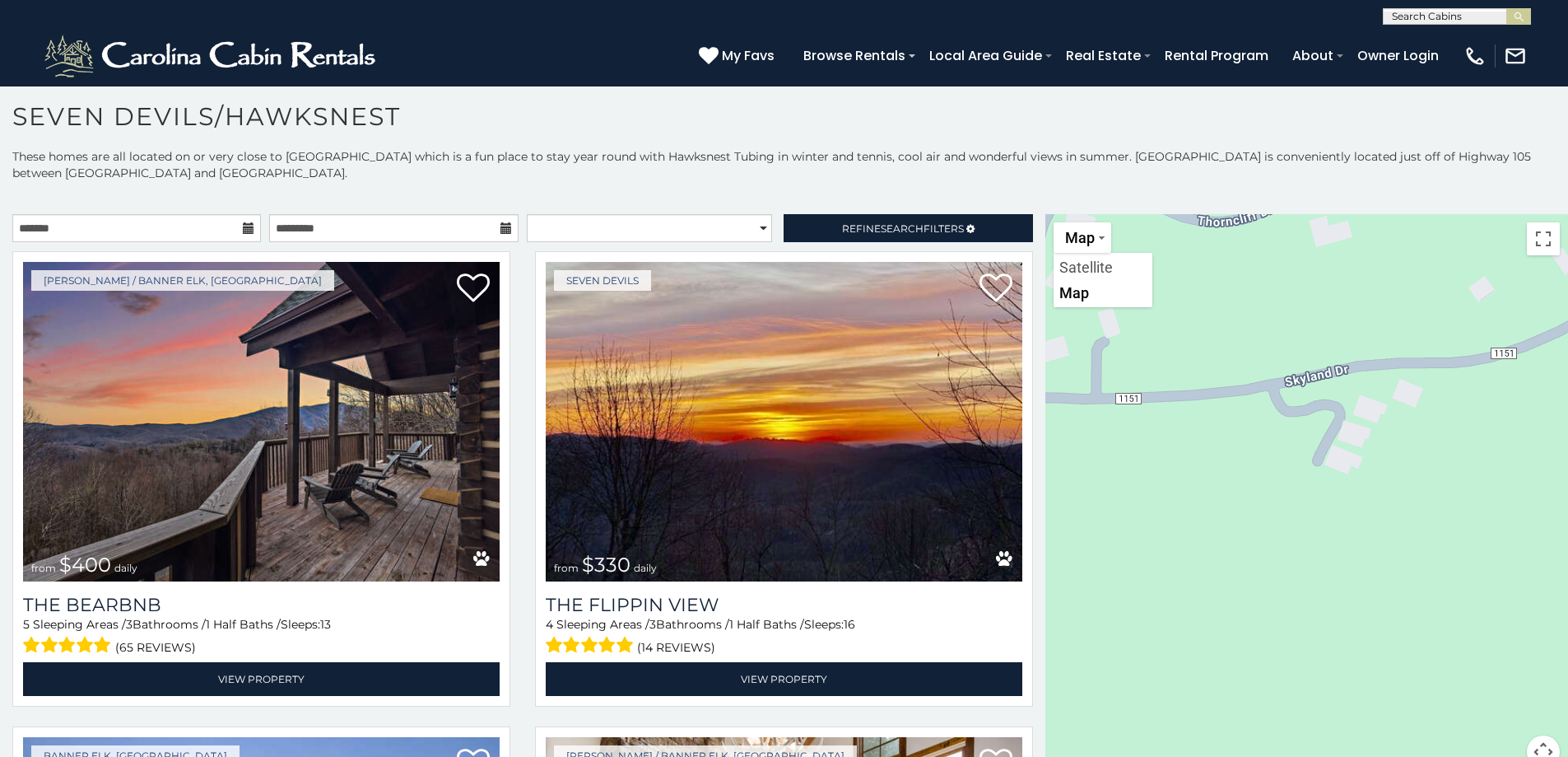
click at [1257, 181] on div "**********" at bounding box center [784, 468] width 1568 height 640
click at [1535, 231] on button "Toggle fullscreen view" at bounding box center [1543, 239] width 33 height 33
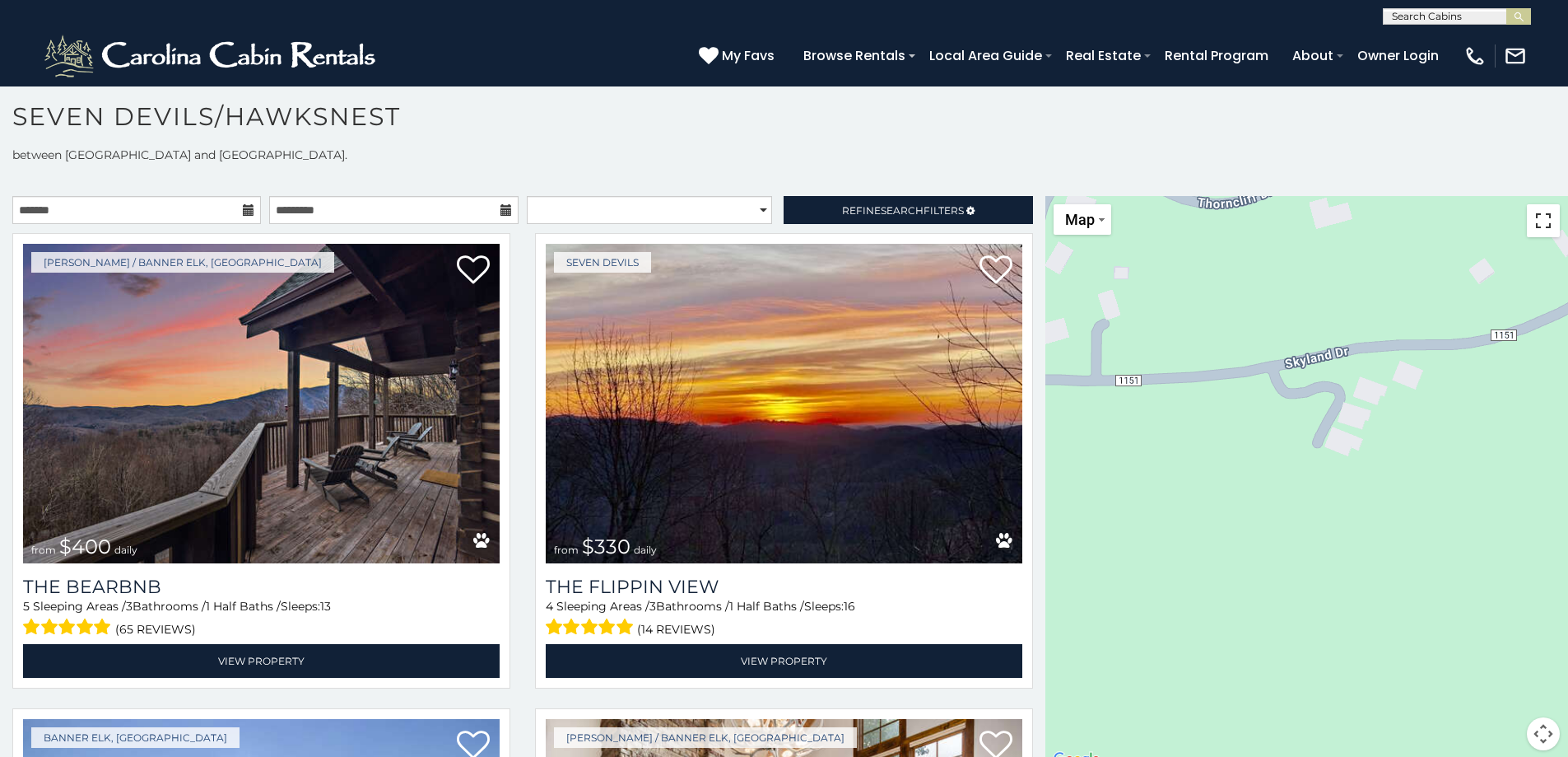
scroll to position [31, 0]
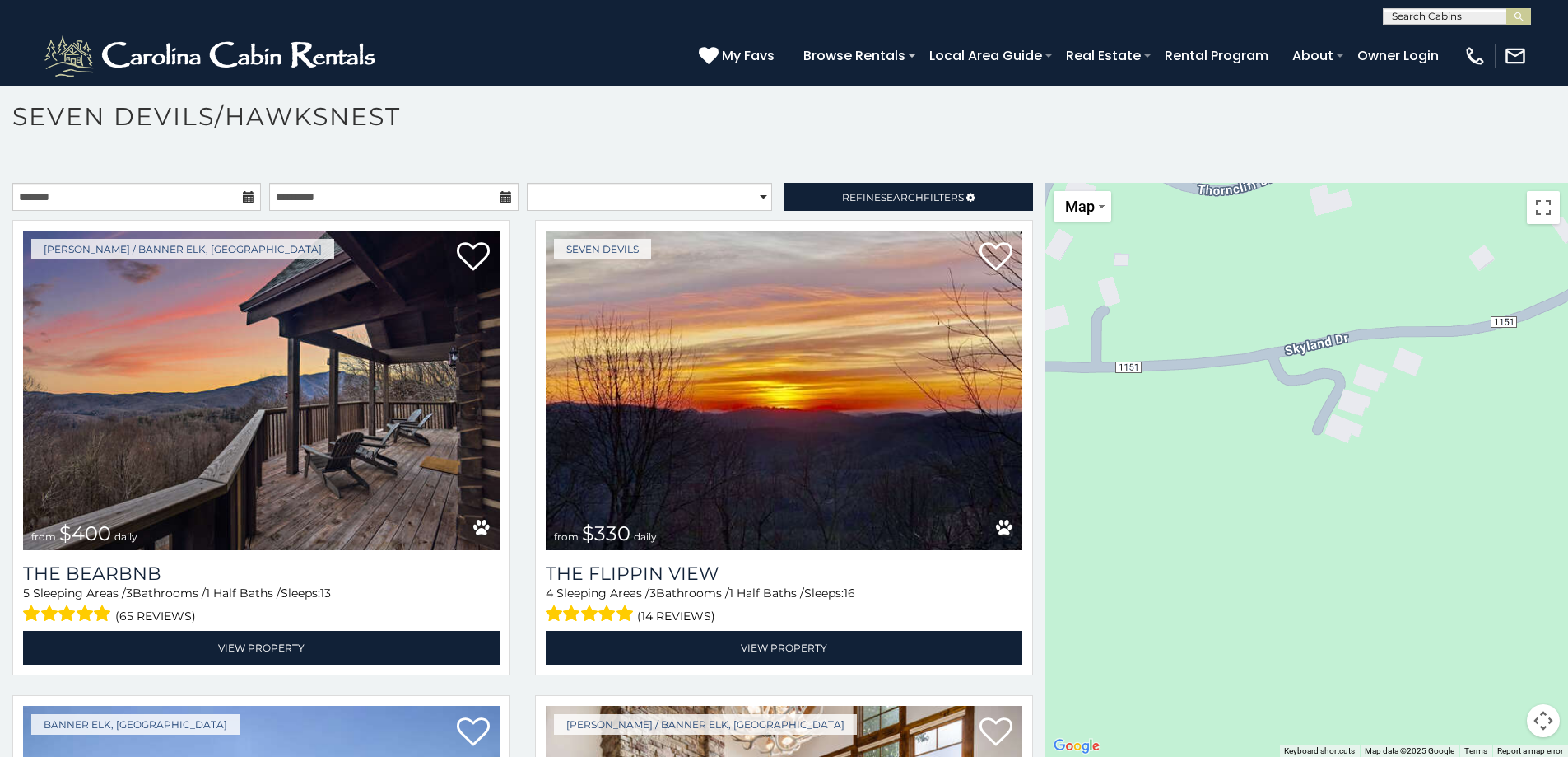
click at [1539, 727] on button "Map camera controls" at bounding box center [1543, 720] width 33 height 33
click at [1495, 718] on button "Zoom out" at bounding box center [1502, 720] width 33 height 33
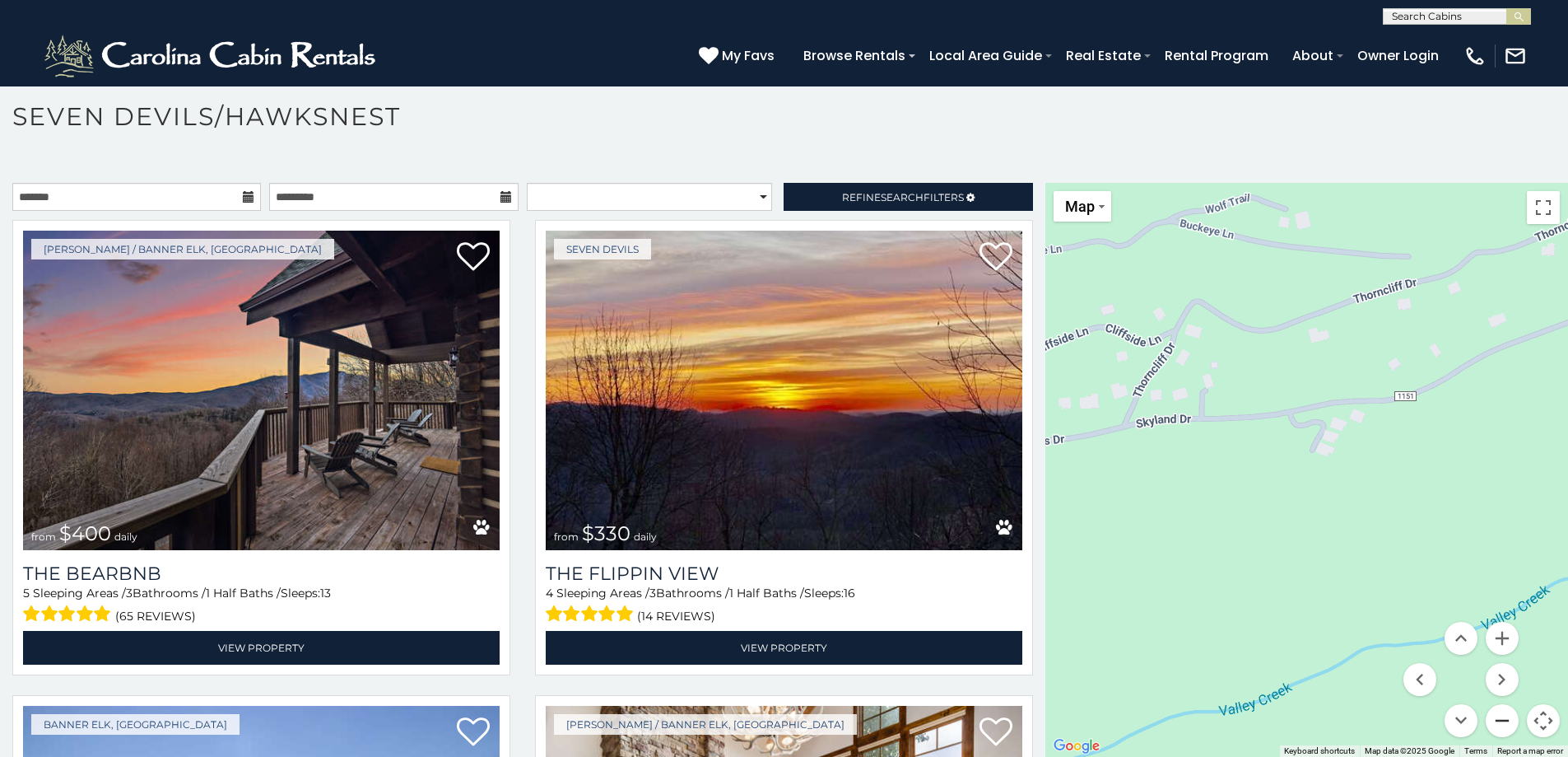
click at [1495, 718] on button "Zoom out" at bounding box center [1502, 720] width 33 height 33
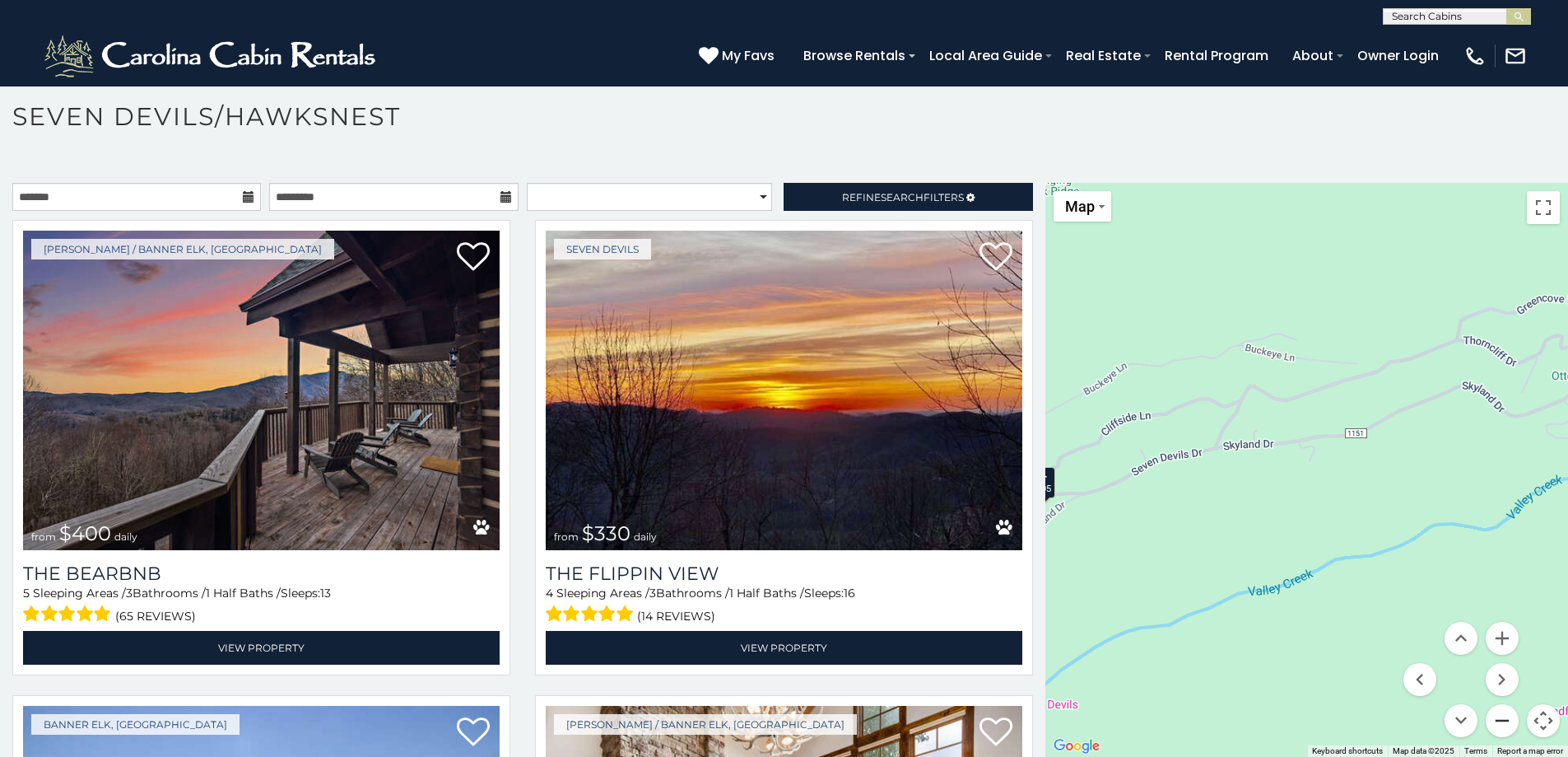
click at [1495, 718] on button "Zoom out" at bounding box center [1502, 720] width 33 height 33
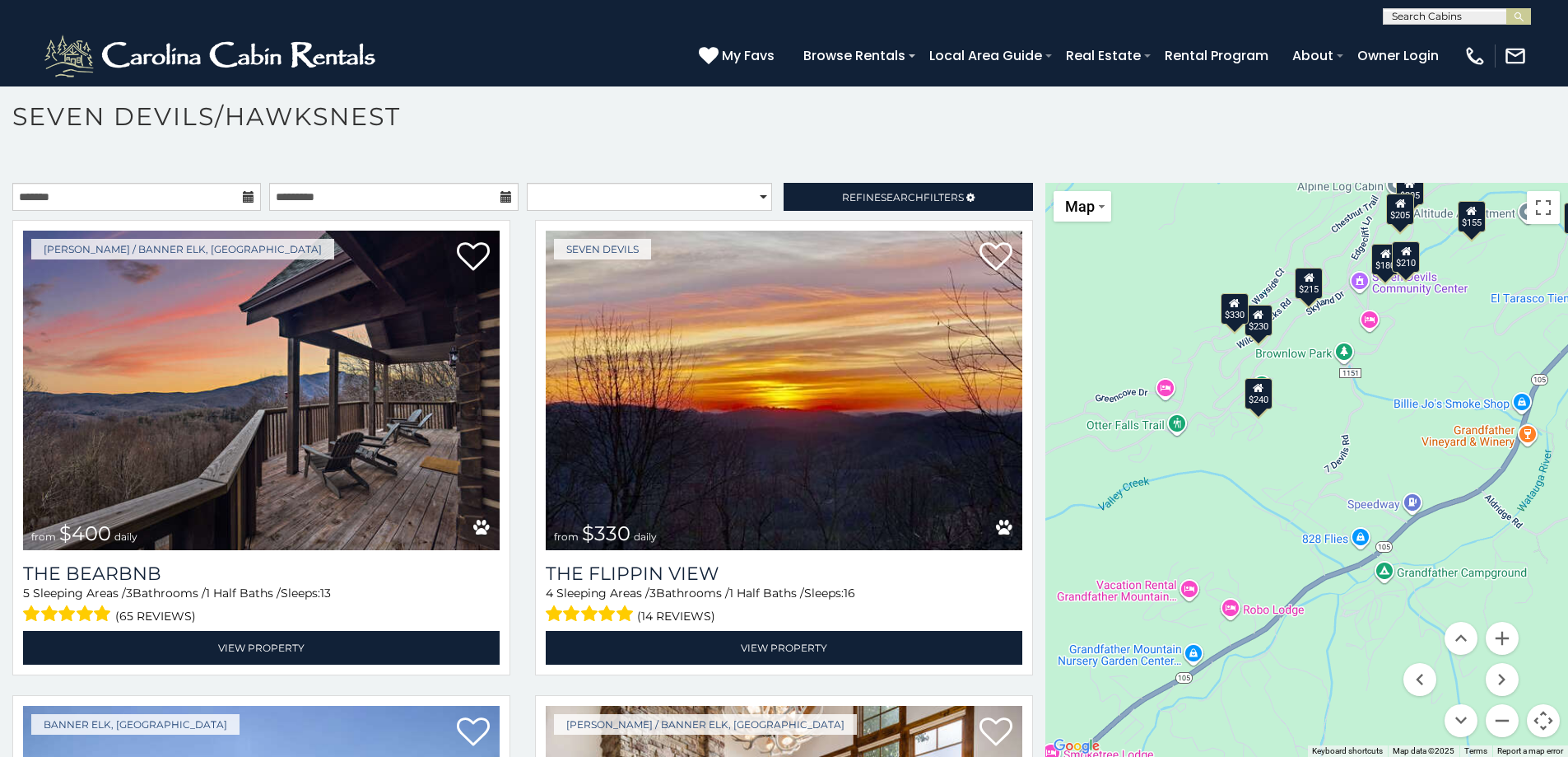
drag, startPoint x: 1438, startPoint y: 530, endPoint x: 1139, endPoint y: 536, distance: 299.1
click at [1139, 536] on div "$400 $330 $355 $485 $195 $205 $305 $205 $436 $375 $325 $230 $275 $315 $300 $140…" at bounding box center [1307, 469] width 523 height 573
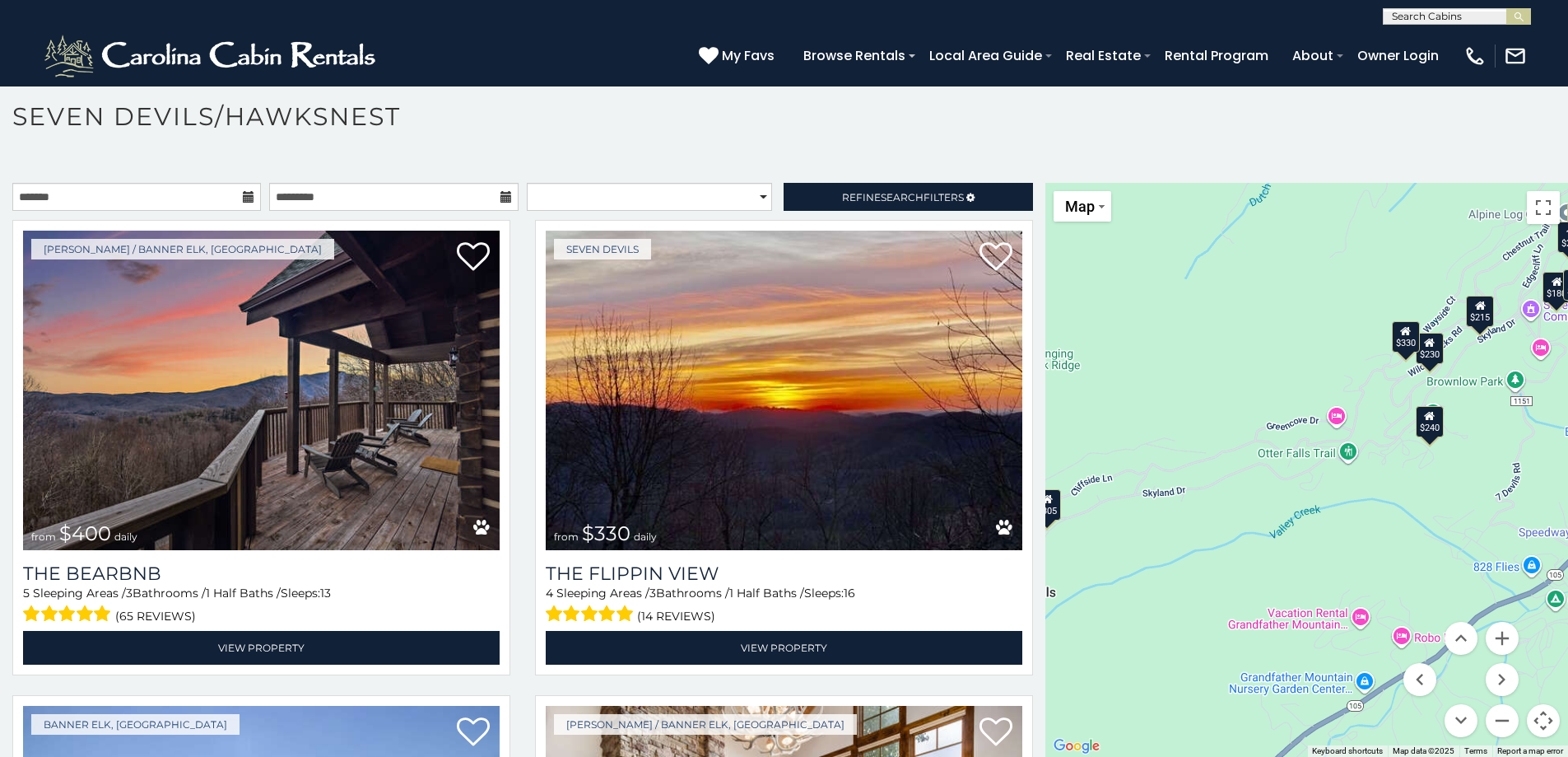
drag, startPoint x: 1200, startPoint y: 544, endPoint x: 1357, endPoint y: 578, distance: 160.6
click at [1357, 578] on div "$400 $330 $355 $485 $195 $205 $305 $205 $436 $375 $325 $230 $275 $315 $300 $140…" at bounding box center [1307, 469] width 523 height 573
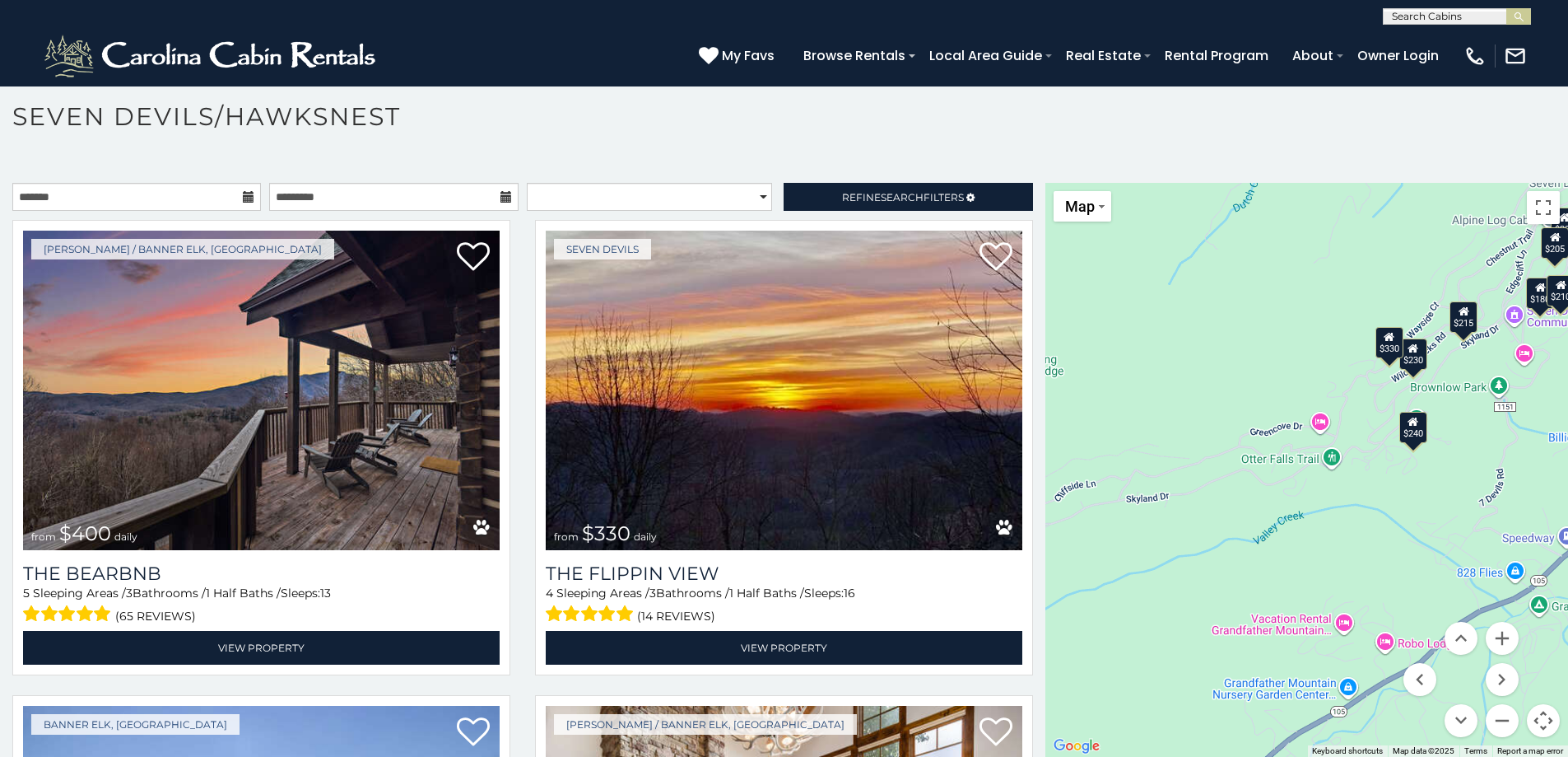
click at [1407, 431] on div "$240" at bounding box center [1413, 427] width 28 height 31
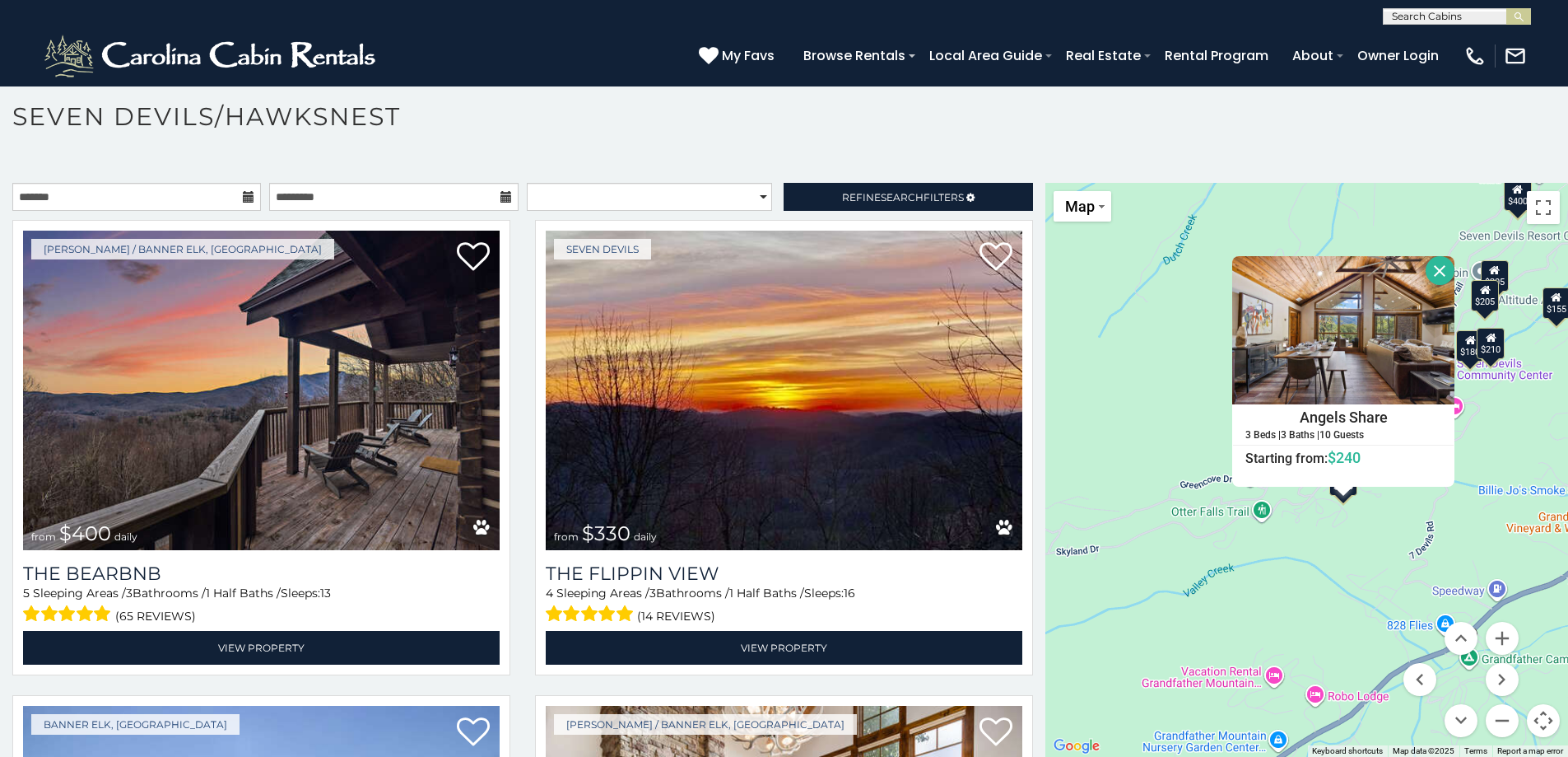
drag, startPoint x: 1370, startPoint y: 590, endPoint x: 1325, endPoint y: 606, distance: 47.8
click at [1325, 606] on div "$400 $330 $355 $485 $195 $205 $305 $205 $436 $375 $325 $230 $275 $315 $300 $140…" at bounding box center [1307, 469] width 523 height 573
click at [1358, 356] on img at bounding box center [1342, 331] width 223 height 148
click at [1358, 515] on div "$400 $330 $355 $485 $195 $205 $305 $205 $436 $375 $325 $230 $275 $315 $300 $140…" at bounding box center [1307, 469] width 523 height 573
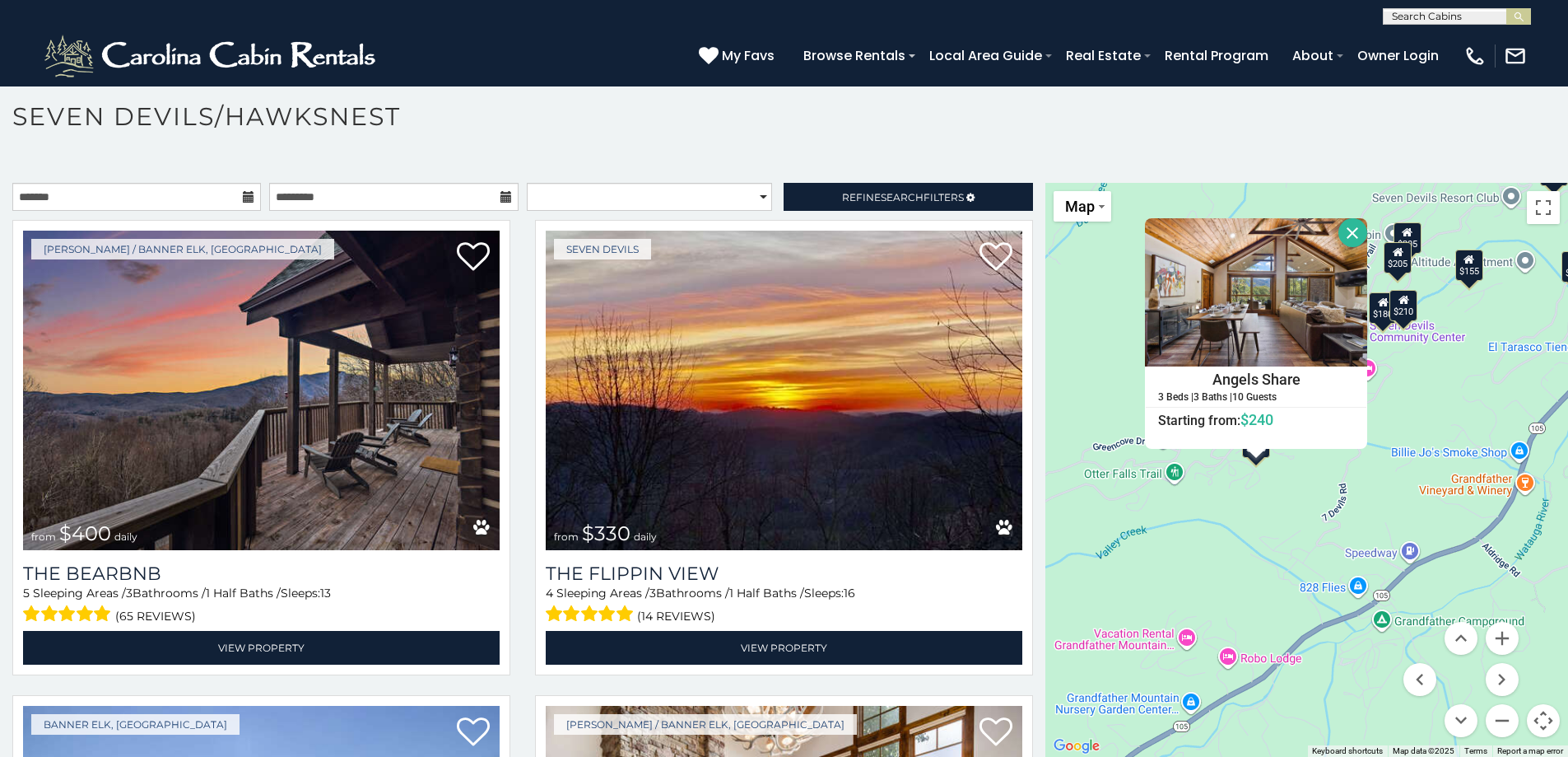
drag, startPoint x: 1302, startPoint y: 616, endPoint x: 1224, endPoint y: 583, distance: 84.7
click at [1224, 583] on div "$400 $330 $355 $485 $195 $205 $305 $205 $436 $375 $325 $230 $275 $315 $300 $140…" at bounding box center [1307, 469] width 523 height 573
click at [1355, 416] on h6 "Starting from: $240" at bounding box center [1256, 418] width 221 height 16
click at [1340, 236] on button "Close" at bounding box center [1353, 232] width 29 height 29
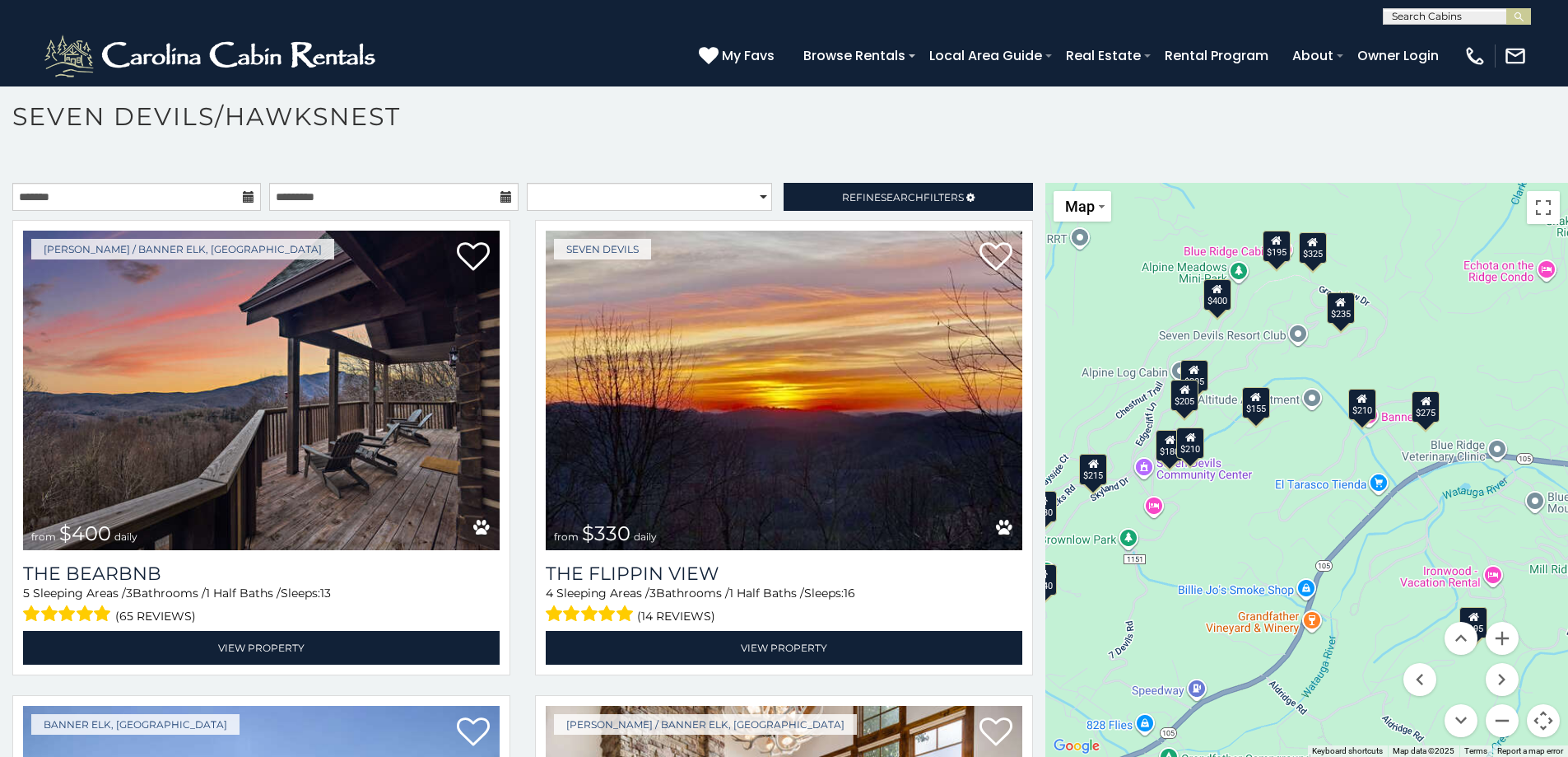
drag, startPoint x: 1410, startPoint y: 389, endPoint x: 1193, endPoint y: 528, distance: 257.7
click at [1193, 528] on div "$400 $330 $355 $485 $195 $205 $305 $205 $436 $375 $325 $230 $275 $315 $300 $140…" at bounding box center [1307, 469] width 523 height 573
click at [1210, 303] on div "$400" at bounding box center [1217, 294] width 28 height 31
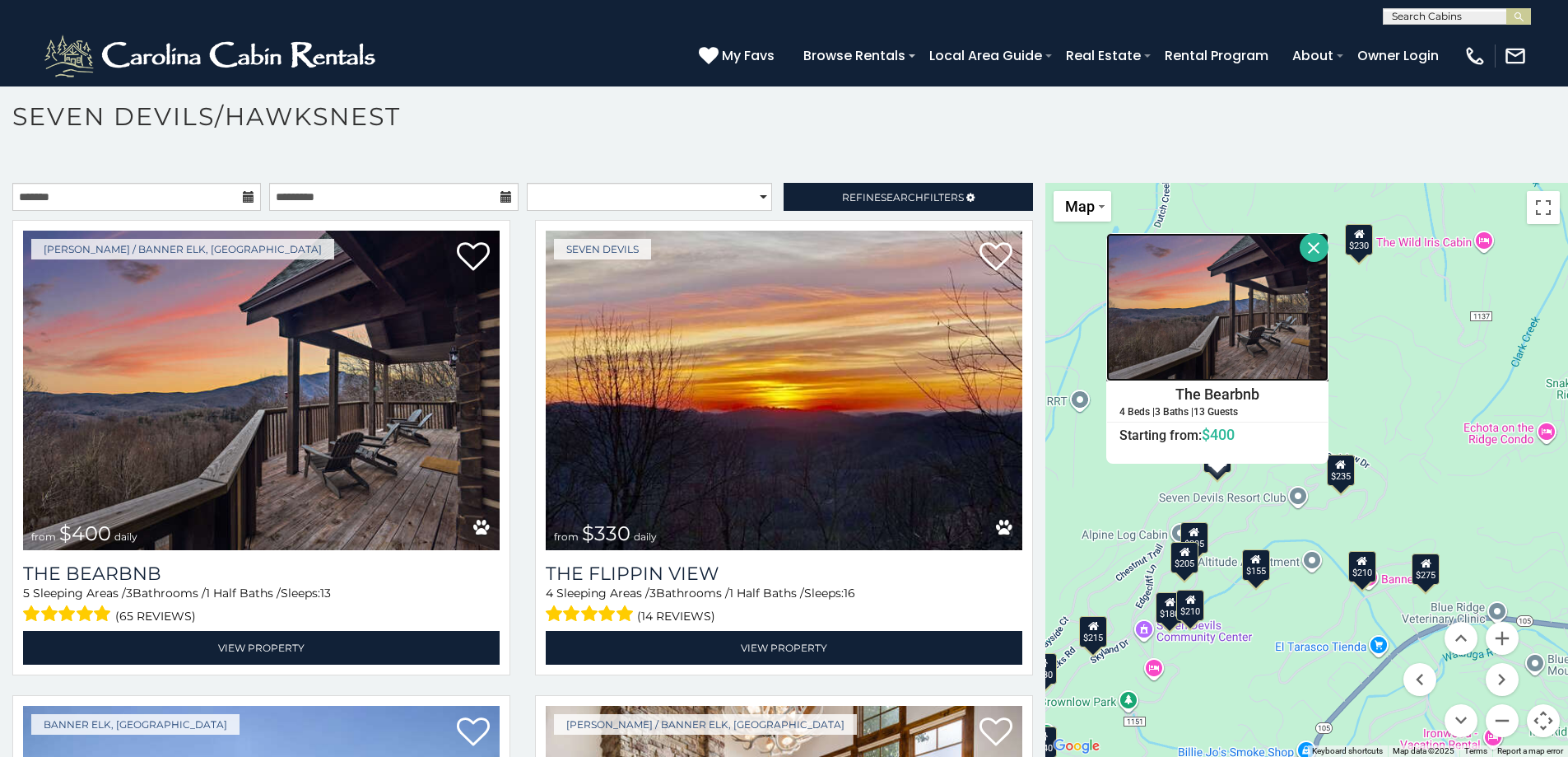
click at [1184, 351] on img at bounding box center [1218, 307] width 223 height 148
click at [1235, 498] on div "$400 $330 $355 $485 $195 $205 $305 $205 $436 $375 $325 $230 $275 $315 $300 $140…" at bounding box center [1307, 469] width 523 height 573
click at [1337, 476] on div "$235" at bounding box center [1341, 470] width 28 height 31
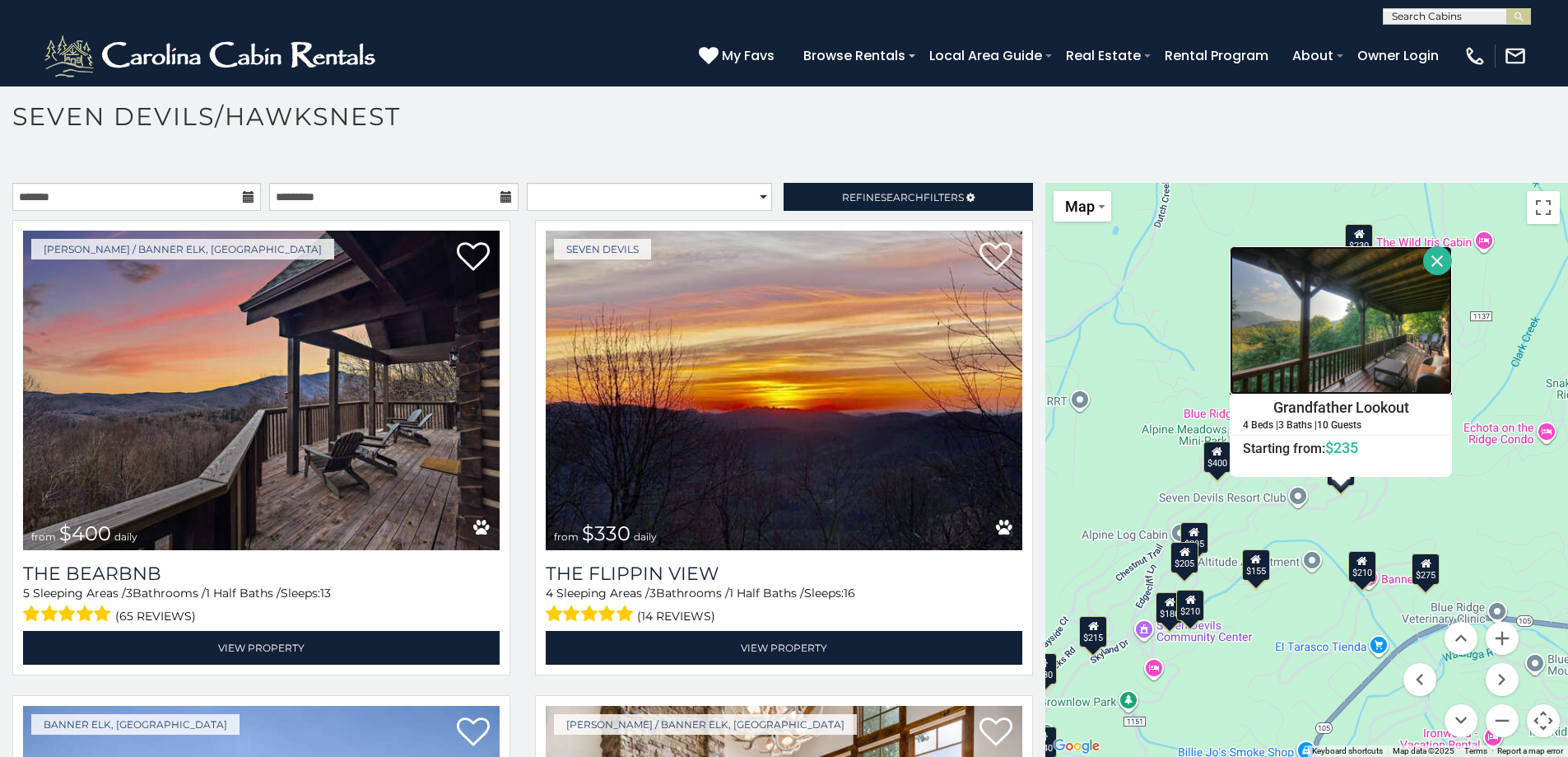
click at [1340, 365] on img at bounding box center [1341, 320] width 223 height 148
click at [1429, 262] on button "Close" at bounding box center [1438, 261] width 29 height 29
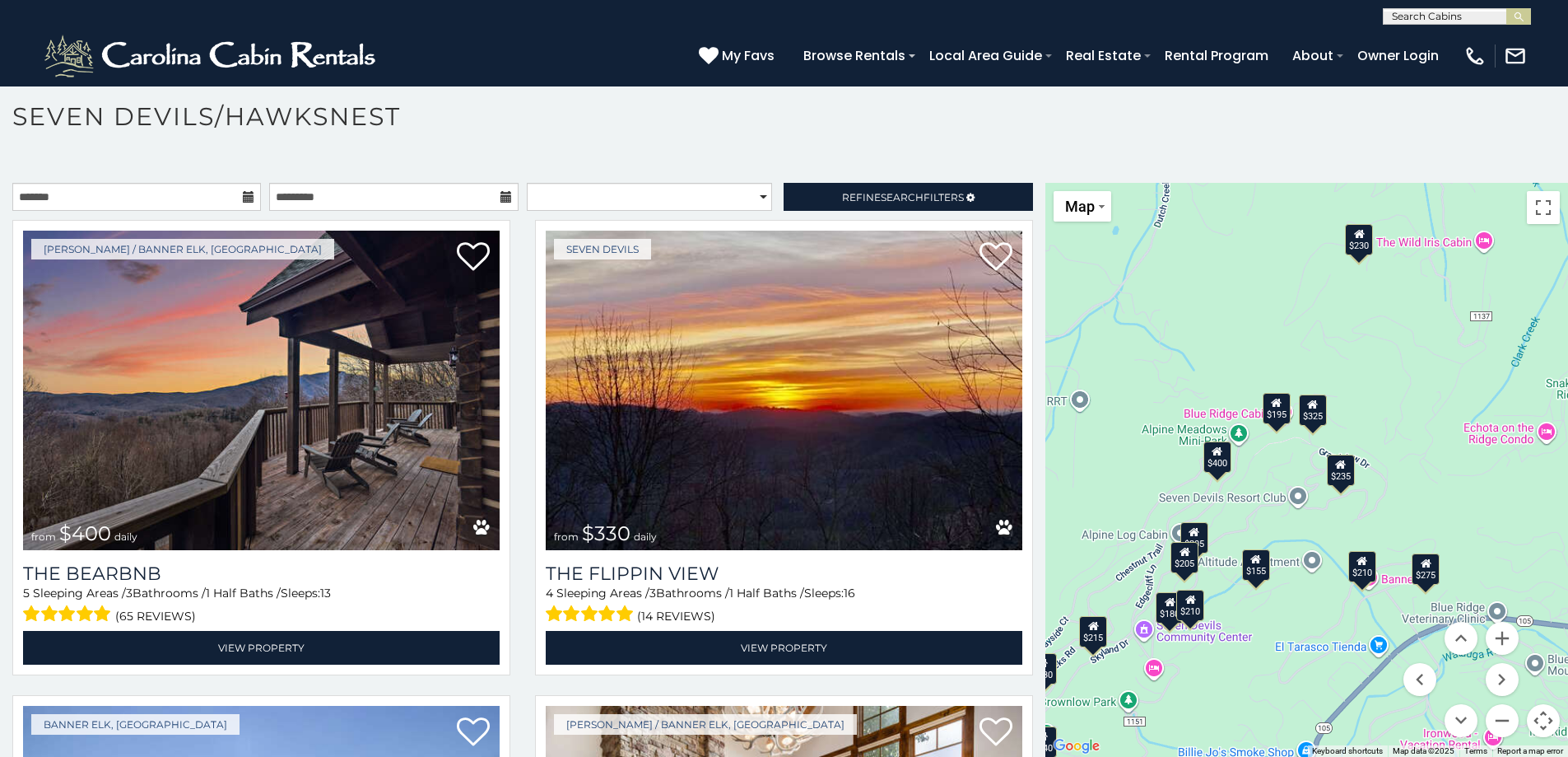
click at [1206, 456] on div "$400" at bounding box center [1217, 456] width 28 height 31
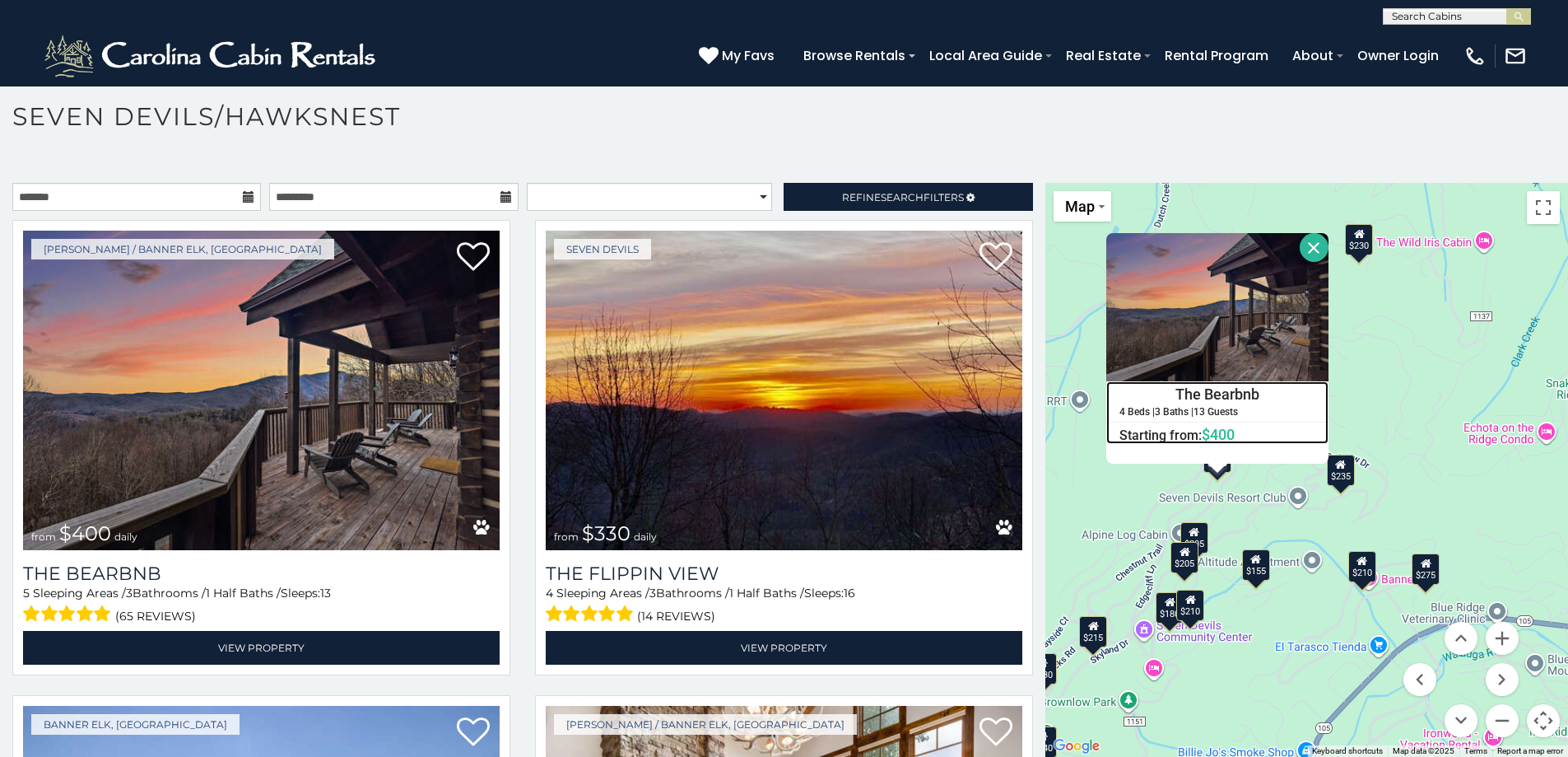
click at [1178, 396] on h4 "The Bearbnb" at bounding box center [1217, 395] width 221 height 25
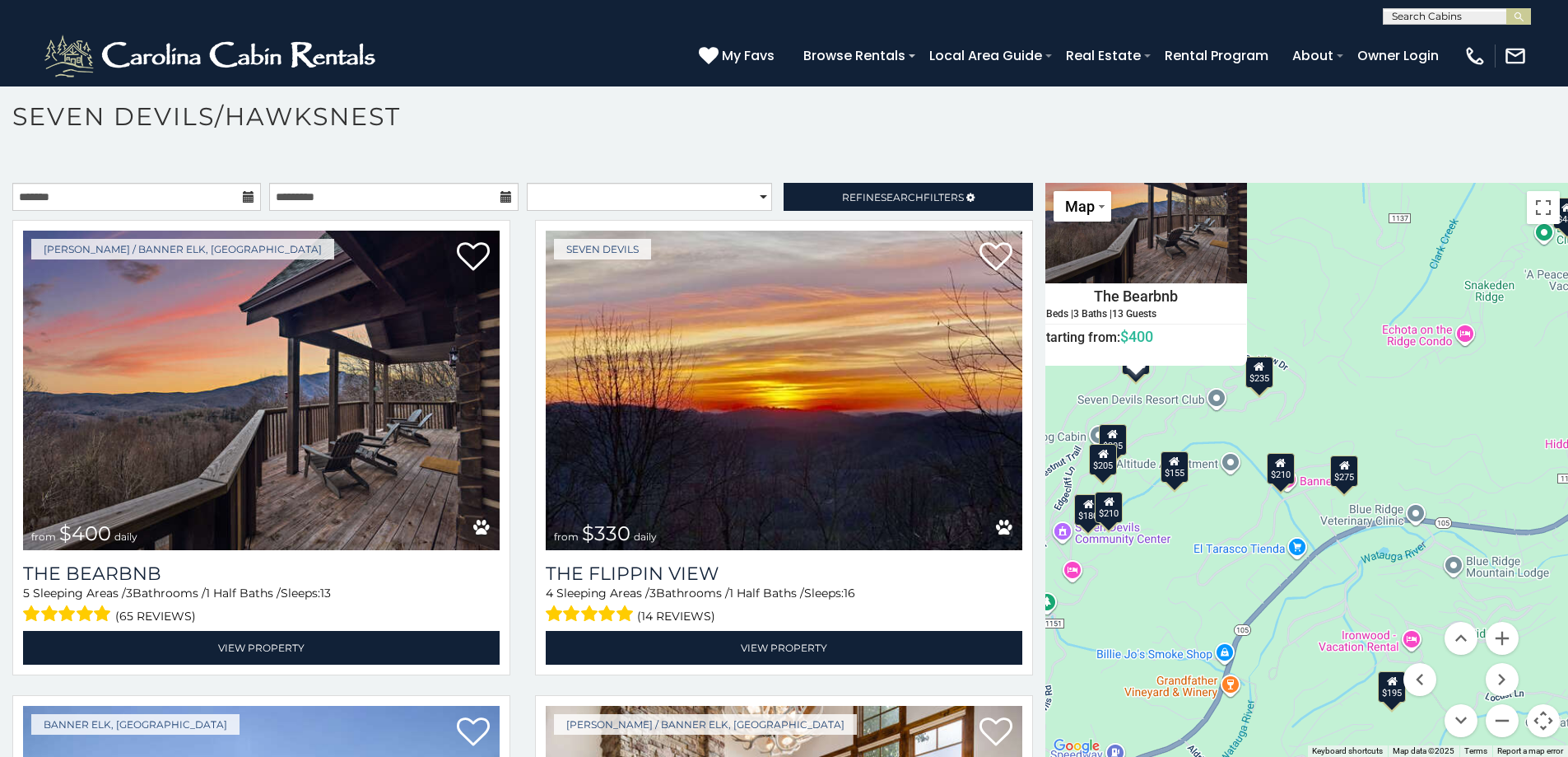
drag, startPoint x: 1365, startPoint y: 533, endPoint x: 1283, endPoint y: 433, distance: 129.3
click at [1283, 433] on div "$400 $330 $355 $485 $195 $205 $305 $205 $436 $375 $325 $230 $275 $315 $300 $140…" at bounding box center [1307, 469] width 523 height 573
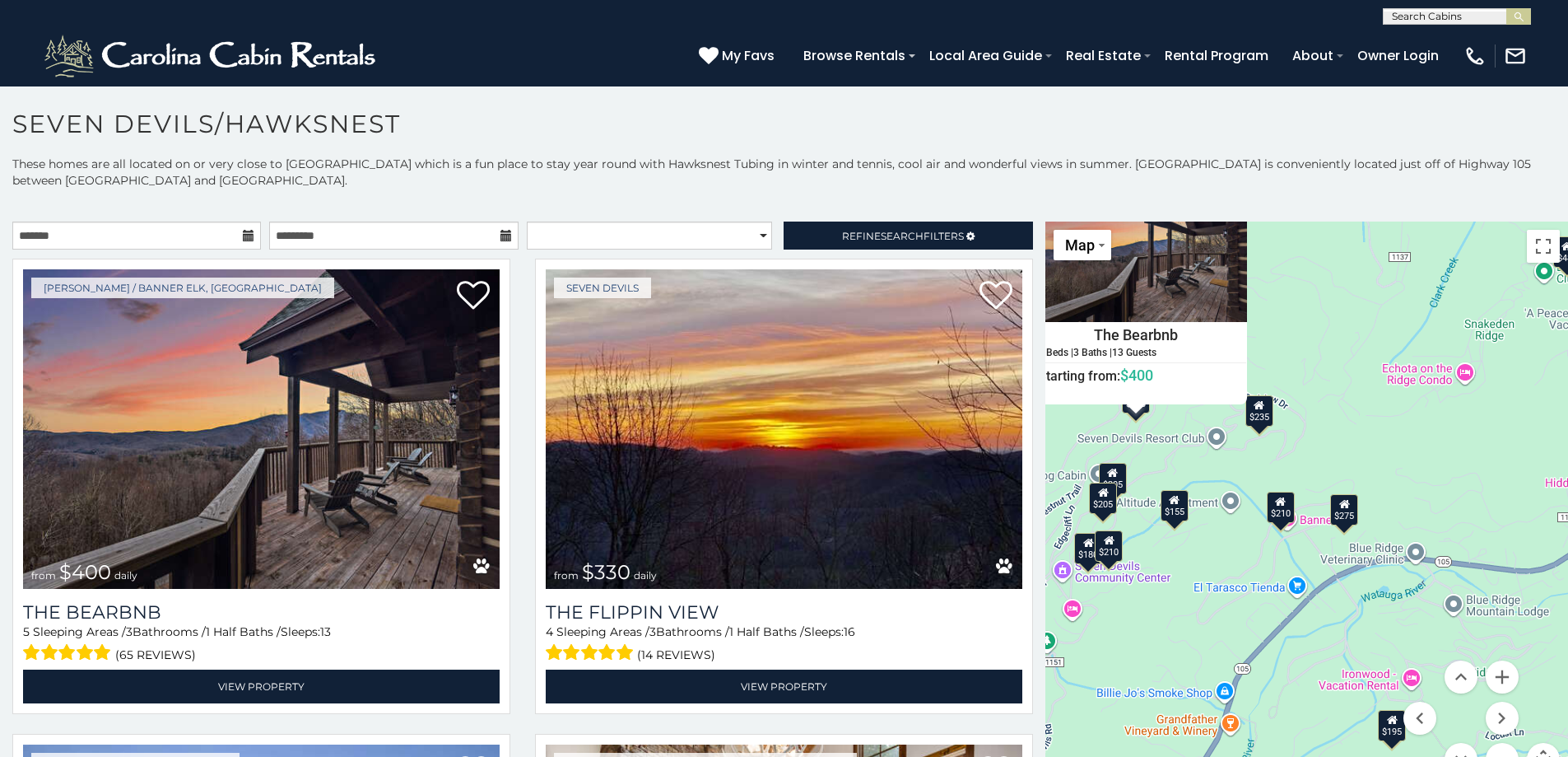
scroll to position [0, 0]
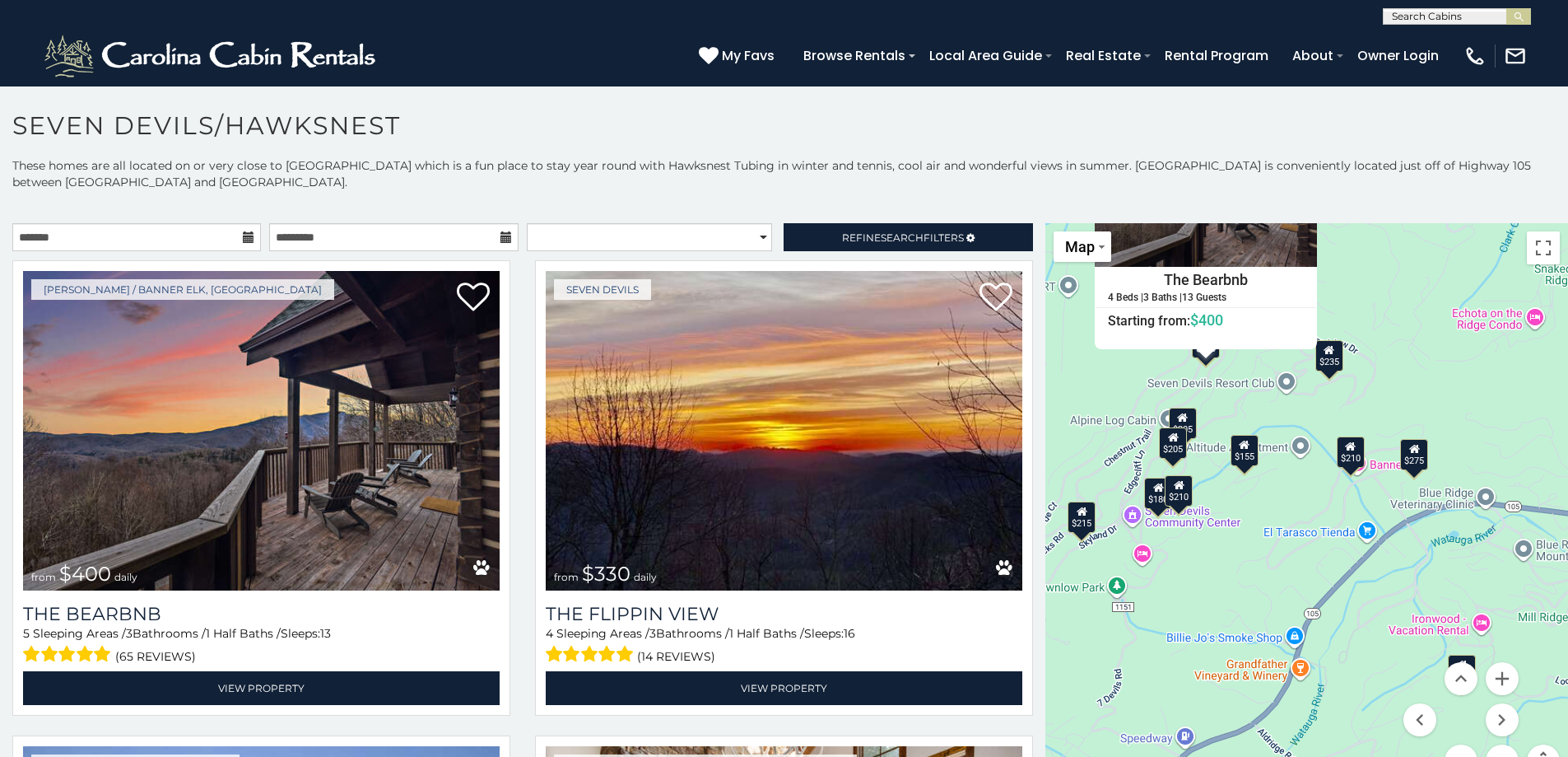
drag, startPoint x: 1287, startPoint y: 473, endPoint x: 1365, endPoint y: 401, distance: 106.2
click at [1365, 401] on div "$400 $330 $355 $485 $195 $205 $305 $205 $436 $375 $325 $230 $275 $315 $300 $140…" at bounding box center [1307, 510] width 523 height 573
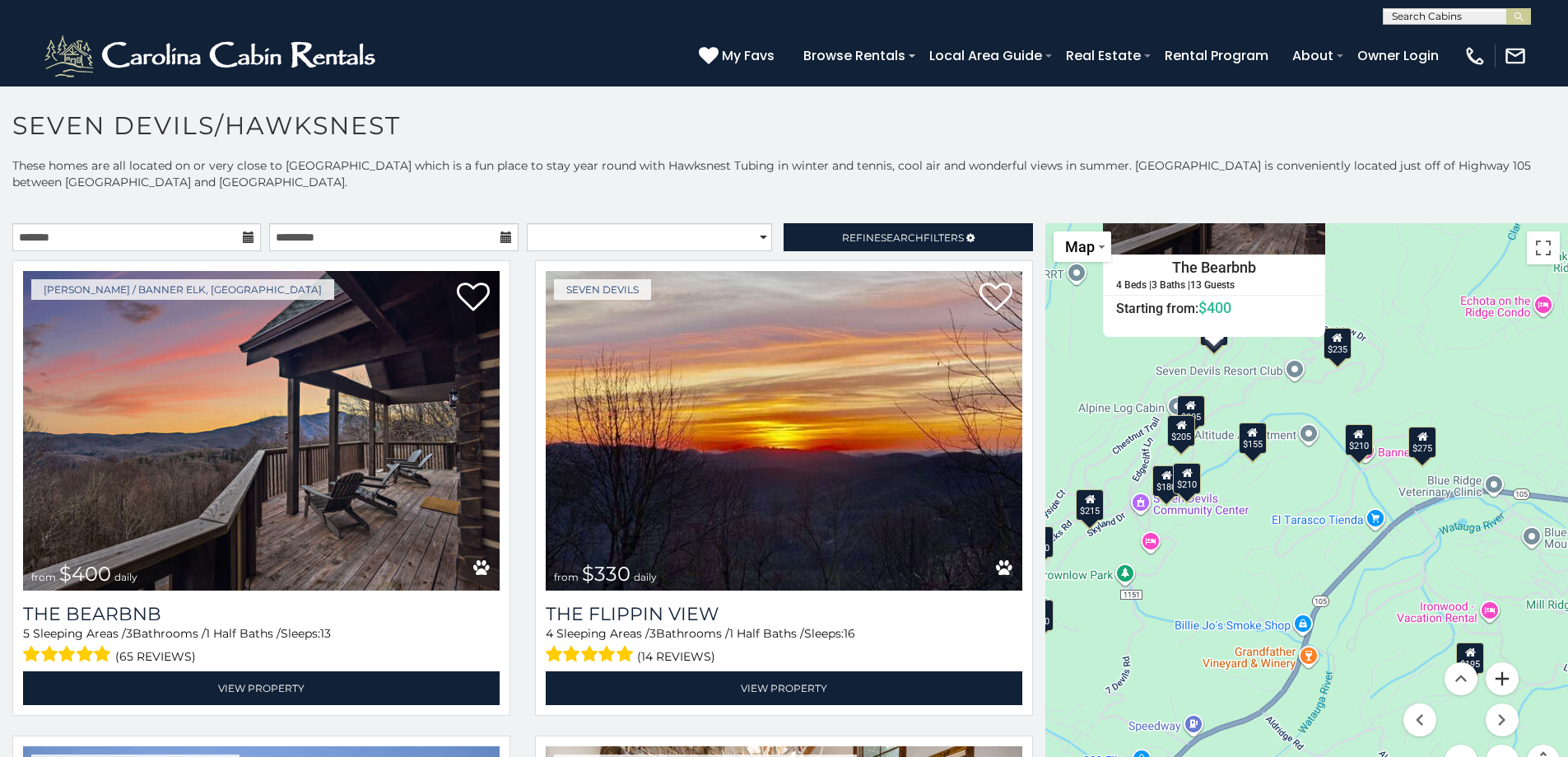
click at [1497, 681] on button "Zoom in" at bounding box center [1502, 678] width 33 height 33
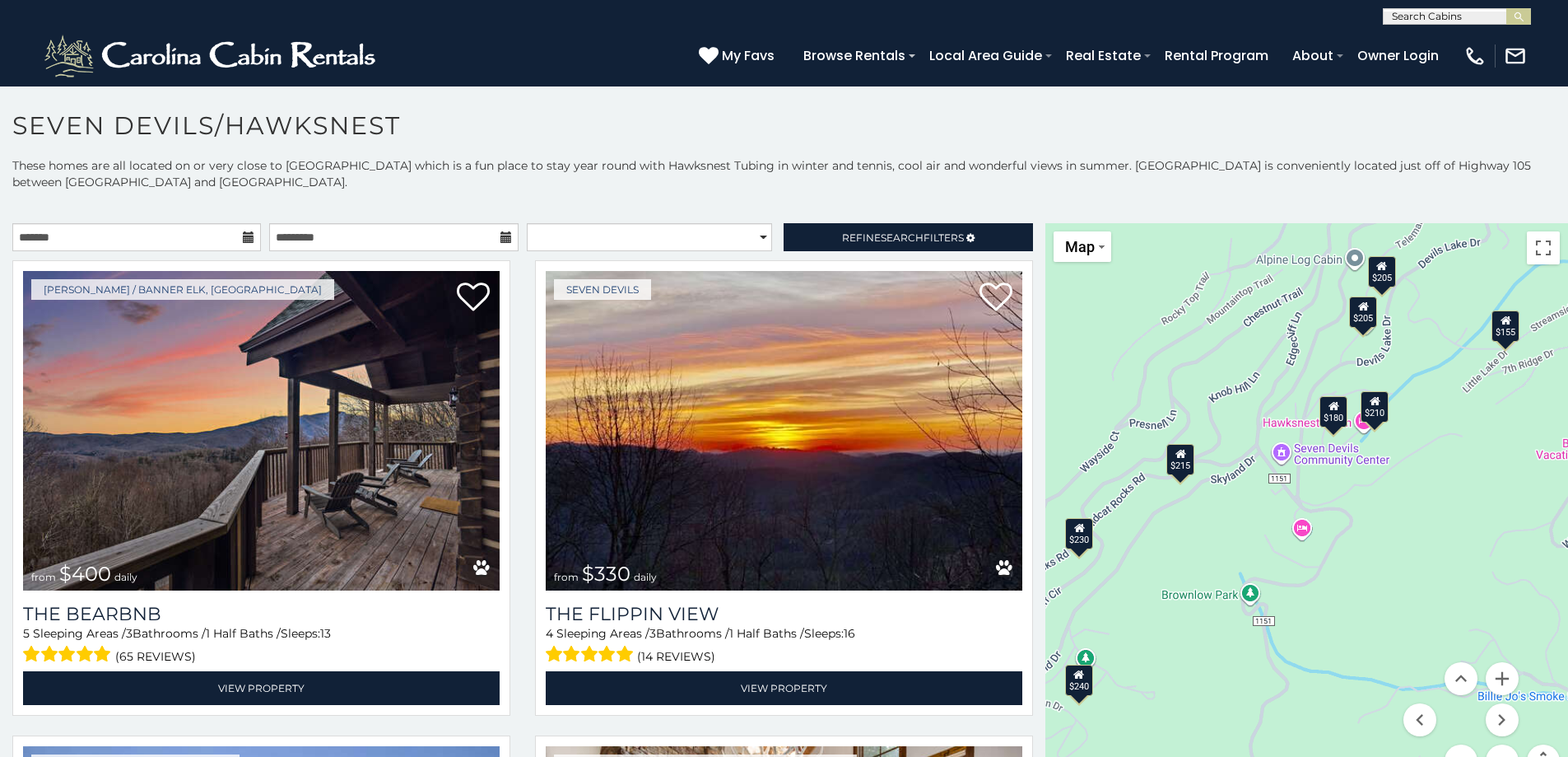
drag, startPoint x: 1363, startPoint y: 509, endPoint x: 1688, endPoint y: 408, distance: 340.3
click at [1567, 408] on html "**********" at bounding box center [784, 382] width 1568 height 766
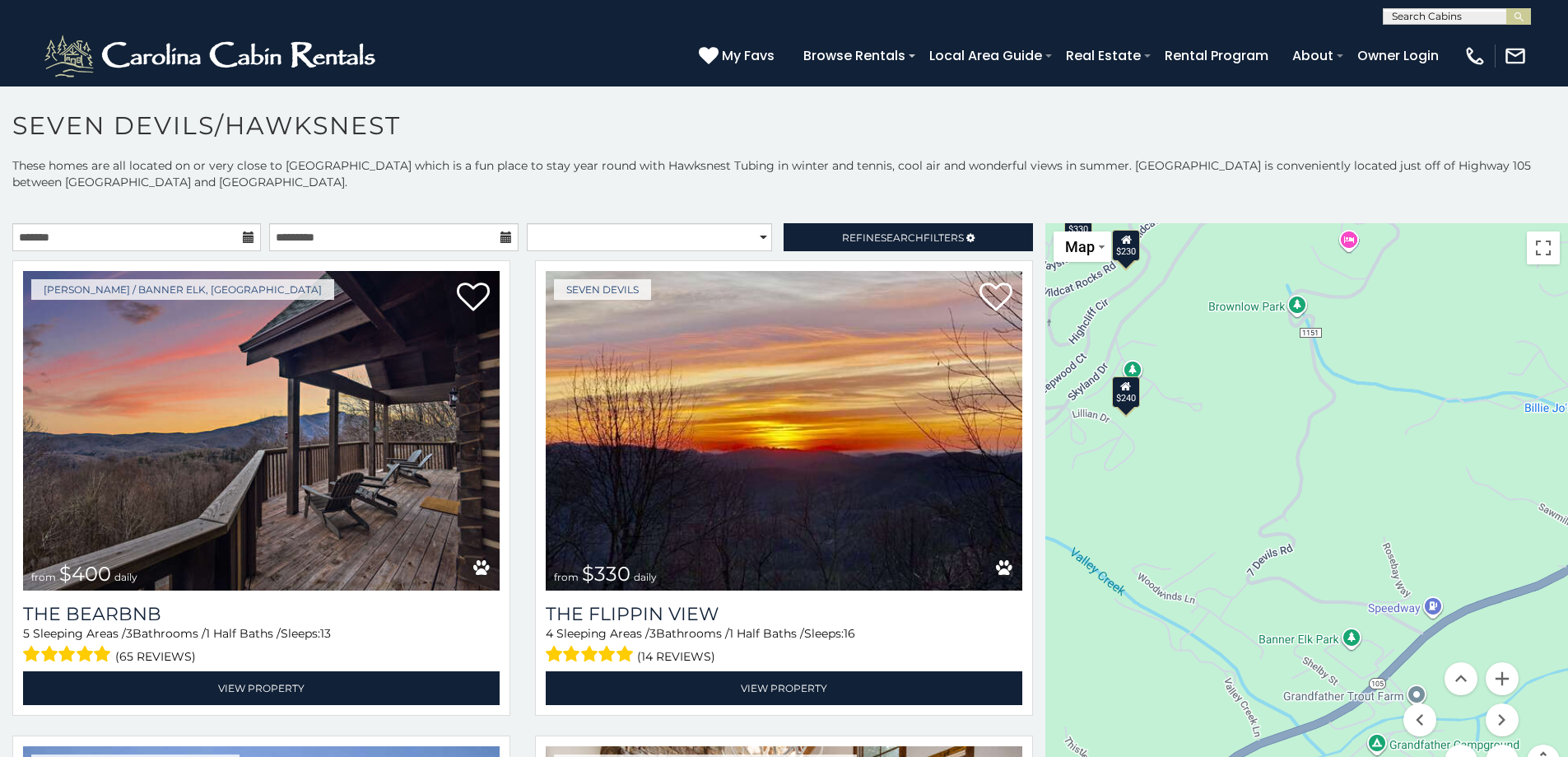
drag, startPoint x: 1363, startPoint y: 654, endPoint x: 1365, endPoint y: 482, distance: 172.0
click at [1365, 482] on div "$400 $330 $355 $485 $195 $205 $305 $205 $436 $375 $325 $230 $275 $315 $300 $140…" at bounding box center [1307, 510] width 523 height 573
click at [1337, 631] on div "$400 $330 $355 $485 $195 $205 $305 $205 $436 $375 $325 $230 $275 $315 $300 $140…" at bounding box center [1307, 510] width 523 height 573
click at [1348, 637] on div "$400 $330 $355 $485 $195 $205 $305 $205 $436 $375 $325 $230 $275 $315 $300 $140…" at bounding box center [1307, 510] width 523 height 573
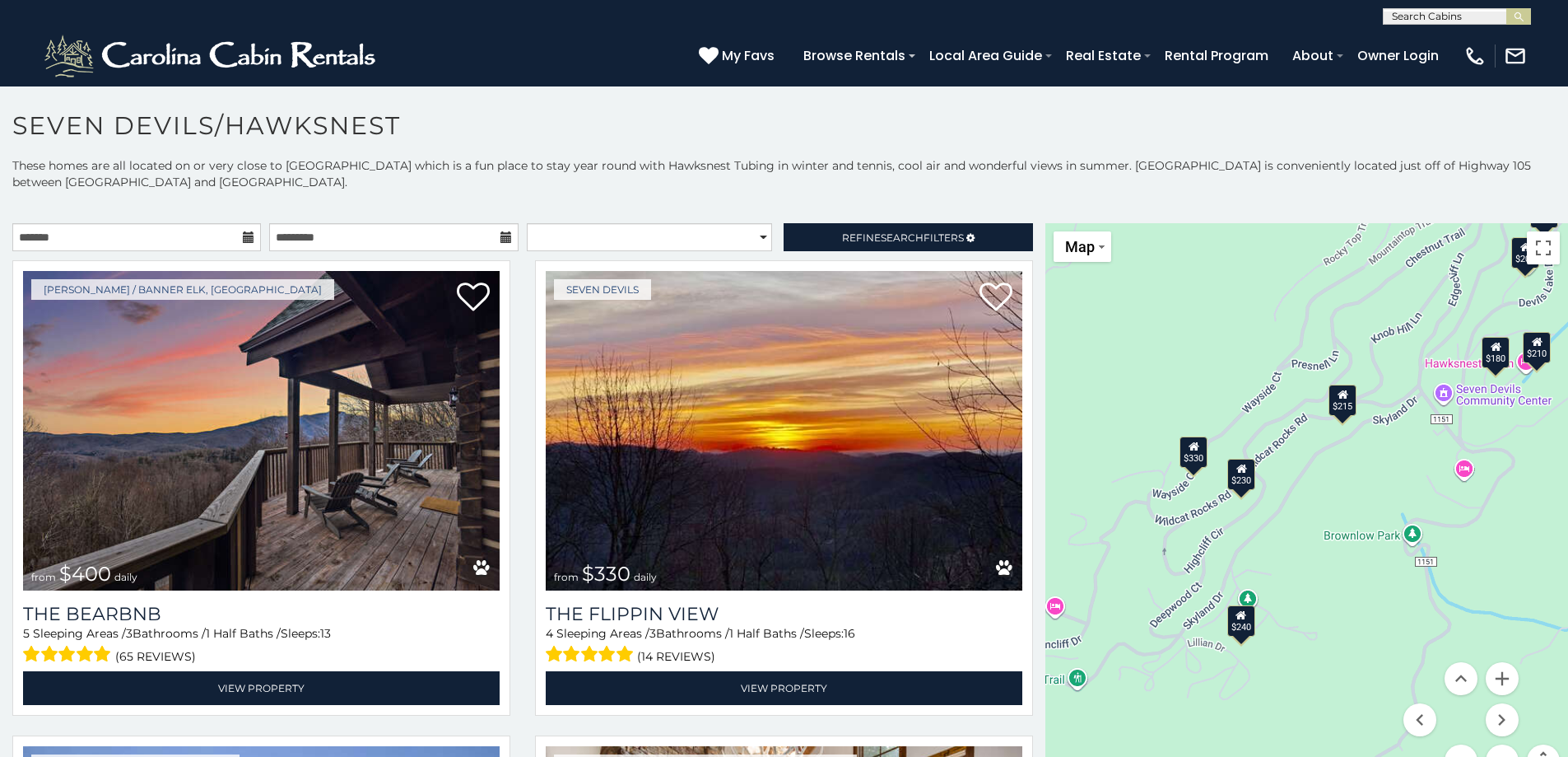
drag, startPoint x: 1256, startPoint y: 475, endPoint x: 1373, endPoint y: 703, distance: 256.3
click at [1373, 703] on div "$400 $330 $355 $485 $195 $205 $305 $205 $436 $375 $325 $230 $275 $315 $300 $140…" at bounding box center [1307, 510] width 523 height 573
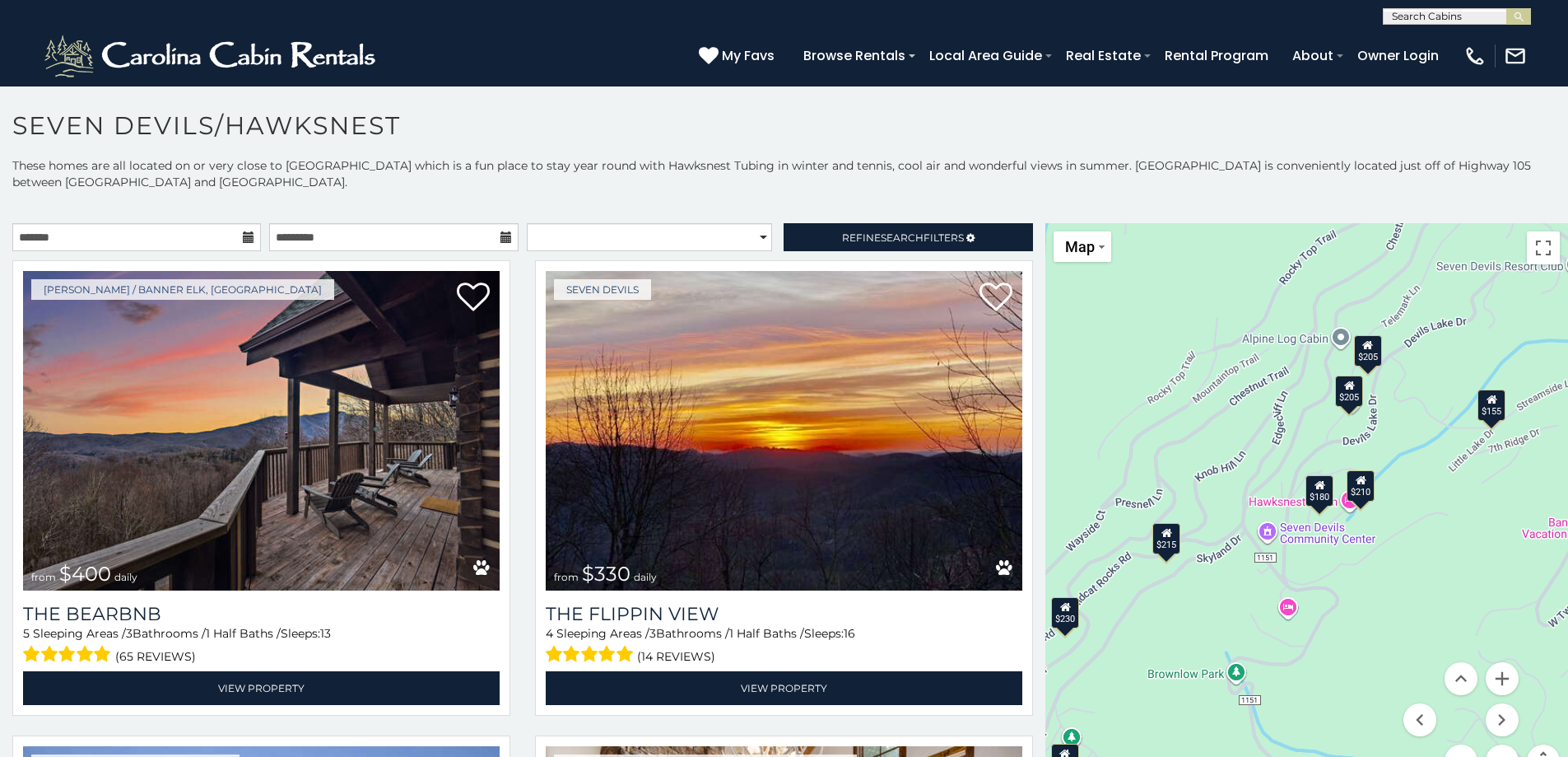
drag, startPoint x: 1358, startPoint y: 518, endPoint x: 1218, endPoint y: 629, distance: 178.7
click at [1218, 629] on div "$400 $330 $355 $485 $195 $205 $305 $205 $436 $375 $325 $230 $275 $315 $300 $140…" at bounding box center [1307, 510] width 523 height 573
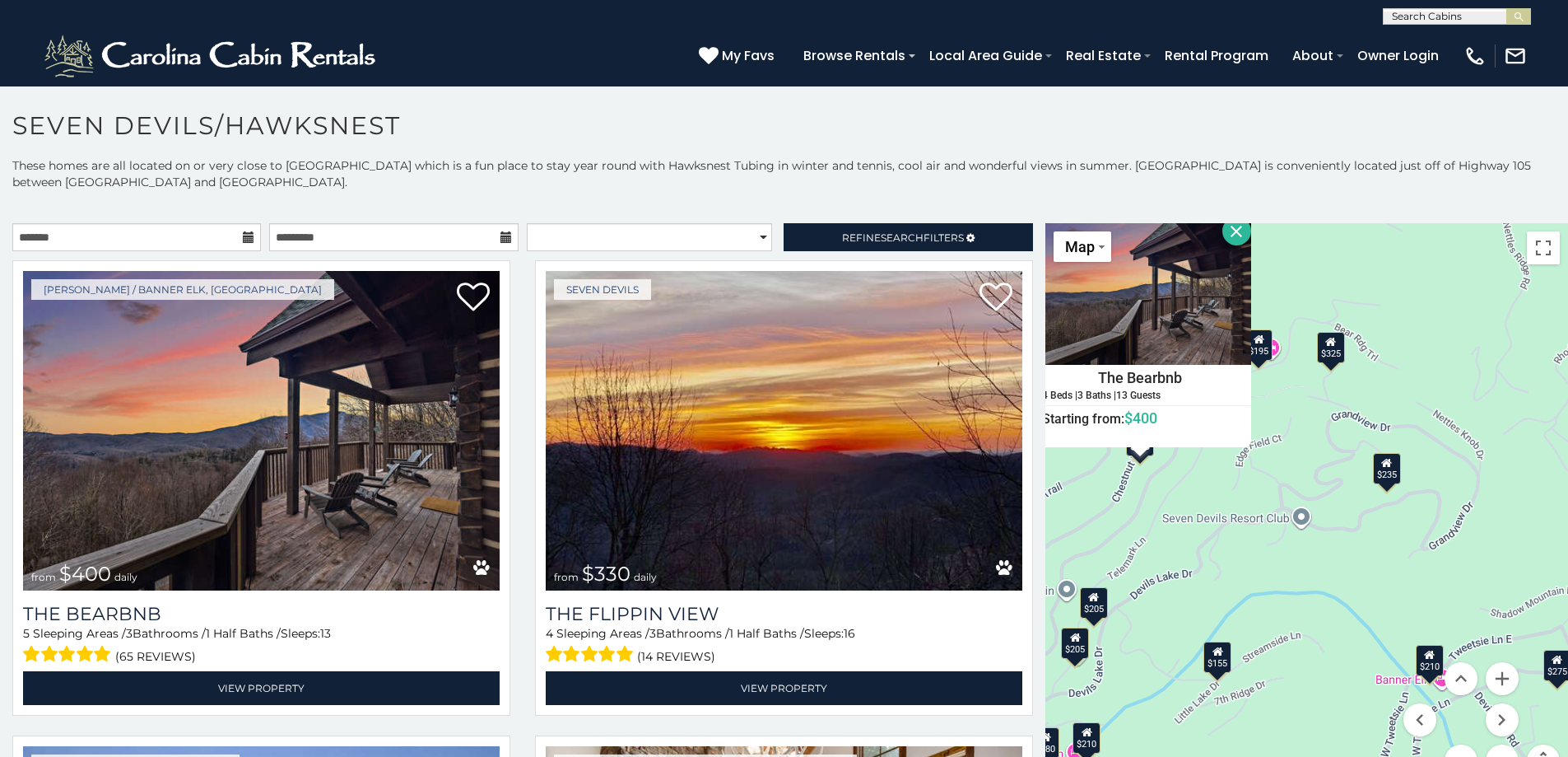
drag, startPoint x: 1279, startPoint y: 553, endPoint x: 1105, endPoint y: 687, distance: 219.6
click at [1105, 687] on div "$400 $330 $355 $485 $195 $205 $305 $205 $436 $375 $325 $230 $275 $315 $300 $140…" at bounding box center [1307, 510] width 523 height 573
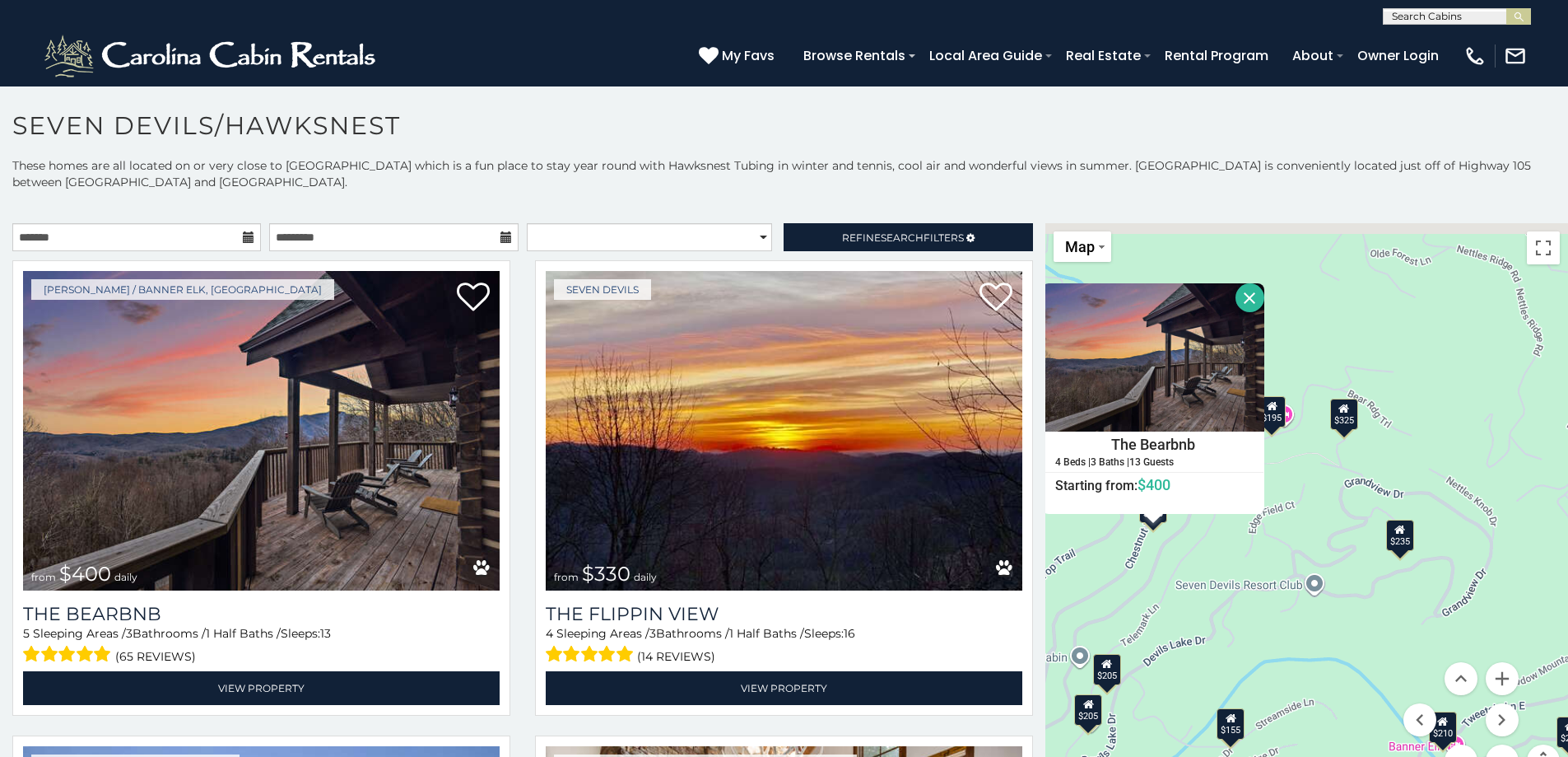
drag, startPoint x: 1213, startPoint y: 561, endPoint x: 1224, endPoint y: 604, distance: 44.4
click at [1224, 606] on div "$400 $330 $355 $485 $195 $205 $305 $205 $436 $375 $325 $230 $275 $315 $300 $140…" at bounding box center [1307, 510] width 523 height 573
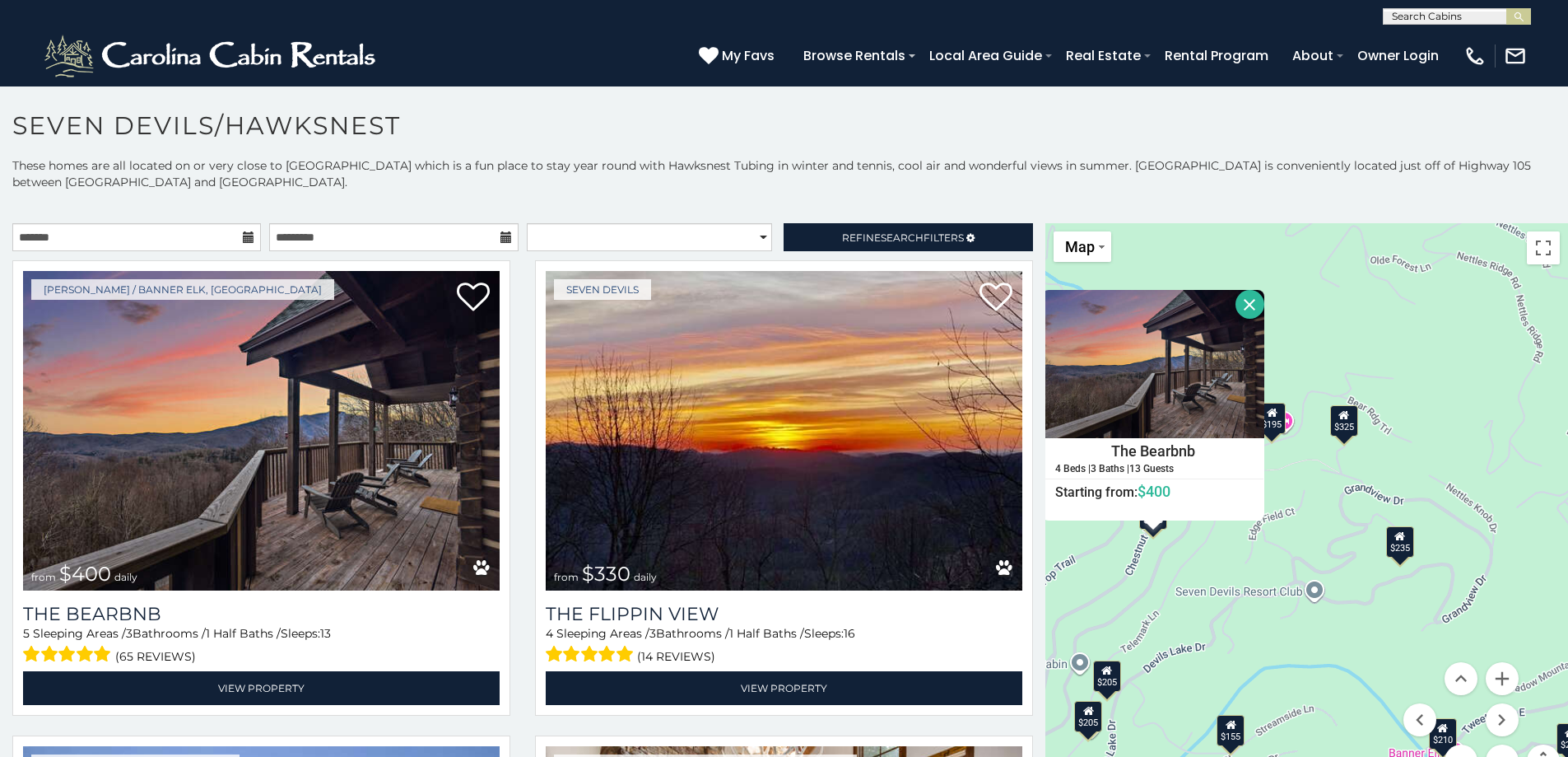
click at [1242, 298] on button "Close" at bounding box center [1249, 304] width 29 height 29
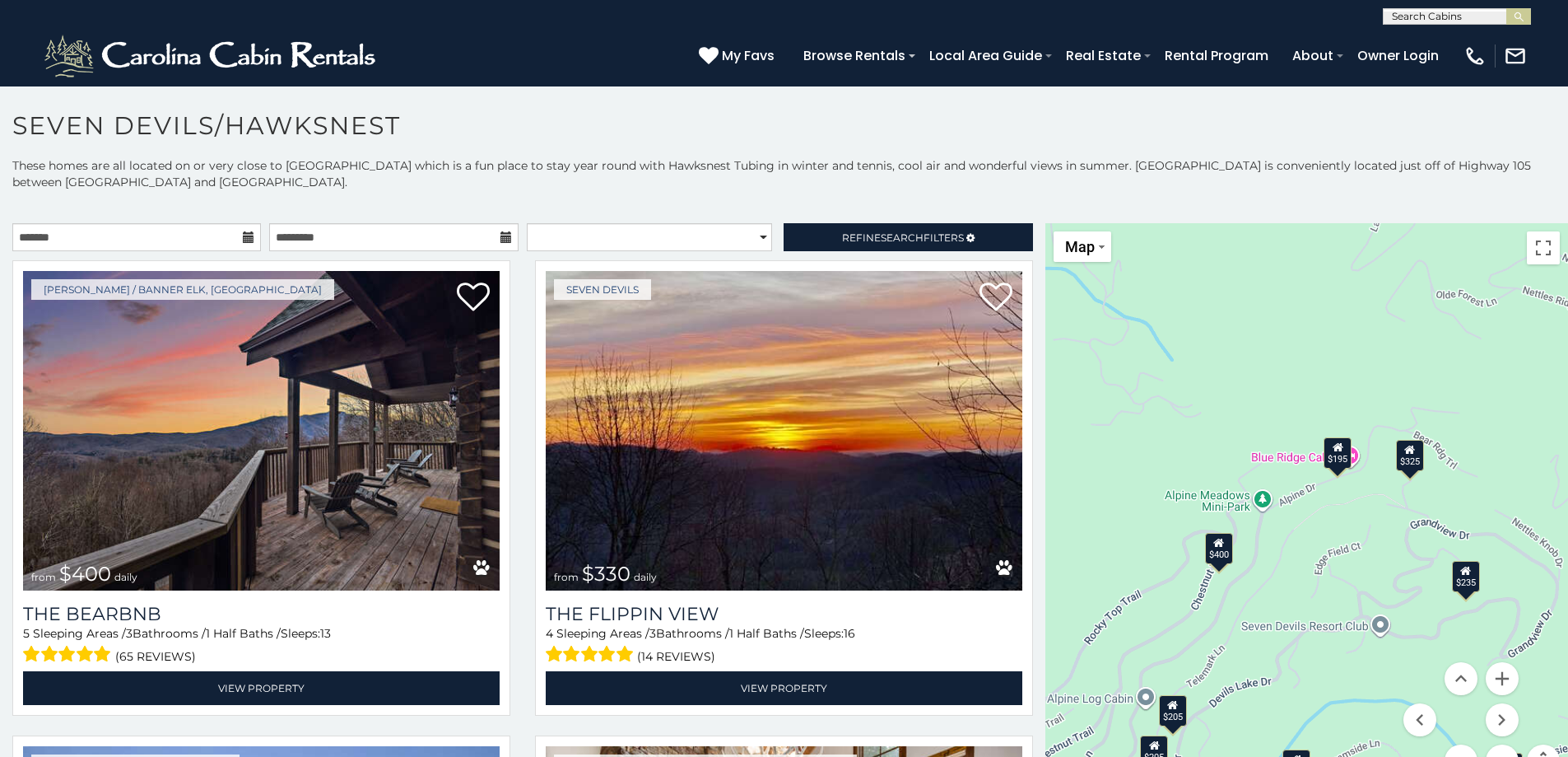
drag, startPoint x: 1171, startPoint y: 612, endPoint x: 1236, endPoint y: 647, distance: 73.8
click at [1236, 647] on div "$400 $330 $355 $485 $195 $205 $305 $205 $436 $375 $325 $230 $275 $315 $300 $140…" at bounding box center [1307, 510] width 523 height 573
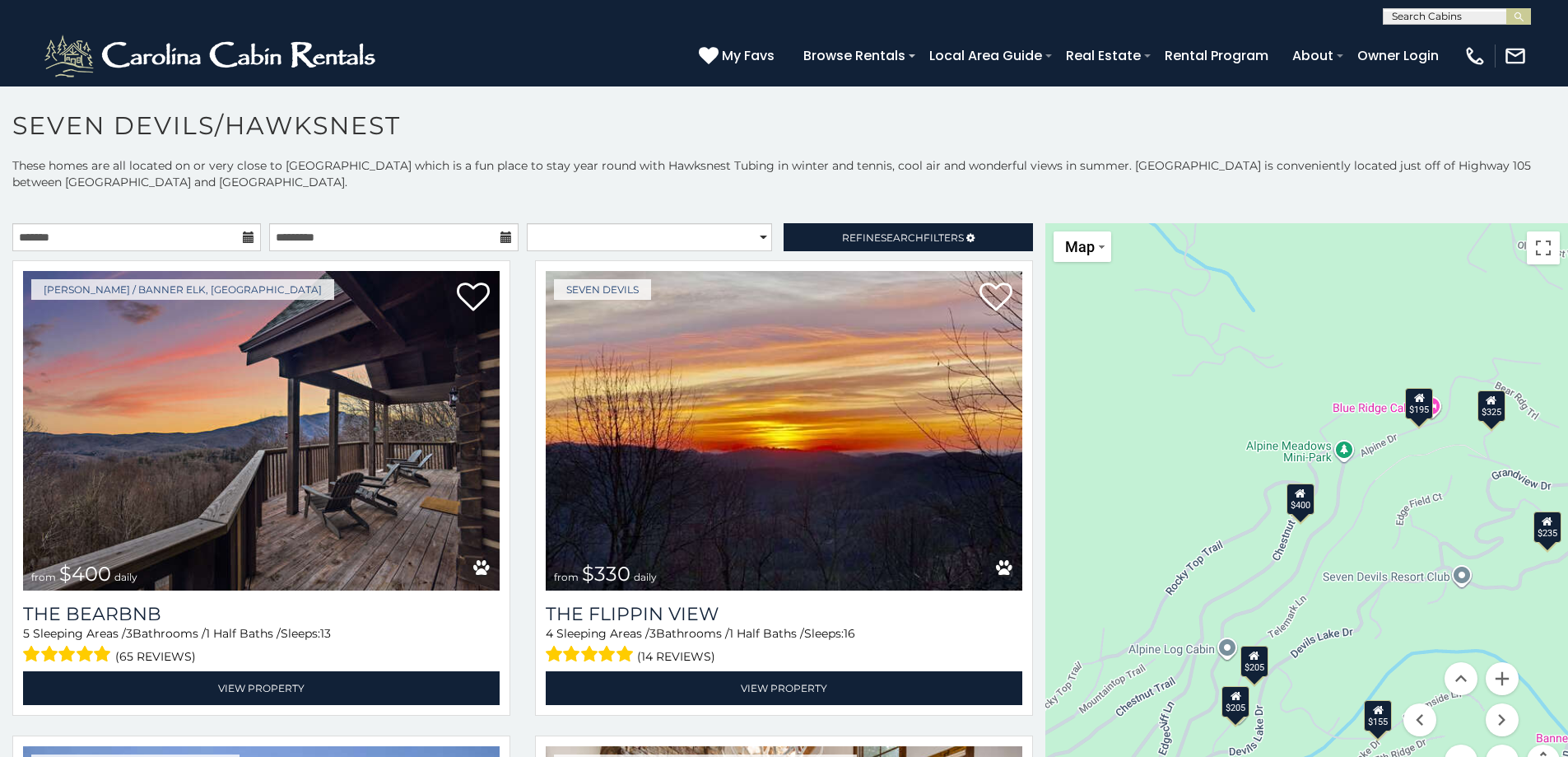
drag, startPoint x: 1264, startPoint y: 632, endPoint x: 1326, endPoint y: 569, distance: 88.4
click at [1326, 569] on div "$400 $330 $355 $485 $195 $205 $305 $205 $436 $375 $325 $230 $275 $315 $300 $140…" at bounding box center [1307, 510] width 523 height 573
click at [1493, 675] on button "Zoom in" at bounding box center [1502, 678] width 33 height 33
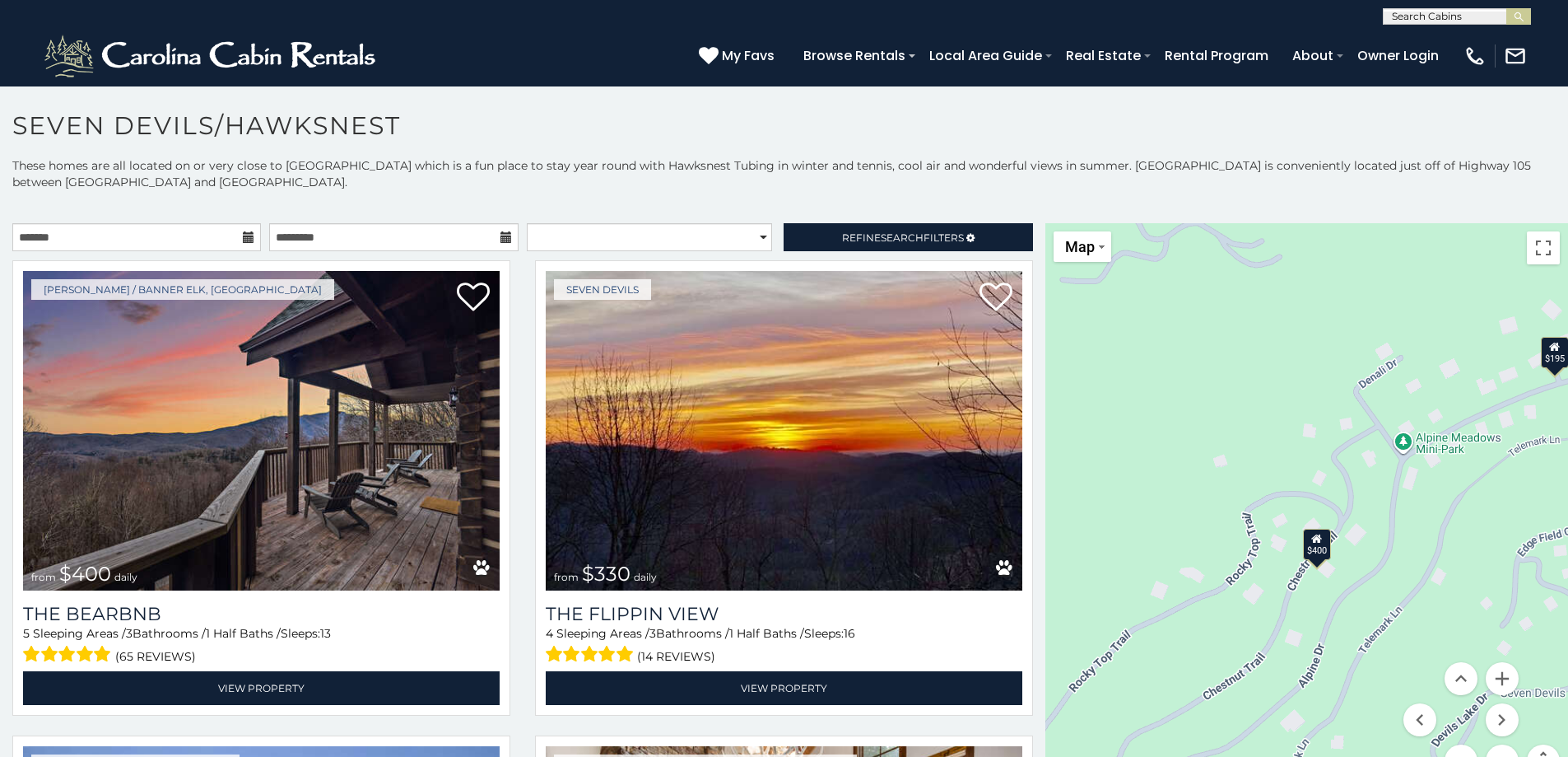
drag, startPoint x: 1309, startPoint y: 581, endPoint x: 1332, endPoint y: 626, distance: 50.5
click at [1332, 626] on div "$400 $330 $355 $485 $195 $205 $305 $205 $436 $375 $325 $230 $275 $315 $300 $140…" at bounding box center [1307, 510] width 523 height 573
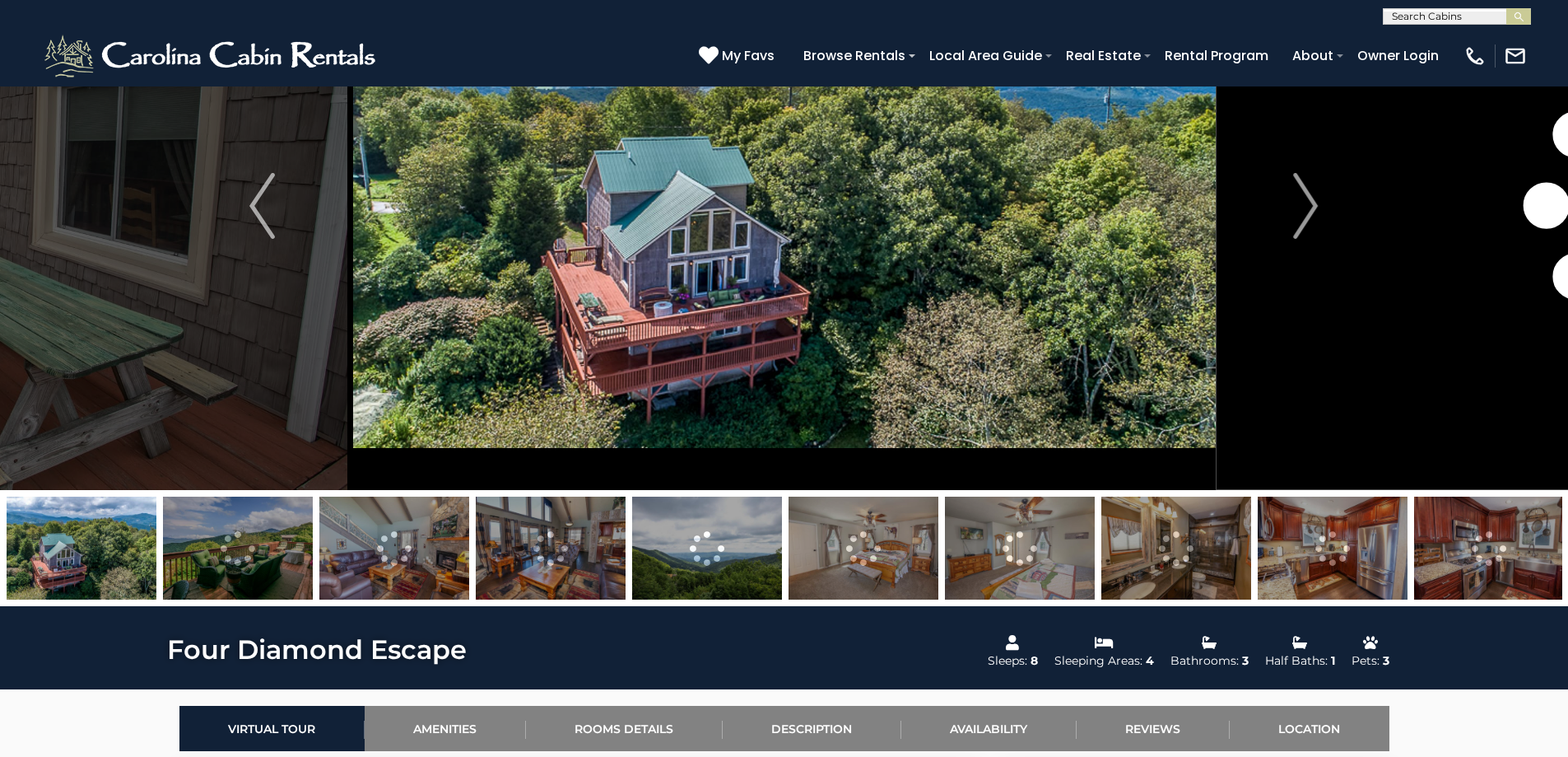
scroll to position [165, 0]
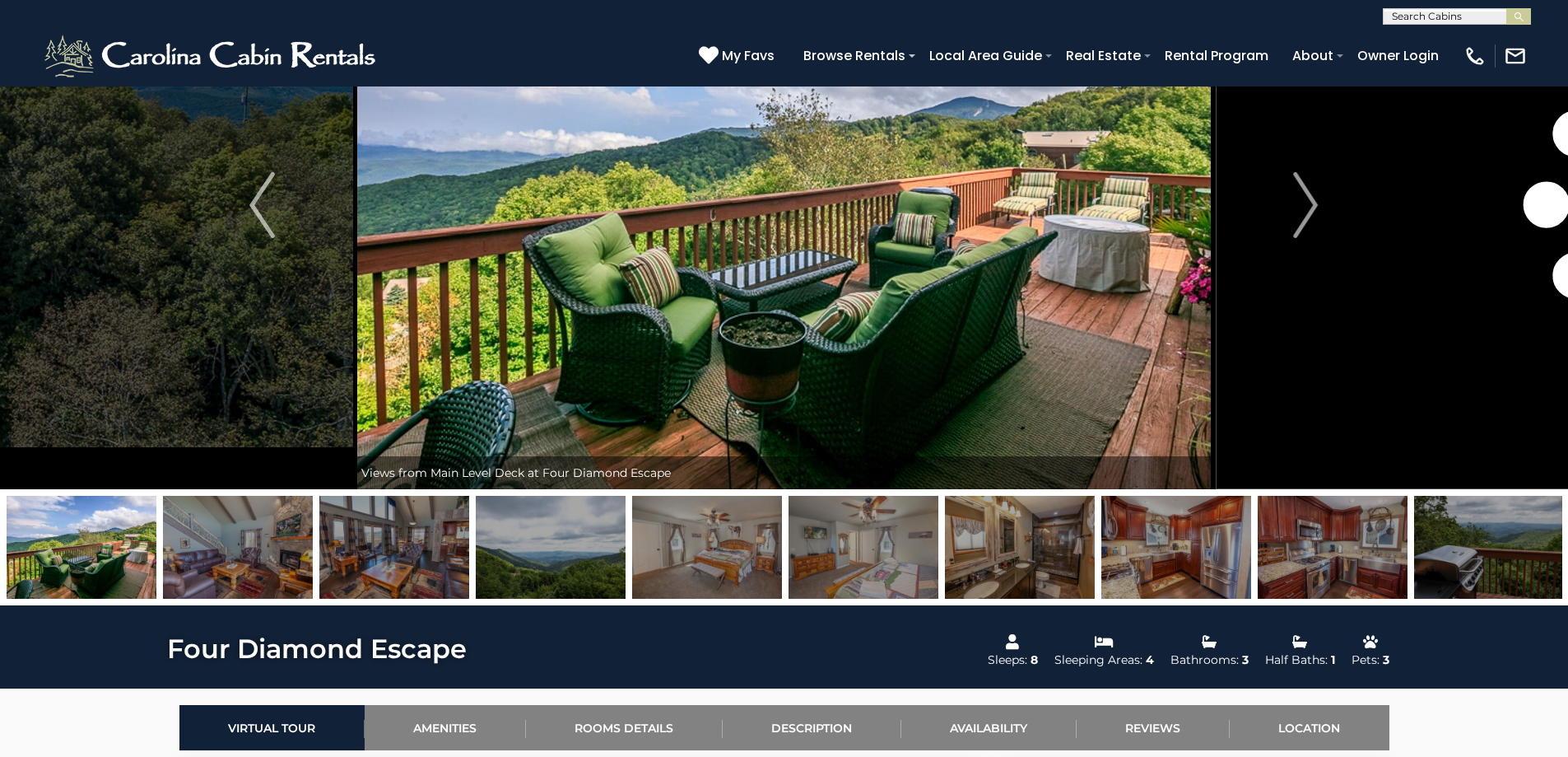
drag, startPoint x: 1072, startPoint y: 549, endPoint x: 0, endPoint y: 468, distance: 1075.1
click at [0, 468] on div "Side deck with picnic table" at bounding box center [784, 262] width 1568 height 684
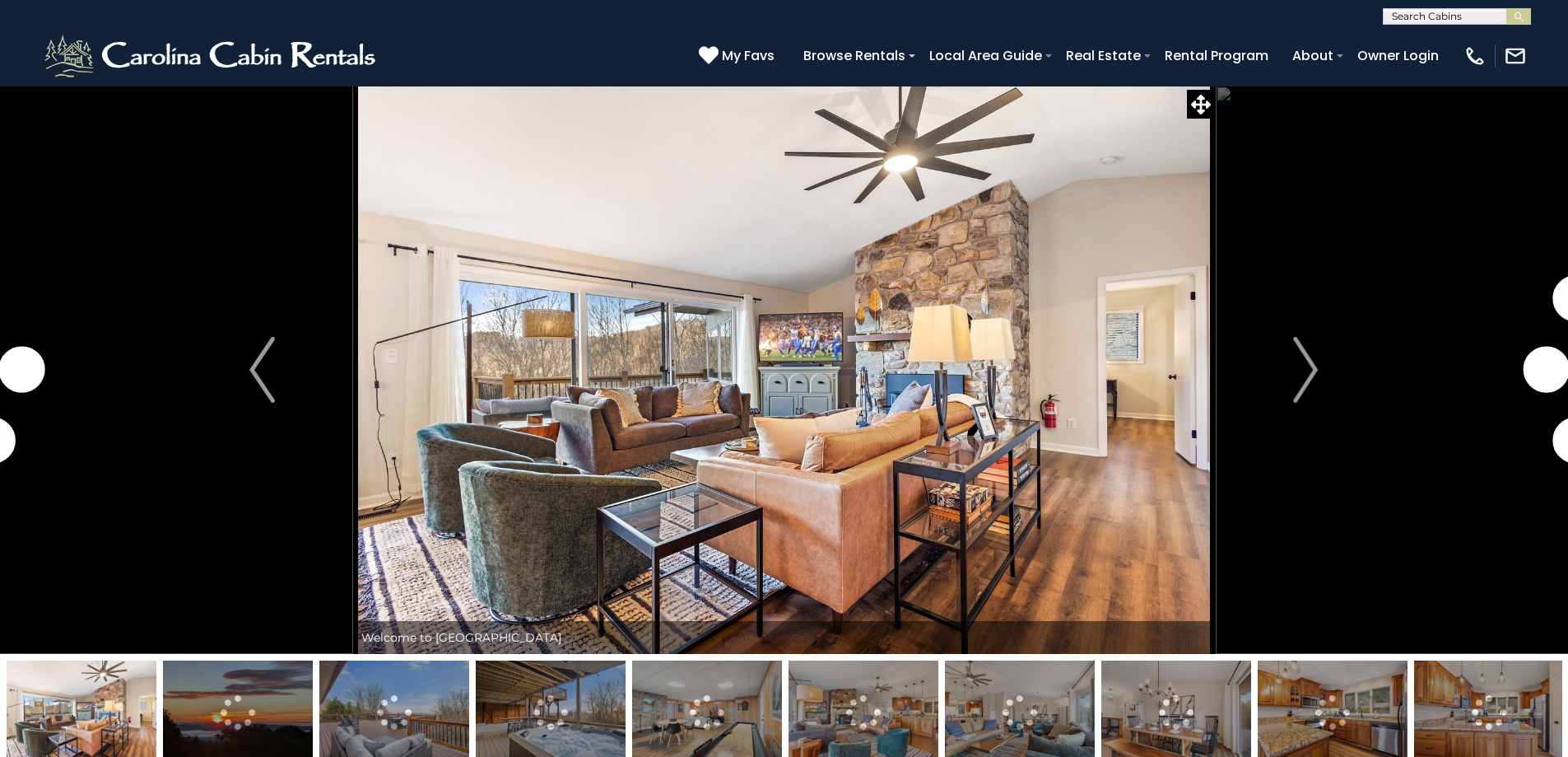
click at [512, 725] on img at bounding box center [551, 711] width 150 height 103
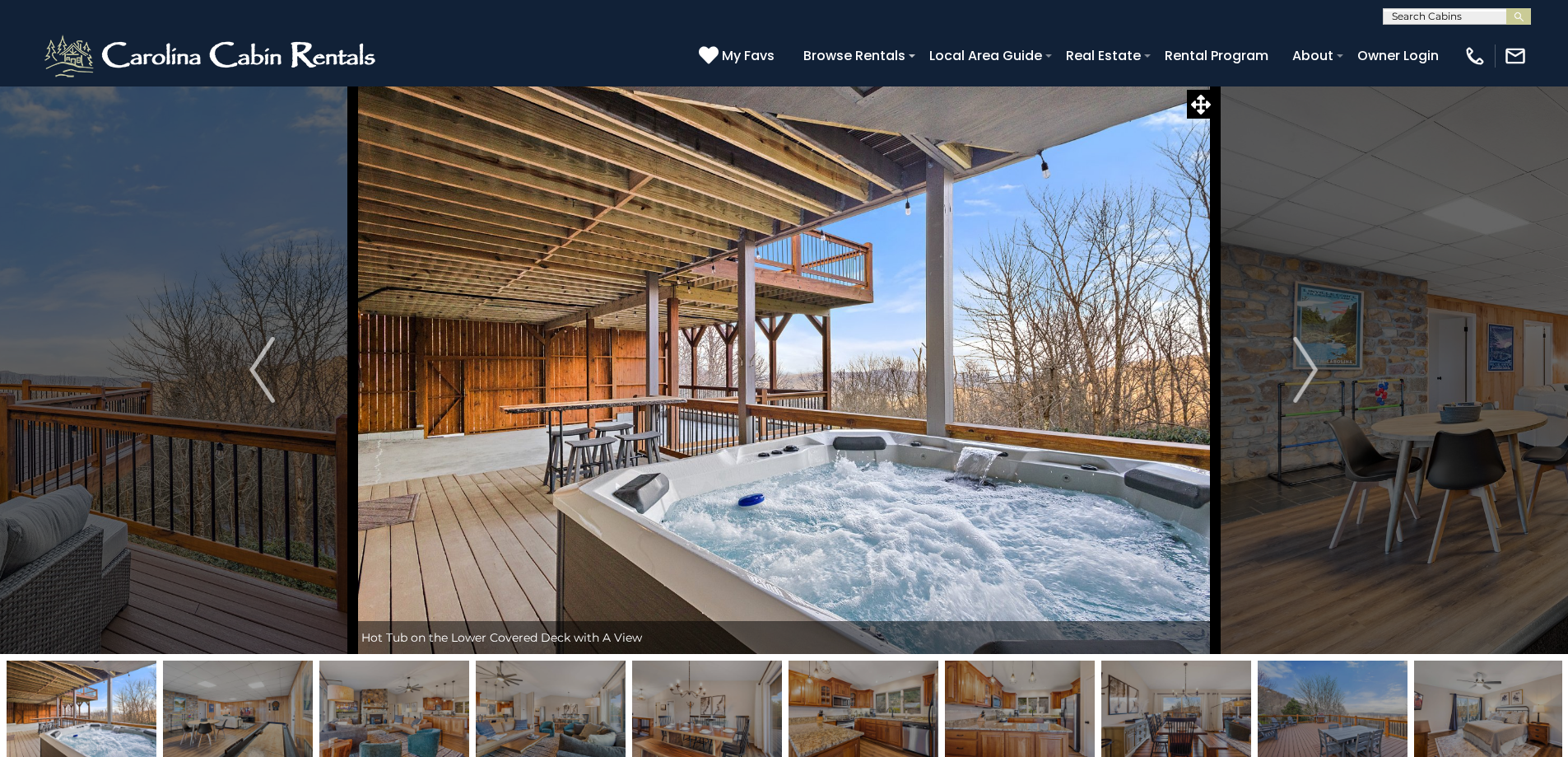
click at [191, 705] on img at bounding box center [238, 711] width 150 height 103
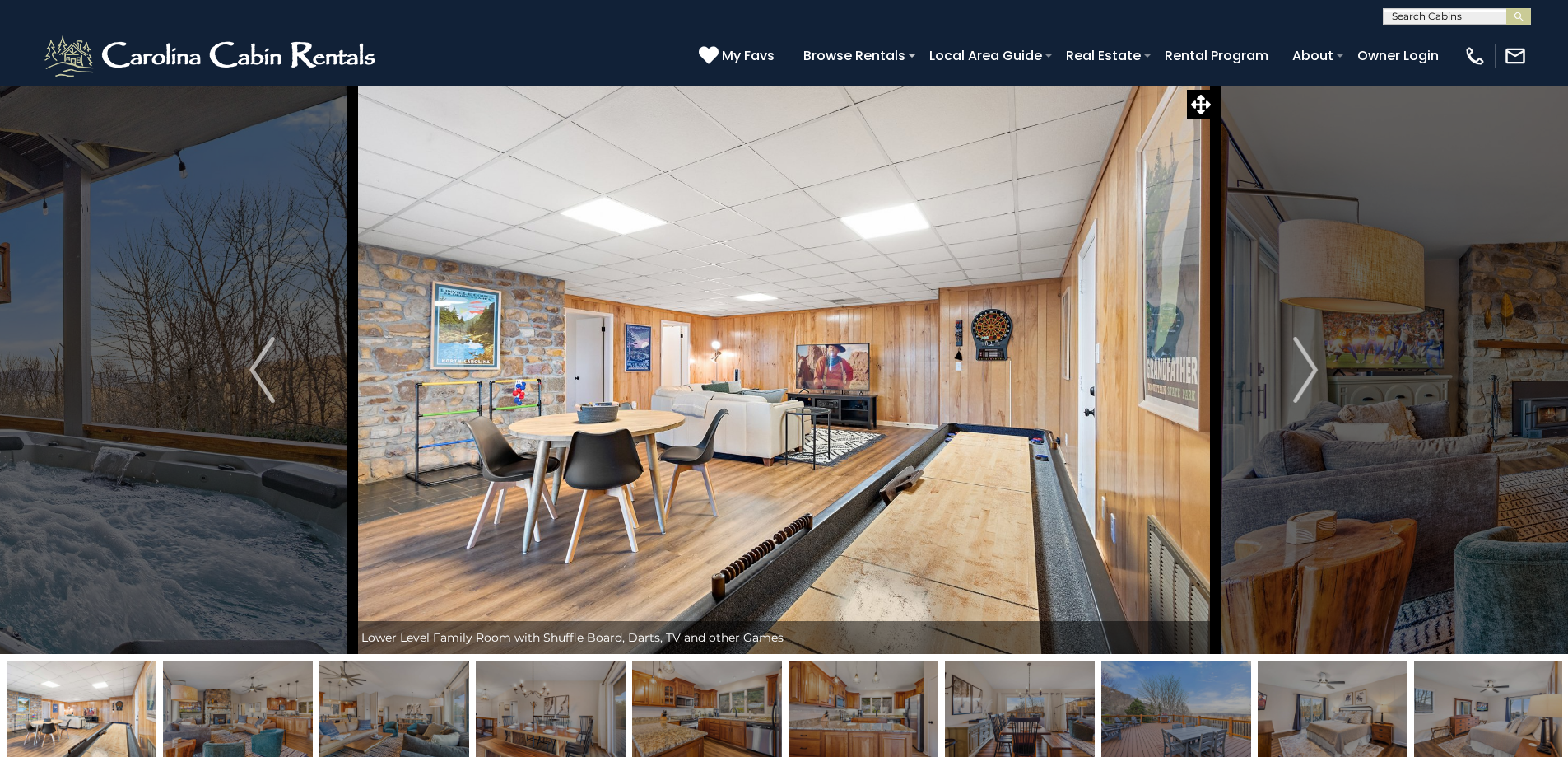
click at [278, 714] on img at bounding box center [238, 711] width 150 height 103
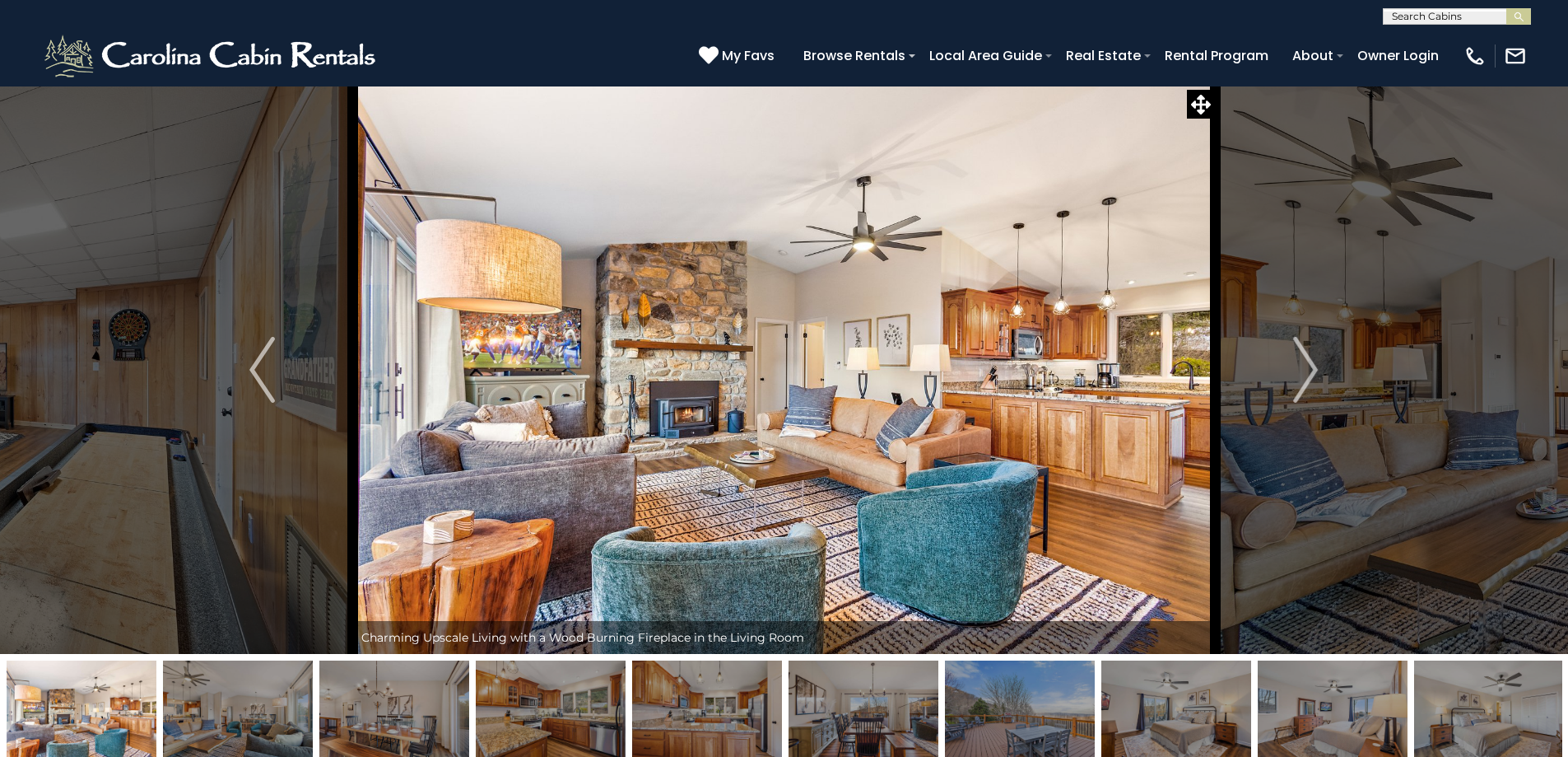
click at [975, 710] on img at bounding box center [1020, 711] width 150 height 103
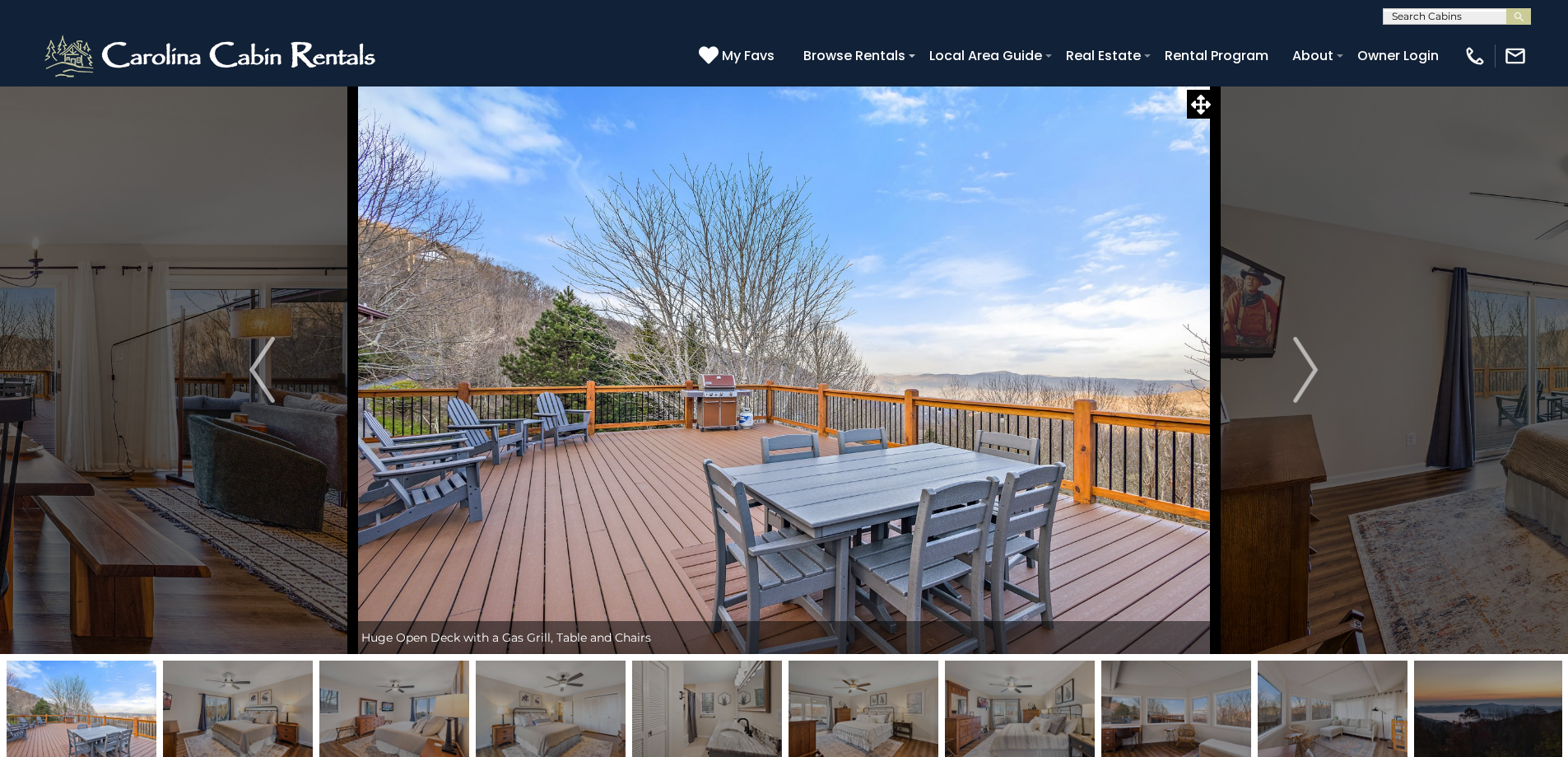
click at [1125, 708] on img at bounding box center [1176, 711] width 150 height 103
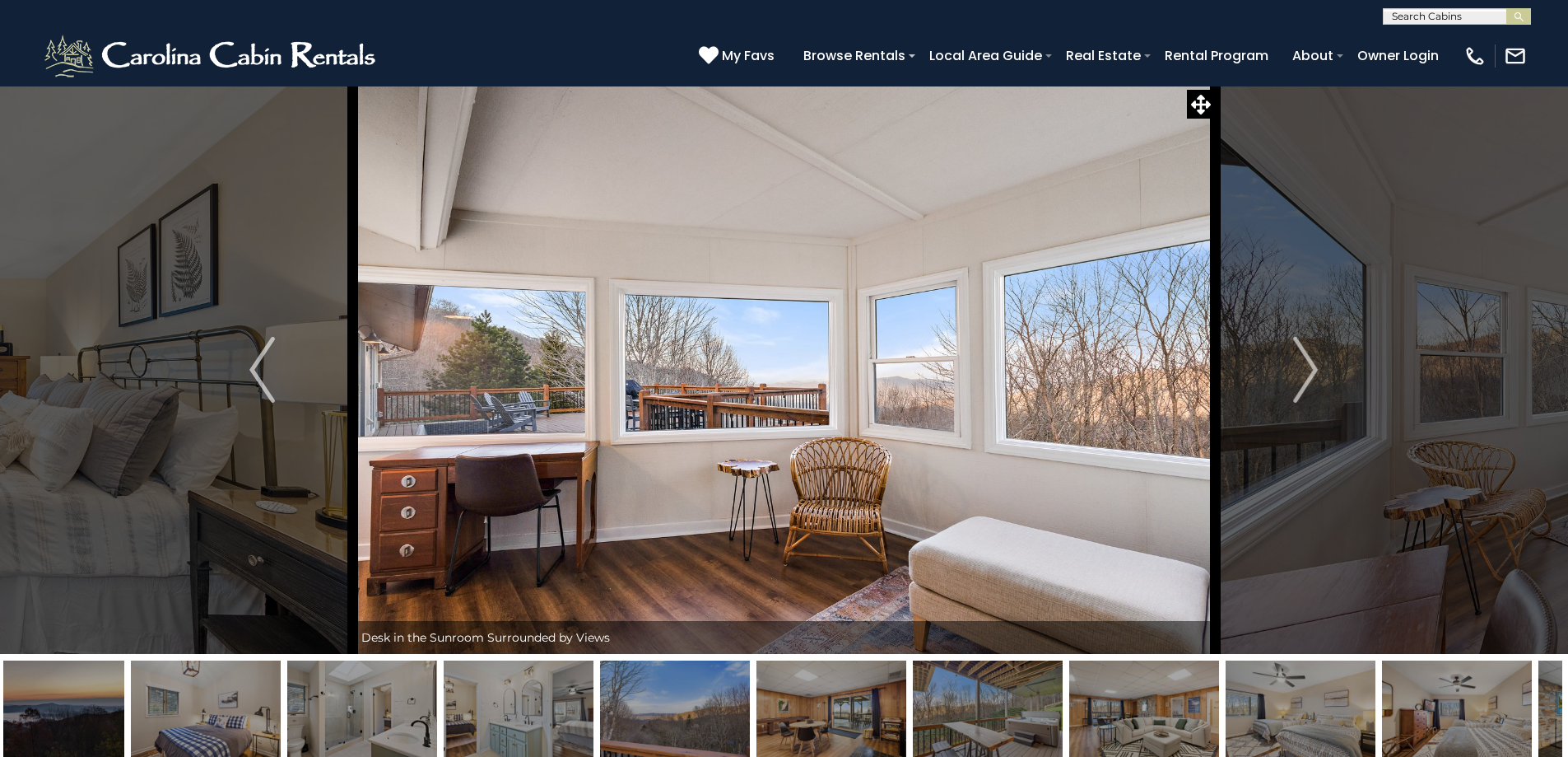
drag, startPoint x: 977, startPoint y: 718, endPoint x: 573, endPoint y: 702, distance: 404.3
click at [600, 702] on img at bounding box center [675, 711] width 150 height 103
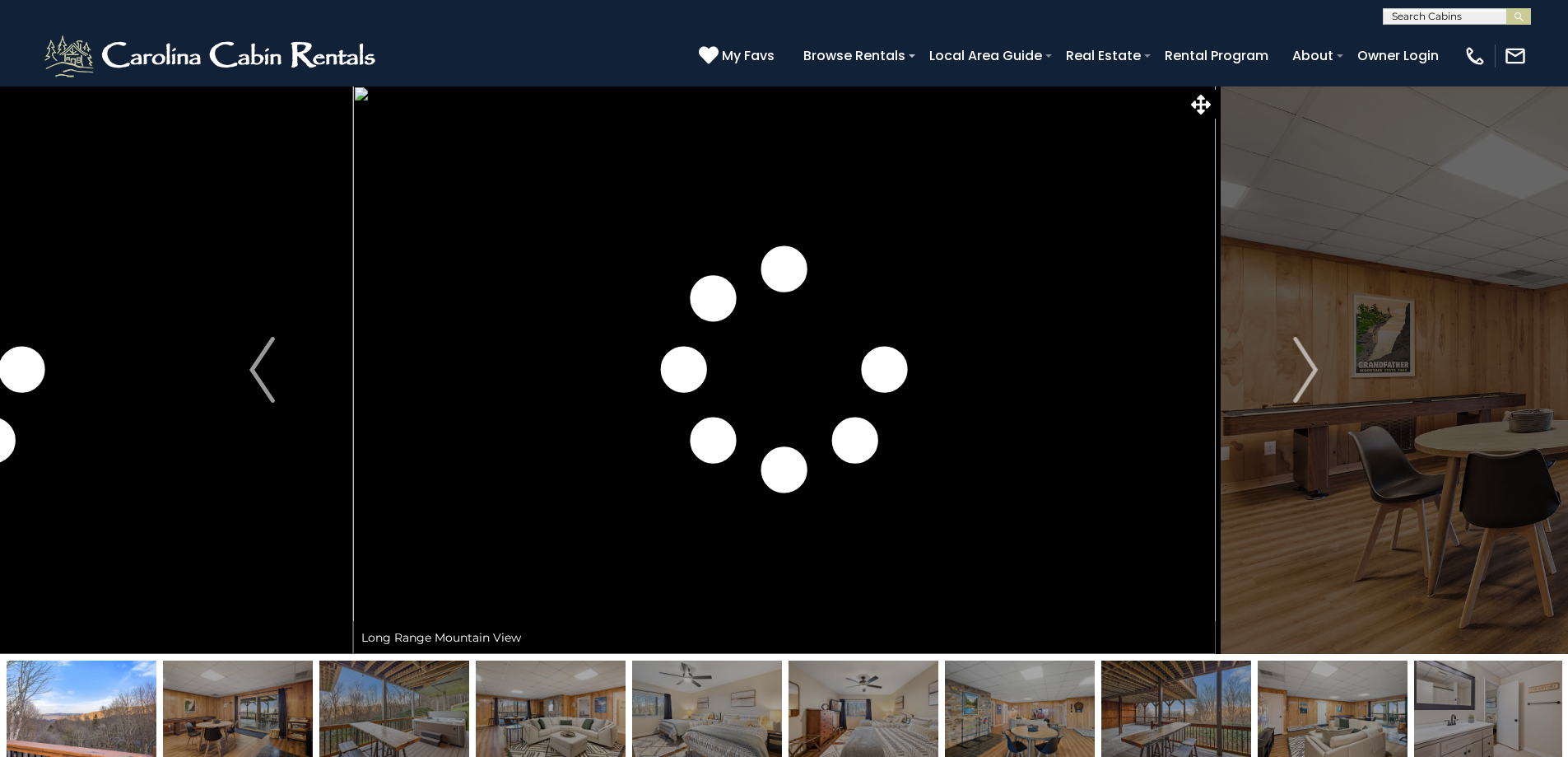
click at [532, 707] on img at bounding box center [551, 711] width 150 height 103
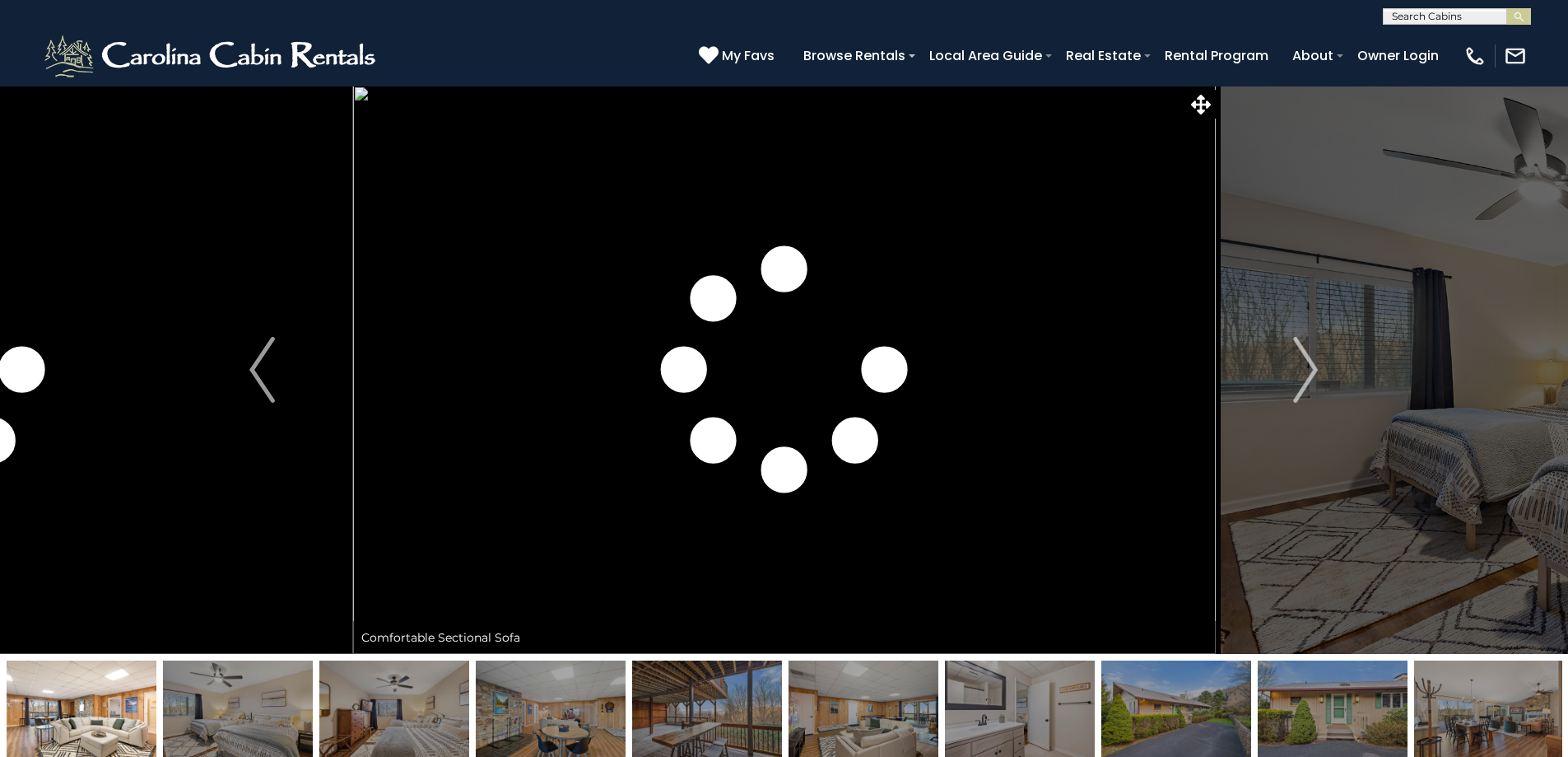
click at [1325, 721] on img at bounding box center [1333, 711] width 150 height 103
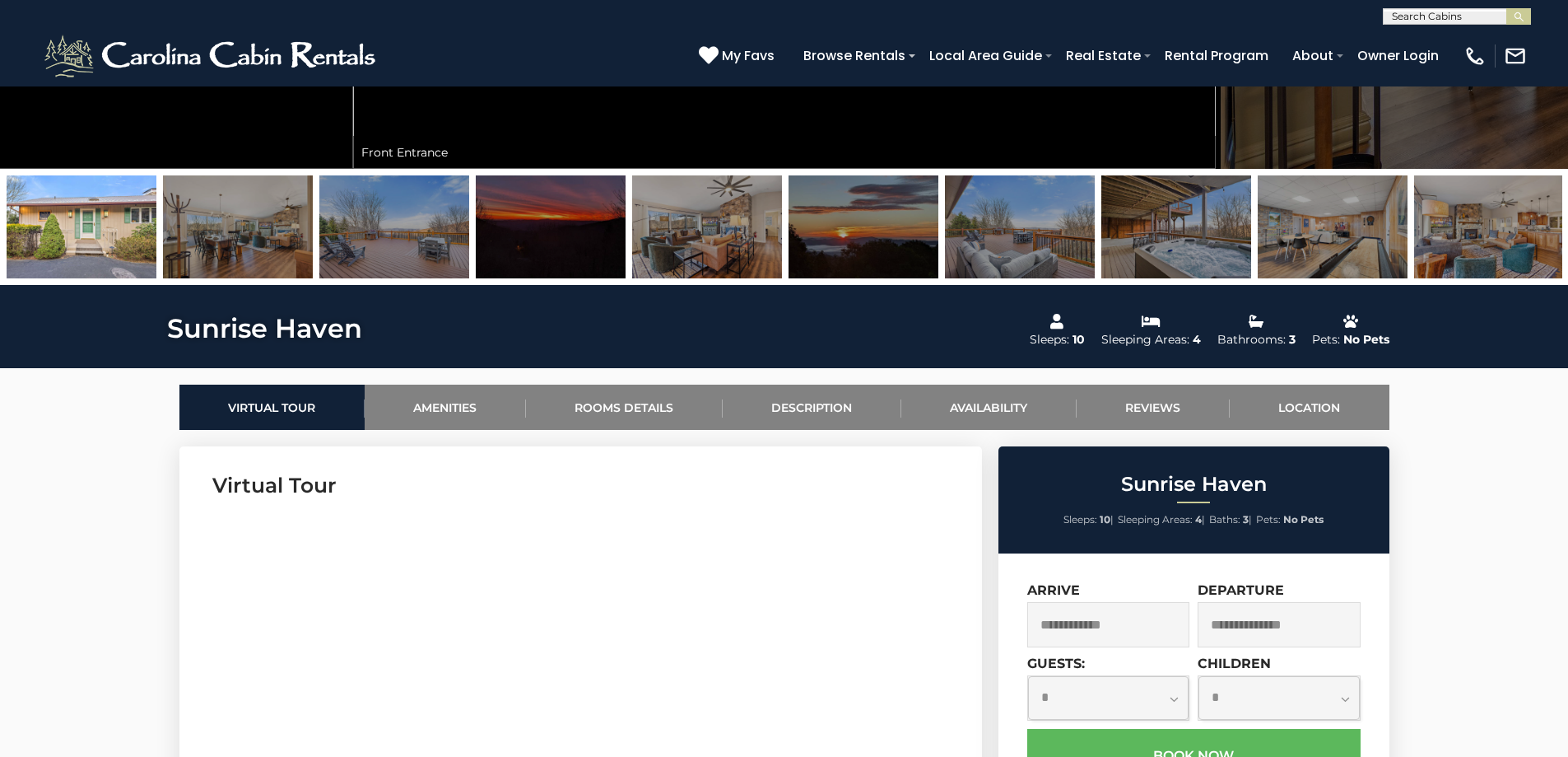
scroll to position [741, 0]
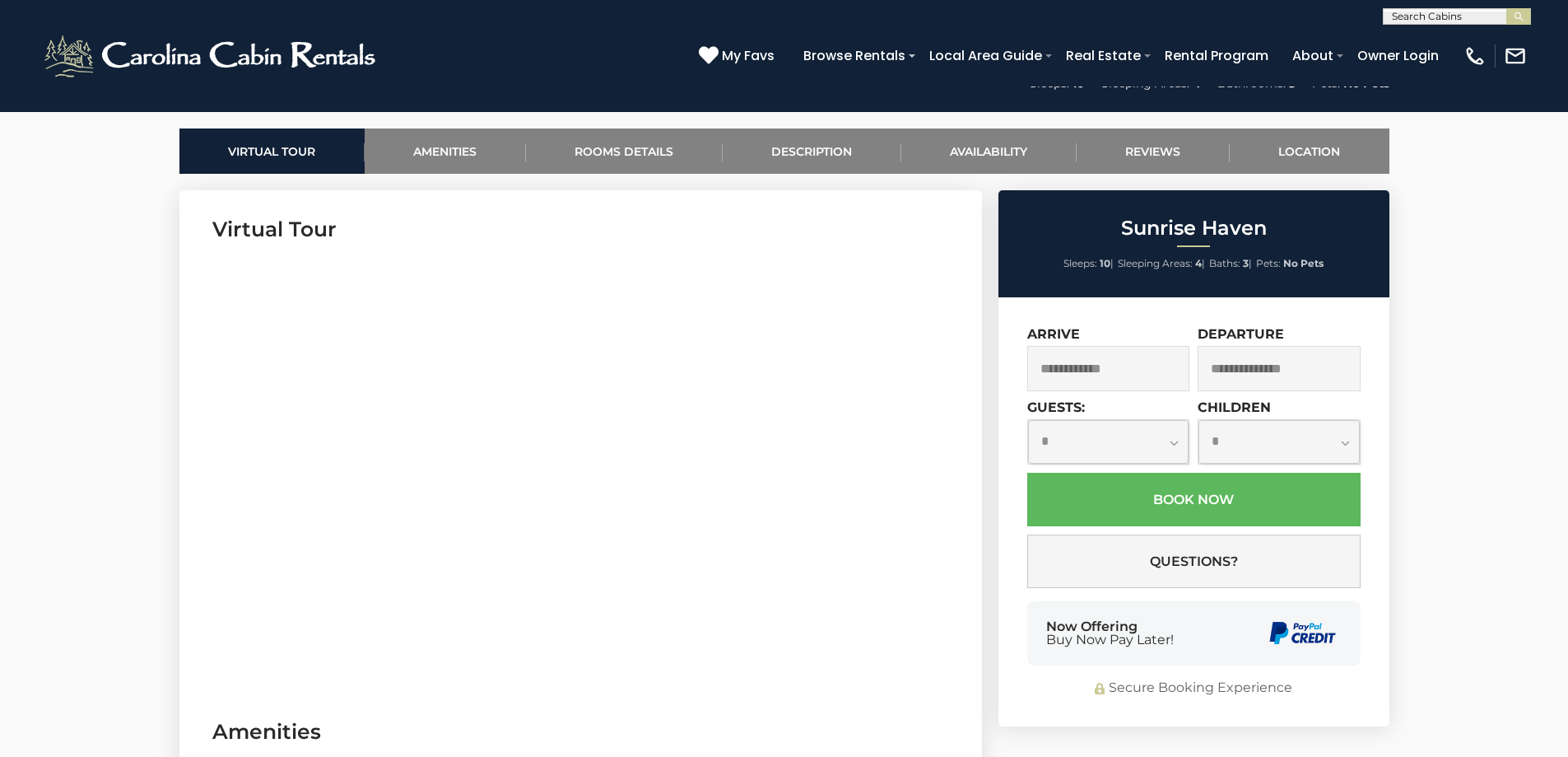
click at [1138, 372] on input "text" at bounding box center [1108, 369] width 163 height 46
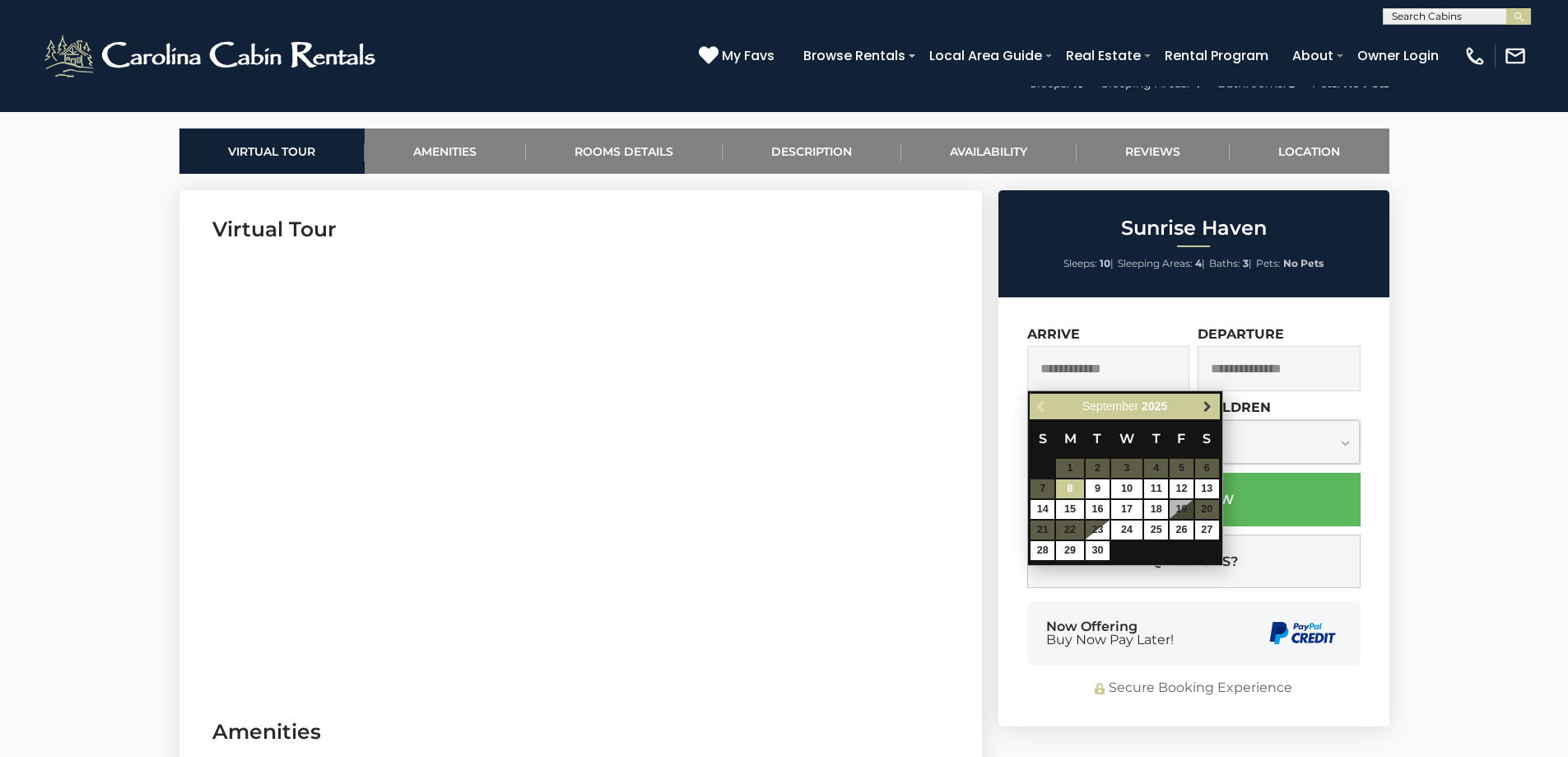
click at [1207, 408] on span "Next" at bounding box center [1208, 407] width 13 height 13
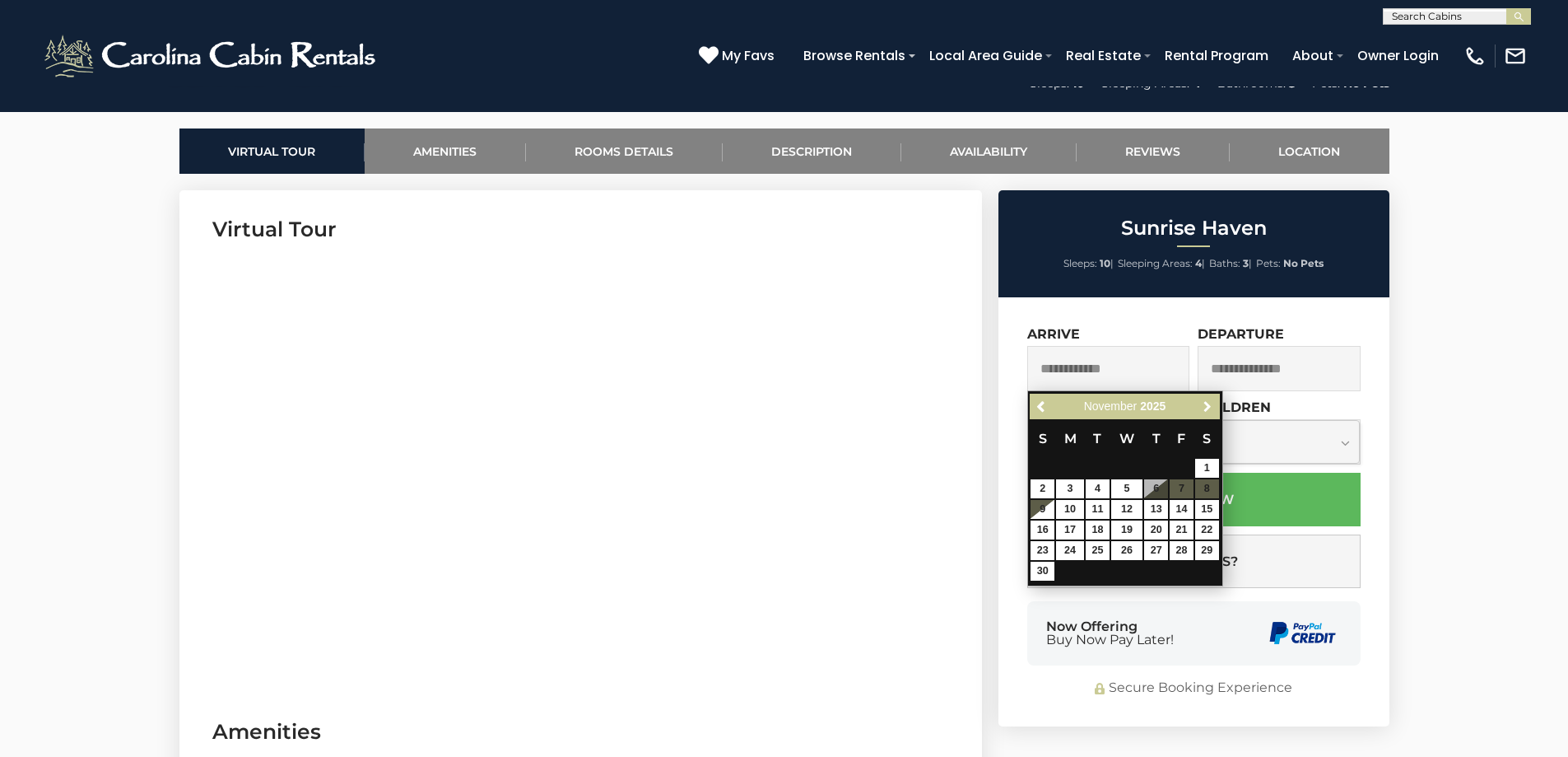
click at [1207, 408] on span "Next" at bounding box center [1208, 407] width 13 height 13
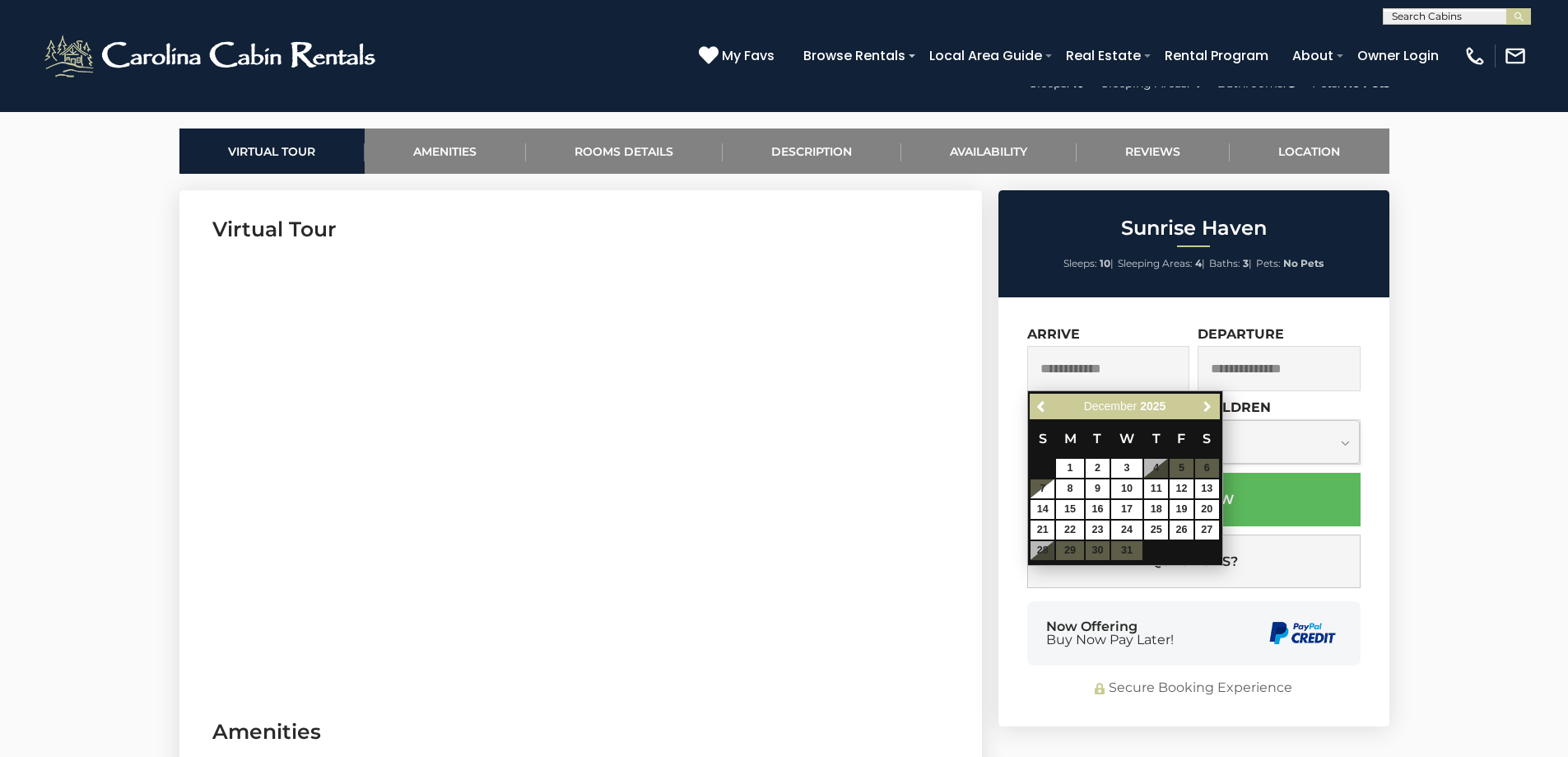
click at [1207, 408] on span "Next" at bounding box center [1208, 407] width 13 height 13
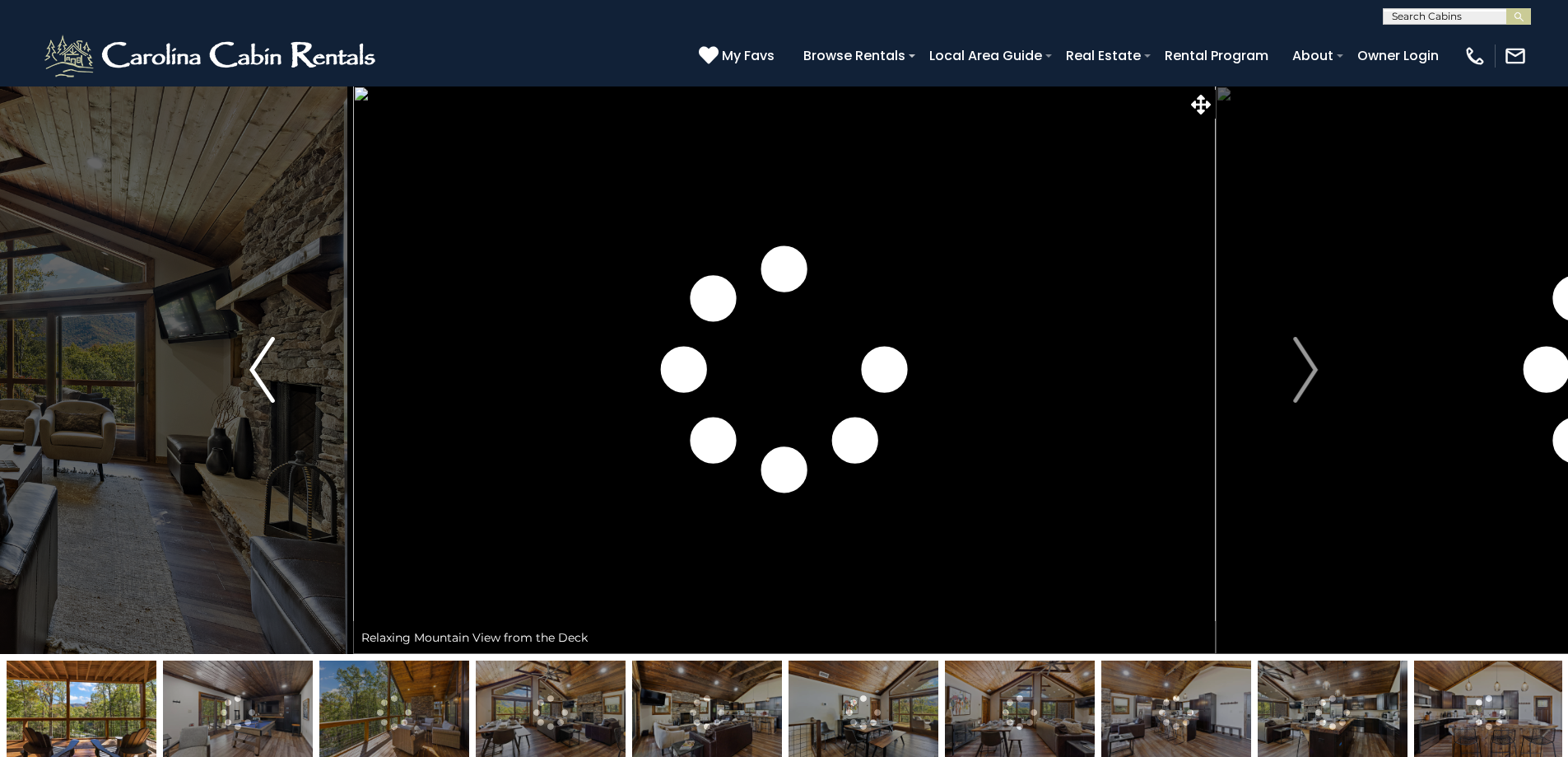
drag, startPoint x: 1073, startPoint y: 475, endPoint x: 299, endPoint y: 424, distance: 775.7
click at [353, 424] on div "Enjoy a Mountain Getaway at Angels Share!" at bounding box center [784, 369] width 862 height 568
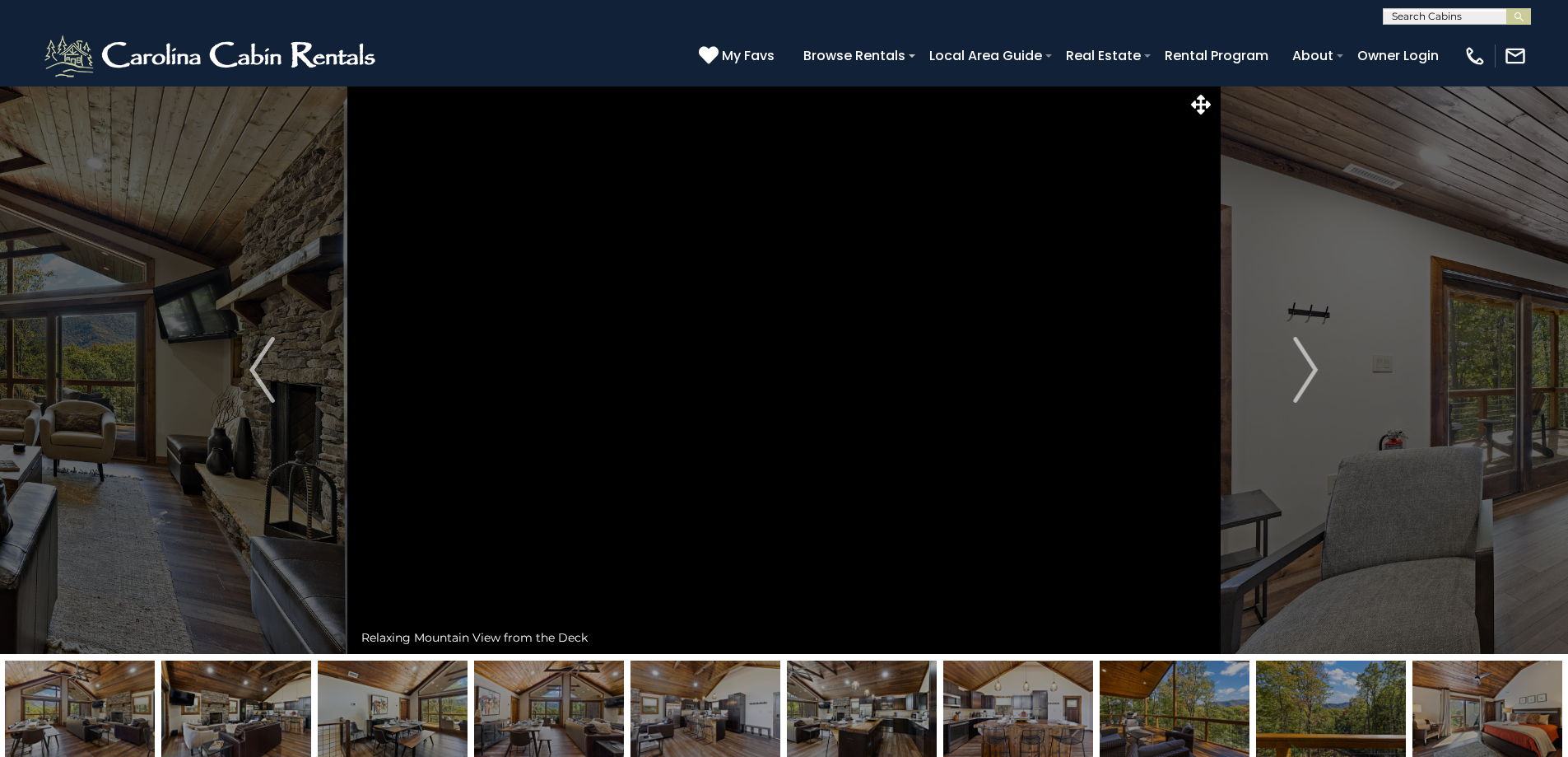
drag, startPoint x: 1302, startPoint y: 732, endPoint x: 918, endPoint y: 723, distance: 384.1
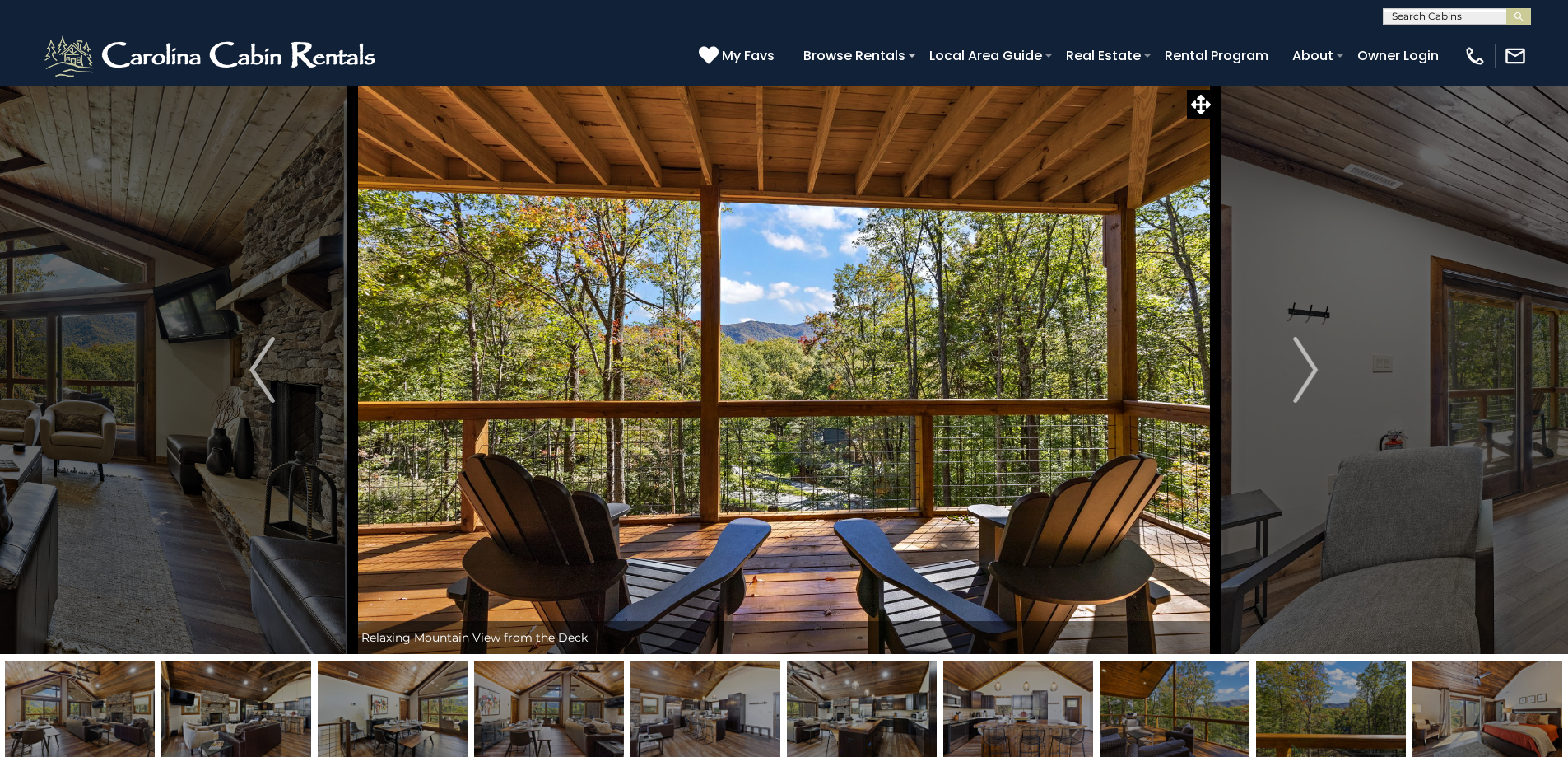
click at [918, 723] on img at bounding box center [862, 711] width 150 height 103
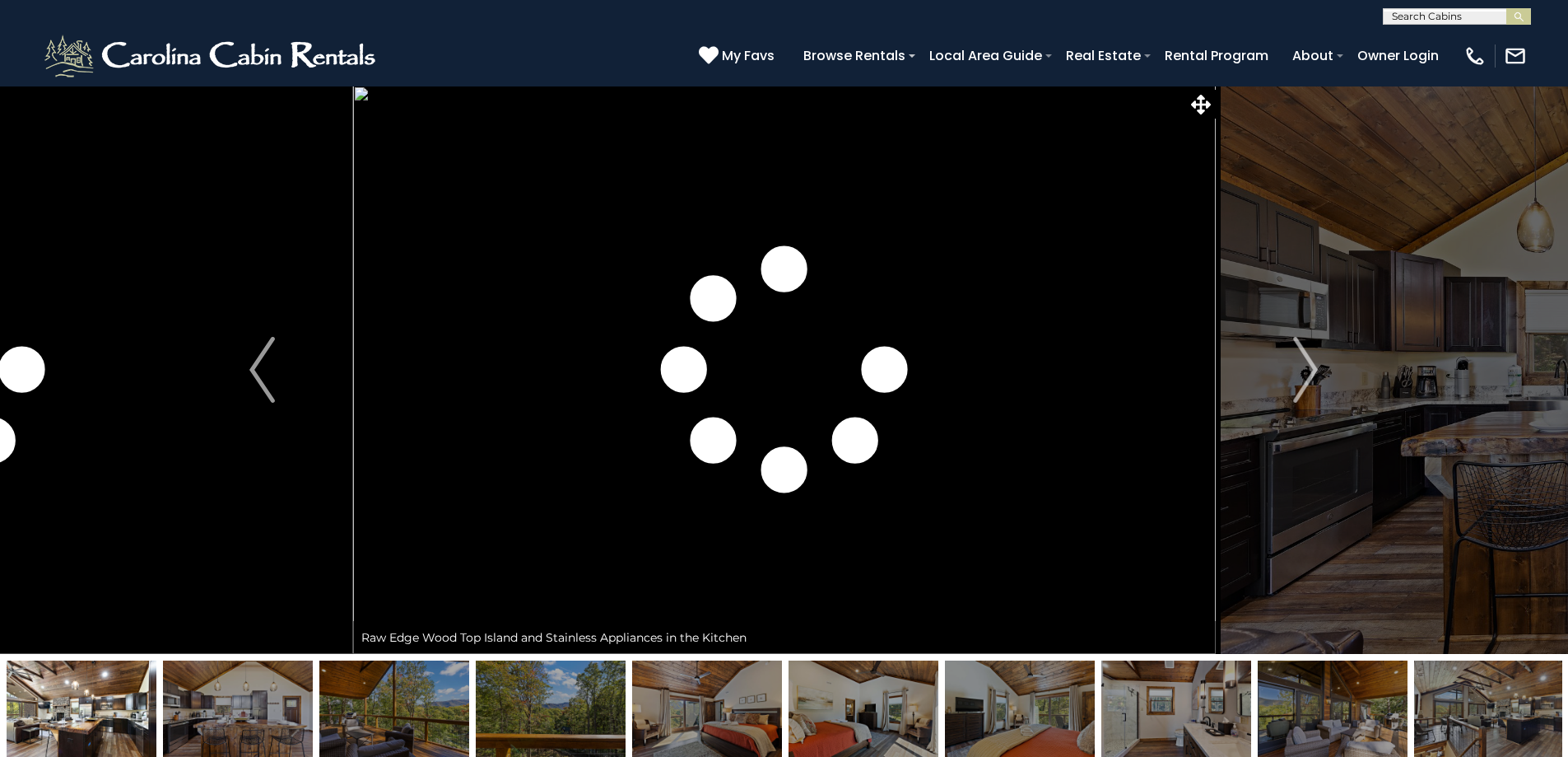
click at [398, 699] on img at bounding box center [395, 711] width 150 height 103
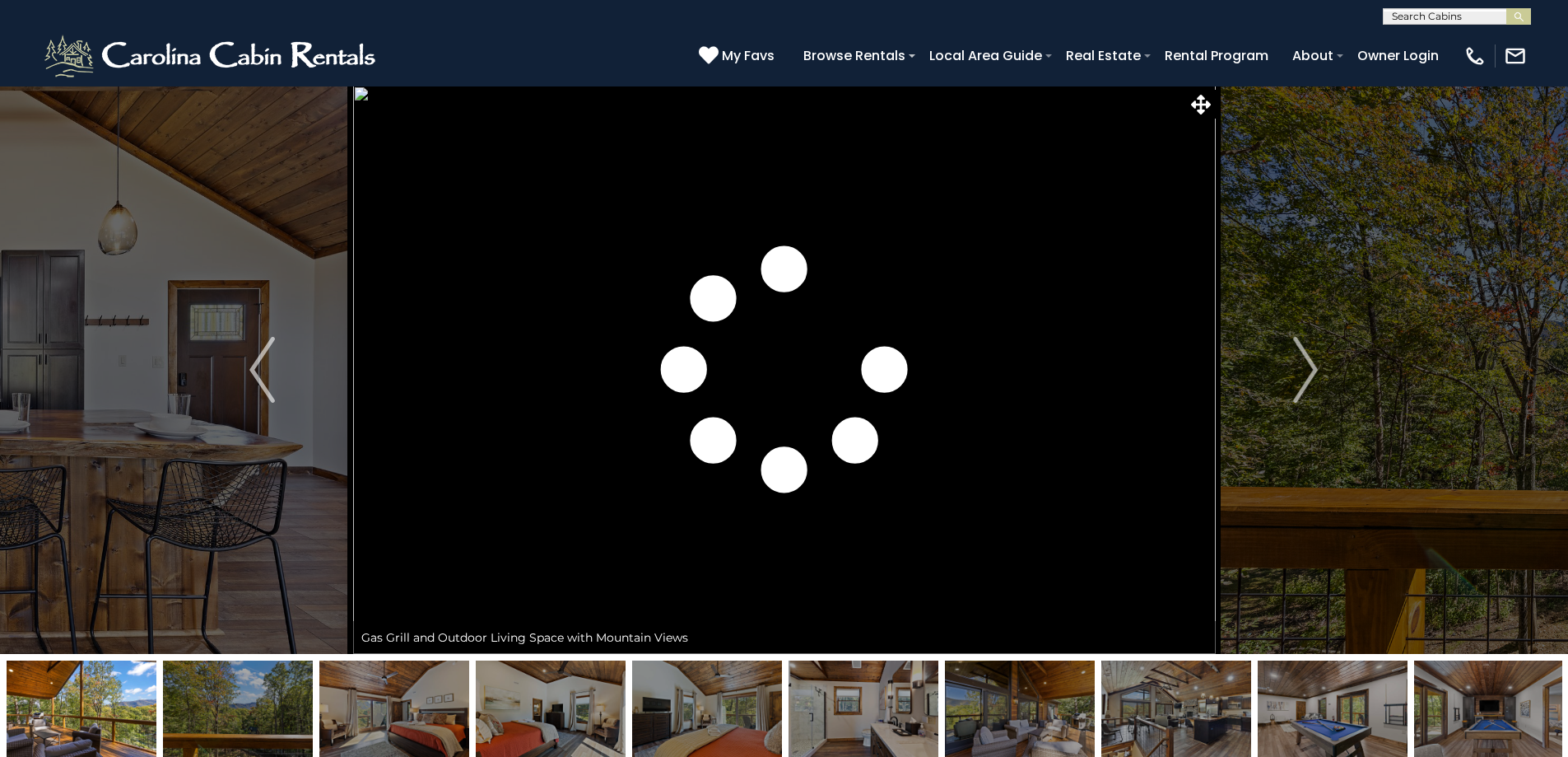
click at [998, 713] on img at bounding box center [1020, 711] width 150 height 103
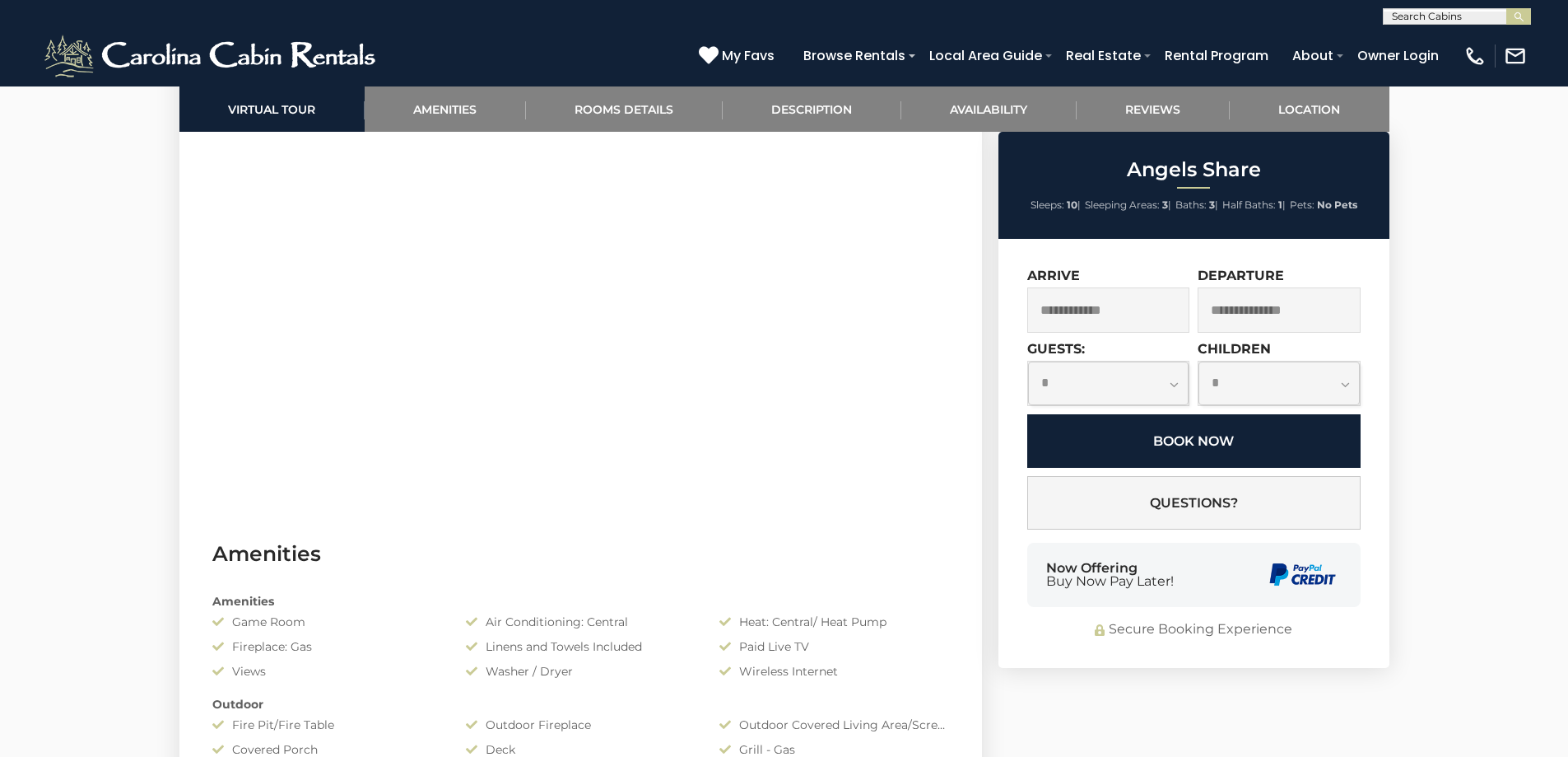
scroll to position [824, 0]
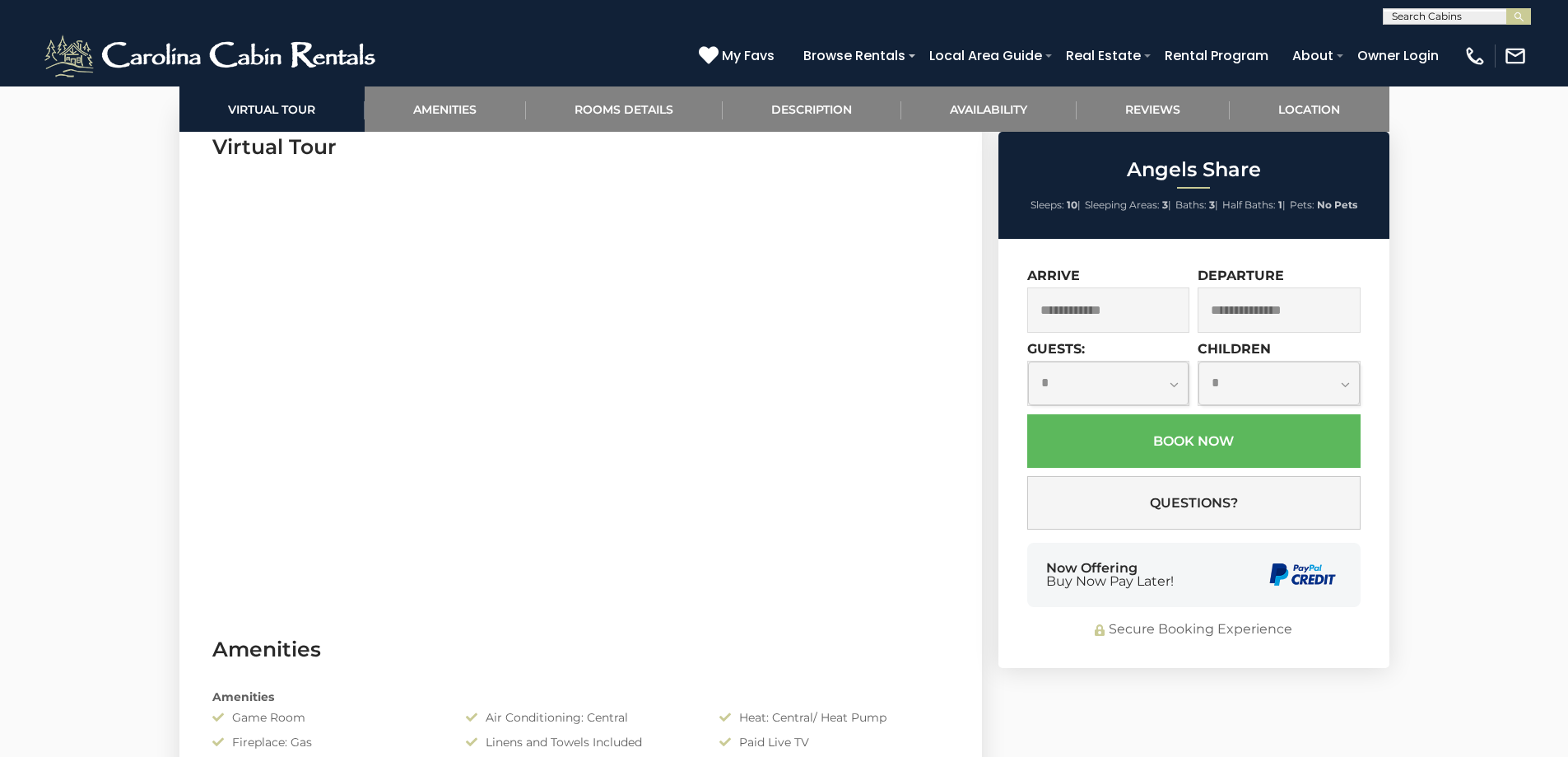
click at [1076, 316] on input "text" at bounding box center [1108, 310] width 163 height 46
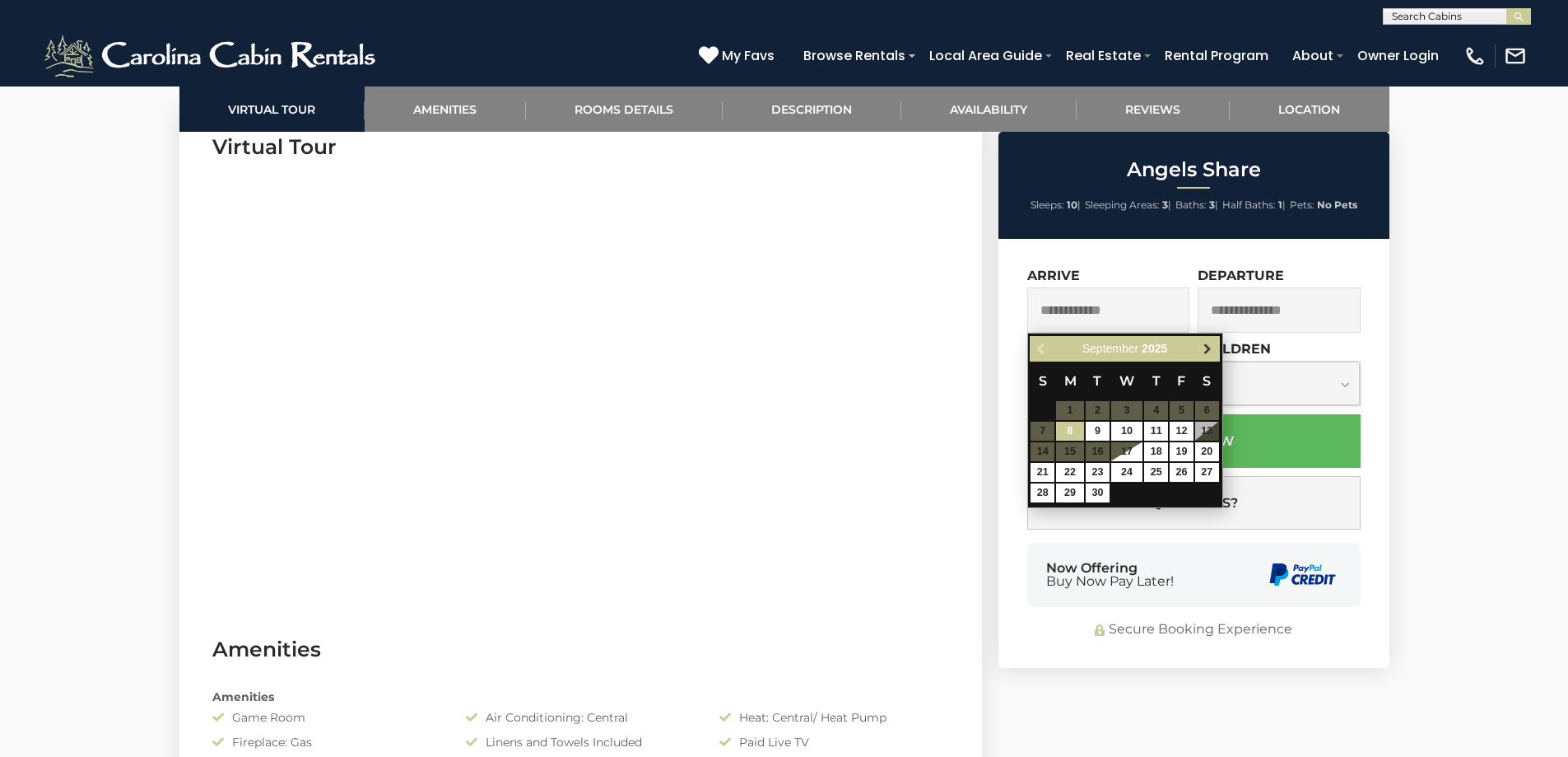
click at [1213, 350] on span "Next" at bounding box center [1208, 349] width 13 height 13
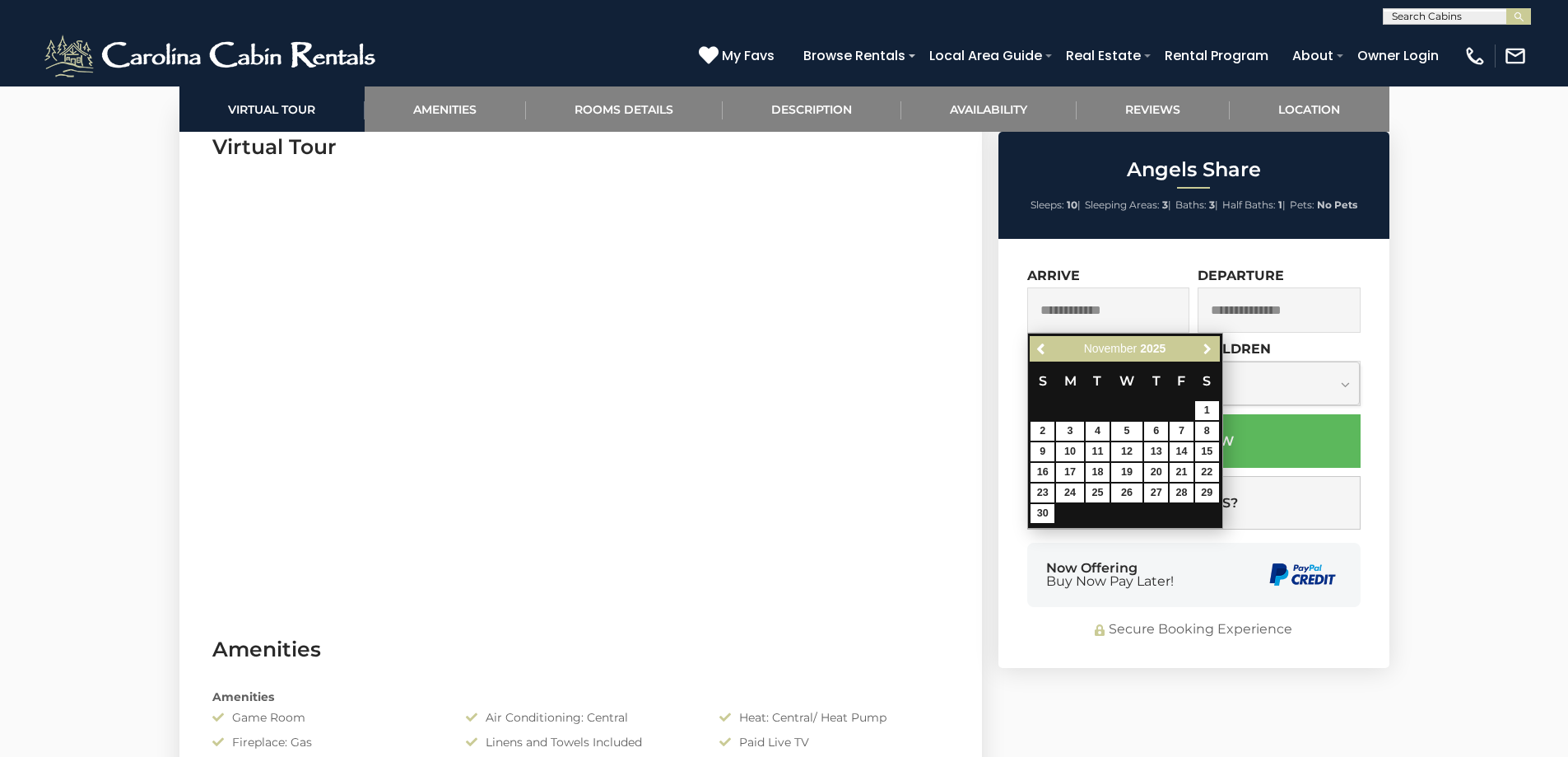
click at [1213, 350] on span "Next" at bounding box center [1208, 349] width 13 height 13
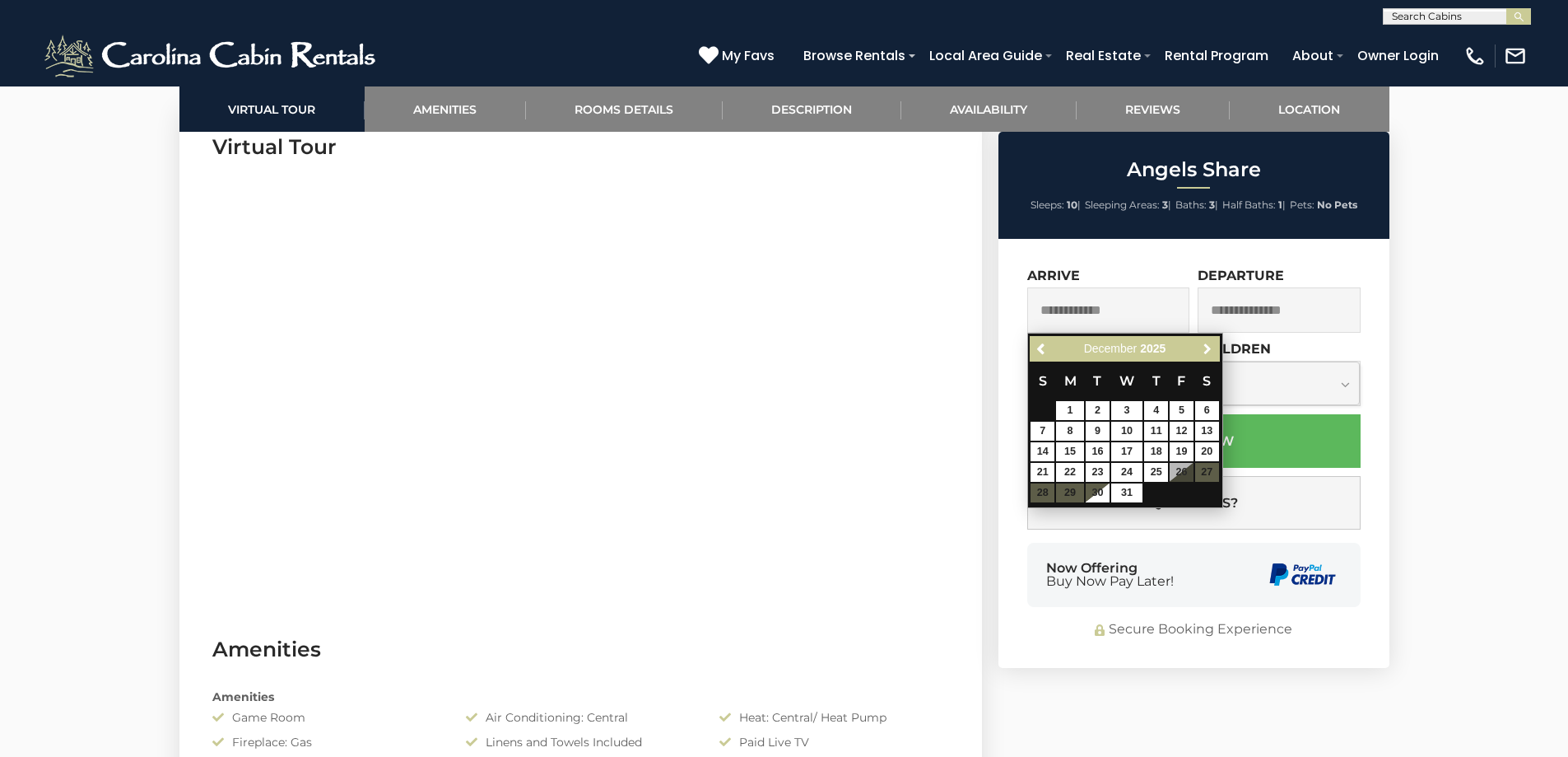
click at [1213, 350] on span "Next" at bounding box center [1208, 349] width 13 height 13
click at [1180, 433] on link "9" at bounding box center [1181, 431] width 24 height 19
type input "**********"
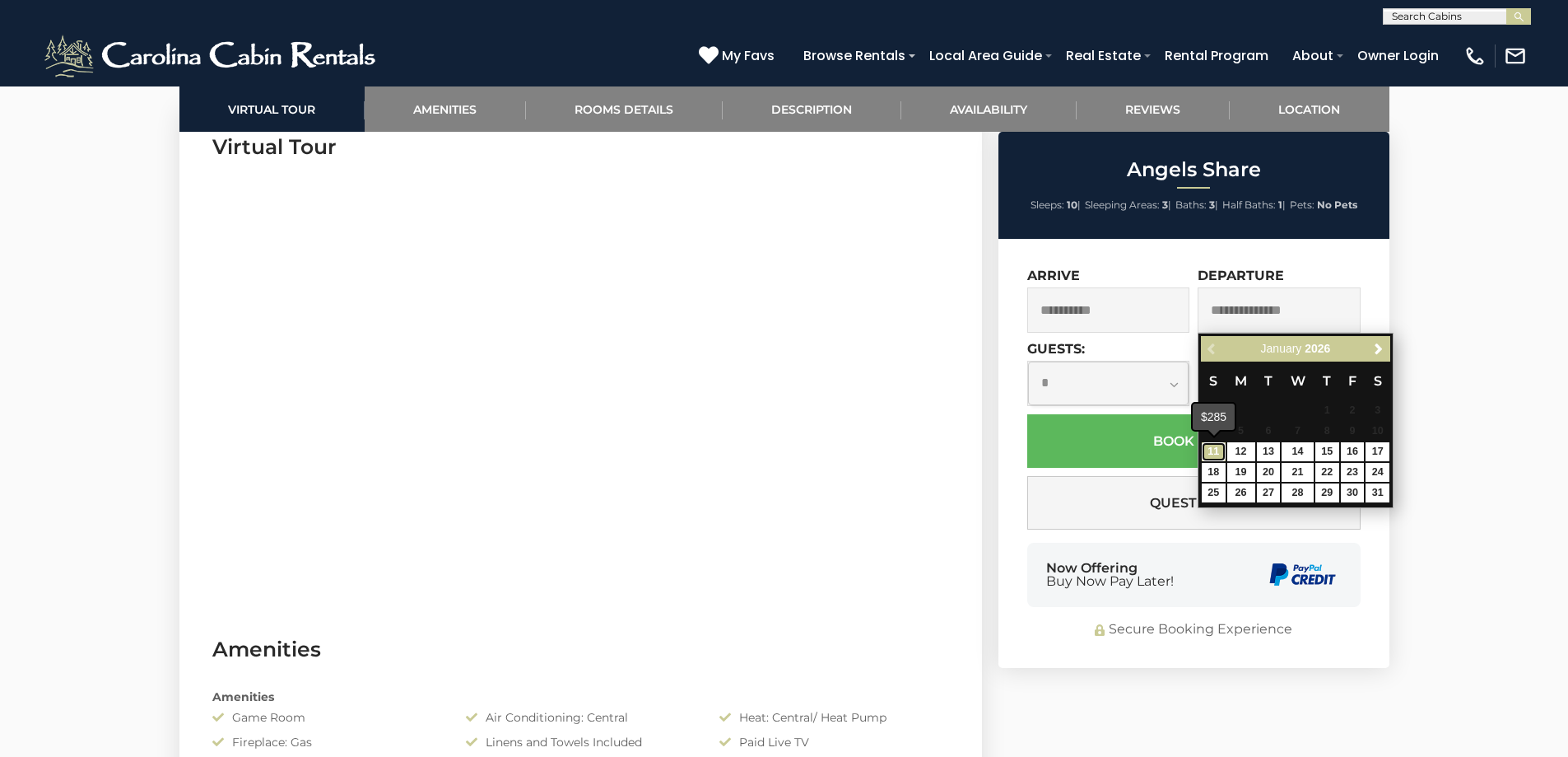
click at [1215, 451] on link "11" at bounding box center [1213, 452] width 24 height 19
type input "**********"
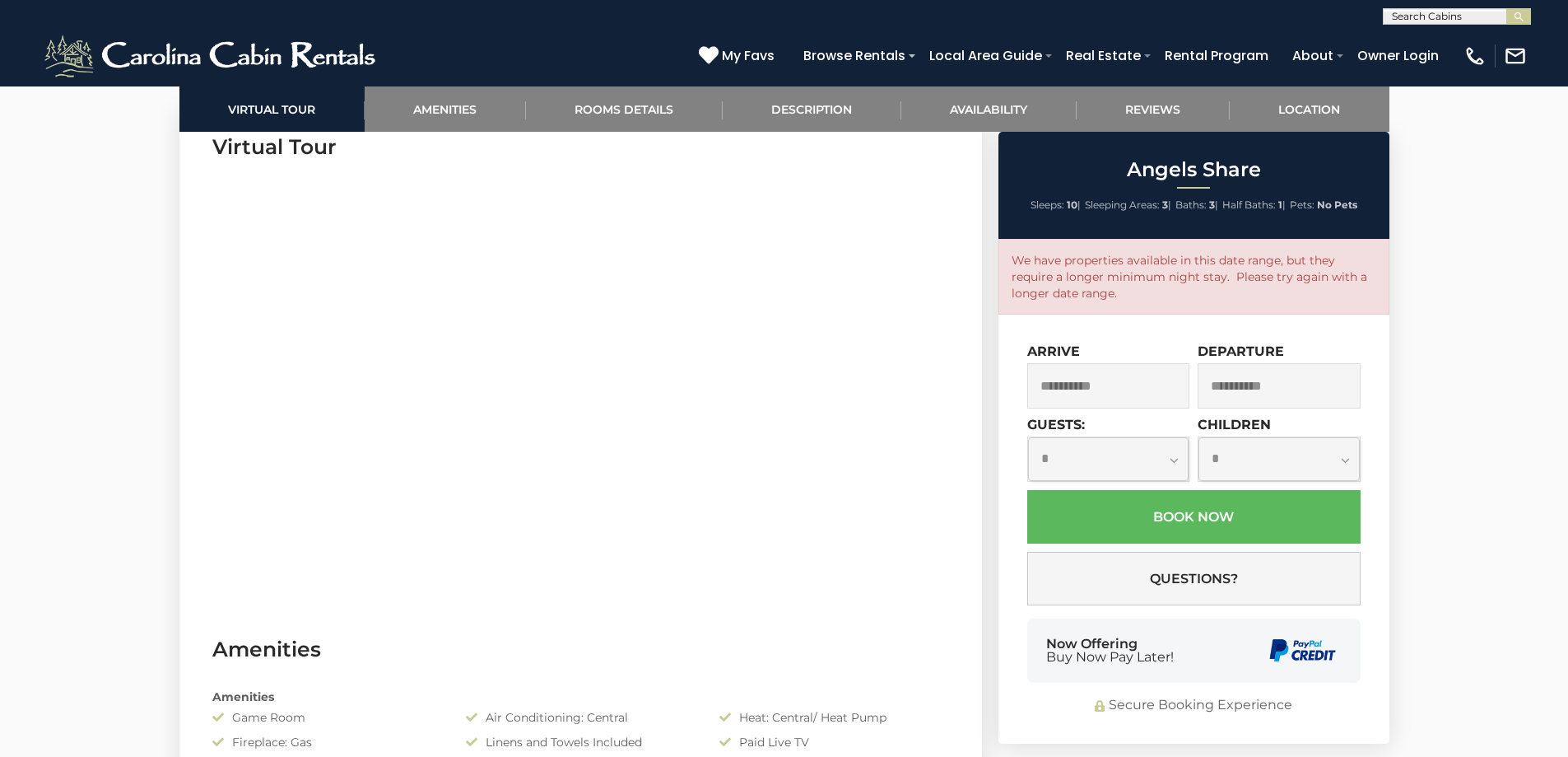
click at [1161, 459] on select "**********" at bounding box center [1109, 459] width 162 height 44
select select "*"
click at [1028, 437] on select "**********" at bounding box center [1109, 459] width 162 height 44
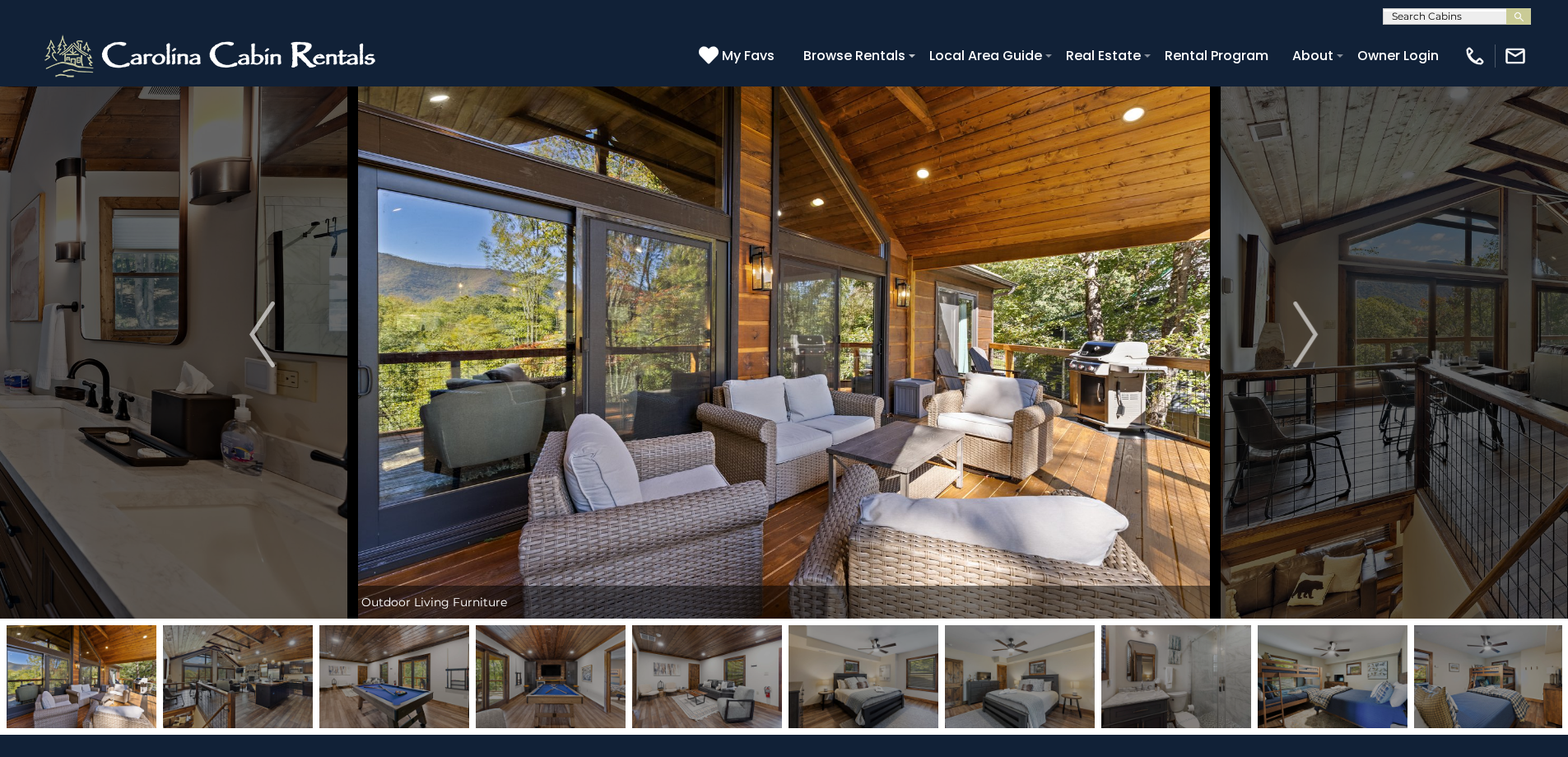
scroll to position [0, 0]
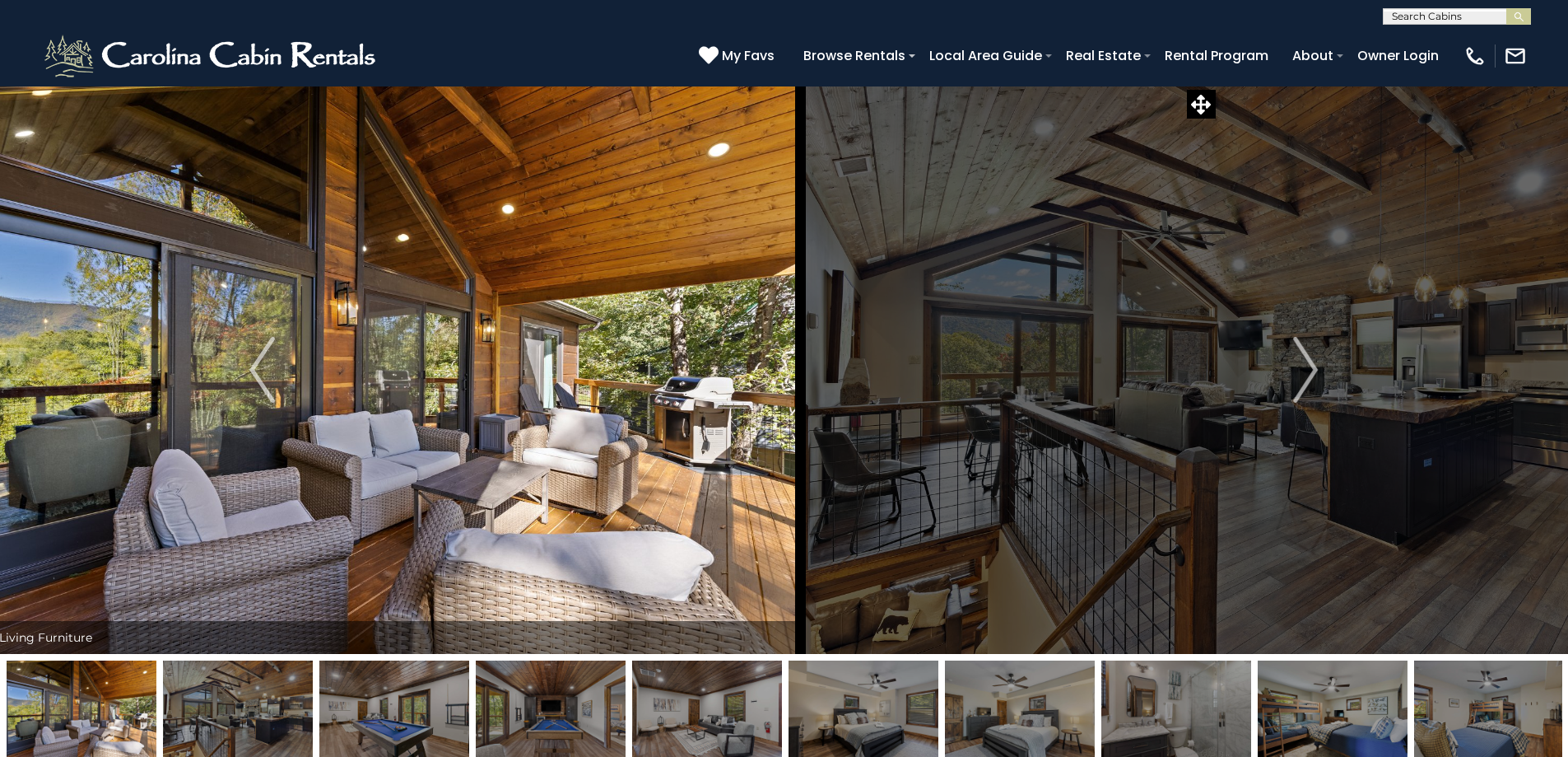
drag, startPoint x: 1088, startPoint y: 481, endPoint x: 496, endPoint y: 445, distance: 593.1
click at [565, 456] on img at bounding box center [369, 369] width 862 height 568
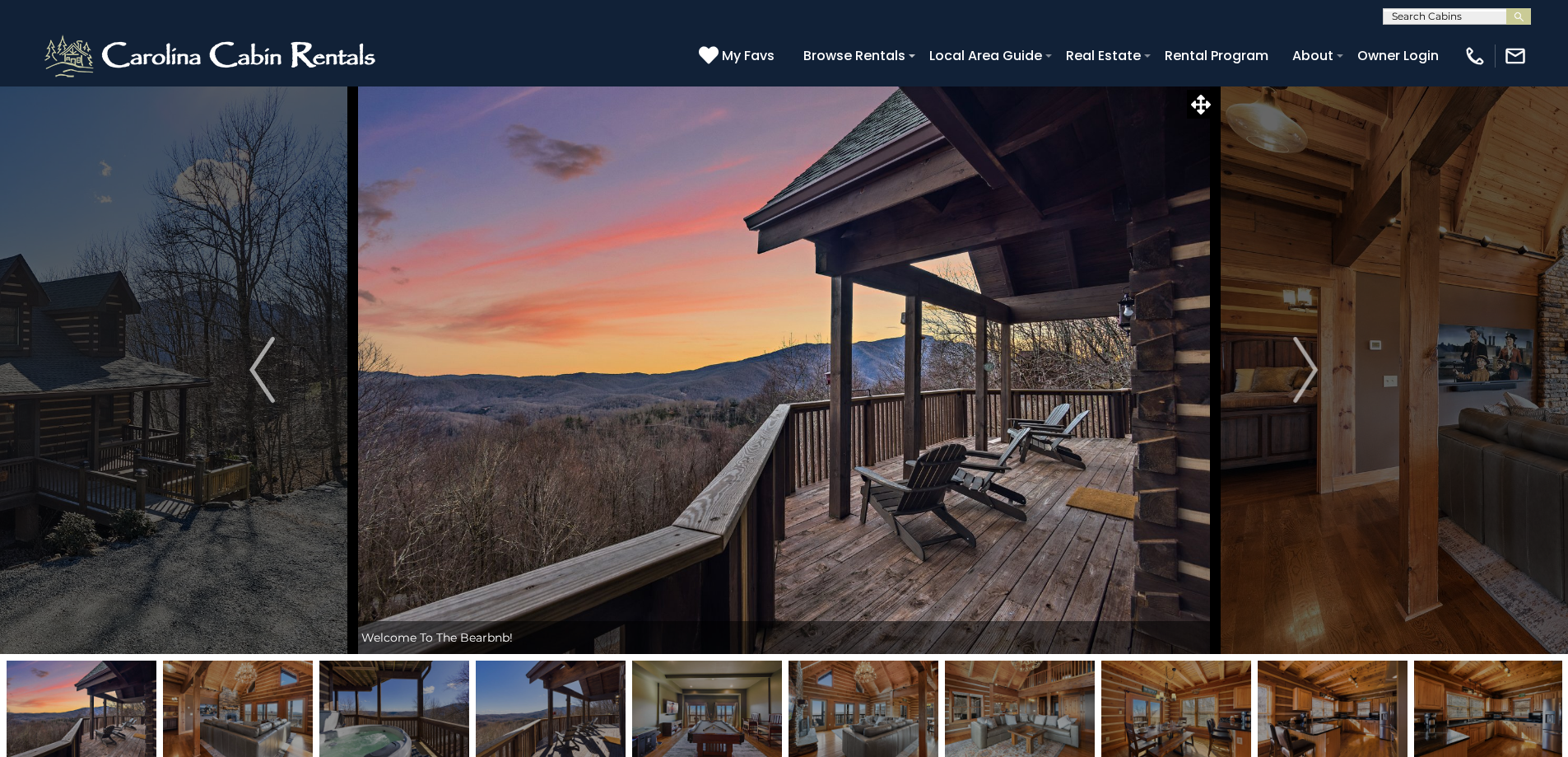
click at [250, 728] on img at bounding box center [238, 711] width 150 height 103
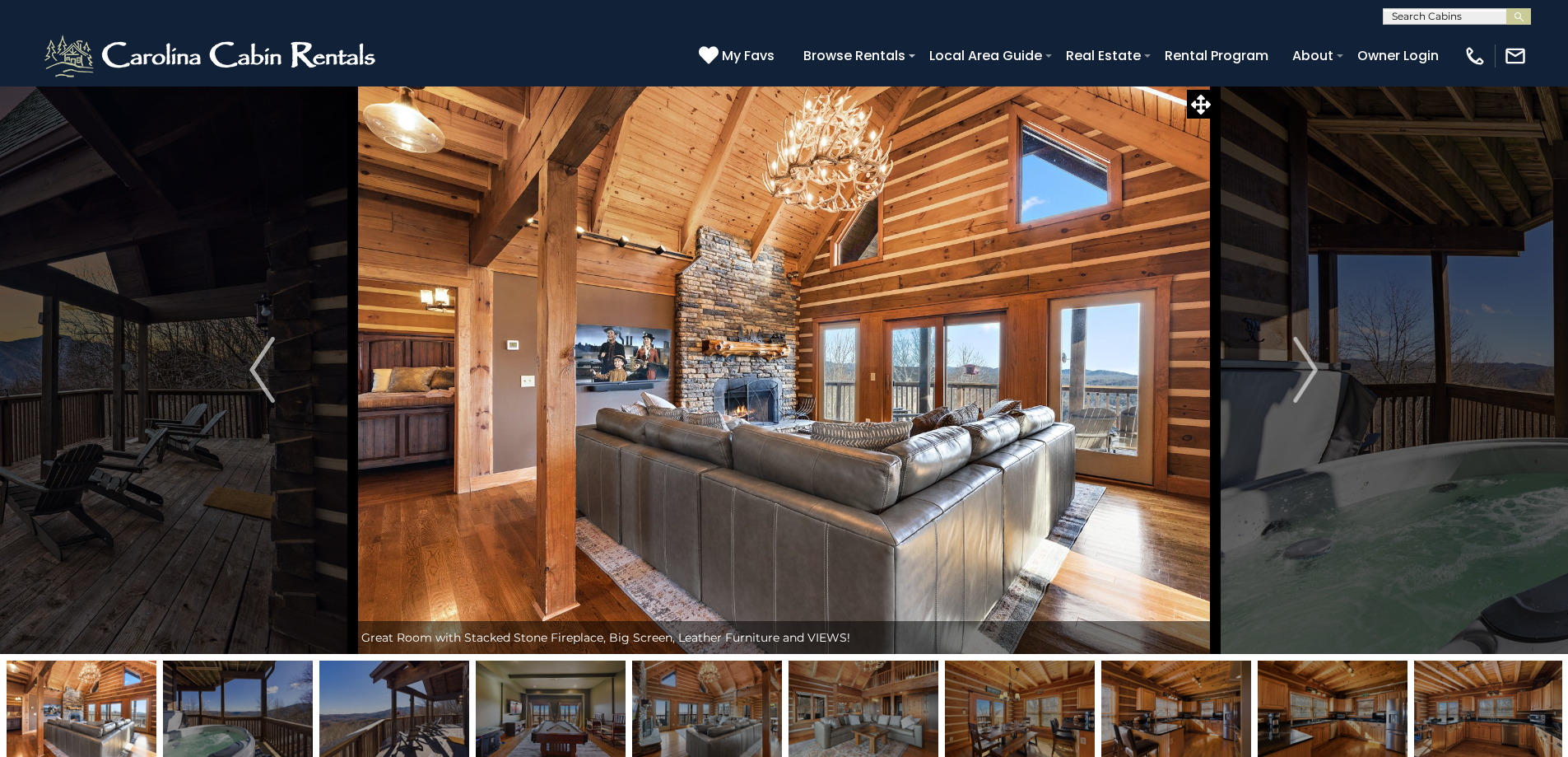
click at [346, 722] on img at bounding box center [395, 711] width 150 height 103
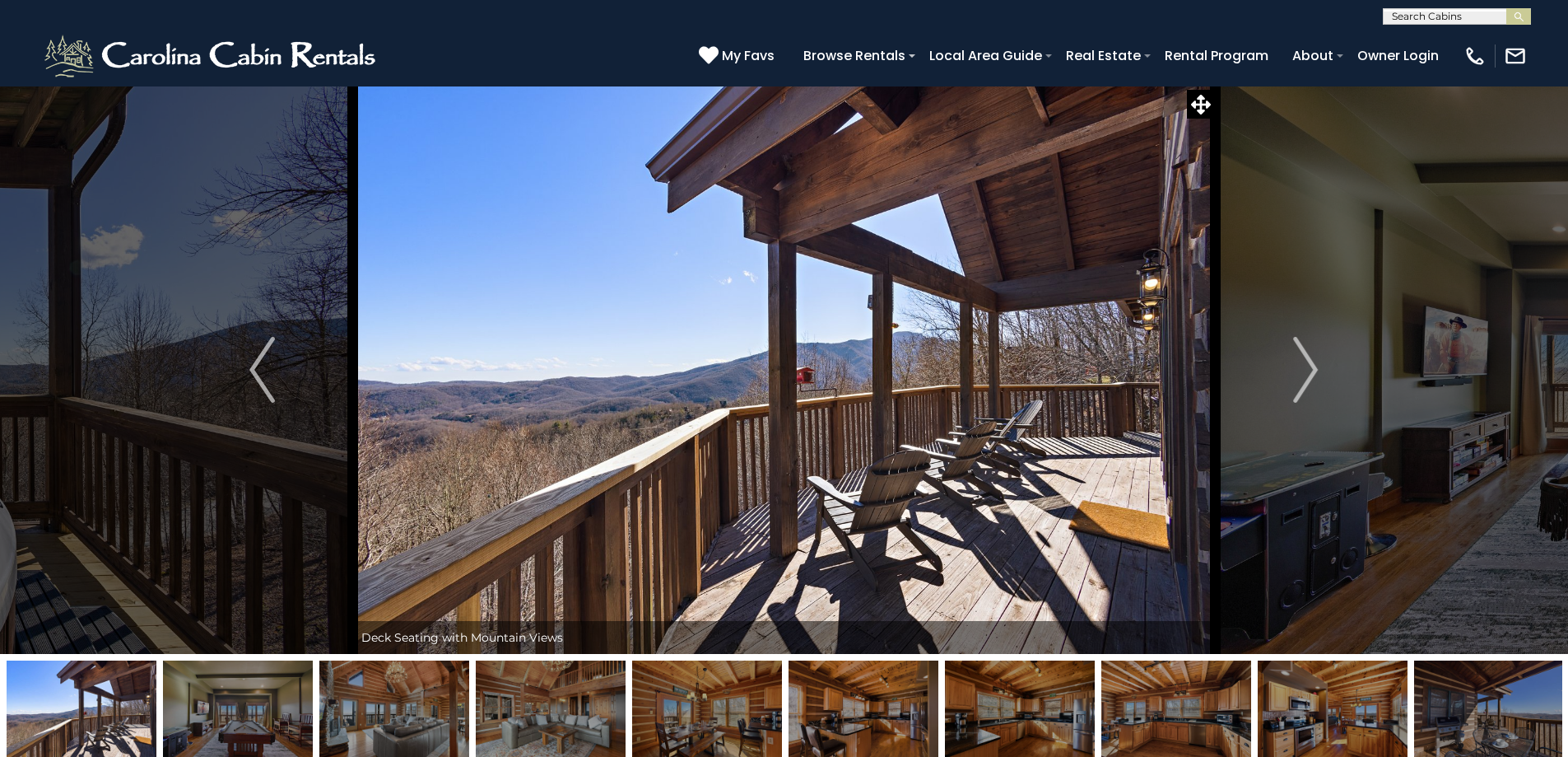
click at [418, 721] on img at bounding box center [395, 711] width 150 height 103
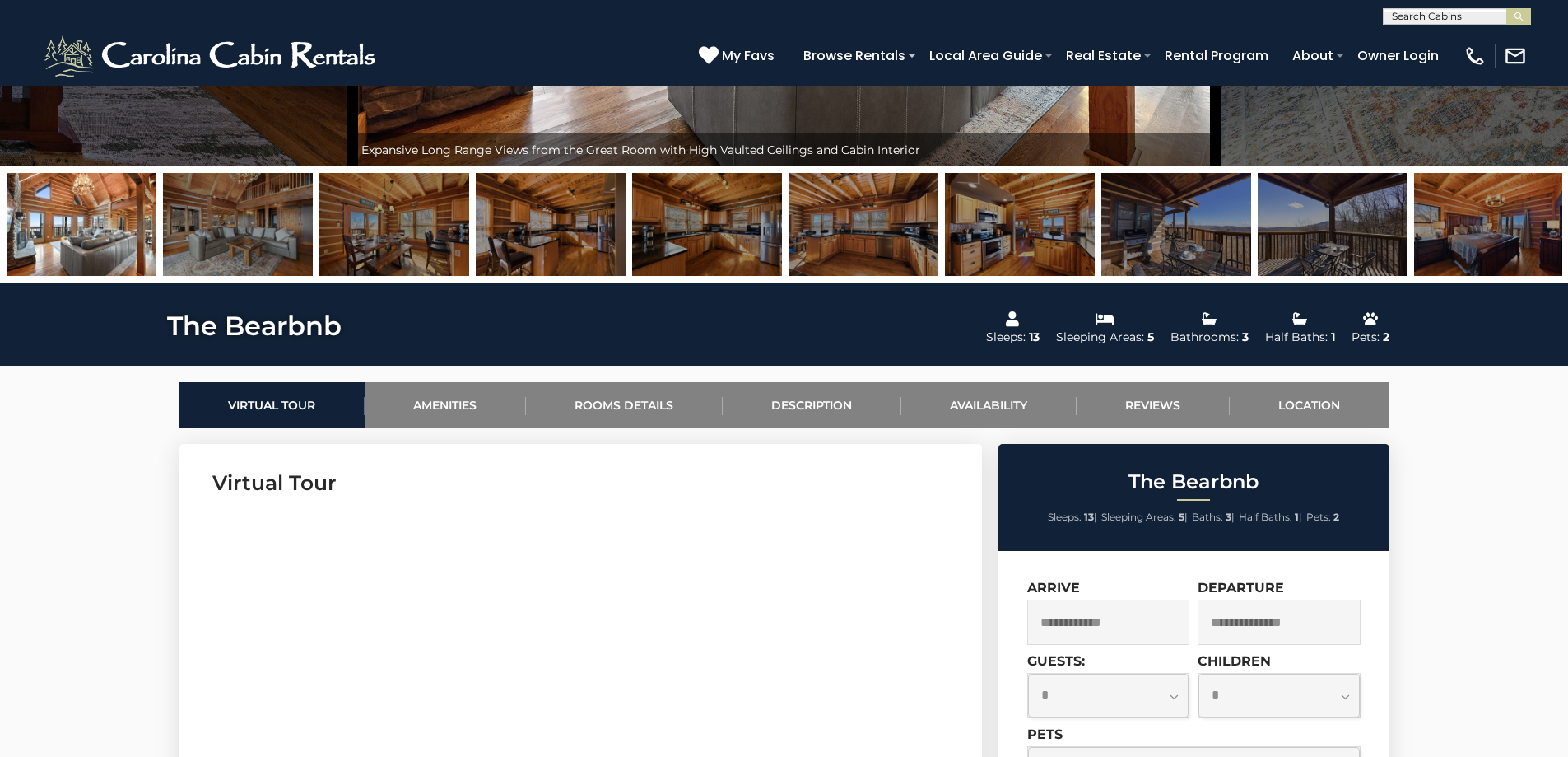
scroll to position [659, 0]
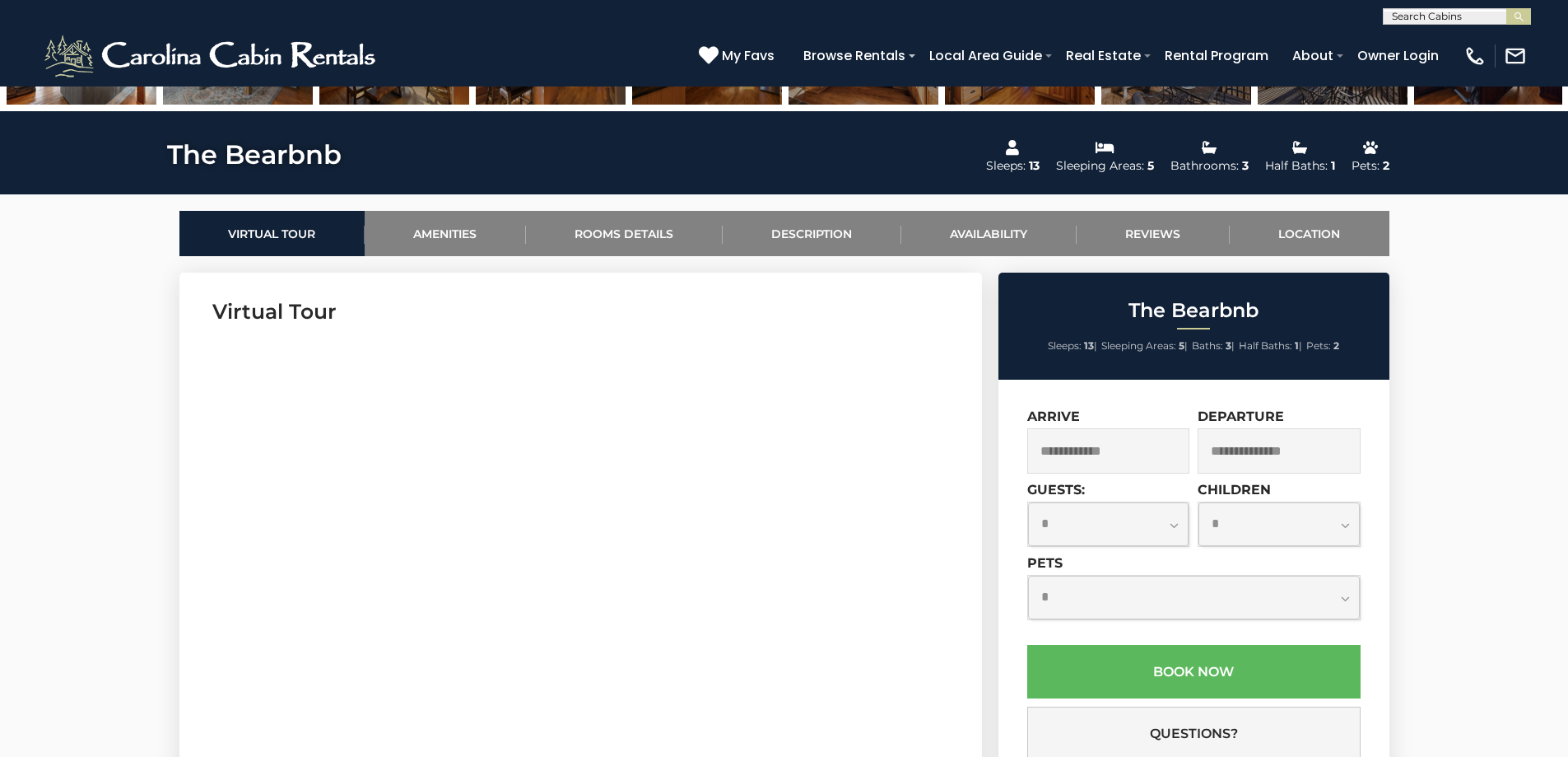
click at [1136, 460] on input "text" at bounding box center [1108, 451] width 163 height 46
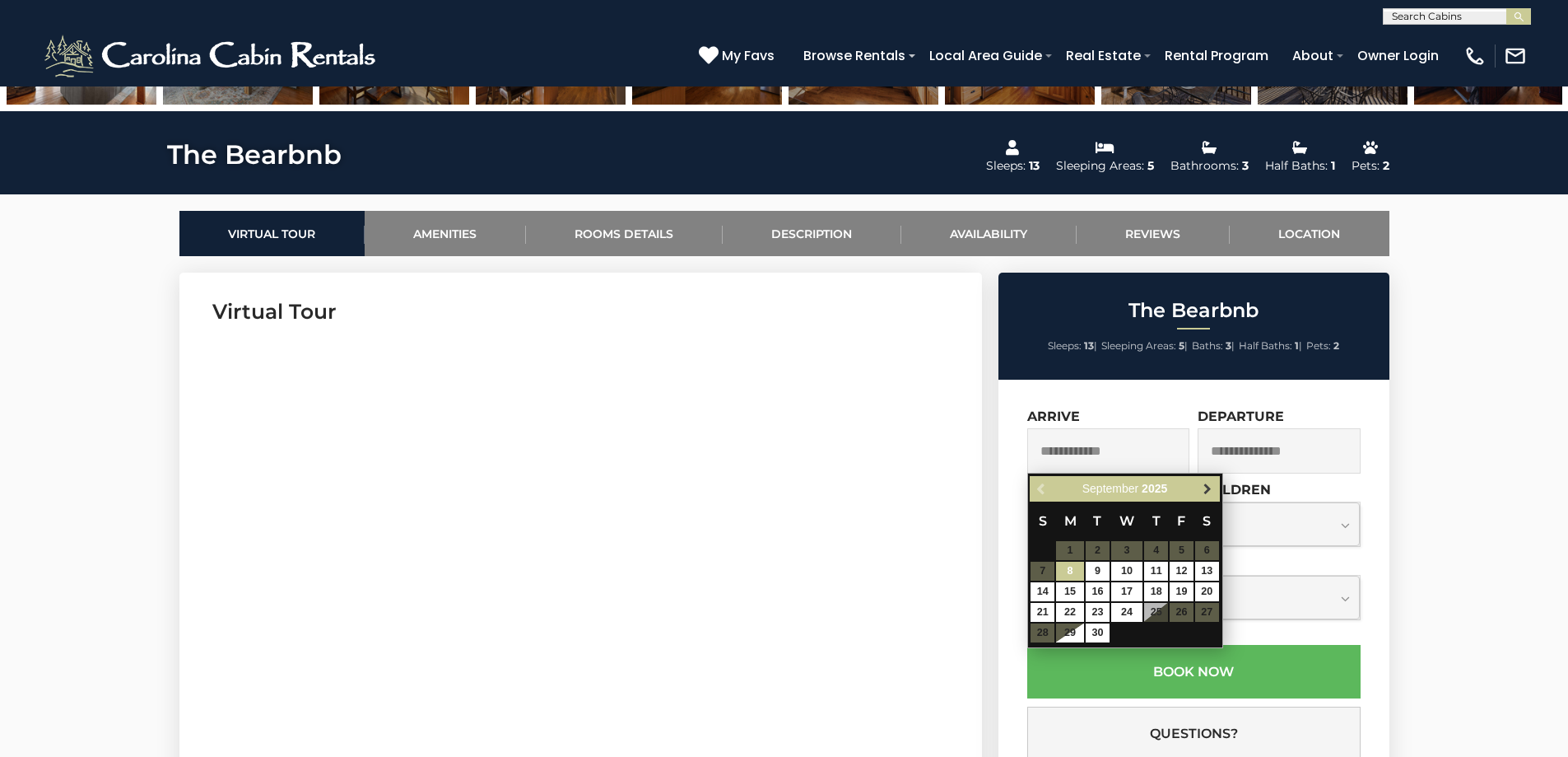
click at [1205, 494] on span "Next" at bounding box center [1208, 489] width 13 height 13
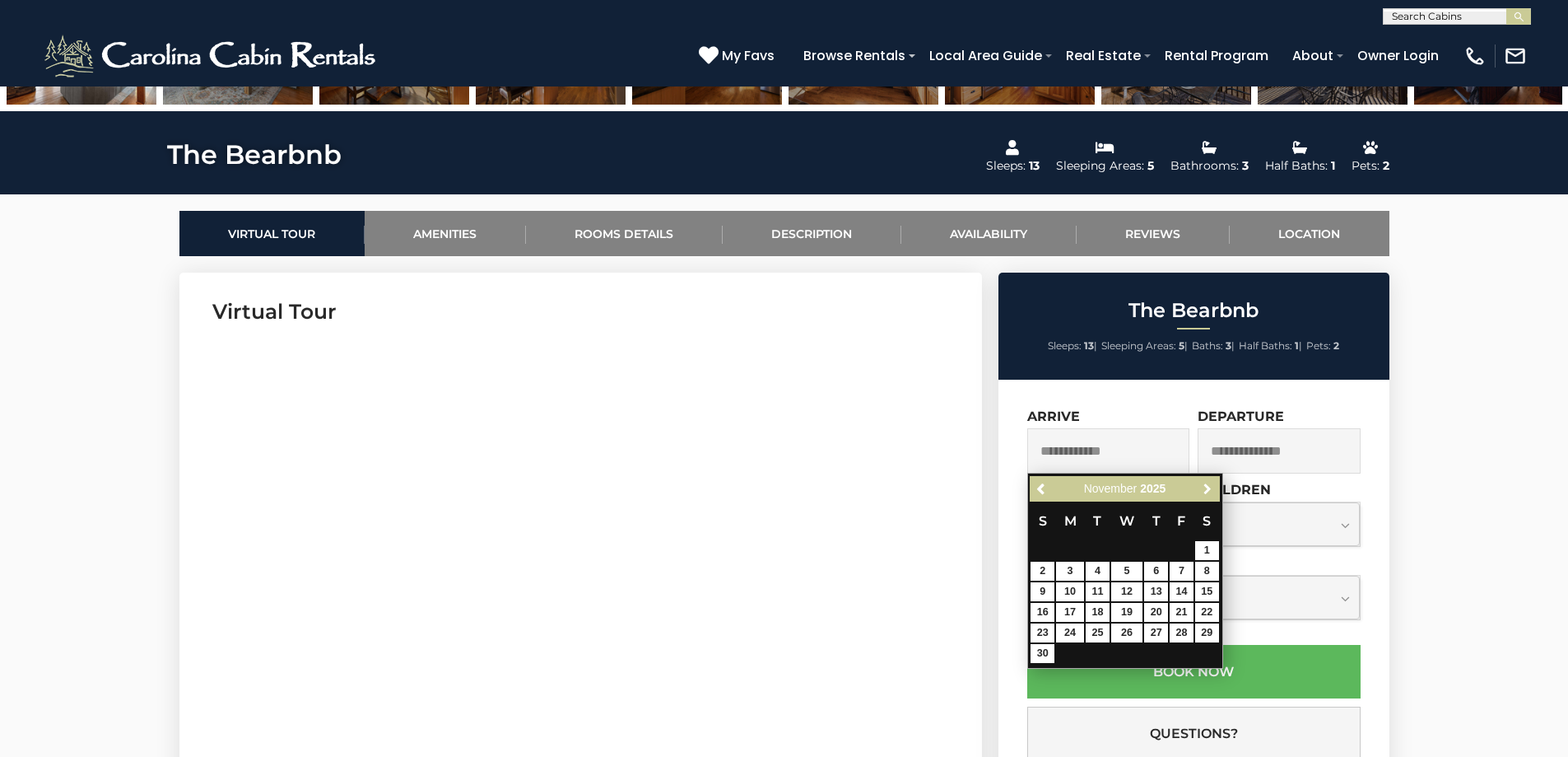
click at [1205, 494] on span "Next" at bounding box center [1208, 489] width 13 height 13
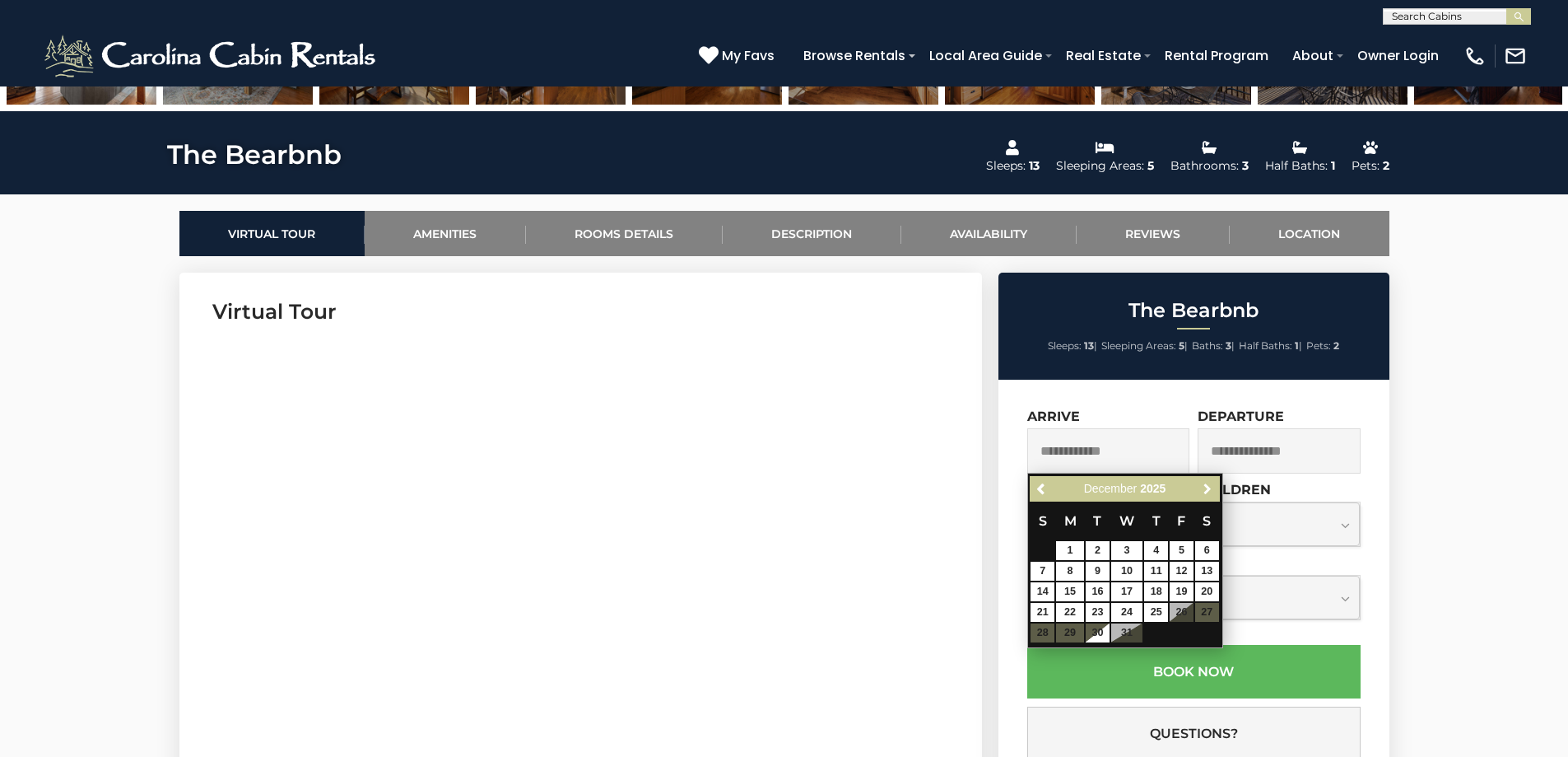
click at [1205, 494] on span "Next" at bounding box center [1208, 489] width 13 height 13
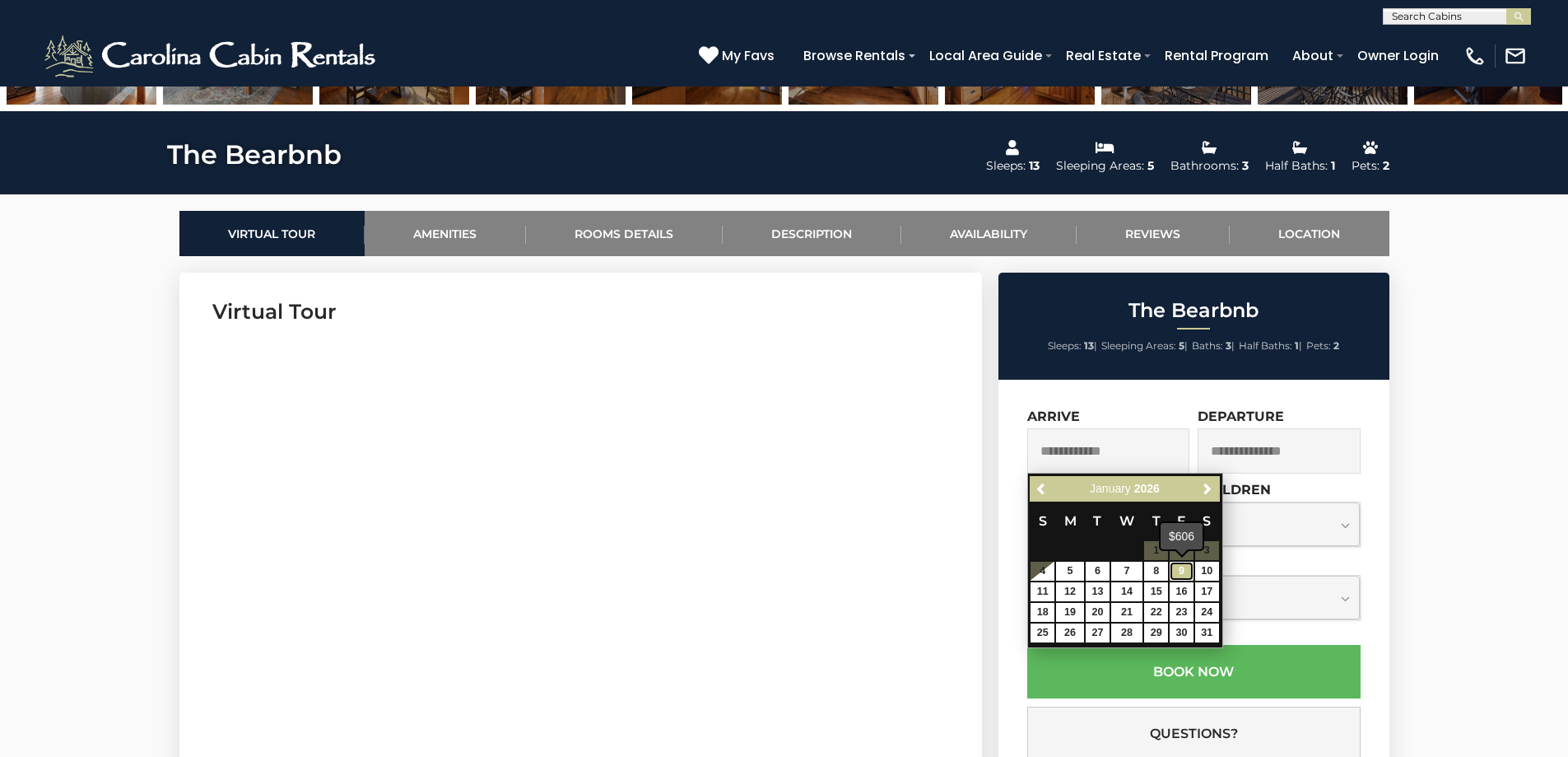
click at [1178, 568] on link "9" at bounding box center [1181, 571] width 24 height 19
type input "**********"
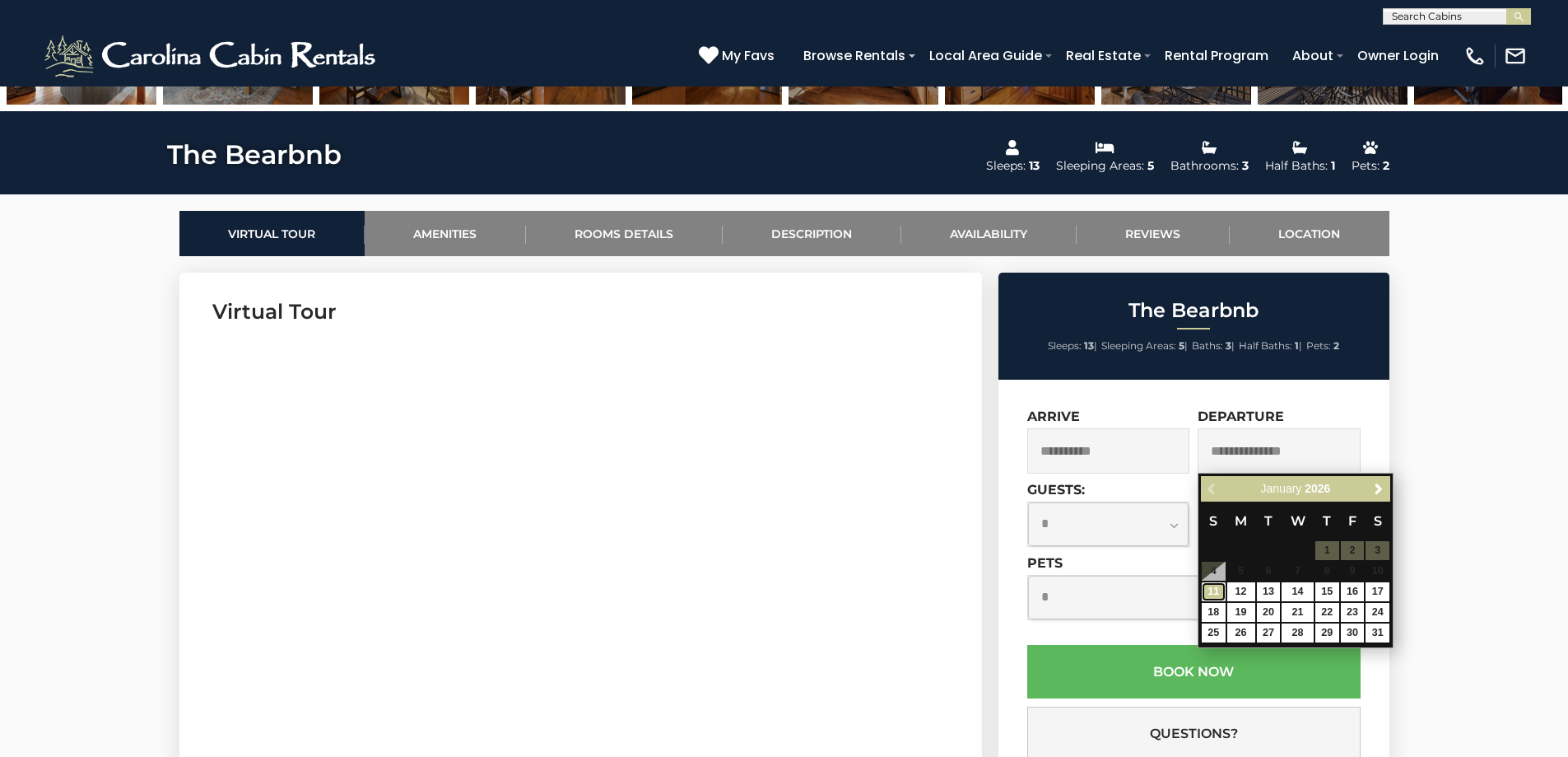
click at [1211, 592] on link "11" at bounding box center [1213, 592] width 24 height 19
type input "**********"
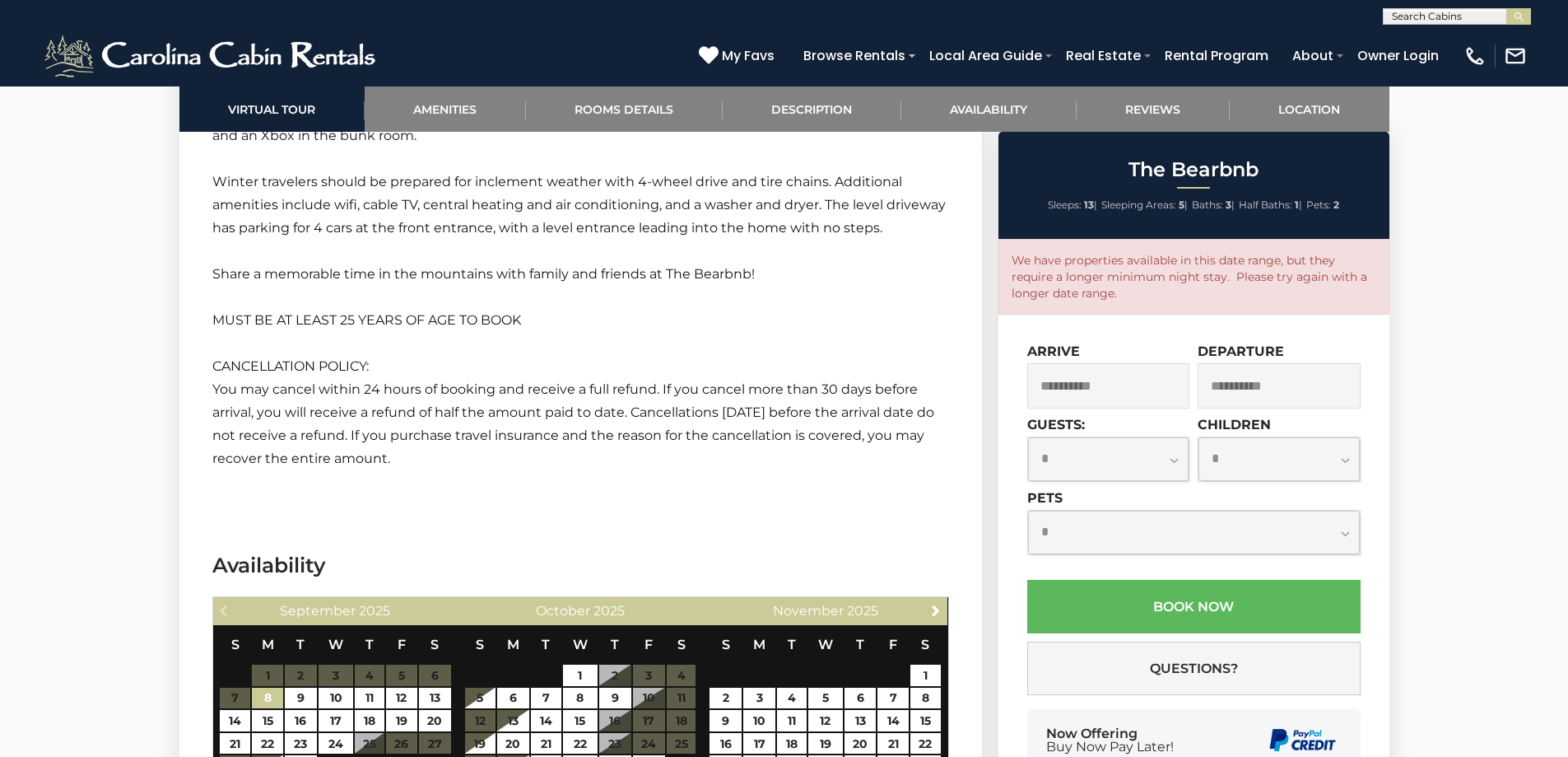
scroll to position [3293, 0]
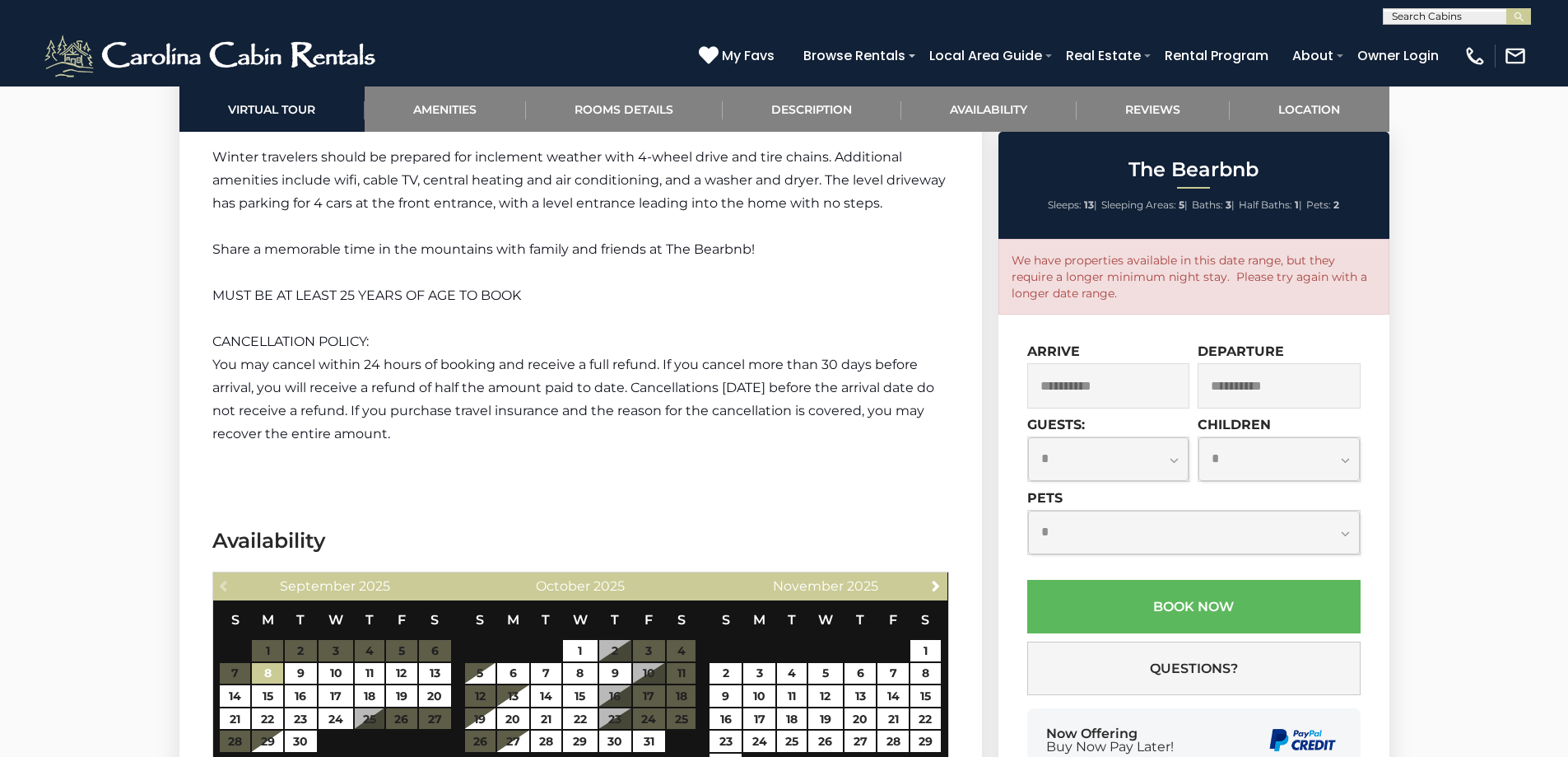
click at [1092, 390] on input "**********" at bounding box center [1108, 386] width 163 height 46
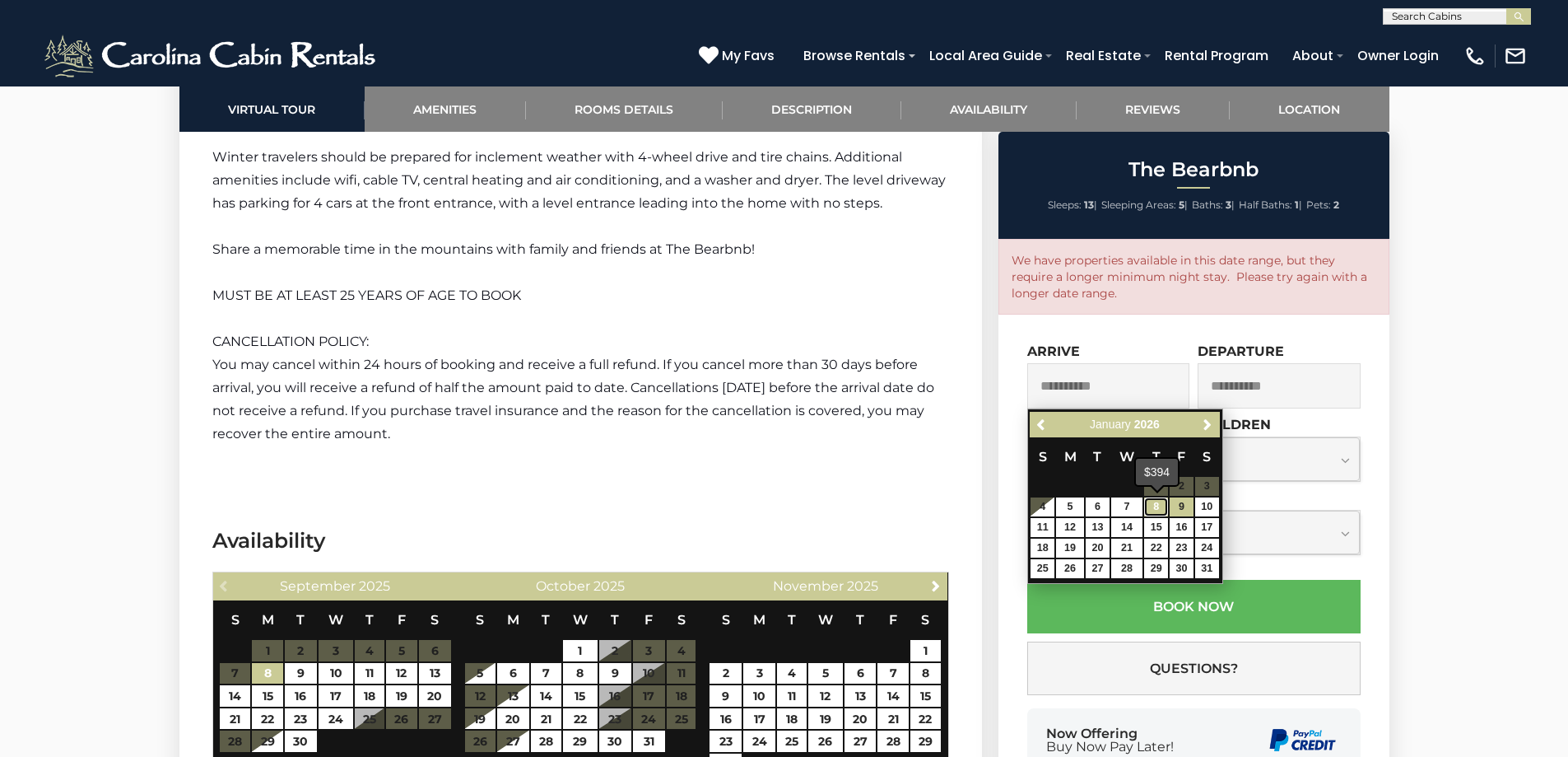
click at [1159, 503] on link "8" at bounding box center [1155, 507] width 24 height 19
type input "**********"
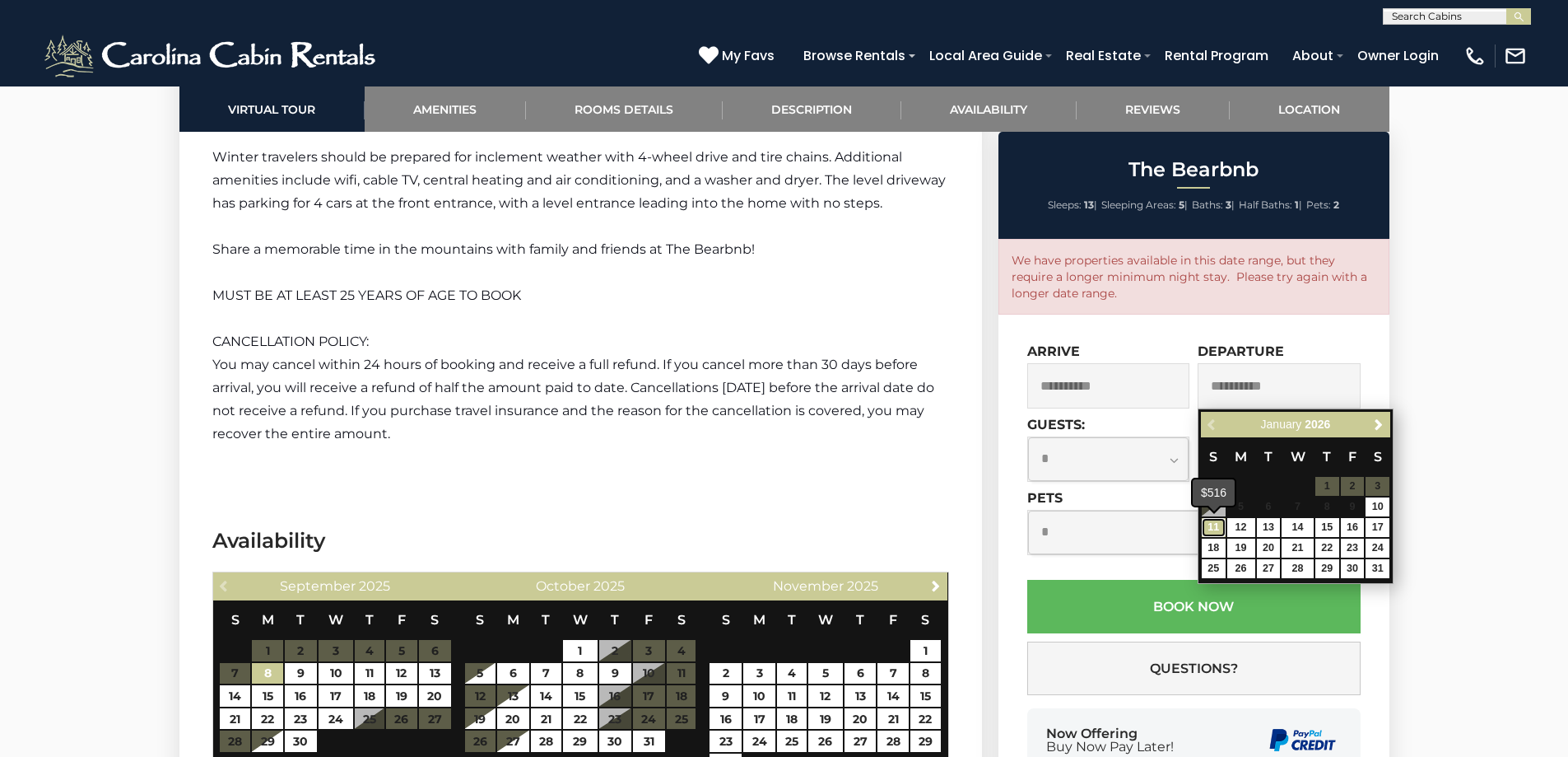
click at [1205, 521] on link "11" at bounding box center [1213, 528] width 24 height 19
type input "**********"
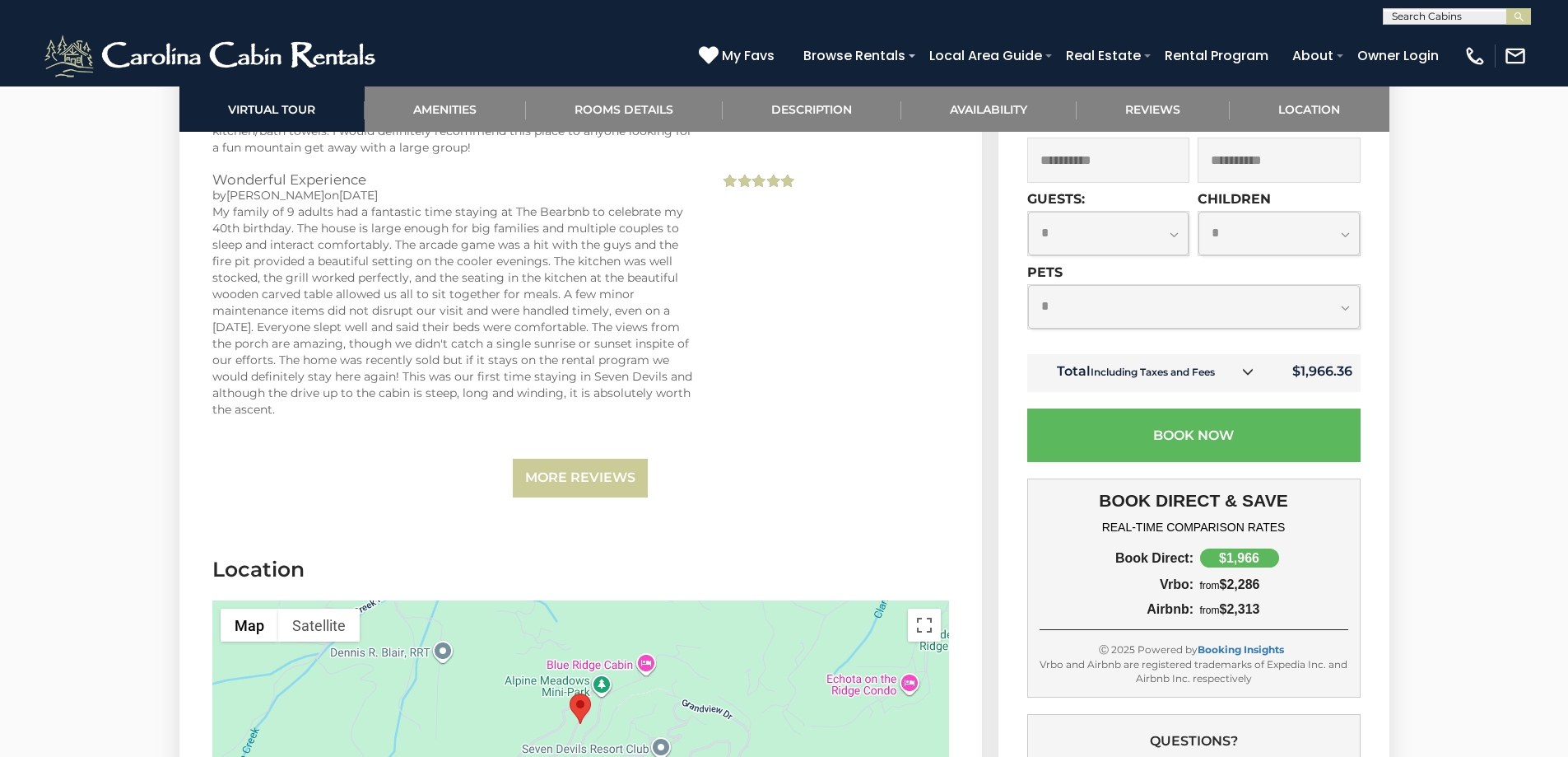
scroll to position [4446, 0]
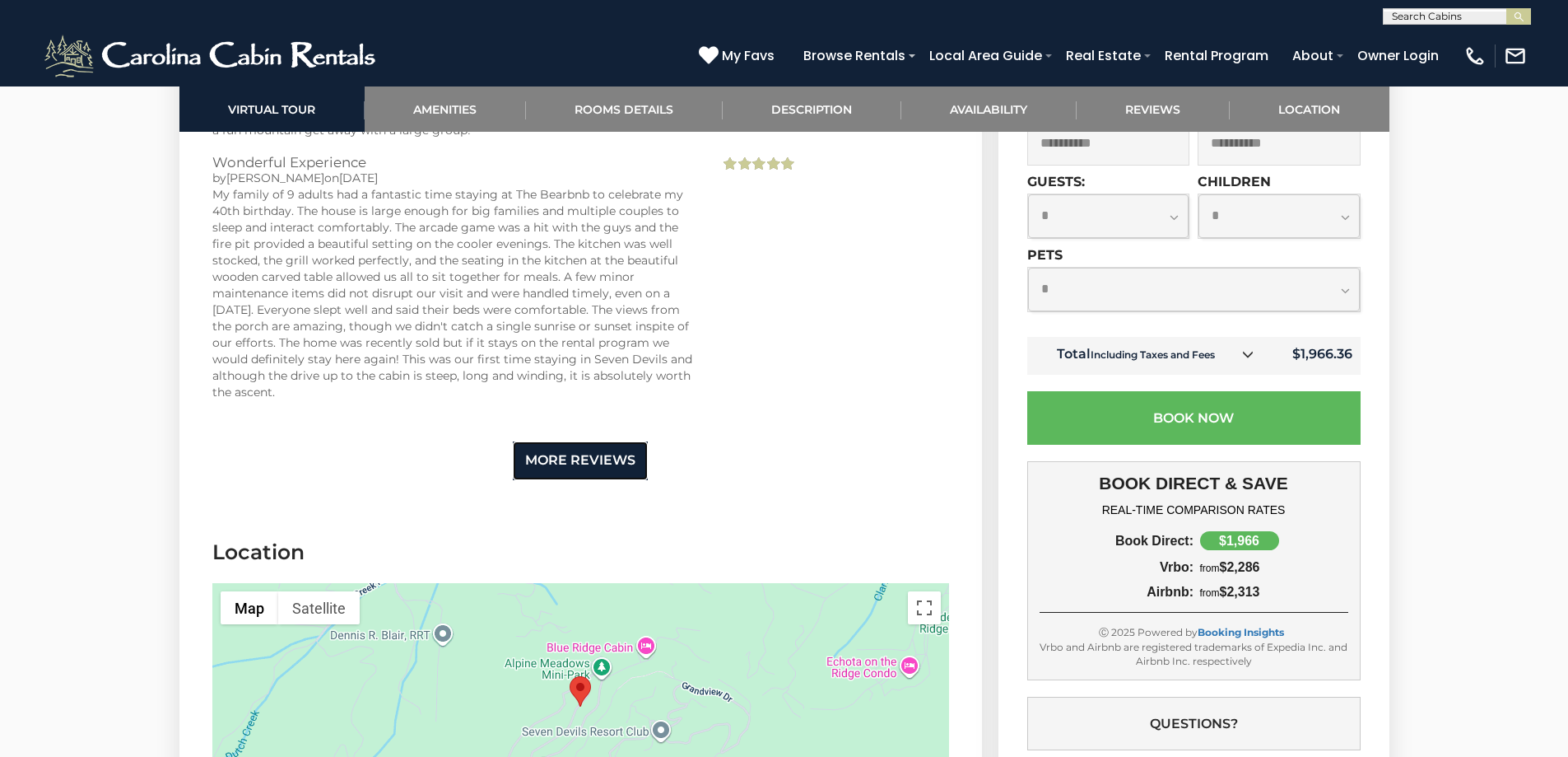
click at [543, 451] on link "More Reviews" at bounding box center [580, 460] width 135 height 39
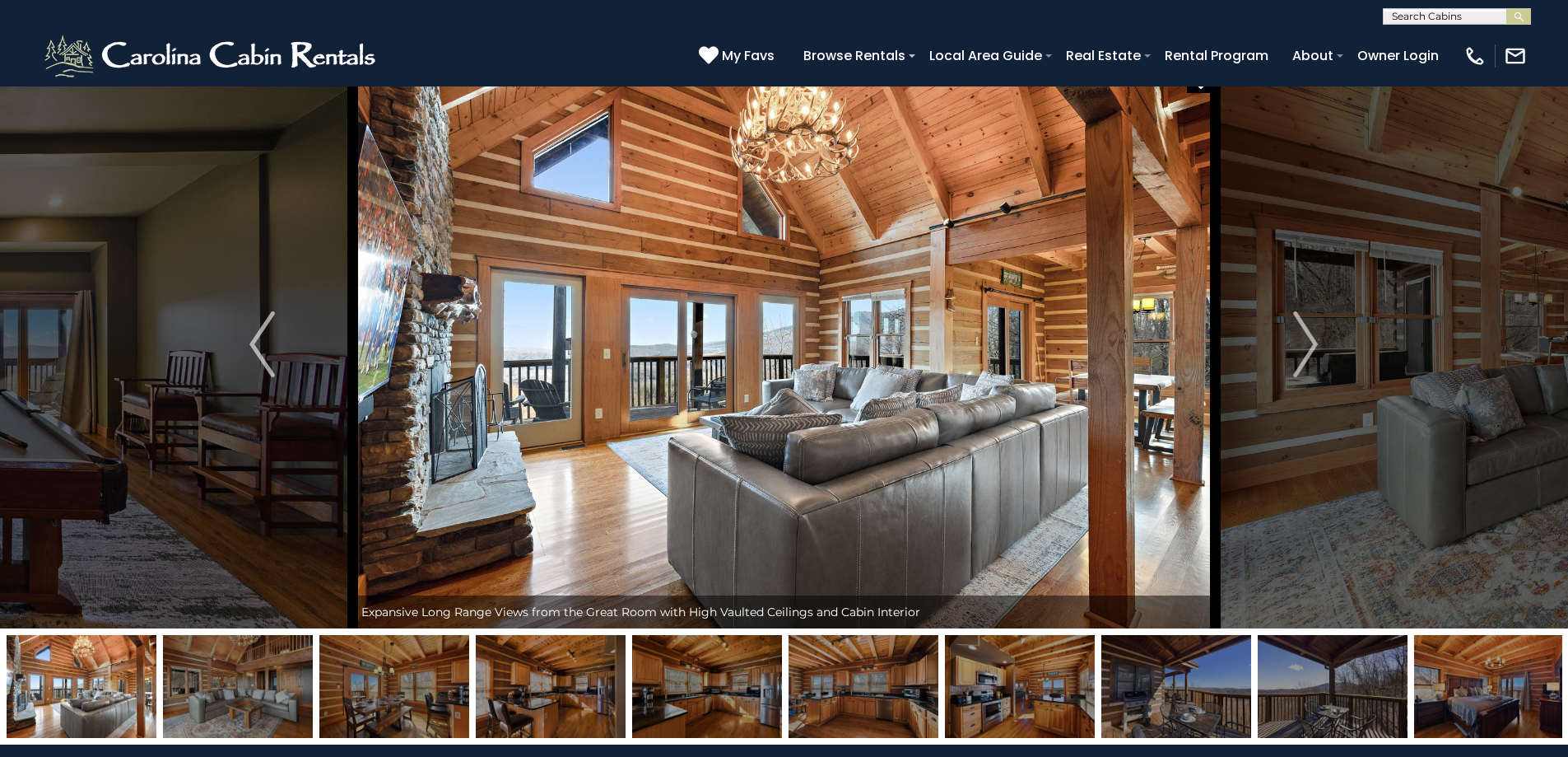
scroll to position [0, 0]
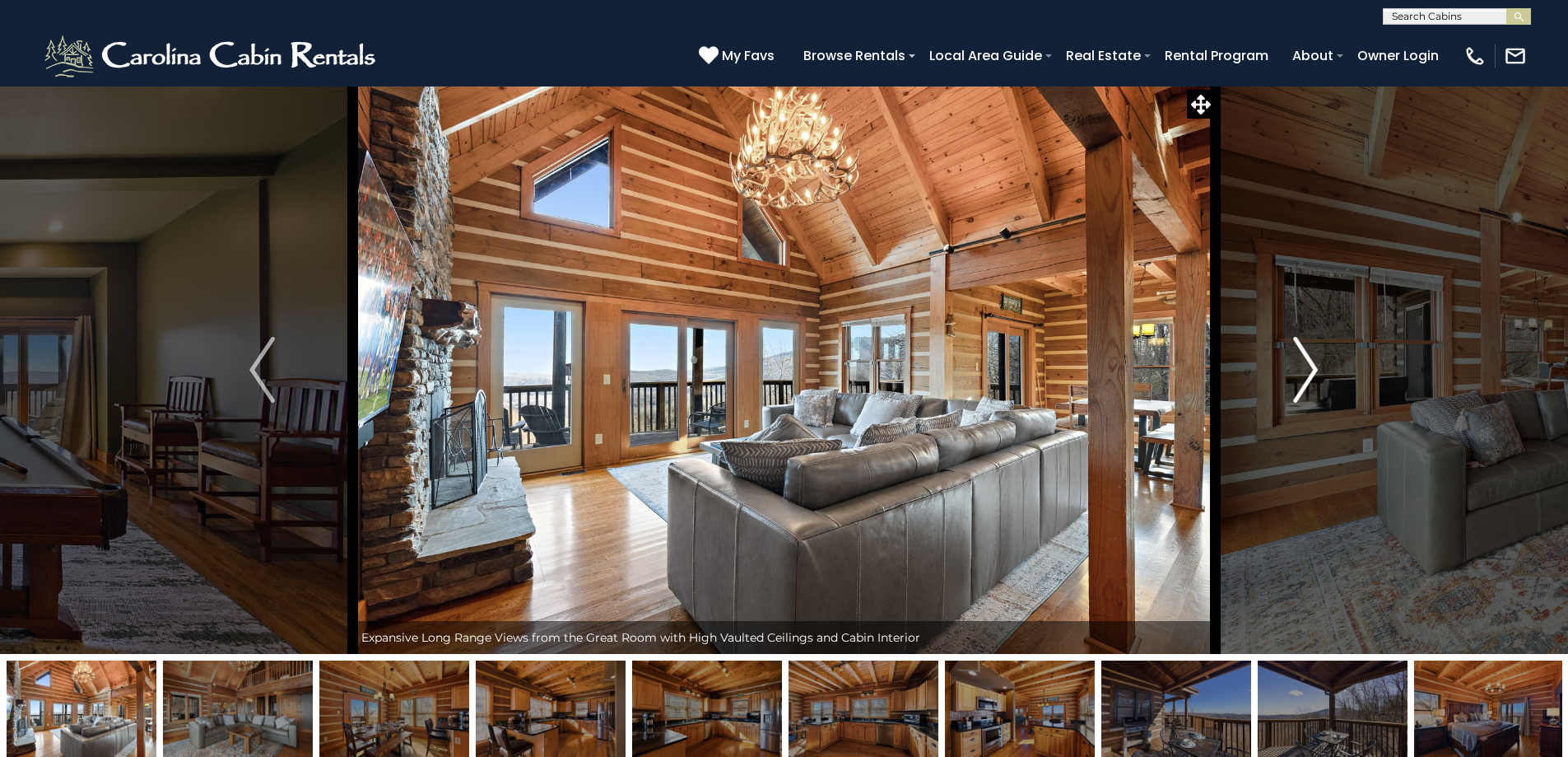
click at [1304, 364] on img "Next" at bounding box center [1306, 369] width 25 height 66
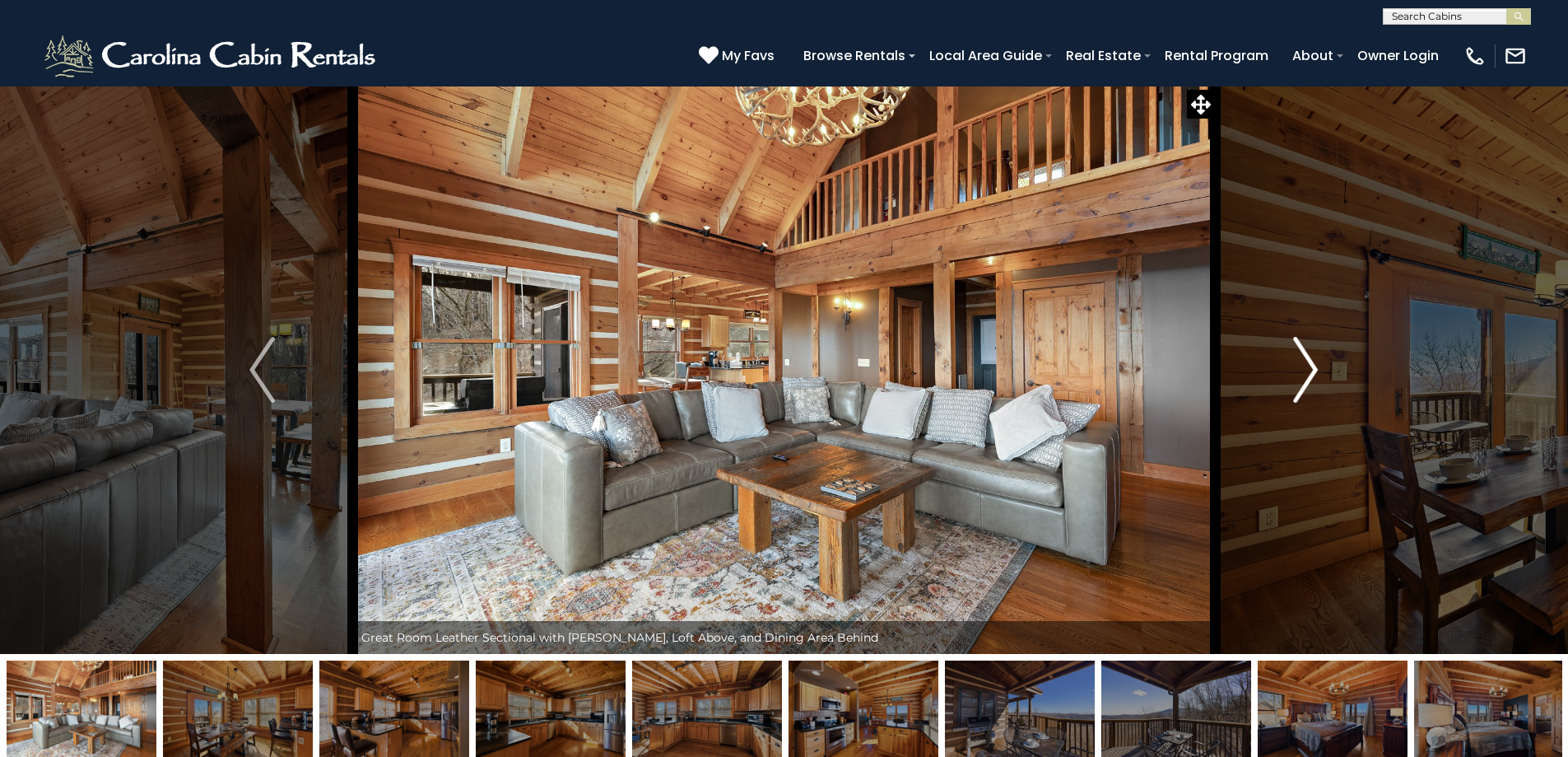
click at [1298, 378] on img "Next" at bounding box center [1306, 369] width 25 height 66
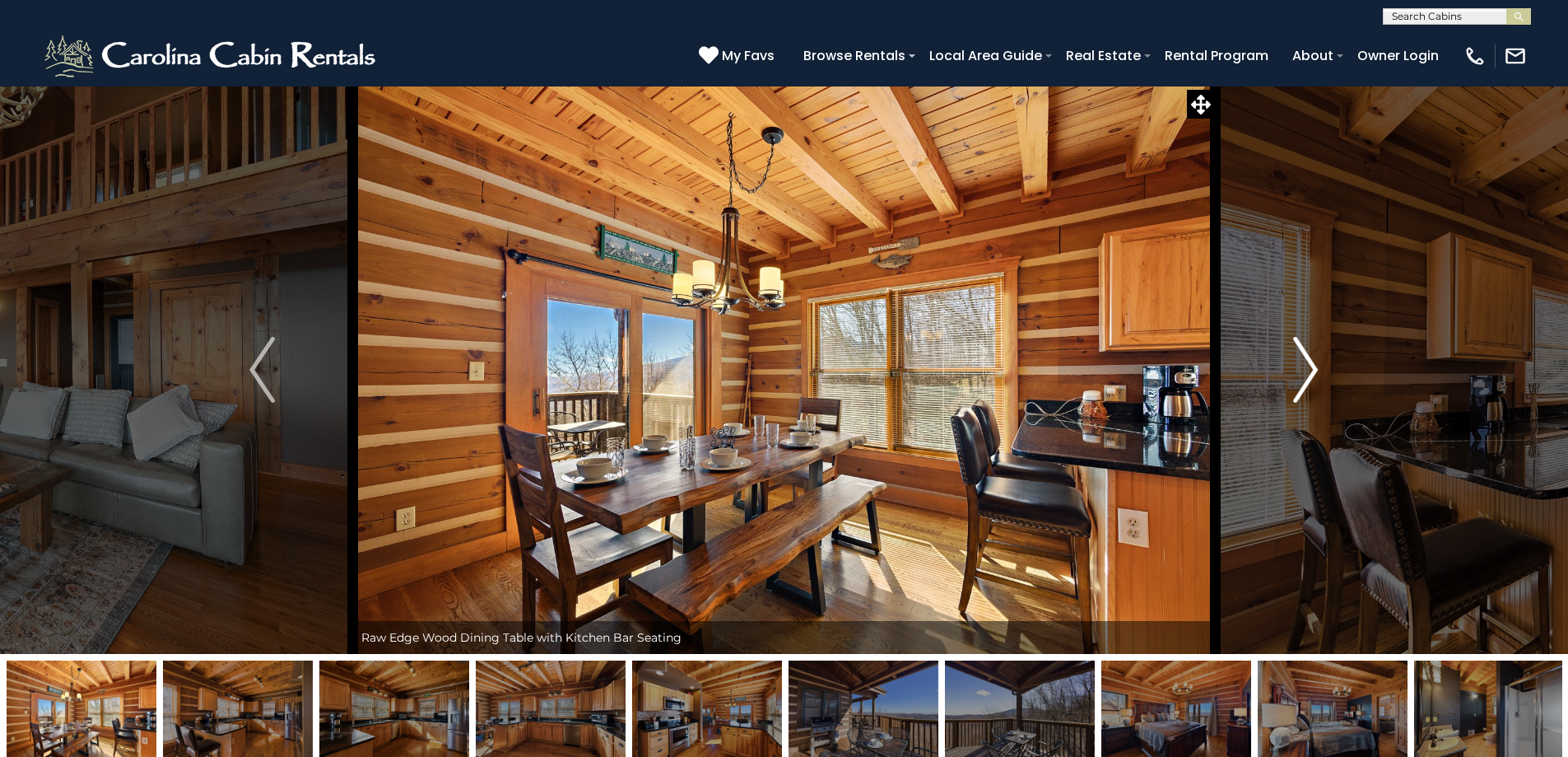
click at [1298, 378] on img "Next" at bounding box center [1306, 369] width 25 height 66
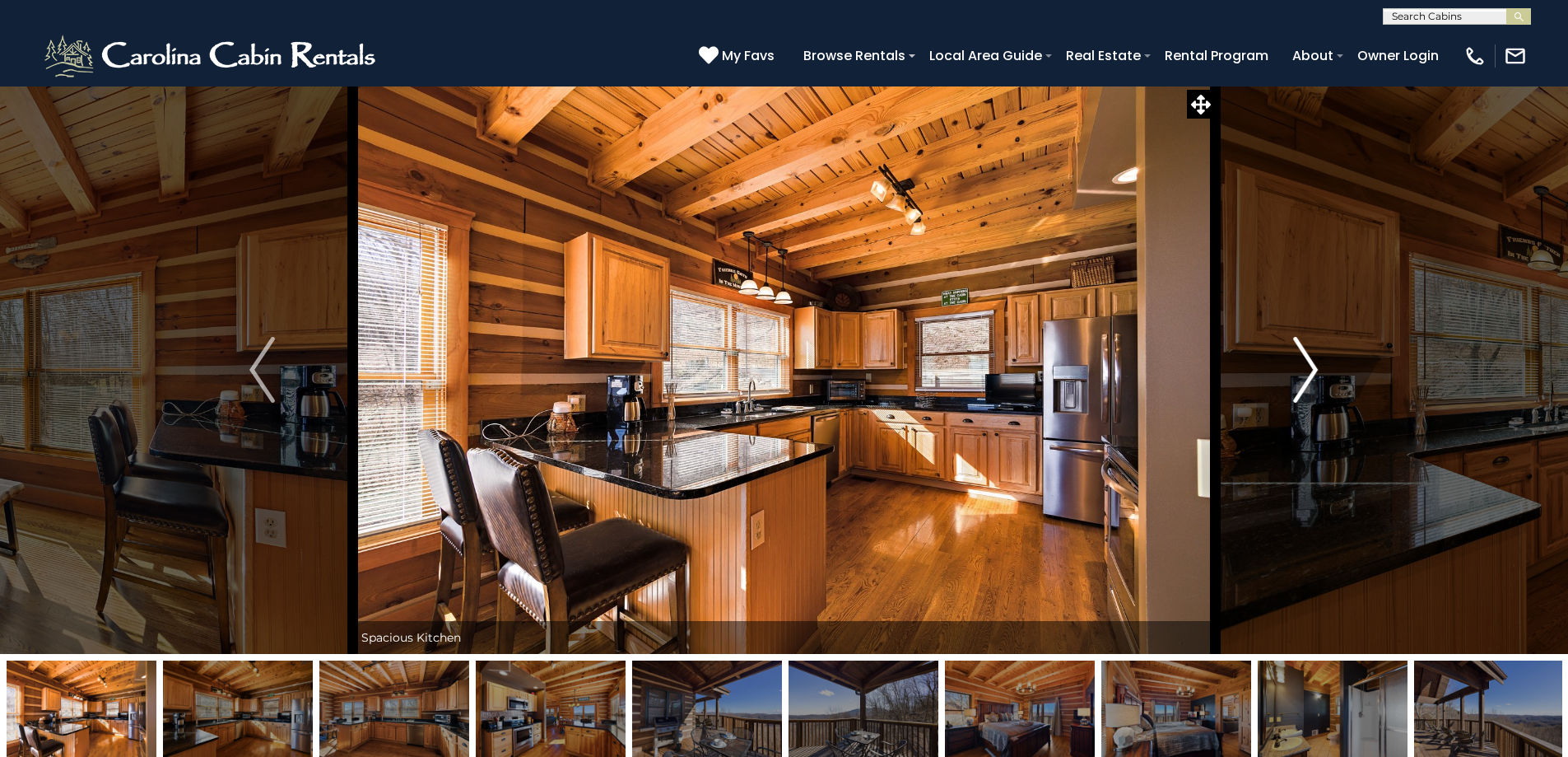
click at [1298, 378] on img "Next" at bounding box center [1306, 369] width 25 height 66
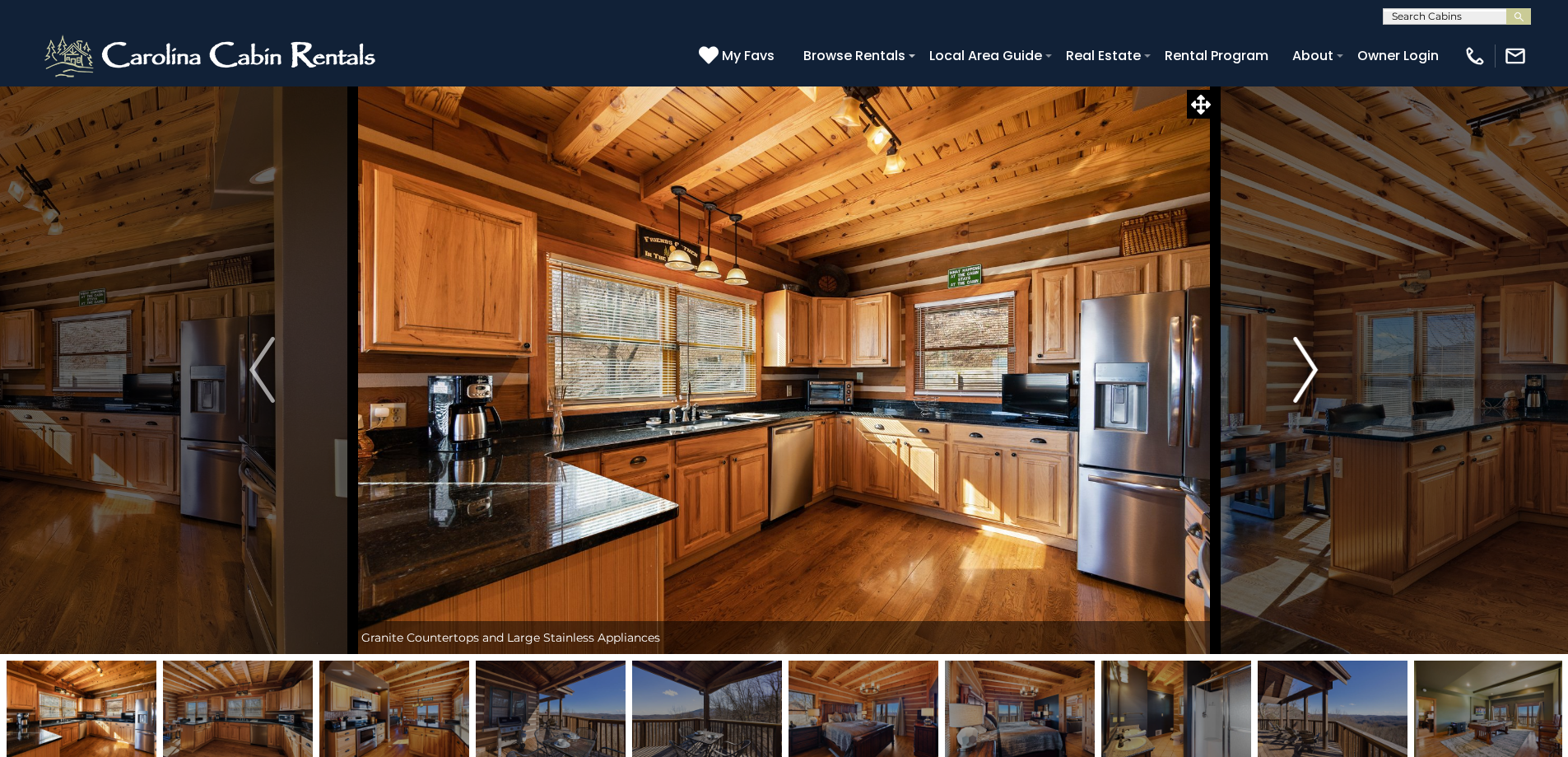
click at [1297, 380] on img "Next" at bounding box center [1306, 369] width 25 height 66
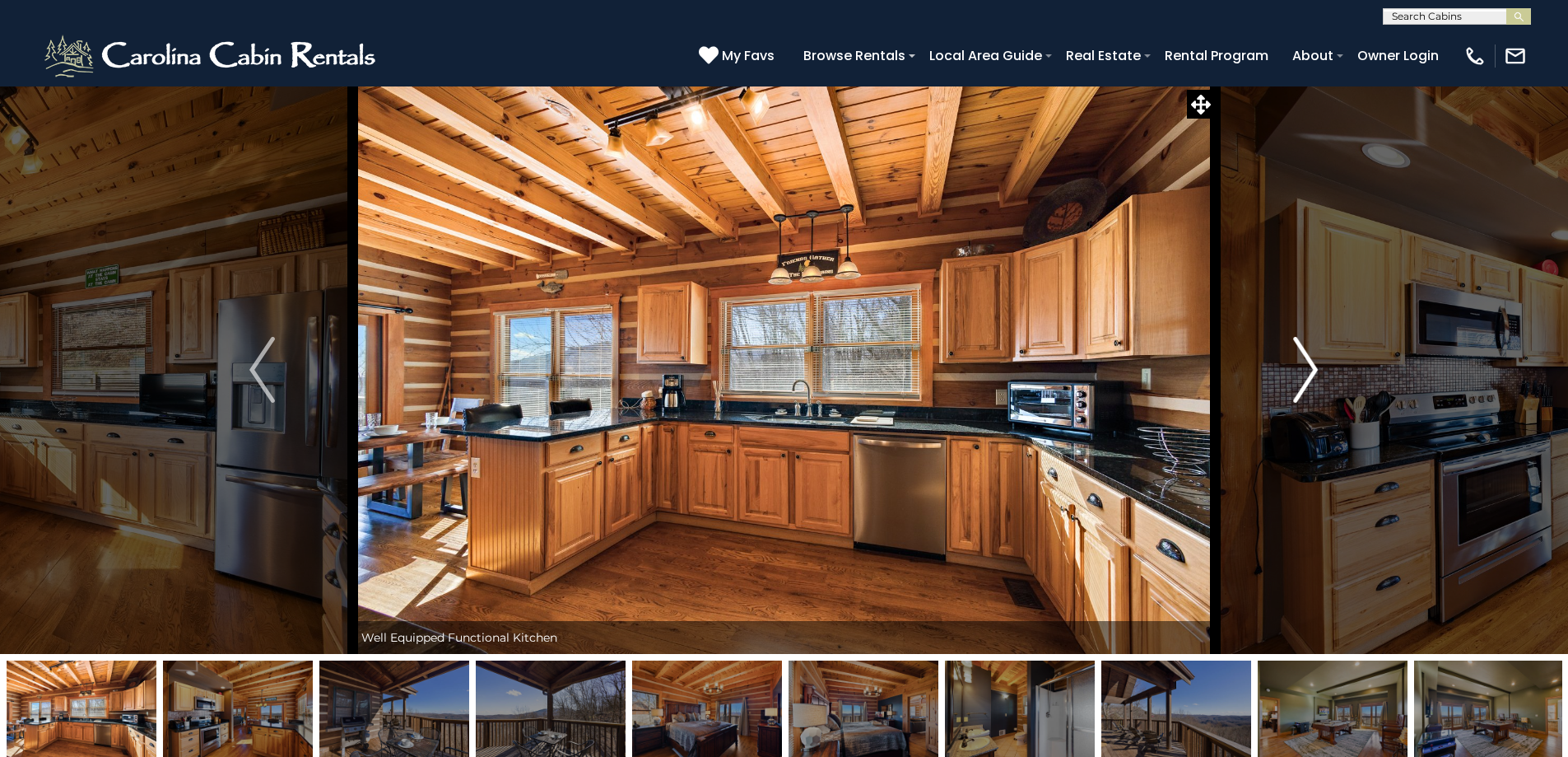
click at [1297, 380] on img "Next" at bounding box center [1306, 369] width 25 height 66
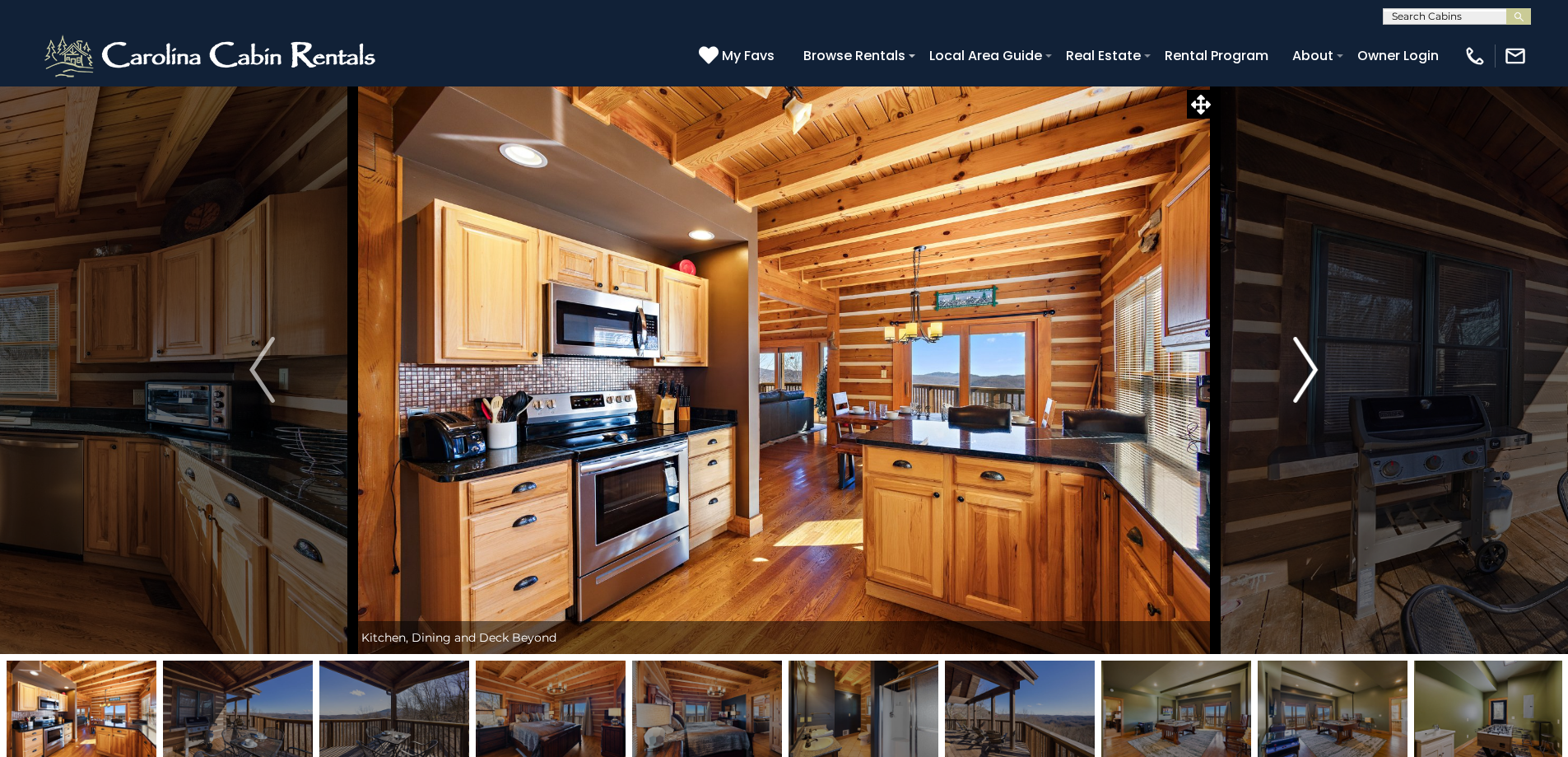
click at [1297, 383] on img "Next" at bounding box center [1306, 369] width 25 height 66
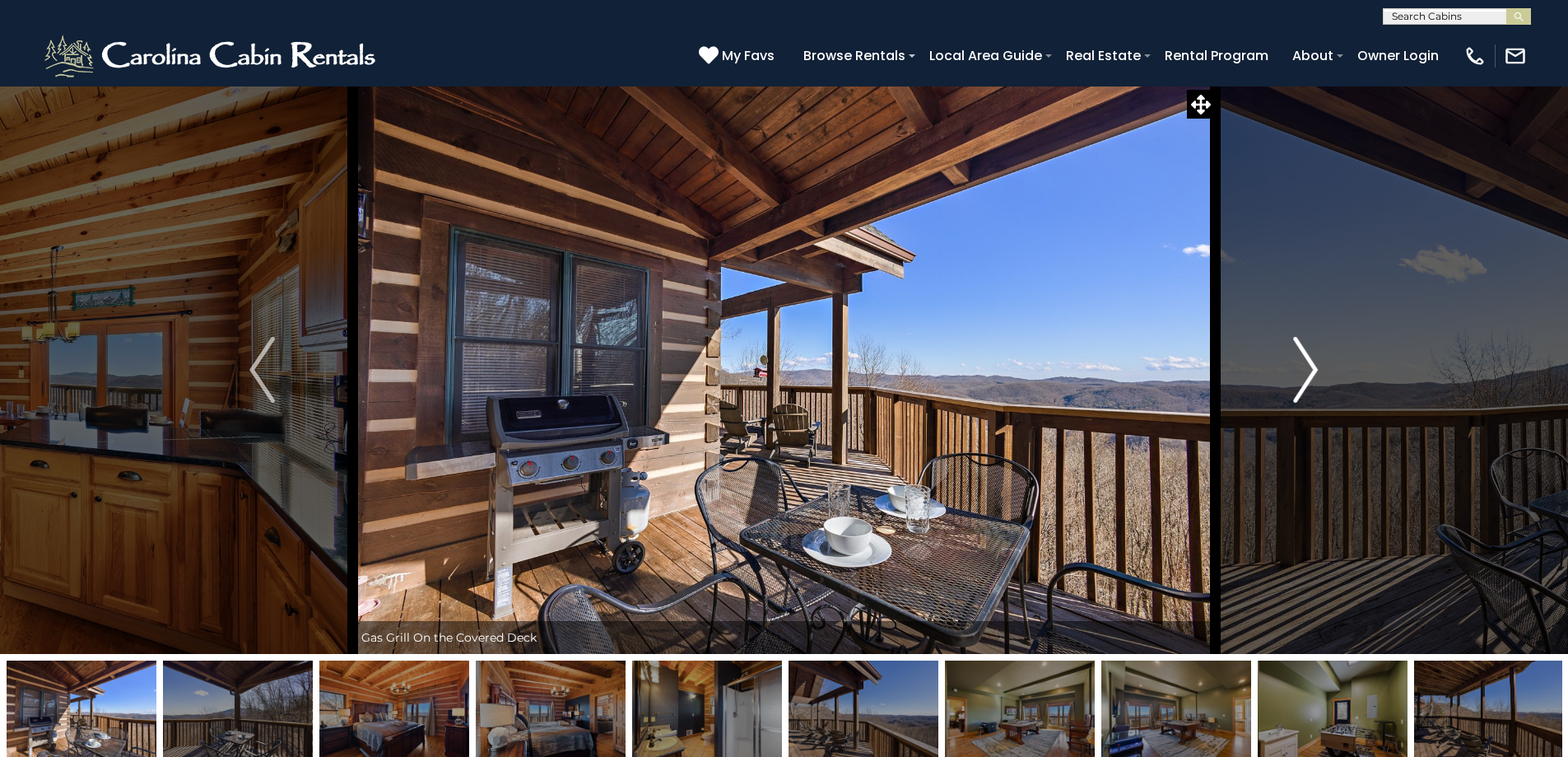
click at [1292, 385] on button "Next" at bounding box center [1306, 369] width 181 height 568
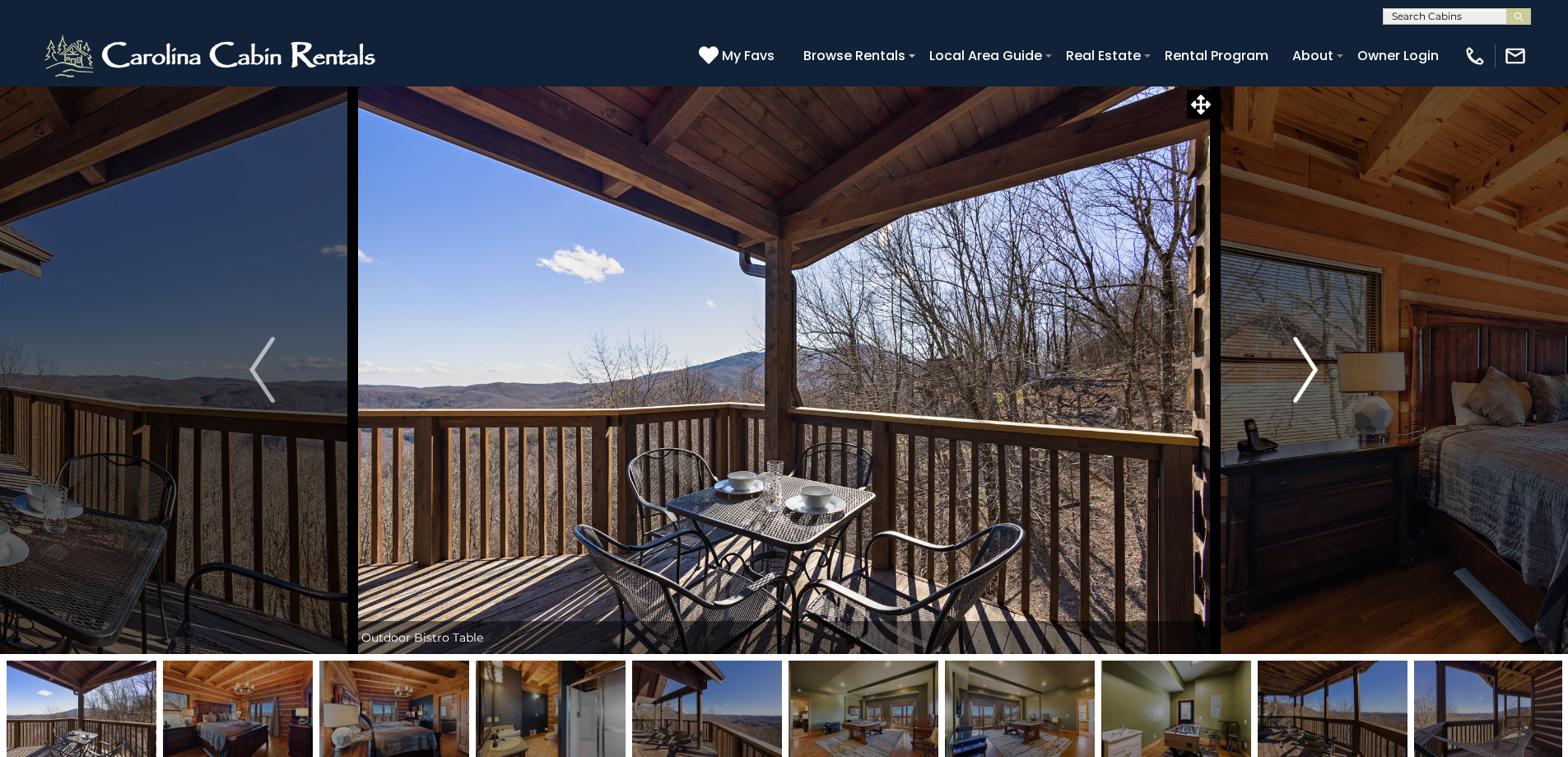
click at [1292, 385] on button "Next" at bounding box center [1306, 369] width 181 height 568
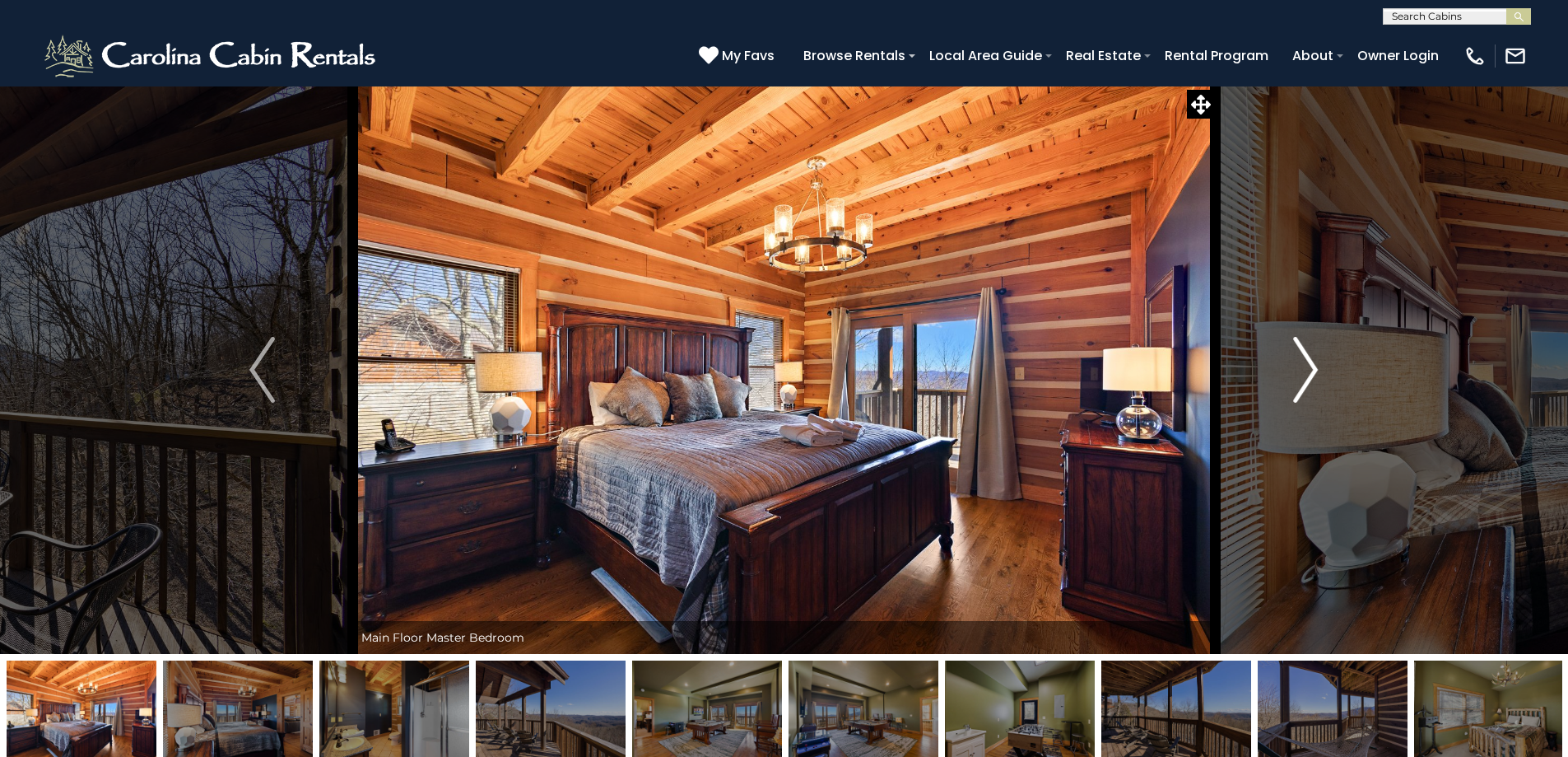
click at [1292, 387] on button "Next" at bounding box center [1306, 369] width 181 height 568
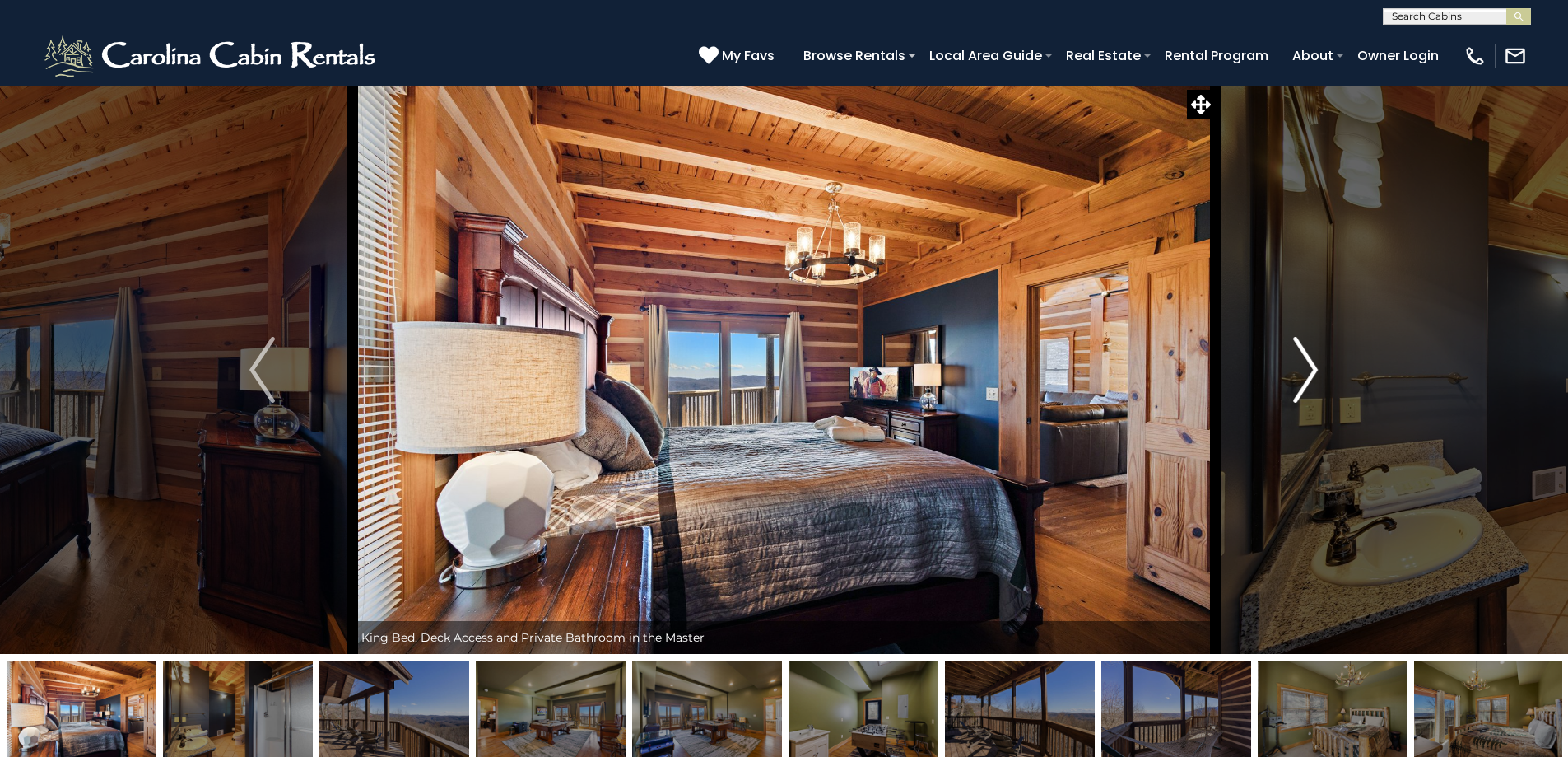
click at [1292, 387] on button "Next" at bounding box center [1306, 369] width 181 height 568
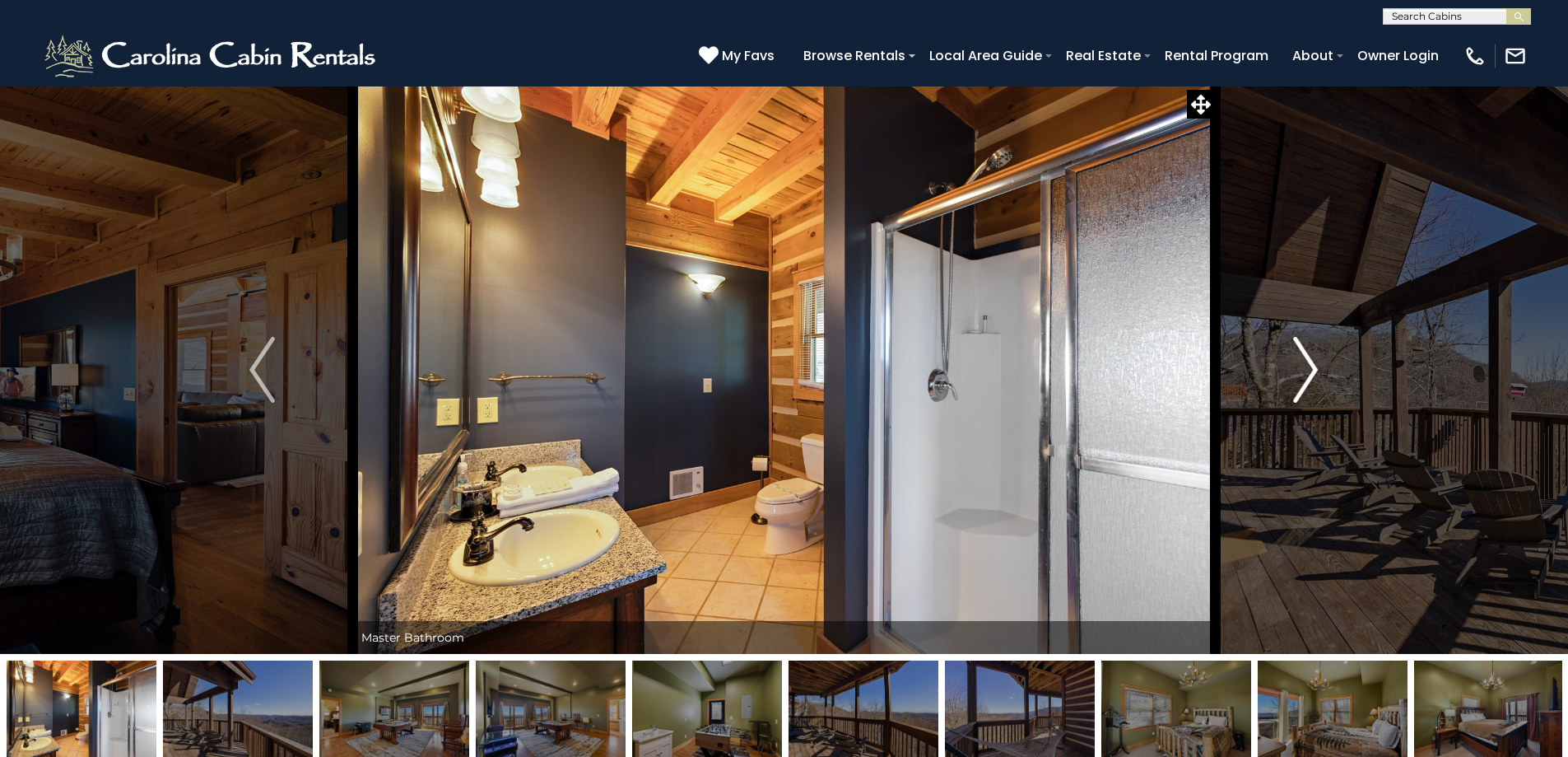
click at [1292, 389] on button "Next" at bounding box center [1306, 369] width 181 height 568
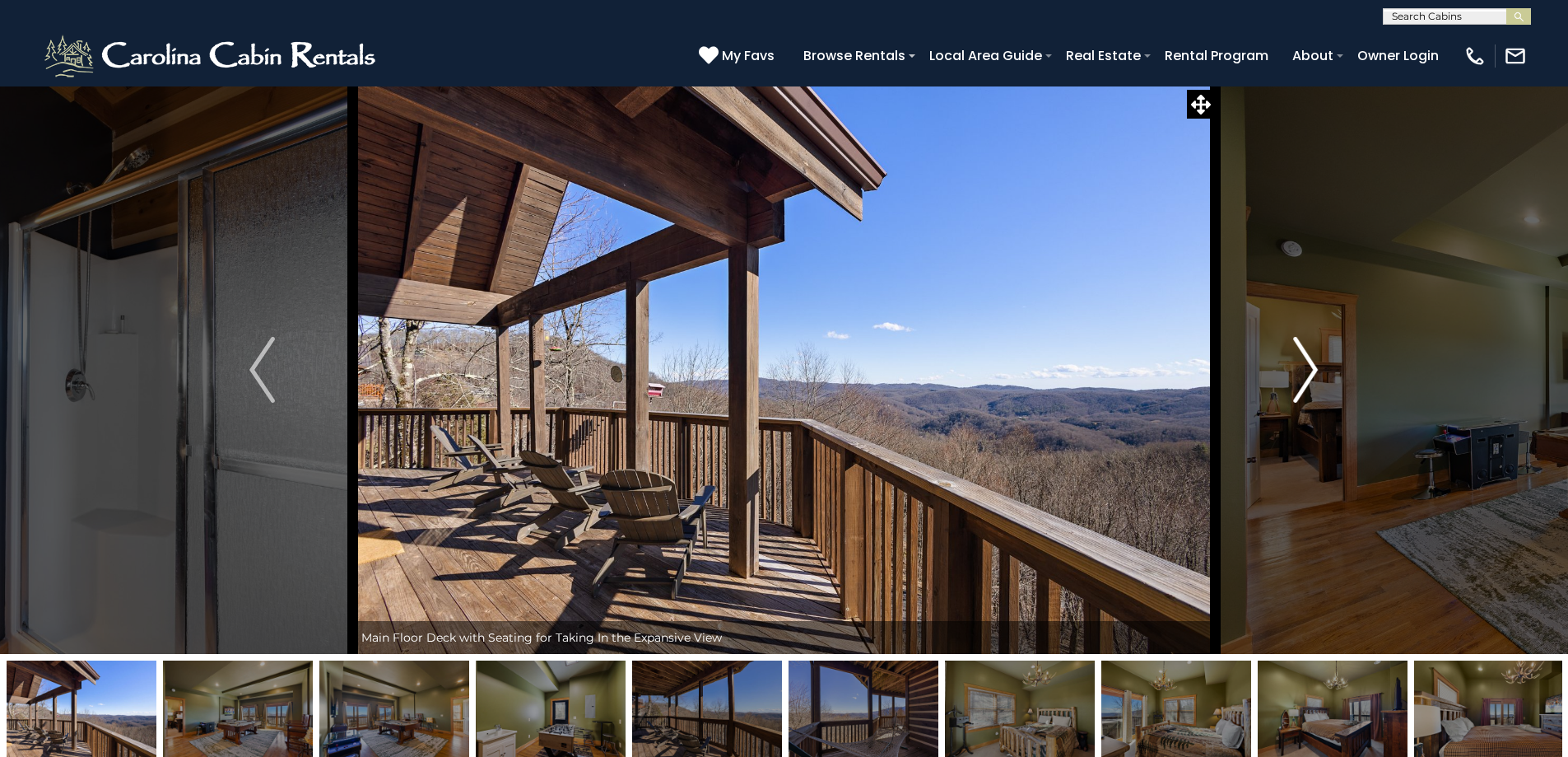
click at [1292, 390] on button "Next" at bounding box center [1306, 369] width 181 height 568
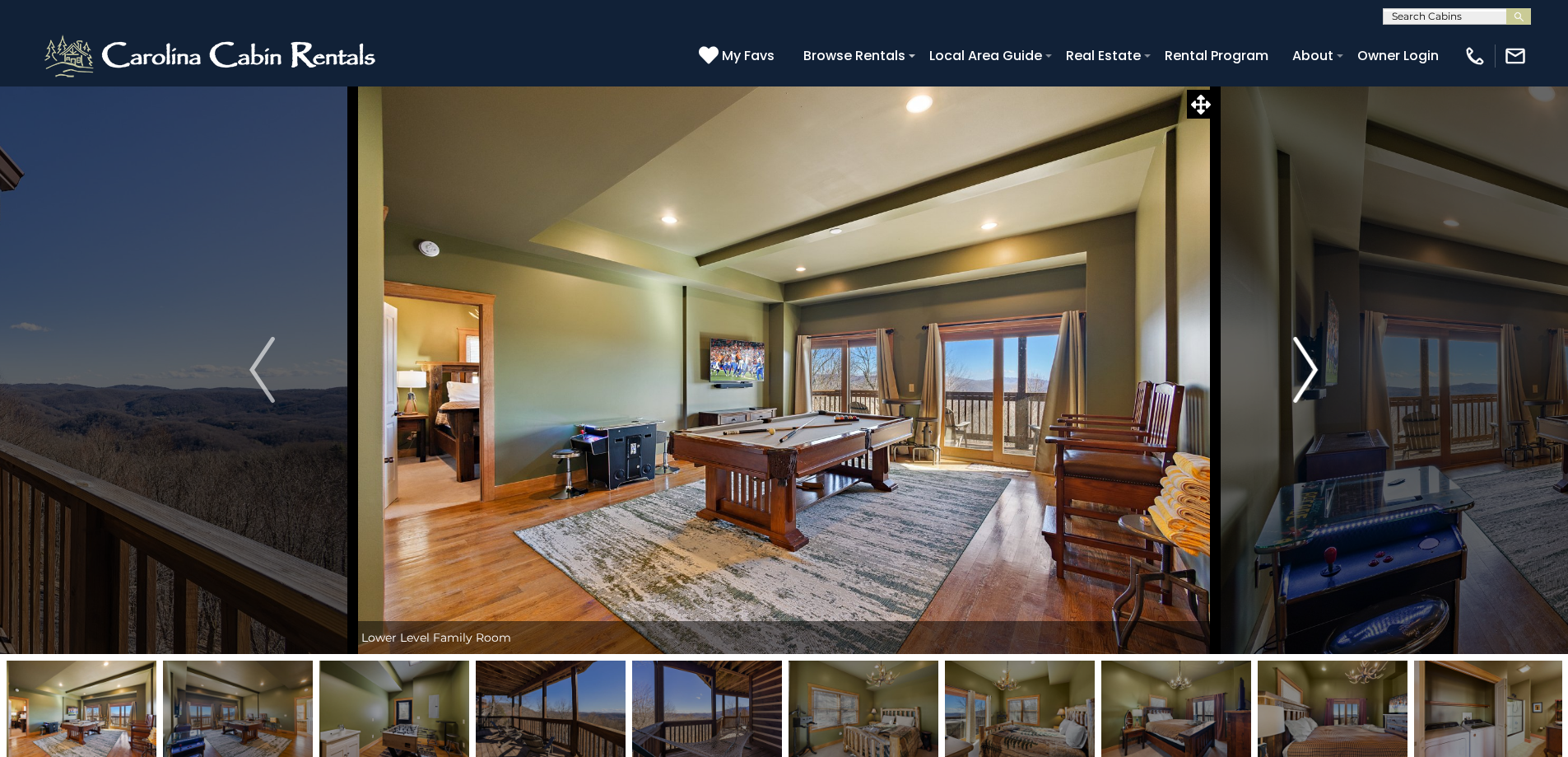
click at [1299, 386] on img "Next" at bounding box center [1306, 369] width 25 height 66
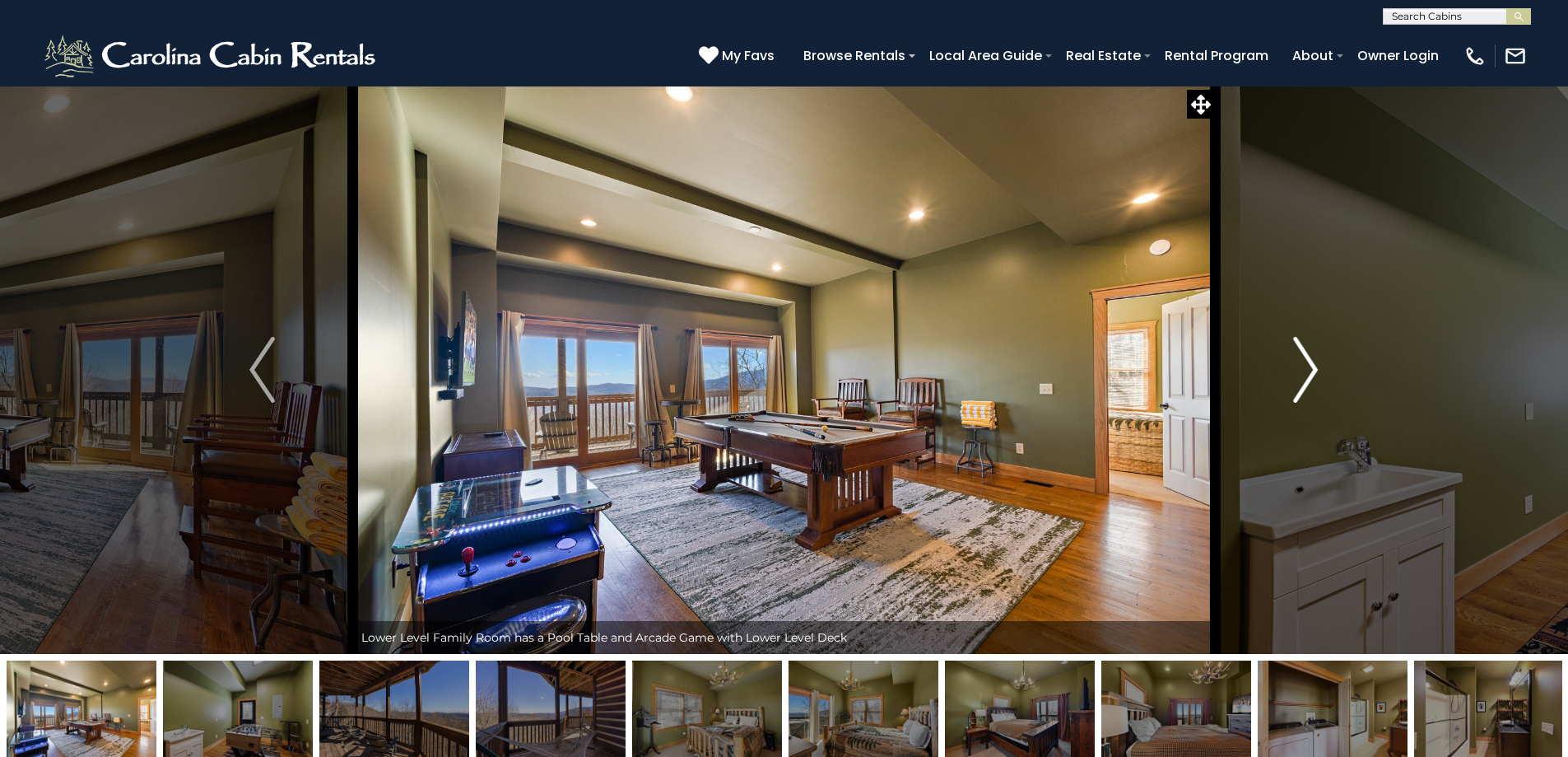
click at [1315, 366] on img "Next" at bounding box center [1306, 369] width 25 height 66
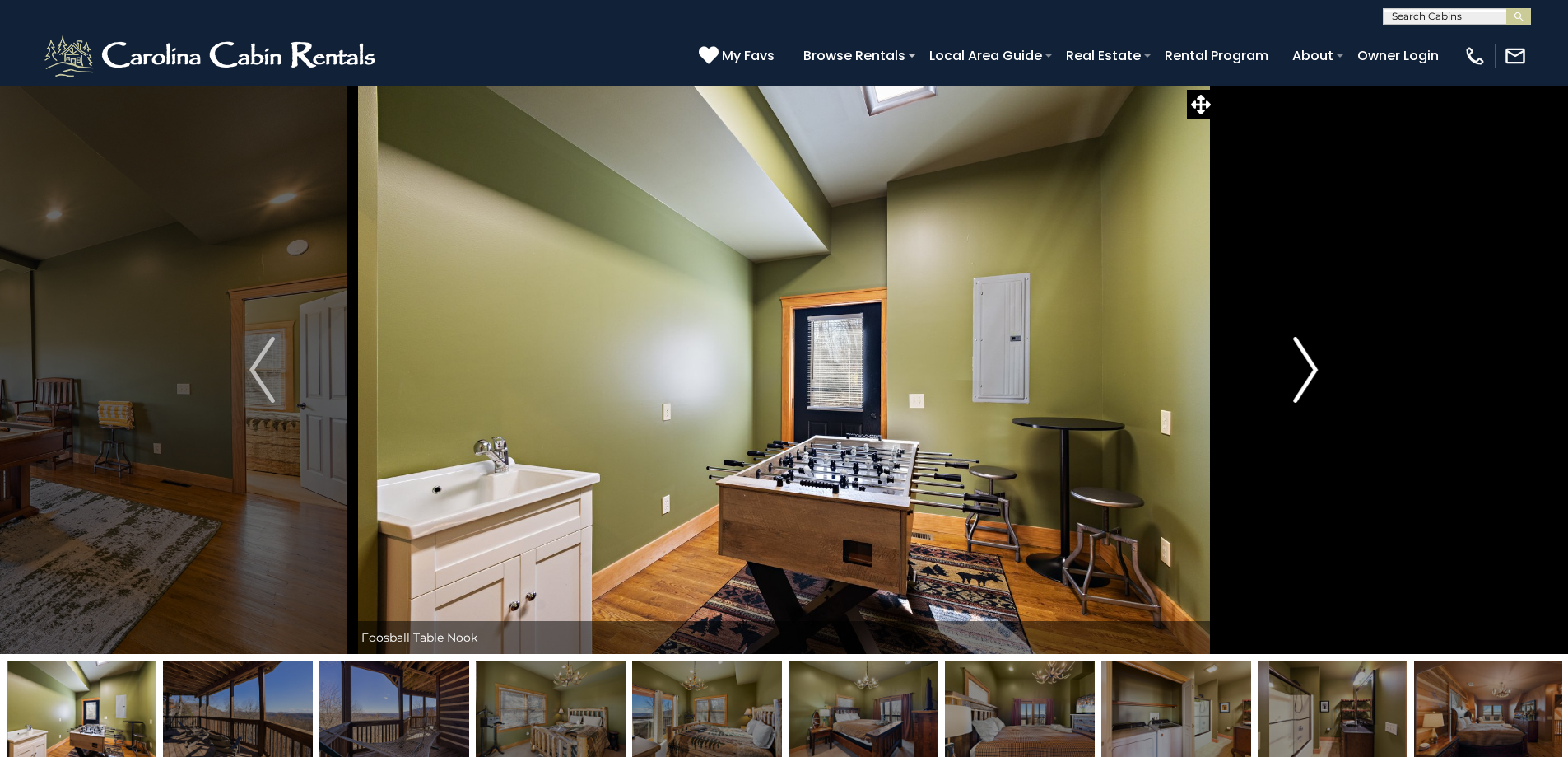
click at [1312, 371] on img "Next" at bounding box center [1306, 369] width 25 height 66
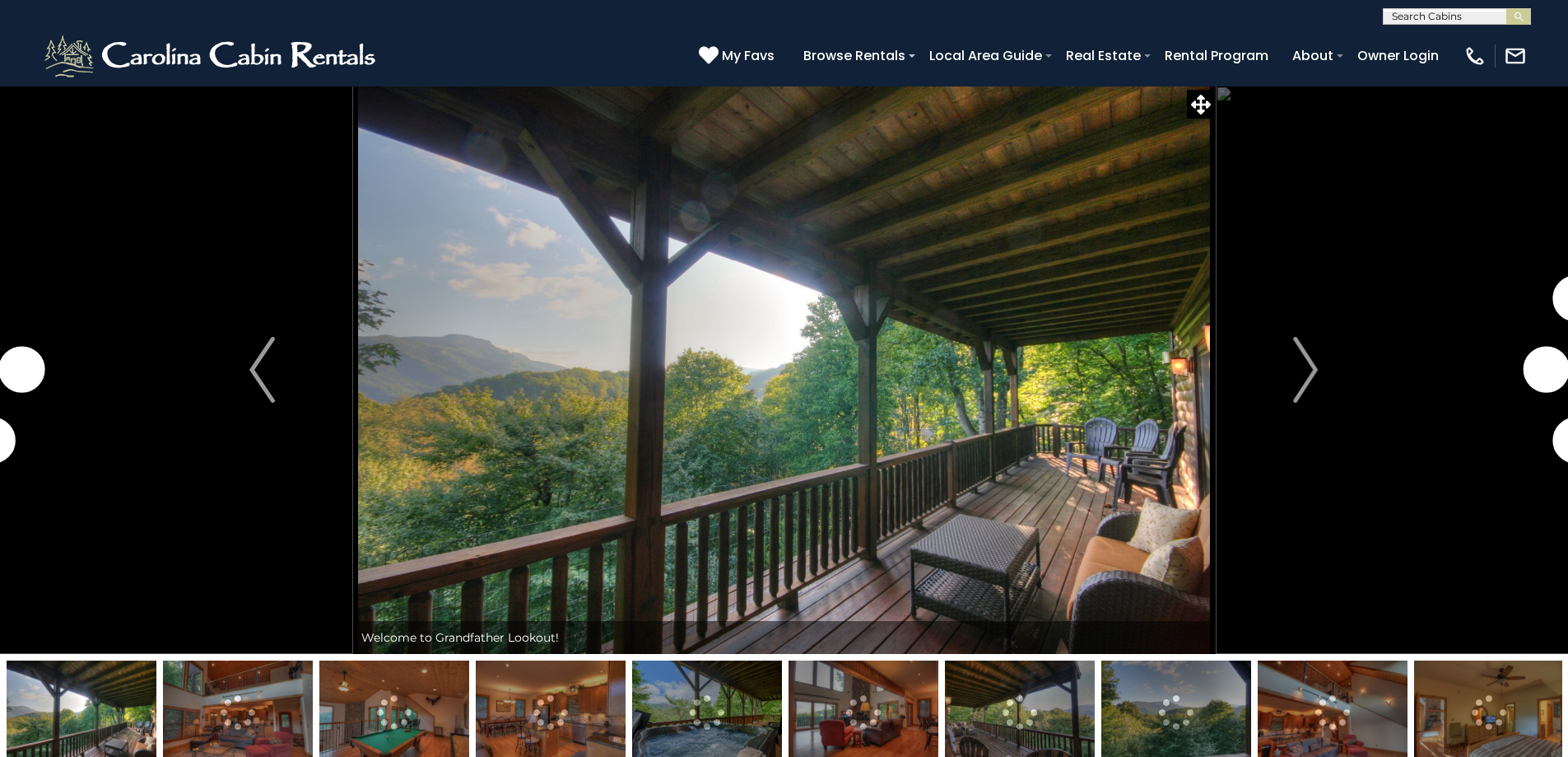
click at [223, 708] on img at bounding box center [238, 711] width 150 height 103
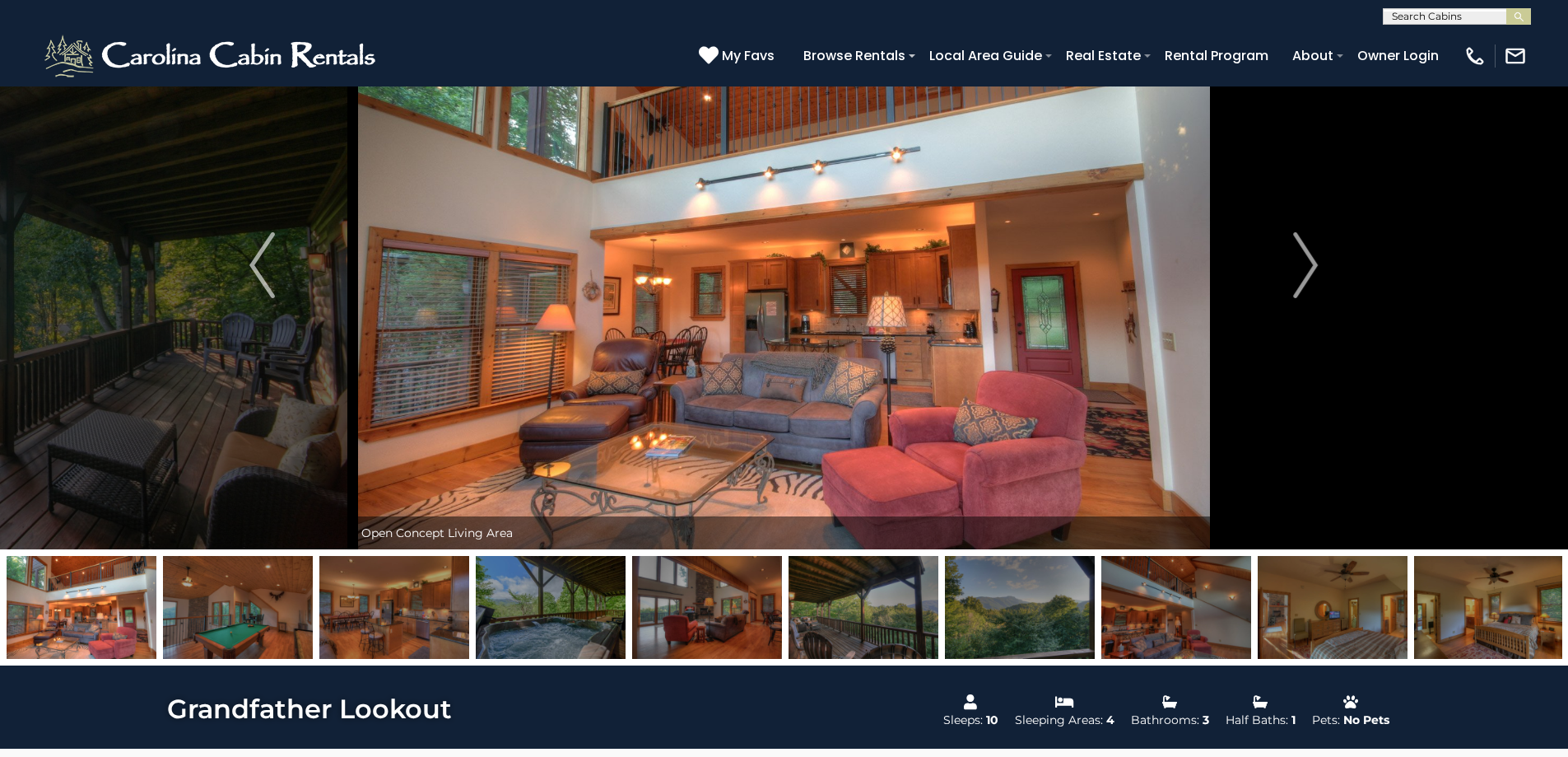
scroll to position [247, 0]
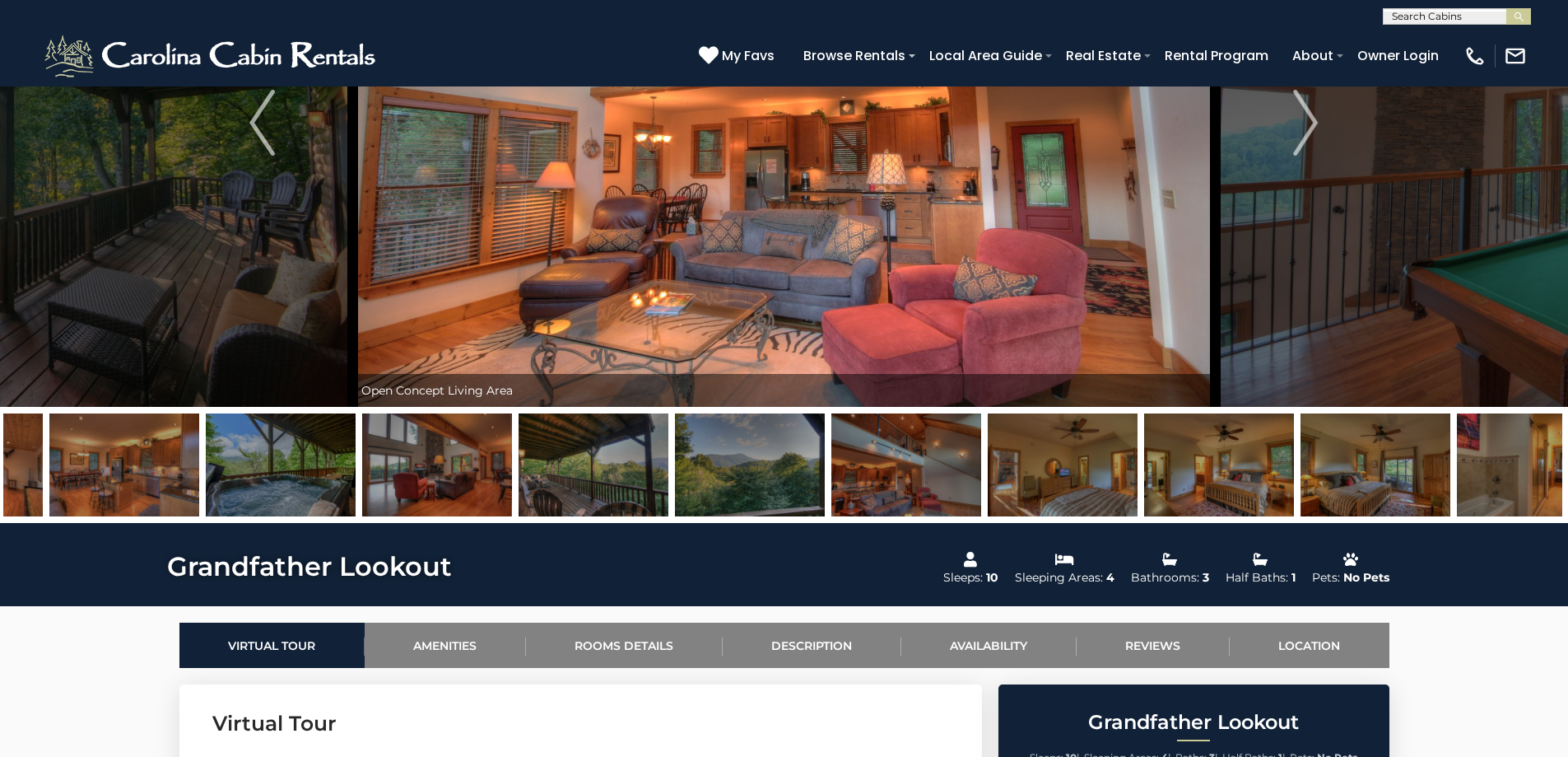
drag, startPoint x: 903, startPoint y: 491, endPoint x: 715, endPoint y: 477, distance: 188.5
click at [715, 477] on img at bounding box center [750, 465] width 150 height 103
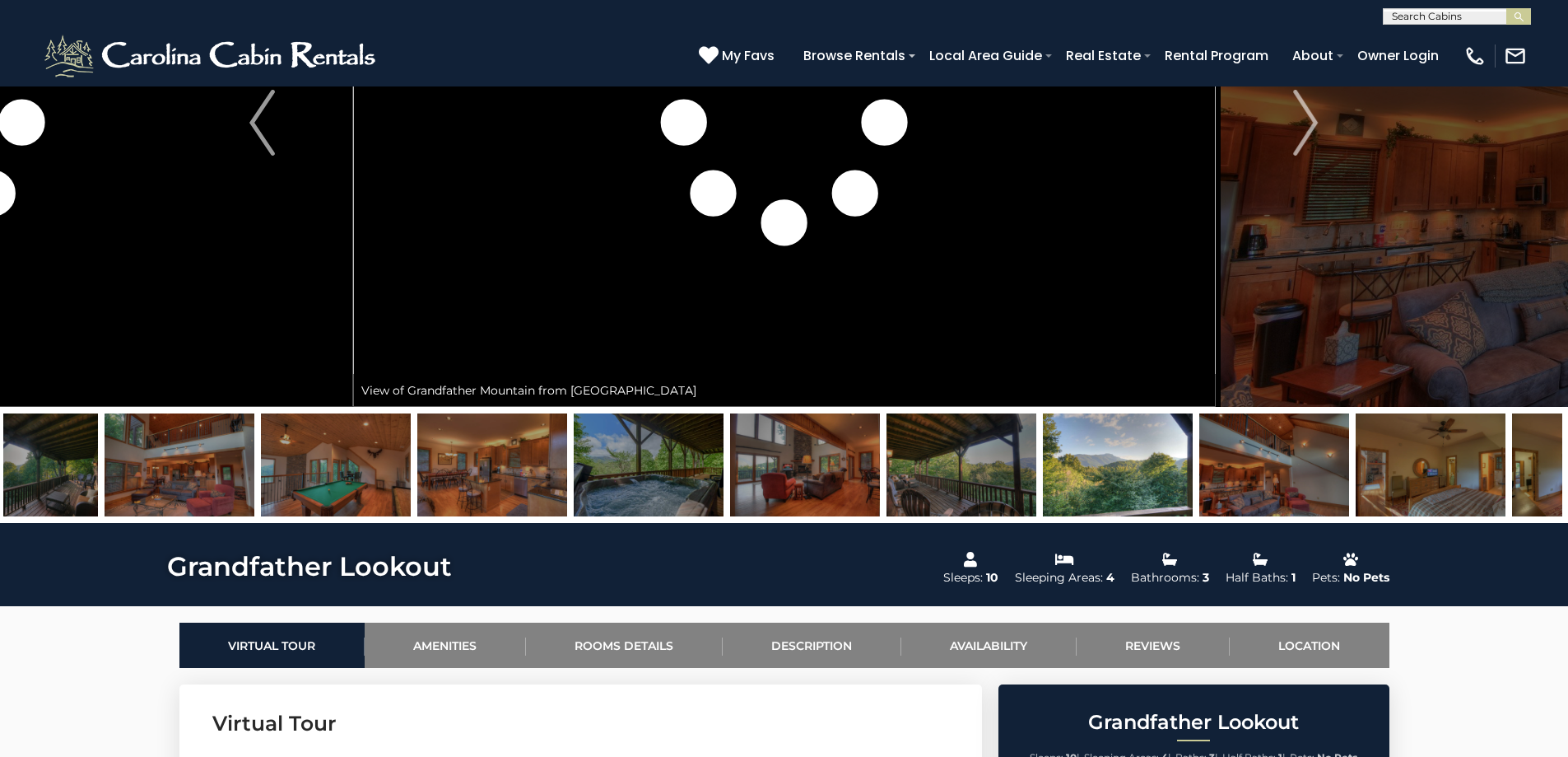
drag, startPoint x: 223, startPoint y: 465, endPoint x: 1259, endPoint y: 473, distance: 1036.0
click at [1259, 473] on img at bounding box center [1274, 465] width 150 height 103
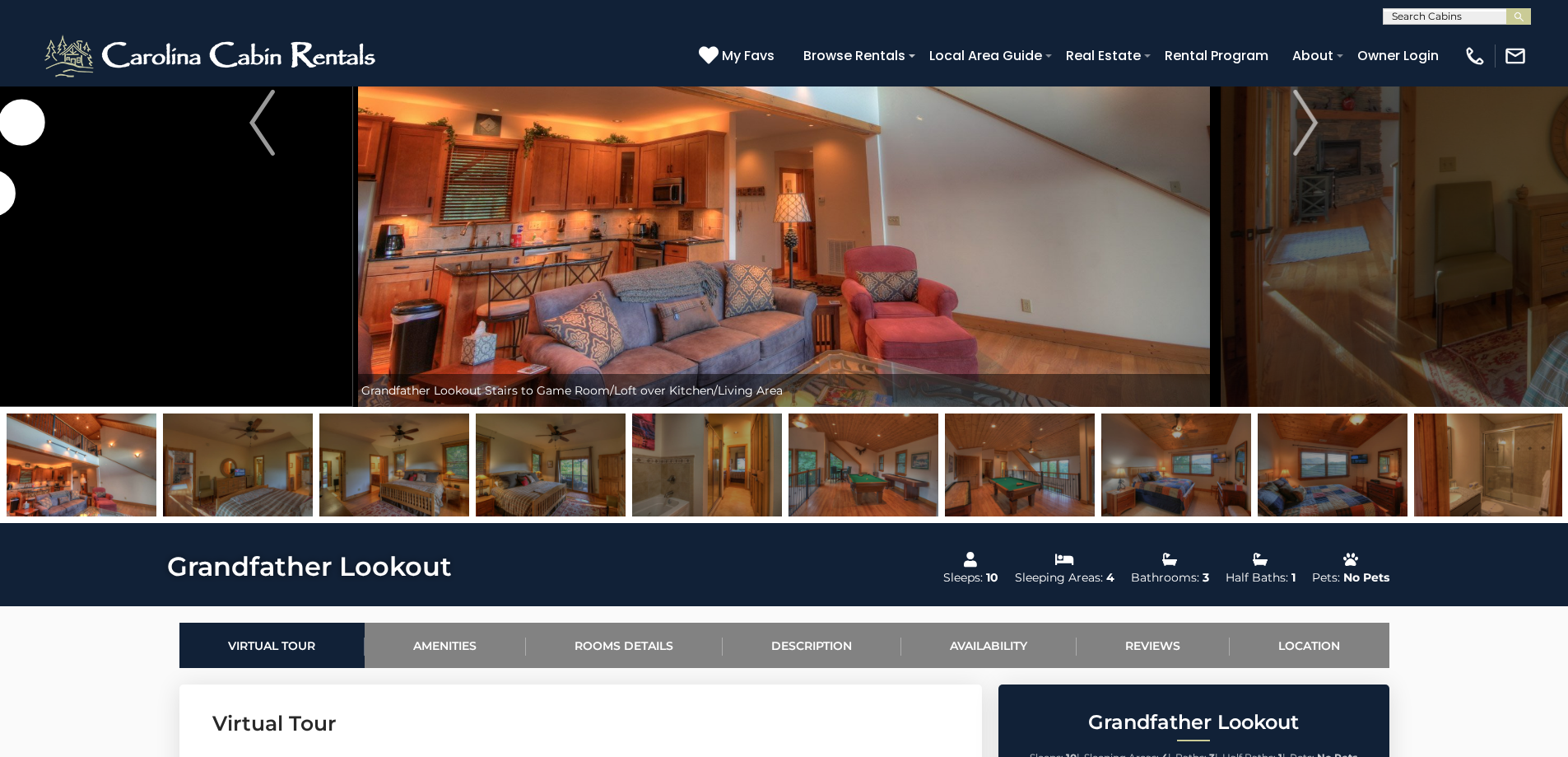
drag, startPoint x: 98, startPoint y: 482, endPoint x: 291, endPoint y: 482, distance: 193.0
click at [156, 482] on img at bounding box center [82, 465] width 150 height 103
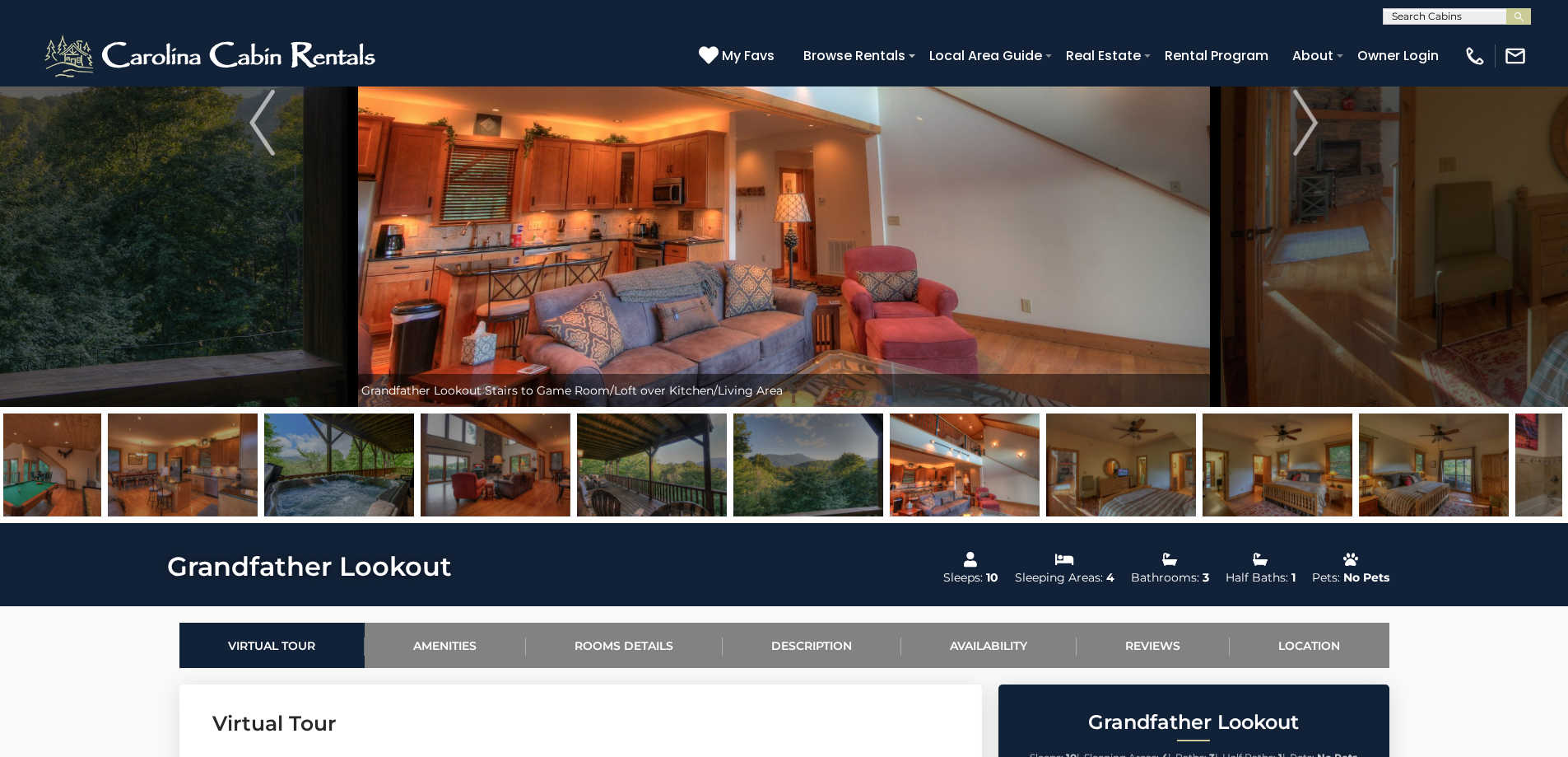
drag, startPoint x: 154, startPoint y: 491, endPoint x: 979, endPoint y: 494, distance: 825.0
click at [979, 494] on img at bounding box center [965, 465] width 150 height 103
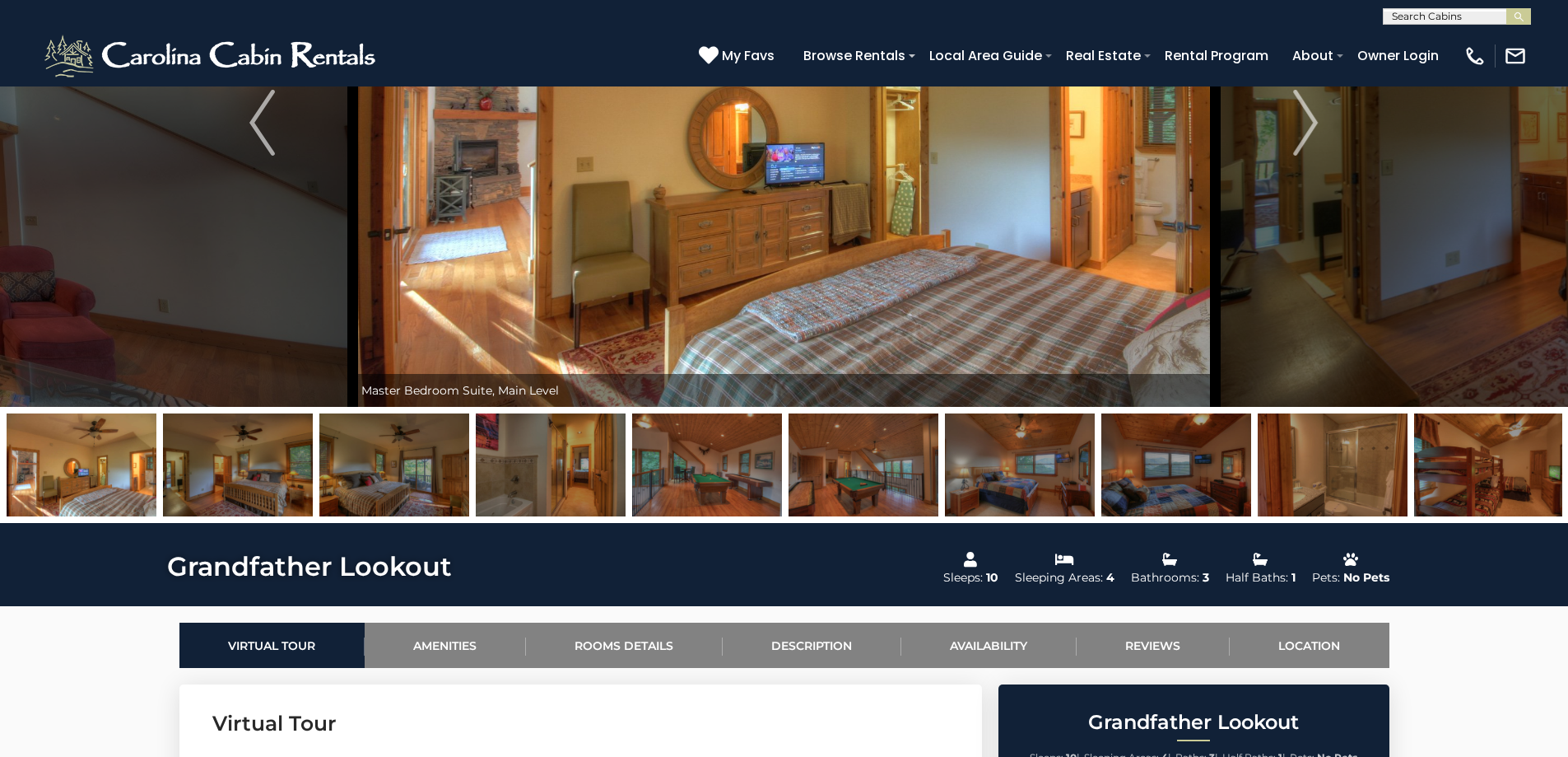
drag, startPoint x: 1108, startPoint y: 454, endPoint x: 0, endPoint y: 426, distance: 1108.4
click at [0, 426] on div at bounding box center [784, 465] width 1568 height 116
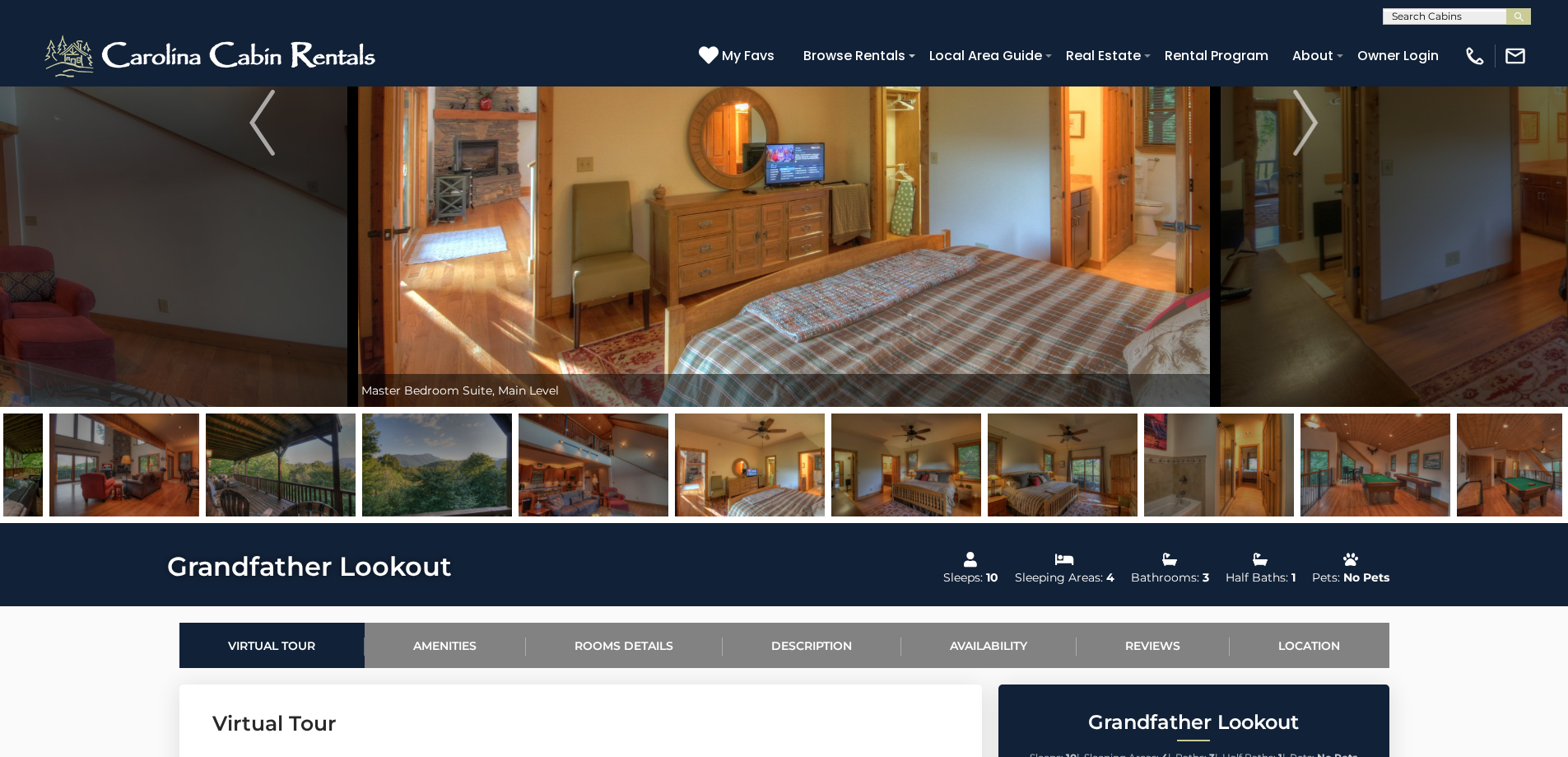
drag, startPoint x: 138, startPoint y: 472, endPoint x: 2100, endPoint y: 524, distance: 1962.7
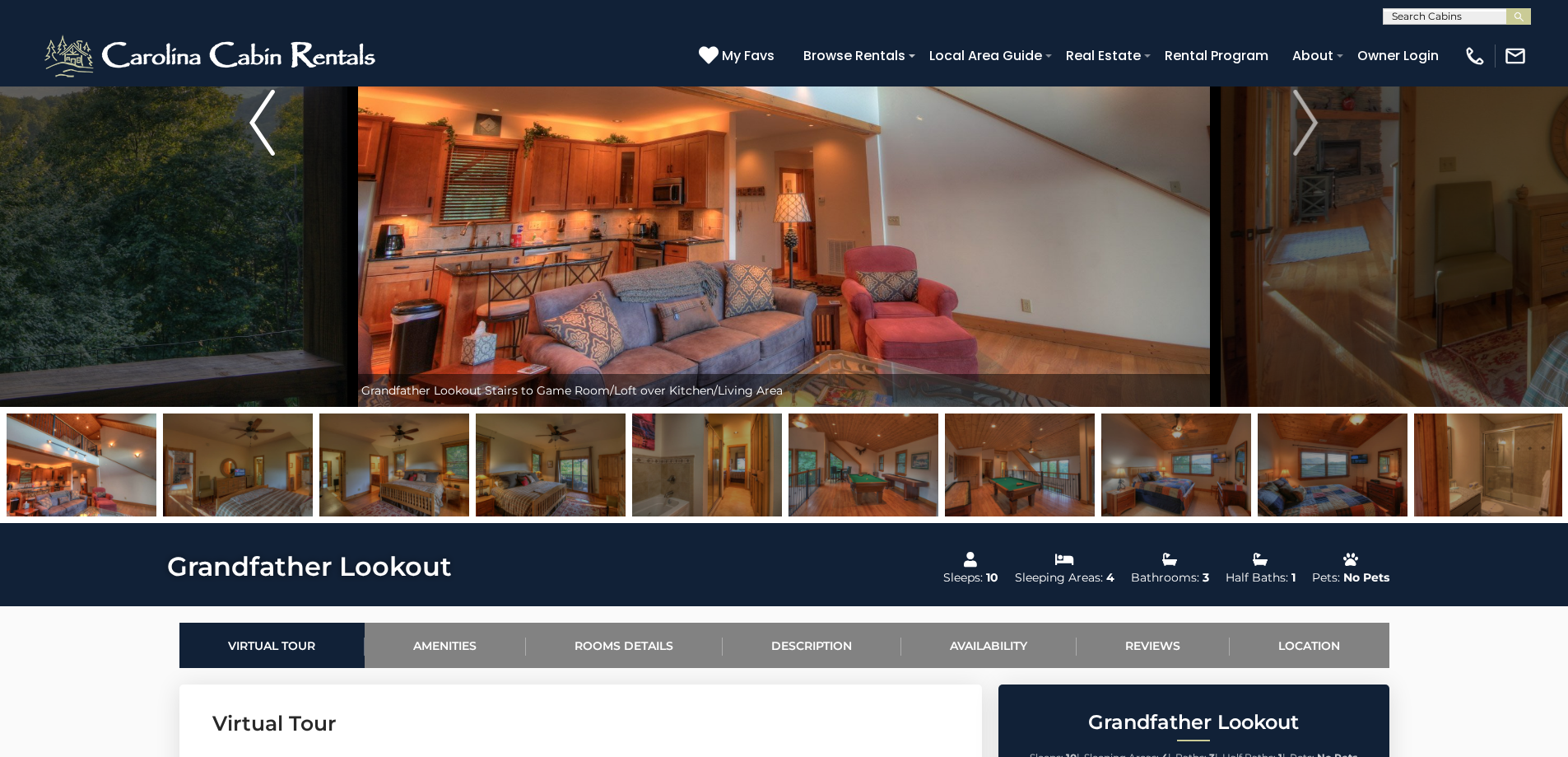
click at [274, 144] on img "Previous" at bounding box center [261, 122] width 25 height 66
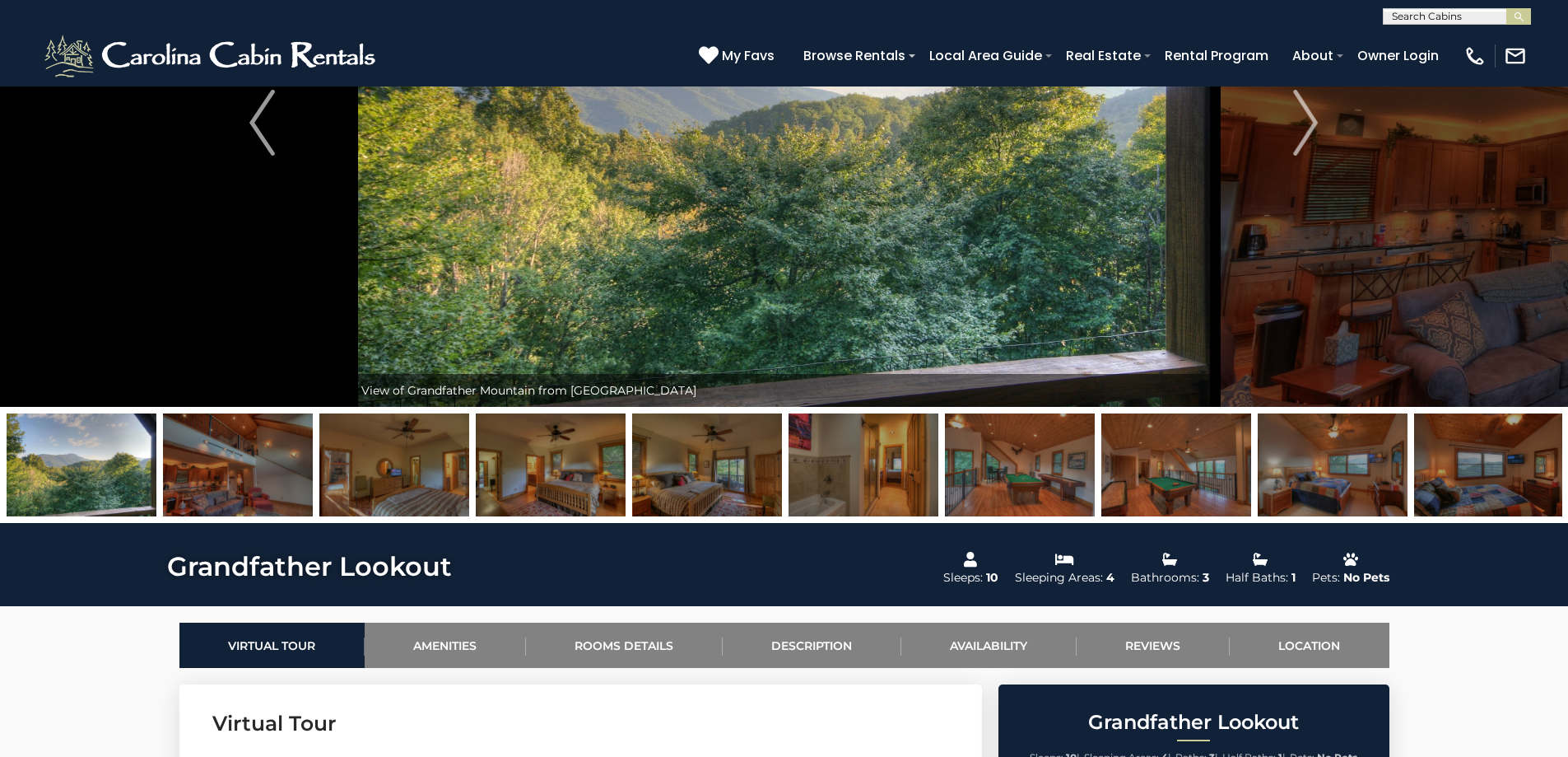
scroll to position [0, 0]
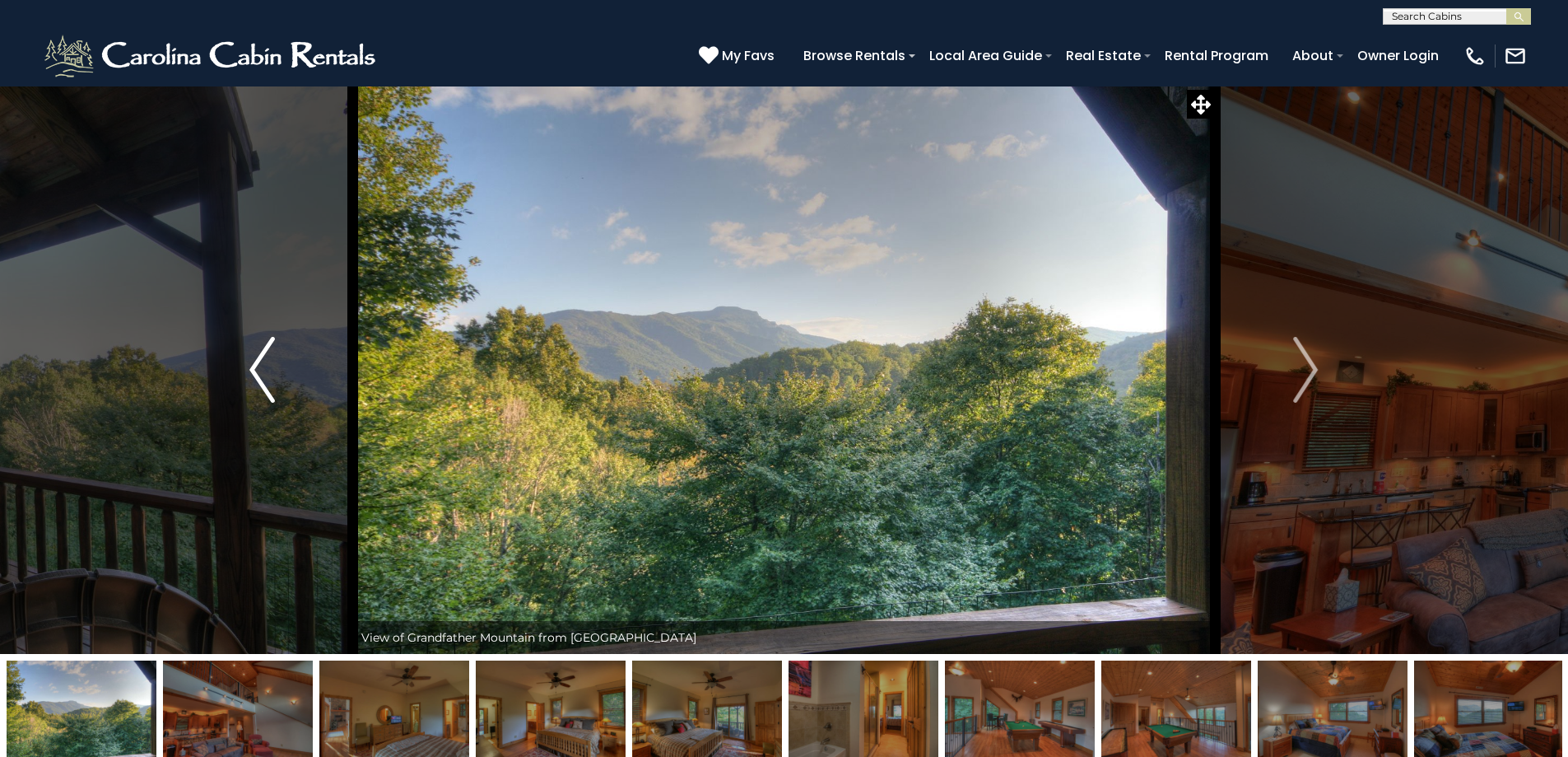
click at [249, 364] on img "Previous" at bounding box center [261, 369] width 25 height 66
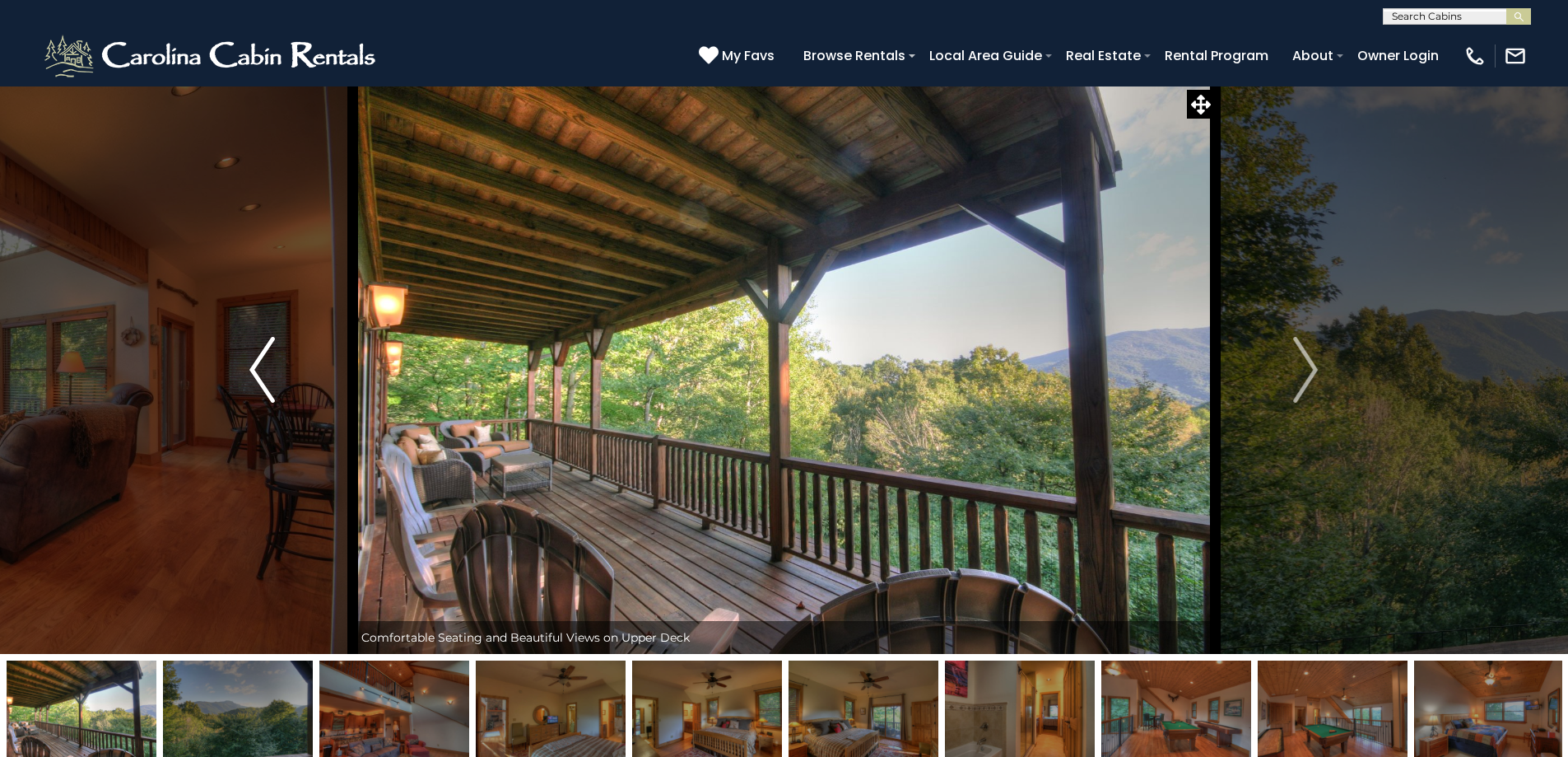
click at [256, 369] on img "Previous" at bounding box center [261, 369] width 25 height 66
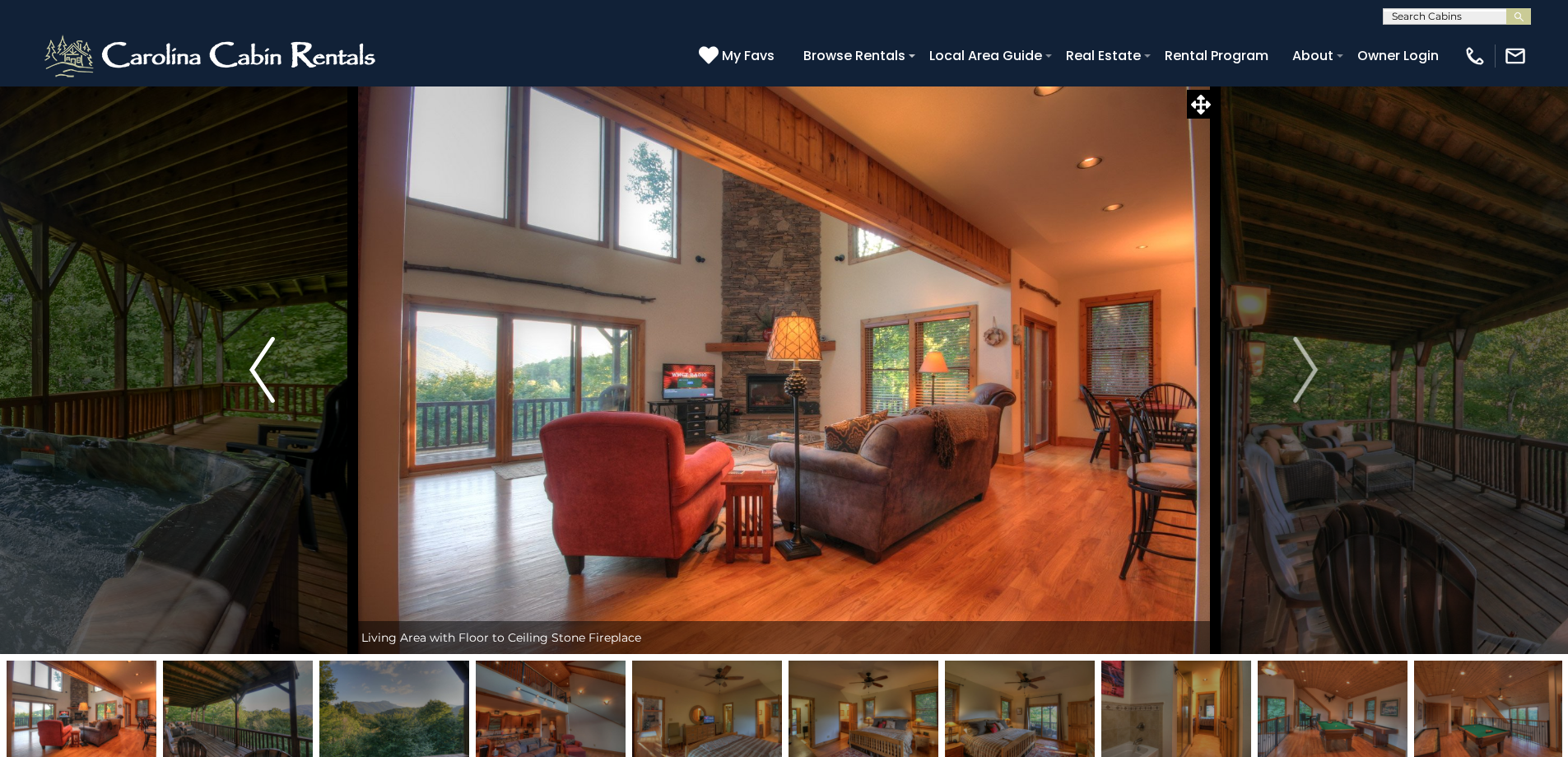
click at [262, 373] on img "Previous" at bounding box center [261, 369] width 25 height 66
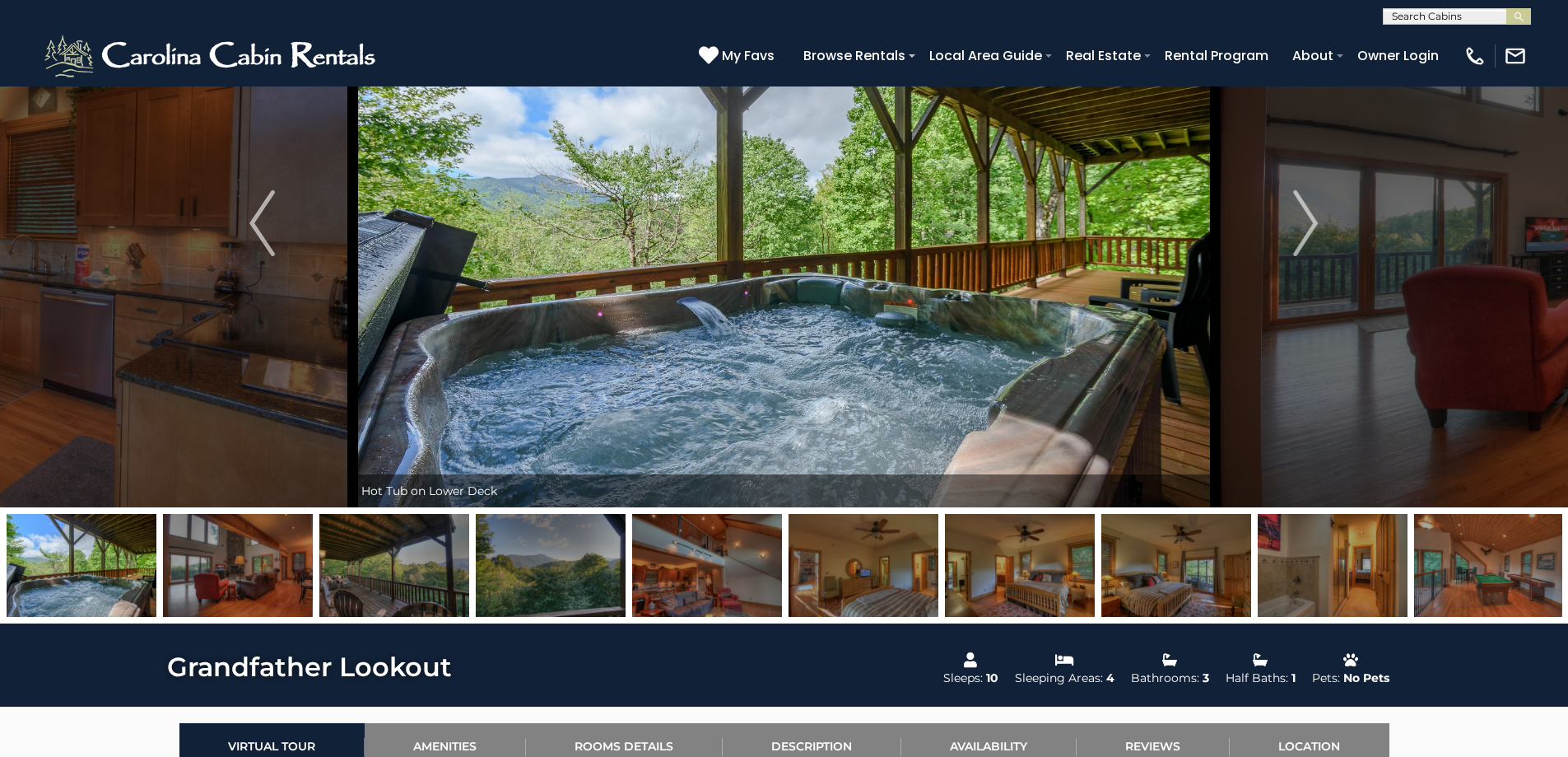
scroll to position [165, 0]
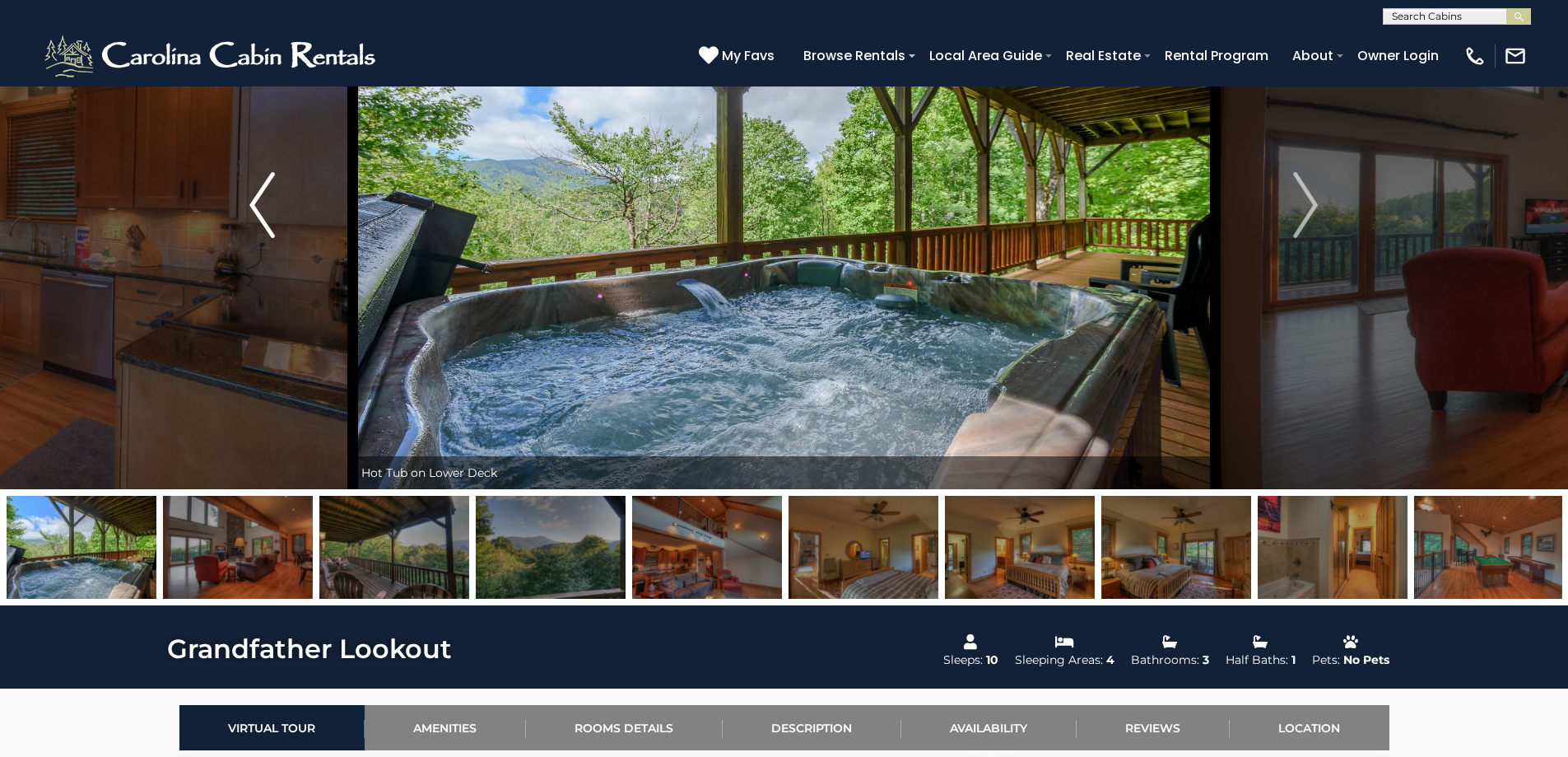
click at [258, 210] on img "Previous" at bounding box center [261, 204] width 25 height 66
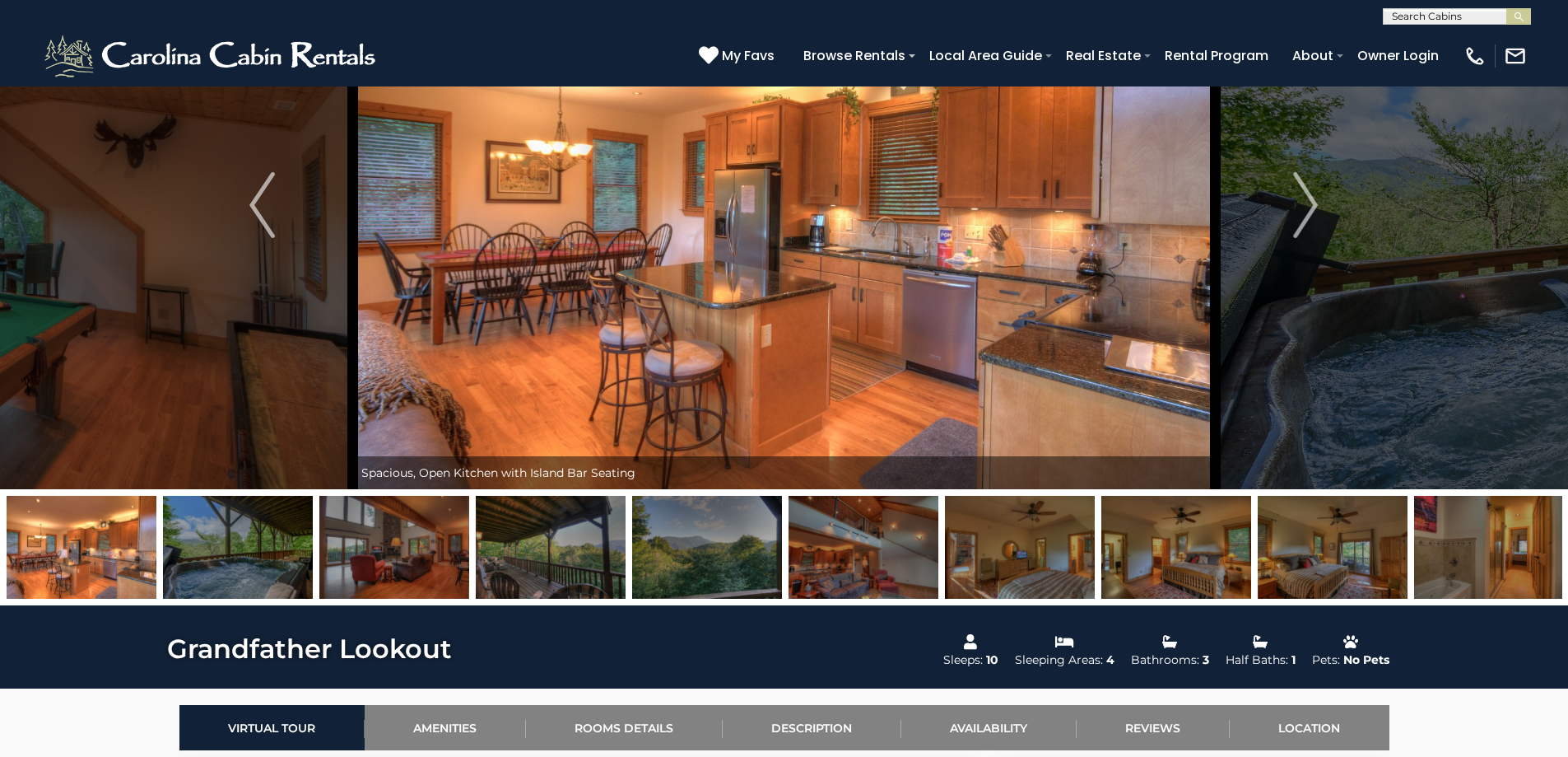
scroll to position [0, 0]
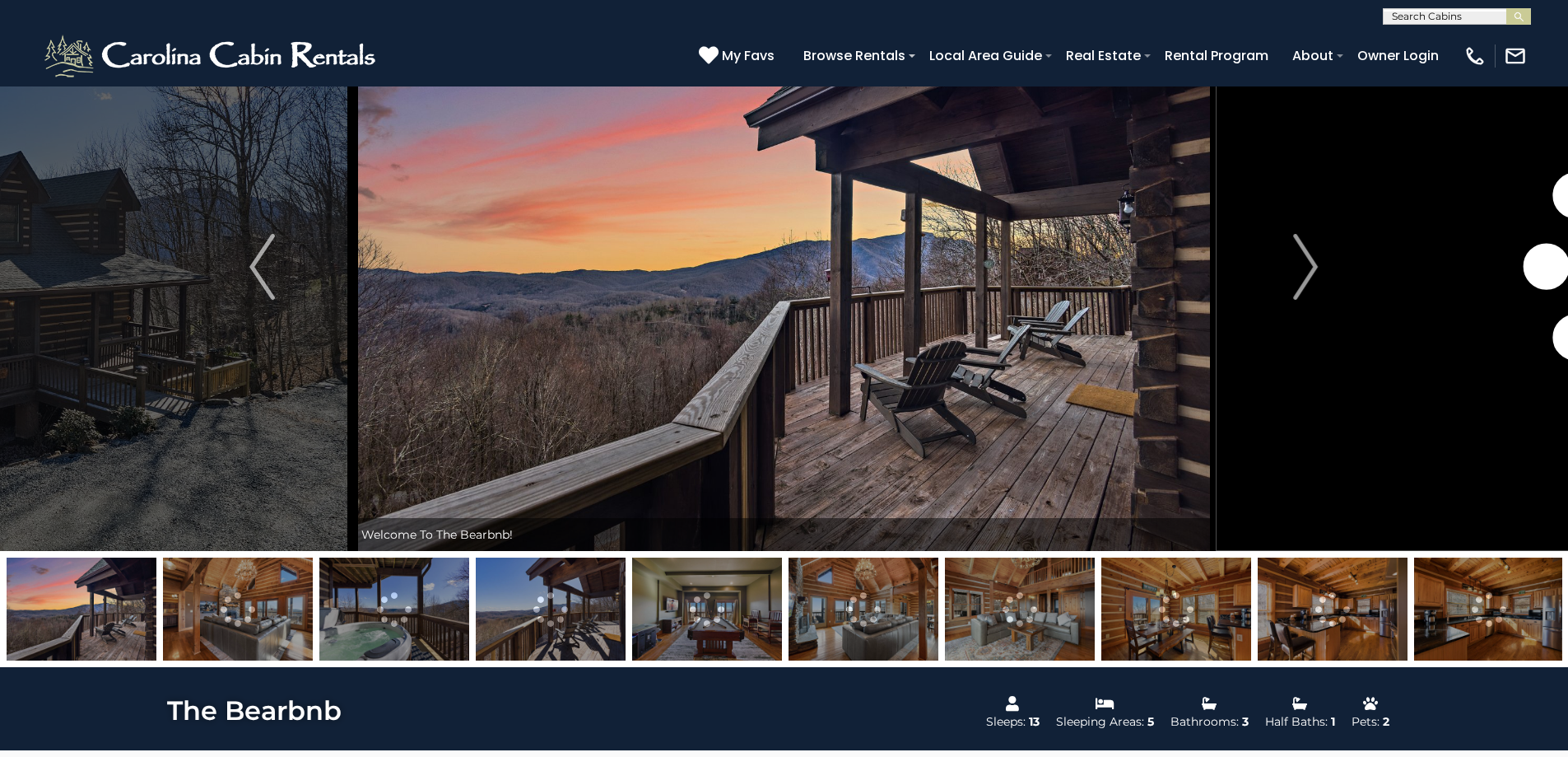
scroll to position [247, 0]
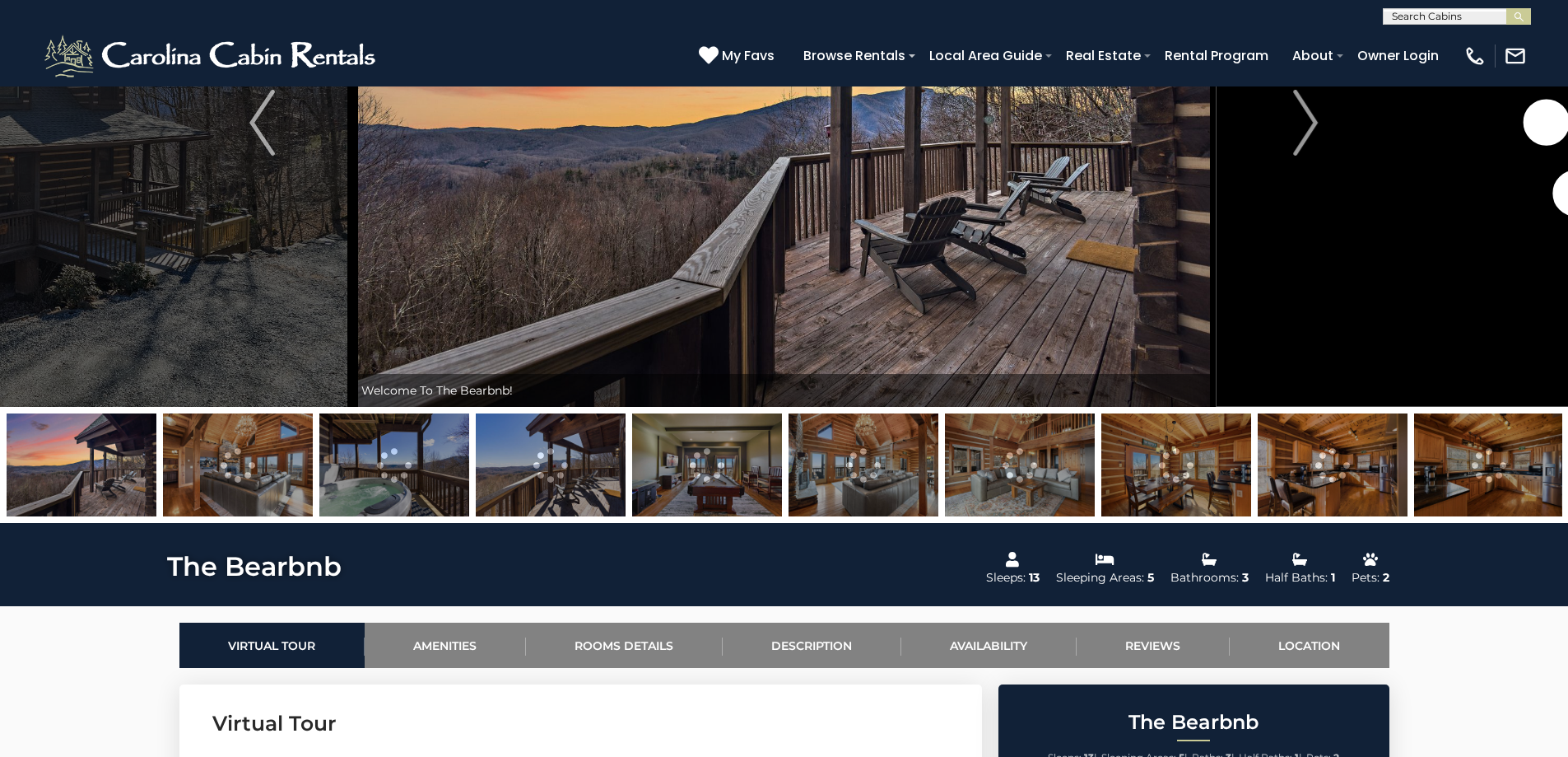
click at [409, 461] on img at bounding box center [395, 465] width 150 height 103
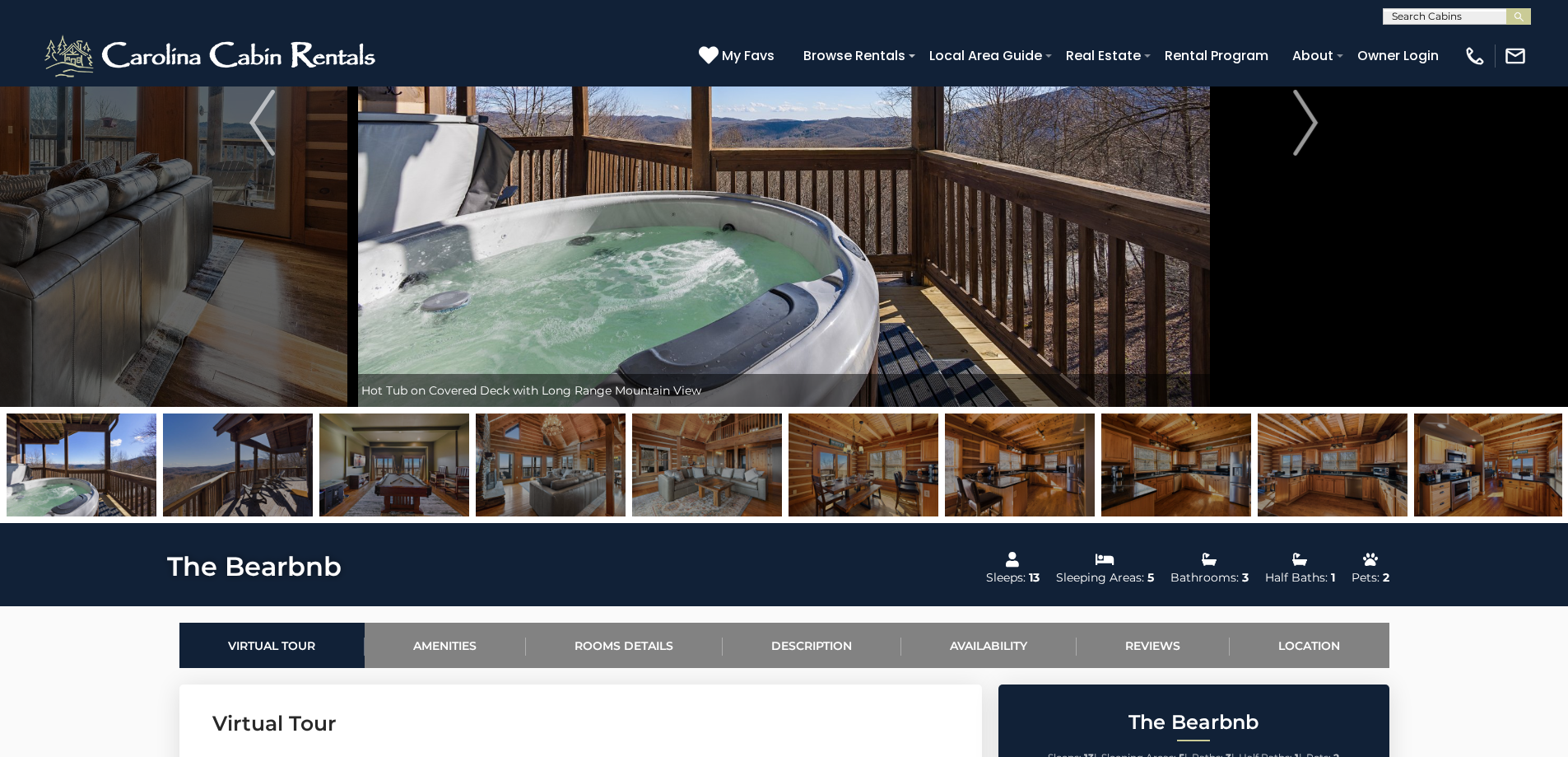
scroll to position [83, 0]
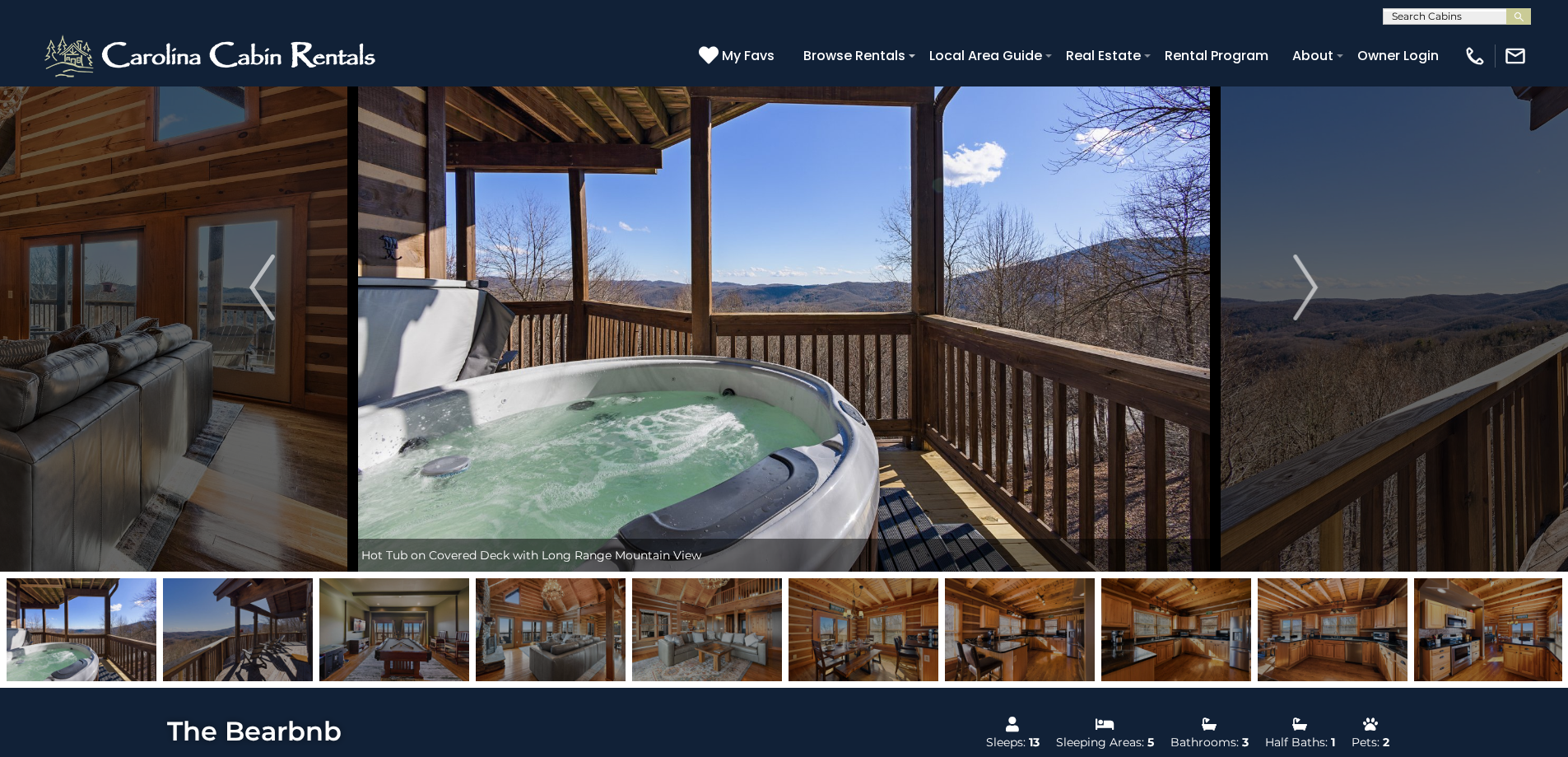
click at [535, 637] on img at bounding box center [551, 630] width 150 height 103
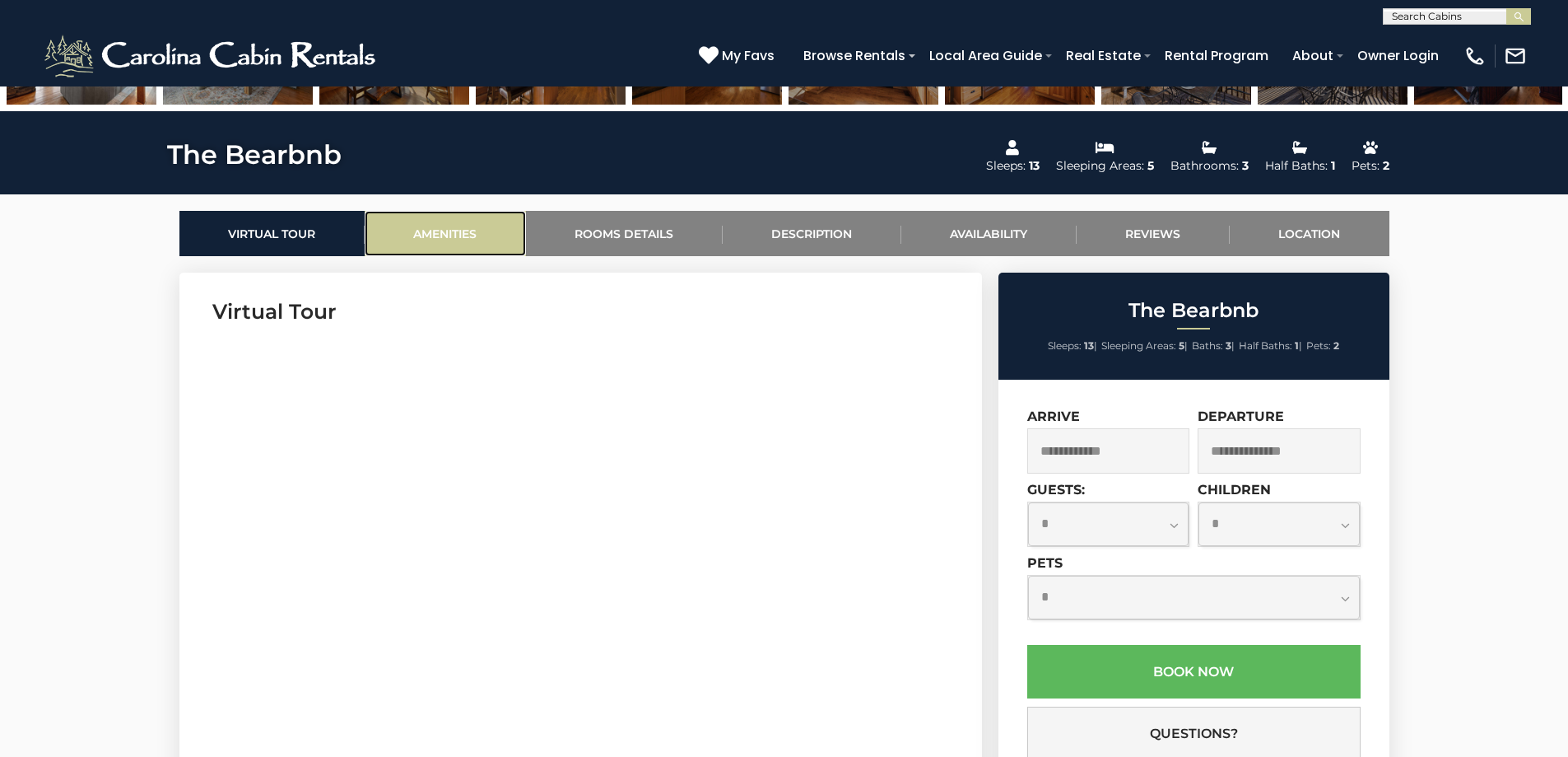
click at [456, 223] on link "Amenities" at bounding box center [446, 234] width 162 height 46
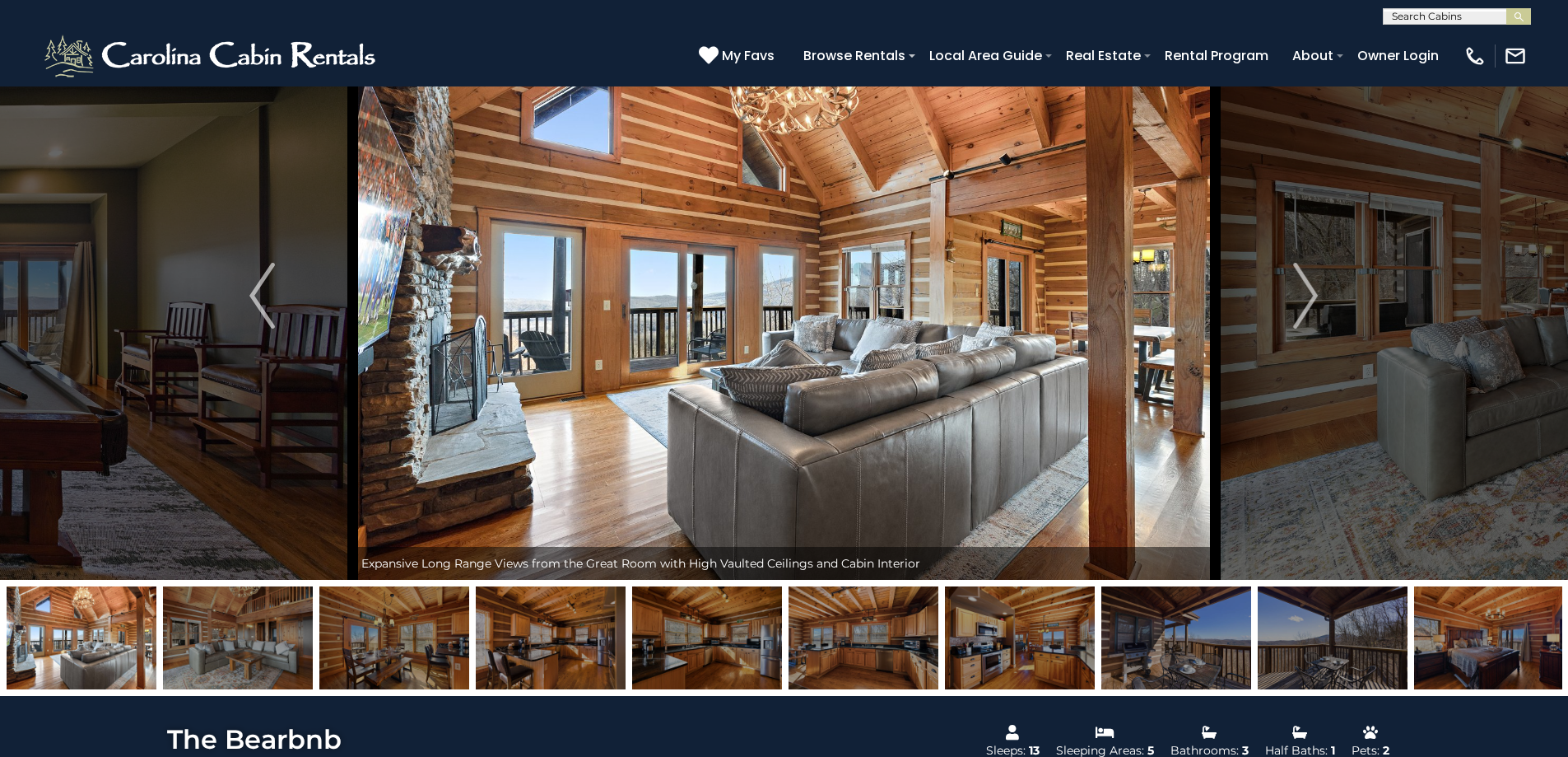
scroll to position [0, 0]
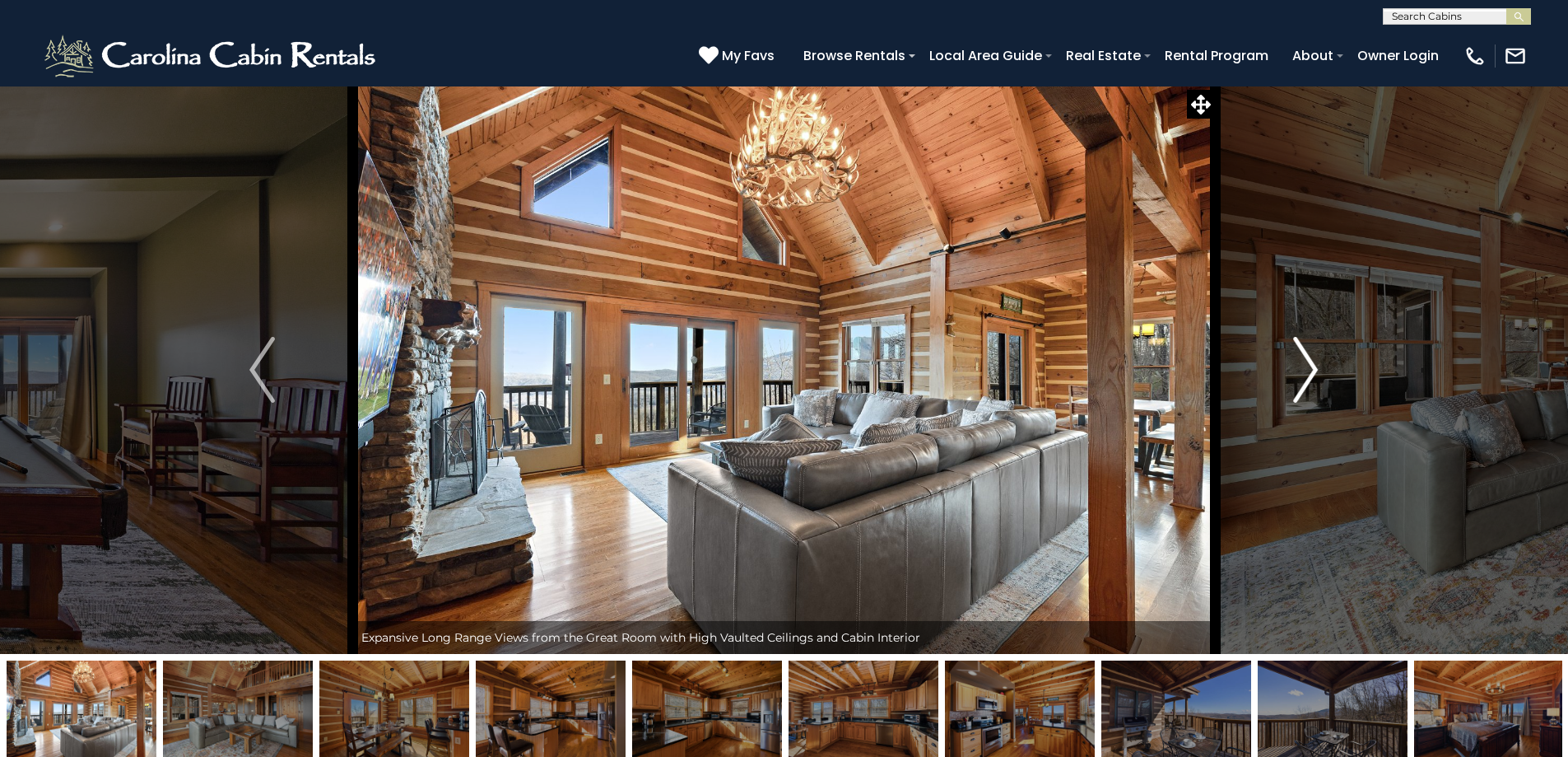
click at [1309, 381] on img "Next" at bounding box center [1306, 369] width 25 height 66
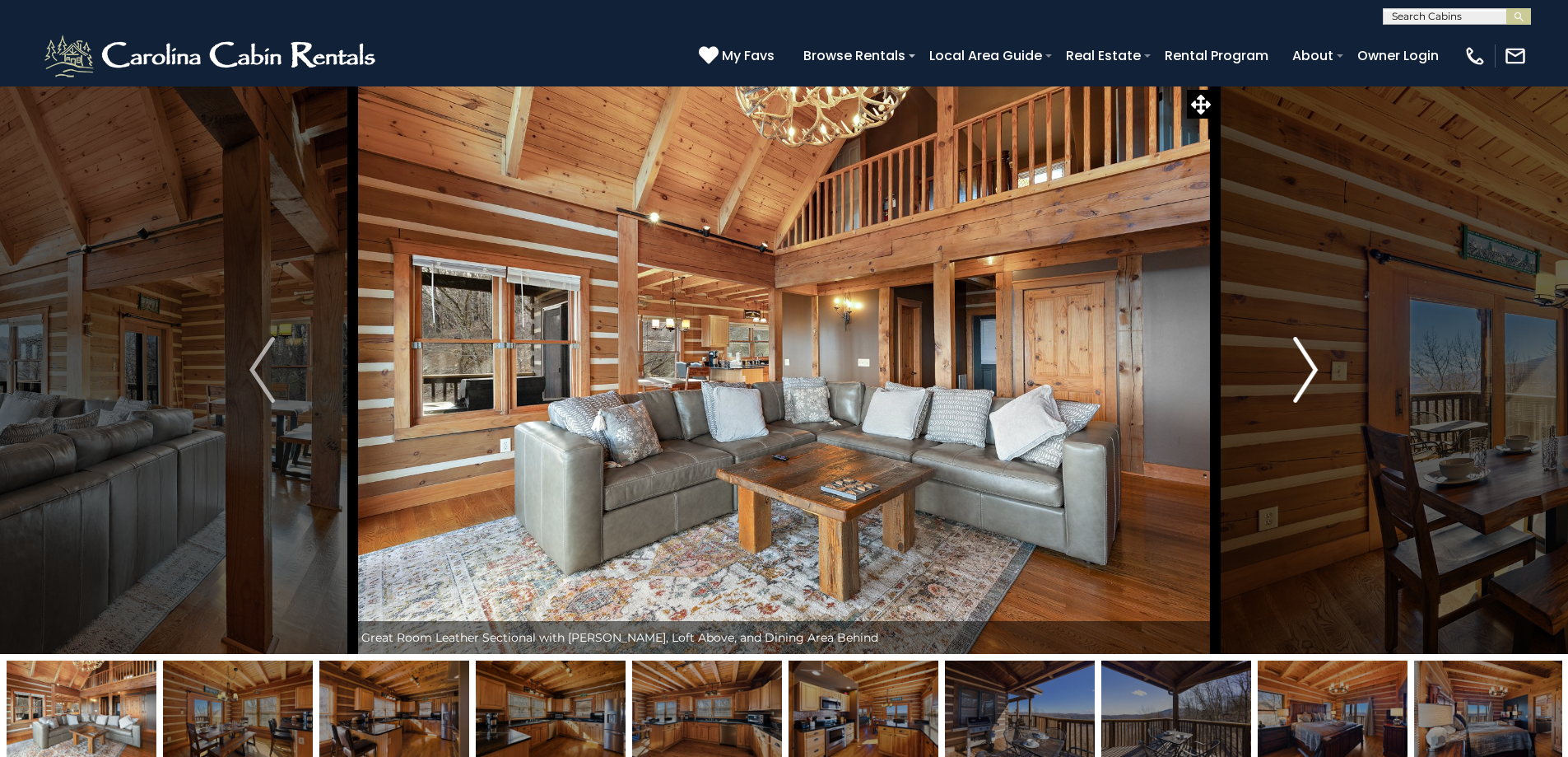
click at [1297, 384] on img "Next" at bounding box center [1306, 369] width 25 height 66
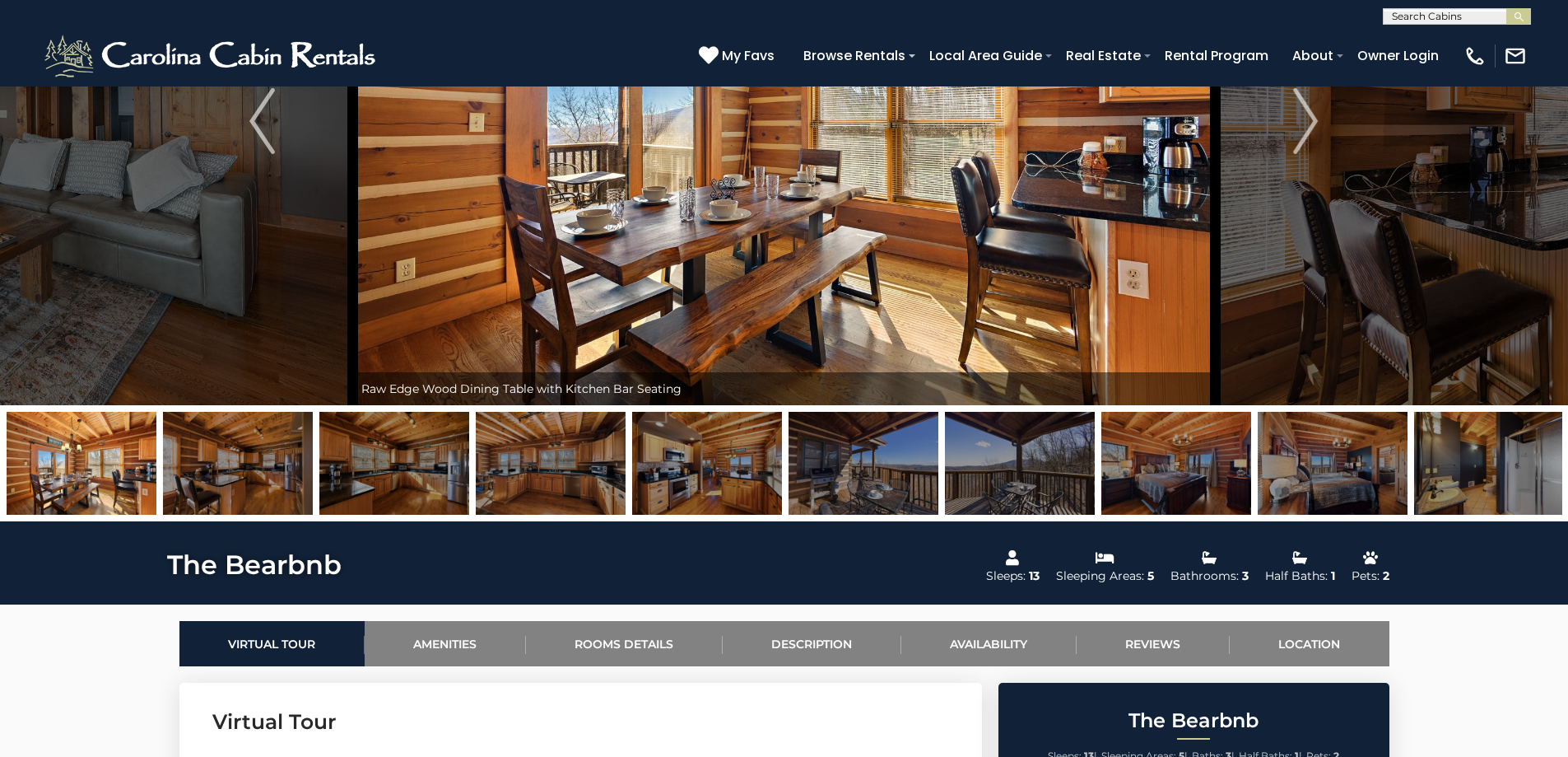
scroll to position [247, 0]
